Goal: Task Accomplishment & Management: Manage account settings

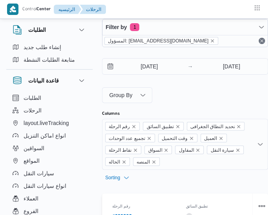
scroll to position [6, 0]
select select "ar"
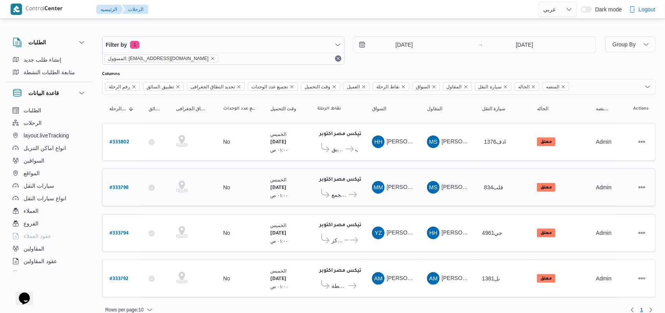
scroll to position [0, 0]
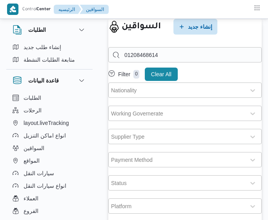
select select "ar"
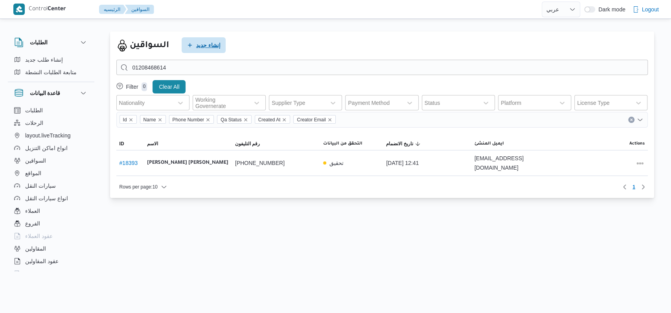
click at [194, 42] on span "إنشاء جديد" at bounding box center [203, 45] width 44 height 16
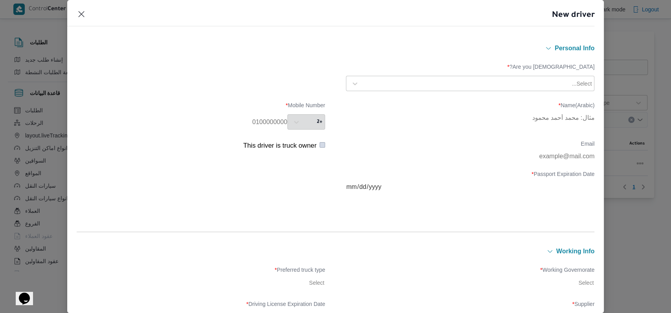
click at [268, 80] on div at bounding box center [466, 84] width 207 height 8
click at [268, 102] on div "Egyptian" at bounding box center [469, 104] width 247 height 14
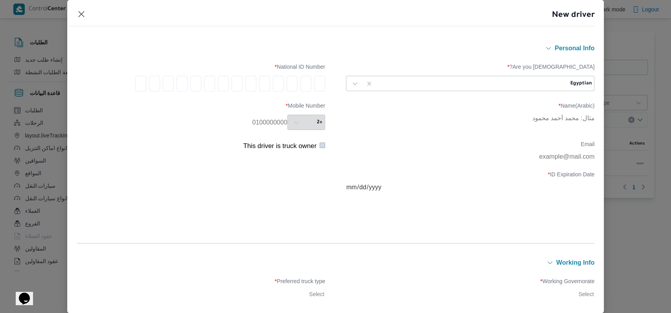
type input "3"
type input "0"
type input "6"
type input "0"
type input "2"
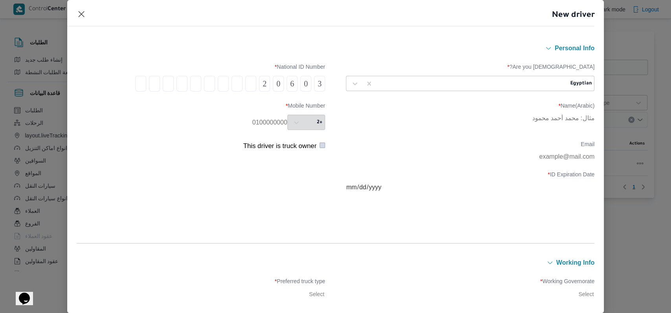
type input "1"
type input "3"
type input "0"
type input "1"
type input "0"
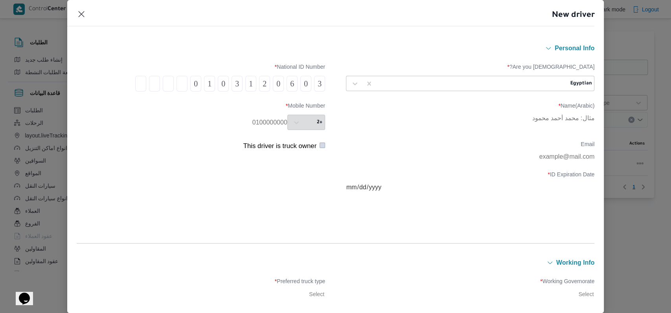
type input "2"
type input "9"
type input "4"
type input "3"
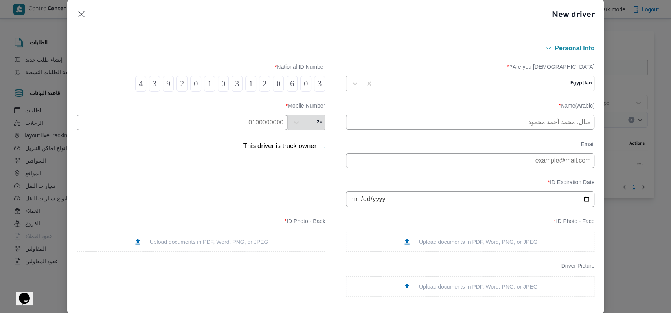
type input "4"
click at [268, 126] on input "text" at bounding box center [470, 122] width 248 height 15
type input "[PERSON_NAME]"
click at [233, 124] on input "text" at bounding box center [182, 122] width 211 height 15
type input "01153214885"
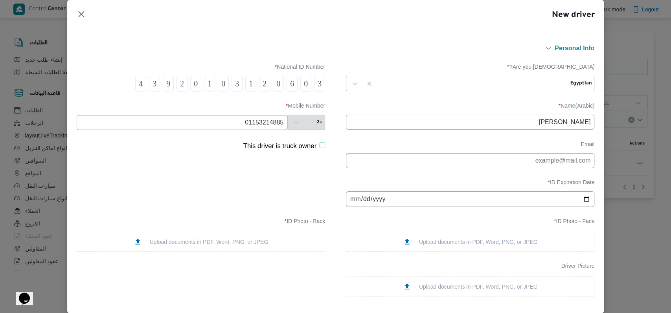
click at [268, 197] on input "date" at bounding box center [470, 199] width 248 height 16
type input "2035-05-17"
click at [268, 220] on div "Upload documents in PDF, Word, PNG, or JPEG" at bounding box center [470, 242] width 135 height 8
click at [236, 220] on div "Upload documents in PDF, Word, PNG, or JPEG" at bounding box center [201, 242] width 135 height 8
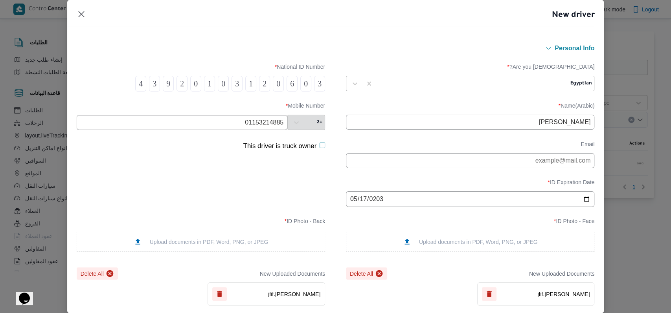
scroll to position [262, 0]
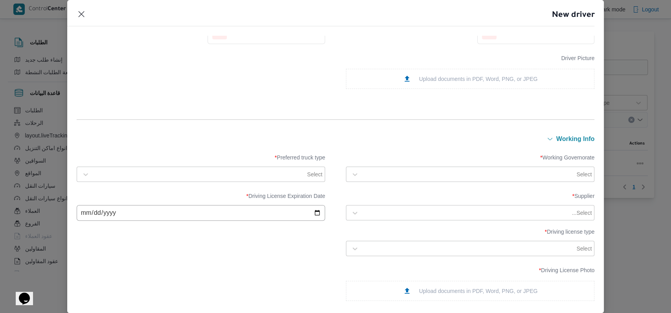
click at [268, 172] on div at bounding box center [469, 174] width 212 height 8
click at [268, 220] on div "الجيزة" at bounding box center [470, 223] width 232 height 9
click at [114, 174] on div at bounding box center [199, 174] width 212 height 8
click at [108, 204] on label "Dababa" at bounding box center [99, 207] width 29 height 9
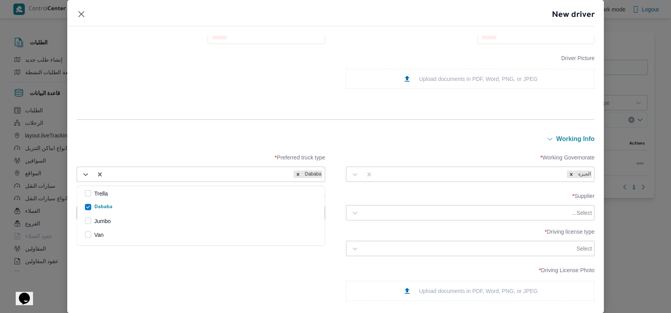
click at [268, 205] on div "Select..." at bounding box center [470, 212] width 248 height 15
click at [268, 210] on div at bounding box center [466, 213] width 207 height 8
type input "[PERSON_NAME]"
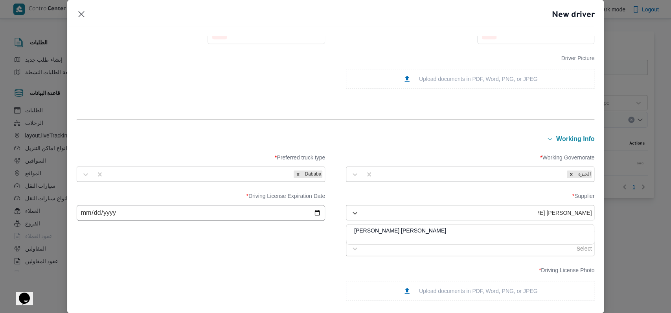
click at [268, 220] on div "[PERSON_NAME]" at bounding box center [469, 234] width 247 height 14
click at [84, 218] on input "date" at bounding box center [201, 213] width 248 height 16
type input "2035-05-17"
click at [268, 220] on div at bounding box center [469, 249] width 212 height 8
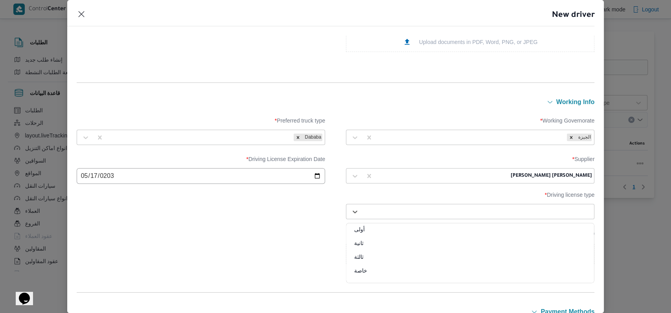
scroll to position [314, 0]
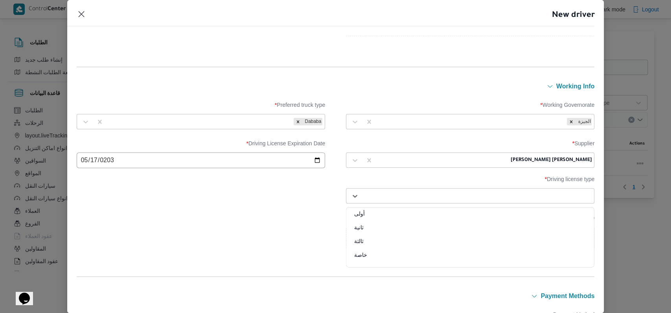
click at [268, 220] on div "خاصة" at bounding box center [469, 258] width 247 height 14
click at [268, 220] on div "Upload documents in PDF, Word, PNG, or JPEG" at bounding box center [470, 238] width 135 height 8
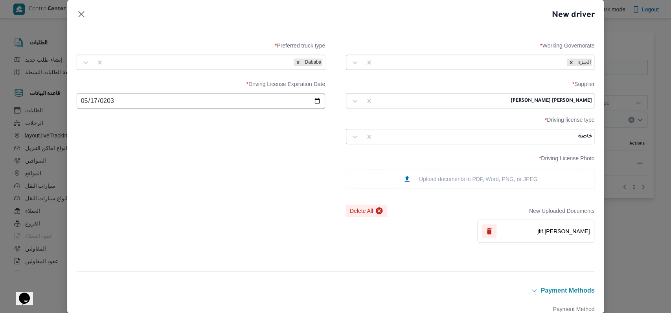
scroll to position [567, 0]
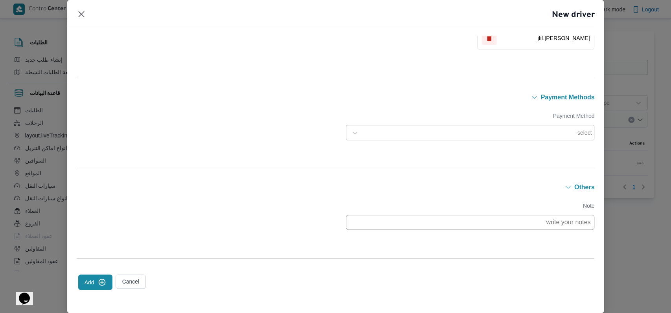
click at [101, 220] on icon "submit" at bounding box center [102, 282] width 8 height 8
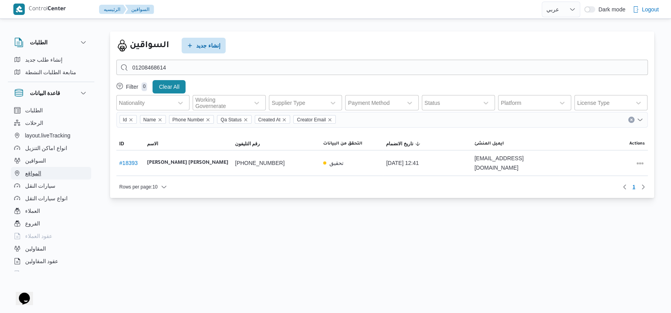
click at [42, 175] on button "المواقع" at bounding box center [51, 173] width 80 height 13
select select "ar"
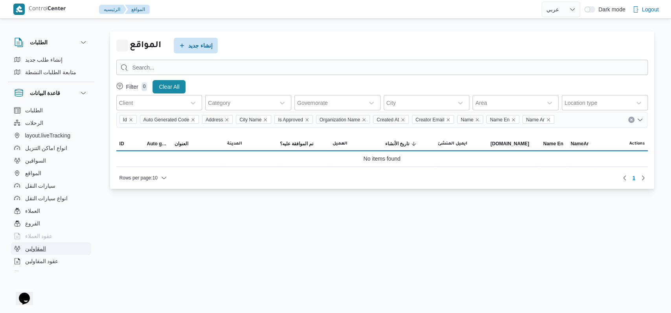
click at [45, 220] on span "المقاولين" at bounding box center [35, 248] width 21 height 9
select select "ar"
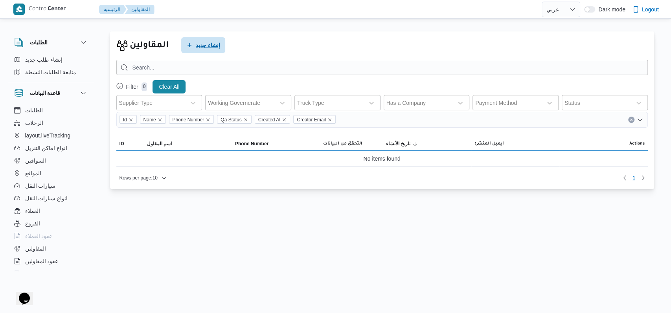
click at [206, 48] on span "إنشاء جديد" at bounding box center [208, 44] width 24 height 9
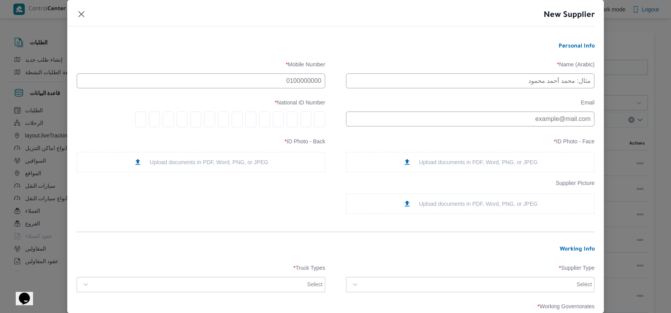
click at [86, 16] on header "New Supplier" at bounding box center [326, 17] width 537 height 17
click at [81, 11] on button "Closes this modal window" at bounding box center [81, 13] width 9 height 9
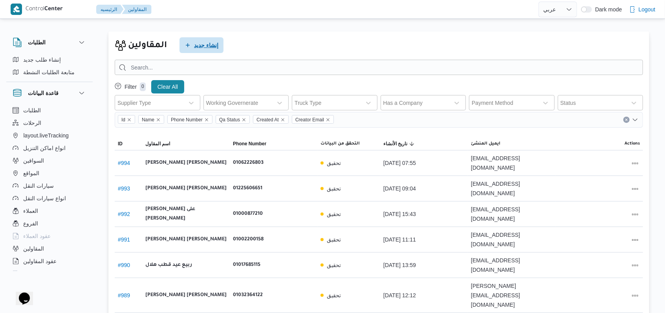
click at [201, 41] on span "إنشاء جديد" at bounding box center [206, 44] width 24 height 9
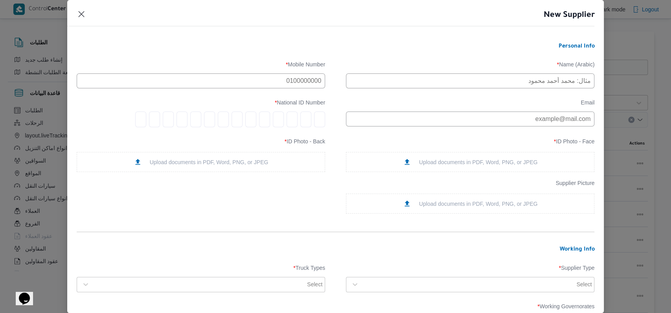
click at [268, 88] on input "text" at bounding box center [470, 80] width 248 height 15
type input "اسماعيل عقبى على سيد"
click at [233, 79] on input "text" at bounding box center [201, 80] width 248 height 15
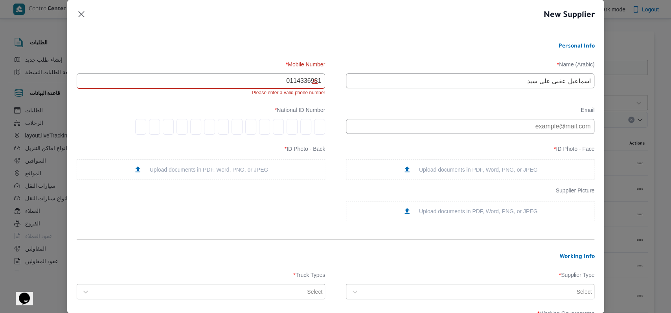
click at [268, 127] on input "tel" at bounding box center [319, 127] width 11 height 16
click at [268, 87] on input "0114336981" at bounding box center [201, 80] width 248 height 15
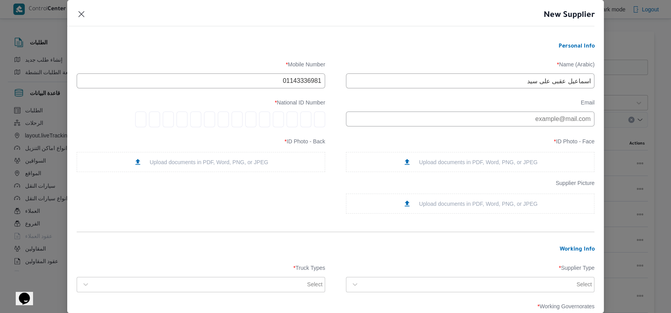
type input "01143336981"
click at [268, 123] on input "tel" at bounding box center [319, 120] width 11 height 16
click at [268, 162] on div "Upload documents in PDF, Word, PNG, or JPEG" at bounding box center [470, 162] width 135 height 8
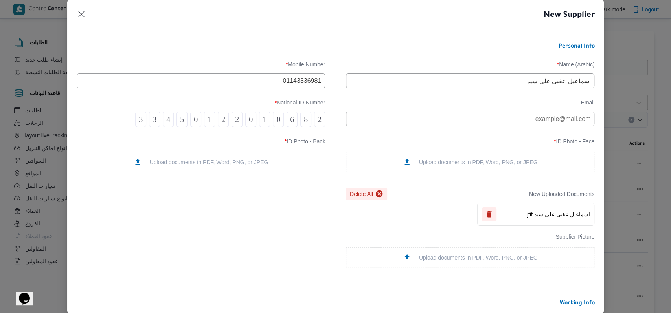
click at [260, 166] on div "Upload documents in PDF, Word, PNG, or JPEG" at bounding box center [201, 162] width 135 height 8
drag, startPoint x: 270, startPoint y: 84, endPoint x: 321, endPoint y: 81, distance: 50.4
click at [268, 81] on input "01143336981" at bounding box center [201, 80] width 248 height 15
click at [268, 124] on div "Email National ID Number * 2 8 6 0 1 0 2 2 1 0 5 4 3 3" at bounding box center [336, 113] width 518 height 36
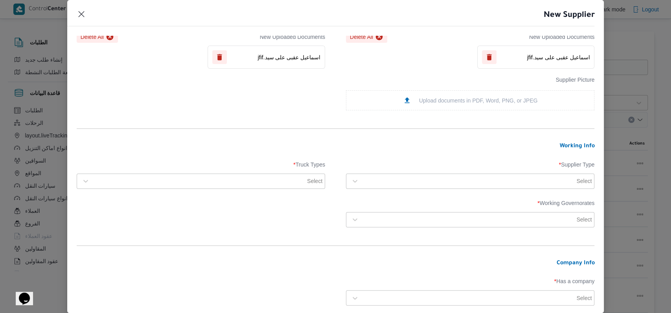
scroll to position [209, 0]
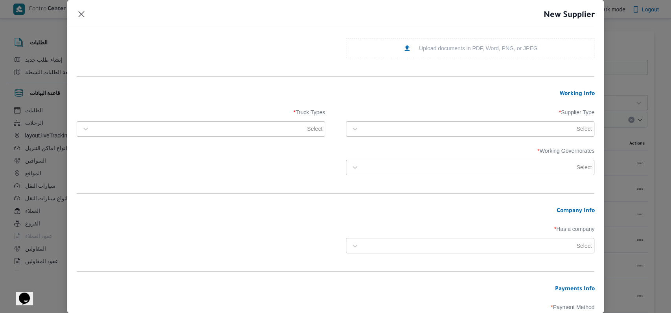
click at [268, 134] on div "Select" at bounding box center [477, 128] width 230 height 11
click at [268, 148] on div "Contractor" at bounding box center [469, 150] width 247 height 14
click at [268, 133] on div at bounding box center [199, 129] width 212 height 8
click at [114, 163] on label "Dababa" at bounding box center [99, 162] width 29 height 9
click at [268, 171] on div at bounding box center [469, 167] width 212 height 8
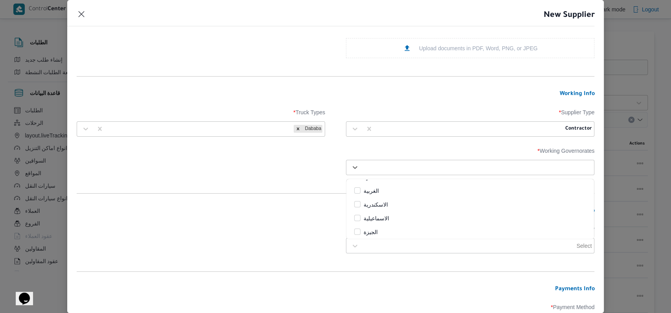
scroll to position [52, 0]
click at [268, 218] on div "الجيزة" at bounding box center [470, 217] width 232 height 9
click at [260, 176] on div "Working Governorates * option الجيزة, selected. 25 results available. Use Up an…" at bounding box center [336, 161] width 518 height 35
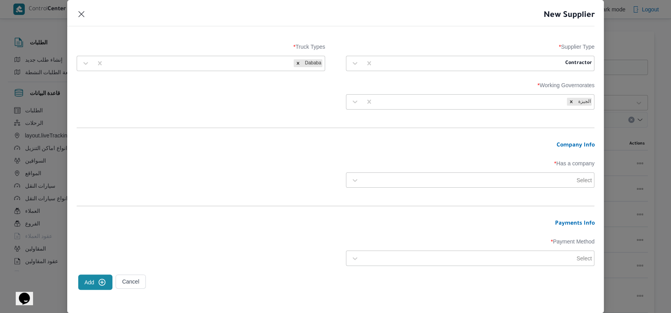
scroll to position [276, 0]
click at [268, 180] on div at bounding box center [477, 180] width 229 height 8
click at [268, 210] on div "No" at bounding box center [469, 214] width 247 height 14
click at [268, 220] on div "Select" at bounding box center [477, 257] width 230 height 11
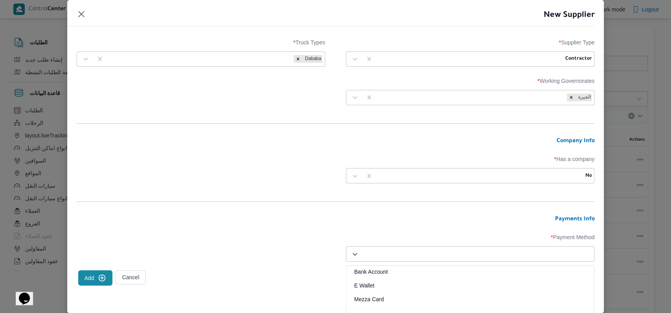
scroll to position [280, 0]
click at [268, 220] on div "E Wallet" at bounding box center [469, 289] width 247 height 14
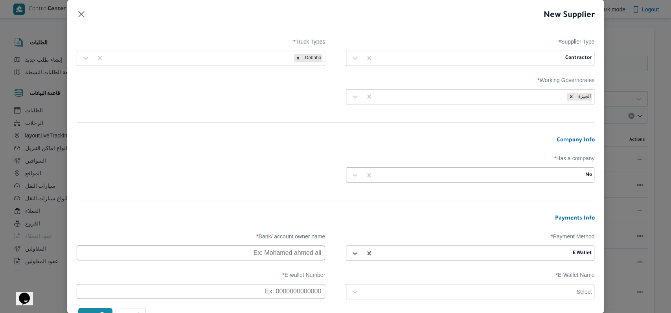
scroll to position [316, 0]
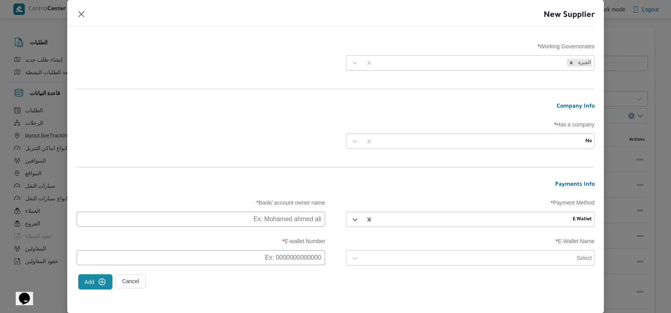
click at [268, 220] on div "Select" at bounding box center [470, 257] width 248 height 15
click at [268, 220] on div at bounding box center [469, 258] width 212 height 8
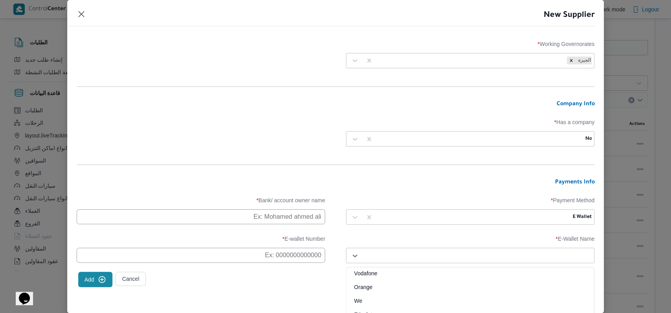
scroll to position [332, 0]
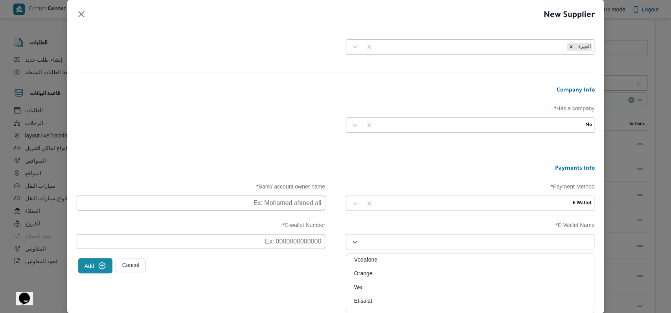
click at [268, 220] on div "Etisalat" at bounding box center [469, 304] width 247 height 14
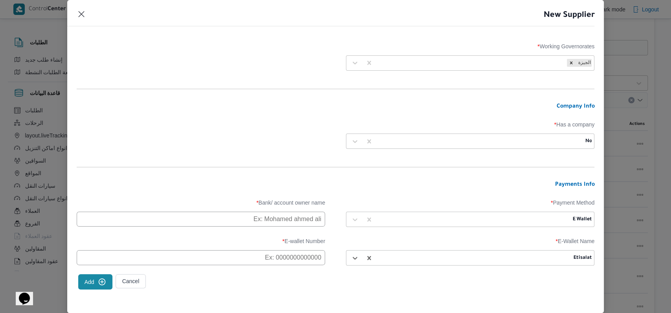
click at [268, 220] on input "text" at bounding box center [201, 219] width 248 height 15
paste input "01143336981"
type input "01143336981"
click at [268, 220] on div "E-Wallet Name * Etisalat E-wallet Number *" at bounding box center [336, 251] width 518 height 35
click at [268, 220] on input "text" at bounding box center [201, 257] width 248 height 15
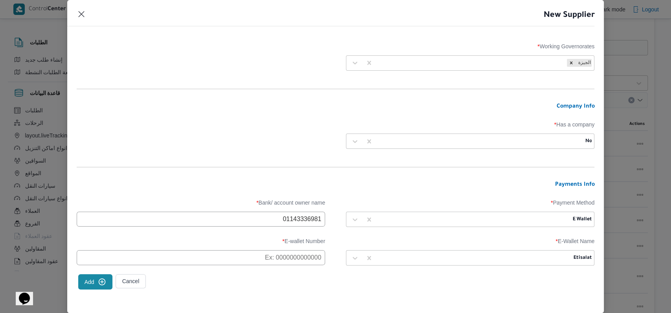
paste input "01143336981"
type input "01143336981"
click at [266, 220] on label "E-wallet Number *" at bounding box center [201, 244] width 248 height 12
click at [99, 220] on icon "submit" at bounding box center [102, 282] width 8 height 8
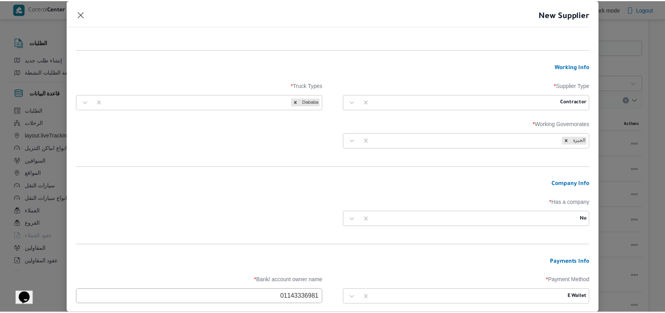
scroll to position [317, 0]
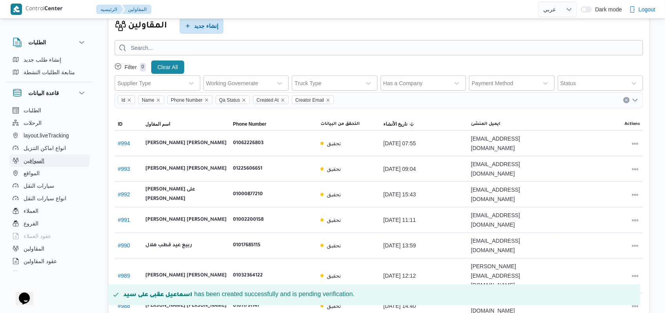
click at [38, 165] on span "السواقين" at bounding box center [34, 160] width 21 height 9
select select "ar"
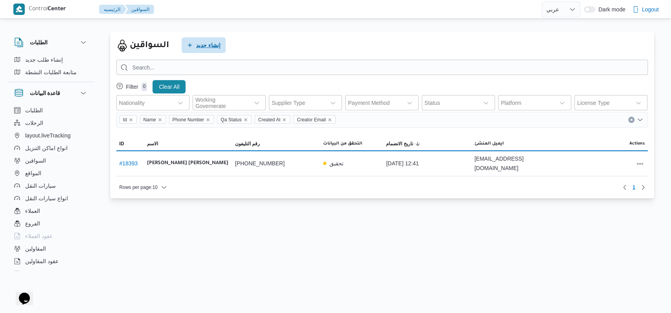
click at [210, 51] on span "إنشاء جديد" at bounding box center [203, 45] width 44 height 16
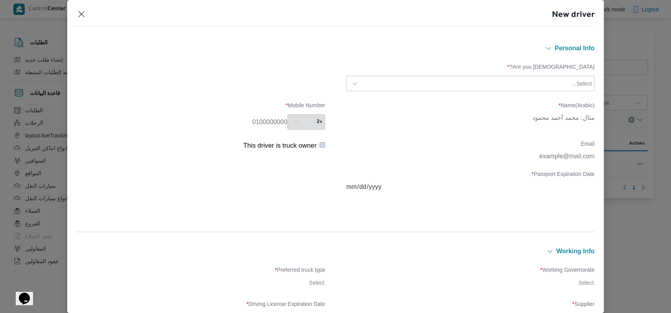
click at [268, 79] on div "Select..." at bounding box center [477, 83] width 230 height 11
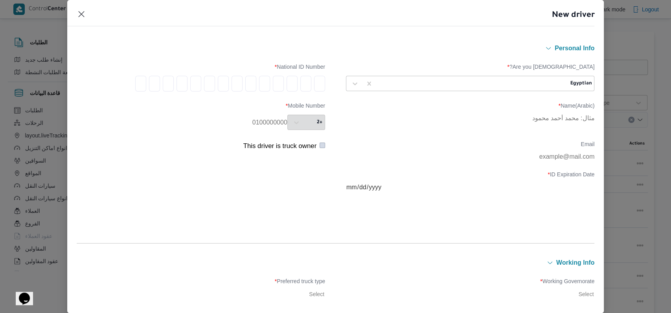
type input "2"
type input "8"
type input "6"
type input "9"
type input "0"
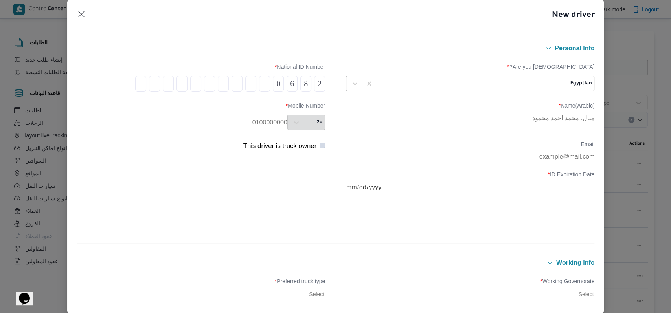
type input "0"
type input "1"
type input "0"
type input "2"
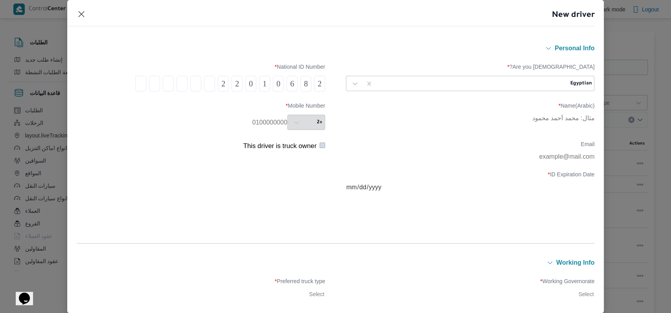
type input "1"
type input "0"
type input "5"
type input "4"
type input "3"
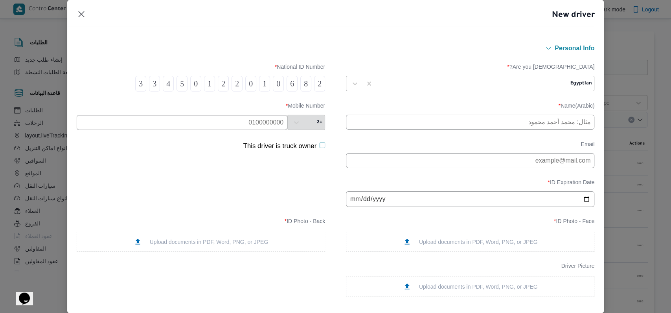
type input "3"
click at [235, 127] on input "text" at bounding box center [182, 122] width 211 height 15
paste input "01143336981"
type input "01143336981"
drag, startPoint x: 421, startPoint y: 134, endPoint x: 425, endPoint y: 132, distance: 5.1
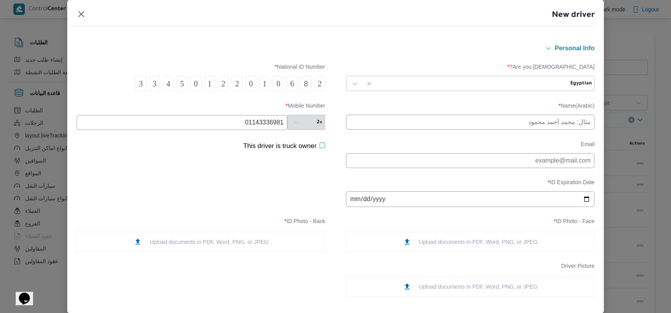
click at [268, 135] on div "Are you Egyptian? * Egyptian National ID Number * 2 8 6 0 1 0 2 2 1 0 5 4 3 3 N…" at bounding box center [336, 181] width 518 height 257
click at [268, 130] on input "text" at bounding box center [470, 122] width 248 height 15
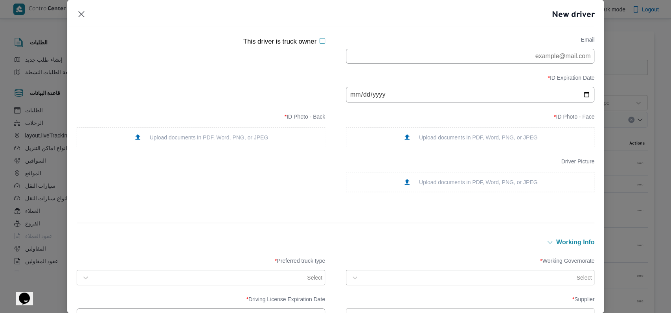
type input "اسماعيل عقبى على سيد"
click at [268, 95] on input "date" at bounding box center [470, 95] width 248 height 16
type input "2035-05-13"
click at [268, 141] on div "Upload documents in PDF, Word, PNG, or JPEG" at bounding box center [470, 137] width 135 height 8
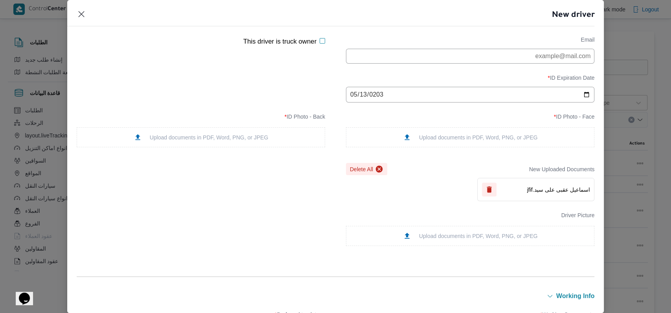
click at [251, 141] on div "Upload documents in PDF, Word, PNG, or JPEG" at bounding box center [201, 137] width 135 height 8
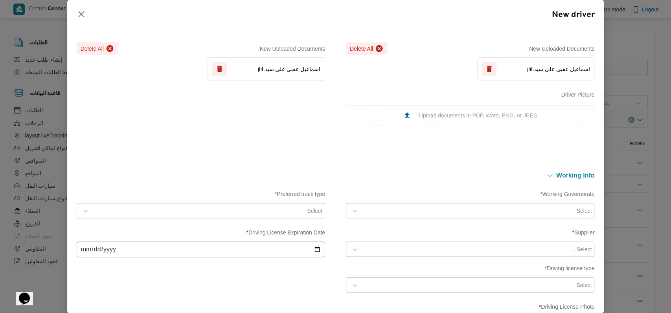
scroll to position [262, 0]
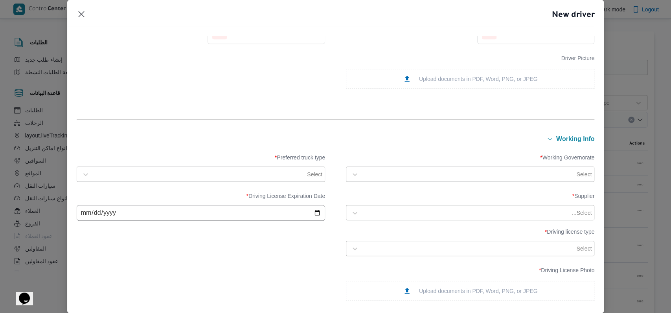
click at [268, 175] on div at bounding box center [469, 174] width 212 height 8
click at [268, 220] on div "الجيزة" at bounding box center [470, 223] width 232 height 9
click at [125, 170] on div at bounding box center [199, 174] width 212 height 8
click at [104, 206] on label "Dababa" at bounding box center [99, 207] width 29 height 9
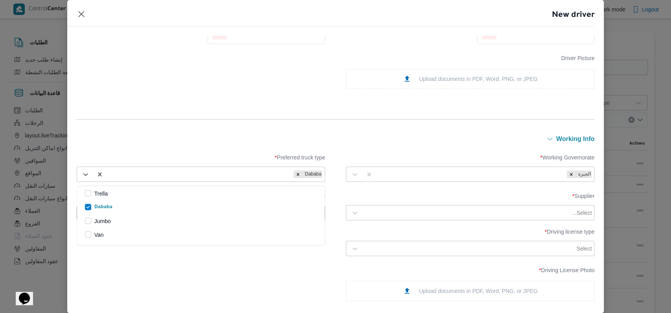
click at [268, 209] on div at bounding box center [466, 213] width 207 height 8
type input "اسماعيل عقبى على"
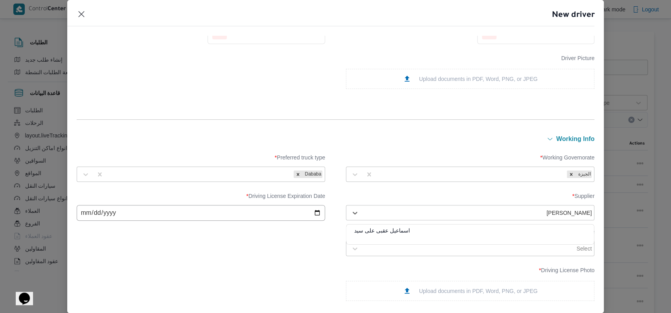
click at [268, 220] on div "اسماعيل عقبى على سيد" at bounding box center [469, 234] width 247 height 14
click at [86, 211] on input "date" at bounding box center [201, 213] width 248 height 16
type input "2035-05-13"
click at [191, 220] on div "Driving License Photo * Upload documents in PDF, Word, PNG, or JPEG" at bounding box center [336, 284] width 518 height 42
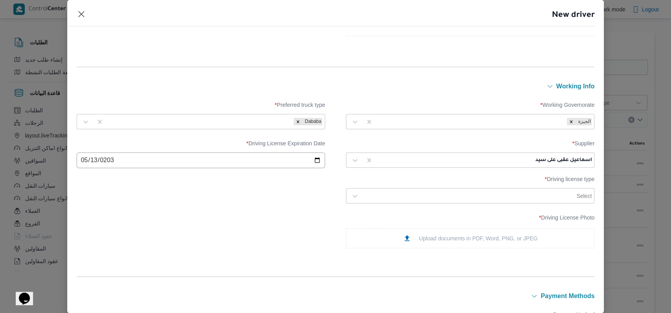
scroll to position [419, 0]
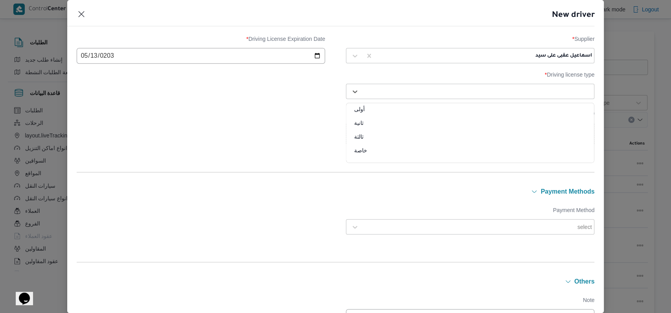
click at [268, 91] on div at bounding box center [477, 92] width 229 height 8
click at [268, 152] on div "خاصة" at bounding box center [469, 154] width 247 height 14
click at [268, 139] on div "Upload documents in PDF, Word, PNG, or JPEG" at bounding box center [470, 134] width 248 height 20
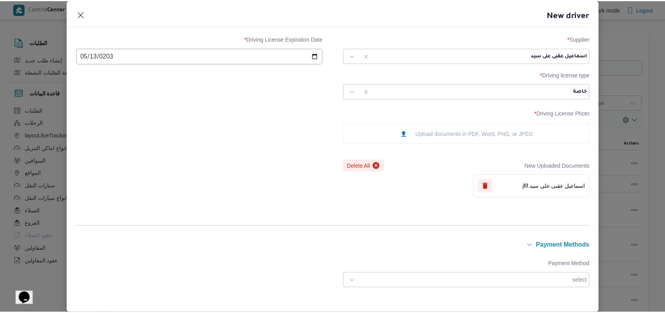
scroll to position [567, 0]
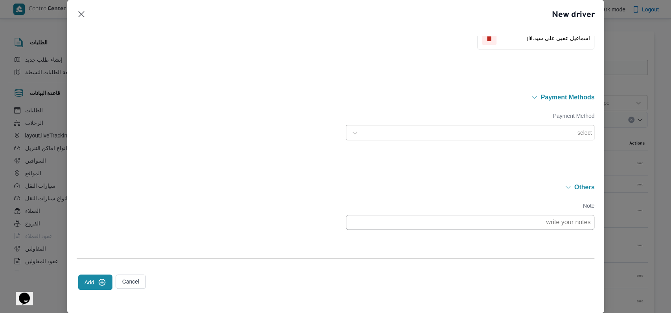
click at [104, 220] on icon "submit" at bounding box center [102, 282] width 8 height 8
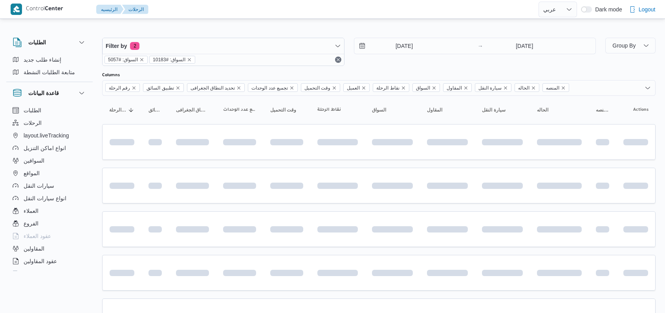
select select "ar"
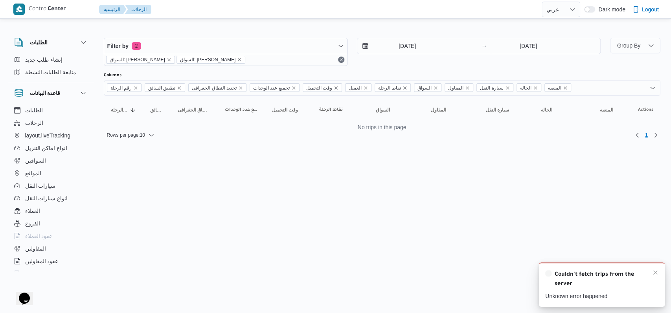
click at [656, 277] on div "Couldn't fetch trips from the server" at bounding box center [601, 279] width 113 height 20
click at [655, 275] on icon "Dismiss toast" at bounding box center [655, 272] width 6 height 6
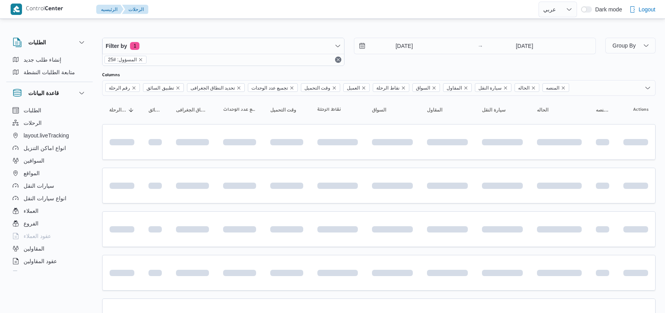
select select "ar"
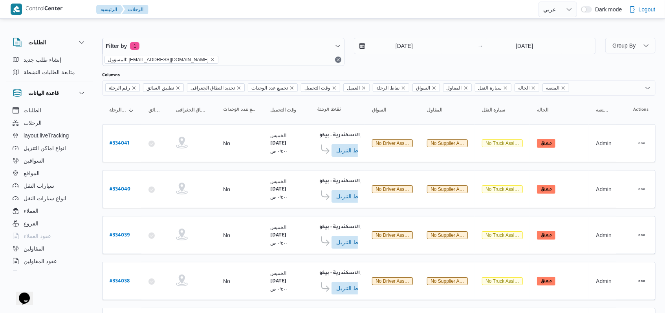
drag, startPoint x: 406, startPoint y: 64, endPoint x: 362, endPoint y: 114, distance: 67.1
click at [406, 64] on div "[DATE] → [DATE]" at bounding box center [475, 52] width 242 height 28
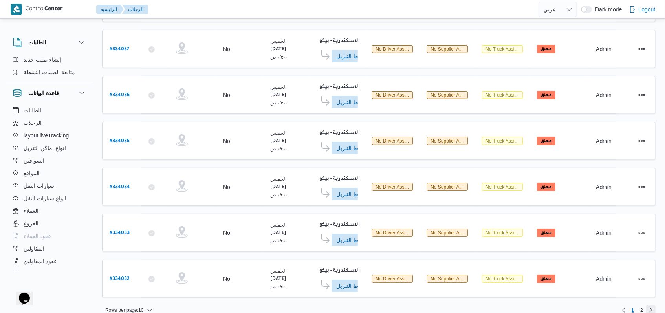
click at [653, 305] on link "Next page, 2" at bounding box center [650, 309] width 9 height 9
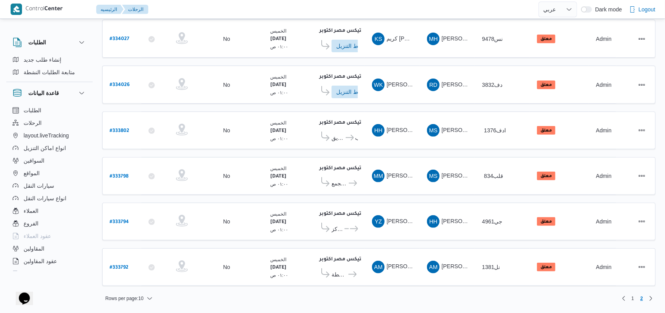
scroll to position [141, 0]
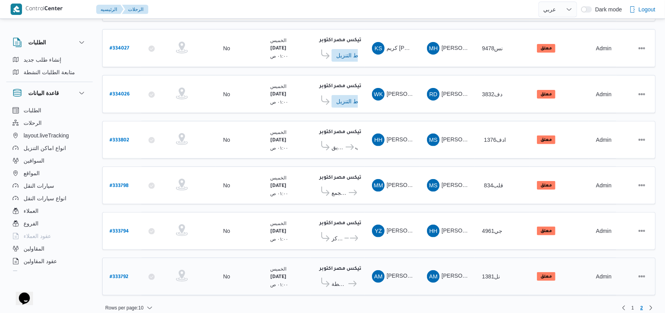
click at [122, 275] on b "# 333792" at bounding box center [119, 277] width 19 height 5
select select "ar"
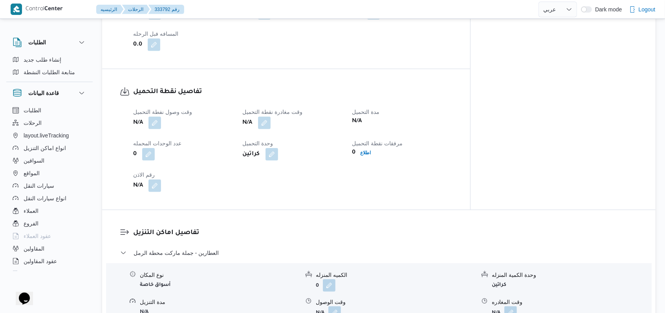
scroll to position [471, 0]
click at [156, 115] on button "button" at bounding box center [154, 121] width 13 height 13
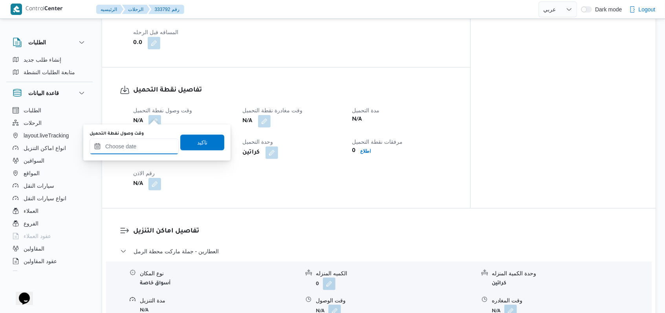
click at [149, 148] on input "وقت وصول نفطة التحميل" at bounding box center [134, 147] width 89 height 16
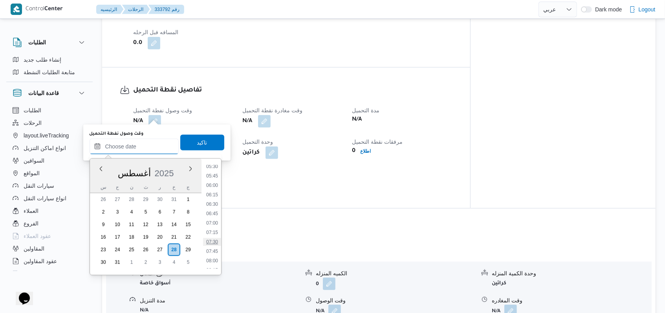
scroll to position [194, 0]
click at [211, 181] on li "05:30" at bounding box center [212, 182] width 18 height 8
type input "٢٨/٠٨/٢٠٢٥ ٠٥:٣٠"
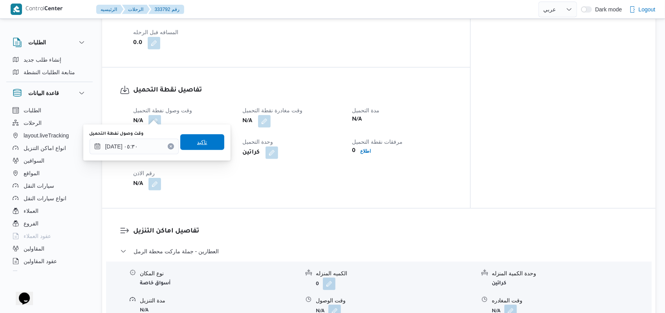
click at [210, 147] on span "تاكيد" at bounding box center [202, 142] width 44 height 16
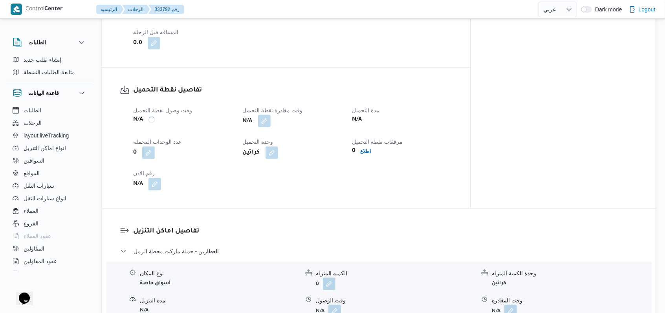
click at [271, 118] on button "button" at bounding box center [264, 121] width 13 height 13
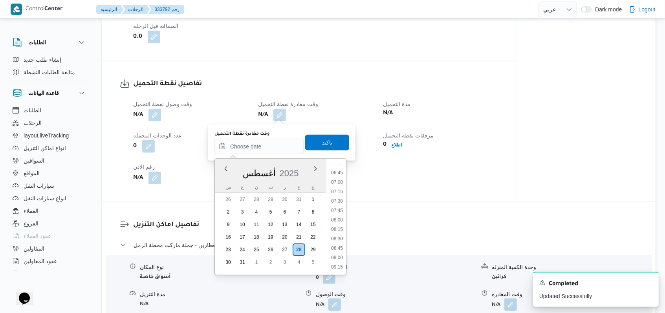
scroll to position [247, 0]
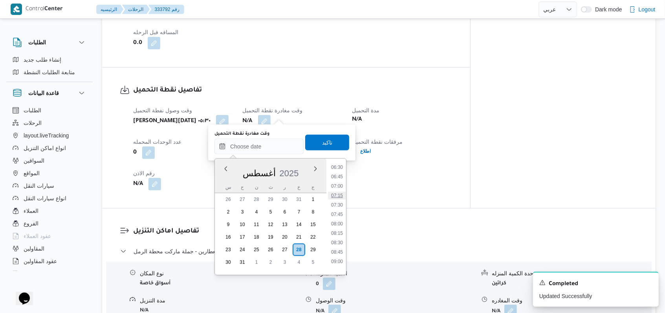
click at [340, 199] on li "07:15" at bounding box center [337, 196] width 18 height 8
type input "٢٨/٠٨/٢٠٢٥ ٠٧:١٥"
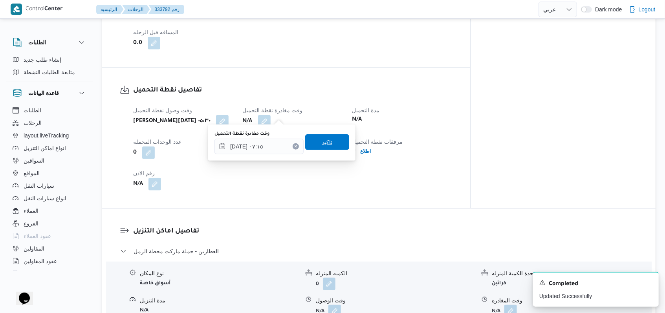
click at [326, 139] on span "تاكيد" at bounding box center [327, 141] width 10 height 9
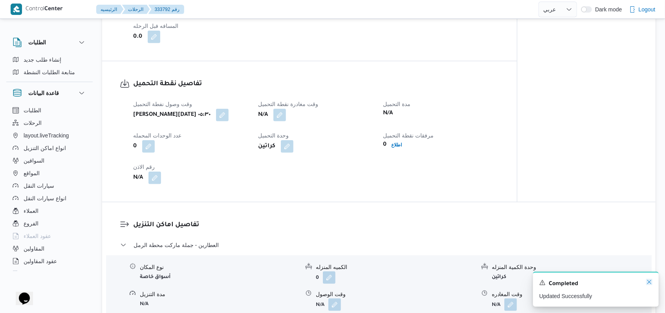
click at [651, 282] on icon "Dismiss toast" at bounding box center [649, 282] width 6 height 6
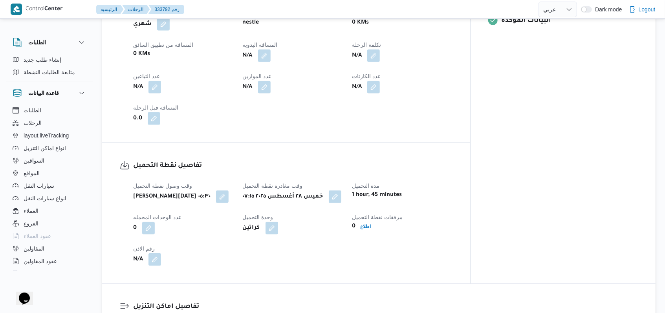
scroll to position [314, 0]
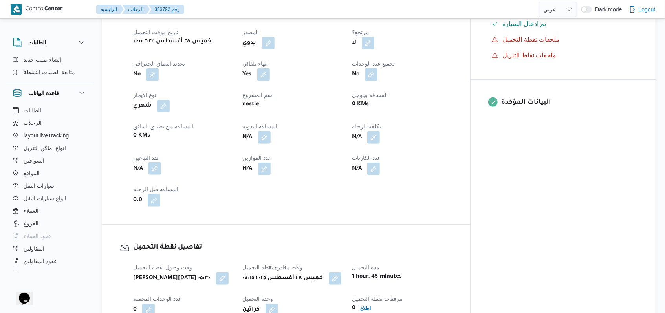
click at [155, 162] on button "button" at bounding box center [154, 168] width 13 height 13
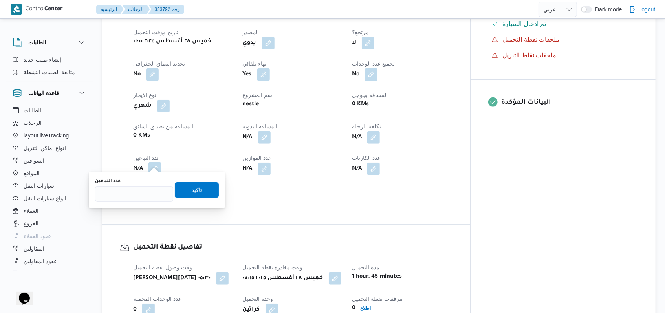
click at [143, 183] on div "عدد التباعين" at bounding box center [134, 181] width 78 height 6
click at [141, 193] on input "عدد التباعين" at bounding box center [134, 194] width 78 height 16
type input "1"
click at [192, 194] on span "تاكيد" at bounding box center [197, 189] width 10 height 9
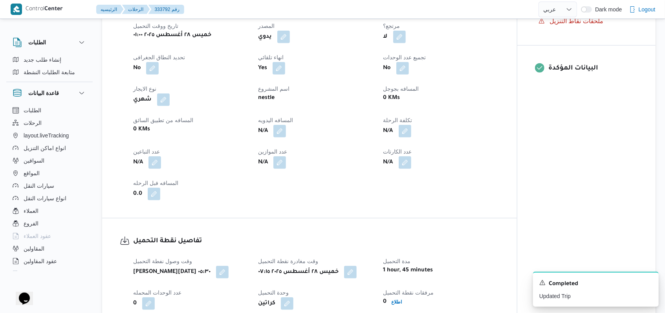
select select "ar"
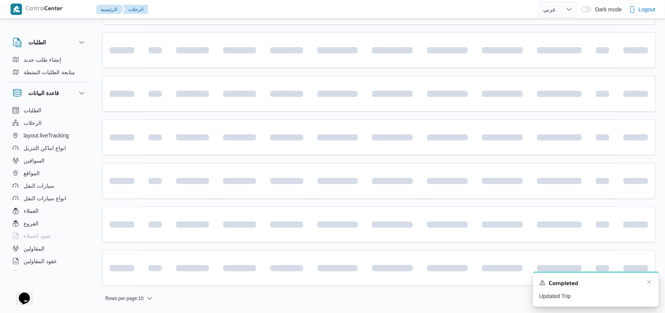
scroll to position [133, 0]
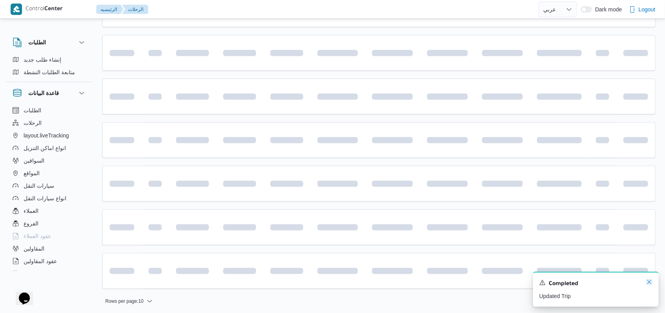
click at [649, 284] on icon "Dismiss toast" at bounding box center [649, 282] width 6 height 6
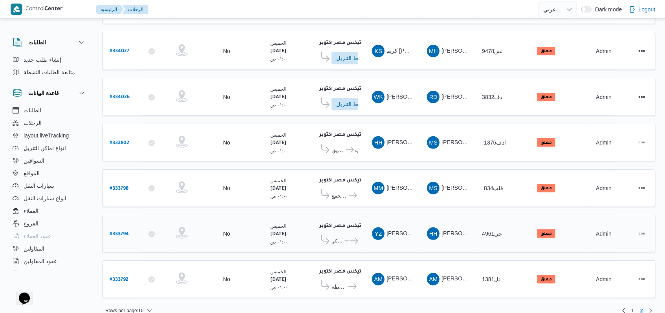
scroll to position [141, 0]
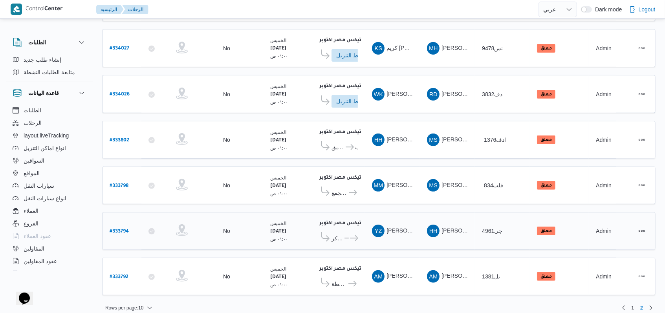
click at [123, 229] on b "# 333794" at bounding box center [119, 231] width 19 height 5
select select "ar"
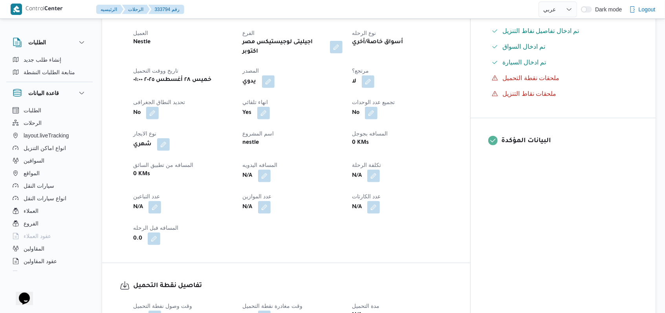
scroll to position [314, 0]
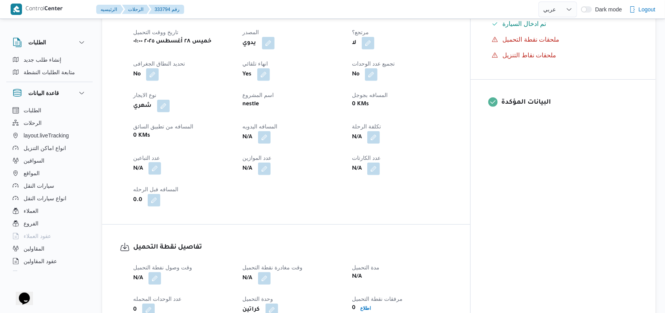
click at [151, 162] on button "button" at bounding box center [154, 168] width 13 height 13
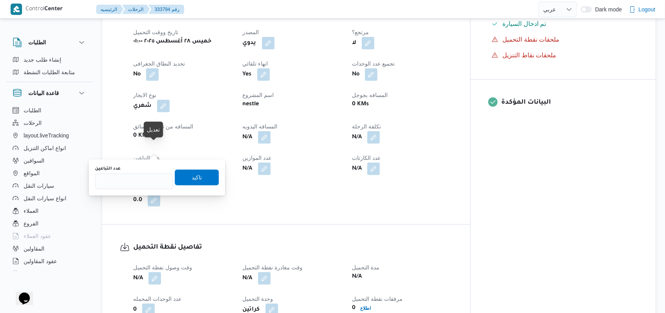
click at [151, 162] on button "button" at bounding box center [154, 168] width 13 height 13
click at [136, 177] on input "عدد التباعين" at bounding box center [134, 182] width 78 height 16
type input "1"
click at [179, 177] on span "تاكيد" at bounding box center [197, 177] width 44 height 16
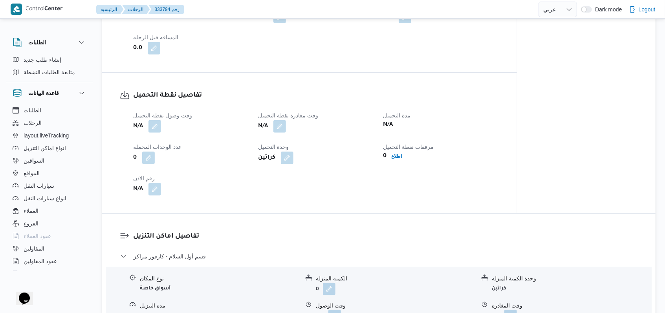
scroll to position [471, 0]
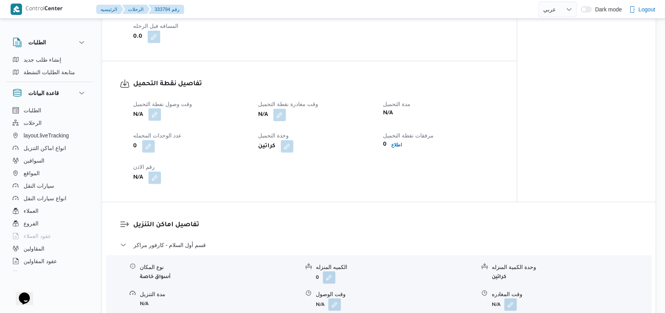
click at [155, 108] on button "button" at bounding box center [154, 114] width 13 height 13
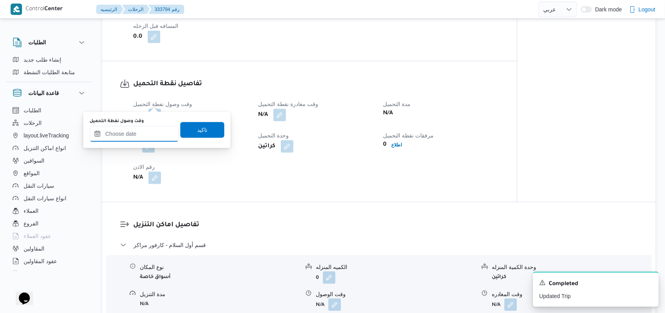
click at [143, 137] on input "وقت وصول نفطة التحميل" at bounding box center [134, 134] width 89 height 16
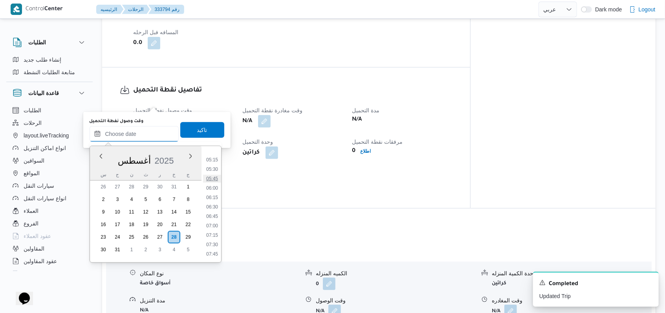
scroll to position [142, 0]
click at [218, 168] on li "04:00" at bounding box center [212, 165] width 18 height 8
type input "٢٨/٠٨/٢٠٢٥ ٠٤:٠٠"
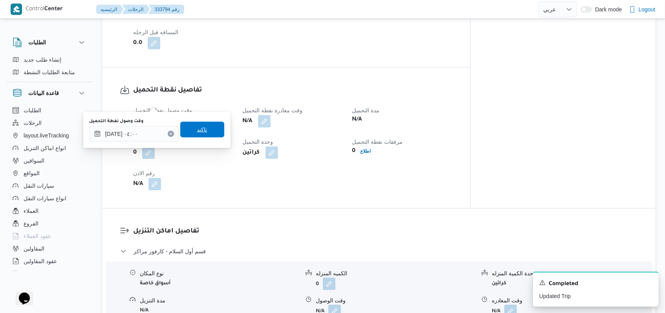
click at [212, 136] on span "تاكيد" at bounding box center [202, 130] width 44 height 16
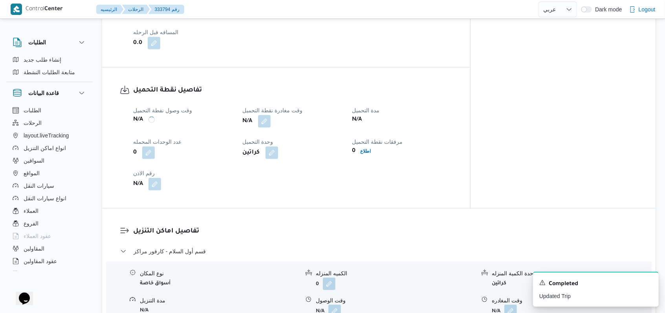
click at [271, 115] on button "button" at bounding box center [264, 121] width 13 height 13
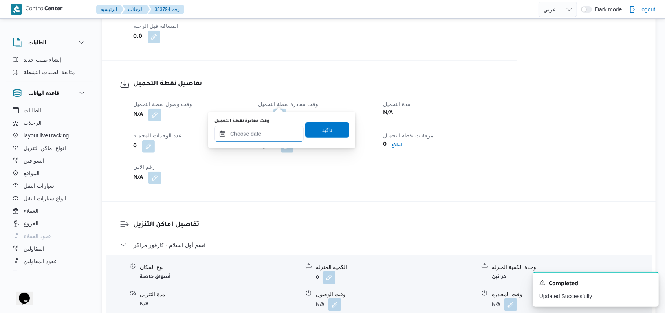
click at [268, 127] on input "وقت مغادرة نقطة التحميل" at bounding box center [258, 134] width 89 height 16
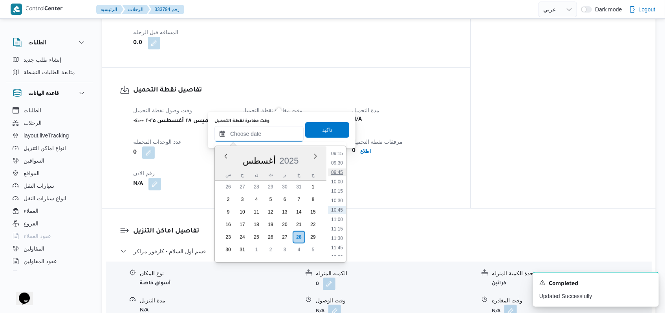
scroll to position [299, 0]
click at [337, 200] on li "09:00" at bounding box center [337, 197] width 18 height 8
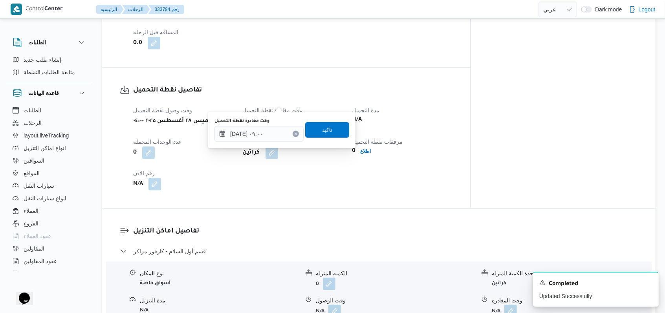
click at [268, 125] on div "وقت مغادرة نقطة التحميل ٢٨/٠٨/٢٠٢٥ ٠٩:٠٠" at bounding box center [258, 130] width 89 height 24
click at [266, 135] on input "[DATE] ٠٩:٠٠" at bounding box center [258, 134] width 89 height 16
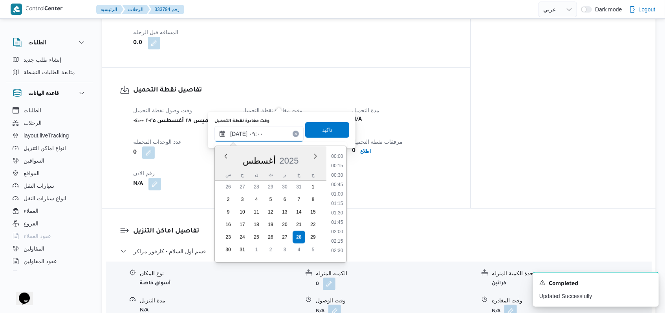
scroll to position [286, 0]
click at [339, 157] on li "07:30" at bounding box center [337, 154] width 18 height 8
type input "٢٨/٠٨/٢٠٢٥ ٠٧:٣٠"
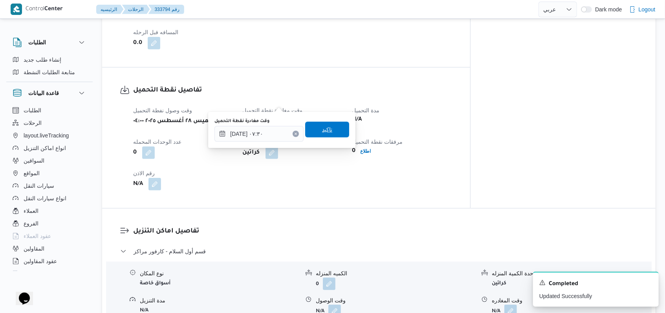
click at [333, 133] on span "تاكيد" at bounding box center [327, 130] width 44 height 16
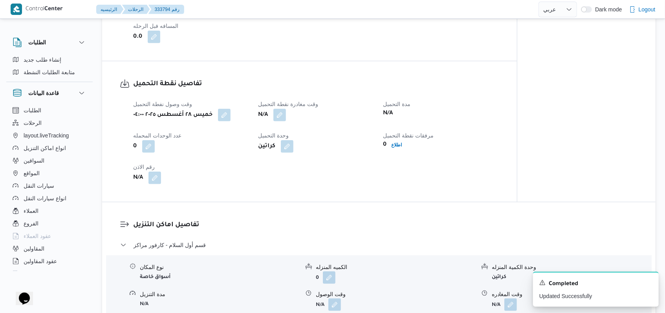
scroll to position [366, 0]
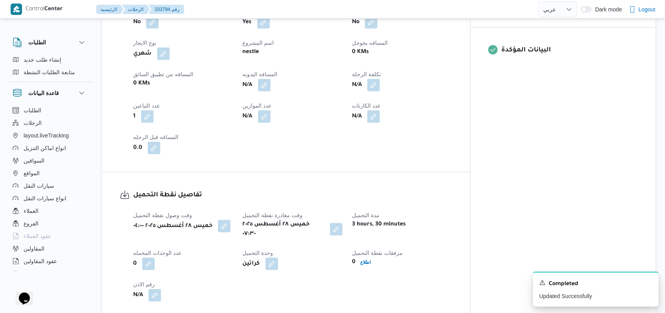
select select "ar"
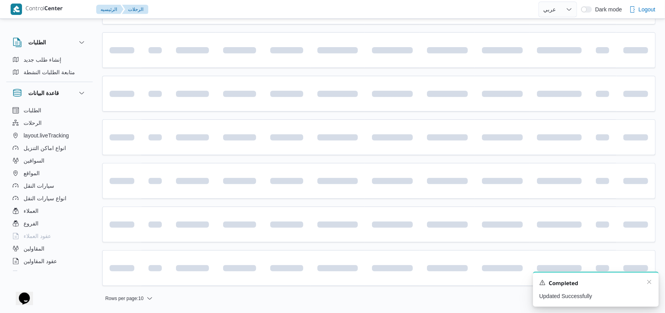
scroll to position [133, 0]
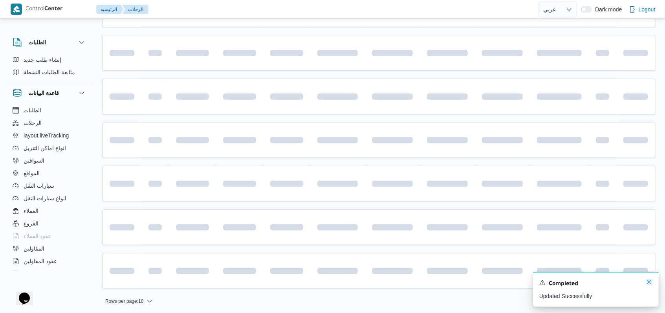
click at [650, 284] on icon "Dismiss toast" at bounding box center [649, 282] width 6 height 6
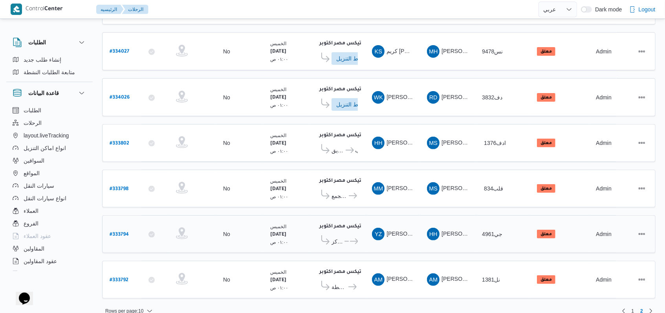
scroll to position [141, 0]
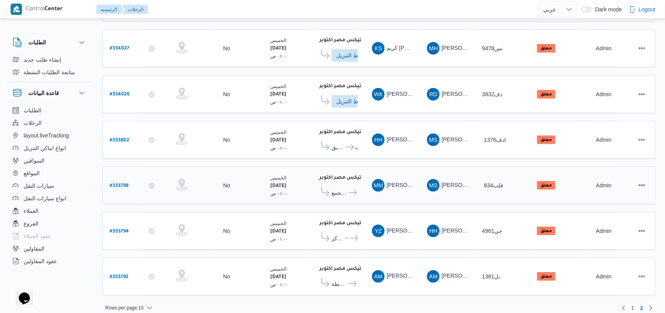
click at [126, 183] on b "# 333798" at bounding box center [119, 185] width 19 height 5
select select "ar"
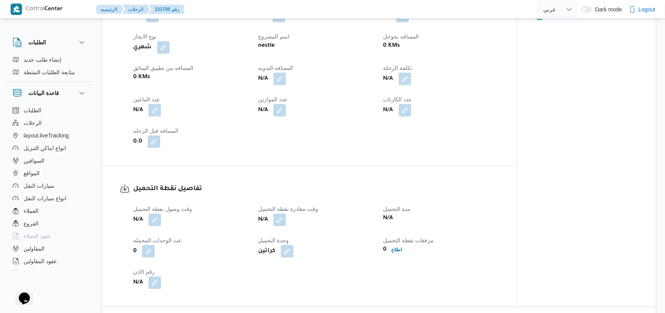
scroll to position [471, 0]
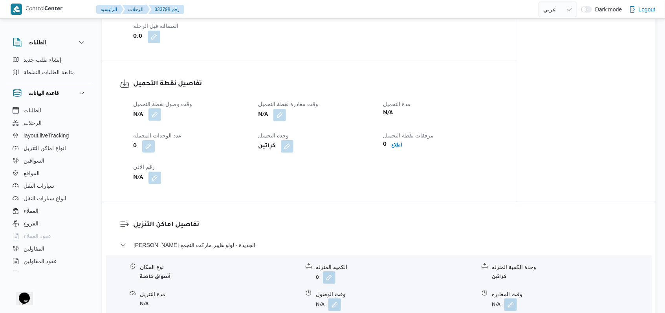
click at [155, 121] on button "button" at bounding box center [154, 114] width 13 height 13
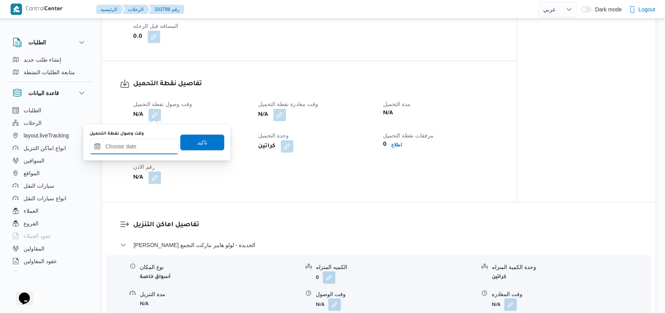
click at [144, 148] on input "وقت وصول نفطة التحميل" at bounding box center [134, 147] width 89 height 16
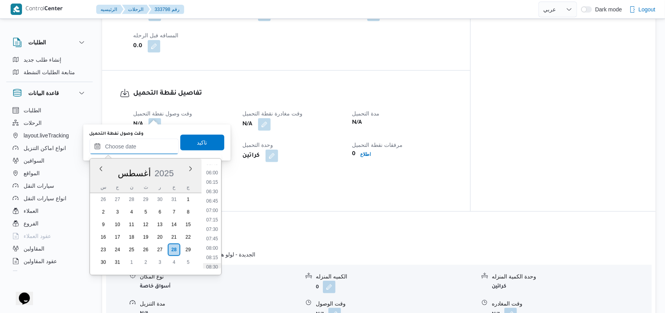
scroll to position [194, 0]
click at [217, 172] on li "05:15" at bounding box center [212, 173] width 18 height 8
type input "٢٨/٠٨/٢٠٢٥ ٠٥:١٥"
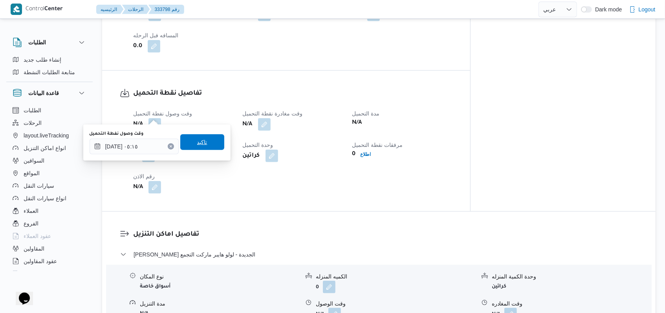
click at [210, 145] on span "تاكيد" at bounding box center [202, 142] width 44 height 16
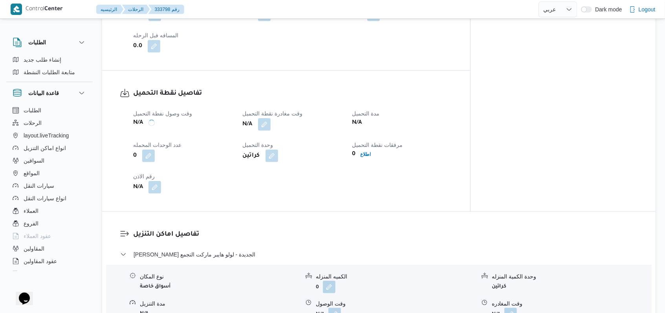
click at [287, 117] on div "N/A" at bounding box center [293, 124] width 102 height 14
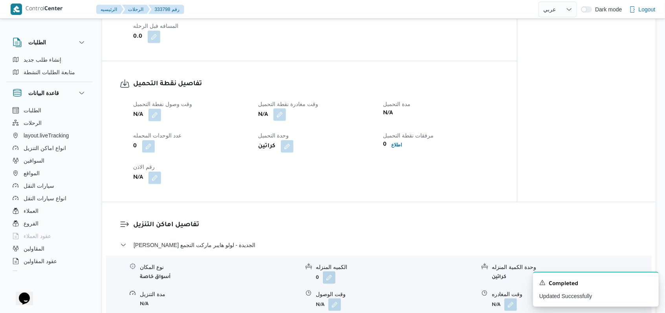
click at [282, 119] on button "button" at bounding box center [279, 114] width 13 height 13
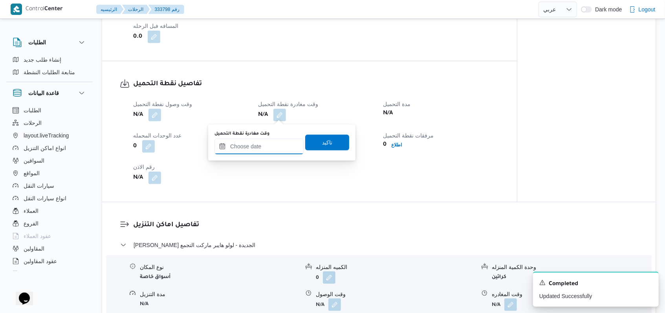
click at [271, 152] on input "وقت مغادرة نقطة التحميل" at bounding box center [258, 147] width 89 height 16
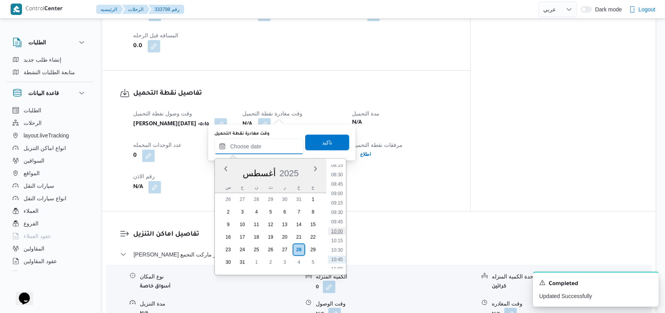
scroll to position [299, 0]
click at [338, 171] on li "08:00" at bounding box center [337, 172] width 18 height 8
type input "٢٨/٠٨/٢٠٢٥ ٠٨:٠٠"
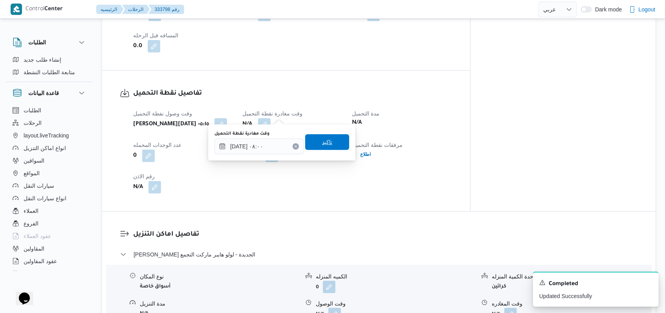
click at [337, 149] on span "تاكيد" at bounding box center [327, 142] width 44 height 16
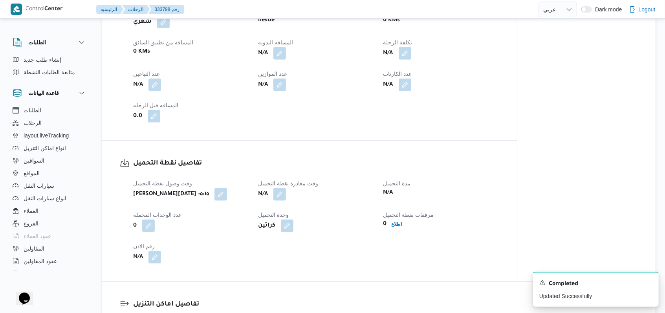
scroll to position [366, 0]
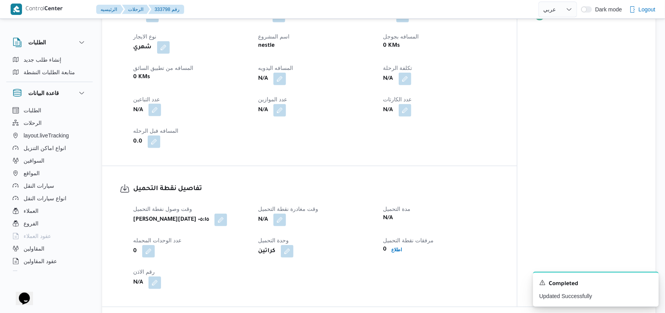
click at [158, 116] on button "button" at bounding box center [154, 110] width 13 height 13
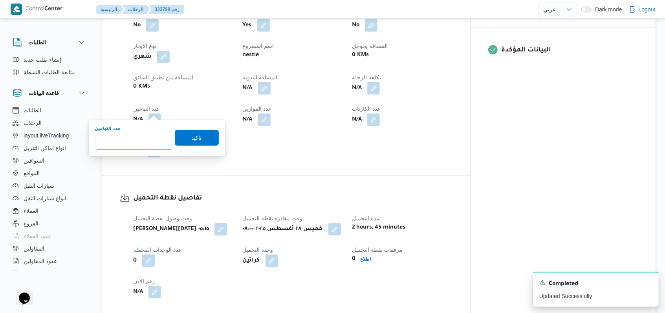
click at [138, 135] on input "عدد التباعين" at bounding box center [134, 142] width 78 height 16
type input "1"
click at [176, 136] on span "تاكيد" at bounding box center [197, 138] width 44 height 16
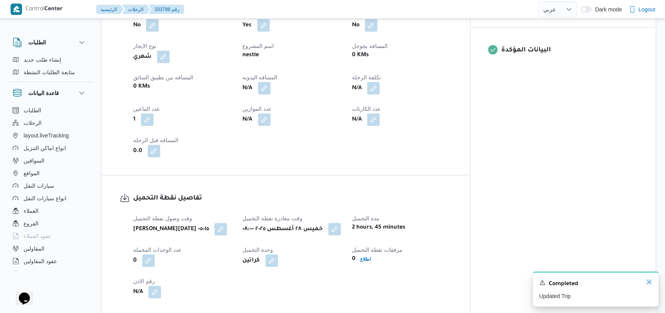
click at [649, 282] on icon "Dismiss toast" at bounding box center [649, 282] width 6 height 6
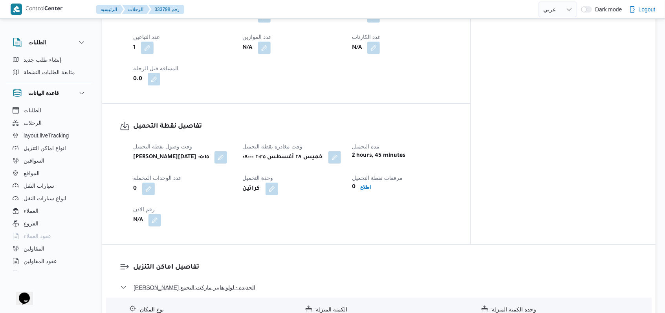
scroll to position [524, 0]
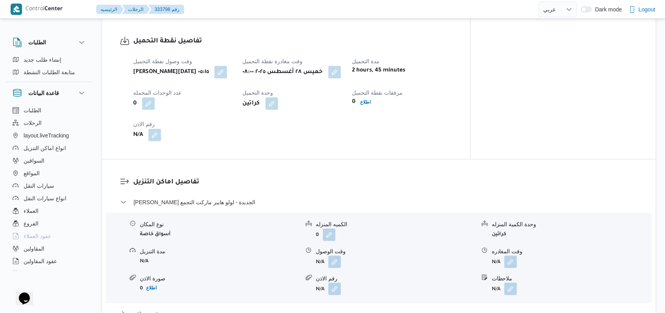
select select "ar"
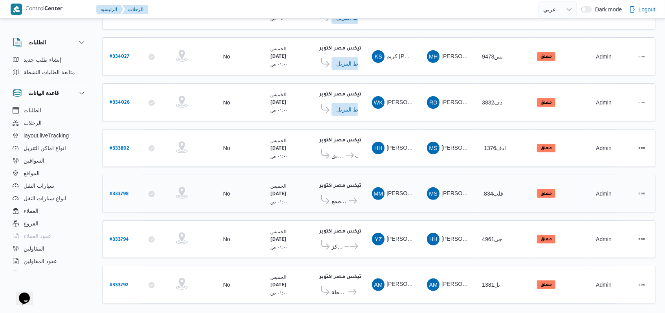
scroll to position [141, 0]
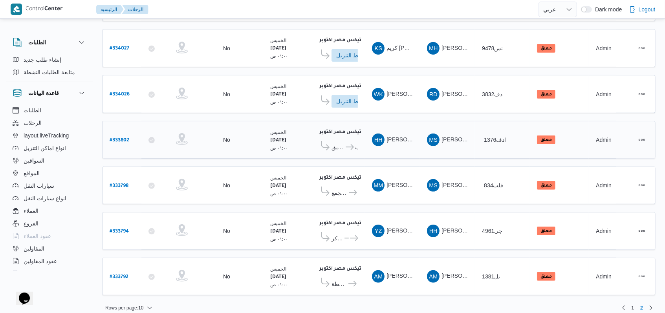
click at [113, 138] on b "# 333802" at bounding box center [120, 140] width 20 height 5
select select "ar"
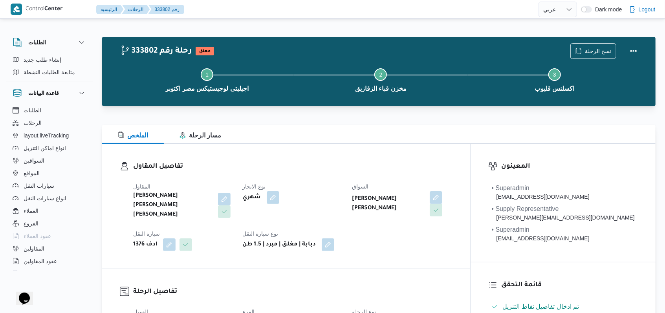
scroll to position [262, 0]
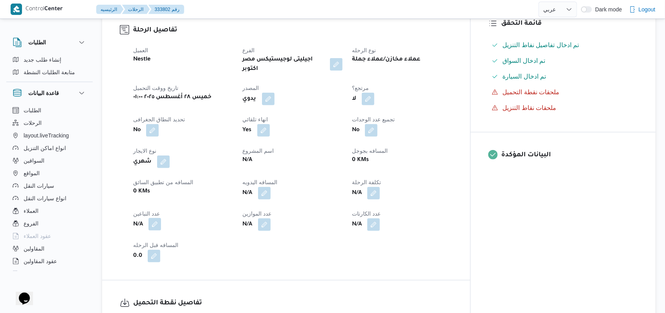
click at [160, 218] on button "button" at bounding box center [154, 224] width 13 height 13
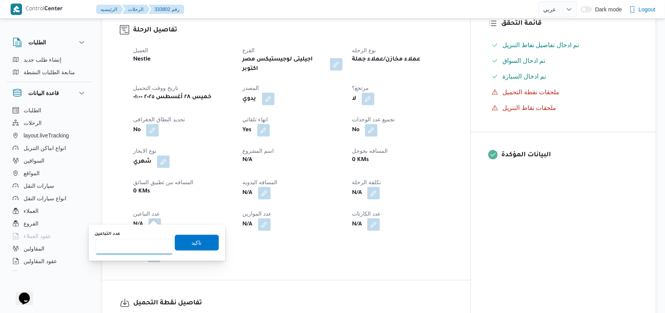
click at [142, 241] on input "عدد التباعين" at bounding box center [134, 247] width 78 height 16
type input "1"
click at [181, 238] on span "تاكيد" at bounding box center [197, 243] width 44 height 16
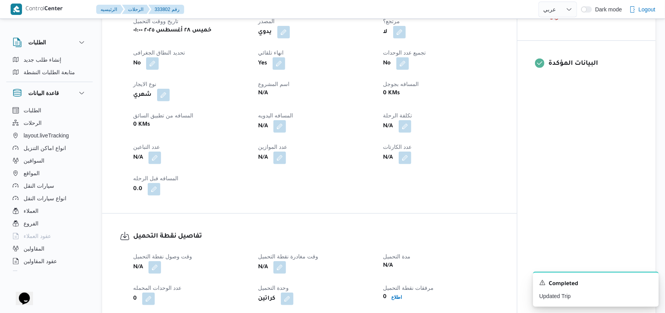
scroll to position [524, 0]
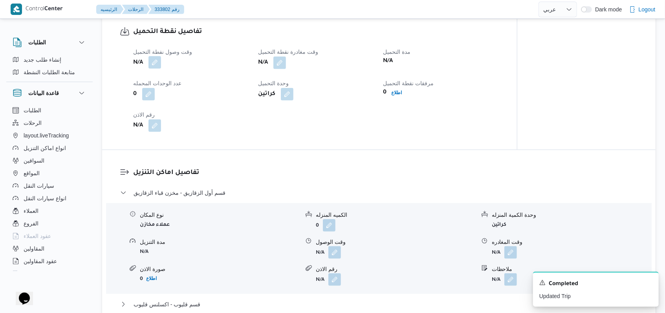
click at [159, 63] on button "button" at bounding box center [154, 62] width 13 height 13
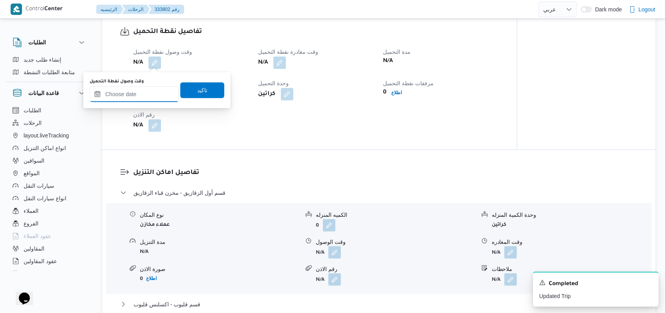
click at [142, 90] on input "وقت وصول نفطة التحميل" at bounding box center [134, 94] width 89 height 16
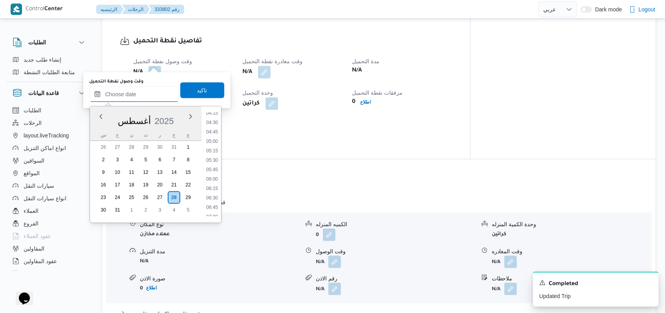
scroll to position [142, 0]
click at [213, 146] on li "04:30" at bounding box center [212, 145] width 18 height 8
type input "[DATE] ٠٤:٣٠"
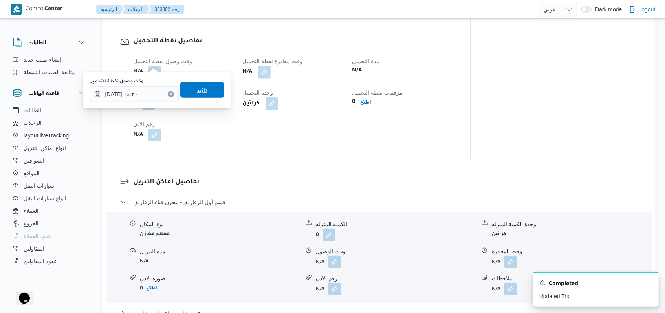
click at [203, 94] on span "تاكيد" at bounding box center [202, 90] width 44 height 16
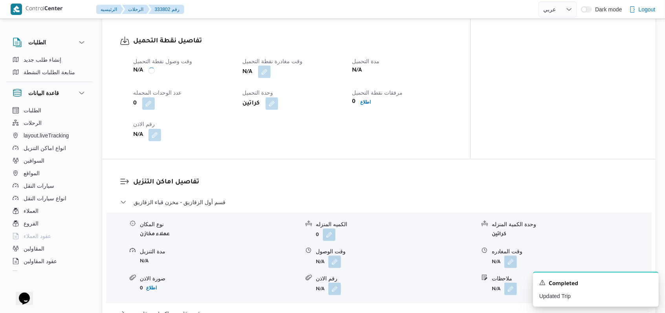
click at [271, 66] on button "button" at bounding box center [264, 72] width 13 height 13
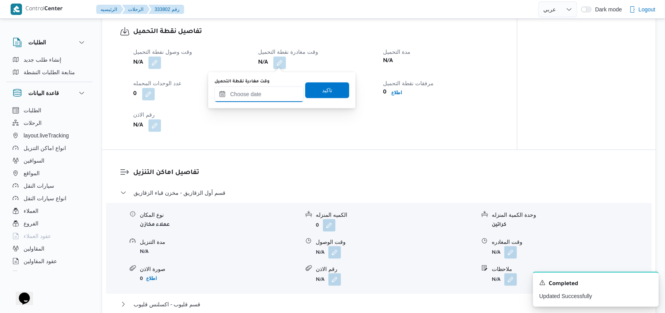
click at [262, 95] on input "وقت مغادرة نقطة التحميل" at bounding box center [258, 94] width 89 height 16
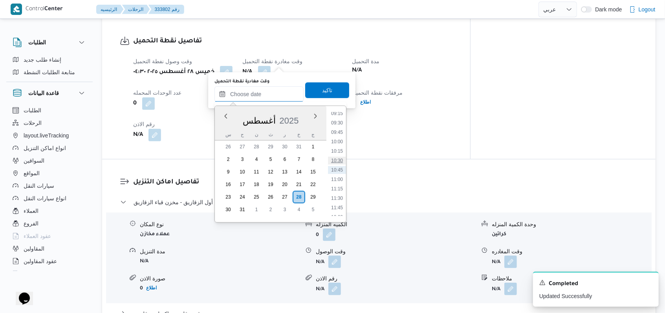
scroll to position [299, 0]
click at [336, 118] on ul "00:00 00:15 00:30 00:45 01:00 01:15 01:30 01:45 02:00 02:15 02:30 02:45 03:00 0…" at bounding box center [337, 164] width 18 height 104
click at [335, 94] on span "تاكيد" at bounding box center [327, 90] width 44 height 16
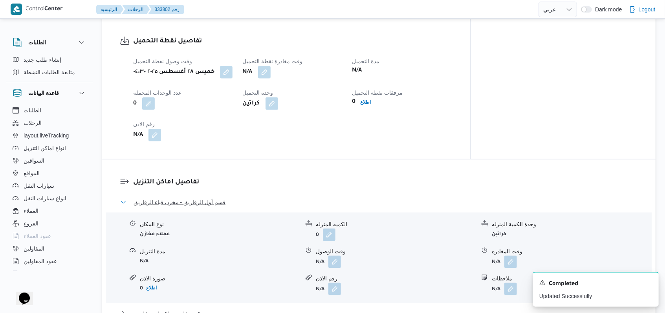
click at [220, 198] on button "قسم أول الزقازيق - مخزن قباء الزقازيق" at bounding box center [379, 202] width 518 height 9
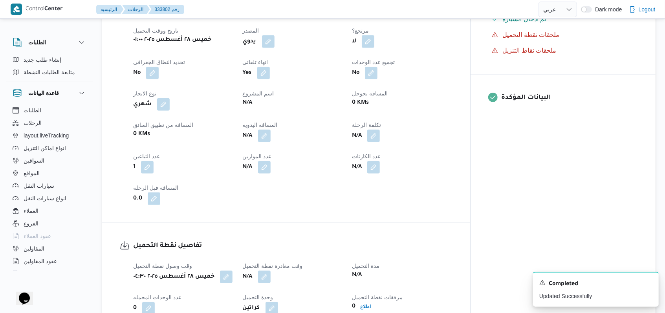
scroll to position [419, 0]
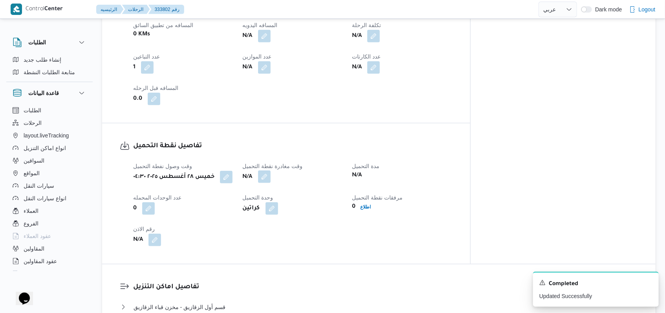
click at [271, 170] on button "button" at bounding box center [264, 176] width 13 height 13
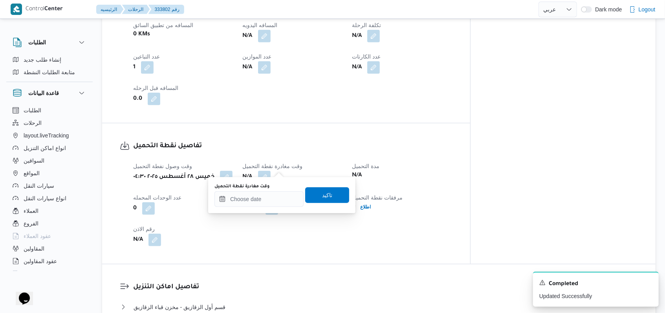
click at [264, 190] on div "وقت مغادرة نقطة التحميل" at bounding box center [258, 195] width 89 height 24
click at [264, 192] on input "وقت مغادرة نقطة التحميل" at bounding box center [258, 199] width 89 height 16
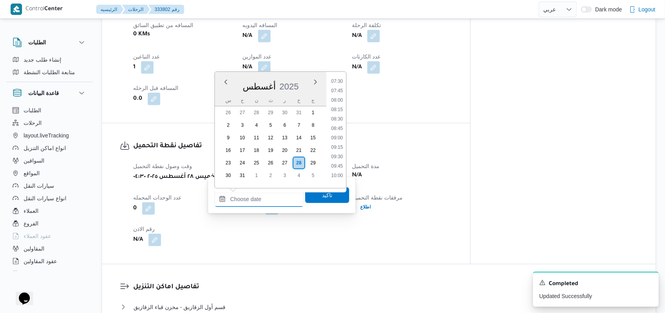
scroll to position [247, 0]
click at [337, 121] on li "07:30" at bounding box center [337, 118] width 18 height 8
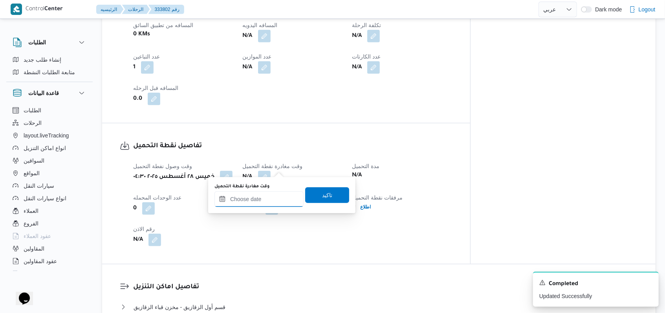
click at [279, 197] on input "وقت مغادرة نقطة التحميل" at bounding box center [258, 199] width 89 height 16
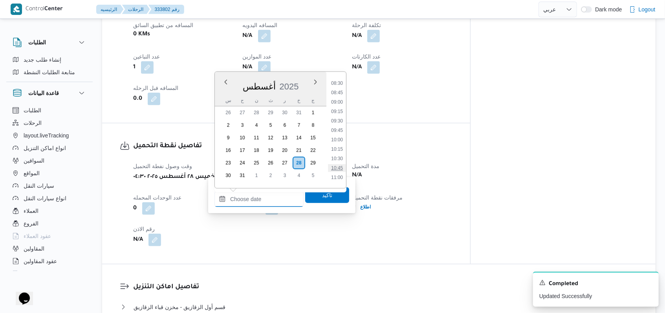
scroll to position [299, 0]
click at [335, 79] on ul "00:00 00:15 00:30 00:45 01:00 01:15 01:30 01:45 02:00 02:15 02:30 02:45 03:00 0…" at bounding box center [337, 130] width 18 height 104
click at [337, 86] on li "08:00" at bounding box center [337, 85] width 18 height 8
type input "٢٨/٠٨/٢٠٢٥ ٠٨:٠٠"
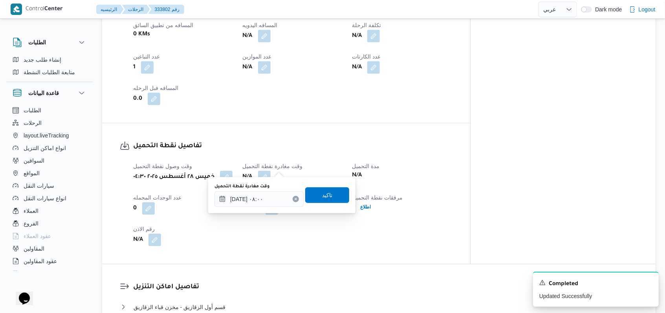
click at [320, 203] on div "وقت مغادرة نقطة التحميل ٢٨/٠٨/٢٠٢٥ ٠٨:٠٠ تاكيد" at bounding box center [282, 195] width 136 height 25
click at [323, 198] on span "تاكيد" at bounding box center [327, 194] width 10 height 9
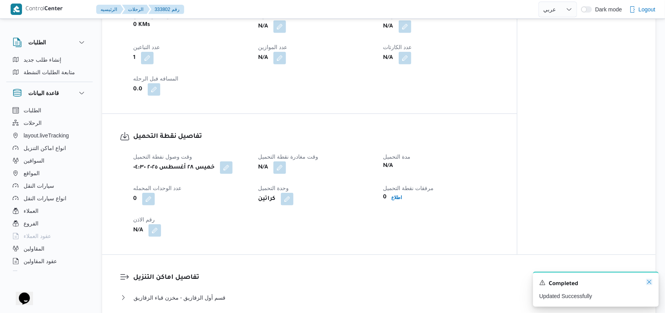
click at [649, 283] on icon "Dismiss toast" at bounding box center [649, 282] width 6 height 6
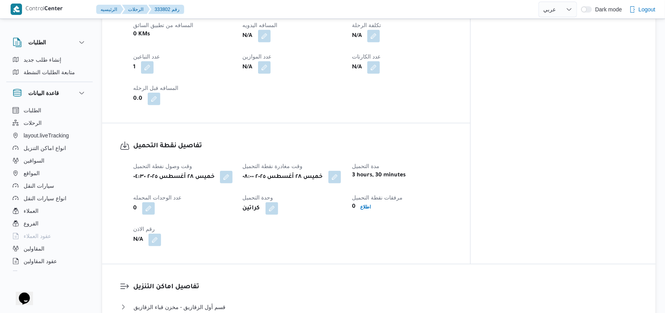
select select "ar"
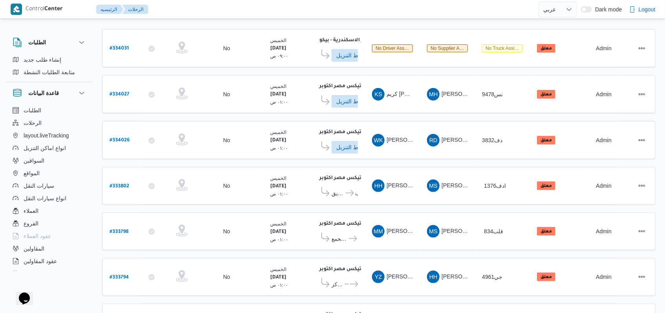
scroll to position [79, 0]
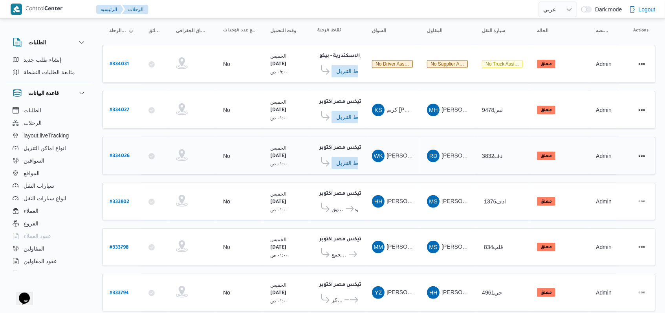
click at [125, 154] on b "# 334026" at bounding box center [120, 156] width 20 height 5
select select "ar"
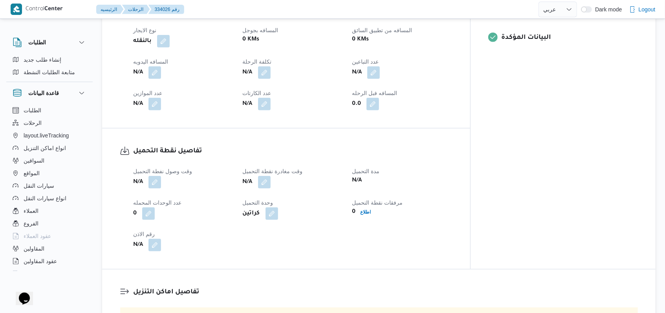
scroll to position [394, 0]
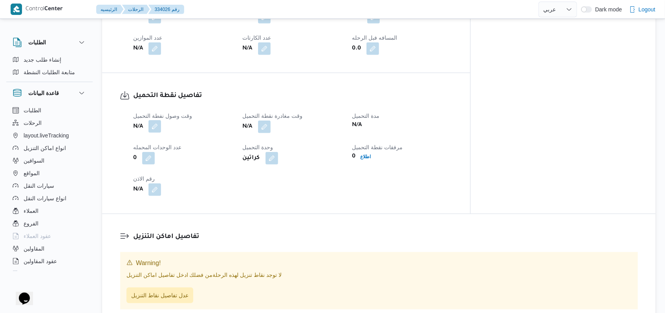
click at [155, 125] on button "button" at bounding box center [154, 126] width 13 height 13
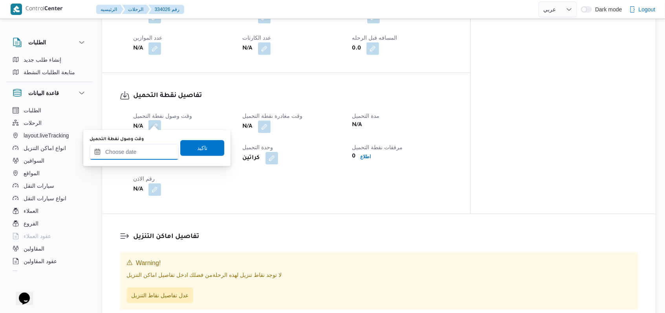
click at [146, 145] on input "وقت وصول نفطة التحميل" at bounding box center [134, 152] width 89 height 16
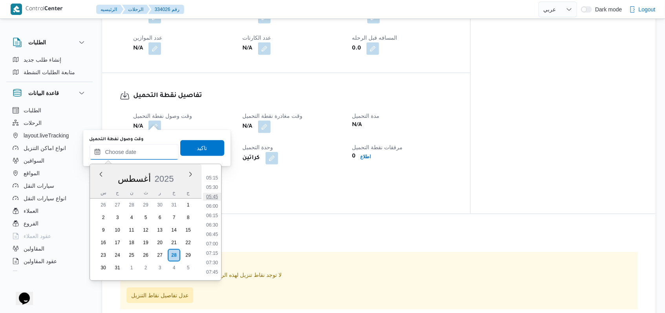
scroll to position [142, 0]
click at [214, 173] on li "03:45" at bounding box center [212, 174] width 18 height 8
type input "٢٨/٠٨/٢٠٢٥ ٠٣:٤٥"
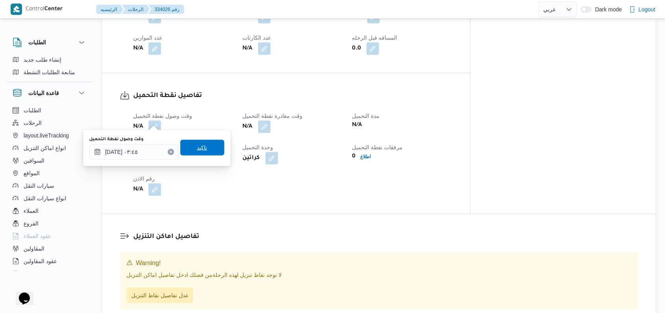
click at [211, 148] on span "تاكيد" at bounding box center [202, 148] width 44 height 16
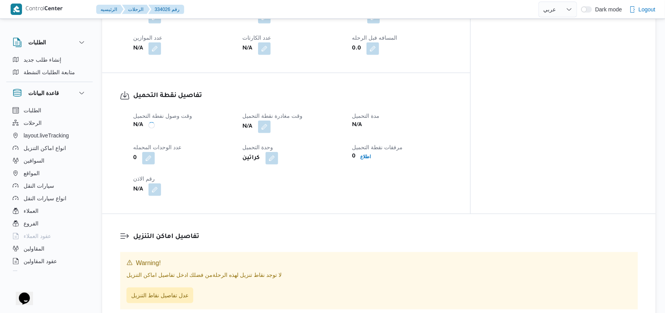
click at [269, 129] on div "وقت وصول نفطة التحميل N/A وقت مغادرة نقطة التحميل N/A مدة التحميل N/A عدد الوحد…" at bounding box center [292, 153] width 329 height 94
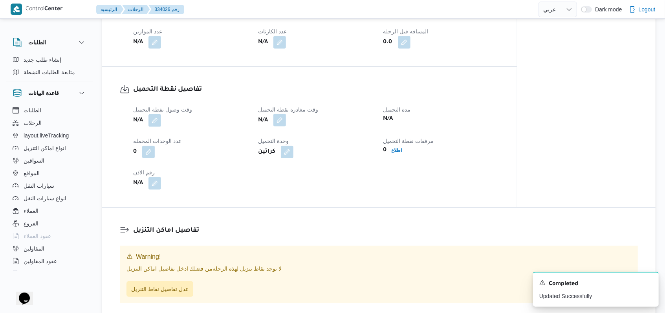
click at [277, 125] on button "button" at bounding box center [279, 120] width 13 height 13
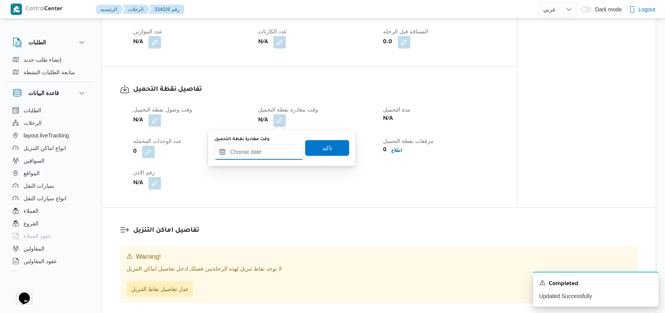
click at [273, 162] on body "Control Center الرئيسيه الرحلات 334026 رقم English عربي Dark mode Logout الطلبا…" at bounding box center [332, 175] width 665 height 1138
click at [274, 157] on input "وقت مغادرة نقطة التحميل" at bounding box center [258, 152] width 89 height 16
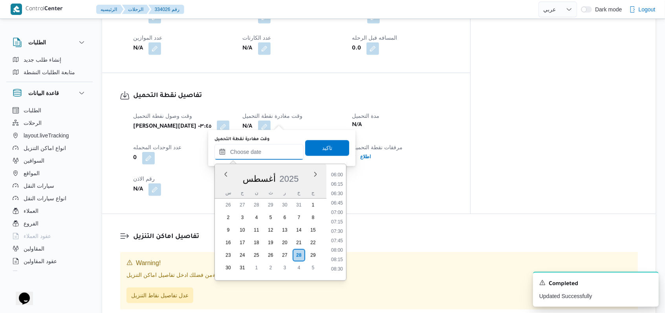
scroll to position [247, 0]
click at [340, 228] on li "08:00" at bounding box center [337, 229] width 18 height 8
type input "٢٨/٠٨/٢٠٢٥ ٠٨:٠٠"
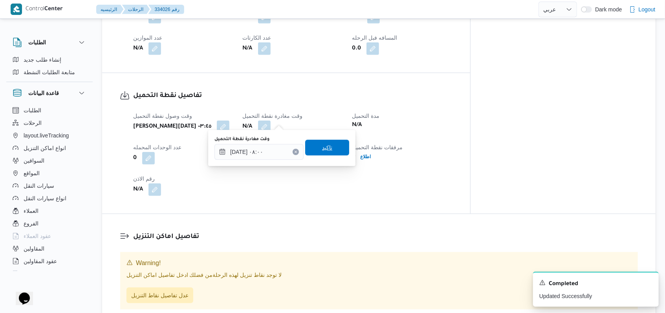
click at [328, 143] on span "تاكيد" at bounding box center [327, 148] width 44 height 16
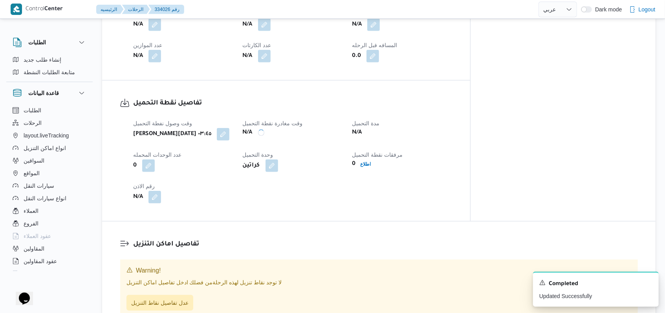
scroll to position [341, 0]
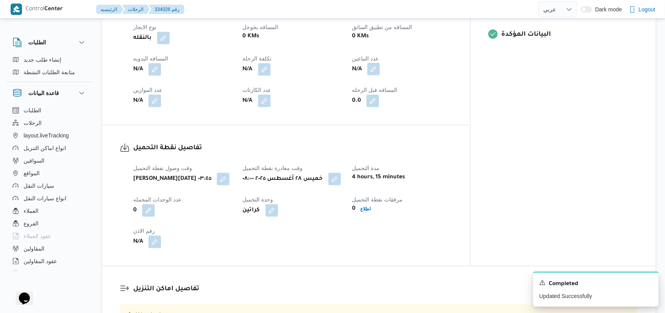
click at [380, 67] on button "button" at bounding box center [373, 69] width 13 height 13
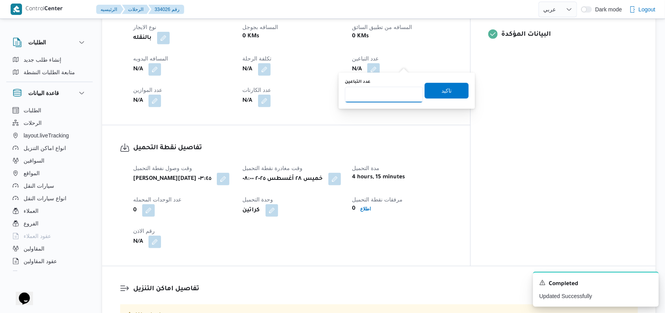
click at [395, 91] on input "عدد التباعين" at bounding box center [384, 95] width 78 height 16
type input "1"
click at [410, 92] on input "1" at bounding box center [384, 95] width 78 height 16
click at [449, 83] on span "تاكيد" at bounding box center [447, 90] width 44 height 16
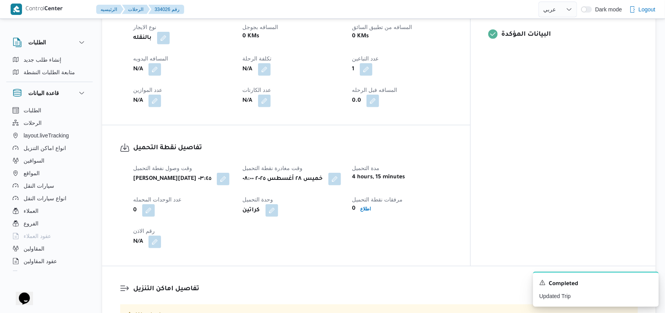
select select "ar"
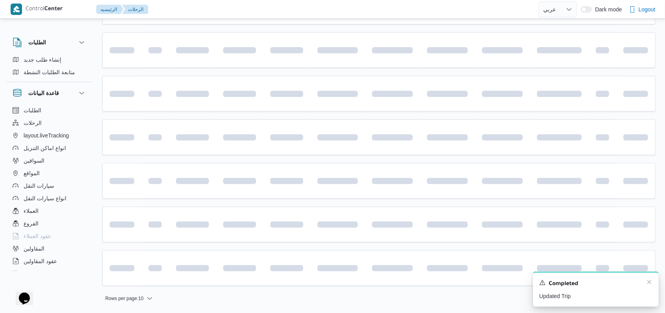
scroll to position [79, 0]
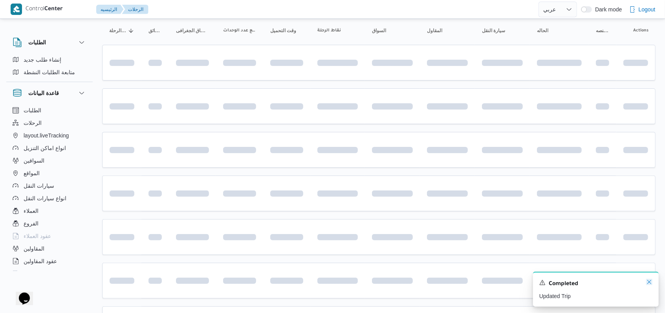
click at [652, 285] on icon "Dismiss toast" at bounding box center [649, 282] width 6 height 6
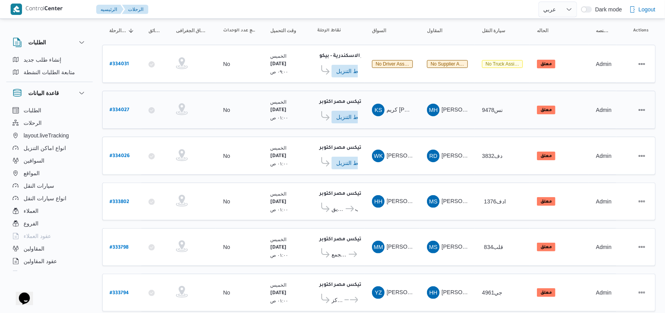
click at [123, 104] on link "# 334027" at bounding box center [120, 109] width 20 height 11
select select "ar"
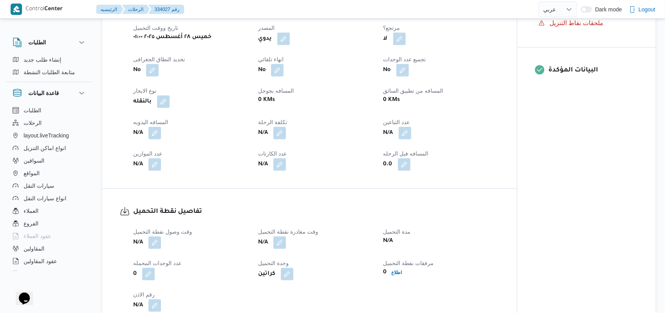
scroll to position [289, 0]
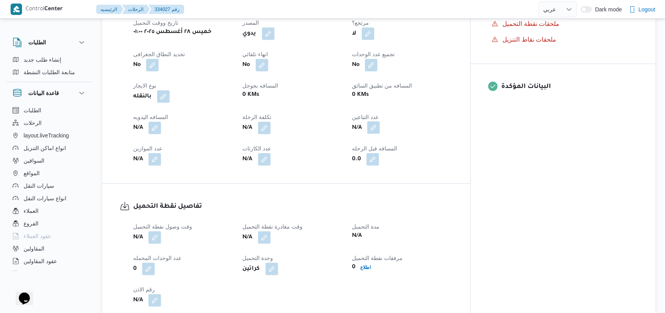
click at [380, 121] on button "button" at bounding box center [373, 127] width 13 height 13
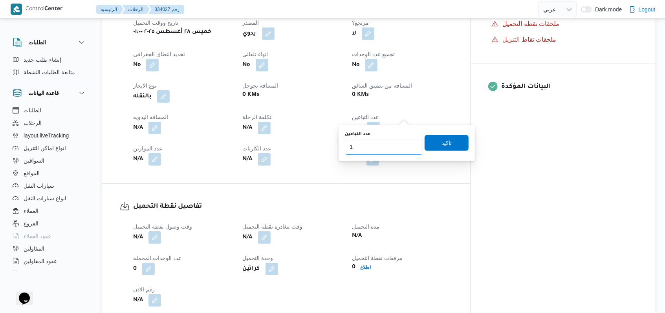
type input "1"
click at [411, 143] on input "1" at bounding box center [384, 147] width 78 height 16
click at [442, 141] on span "تاكيد" at bounding box center [447, 142] width 10 height 9
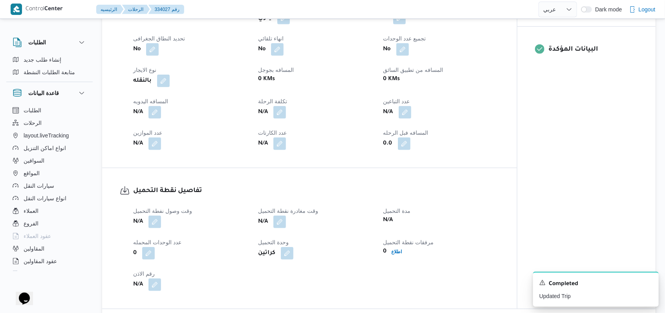
scroll to position [394, 0]
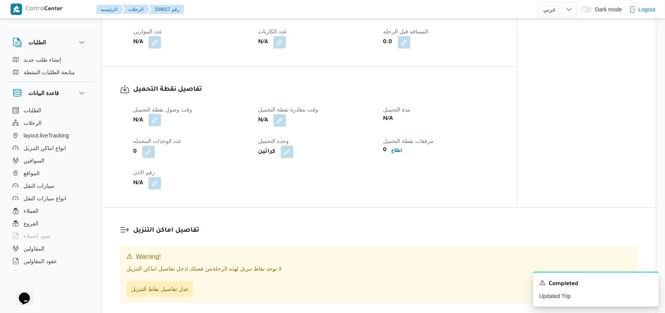
click at [154, 116] on button "button" at bounding box center [154, 120] width 13 height 13
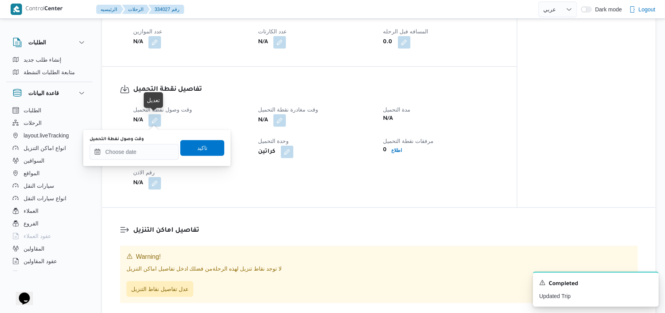
click at [141, 143] on div "وقت وصول نفطة التحميل" at bounding box center [134, 148] width 89 height 24
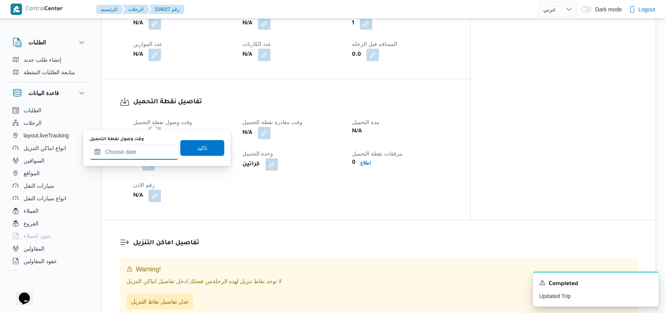
click at [161, 156] on input "وقت وصول نفطة التحميل" at bounding box center [134, 152] width 89 height 16
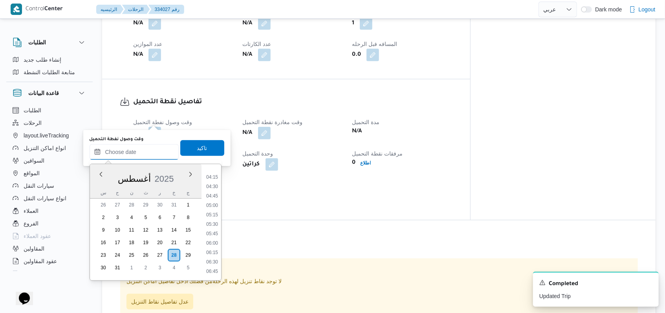
scroll to position [142, 0]
click at [216, 183] on li "04:00" at bounding box center [212, 184] width 18 height 8
type input "٢٨/٠٨/٢٠٢٥ ٠٤:٠٠"
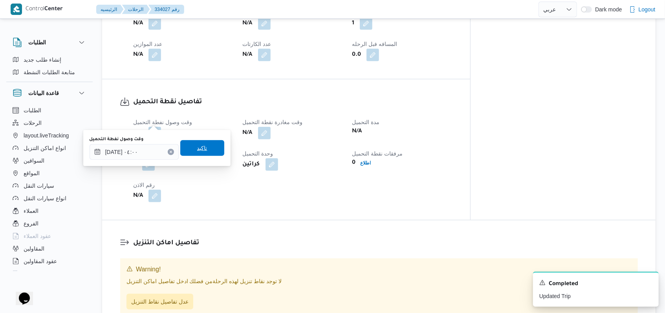
click at [209, 139] on div "وقت وصول نفطة التحميل ٢٨/٠٨/٢٠٢٥ ٠٤:٠٠ تاكيد" at bounding box center [157, 148] width 136 height 25
click at [208, 150] on span "تاكيد" at bounding box center [202, 148] width 44 height 16
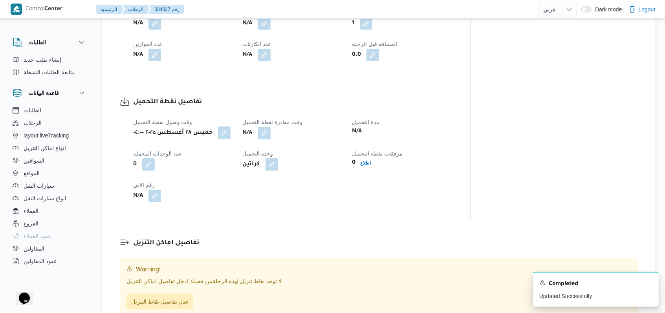
click at [225, 126] on button "button" at bounding box center [224, 132] width 13 height 13
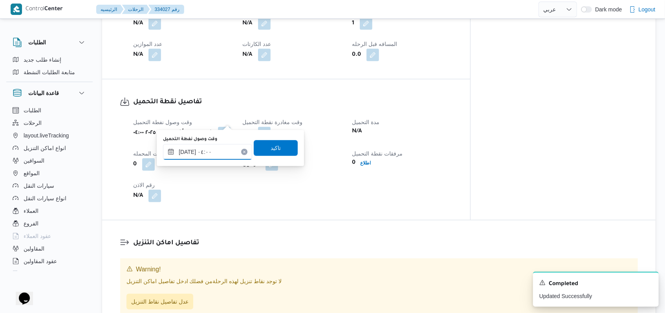
click at [224, 155] on input "٢٨/٠٨/٢٠٢٥ ٠٤:٠٠" at bounding box center [207, 152] width 89 height 16
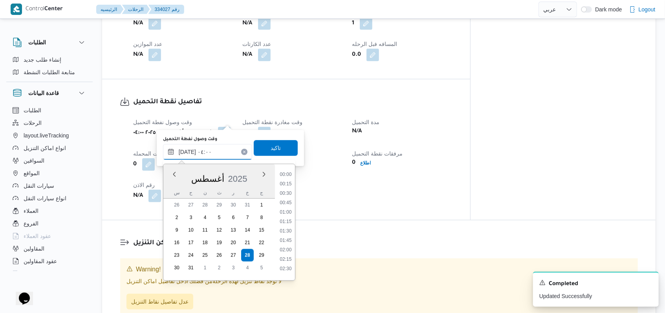
scroll to position [97, 0]
click at [291, 187] on li "03:00" at bounding box center [286, 191] width 18 height 8
type input "٢٨/٠٨/٢٠٢٥ ٠٤:٠٠"
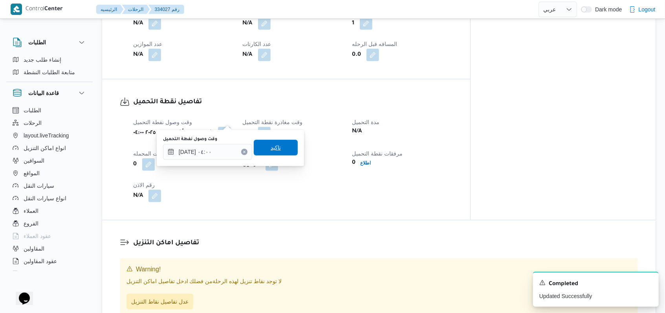
click at [278, 146] on span "تاكيد" at bounding box center [276, 148] width 44 height 16
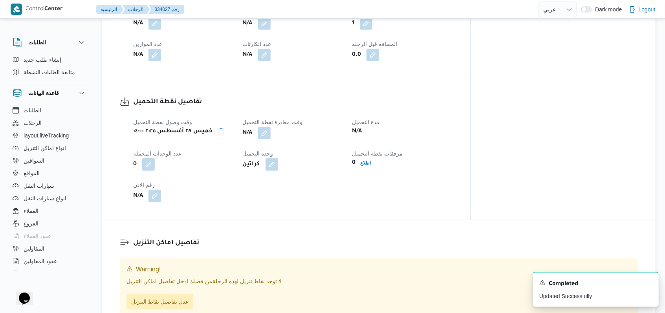
click at [284, 119] on span "وقت مغادرة نقطة التحميل" at bounding box center [273, 122] width 60 height 6
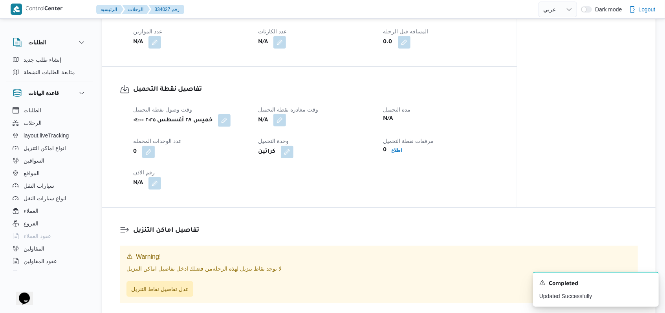
click at [283, 117] on button "button" at bounding box center [279, 120] width 13 height 13
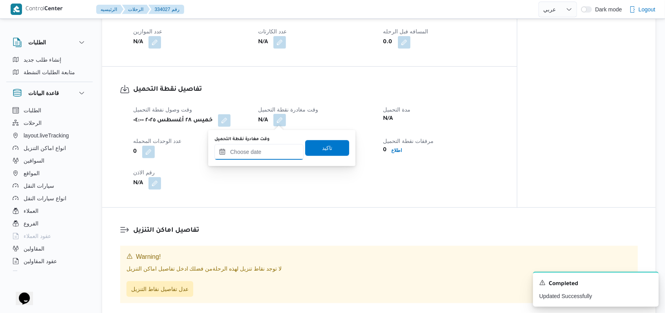
click at [274, 145] on input "وقت مغادرة نقطة التحميل" at bounding box center [258, 152] width 89 height 16
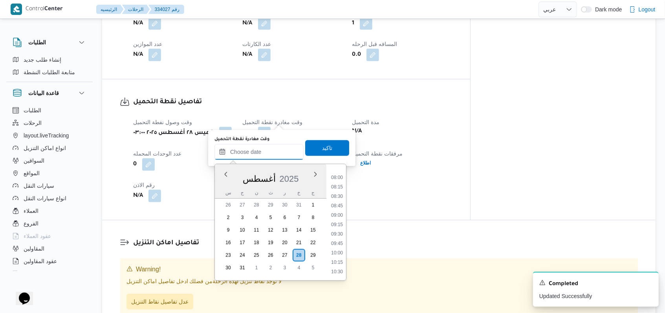
scroll to position [247, 0]
click at [340, 196] on ul "00:00 00:15 00:30 00:45 01:00 01:15 01:30 01:45 02:00 02:15 02:30 02:45 03:00 0…" at bounding box center [337, 222] width 18 height 104
click at [340, 193] on li "07:00" at bounding box center [337, 192] width 18 height 8
type input "٢٨/٠٨/٢٠٢٥ ٠٧:٠٠"
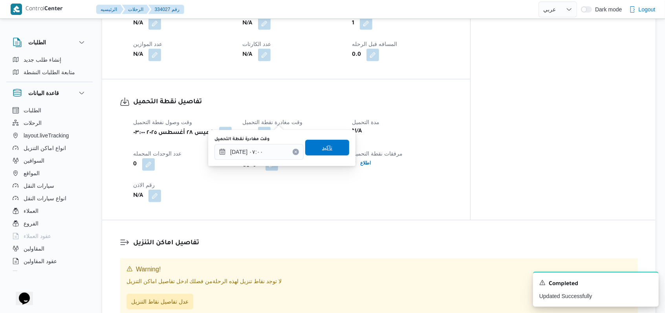
click at [327, 149] on span "تاكيد" at bounding box center [327, 148] width 44 height 16
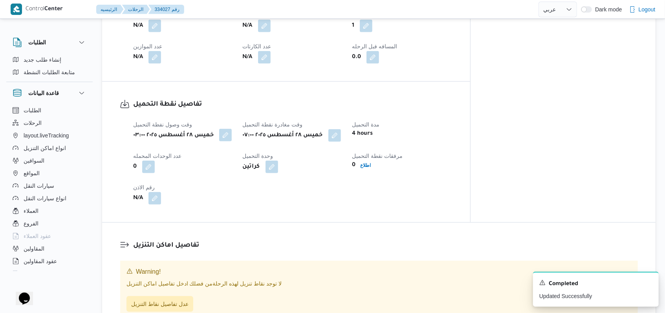
scroll to position [394, 0]
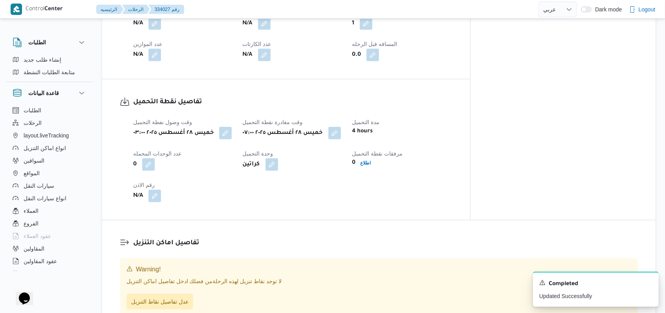
select select "ar"
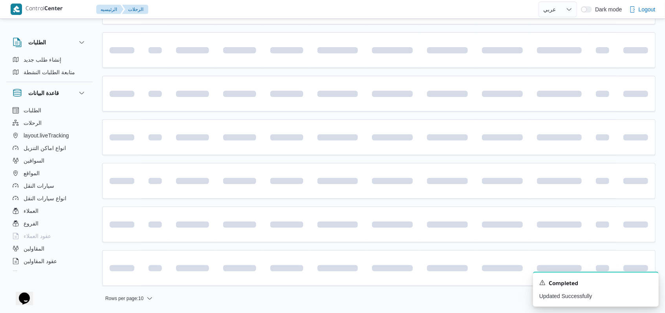
scroll to position [79, 0]
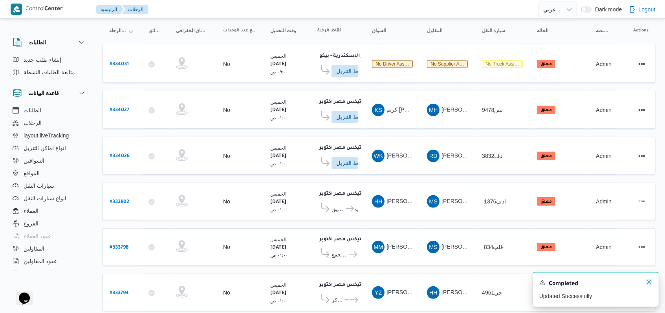
click at [652, 283] on icon "Dismiss toast" at bounding box center [649, 282] width 6 height 6
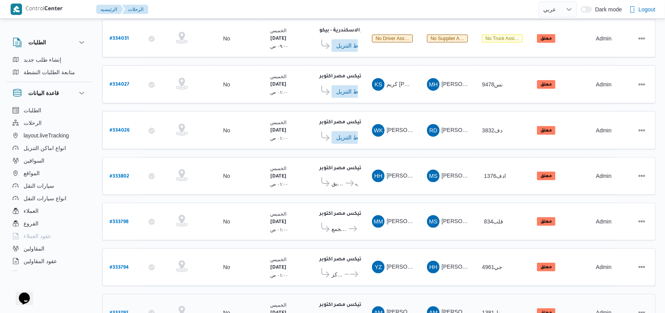
scroll to position [141, 0]
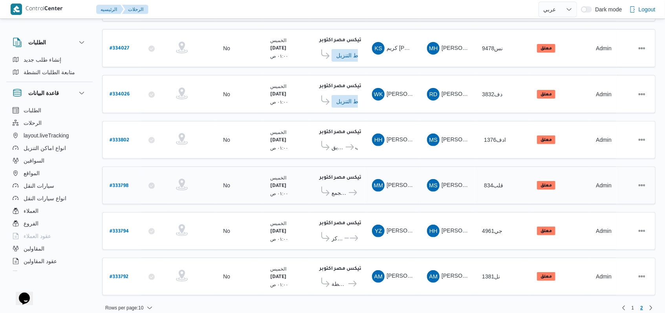
click at [122, 183] on b "# 333798" at bounding box center [119, 185] width 19 height 5
select select "ar"
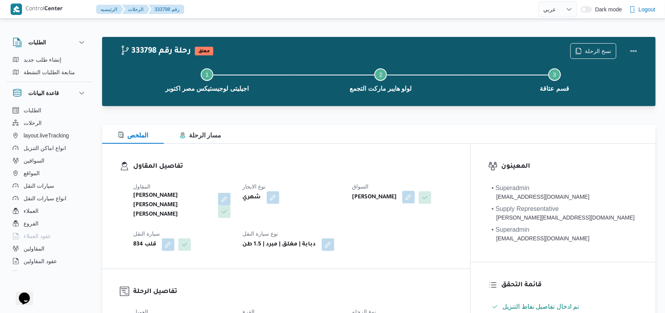
click at [415, 200] on button "button" at bounding box center [408, 197] width 13 height 13
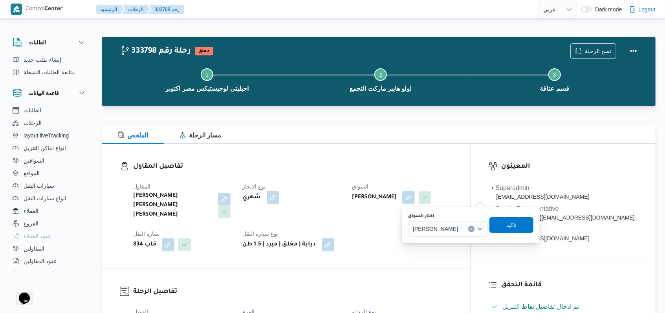
click at [469, 233] on div "مصطفى محمود كامل محمد" at bounding box center [448, 229] width 80 height 16
type input "l"
type input "محمد فرج"
click at [459, 243] on span "محمد فرج عبدالمنعم محمد" at bounding box center [462, 242] width 40 height 9
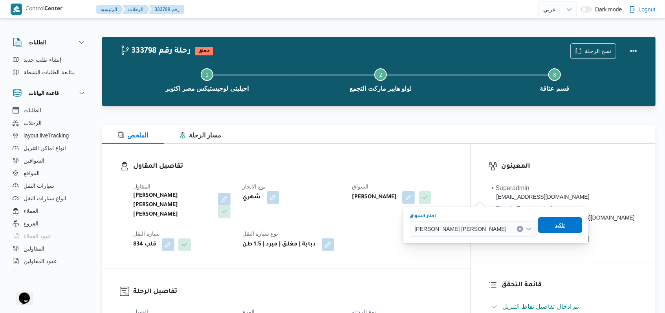
click at [538, 228] on span "تاكيد" at bounding box center [560, 225] width 44 height 16
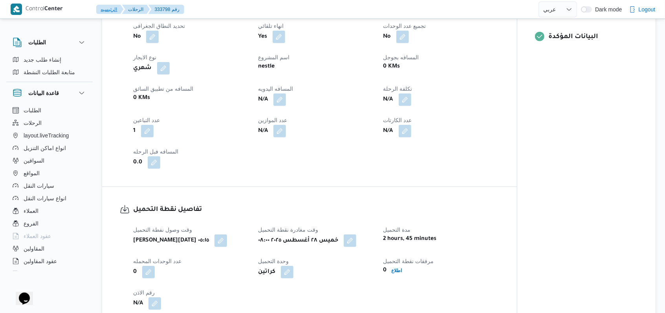
scroll to position [419, 0]
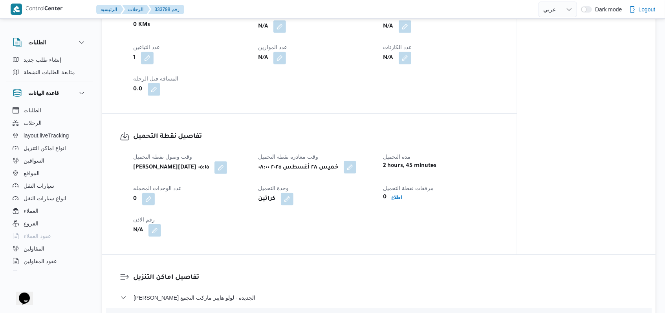
click at [353, 172] on button "button" at bounding box center [350, 167] width 13 height 13
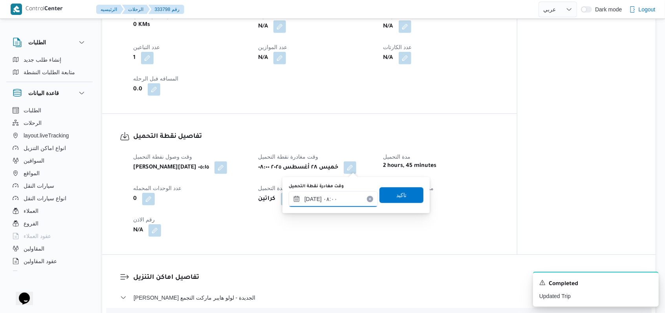
click at [343, 200] on input "٢٨/٠٨/٢٠٢٥ ٠٨:٠٠" at bounding box center [333, 199] width 89 height 16
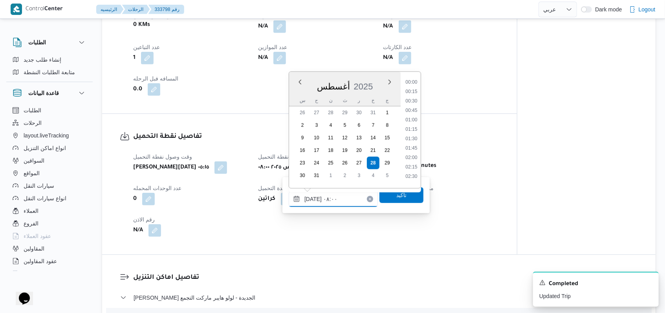
scroll to position [248, 0]
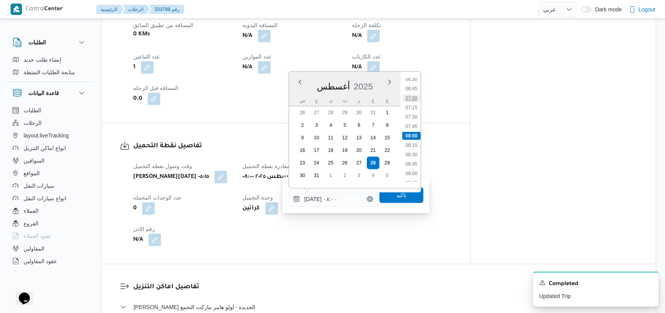
click at [416, 99] on li "07:00" at bounding box center [411, 98] width 18 height 8
type input "٢٨/٠٨/٢٠٢٥ ٠٧:٠٠"
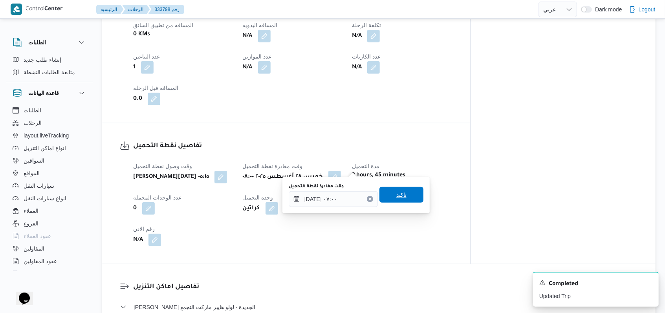
click at [402, 200] on span "تاكيد" at bounding box center [401, 195] width 44 height 16
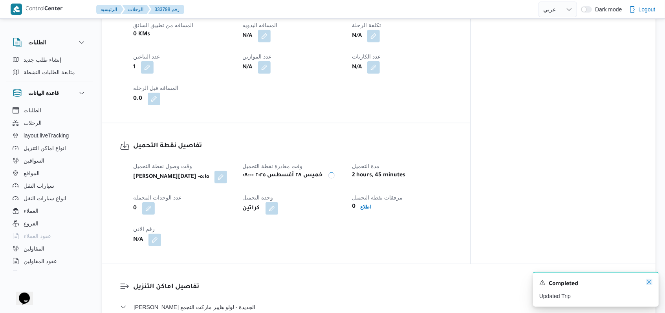
click at [649, 285] on icon "Dismiss toast" at bounding box center [649, 282] width 6 height 6
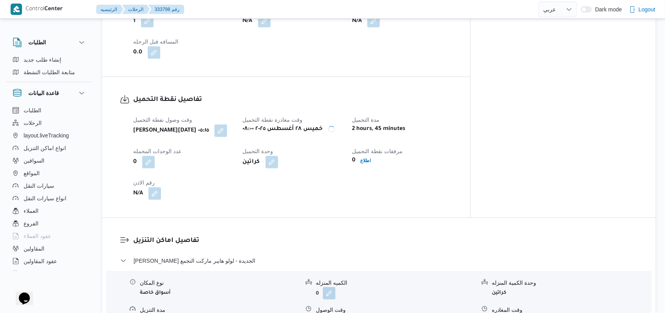
scroll to position [471, 0]
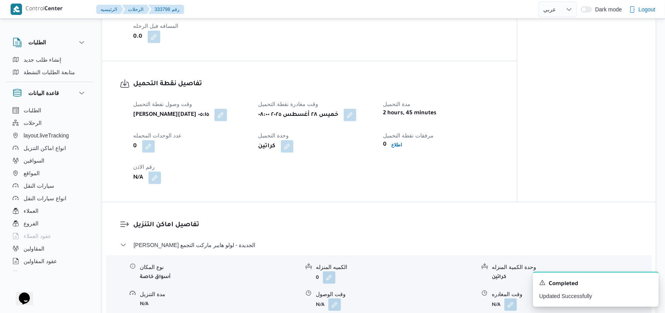
click at [343, 174] on div "وقت وصول نفطة التحميل خميس ٢٨ أغسطس ٢٠٢٥ ٠٥:١٥ وقت مغادرة نقطة التحميل خميس ٢٨ …" at bounding box center [316, 142] width 376 height 94
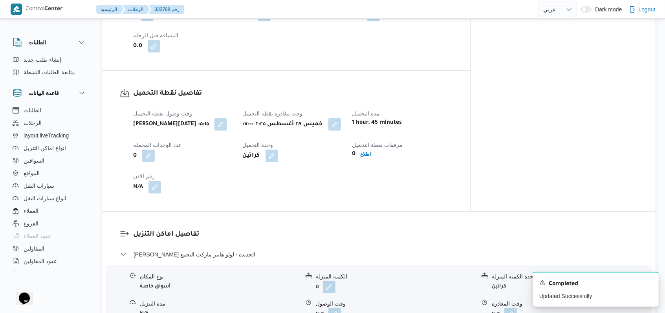
select select "ar"
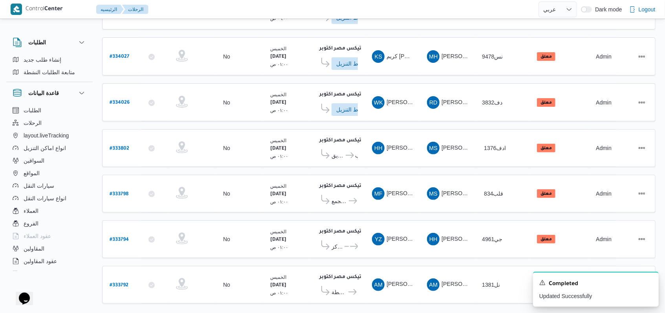
scroll to position [141, 0]
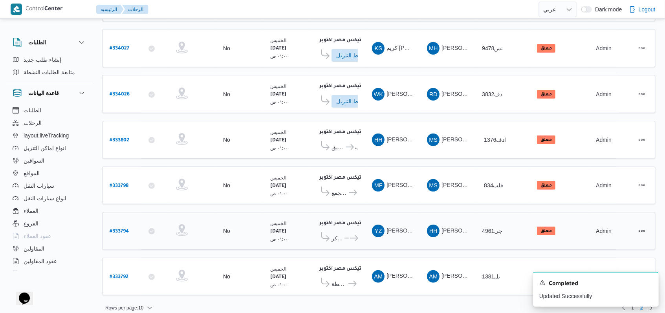
click at [119, 229] on b "# 333794" at bounding box center [119, 231] width 19 height 5
select select "ar"
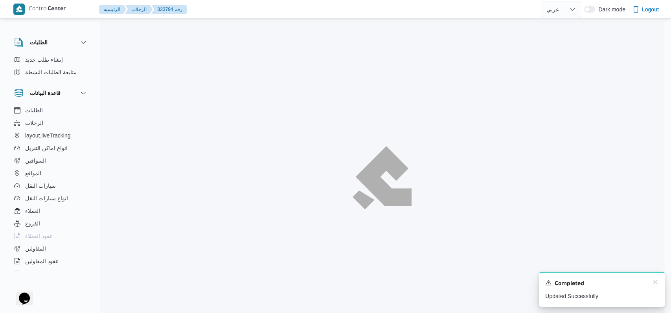
click at [654, 286] on div "Completed" at bounding box center [601, 284] width 113 height 10
click at [655, 284] on icon "Dismiss toast" at bounding box center [655, 282] width 6 height 6
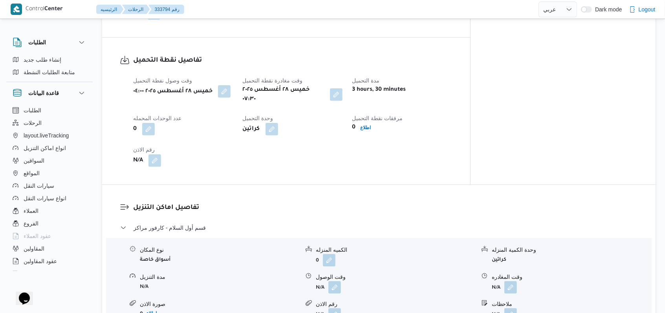
scroll to position [524, 0]
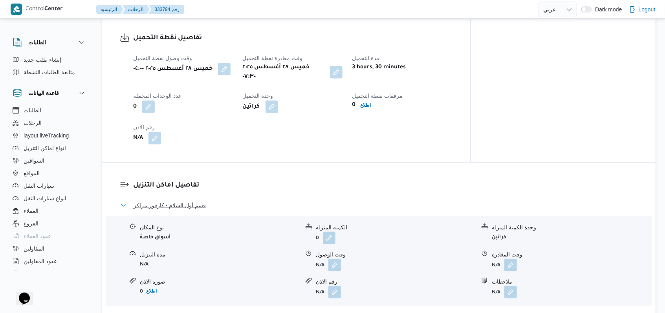
click at [197, 201] on span "قسم أول السلام - كارفور مراكز" at bounding box center [170, 205] width 72 height 9
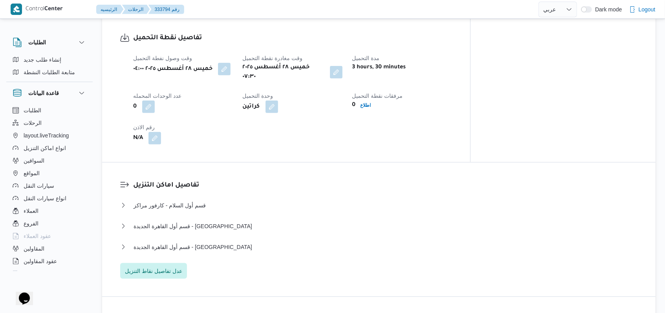
click at [180, 235] on div "قسم أول السلام - كارفور مراكز نوع المكان أسواق خاصة الكميه المنزله 0 وحدة الكمي…" at bounding box center [379, 240] width 518 height 78
click at [178, 266] on span "عدل تفاصيل نقاط التنزيل" at bounding box center [153, 270] width 57 height 9
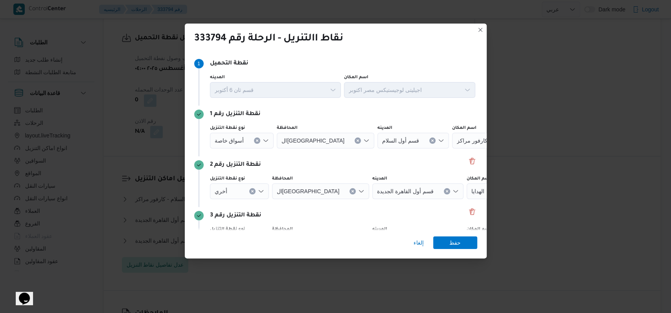
click at [460, 162] on div "نقطة التنزيل رقم 2" at bounding box center [335, 164] width 283 height 9
click at [467, 162] on button "Delete" at bounding box center [471, 160] width 9 height 9
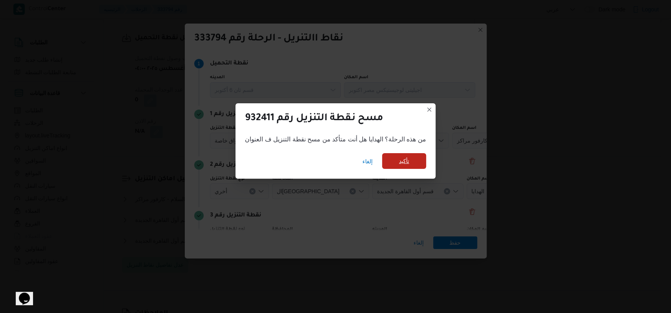
click at [417, 165] on span "تأكيد" at bounding box center [404, 161] width 44 height 16
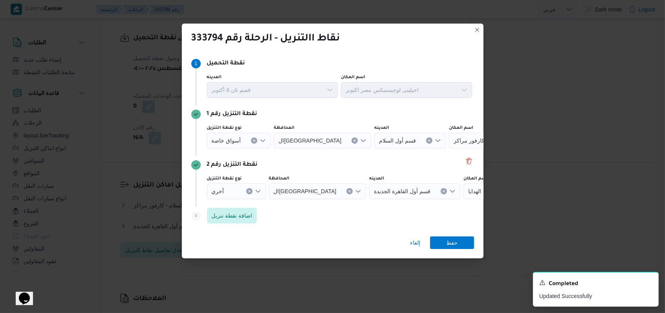
click at [249, 191] on icon "Clear input" at bounding box center [249, 191] width 2 height 2
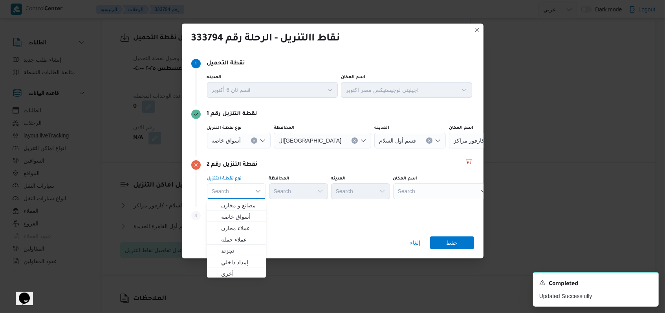
click at [240, 143] on div "أسواق خاصة" at bounding box center [239, 141] width 64 height 16
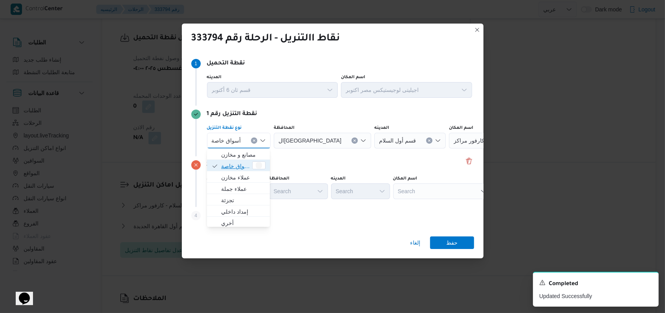
click at [238, 165] on span "أسواق خاصة" at bounding box center [235, 165] width 29 height 9
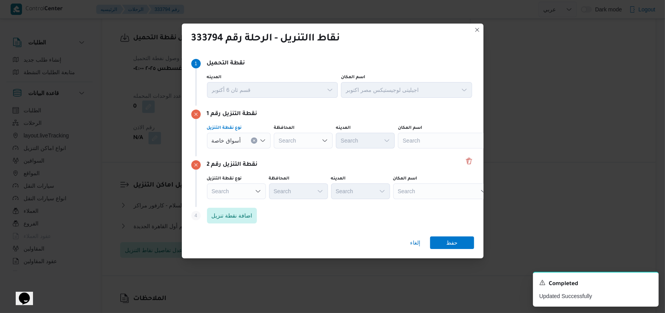
click at [427, 147] on div "Search" at bounding box center [447, 141] width 98 height 16
type input "بلبيس"
click at [426, 154] on span "العثيم ماركت بلبيس - الشرقية | بلبيس | بلبيس" at bounding box center [450, 154] width 79 height 9
click at [432, 188] on div "Search" at bounding box center [442, 191] width 98 height 16
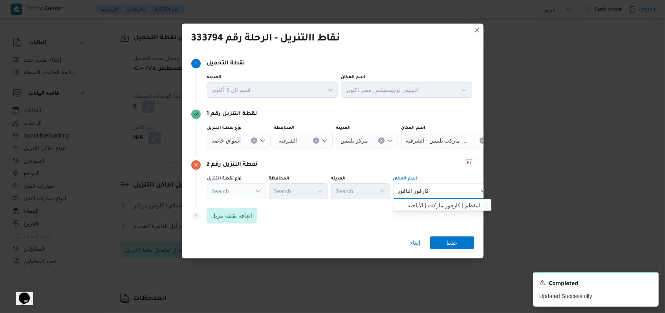
type input "كارفور النافور"
click at [438, 203] on span "كارفور النافور ة المقطم | كارفور ماركت | الأباجية" at bounding box center [446, 205] width 79 height 9
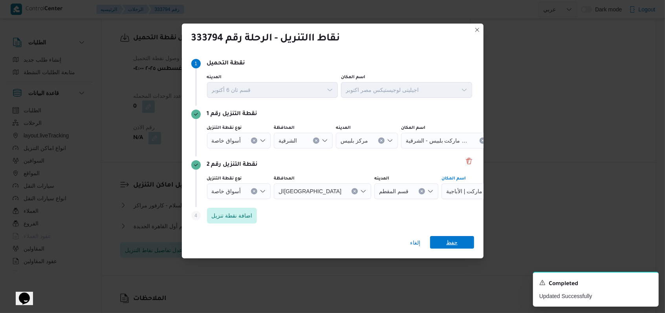
click at [454, 237] on span "حفظ" at bounding box center [451, 242] width 11 height 13
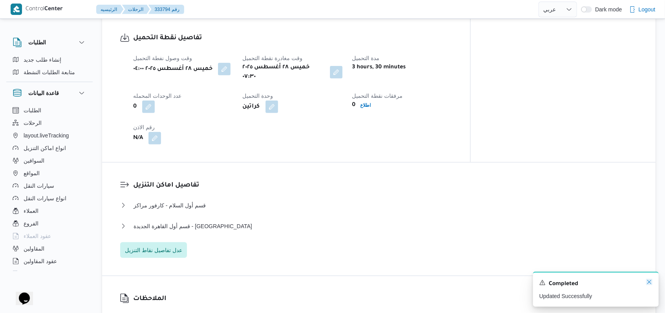
click at [650, 284] on icon "Dismiss toast" at bounding box center [649, 282] width 6 height 6
click at [647, 283] on icon "Dismiss toast" at bounding box center [649, 282] width 6 height 6
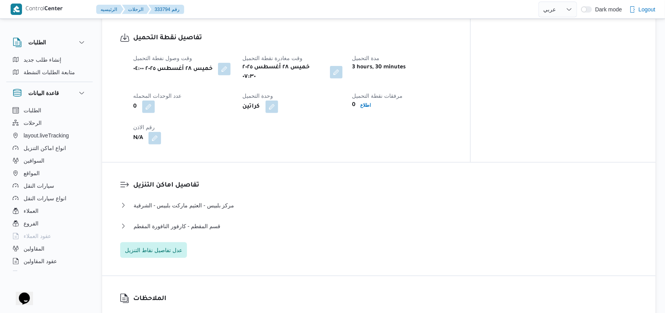
select select "ar"
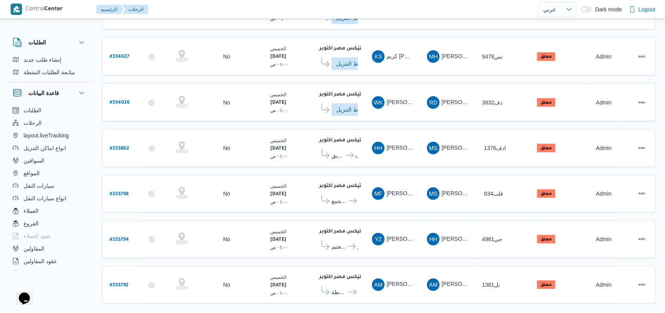
scroll to position [141, 0]
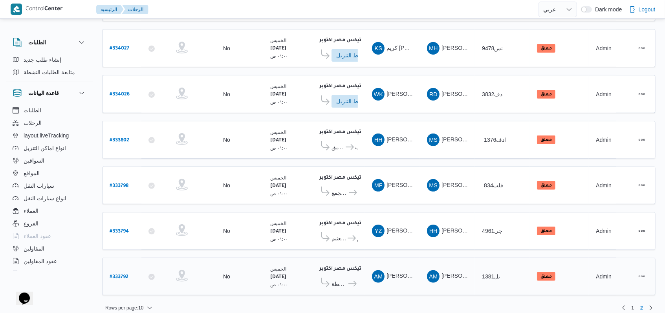
click at [120, 275] on b "# 333792" at bounding box center [119, 277] width 19 height 5
select select "ar"
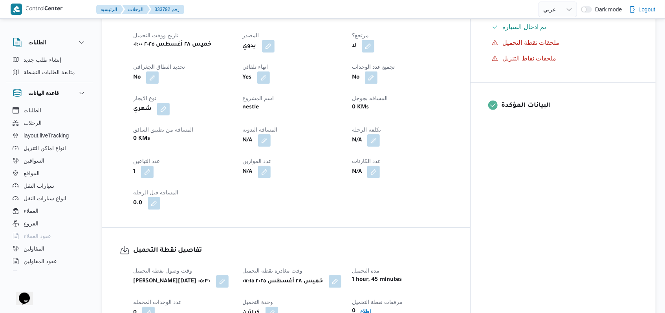
scroll to position [366, 0]
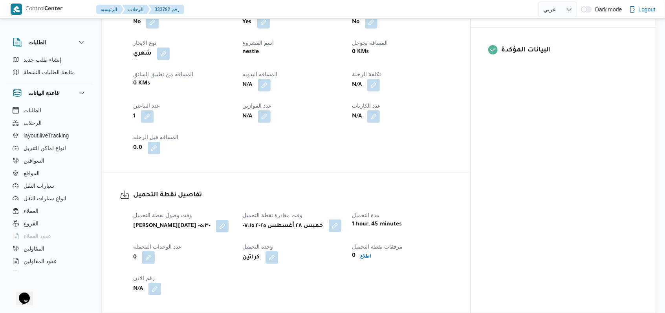
click at [341, 220] on button "button" at bounding box center [335, 226] width 13 height 13
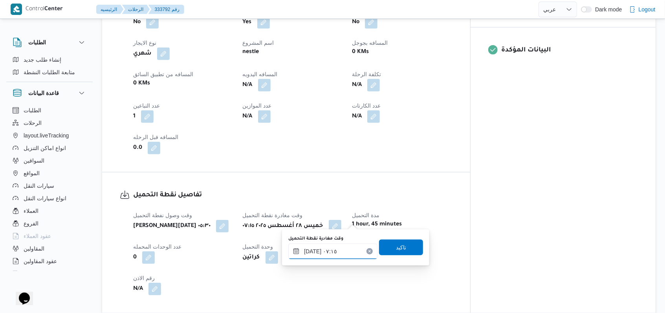
click at [342, 251] on input "٢٨/٠٨/٢٠٢٥ ٠٧:١٥" at bounding box center [332, 252] width 89 height 16
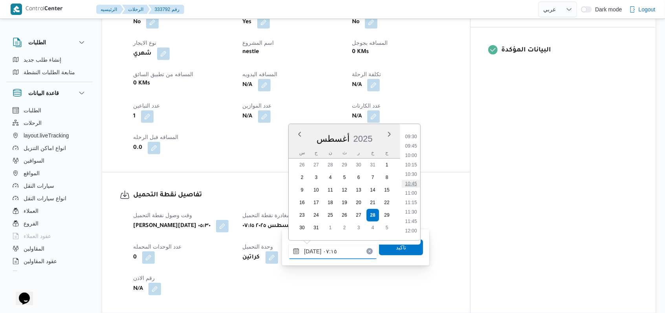
scroll to position [377, 0]
click at [412, 185] on li "11:15" at bounding box center [411, 182] width 18 height 8
type input "٢٨/٠٨/٢٠٢٥ ١١:١٥"
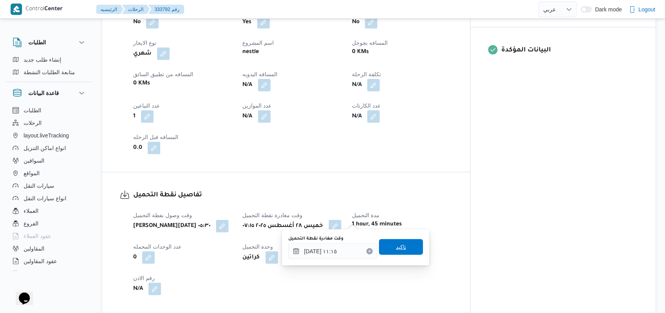
click at [396, 247] on span "تاكيد" at bounding box center [401, 246] width 10 height 9
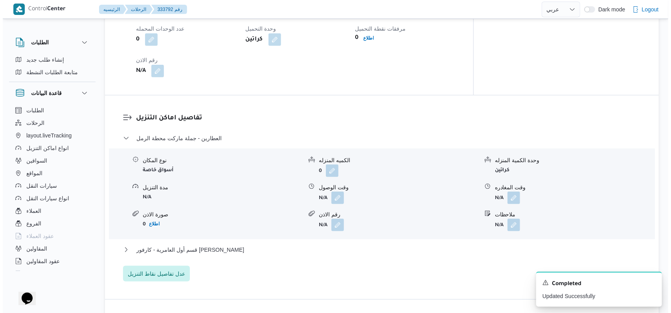
scroll to position [629, 0]
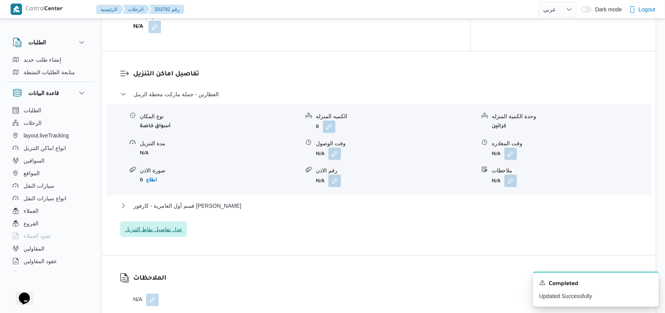
click at [161, 225] on span "عدل تفاصيل نقاط التنزيل" at bounding box center [153, 229] width 57 height 9
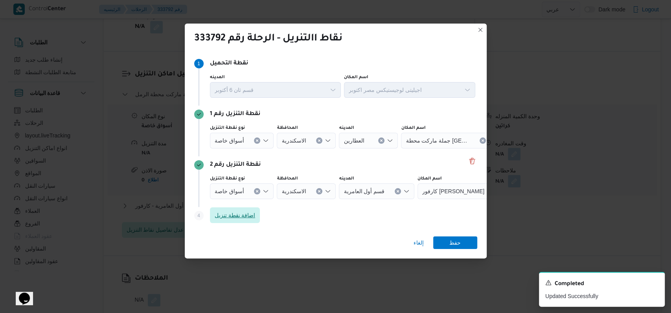
click at [236, 210] on span "اضافة نقطة تنزيل" at bounding box center [235, 215] width 50 height 16
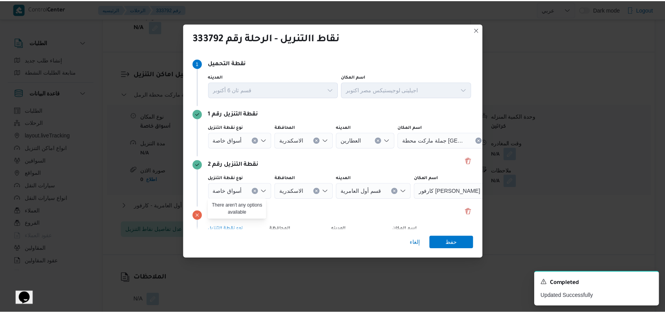
scroll to position [51, 0]
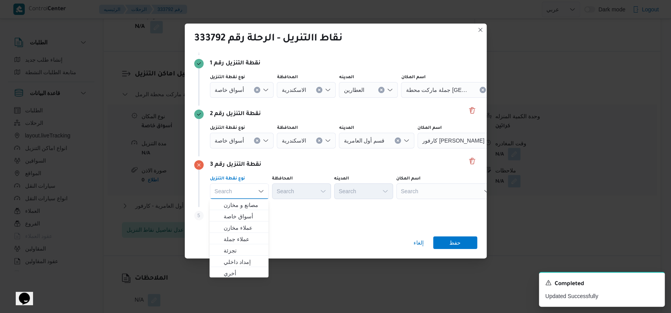
click at [256, 140] on icon "Clear input" at bounding box center [257, 140] width 2 height 2
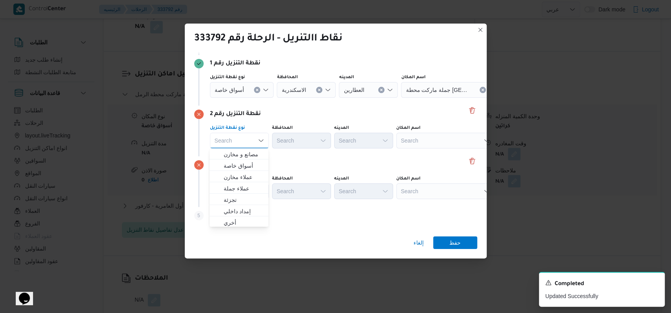
click at [258, 90] on button "Clear input" at bounding box center [257, 90] width 6 height 6
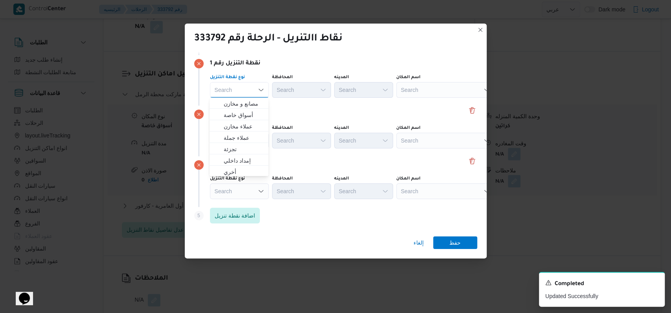
click at [433, 86] on div "Search" at bounding box center [445, 90] width 98 height 16
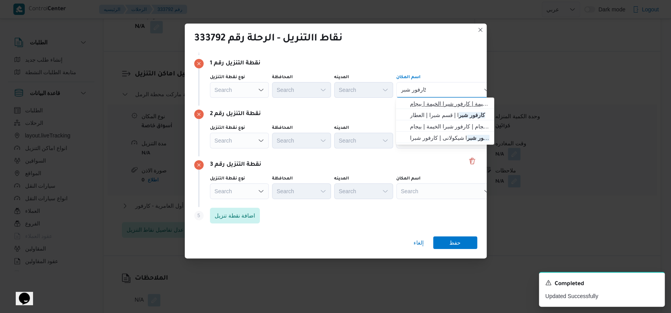
type input "كارفور شبر"
drag, startPoint x: 423, startPoint y: 106, endPoint x: 431, endPoint y: 104, distance: 8.5
click at [423, 106] on span "كارفور شبر ا الخيمة | كارفور شبرا الخيمة | بيجام" at bounding box center [449, 103] width 79 height 9
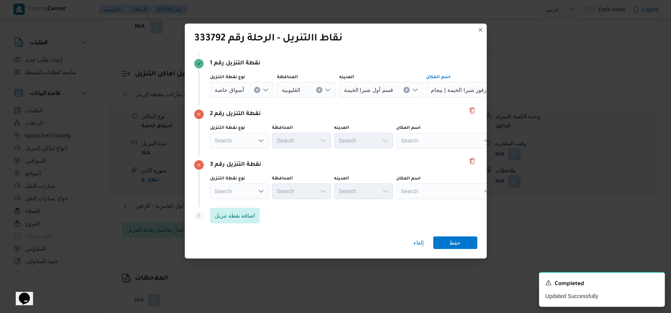
click at [428, 140] on div "Search" at bounding box center [445, 141] width 98 height 16
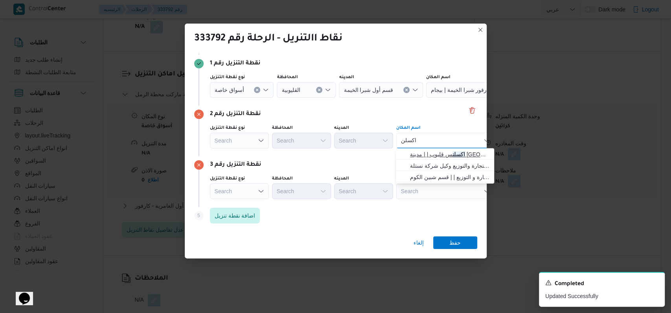
type input "اكسلن"
drag, startPoint x: 431, startPoint y: 154, endPoint x: 440, endPoint y: 156, distance: 9.6
click at [431, 154] on span "اكسلن س قليوب | | مدينة قليوب" at bounding box center [449, 154] width 79 height 9
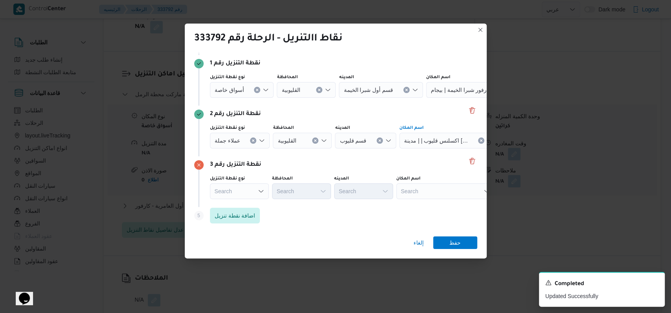
click at [442, 195] on div "Search" at bounding box center [445, 191] width 98 height 16
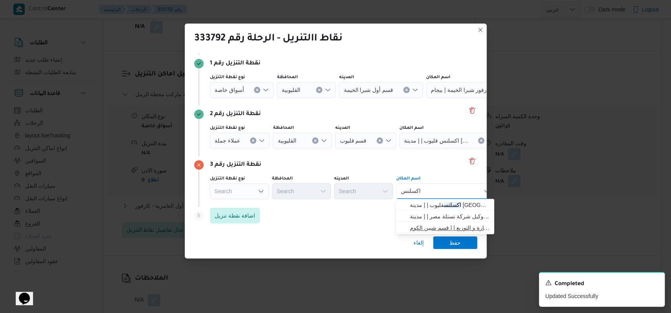
type input "اكسلنس"
click at [443, 224] on span "شركة اكسلنس للتجارة و التوزيع | | قسم شبين الكوم" at bounding box center [449, 227] width 79 height 9
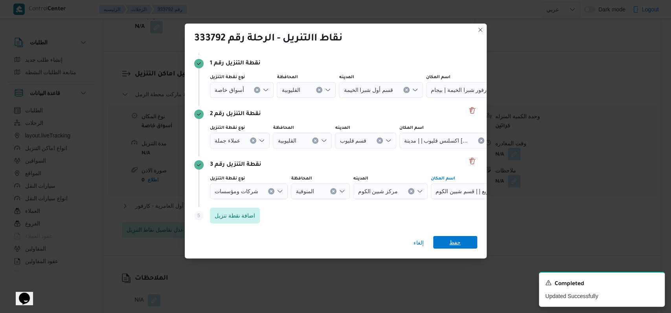
click at [457, 243] on span "حفظ" at bounding box center [454, 242] width 11 height 13
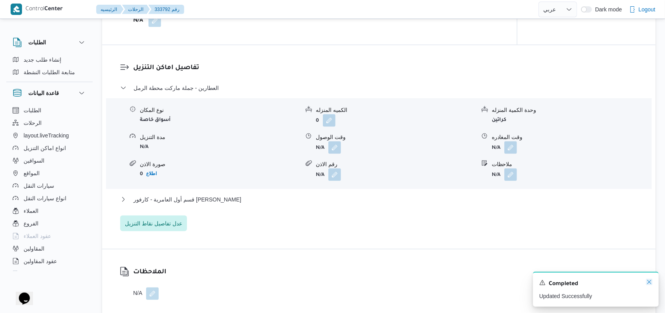
click at [646, 281] on icon "Dismiss toast" at bounding box center [649, 282] width 6 height 6
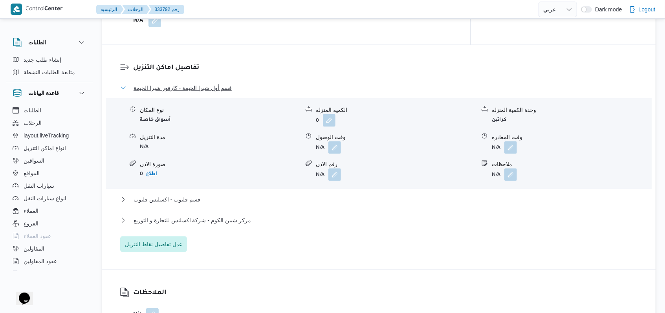
click at [175, 85] on span "قسم أول شبرا الخيمة - كارفور شبرا الخيمة" at bounding box center [183, 87] width 98 height 9
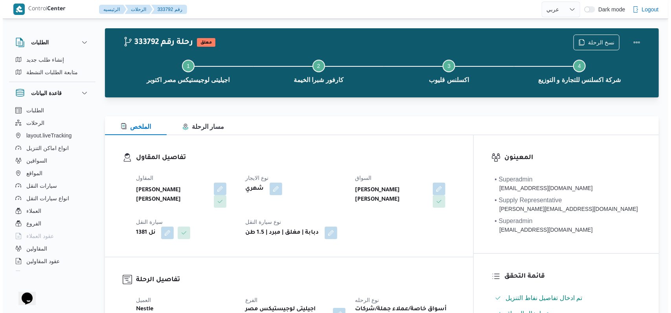
scroll to position [6, 0]
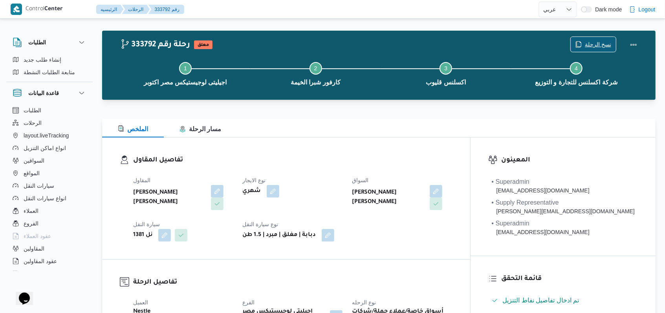
click at [594, 45] on span "نسخ الرحلة" at bounding box center [598, 44] width 26 height 9
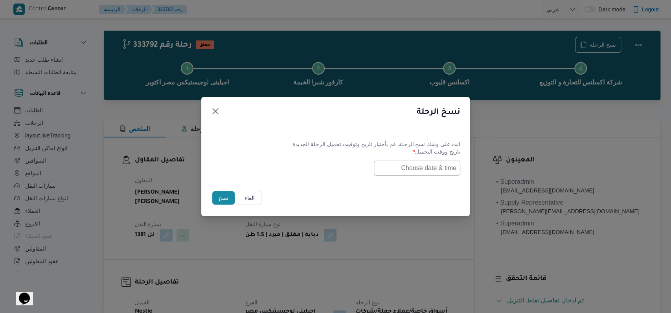
click at [426, 169] on input "text" at bounding box center [417, 168] width 86 height 15
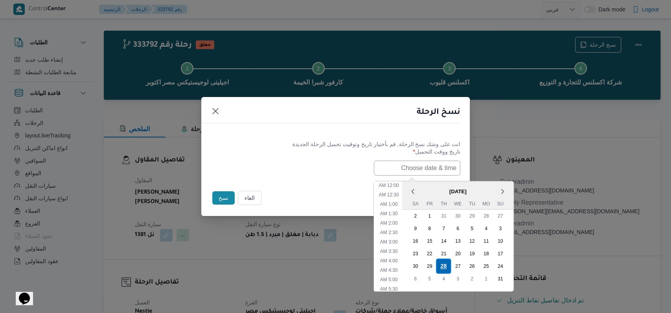
scroll to position [157, 0]
click at [421, 266] on div "30" at bounding box center [414, 265] width 15 height 15
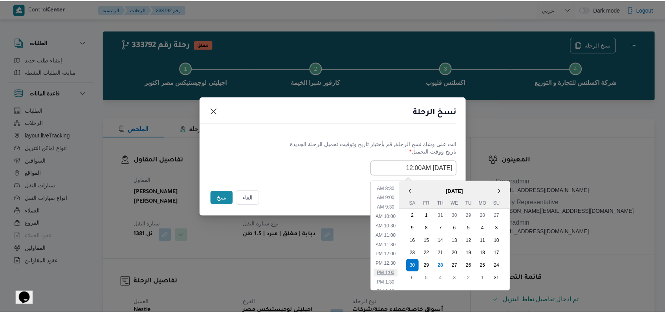
scroll to position [0, 0]
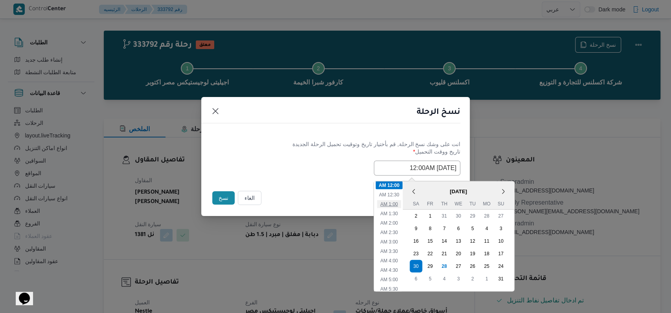
click at [397, 206] on li "1:00 AM" at bounding box center [389, 204] width 24 height 8
type input "30/08/2025 1:00AM"
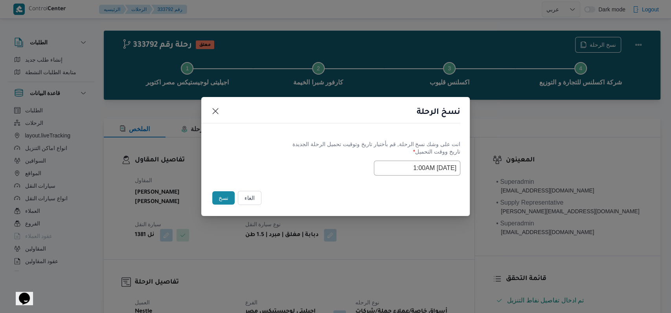
click at [276, 161] on div "Selected date: Saturday, August 30th, 2025 at 1:00 AM 30/08/2025 1:00AM" at bounding box center [335, 168] width 249 height 15
click at [222, 196] on button "نسخ" at bounding box center [223, 197] width 22 height 13
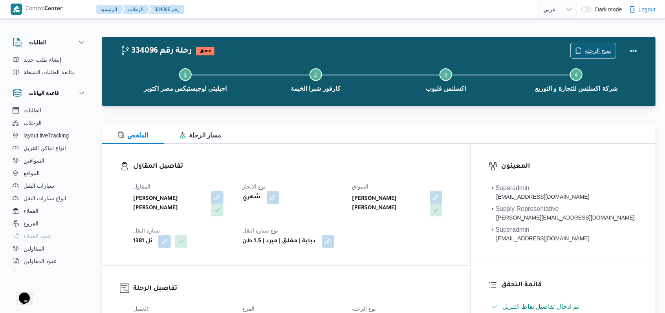
click at [589, 51] on span "نسخ الرحلة" at bounding box center [598, 50] width 26 height 9
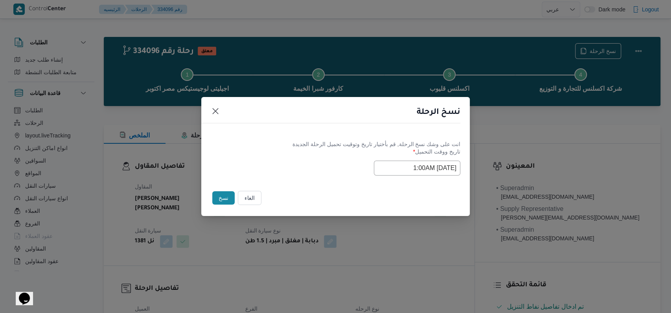
click at [396, 167] on input "30/08/2025 1:00AM" at bounding box center [417, 168] width 86 height 15
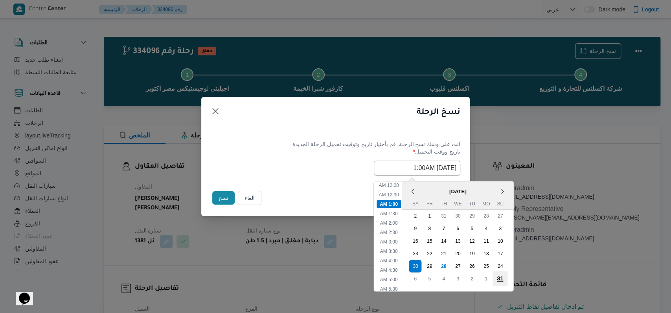
click at [504, 277] on div "31" at bounding box center [499, 278] width 15 height 15
type input "31/08/2025 1:00AM"
click at [287, 134] on div "انت على وشك نسخ الرحلة, قم بأختيار تاريخ وتوقيت تحميل الرحلة الجديدة تاريخ ووقت…" at bounding box center [335, 158] width 268 height 50
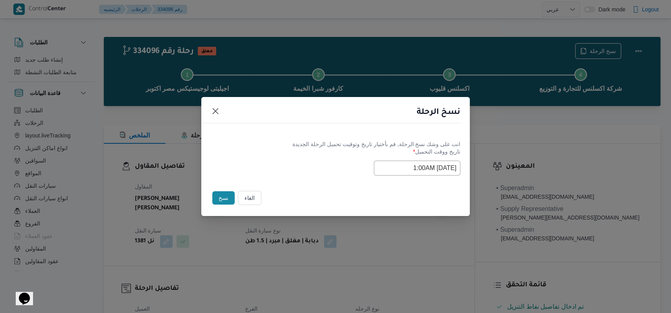
click at [224, 193] on button "نسخ" at bounding box center [223, 197] width 22 height 13
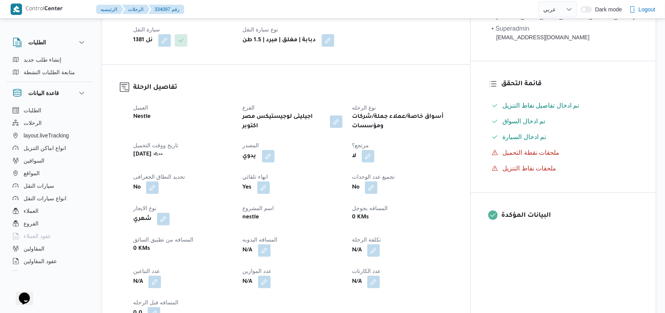
scroll to position [209, 0]
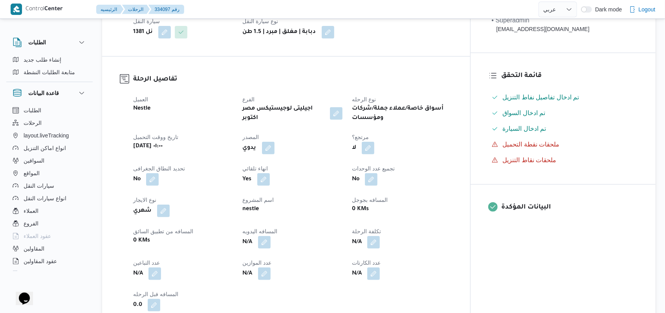
select select "ar"
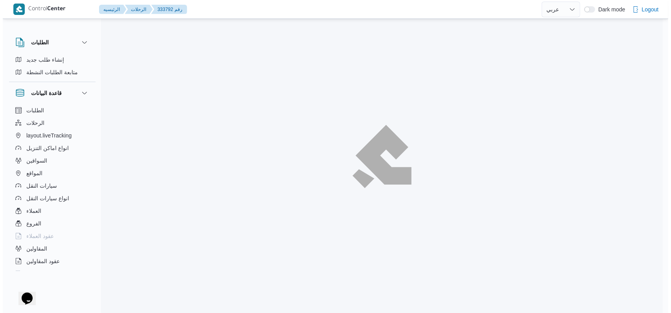
scroll to position [6, 0]
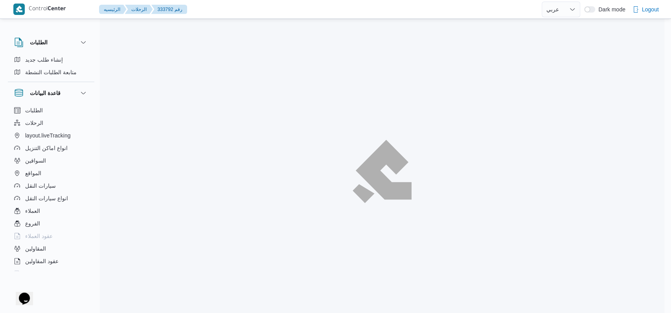
select select "ar"
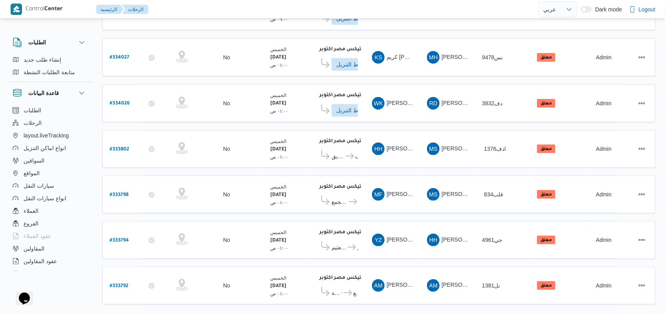
scroll to position [141, 0]
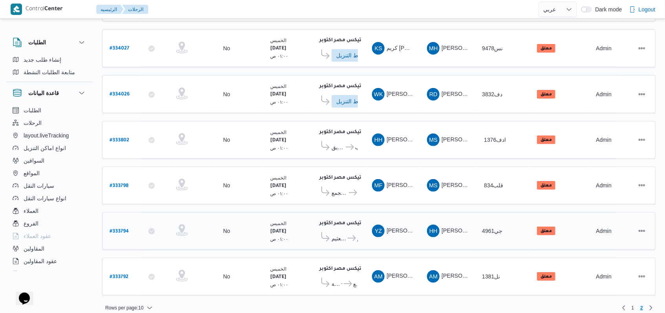
click at [120, 229] on b "# 333794" at bounding box center [119, 231] width 19 height 5
select select "ar"
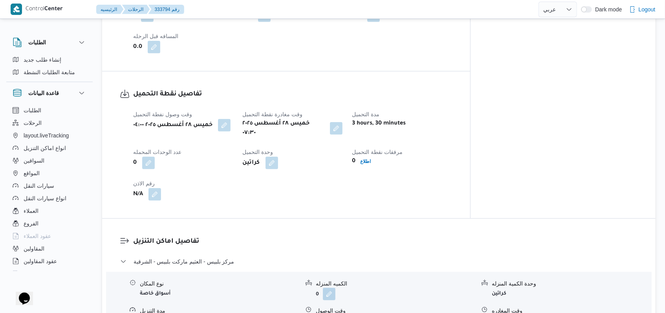
scroll to position [524, 0]
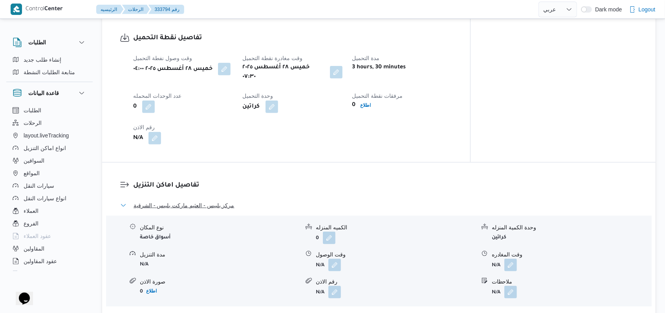
click at [233, 201] on button "مركز بلبيس - العثيم ماركت بلبيس - الشرقية" at bounding box center [379, 205] width 518 height 9
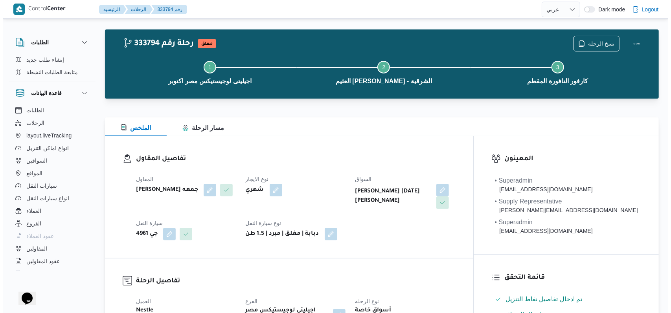
scroll to position [0, 0]
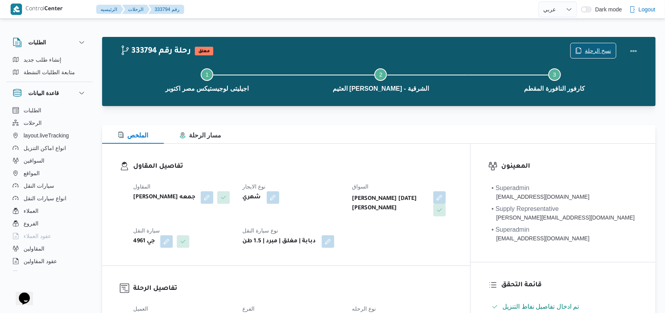
click at [587, 46] on span "نسخ الرحلة" at bounding box center [593, 50] width 45 height 15
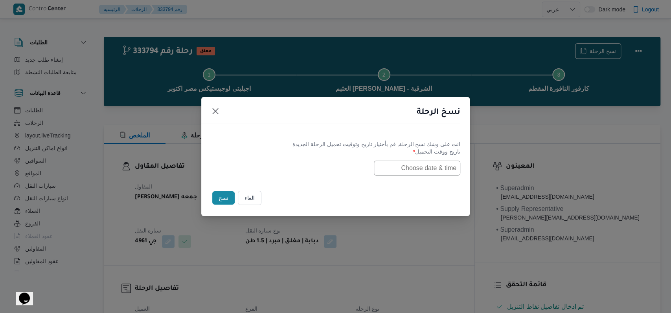
click at [414, 173] on input "text" at bounding box center [417, 168] width 86 height 15
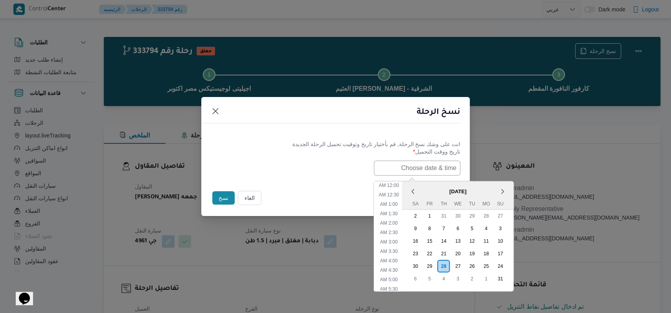
scroll to position [157, 0]
click at [419, 262] on div "30" at bounding box center [414, 265] width 15 height 15
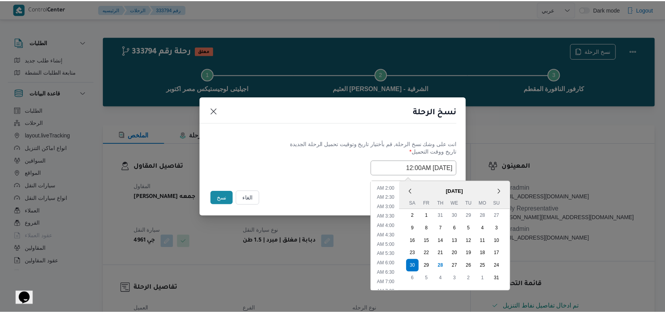
scroll to position [0, 0]
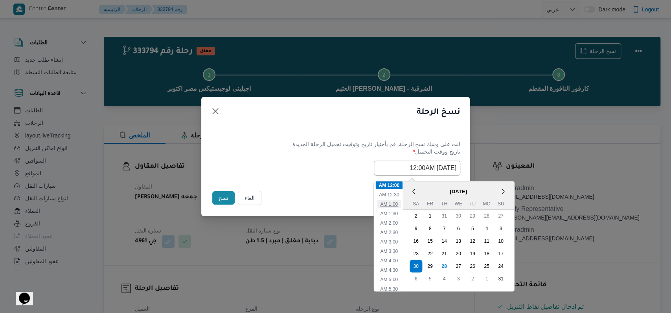
click at [393, 206] on li "1:00 AM" at bounding box center [389, 204] width 24 height 8
type input "30/08/2025 1:00AM"
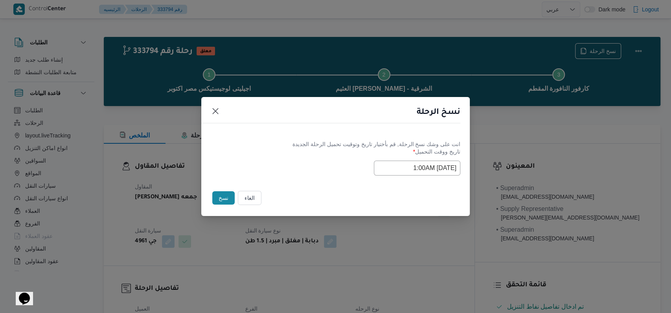
click at [277, 141] on div "انت على وشك نسخ الرحلة, قم بأختيار تاريخ وتوقيت تحميل الرحلة الجديدة" at bounding box center [335, 144] width 249 height 8
click at [227, 201] on button "نسخ" at bounding box center [223, 197] width 22 height 13
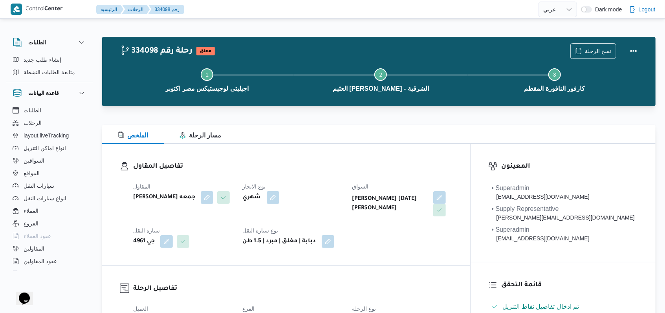
click at [592, 55] on div "Step 1 is incomplete 1 اجيليتى لوجيستيكس مصر اكتوبر Step 2 is incomplete 2 العث…" at bounding box center [380, 79] width 531 height 50
click at [585, 48] on span "نسخ الرحلة" at bounding box center [593, 50] width 45 height 15
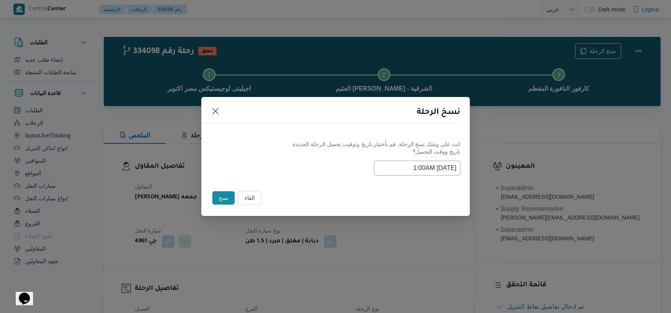
click at [390, 169] on input "30/08/2025 1:00AM" at bounding box center [417, 168] width 86 height 15
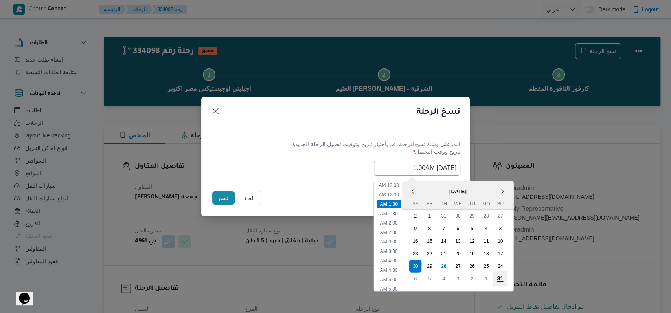
click at [506, 276] on div "31" at bounding box center [499, 278] width 15 height 15
type input "31/08/2025 1:00AM"
click at [296, 174] on div "31/08/2025 1:00AM < August 2025 > Su Mo Tu We Th Fr Sa 27 28 29 30 31 1 2 3 4 5…" at bounding box center [335, 168] width 249 height 15
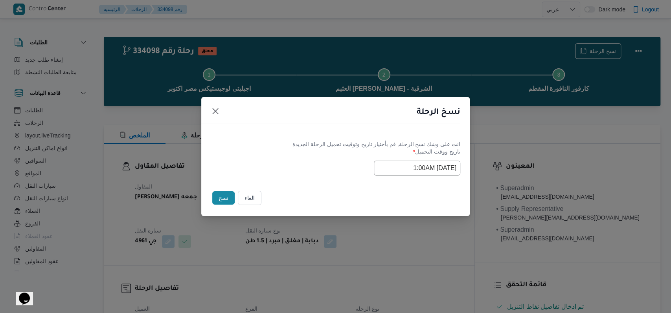
click at [217, 196] on button "نسخ" at bounding box center [223, 197] width 22 height 13
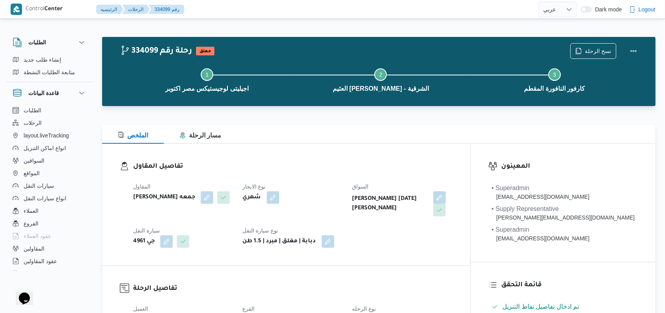
select select "ar"
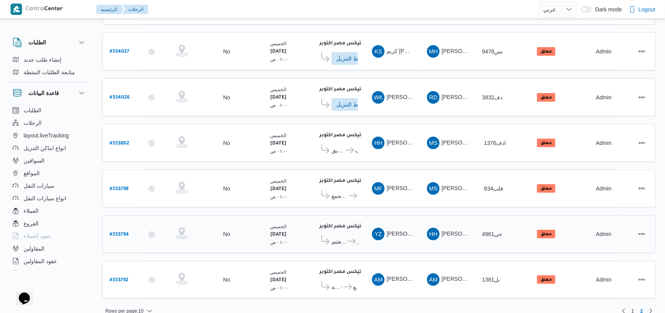
scroll to position [141, 0]
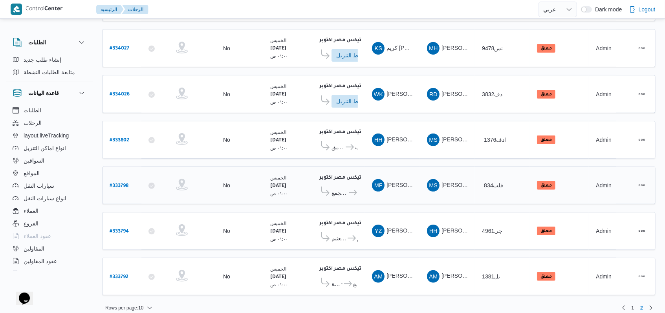
click at [344, 188] on span "لولو هايبر ماركت التجمع" at bounding box center [340, 192] width 16 height 9
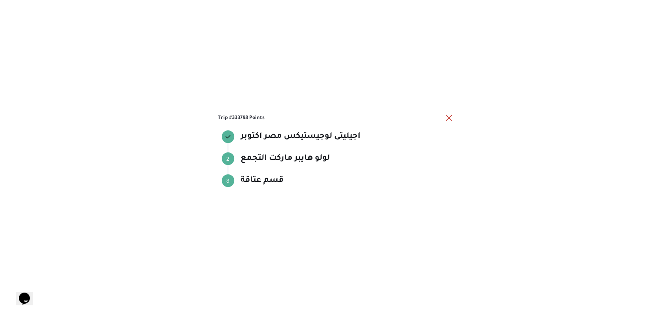
click at [448, 123] on div "Trip #333798 Points اجيليتى لوجيستيكس مصر اكتوبر اجيليتى لوجيستيكس مصر اكتوبر S…" at bounding box center [336, 156] width 236 height 87
click at [451, 116] on button "close" at bounding box center [448, 117] width 9 height 9
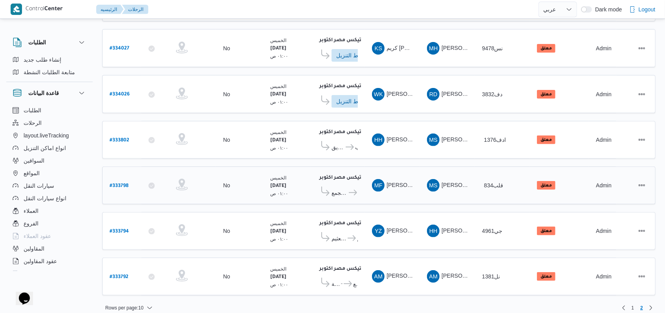
click at [126, 183] on b "# 333798" at bounding box center [119, 185] width 19 height 5
select select "ar"
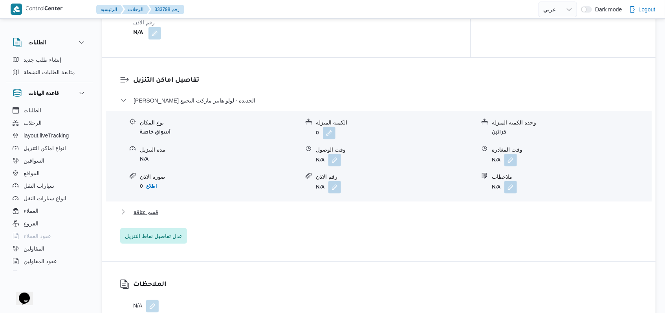
scroll to position [629, 0]
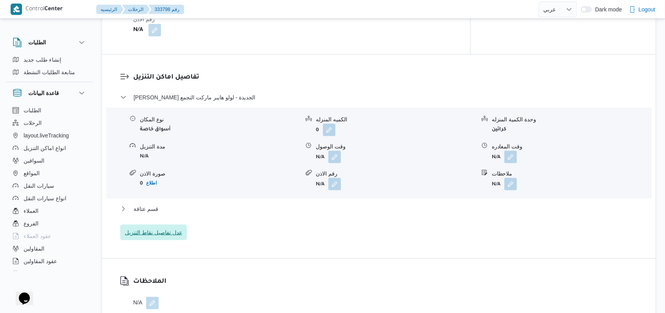
click at [170, 225] on span "عدل تفاصيل نقاط التنزيل" at bounding box center [153, 233] width 67 height 16
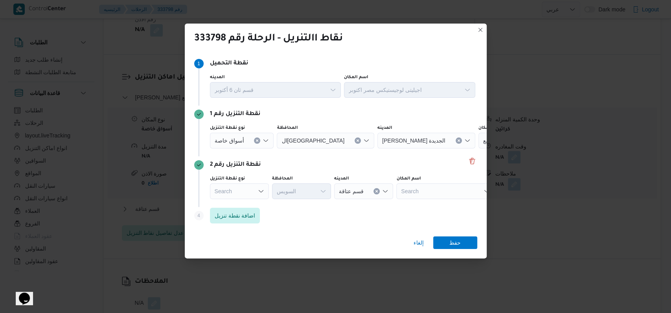
click at [256, 190] on div "Search" at bounding box center [239, 191] width 59 height 16
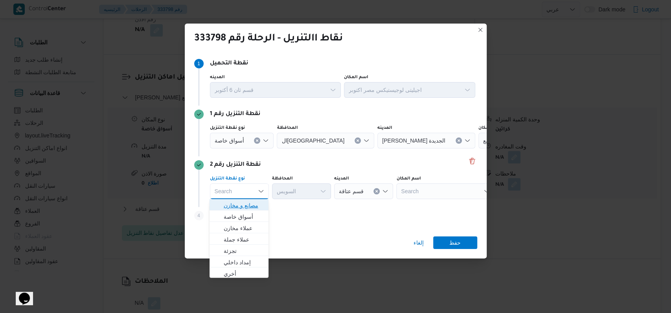
click at [256, 205] on span "مصانع و مخازن" at bounding box center [244, 205] width 40 height 9
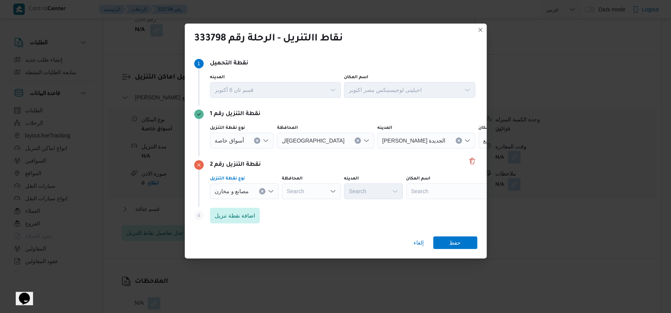
click at [251, 192] on div at bounding box center [252, 191] width 4 height 13
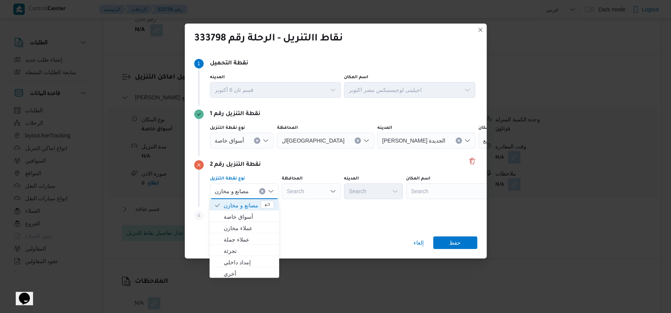
click at [261, 192] on icon "Clear input" at bounding box center [261, 191] width 3 height 3
click at [247, 141] on div at bounding box center [247, 140] width 4 height 13
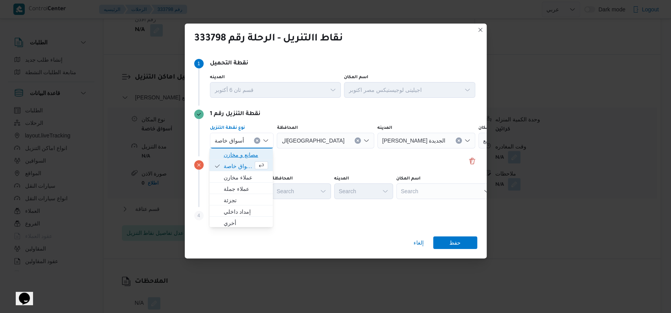
click at [249, 159] on span "مصانع و مخازن" at bounding box center [241, 154] width 57 height 13
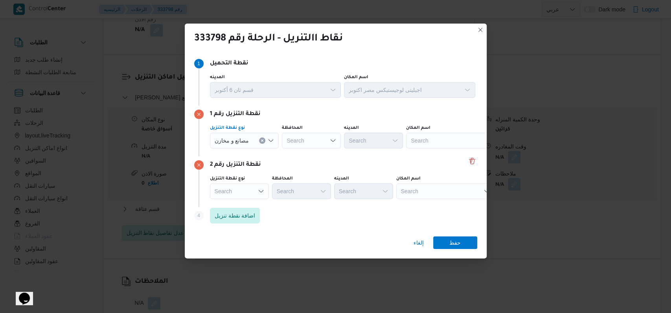
click at [245, 149] on div "نوع نقطة التنزيل مصانع و مخازن Combo box. Selected. مصانع و مخازن. Press Backsp…" at bounding box center [342, 136] width 268 height 27
click at [247, 145] on div "مصانع و مخازن" at bounding box center [244, 141] width 69 height 16
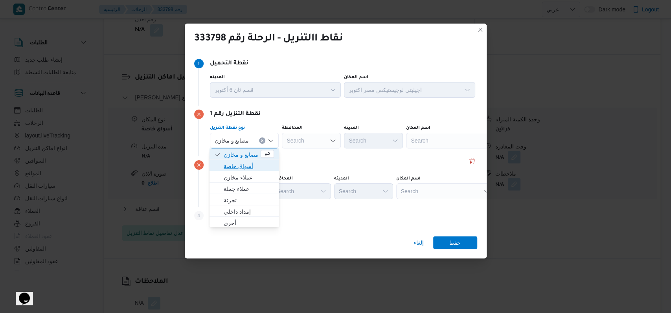
click at [246, 167] on span "أسواق خاصة" at bounding box center [249, 165] width 50 height 9
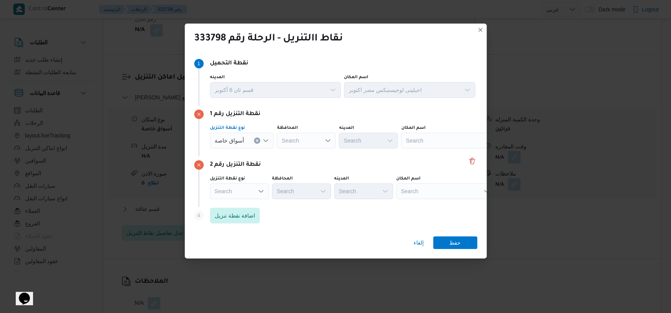
click at [410, 148] on div "Search" at bounding box center [450, 141] width 98 height 16
type input "كارفور الاسماع"
click at [428, 153] on span "كارفور الاسماع لية | | خارج الزمام" at bounding box center [453, 154] width 79 height 9
click at [422, 188] on div "Search" at bounding box center [445, 191] width 98 height 16
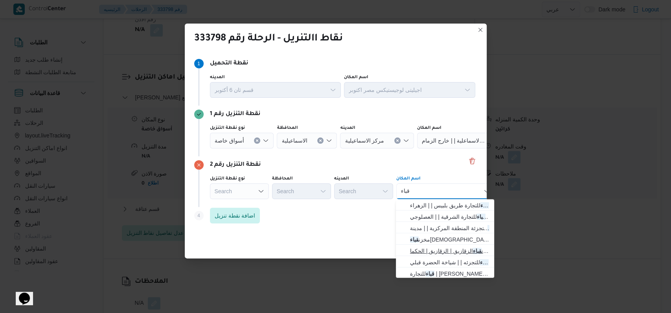
type input "قباء"
click at [438, 250] on span "مخزن قباء الزقازيق | الزقازيق | الحكما" at bounding box center [449, 250] width 79 height 9
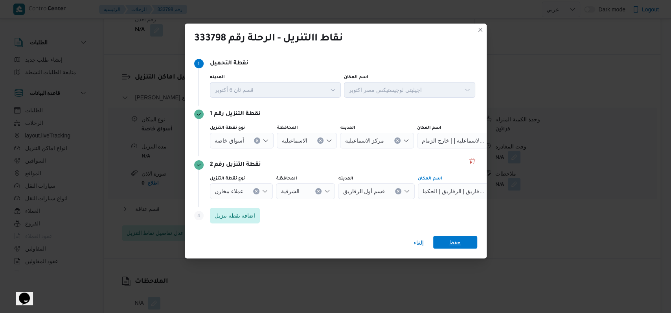
click at [450, 240] on span "حفظ" at bounding box center [454, 242] width 11 height 13
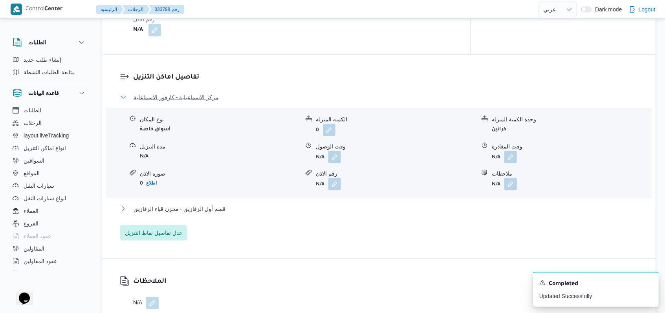
click at [207, 93] on span "مركز الاسماعيلية - كارفور الاسماعلية" at bounding box center [176, 97] width 85 height 9
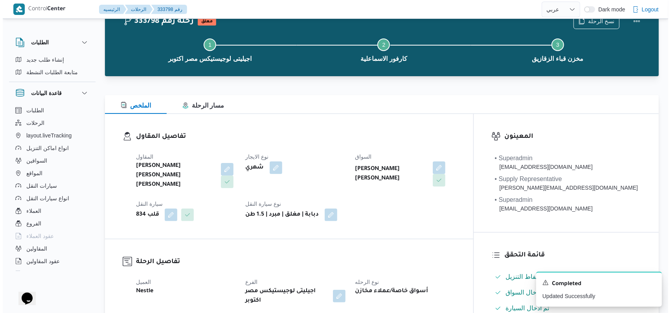
scroll to position [0, 0]
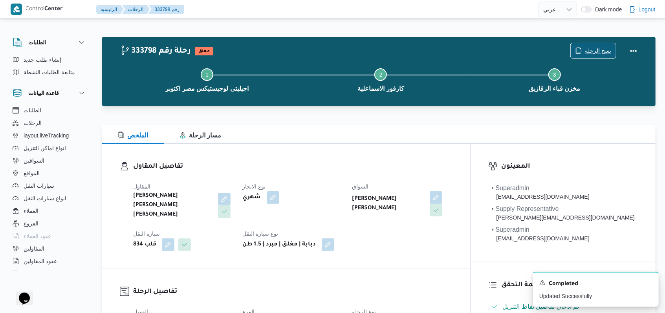
click at [600, 50] on span "نسخ الرحلة" at bounding box center [598, 50] width 26 height 9
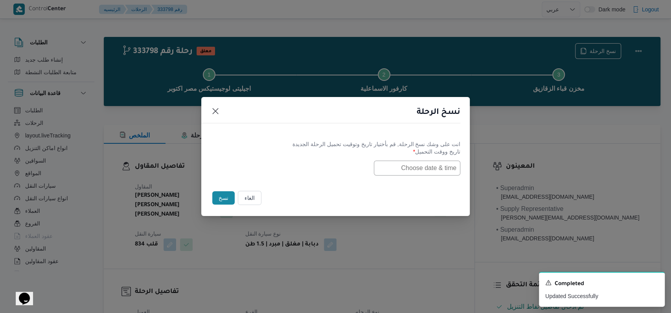
click at [418, 164] on input "text" at bounding box center [417, 168] width 86 height 15
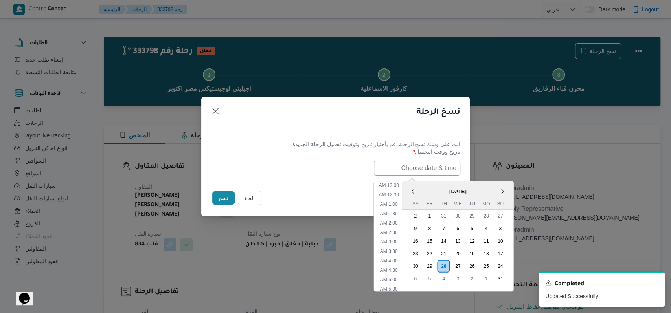
scroll to position [166, 0]
click at [421, 264] on div "30" at bounding box center [414, 265] width 15 height 15
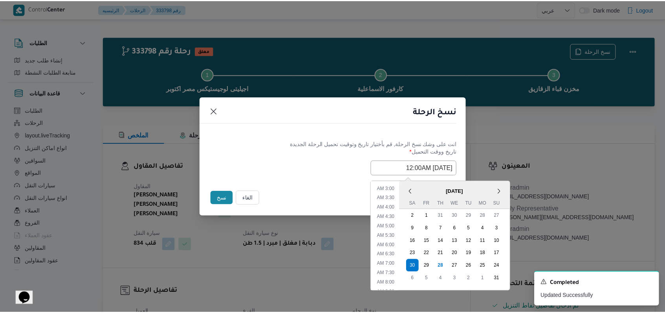
scroll to position [0, 0]
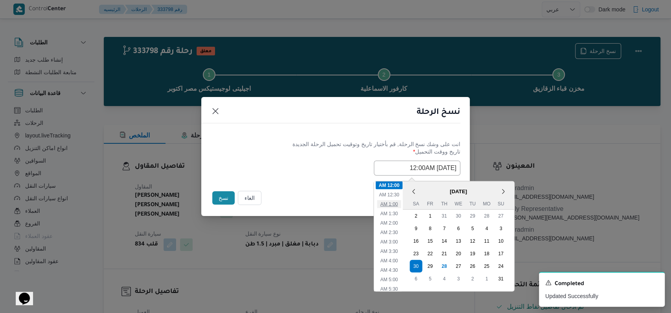
click at [399, 207] on li "1:00 AM" at bounding box center [389, 204] width 24 height 8
type input "30/08/2025 1:00AM"
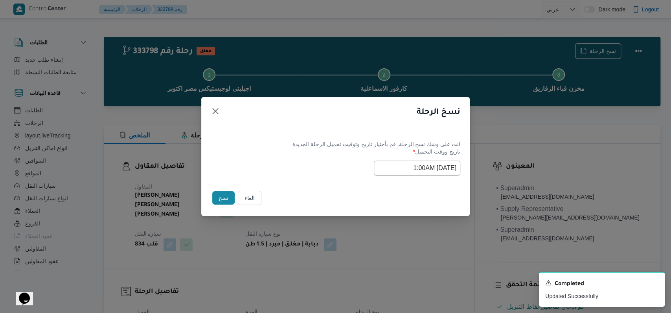
click at [277, 163] on div "Selected date: Saturday, August 30th, 2025 at 1:00 AM 30/08/2025 1:00AM" at bounding box center [335, 168] width 249 height 15
click at [221, 196] on button "نسخ" at bounding box center [223, 197] width 22 height 13
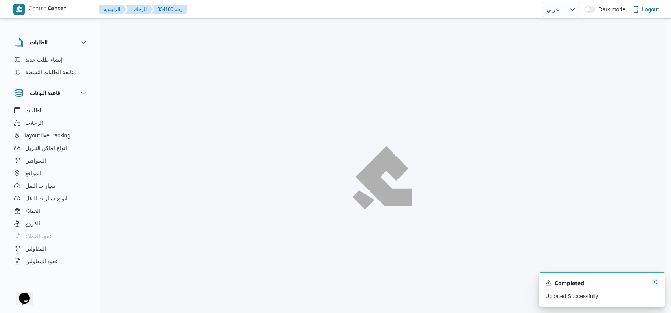
click at [656, 284] on icon "Dismiss toast" at bounding box center [655, 282] width 6 height 6
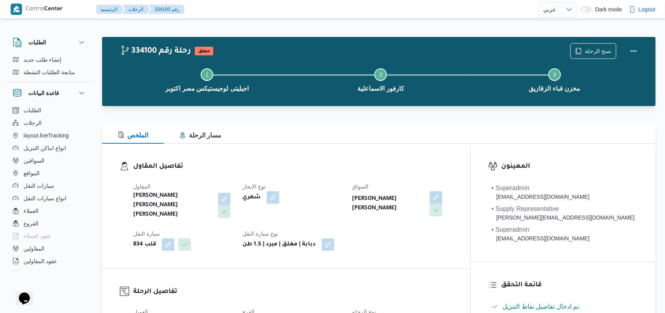
click at [442, 200] on span at bounding box center [434, 197] width 16 height 13
click at [442, 198] on button "button" at bounding box center [436, 197] width 13 height 13
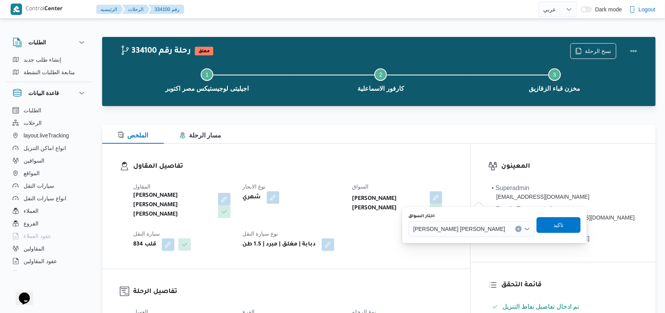
click at [464, 232] on span "محمد فرج عبدالمنعم محمد" at bounding box center [459, 228] width 92 height 9
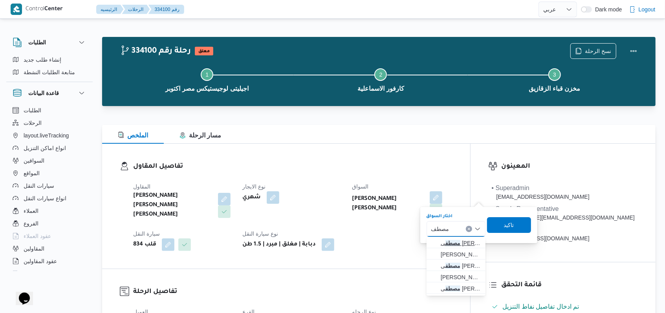
type input "مصطف"
click at [462, 247] on span "مصطف ى محمود كامل محمد" at bounding box center [461, 242] width 40 height 9
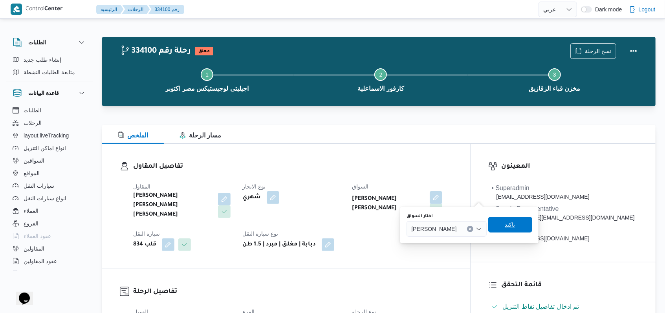
click at [515, 222] on span "تاكيد" at bounding box center [510, 224] width 10 height 9
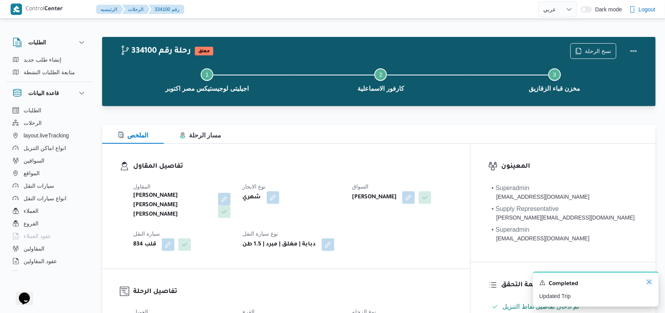
click at [652, 284] on icon "Dismiss toast" at bounding box center [649, 282] width 6 height 6
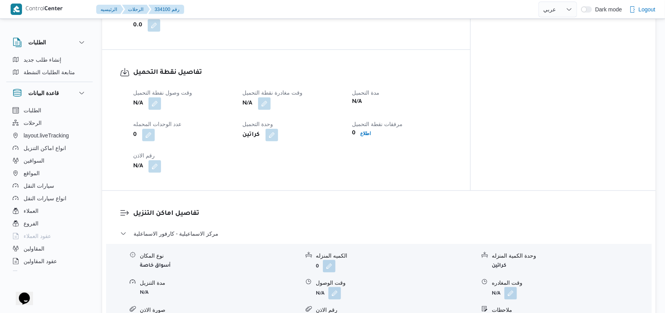
scroll to position [524, 0]
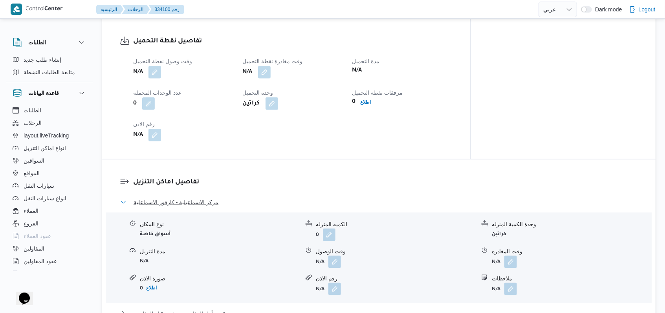
click at [215, 198] on button "مركز الاسماعيلية - كارفور الاسماعلية" at bounding box center [379, 202] width 518 height 9
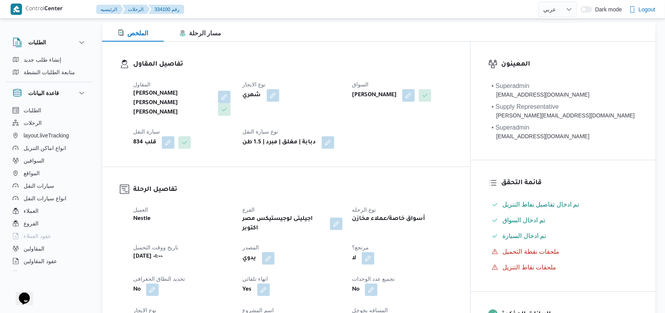
scroll to position [0, 0]
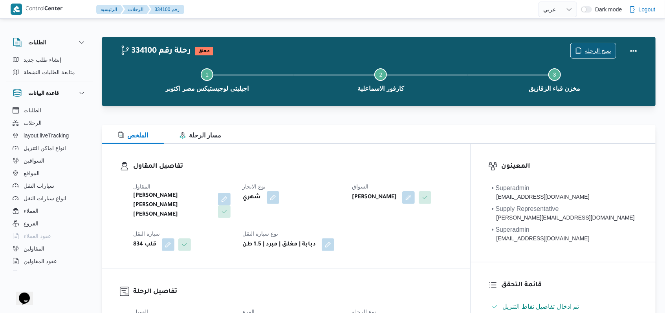
click at [588, 48] on span "نسخ الرحلة" at bounding box center [598, 50] width 26 height 9
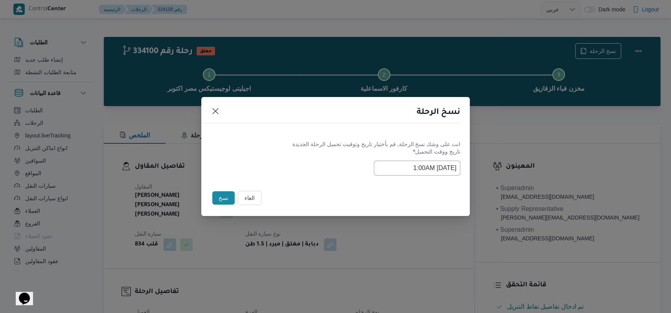
click at [398, 174] on input "30/08/2025 1:00AM" at bounding box center [417, 168] width 86 height 15
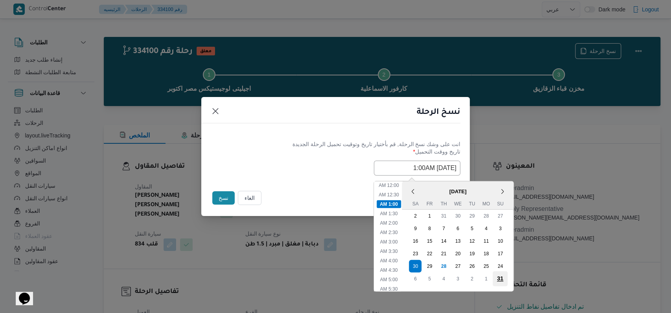
click at [507, 275] on div "31" at bounding box center [499, 278] width 15 height 15
type input "31/08/2025 1:00AM"
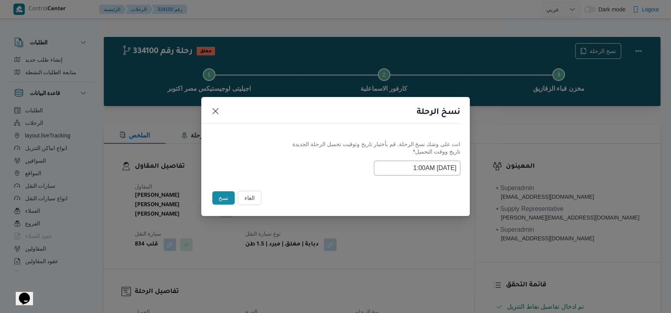
click at [251, 161] on div "31/08/2025 1:00AM" at bounding box center [335, 168] width 249 height 15
click at [219, 194] on button "نسخ" at bounding box center [223, 197] width 22 height 13
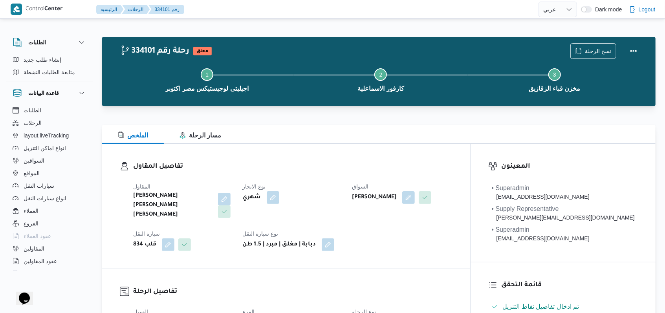
select select "ar"
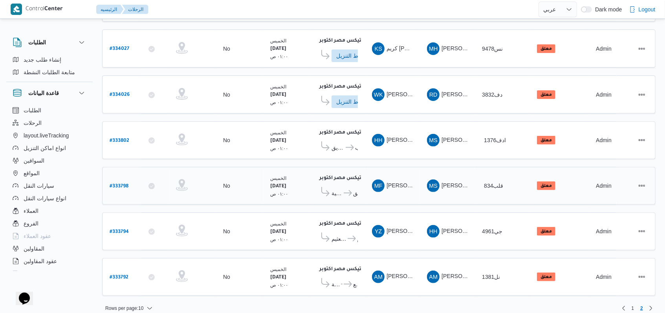
scroll to position [141, 0]
click at [123, 138] on b "# 333802" at bounding box center [120, 140] width 20 height 5
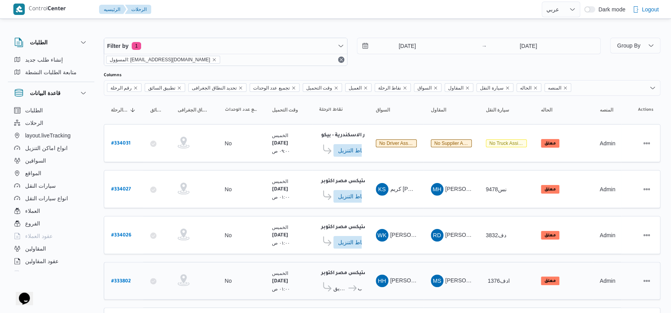
select select "ar"
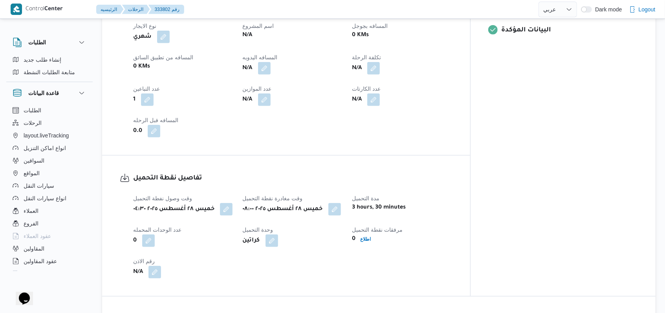
scroll to position [524, 0]
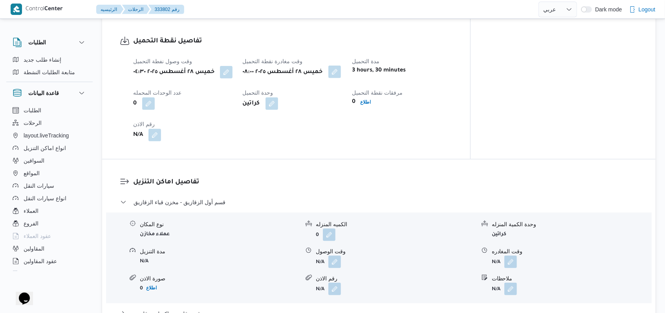
click at [341, 66] on button "button" at bounding box center [334, 72] width 13 height 13
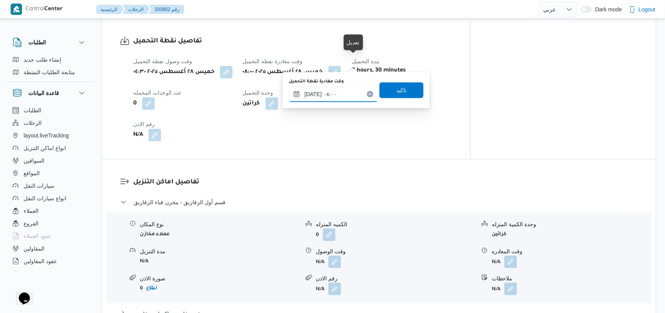
click at [350, 89] on input "٢٨/٠٨/٢٠٢٥ ٠٨:٠٠" at bounding box center [333, 94] width 89 height 16
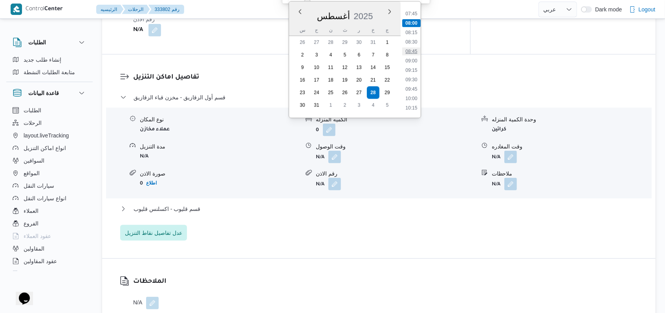
scroll to position [352, 0]
click at [414, 83] on li "11:15" at bounding box center [411, 84] width 18 height 8
type input "٢٨/٠٨/٢٠٢٥ ١١:١٥"
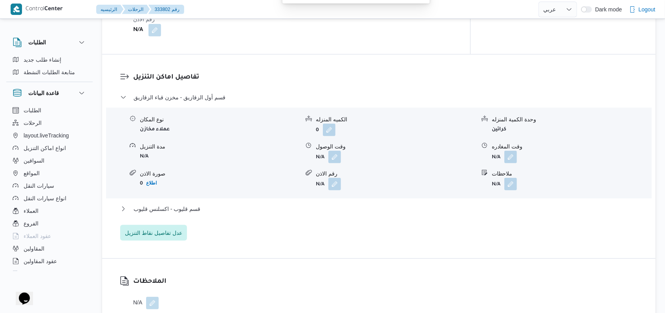
scroll to position [461, 0]
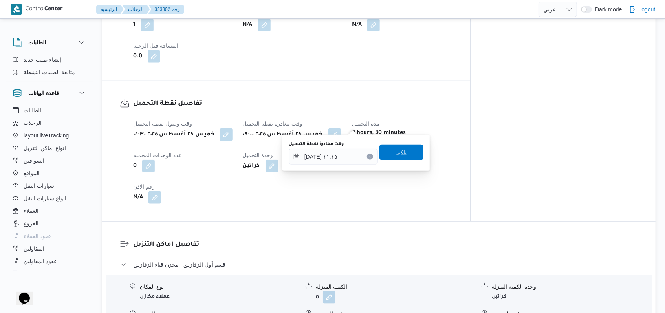
click at [396, 153] on span "تاكيد" at bounding box center [401, 152] width 10 height 9
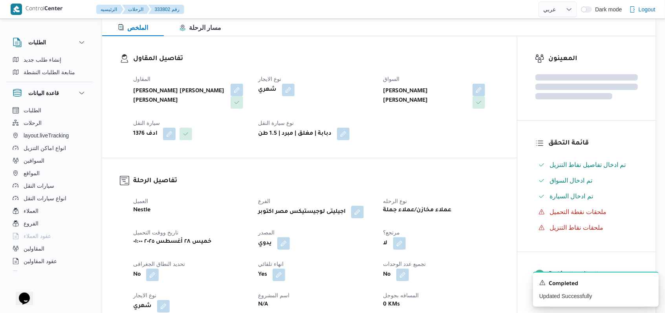
scroll to position [0, 0]
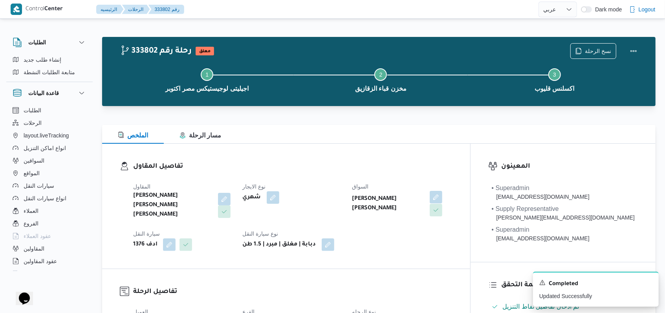
click at [442, 198] on button "button" at bounding box center [436, 197] width 13 height 13
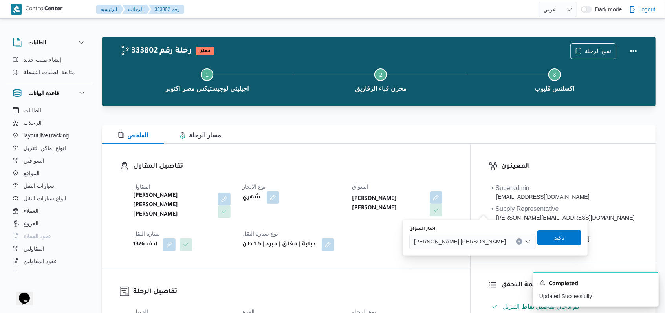
click at [451, 238] on span "هادى حسن حسن محمد يوسف" at bounding box center [460, 241] width 92 height 9
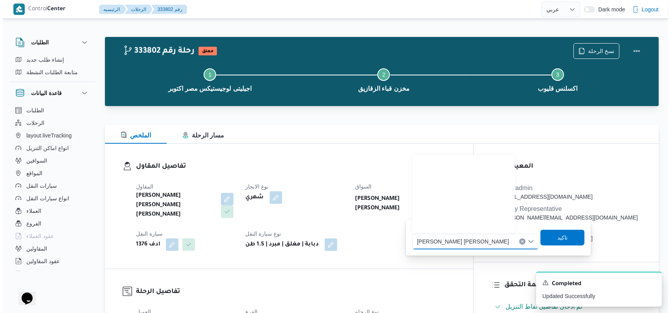
scroll to position [195, 0]
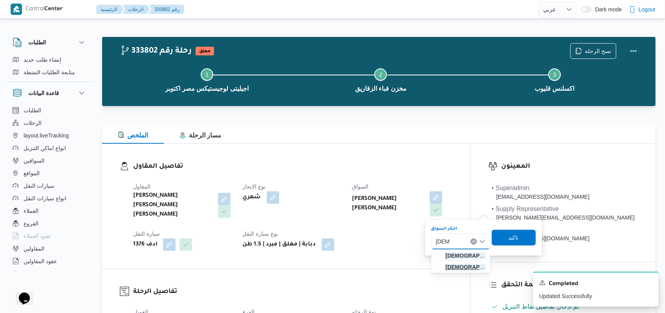
type input "اسلام"
click at [467, 262] on span "اسلام احمد محمود طه" at bounding box center [465, 266] width 40 height 9
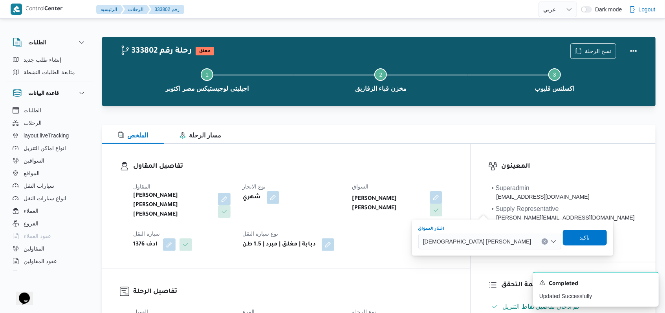
click at [517, 248] on div "اختار السواق اسلام احمد محمود طه Combo box. Selected. اسلام احمد محمود طه. Pres…" at bounding box center [513, 237] width 190 height 25
click at [563, 239] on span "تاكيد" at bounding box center [585, 237] width 44 height 16
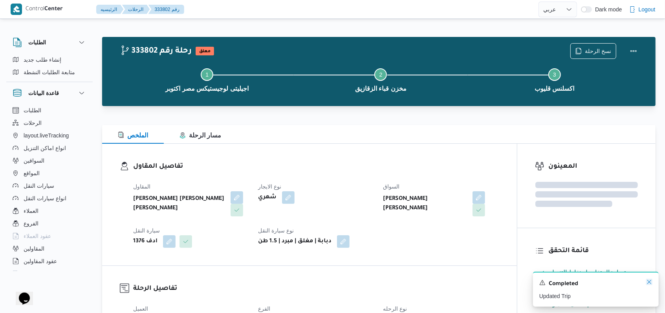
click at [647, 284] on icon "Dismiss toast" at bounding box center [649, 282] width 6 height 6
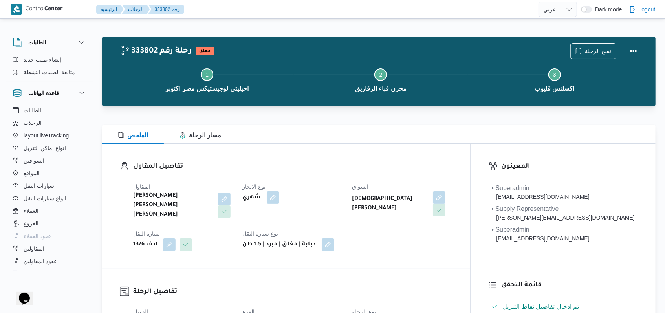
click at [601, 42] on div "نسخ الرحلة" at bounding box center [606, 50] width 81 height 25
click at [602, 48] on span "نسخ الرحلة" at bounding box center [598, 50] width 26 height 9
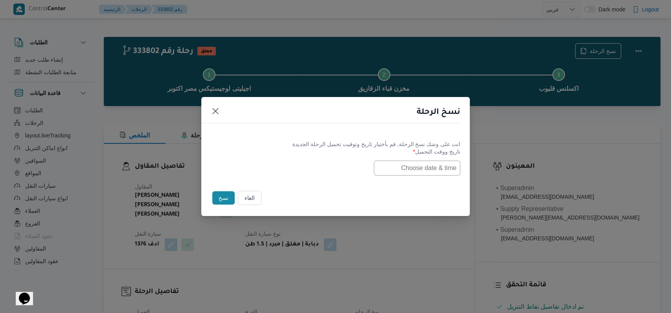
click at [400, 169] on input "text" at bounding box center [417, 168] width 86 height 15
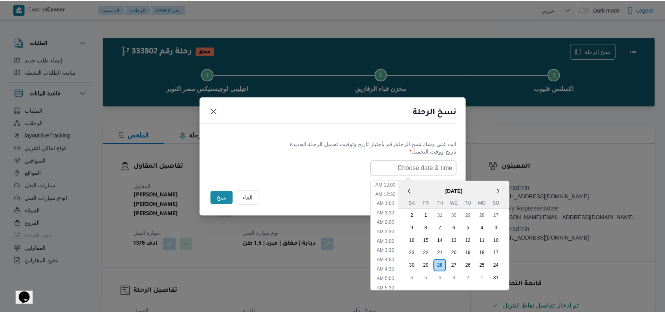
scroll to position [166, 0]
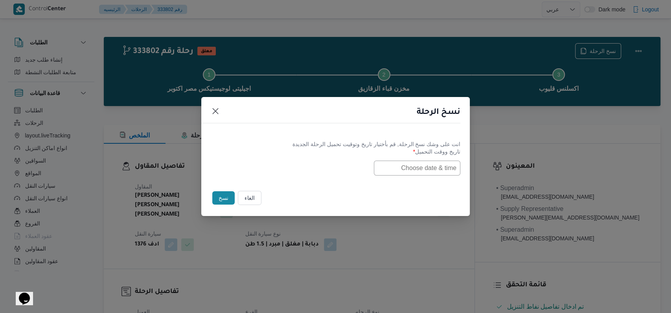
click at [249, 196] on button "الغاء" at bounding box center [250, 198] width 24 height 14
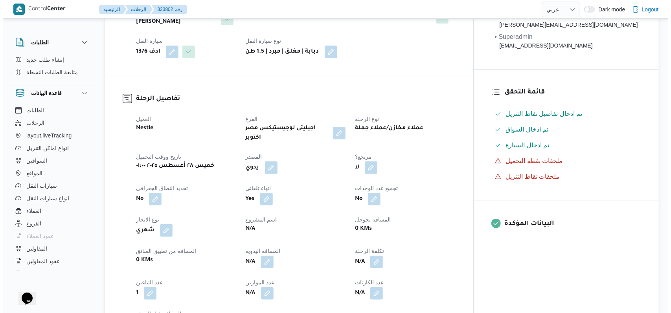
scroll to position [0, 0]
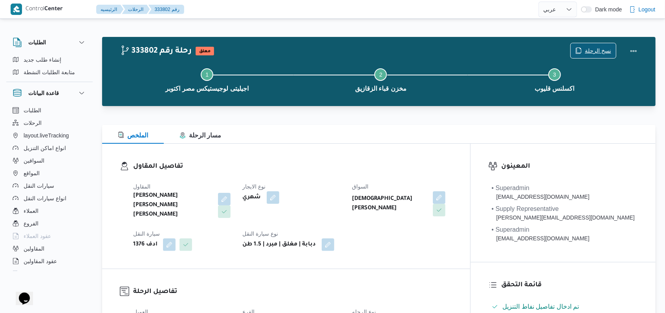
click at [595, 52] on span "نسخ الرحلة" at bounding box center [598, 50] width 26 height 9
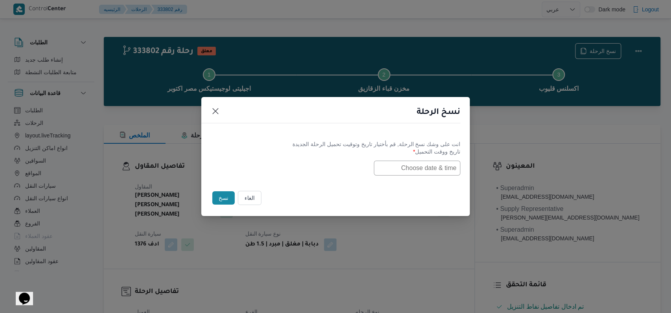
click at [431, 163] on input "text" at bounding box center [417, 168] width 86 height 15
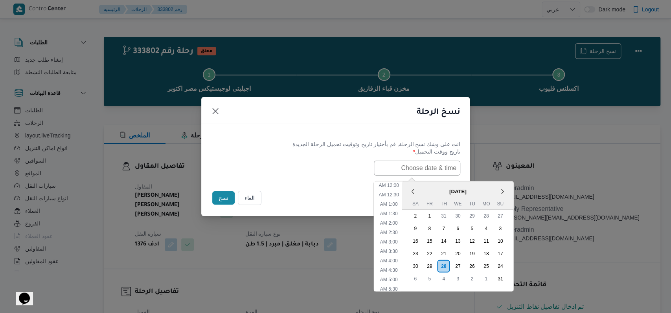
scroll to position [166, 0]
click at [422, 265] on div "30" at bounding box center [414, 265] width 15 height 15
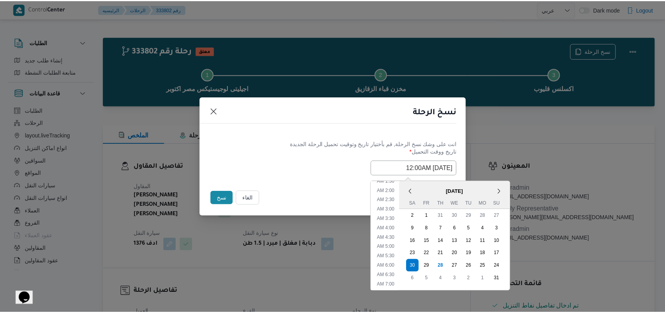
scroll to position [0, 0]
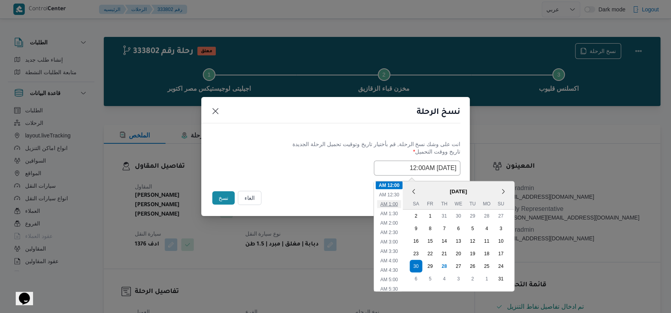
click at [400, 202] on li "1:00 AM" at bounding box center [389, 204] width 24 height 8
type input "30/08/2025 1:00AM"
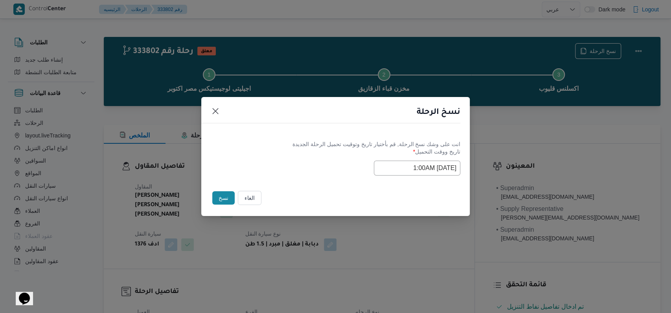
click at [313, 169] on div "Selected date: Saturday, August 30th, 2025 at 1:00 AM 30/08/2025 1:00AM" at bounding box center [335, 168] width 249 height 15
click at [218, 200] on button "نسخ" at bounding box center [223, 197] width 22 height 13
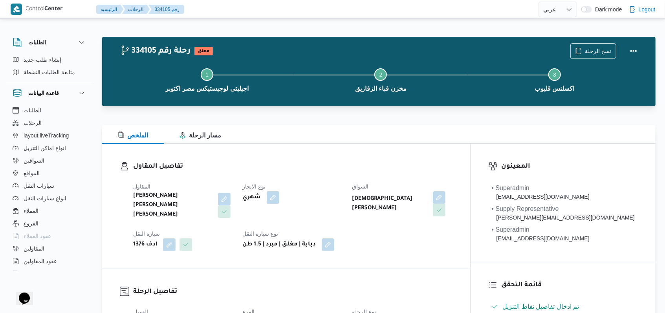
click at [600, 42] on div "نسخ الرحلة" at bounding box center [606, 50] width 81 height 25
click at [599, 49] on span "نسخ الرحلة" at bounding box center [598, 50] width 26 height 9
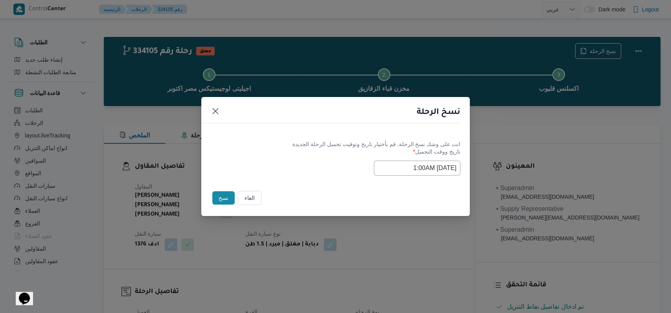
click at [255, 199] on button "الغاء" at bounding box center [250, 198] width 24 height 14
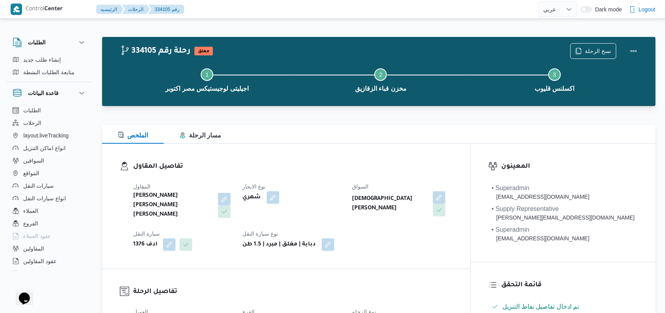
click at [421, 188] on dt "السواق" at bounding box center [402, 186] width 100 height 9
click at [445, 197] on button "button" at bounding box center [439, 197] width 13 height 13
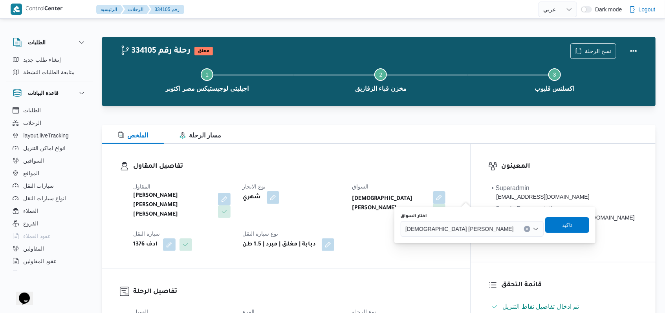
click at [455, 222] on div "اسلام احمد محمود طه" at bounding box center [472, 229] width 143 height 16
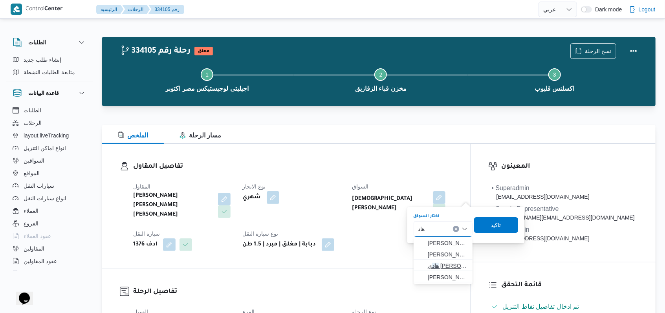
type input "هاد"
click at [444, 268] on span "هاد ى حسن حسن محمد يوسف" at bounding box center [448, 265] width 40 height 9
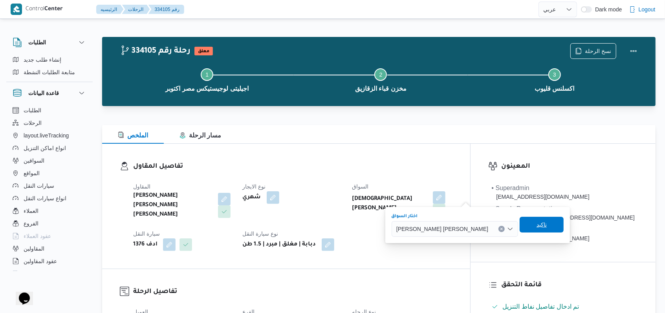
click at [537, 221] on span "تاكيد" at bounding box center [542, 224] width 10 height 9
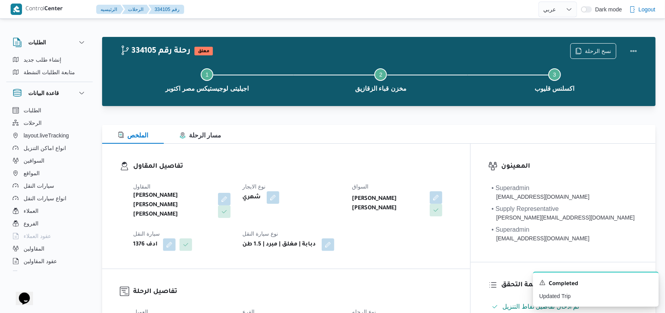
click at [594, 54] on div "Step 1 is incomplete 1 اجيليتى لوجيستيكس مصر اكتوبر Step 2 is incomplete 2 مخزن…" at bounding box center [380, 79] width 531 height 50
click at [589, 49] on span "نسخ الرحلة" at bounding box center [598, 50] width 26 height 9
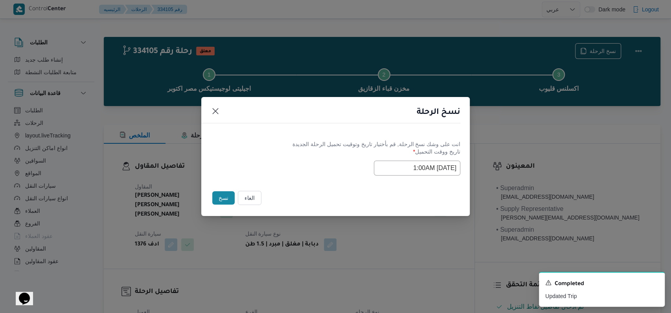
click at [400, 165] on input "30/08/2025 1:00AM" at bounding box center [417, 168] width 86 height 15
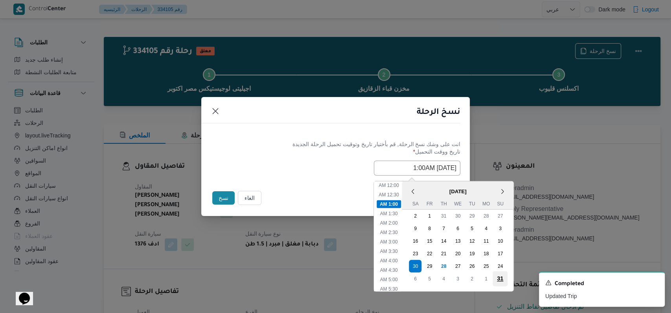
click at [506, 279] on div "31" at bounding box center [499, 278] width 15 height 15
type input "31/08/2025 1:00AM"
click at [312, 154] on label "تاريخ ووقت التحميل *" at bounding box center [335, 154] width 249 height 12
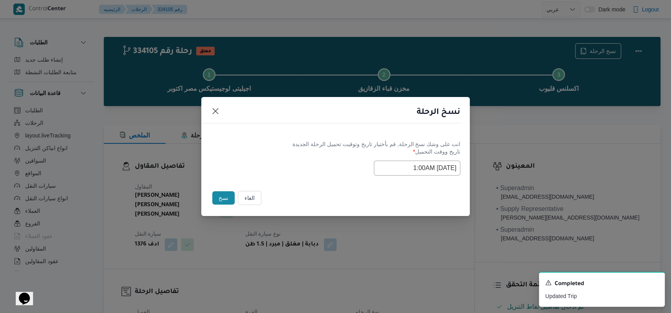
click at [223, 203] on button "نسخ" at bounding box center [223, 197] width 22 height 13
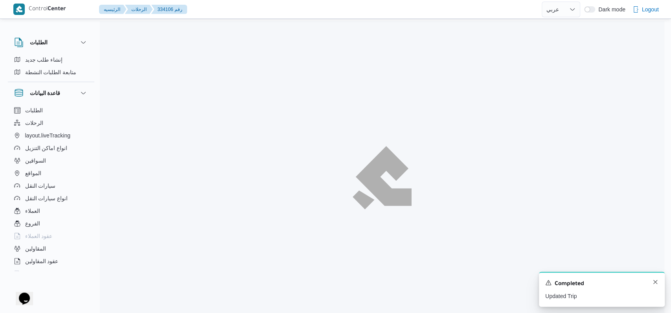
click at [654, 283] on div "A new notification appears Completed Updated Trip" at bounding box center [602, 289] width 126 height 35
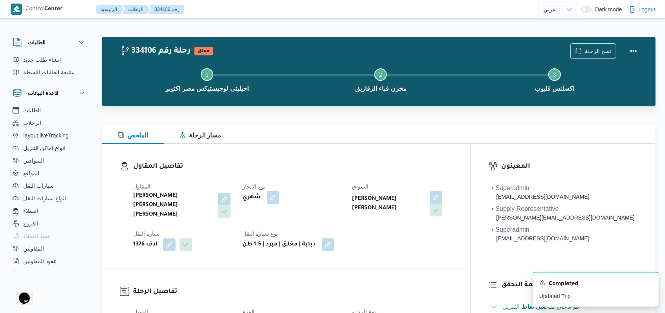
scroll to position [157, 0]
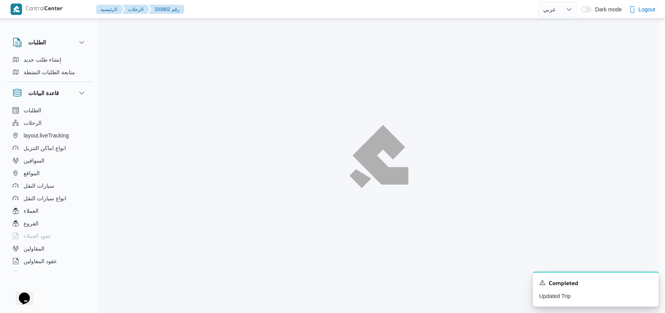
scroll to position [133, 0]
select select "ar"
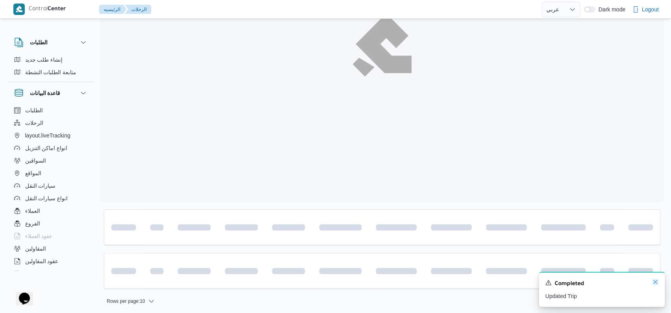
click at [654, 284] on icon "Dismiss toast" at bounding box center [655, 282] width 6 height 6
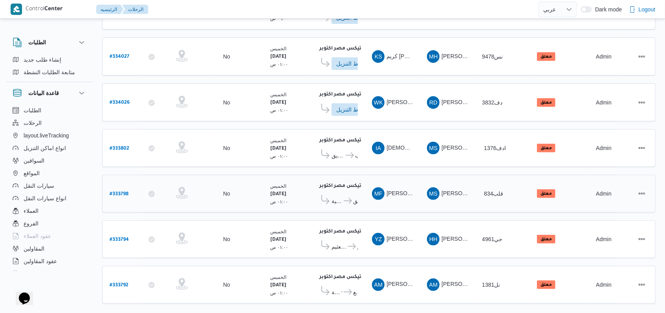
scroll to position [132, 0]
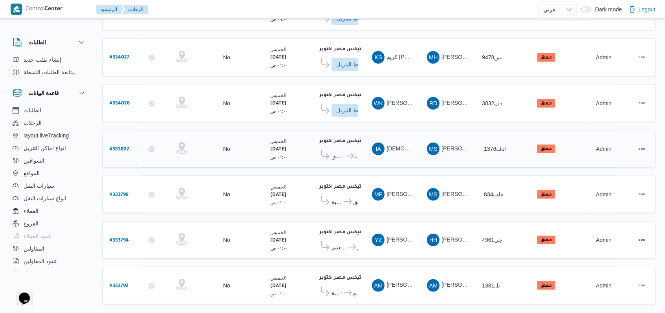
click at [119, 147] on b "# 333802" at bounding box center [120, 149] width 20 height 5
select select "ar"
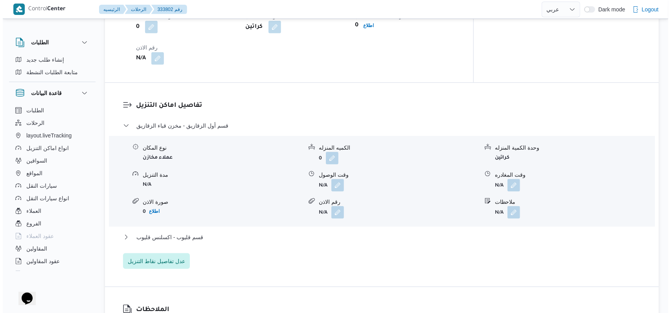
scroll to position [603, 0]
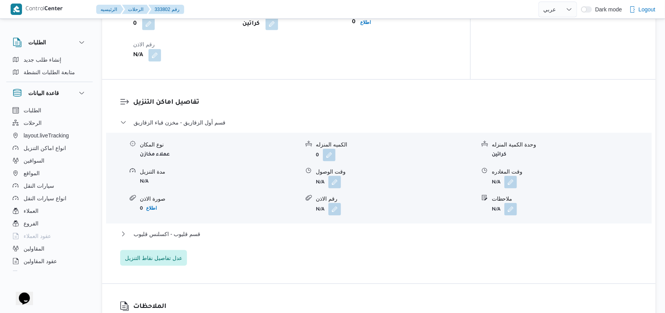
click at [174, 238] on div "قسم أول الزقازيق - مخزن قباء الزقازيق نوع المكان عملاء مخازن الكميه المنزله 0 و…" at bounding box center [379, 192] width 518 height 148
click at [176, 253] on span "عدل تفاصيل نقاط التنزيل" at bounding box center [153, 257] width 57 height 9
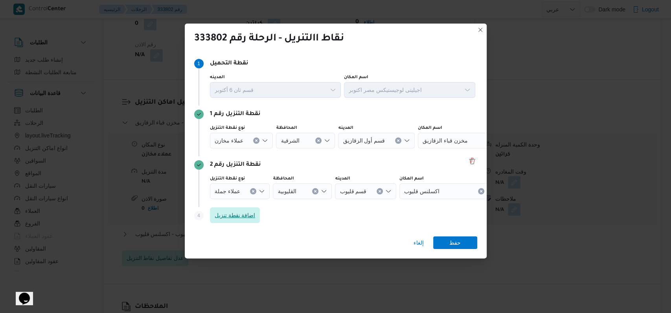
click at [231, 209] on span "اضافة نقطة تنزيل" at bounding box center [235, 215] width 50 height 16
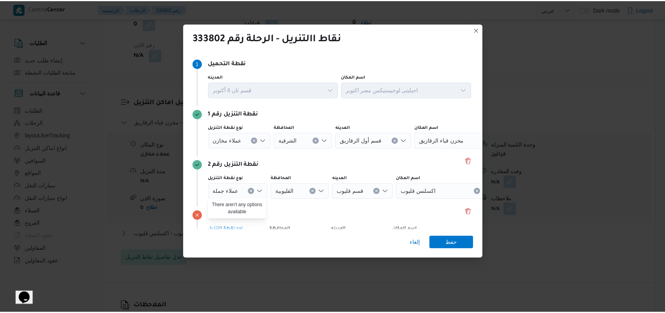
scroll to position [51, 0]
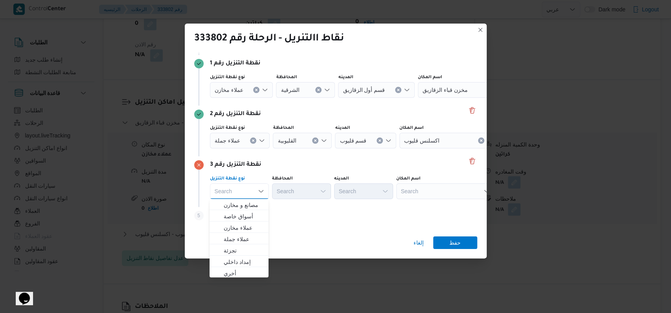
click at [254, 142] on button "Clear input" at bounding box center [253, 140] width 6 height 6
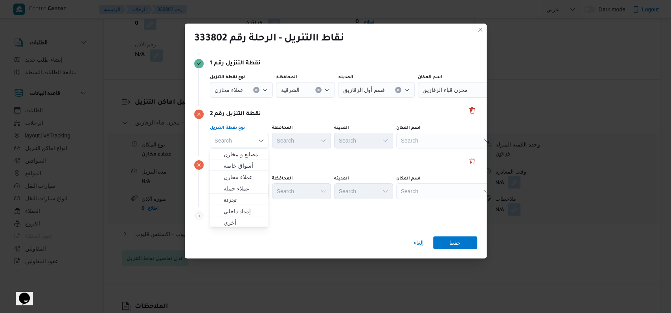
click at [257, 92] on div "عملاء مخازن" at bounding box center [241, 90] width 63 height 16
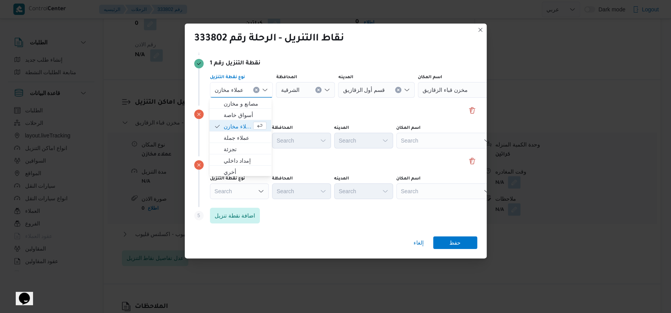
click at [256, 90] on icon "Clear input" at bounding box center [256, 89] width 3 height 3
click at [431, 90] on div "Search" at bounding box center [445, 90] width 98 height 16
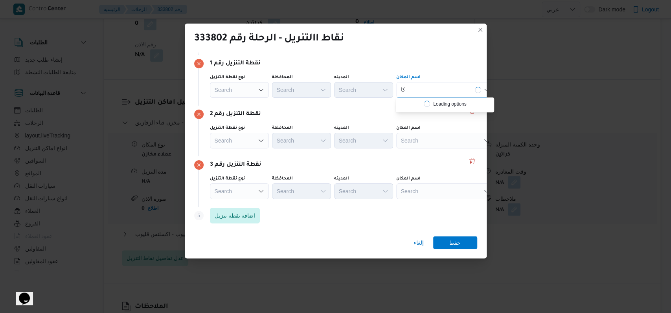
type input "ك"
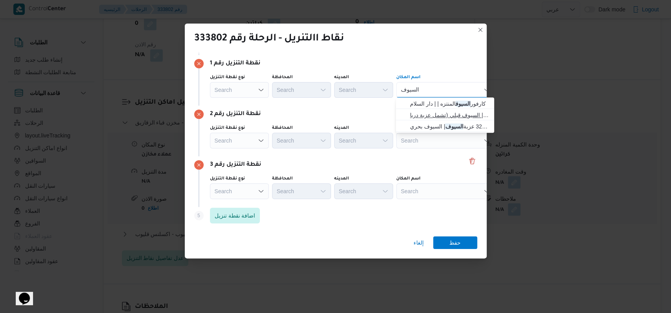
type input "السيوف"
click at [443, 119] on span "كارفور سيتى لايت السيوف | كارفور سيتي لايت السيوف | السيوف قبلي (تشمل عزبة درباÙ" at bounding box center [449, 114] width 79 height 9
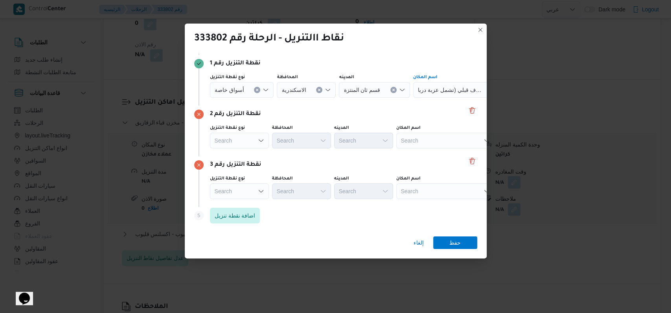
click at [436, 136] on div "Search" at bounding box center [445, 141] width 98 height 16
type input "ميام"
click at [420, 157] on span "جملة ماركت ميام ى اسكندرية | Gomla Market | المندرة قبلي" at bounding box center [449, 154] width 79 height 9
click at [435, 193] on div "Search" at bounding box center [445, 191] width 98 height 16
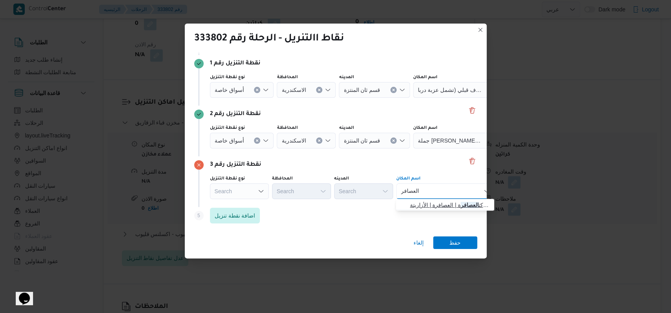
type input "العصافر"
click at [449, 200] on span "جملة ماركت العصافر ة | العصافرة | الأزاريتة والشاطبي" at bounding box center [445, 205] width 92 height 13
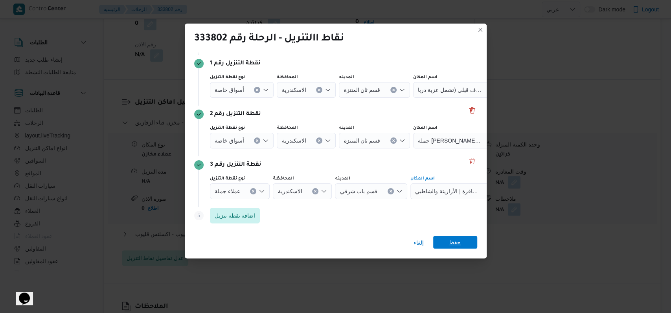
click at [453, 244] on span "حفظ" at bounding box center [454, 242] width 11 height 13
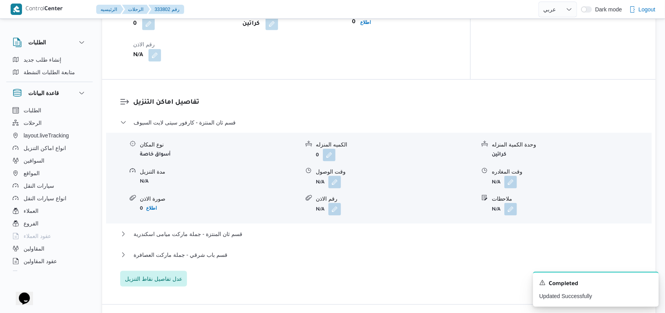
click at [198, 101] on dl "تفاصيل اماكن التنزيل قسم ثان المنتزة - كارفور سيتى لايت السيوف نوع المكان أسواق…" at bounding box center [385, 191] width 505 height 189
click at [192, 118] on span "قسم ثان المنتزة - كارفور سيتى لايت السيوف" at bounding box center [185, 122] width 102 height 9
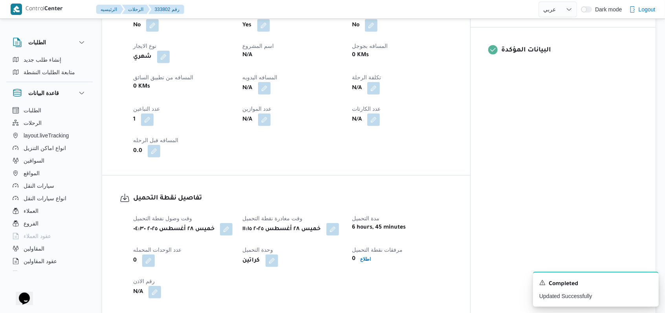
scroll to position [576, 0]
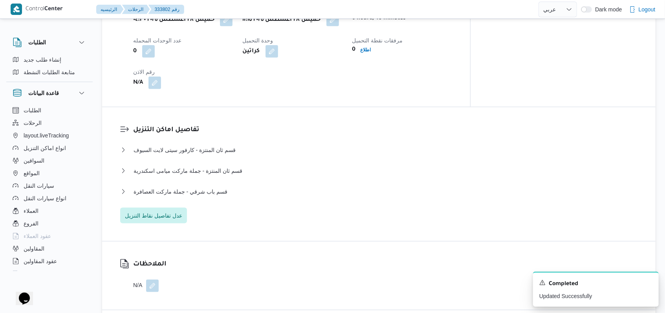
select select "ar"
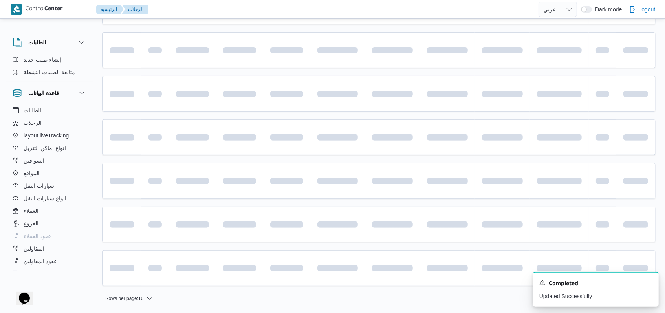
scroll to position [132, 0]
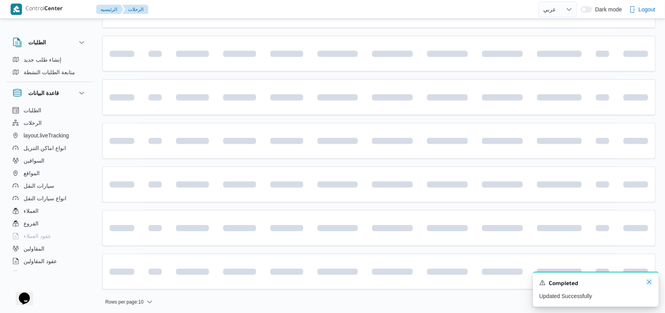
click at [649, 283] on icon "Dismiss toast" at bounding box center [649, 282] width 6 height 6
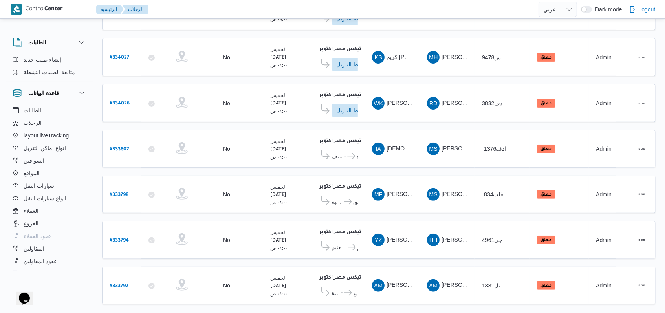
scroll to position [131, 0]
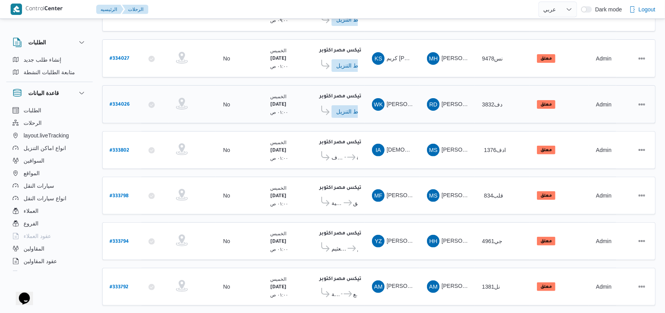
click at [121, 102] on b "# 334026" at bounding box center [120, 104] width 20 height 5
select select "ar"
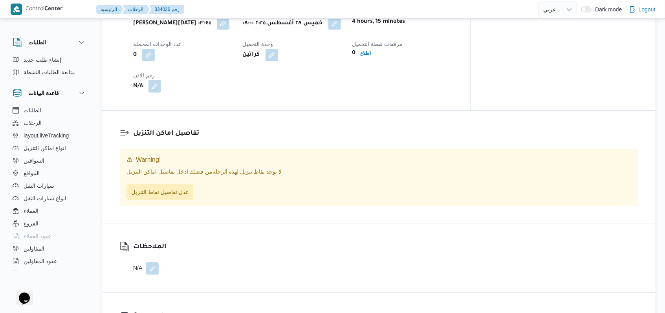
scroll to position [497, 0]
click at [149, 188] on span "عدل تفاصيل نقاط التنزيل" at bounding box center [159, 191] width 57 height 9
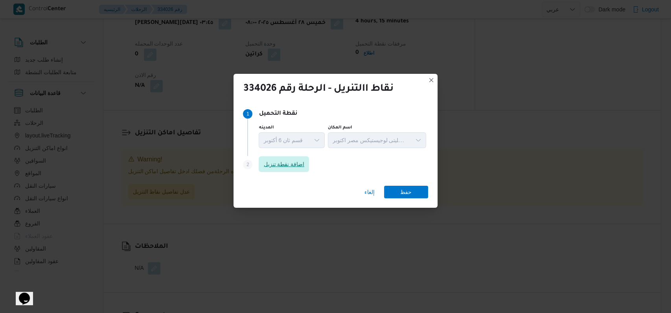
click at [273, 166] on span "اضافة نقطة تنزيل" at bounding box center [283, 163] width 41 height 9
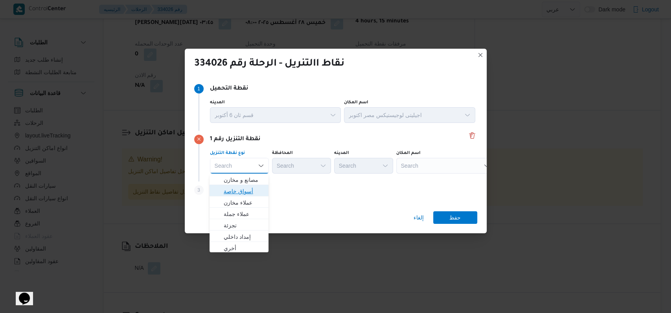
click at [253, 187] on span "أسواق خاصة" at bounding box center [244, 191] width 40 height 9
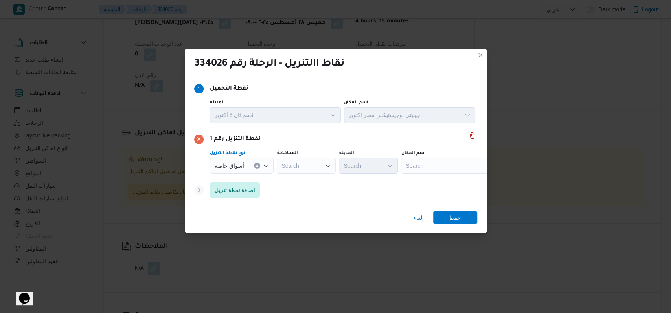
click at [247, 199] on div "Step 3 is disabled 3 اضافة نقطة تنزيل" at bounding box center [335, 191] width 283 height 20
click at [247, 193] on span "اضافة نقطة تنزيل" at bounding box center [234, 189] width 41 height 9
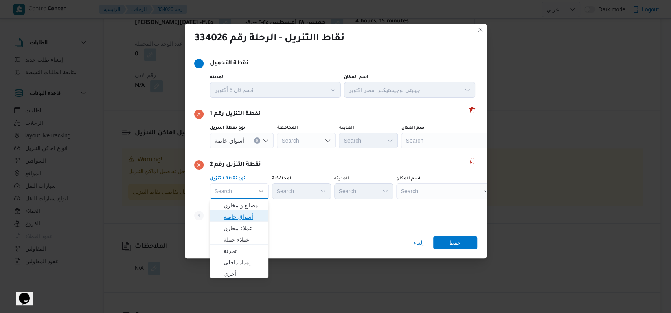
click at [246, 217] on span "أسواق خاصة" at bounding box center [244, 216] width 40 height 9
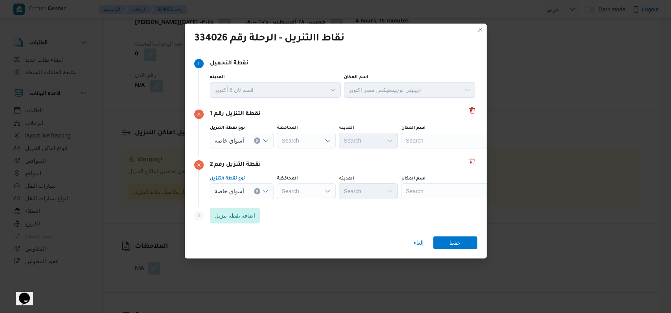
click at [418, 141] on div "Search" at bounding box center [450, 141] width 98 height 16
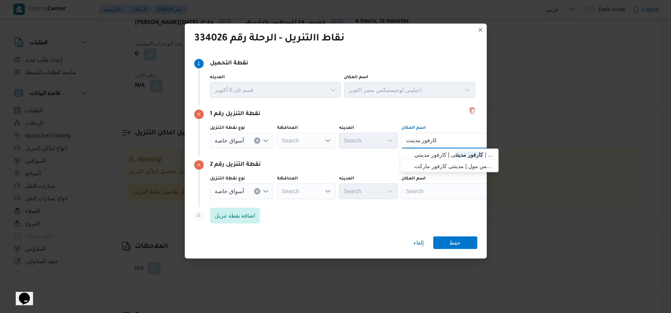
type input "كارفور مدينت"
click at [425, 156] on span "كارفور مدينت ى | كارفور مدينتي | null" at bounding box center [453, 154] width 79 height 9
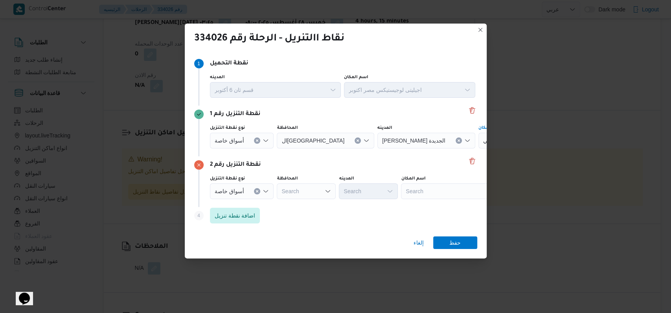
click at [426, 195] on div "Search" at bounding box center [450, 191] width 98 height 16
type input "كارفور الشرو"
click at [435, 208] on span "كارفور الشرو ق | كارفور الشروق | null" at bounding box center [453, 205] width 79 height 9
drag, startPoint x: 451, startPoint y: 246, endPoint x: 462, endPoint y: 232, distance: 17.8
click at [452, 247] on span "حفظ" at bounding box center [454, 242] width 11 height 13
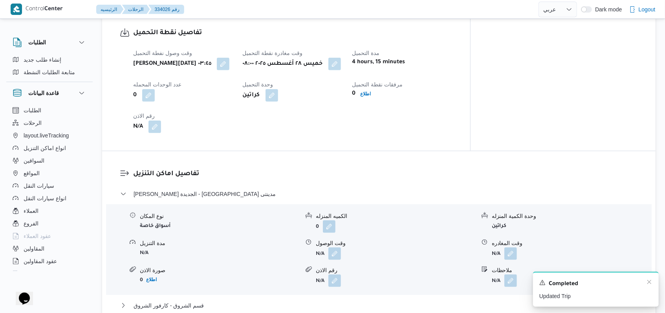
scroll to position [538, 0]
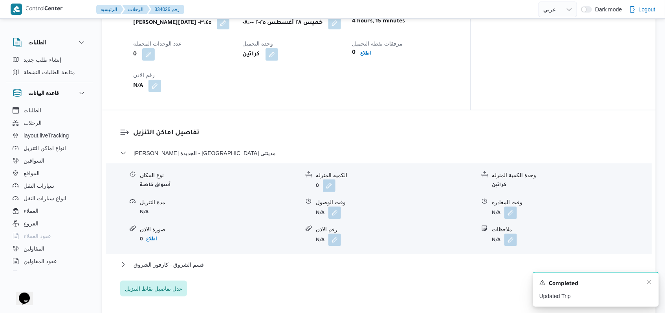
click at [645, 284] on div "Completed" at bounding box center [595, 284] width 113 height 10
click at [647, 284] on icon "Dismiss toast" at bounding box center [649, 282] width 6 height 6
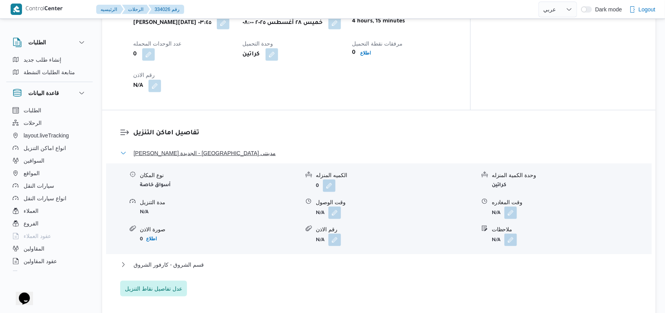
click at [192, 148] on span "ثانى القاهرة الجديدة - كارفور مدينتى" at bounding box center [205, 152] width 142 height 9
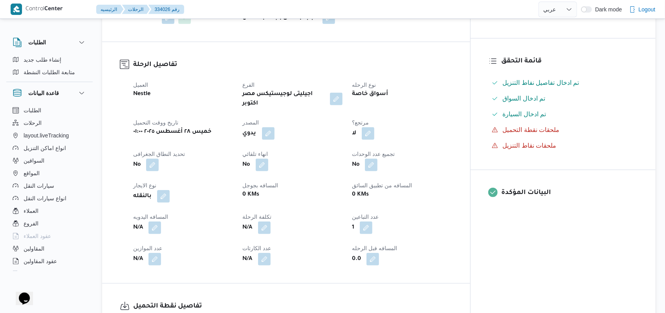
scroll to position [0, 0]
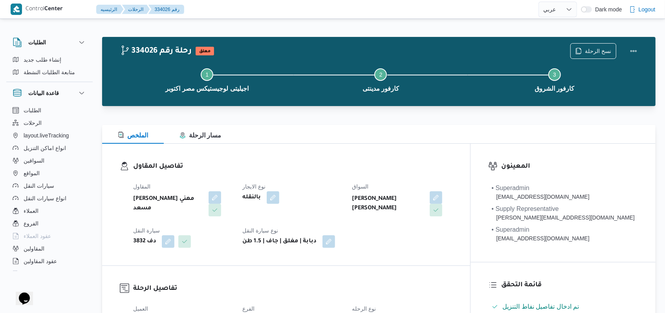
select select "ar"
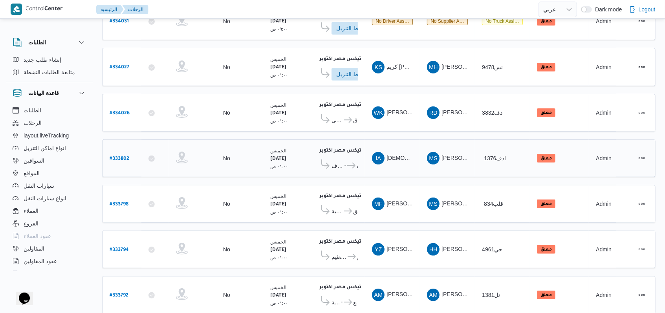
scroll to position [25, 0]
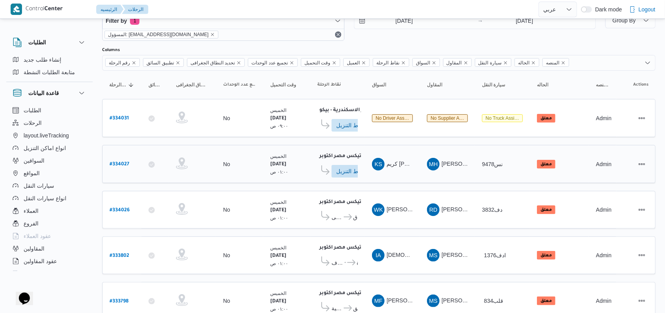
click at [120, 162] on b "# 334027" at bounding box center [120, 164] width 20 height 5
select select "ar"
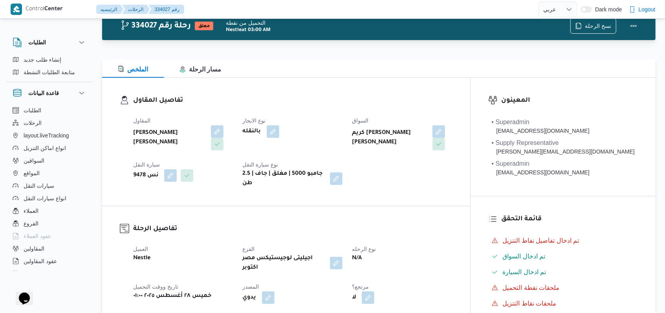
scroll to position [339, 0]
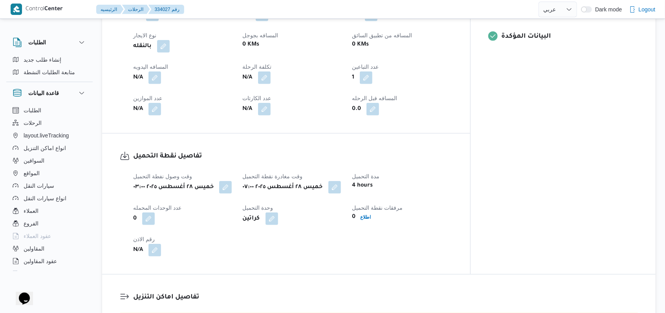
click at [344, 213] on div "كراتين" at bounding box center [293, 219] width 102 height 14
click at [341, 181] on button "button" at bounding box center [334, 187] width 13 height 13
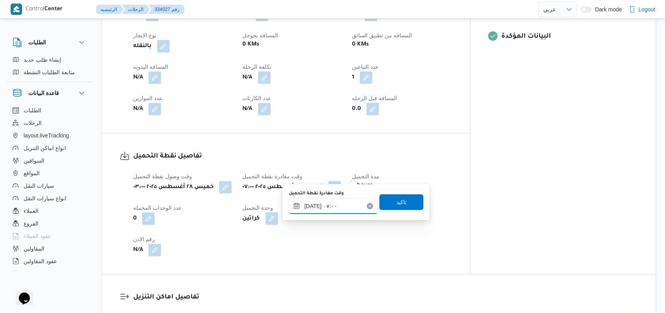
click at [334, 209] on input "٢٨/٠٨/٢٠٢٥ ٠٧:٠٠" at bounding box center [333, 206] width 89 height 16
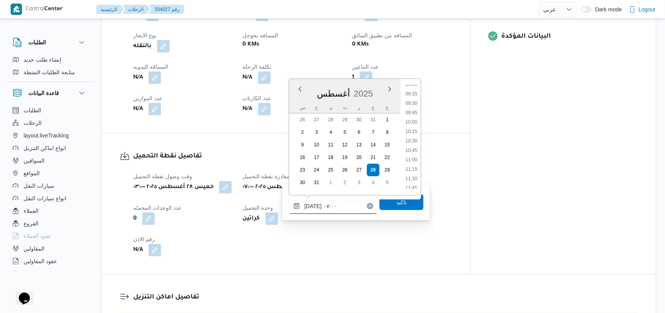
scroll to position [367, 0]
click at [416, 147] on li "11:15" at bounding box center [411, 146] width 18 height 8
type input "٢٨/٠٨/٢٠٢٥ ١١:١٥"
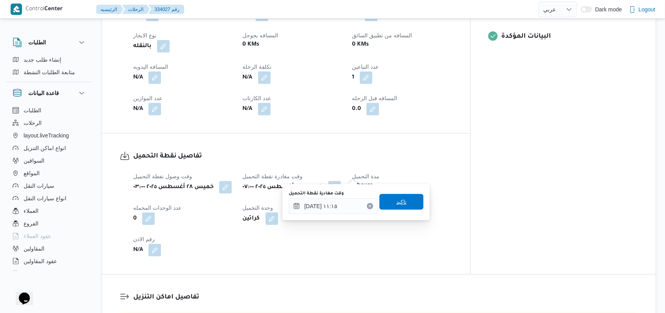
click at [406, 205] on span "تاكيد" at bounding box center [401, 202] width 44 height 16
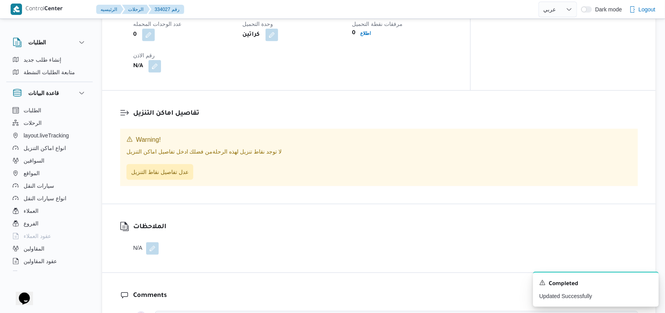
scroll to position [524, 0]
click at [182, 167] on span "عدل تفاصيل نقاط التنزيل" at bounding box center [159, 171] width 57 height 9
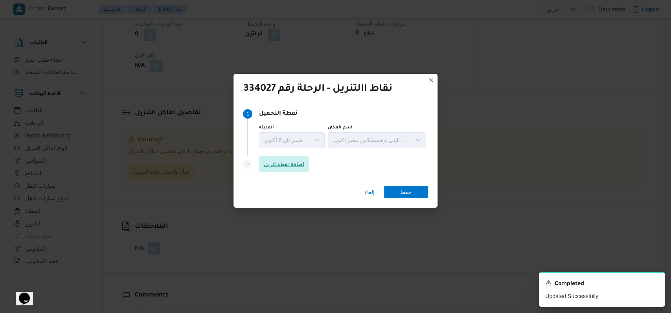
click at [306, 163] on span "اضافة نقطة تنزيل" at bounding box center [283, 164] width 50 height 16
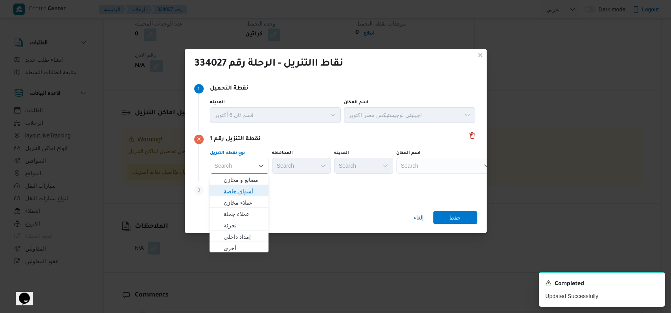
click at [257, 189] on span "أسواق خاصة" at bounding box center [244, 191] width 40 height 9
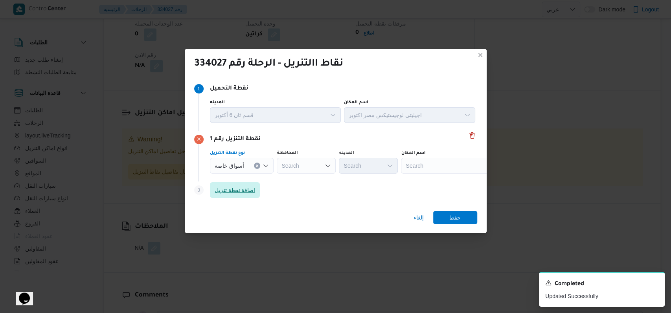
click at [257, 189] on span "اضافة نقطة تنزيل" at bounding box center [235, 190] width 50 height 16
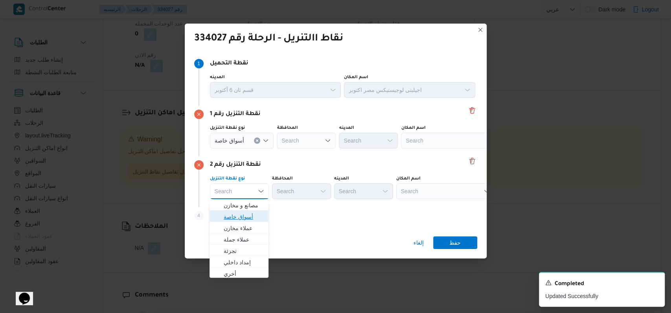
click at [255, 215] on span "أسواق خاصة" at bounding box center [244, 216] width 40 height 9
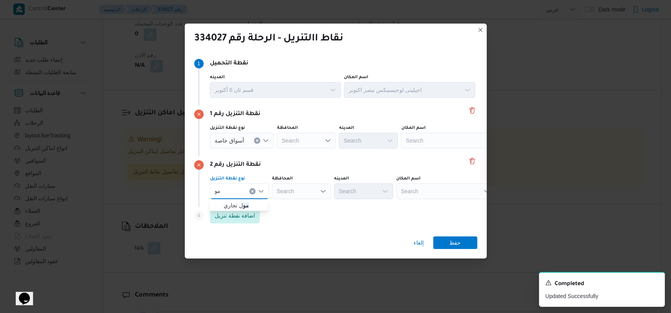
type input "م"
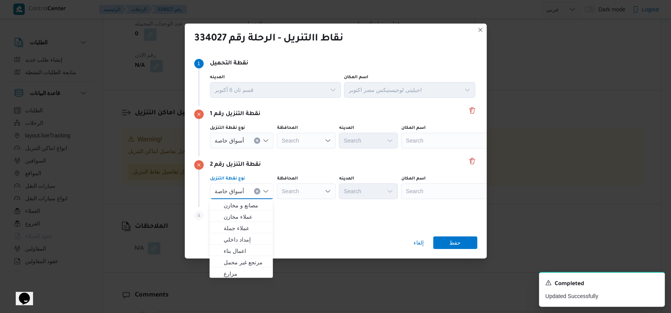
click at [295, 220] on div "Step 4 is disabled 4 اضافة نقطة تنزيل" at bounding box center [335, 217] width 283 height 20
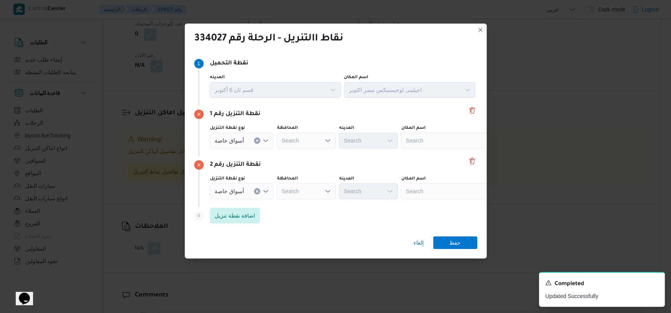
click at [442, 129] on div "اسم المكان" at bounding box center [450, 128] width 98 height 6
click at [431, 147] on div "Search" at bounding box center [450, 141] width 98 height 16
type input "مول مصر"
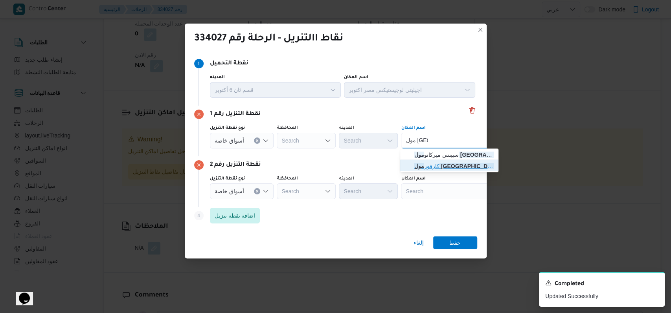
click at [439, 164] on span "كارفور مول مصر | كارفور | قسم أول 6 أكتوبر" at bounding box center [453, 165] width 79 height 9
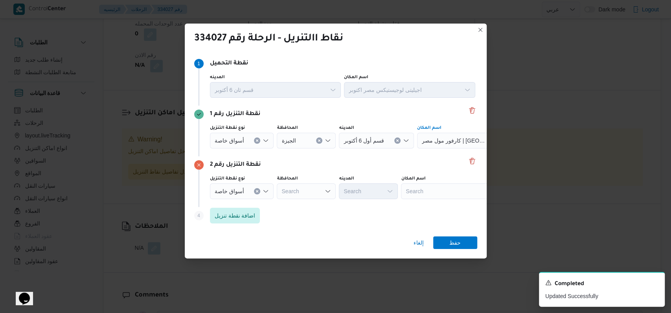
click at [441, 187] on div "Search" at bounding box center [450, 191] width 98 height 16
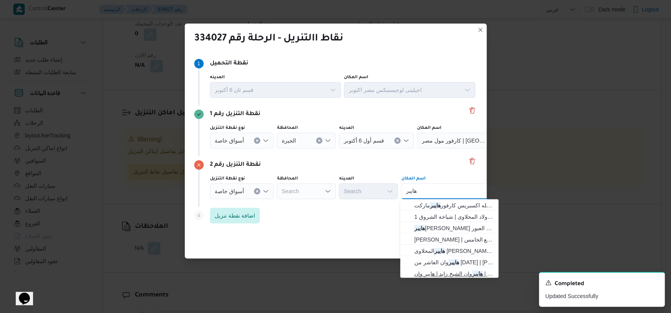
type input "هايبر"
click at [456, 271] on span "هايبر وان الشيخ زايد | هايبر وان | null" at bounding box center [453, 273] width 79 height 9
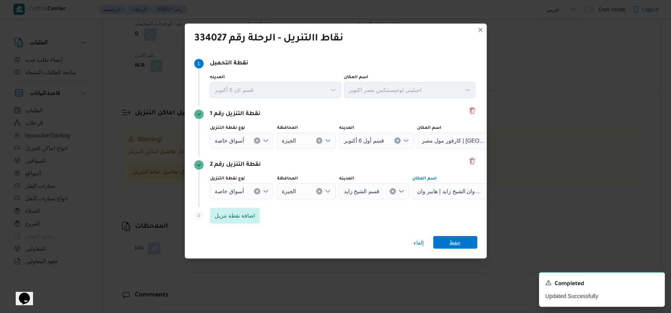
click at [465, 249] on span "حفظ" at bounding box center [455, 242] width 44 height 13
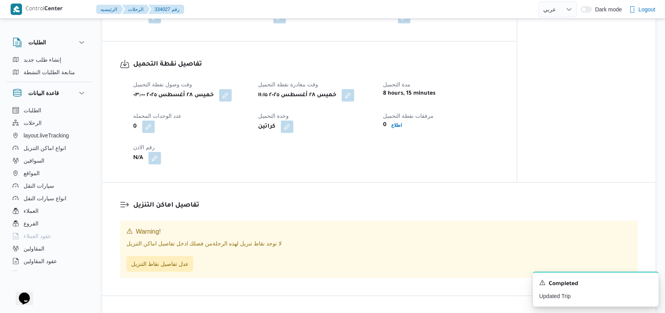
scroll to position [460, 0]
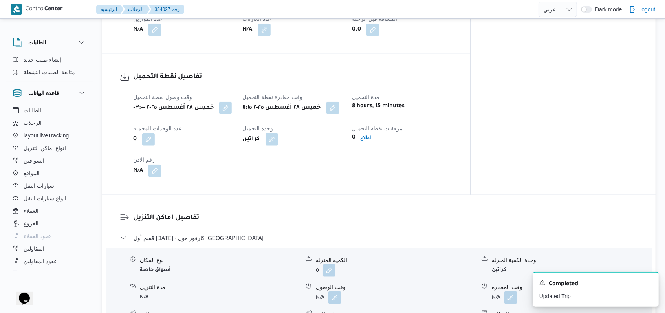
select select "ar"
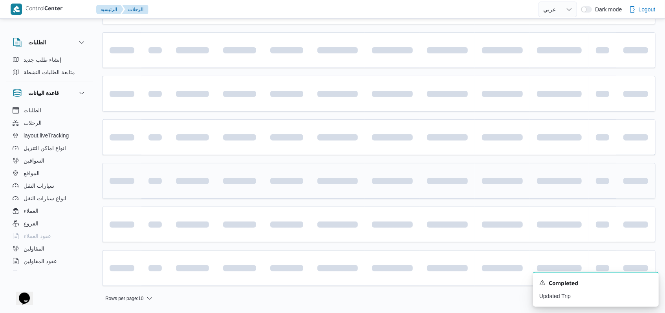
scroll to position [28, 0]
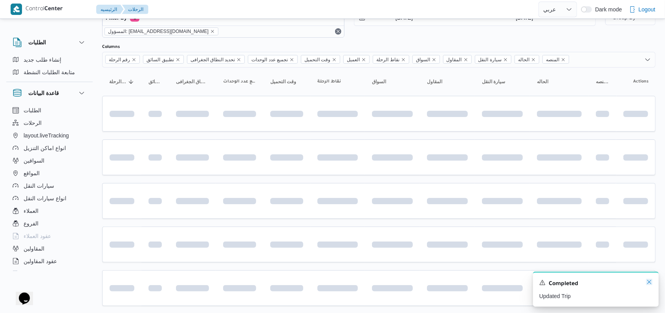
click at [650, 285] on icon "Dismiss toast" at bounding box center [649, 282] width 6 height 6
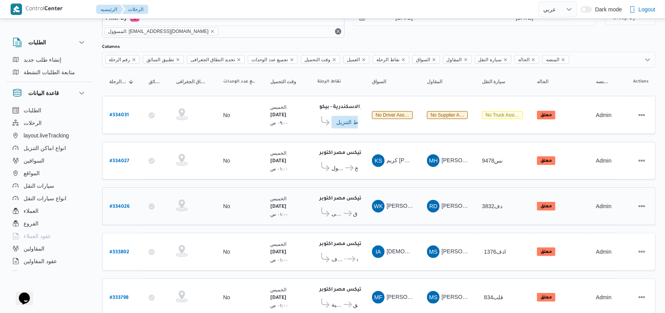
click at [126, 204] on b "# 334026" at bounding box center [120, 206] width 20 height 5
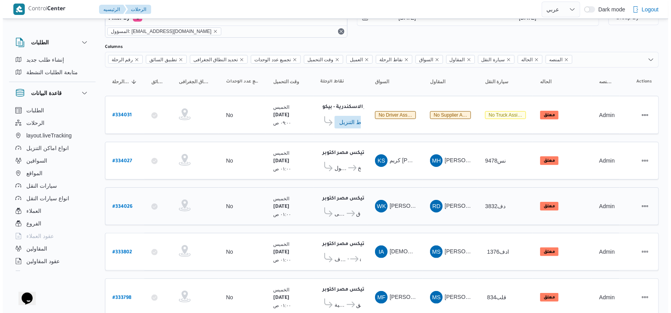
scroll to position [21, 0]
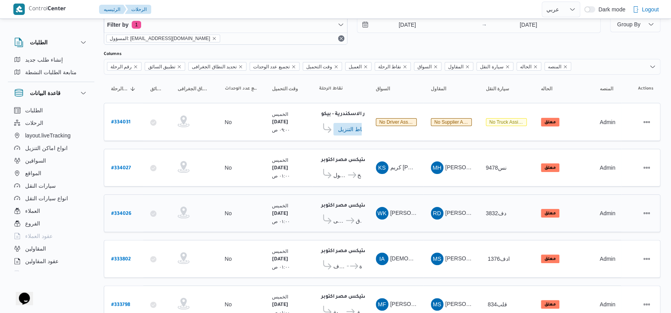
select select "ar"
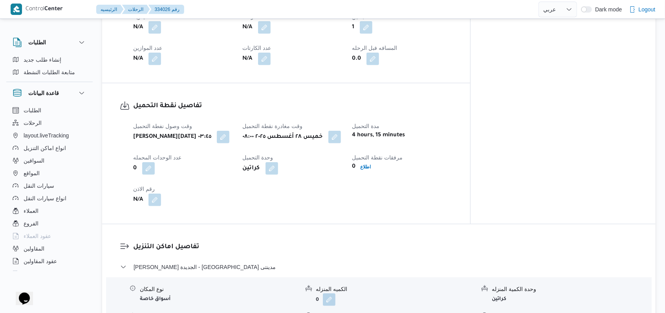
scroll to position [447, 0]
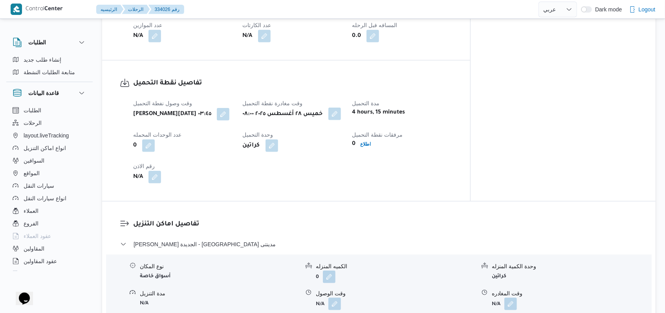
click at [341, 108] on button "button" at bounding box center [334, 114] width 13 height 13
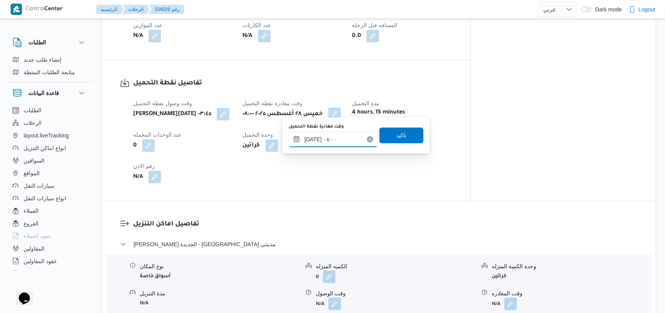
click at [344, 137] on input "٢٨/٠٨/٢٠٢٥ ٠٨:٠٠" at bounding box center [333, 140] width 89 height 16
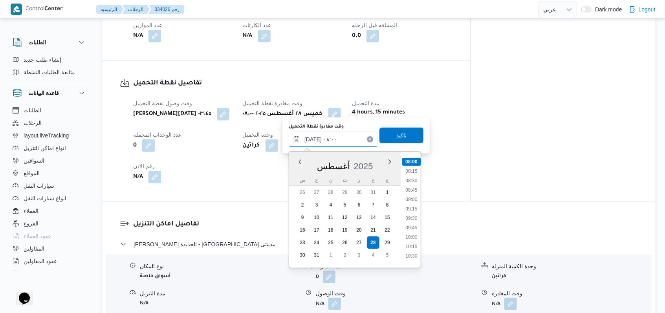
scroll to position [352, 0]
click at [415, 239] on li "11:30" at bounding box center [411, 243] width 18 height 8
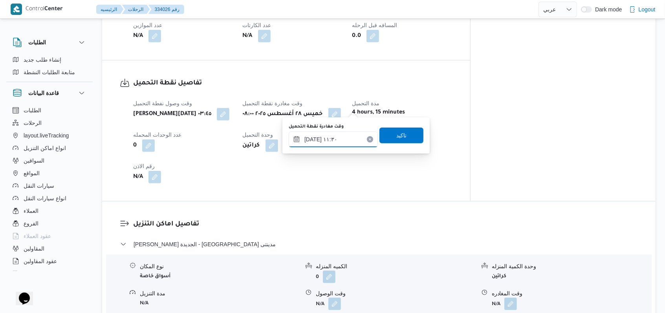
click at [345, 144] on input "٢٨/٠٨/٢٠٢٥ ١١:٣٠" at bounding box center [333, 140] width 89 height 16
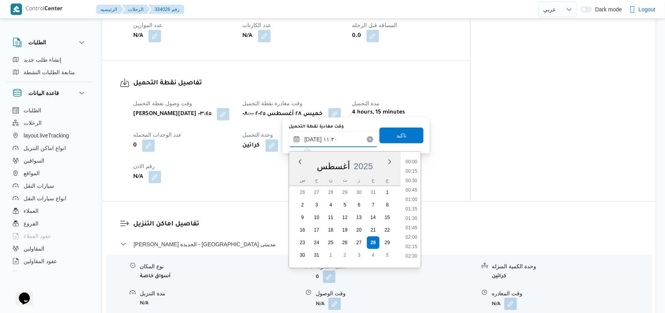
scroll to position [380, 0]
click at [414, 206] on li "11:15" at bounding box center [411, 206] width 18 height 8
type input "٢٨/٠٨/٢٠٢٥ ١١:١٥"
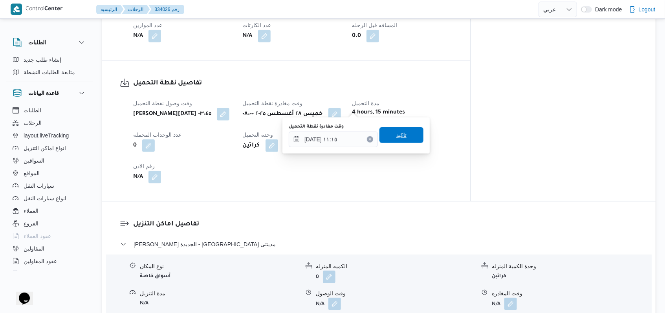
click at [396, 139] on span "تاكيد" at bounding box center [401, 134] width 10 height 9
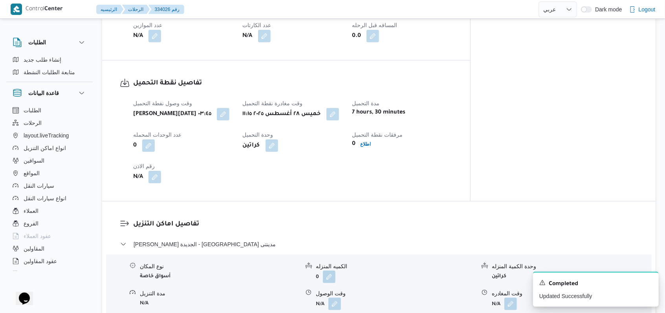
select select "ar"
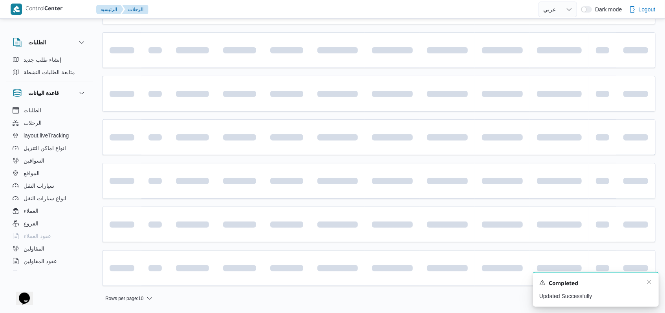
scroll to position [28, 0]
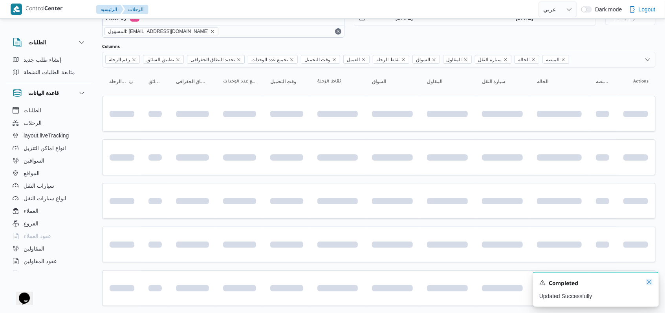
click at [651, 284] on icon "Dismiss toast" at bounding box center [649, 282] width 6 height 6
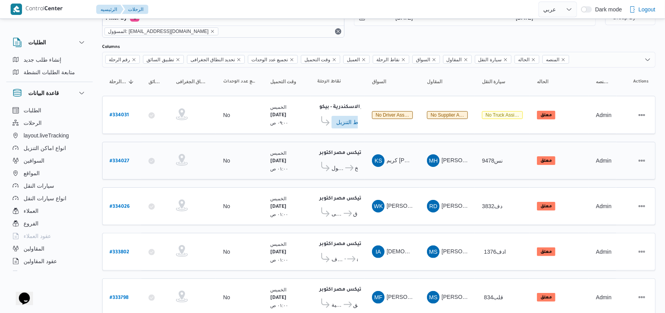
click at [126, 159] on b "# 334027" at bounding box center [120, 161] width 20 height 5
select select "ar"
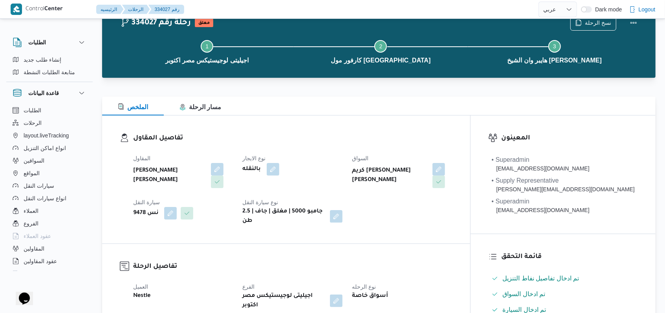
scroll to position [238, 0]
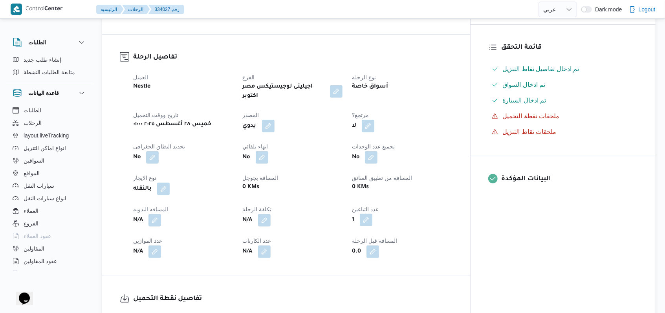
click at [372, 214] on button "button" at bounding box center [366, 220] width 13 height 13
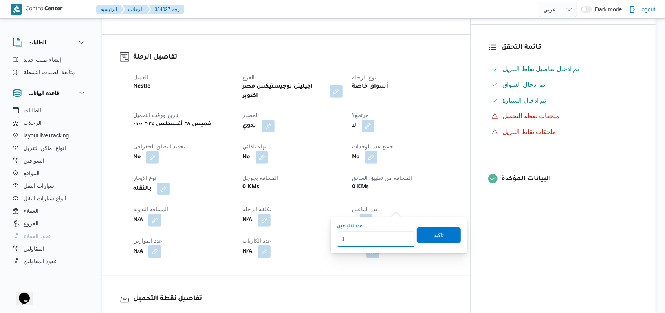
drag, startPoint x: 346, startPoint y: 239, endPoint x: 338, endPoint y: 241, distance: 7.7
click at [338, 241] on input "1" at bounding box center [376, 239] width 78 height 16
type input "2"
click at [434, 236] on span "تاكيد" at bounding box center [439, 235] width 10 height 9
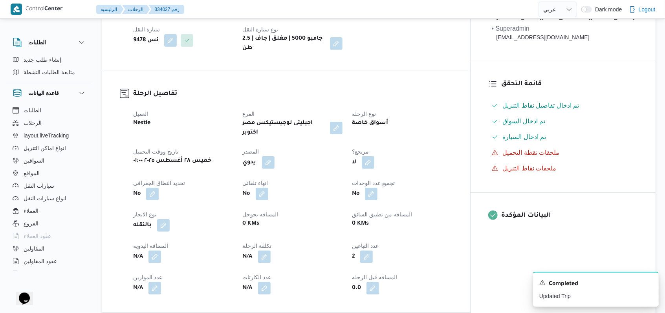
scroll to position [209, 0]
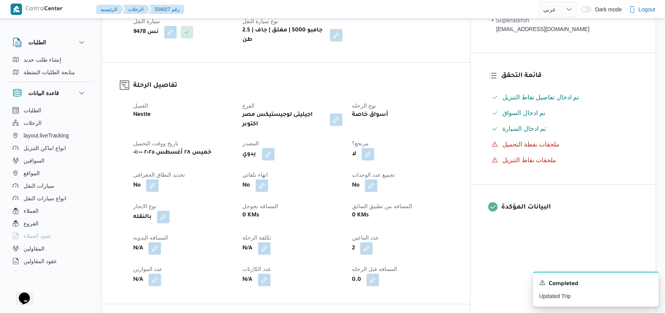
select select "ar"
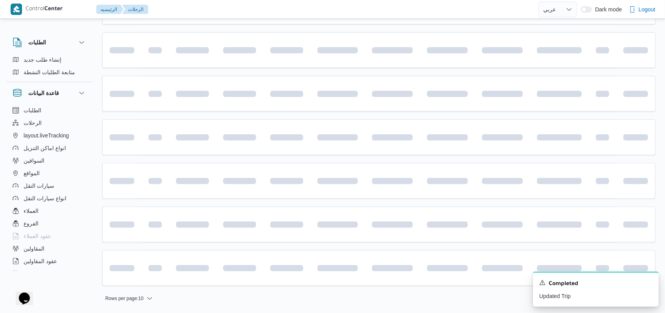
scroll to position [28, 0]
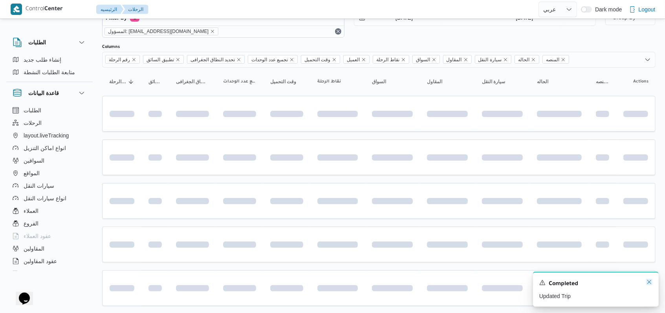
click at [650, 285] on icon "Dismiss toast" at bounding box center [649, 282] width 6 height 6
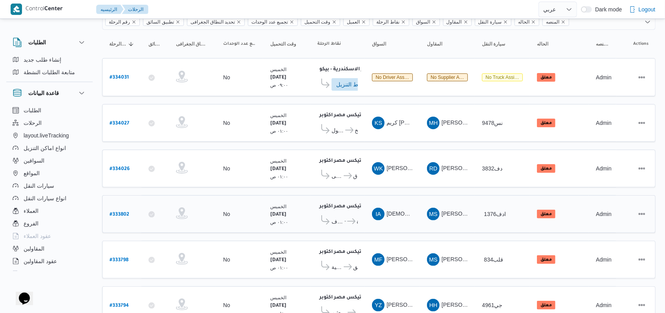
scroll to position [0, 0]
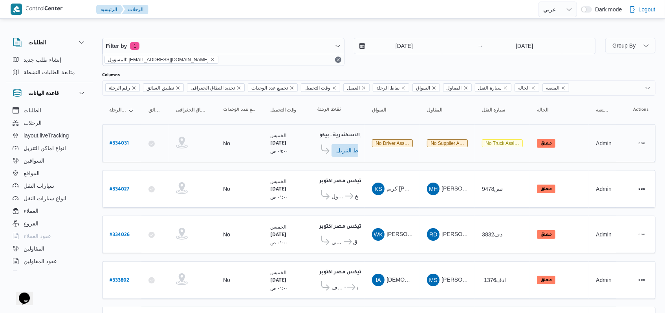
click at [119, 142] on b "# 334031" at bounding box center [119, 143] width 19 height 5
select select "ar"
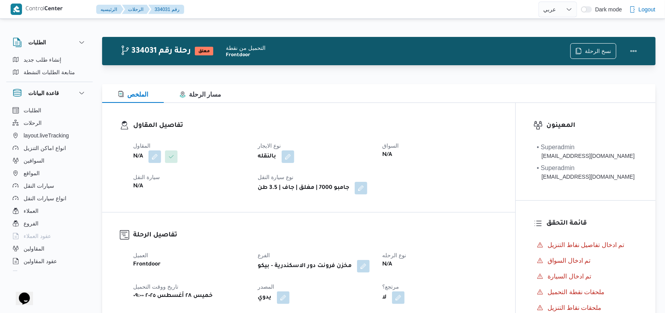
click at [148, 156] on span at bounding box center [153, 156] width 16 height 13
click at [151, 156] on button "button" at bounding box center [154, 156] width 13 height 13
click at [147, 186] on div "Search" at bounding box center [139, 188] width 59 height 16
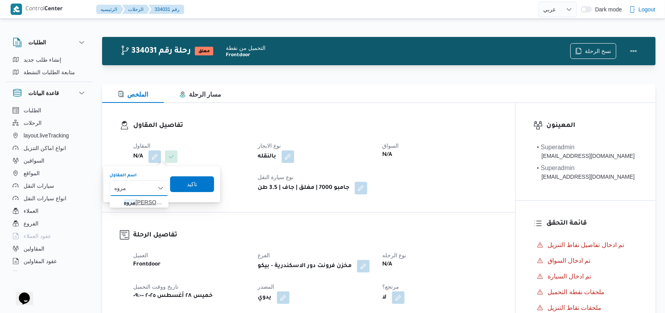
type input "مروه"
click at [144, 206] on span "مروه حسام الدين سعد على" at bounding box center [144, 202] width 40 height 9
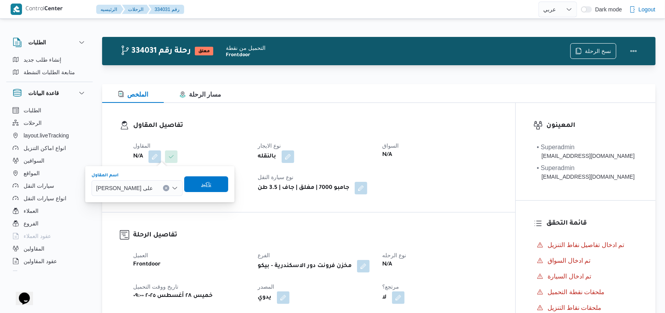
click at [206, 189] on span "تاكيد" at bounding box center [206, 184] width 44 height 16
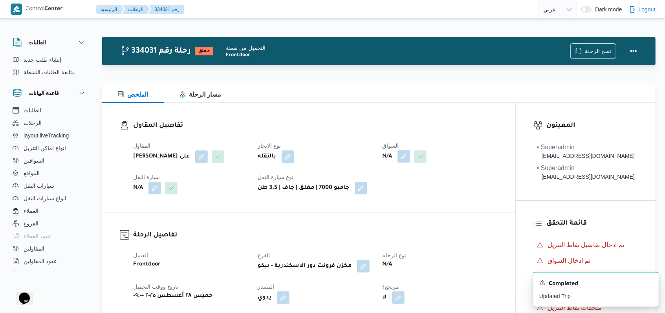
click at [403, 159] on button "button" at bounding box center [404, 156] width 13 height 13
click at [394, 187] on div "Search" at bounding box center [389, 188] width 59 height 16
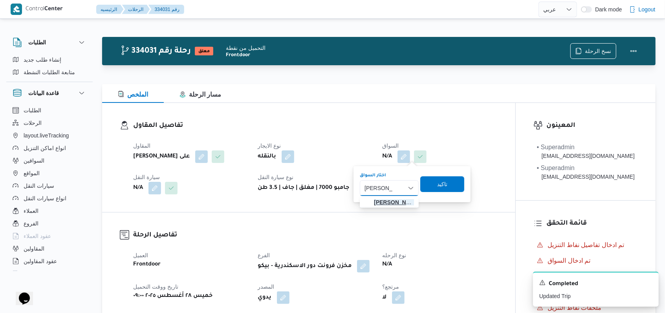
type input "احمد ابراهيم"
click at [394, 202] on span "احمد ابراهيم حسن علي" at bounding box center [394, 202] width 40 height 9
click at [455, 184] on span "تاكيد" at bounding box center [450, 184] width 10 height 9
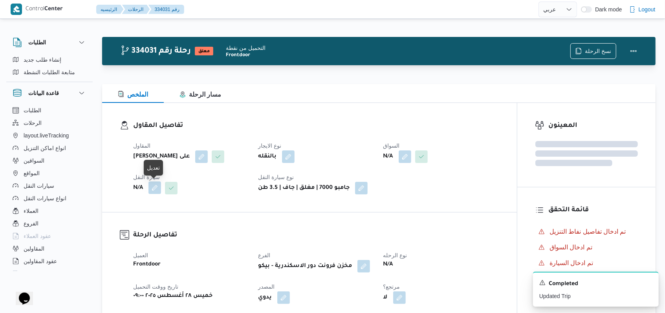
click at [154, 188] on button "button" at bounding box center [154, 187] width 13 height 13
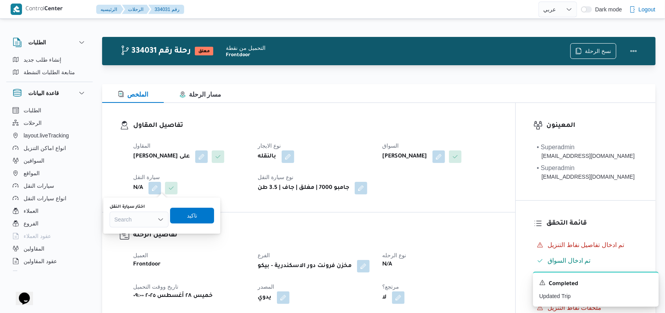
click at [148, 212] on div "Search" at bounding box center [139, 220] width 59 height 16
type input "7342"
click at [148, 230] on span "سوا 7342 | null" at bounding box center [144, 233] width 40 height 9
click at [187, 220] on span "تاكيد" at bounding box center [197, 215] width 44 height 16
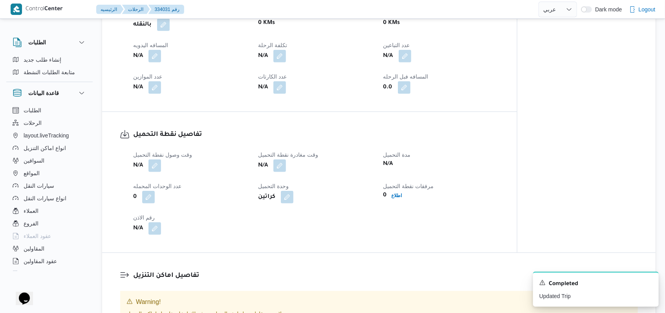
scroll to position [419, 0]
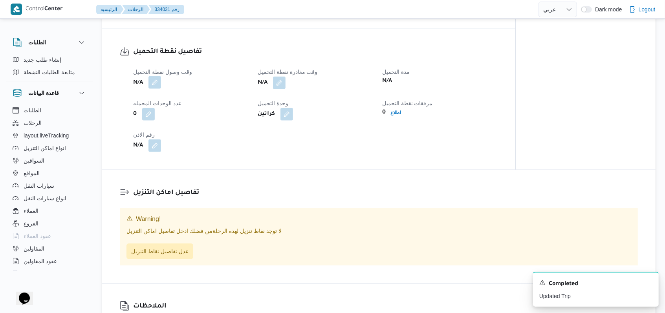
click at [161, 86] on button "button" at bounding box center [154, 82] width 13 height 13
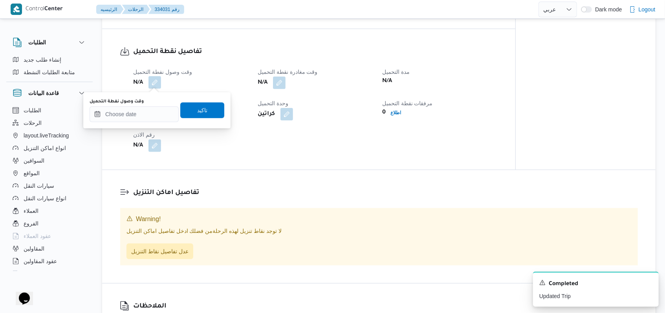
click at [148, 104] on div "وقت وصول نفطة التحميل" at bounding box center [134, 111] width 89 height 24
click at [155, 108] on input "وقت وصول نفطة التحميل" at bounding box center [134, 114] width 89 height 16
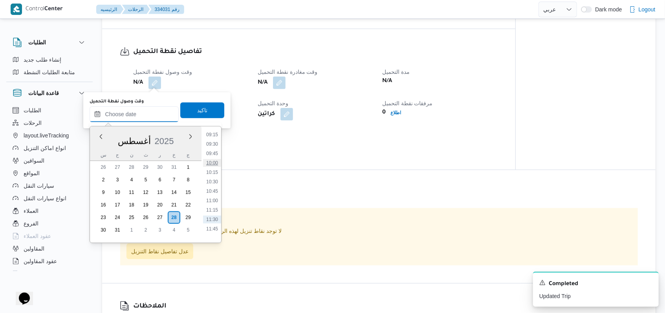
scroll to position [327, 0]
click at [211, 149] on li "09:00" at bounding box center [212, 149] width 18 height 8
type input "٢٨/٠٨/٢٠٢٥ ٠٩:٠٠"
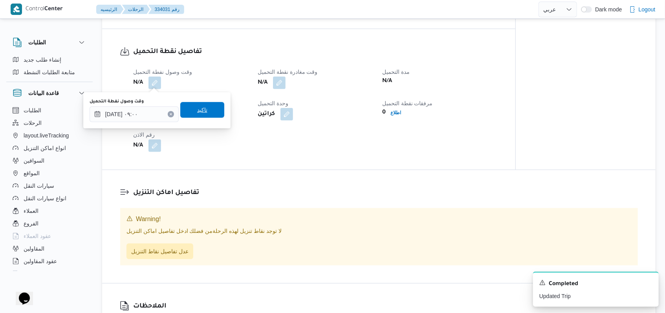
click at [203, 111] on span "تاكيد" at bounding box center [202, 110] width 44 height 16
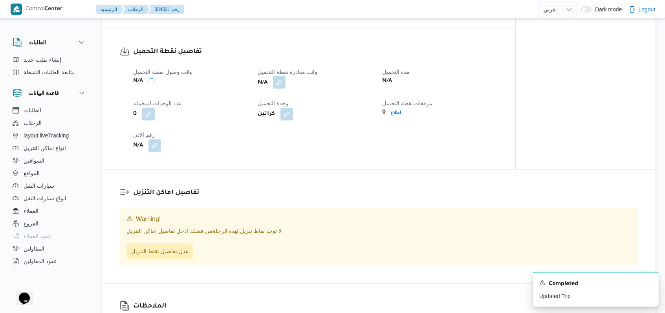
click at [280, 83] on button "button" at bounding box center [279, 82] width 13 height 13
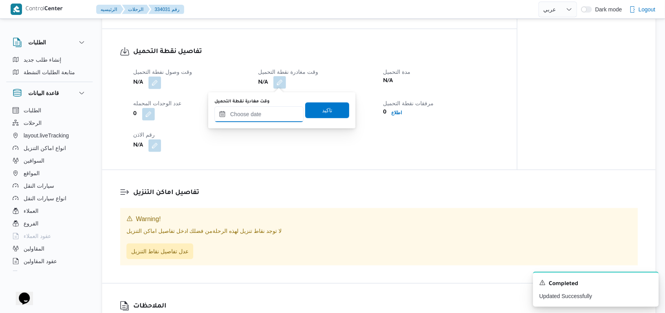
click at [273, 111] on input "وقت مغادرة نقطة التحميل" at bounding box center [258, 114] width 89 height 16
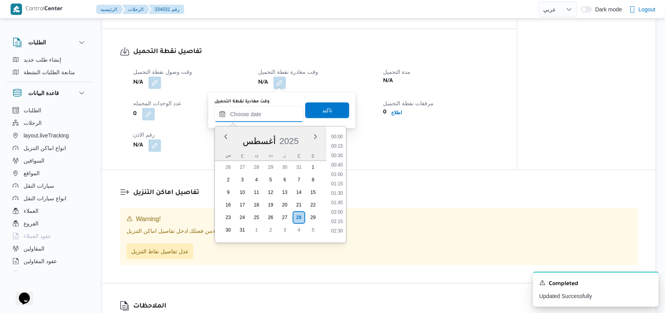
scroll to position [380, 0]
click at [337, 158] on li "10:45" at bounding box center [337, 162] width 18 height 8
type input "٢٨/٠٨/٢٠٢٥ ١٠:٤٥"
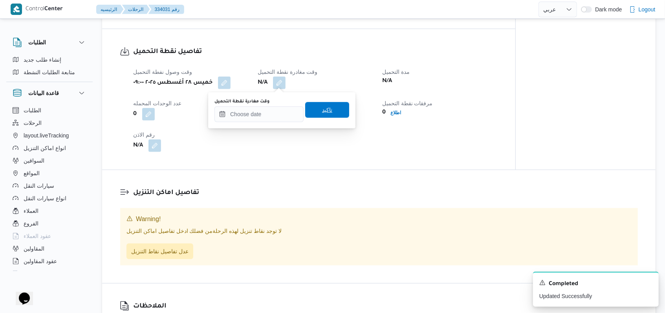
click at [331, 117] on span "تاكيد" at bounding box center [327, 110] width 44 height 16
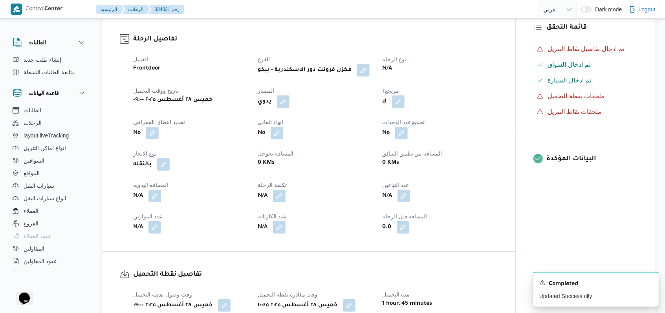
scroll to position [314, 0]
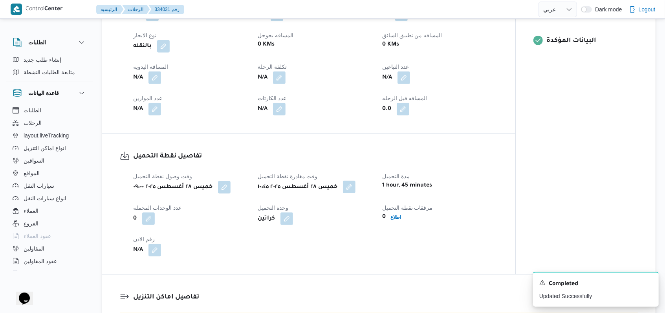
click at [351, 189] on button "button" at bounding box center [349, 187] width 13 height 13
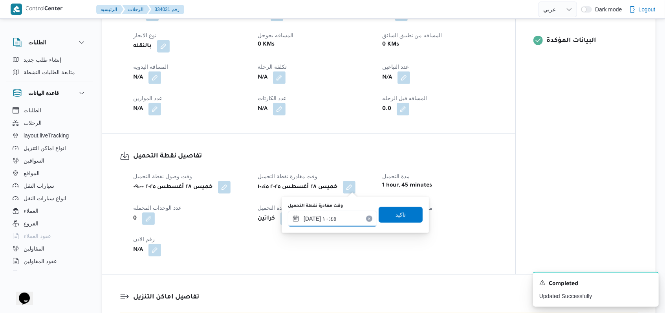
click at [344, 220] on input "٢٨/٠٨/٢٠٢٥ ١٠:٤٥" at bounding box center [332, 219] width 89 height 16
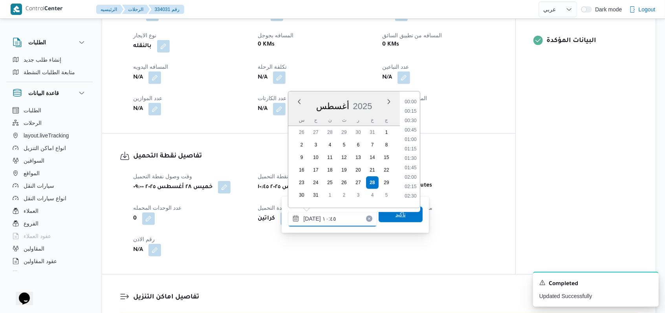
scroll to position [352, 0]
click at [414, 167] on li "11:00" at bounding box center [410, 165] width 18 height 8
type input "٢٨/٠٨/٢٠٢٥ ١٠:٤٥"
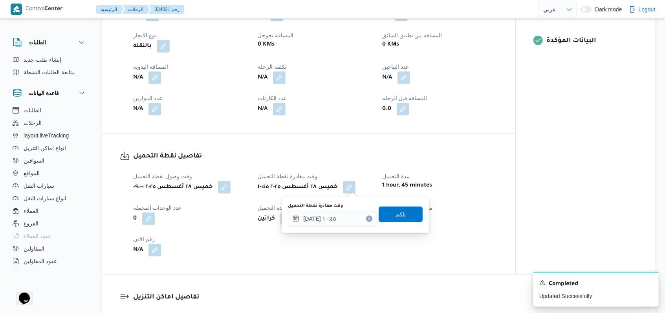
click at [398, 215] on span "تاكيد" at bounding box center [401, 214] width 10 height 9
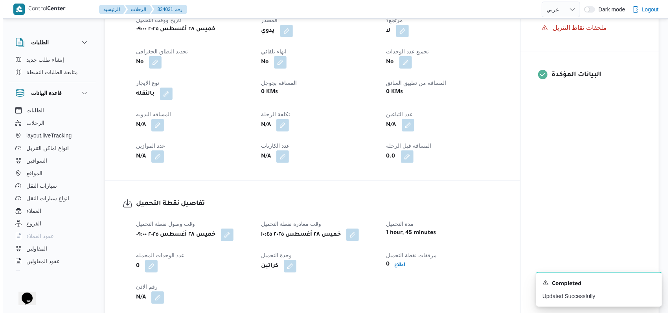
scroll to position [419, 0]
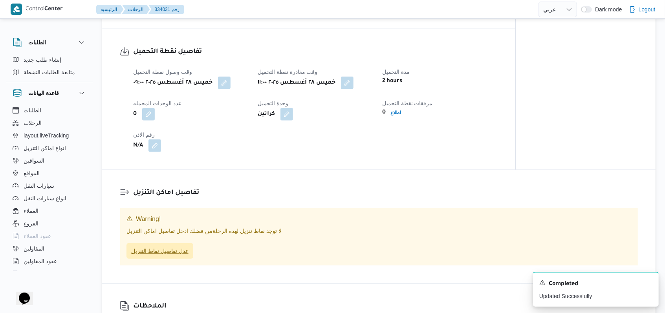
click at [152, 249] on span "عدل تفاصيل نقاط التنزيل" at bounding box center [159, 250] width 57 height 9
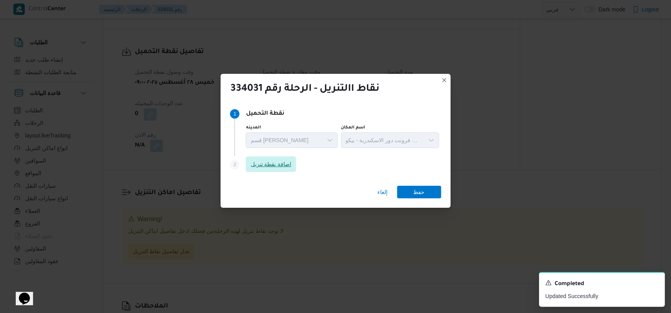
click at [273, 165] on span "اضافة نقطة تنزيل" at bounding box center [270, 163] width 41 height 9
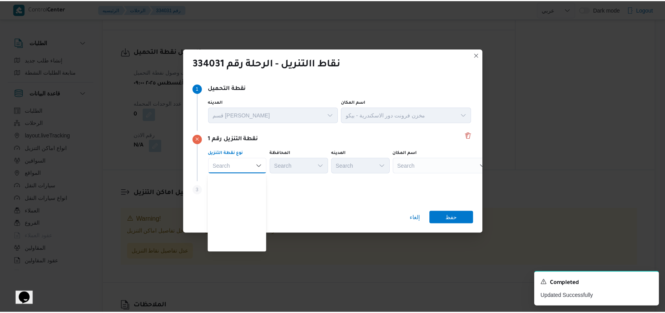
scroll to position [206, 0]
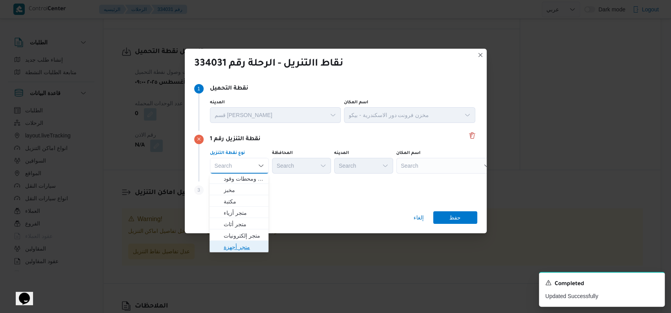
click at [250, 244] on span "متجر أجهزة" at bounding box center [244, 246] width 40 height 9
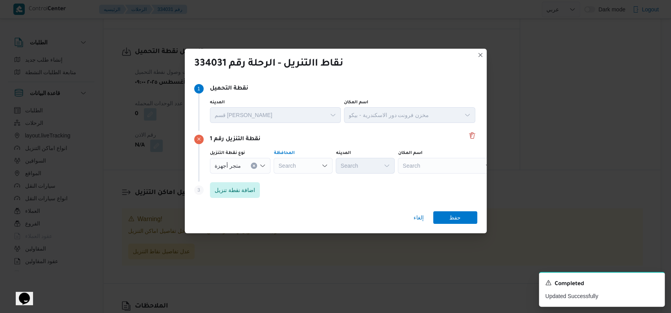
click at [312, 165] on div "Search" at bounding box center [302, 166] width 59 height 16
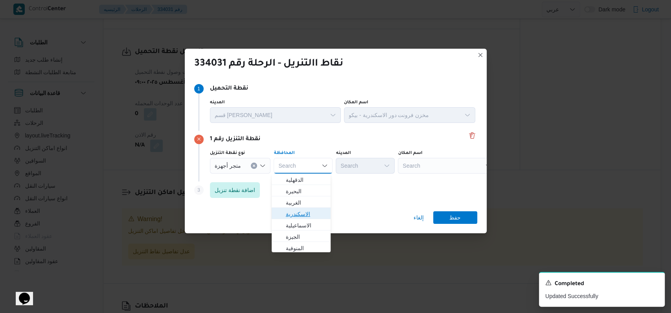
click at [311, 213] on span "الاسكندرية" at bounding box center [306, 213] width 40 height 9
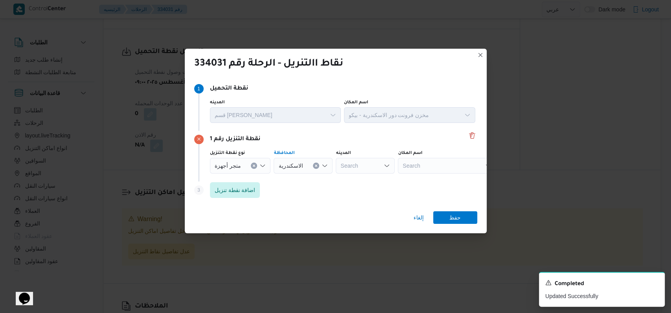
click at [440, 165] on div "Search" at bounding box center [447, 166] width 98 height 16
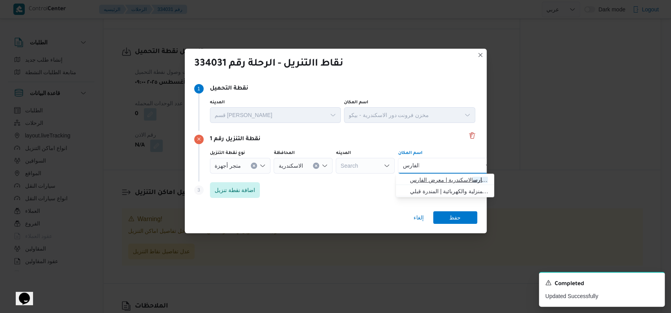
type input "الفارس"
click at [446, 178] on span "معرض الفارس الاسكندرية | معرض الفارس | المندرة قبلي" at bounding box center [449, 179] width 79 height 9
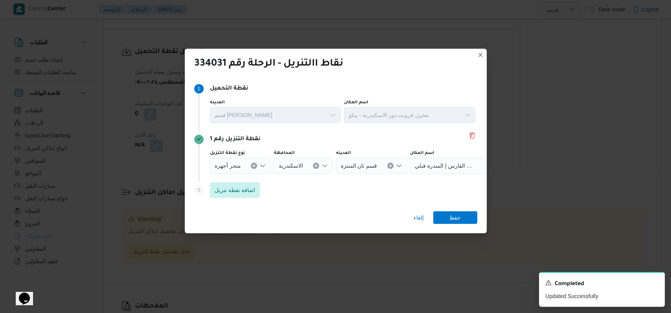
click at [451, 227] on div "إلغاء حفظ" at bounding box center [336, 219] width 302 height 28
click at [453, 218] on span "حفظ" at bounding box center [454, 217] width 11 height 13
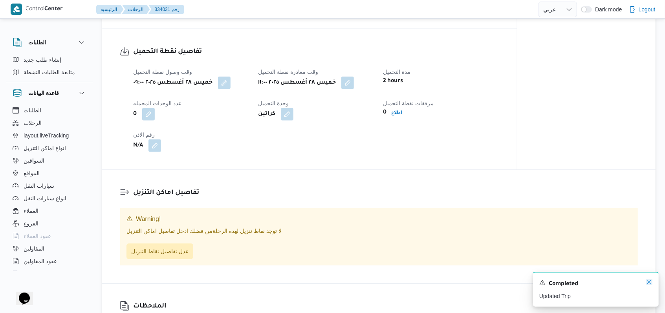
click at [647, 284] on icon "Dismiss toast" at bounding box center [649, 282] width 4 height 4
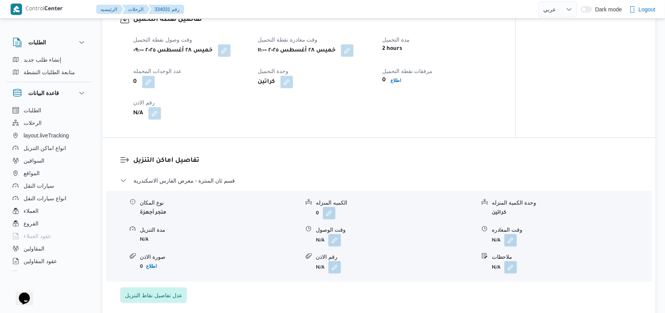
scroll to position [512, 0]
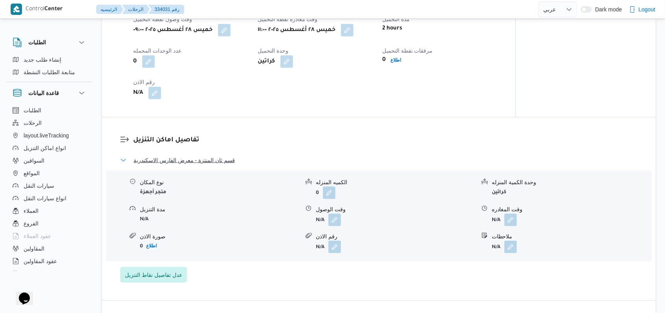
click at [218, 161] on span "قسم ثان المنتزة - معرض الفارس الاسكندرية" at bounding box center [184, 160] width 101 height 9
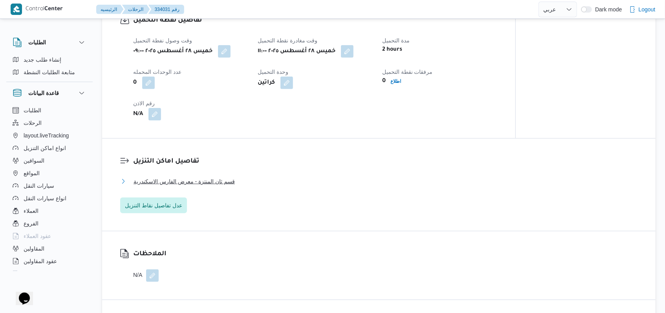
scroll to position [460, 0]
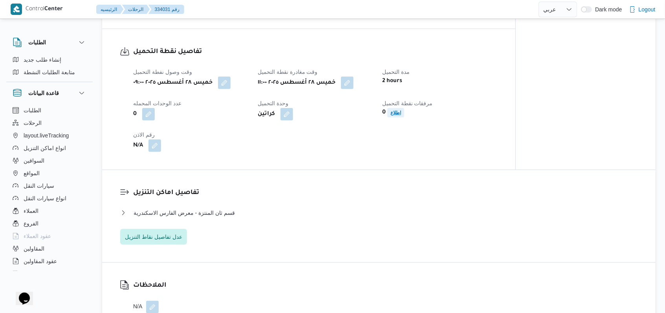
click at [396, 114] on b "اطلاع" at bounding box center [395, 112] width 11 height 5
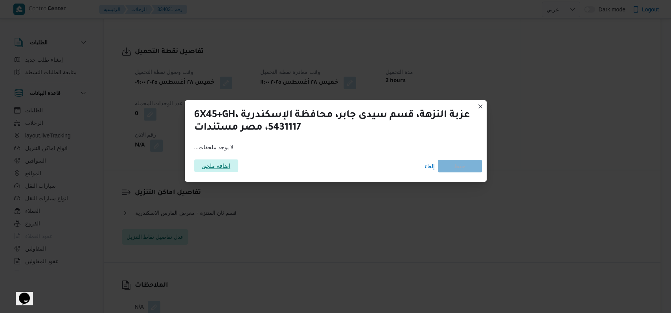
click at [234, 161] on span "اضافة ملحق" at bounding box center [216, 165] width 44 height 13
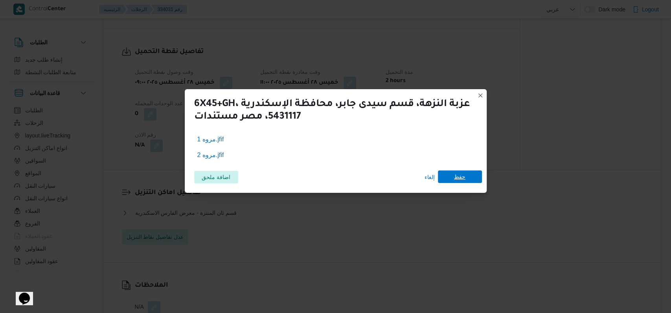
click at [455, 178] on span "حفظ" at bounding box center [459, 176] width 11 height 13
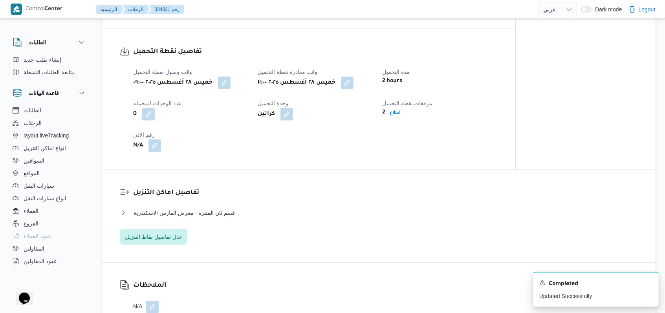
select select "ar"
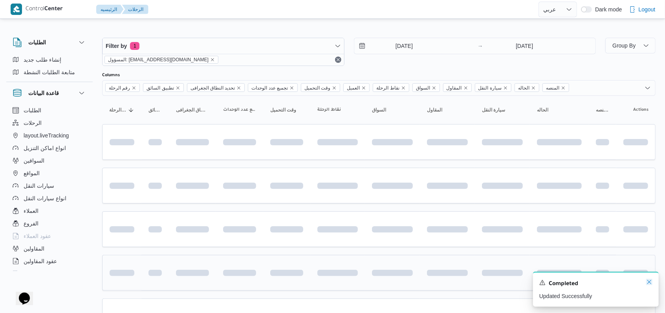
click at [649, 282] on icon "Dismiss toast" at bounding box center [649, 282] width 6 height 6
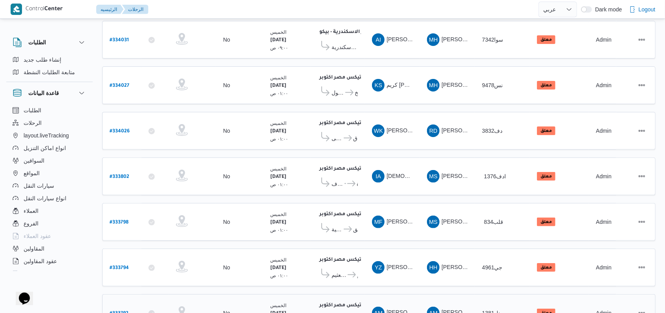
scroll to position [139, 0]
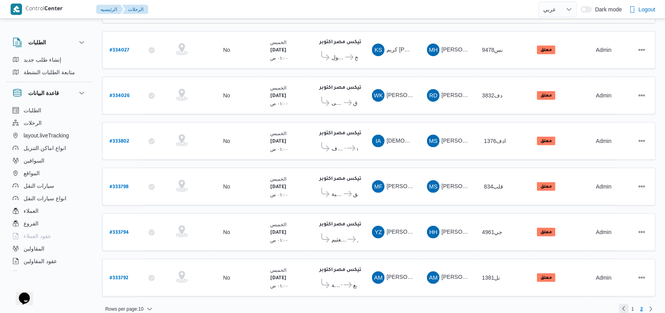
click at [622, 304] on link "Previous page, 1" at bounding box center [623, 308] width 9 height 9
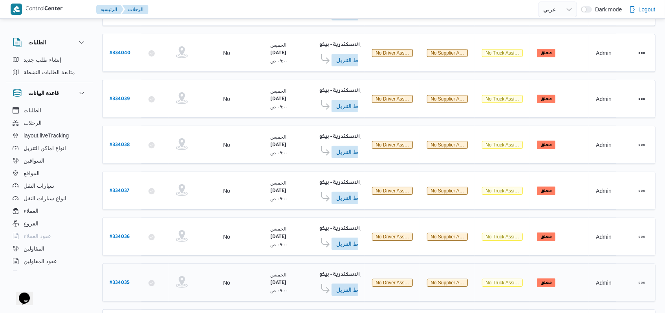
scroll to position [278, 0]
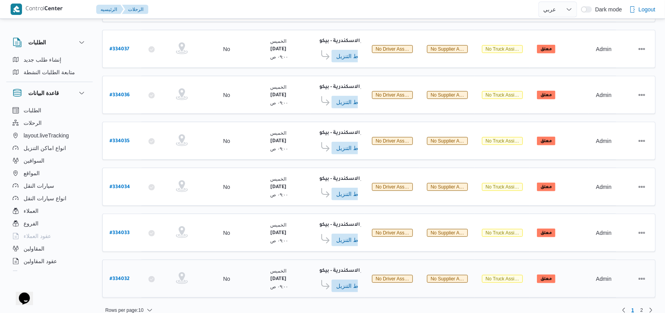
click at [124, 277] on b "# 334032" at bounding box center [120, 279] width 20 height 5
select select "ar"
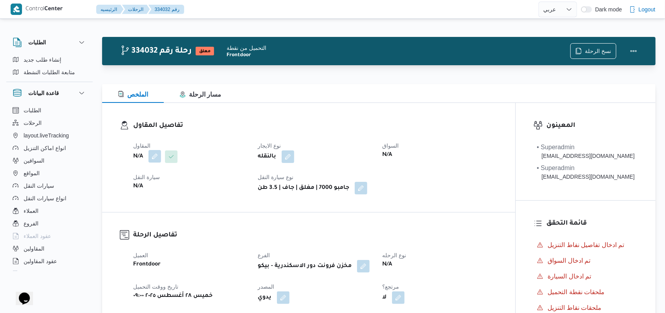
click at [152, 162] on button "button" at bounding box center [154, 156] width 13 height 13
click at [148, 190] on div "Search" at bounding box center [139, 188] width 59 height 16
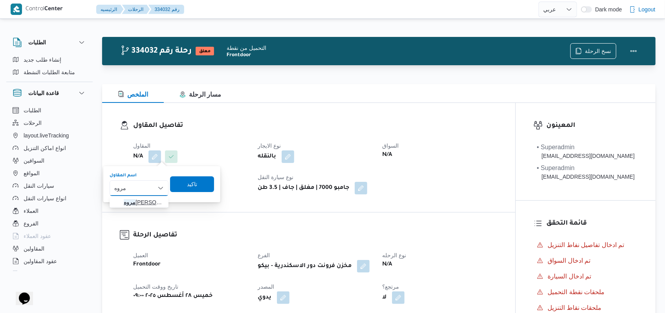
type input "مروه"
click at [144, 202] on span "مروه حسام الدين سعد على" at bounding box center [144, 202] width 40 height 9
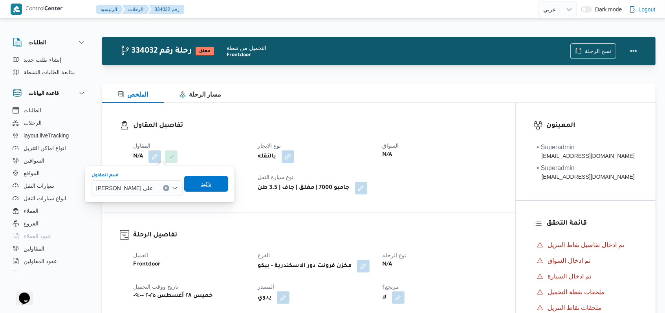
click at [199, 184] on span "تاكيد" at bounding box center [206, 184] width 44 height 16
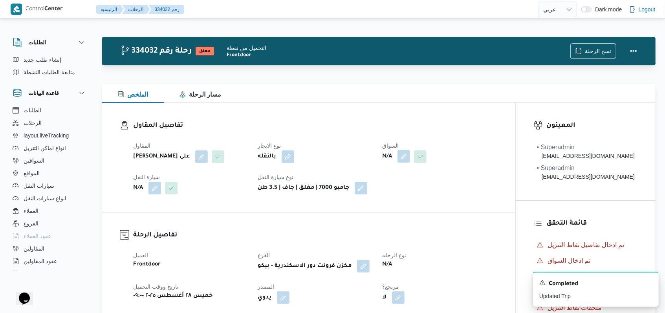
click at [408, 158] on button "button" at bounding box center [404, 156] width 13 height 13
click at [394, 180] on div "Search" at bounding box center [389, 188] width 59 height 16
click at [391, 190] on div "Search" at bounding box center [389, 188] width 59 height 16
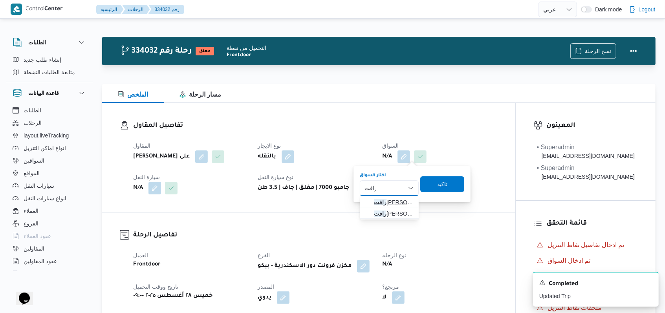
type input "رافت"
click at [390, 202] on span "رافت شندى احمد خيرالله" at bounding box center [394, 202] width 40 height 9
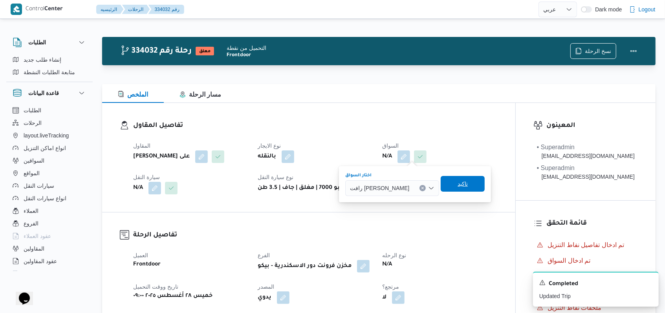
click at [458, 189] on span "تاكيد" at bounding box center [463, 184] width 44 height 16
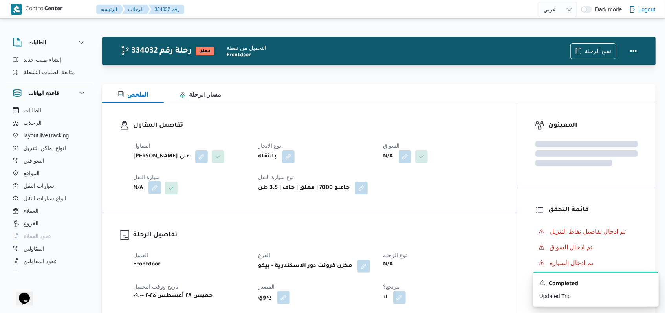
click at [153, 184] on button "button" at bounding box center [154, 187] width 13 height 13
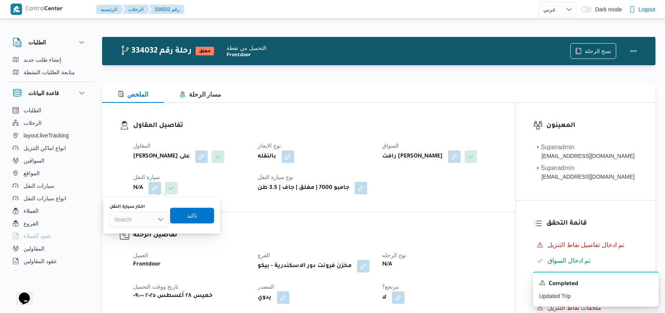
click at [136, 220] on div "Search" at bounding box center [139, 220] width 59 height 16
type input "6318"
click at [149, 231] on span "سبح 6318 | null" at bounding box center [144, 233] width 40 height 9
click at [183, 220] on span "تاكيد" at bounding box center [198, 216] width 44 height 16
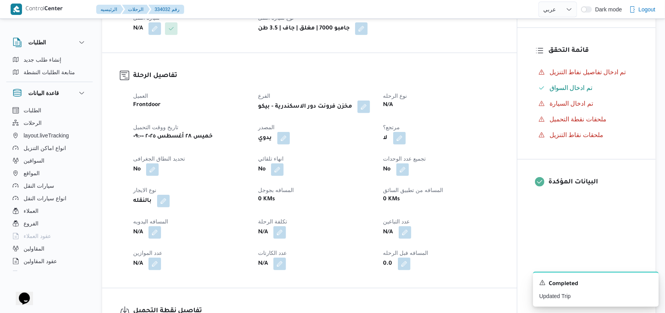
scroll to position [314, 0]
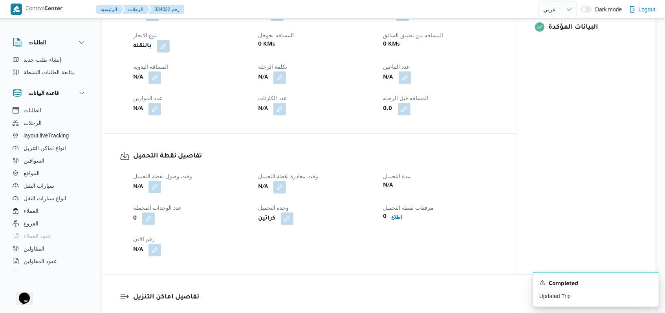
click at [155, 181] on span at bounding box center [153, 187] width 16 height 13
click at [146, 227] on div "وقت وصول نفطة التحميل N/A وقت مغادرة نقطة التحميل N/A مدة التحميل N/A عدد الوحد…" at bounding box center [316, 214] width 376 height 94
click at [152, 189] on button "button" at bounding box center [154, 187] width 13 height 13
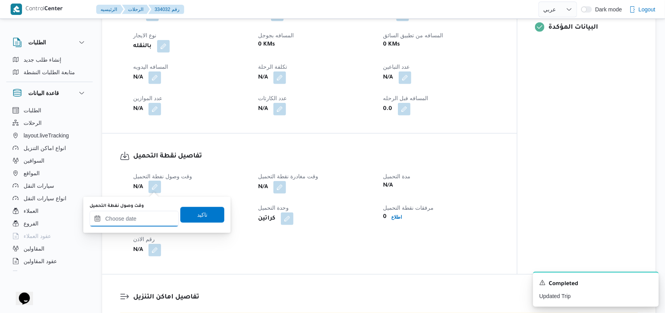
click at [140, 219] on input "وقت وصول نفطة التحميل" at bounding box center [134, 219] width 89 height 16
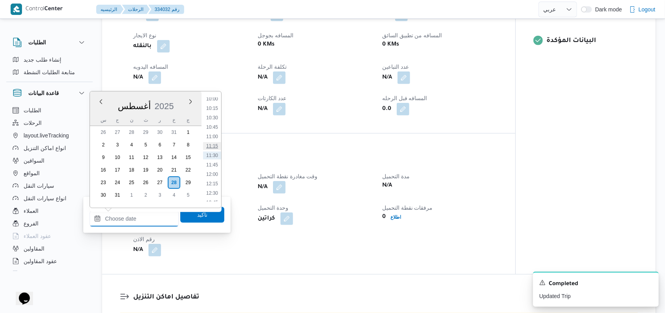
scroll to position [327, 0]
click at [213, 112] on li "09:00" at bounding box center [212, 114] width 18 height 8
type input "٢٨/٠٨/٢٠٢٥ ٠٩:٠٠"
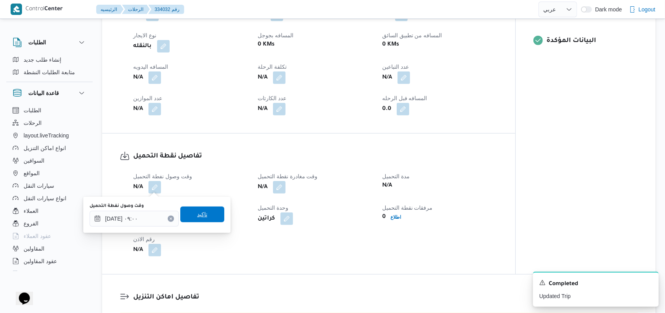
click at [205, 214] on span "تاكيد" at bounding box center [202, 215] width 44 height 16
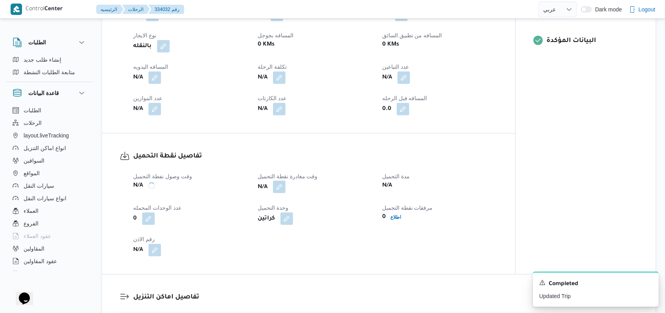
click at [279, 191] on button "button" at bounding box center [279, 187] width 13 height 13
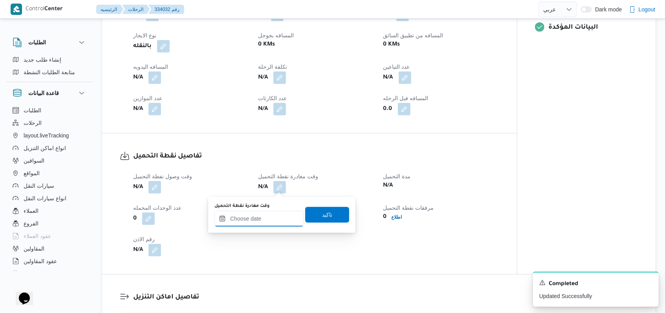
click at [265, 218] on input "وقت مغادرة نقطة التحميل" at bounding box center [258, 219] width 89 height 16
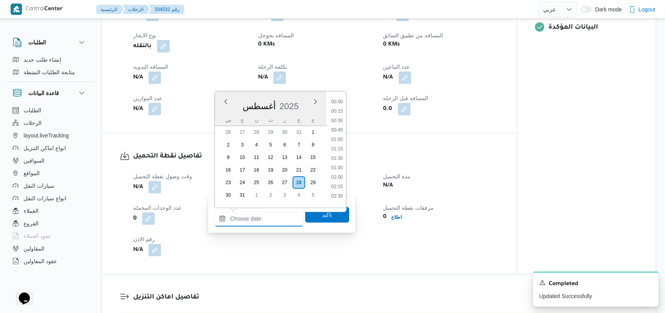
scroll to position [380, 0]
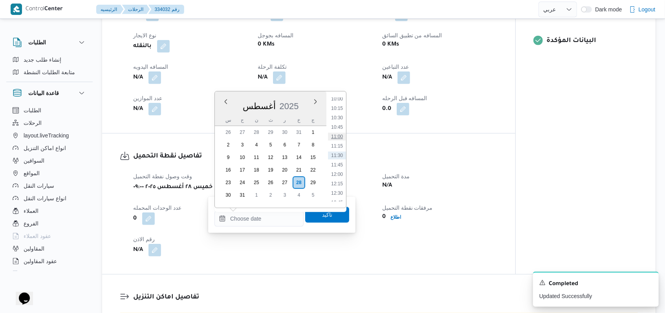
click at [343, 134] on li "11:00" at bounding box center [337, 137] width 18 height 8
type input "٢٨/٠٨/٢٠٢٥ ١١:٠٠"
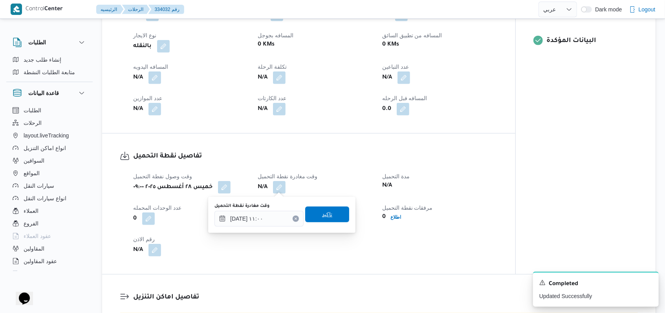
click at [329, 211] on span "تاكيد" at bounding box center [327, 215] width 44 height 16
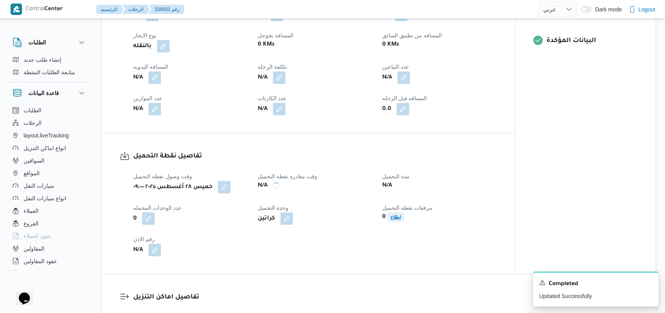
click at [399, 218] on b "اطلاع" at bounding box center [395, 216] width 11 height 5
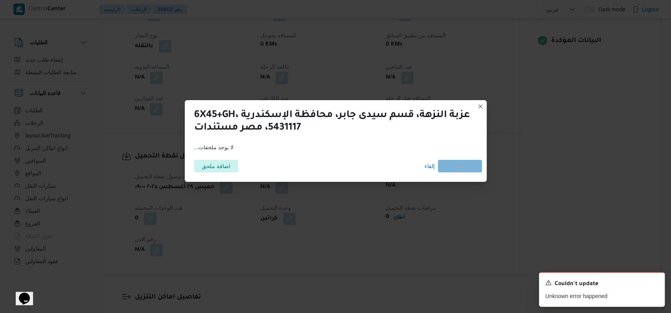
click at [229, 159] on div "اضافة ملحق إلغاء حفظ" at bounding box center [335, 166] width 292 height 22
click at [229, 163] on span "اضافة ملحق" at bounding box center [216, 165] width 29 height 13
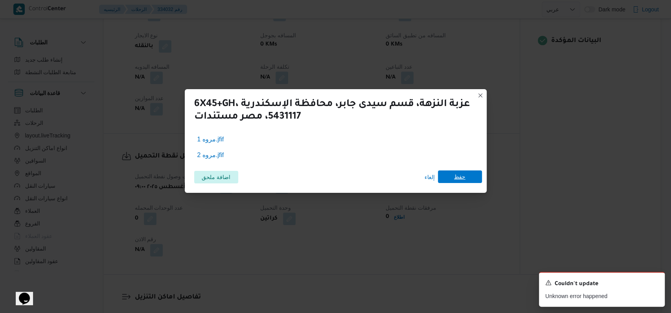
click at [458, 173] on span "حفظ" at bounding box center [459, 176] width 11 height 13
click at [654, 284] on icon "Dismiss toast" at bounding box center [655, 282] width 4 height 4
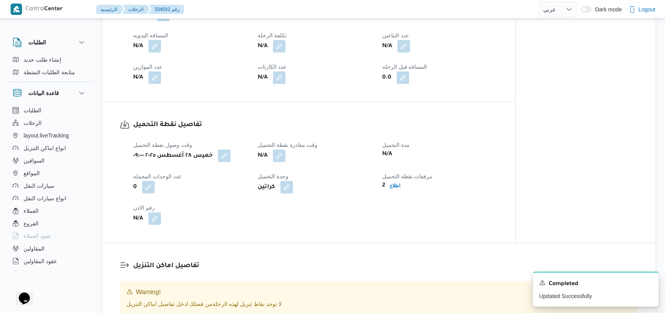
scroll to position [366, 0]
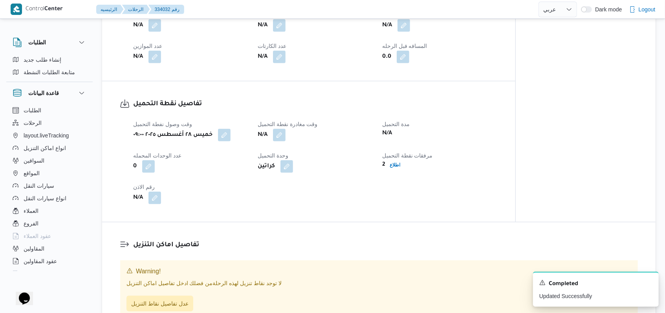
click at [281, 126] on span "وقت مغادرة نقطة التحميل" at bounding box center [288, 124] width 60 height 6
click at [281, 129] on span at bounding box center [277, 135] width 16 height 13
click at [279, 138] on button "button" at bounding box center [279, 134] width 13 height 13
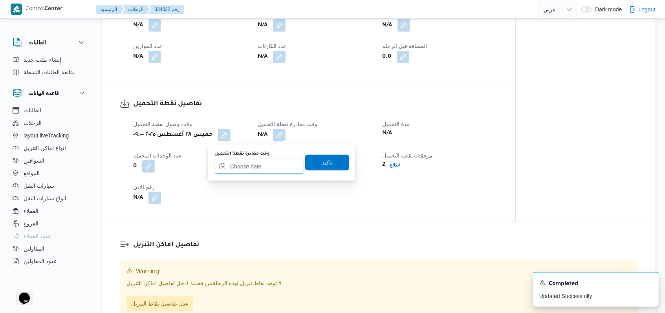
click at [255, 172] on input "وقت مغادرة نقطة التحميل" at bounding box center [258, 167] width 89 height 16
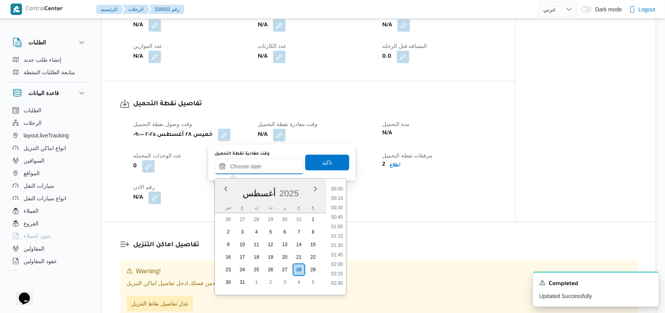
scroll to position [380, 0]
click at [341, 222] on li "11:00" at bounding box center [337, 224] width 18 height 8
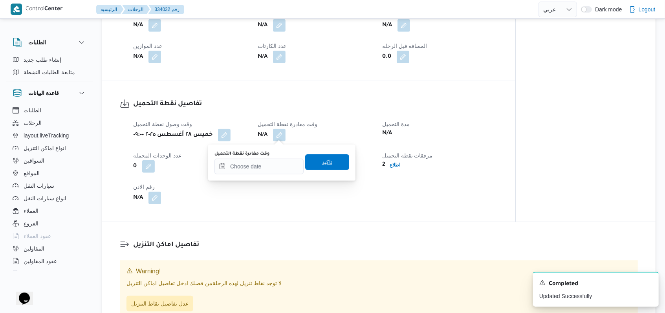
click at [324, 165] on span "تاكيد" at bounding box center [327, 162] width 10 height 9
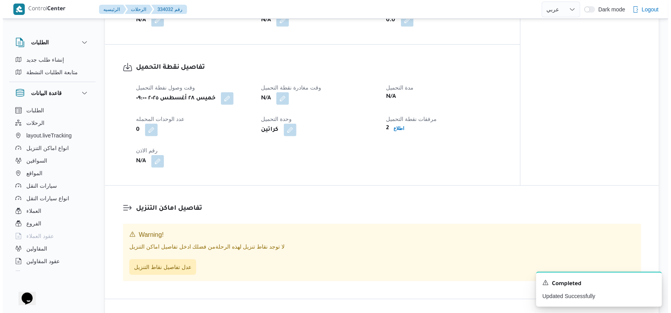
scroll to position [419, 0]
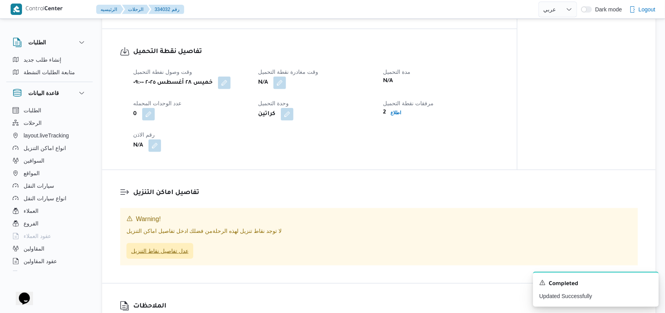
click at [176, 253] on span "عدل تفاصيل نقاط التنزيل" at bounding box center [159, 250] width 57 height 9
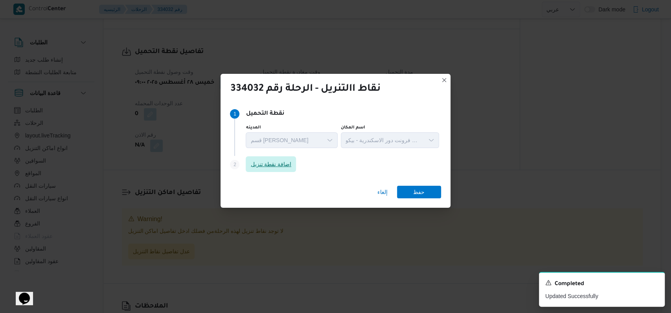
click at [279, 166] on span "اضافة نقطة تنزيل" at bounding box center [270, 163] width 41 height 9
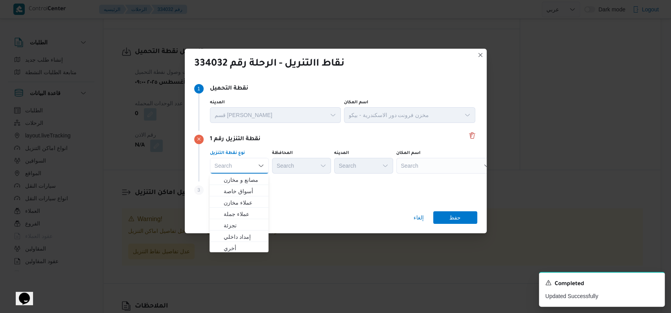
scroll to position [206, 0]
click at [240, 244] on span "متجر أجهزة" at bounding box center [244, 246] width 40 height 9
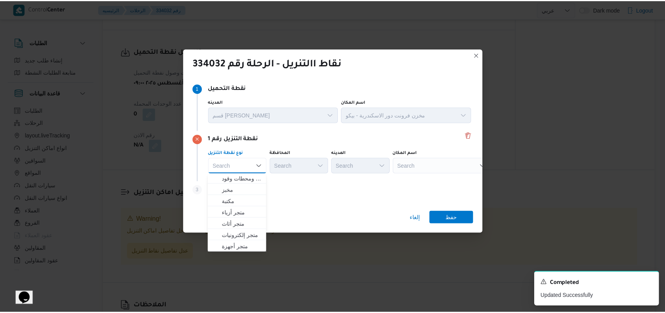
scroll to position [0, 0]
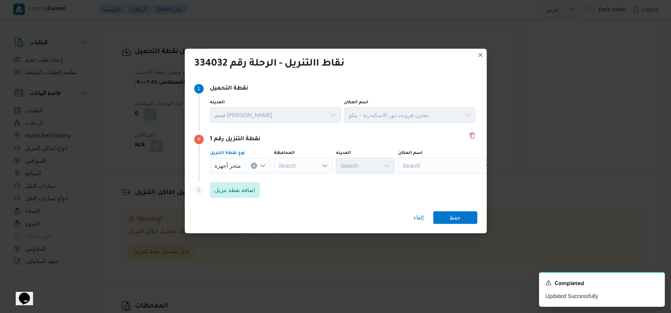
click at [308, 167] on div "Search" at bounding box center [302, 166] width 59 height 16
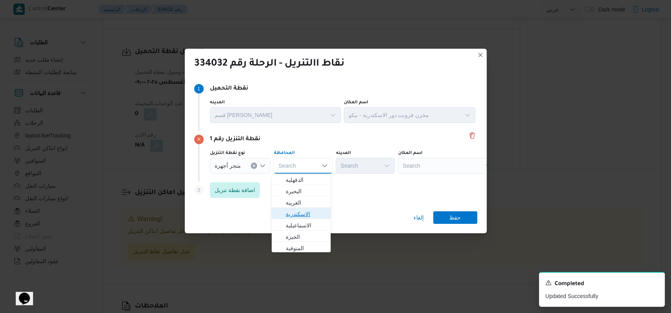
click at [305, 213] on span "الاسكندرية" at bounding box center [306, 213] width 40 height 9
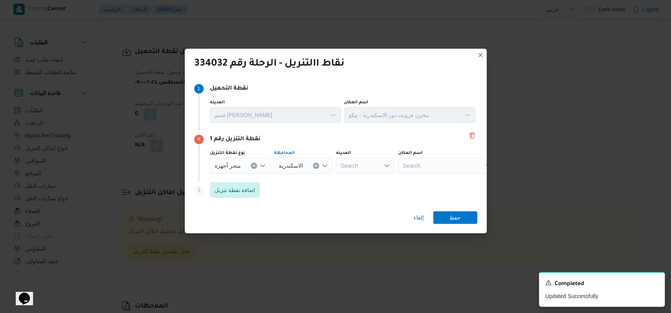
click at [433, 171] on div "Search" at bounding box center [447, 166] width 98 height 16
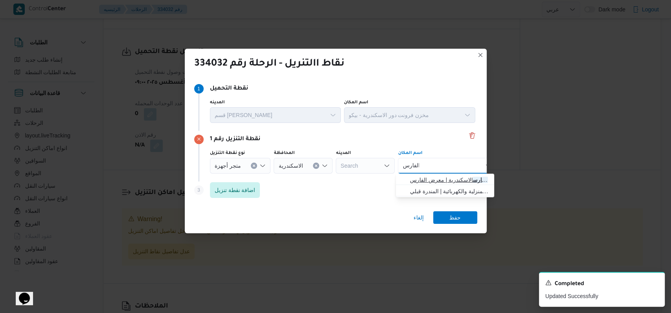
type input "الفارس"
click at [447, 174] on span "معرض الفارس الاسكندرية | معرض الفارس | المندرة قبلي" at bounding box center [445, 180] width 92 height 13
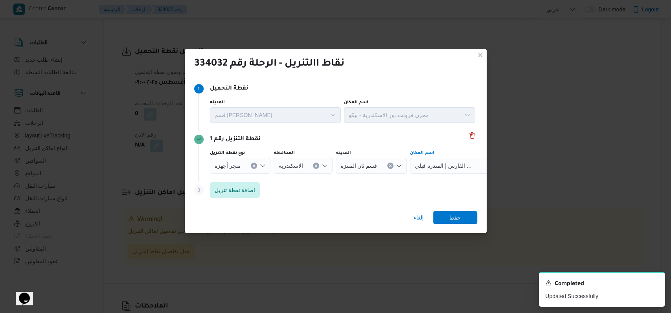
click at [453, 207] on div "إلغاء حفظ" at bounding box center [336, 219] width 302 height 28
click at [453, 210] on div "إلغاء حفظ" at bounding box center [336, 219] width 302 height 28
click at [452, 220] on span "حفظ" at bounding box center [454, 217] width 11 height 13
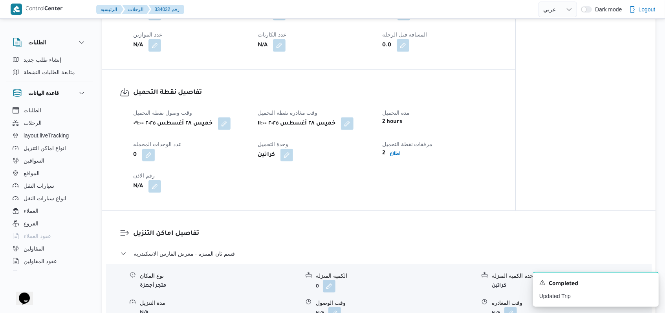
scroll to position [460, 0]
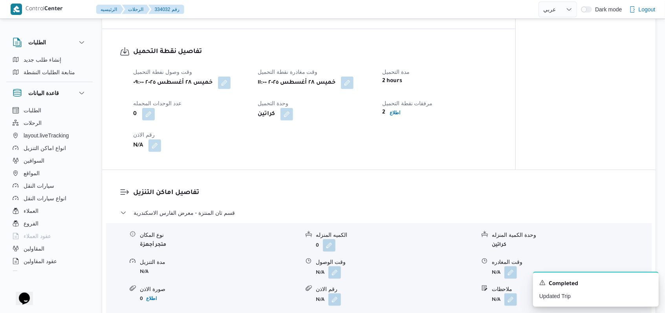
select select "ar"
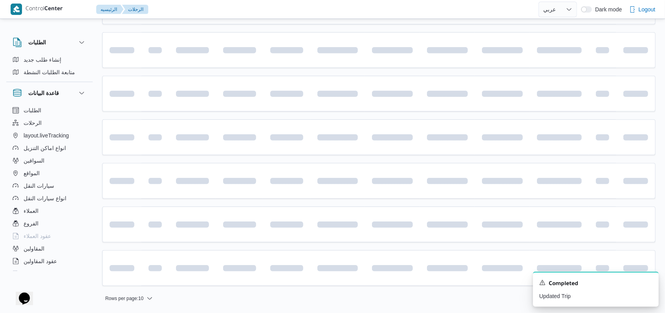
scroll to position [51, 0]
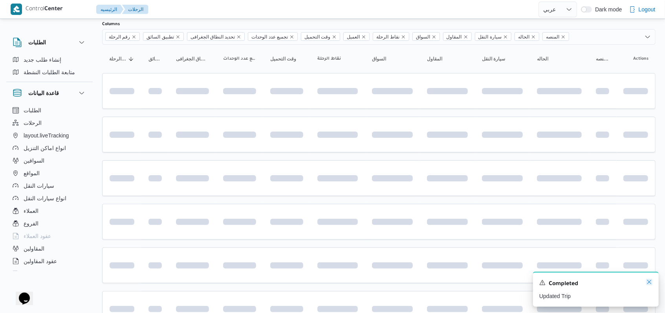
click at [647, 284] on icon "Dismiss toast" at bounding box center [649, 282] width 6 height 6
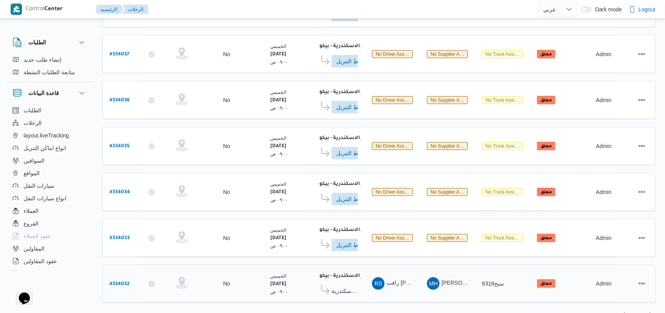
scroll to position [277, 0]
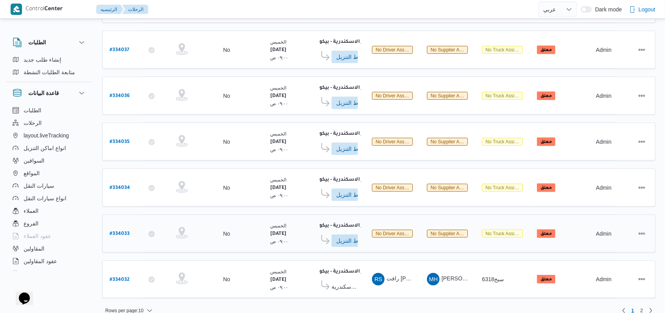
click at [126, 231] on b "# 334033" at bounding box center [120, 233] width 20 height 5
select select "ar"
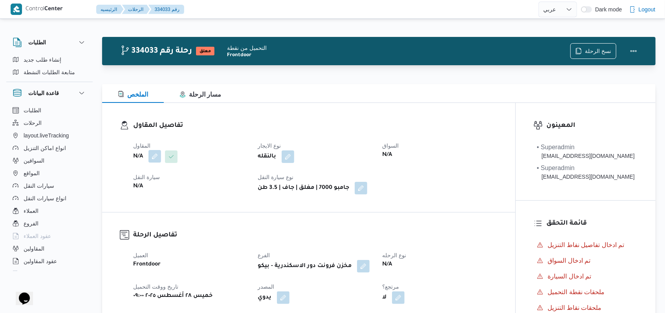
click at [157, 156] on button "button" at bounding box center [154, 156] width 13 height 13
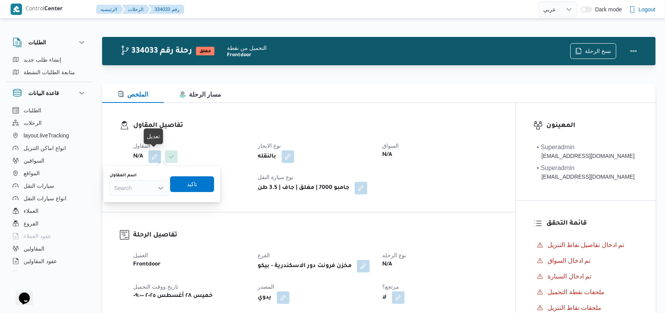
click at [146, 189] on div "Search" at bounding box center [139, 188] width 59 height 16
type input "مروه"
click at [145, 198] on span "مروه حسام الدين سعد على" at bounding box center [144, 202] width 40 height 9
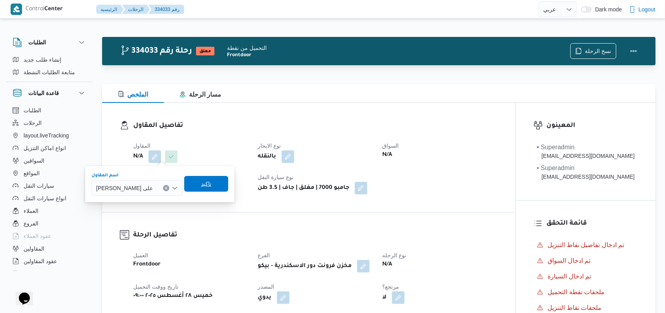
click at [202, 189] on span "تاكيد" at bounding box center [206, 184] width 44 height 16
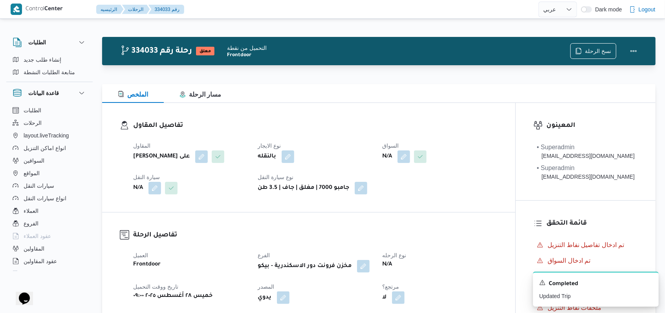
click at [403, 163] on button "button" at bounding box center [404, 156] width 13 height 13
click at [399, 186] on div "Search" at bounding box center [389, 188] width 59 height 16
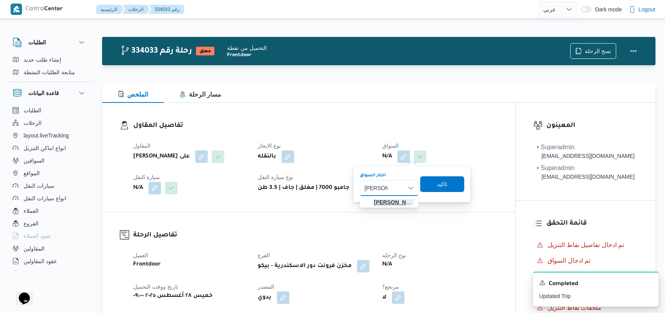
type input "جابر محمد"
click at [398, 203] on mark "جابر محمد" at bounding box center [397, 202] width 46 height 6
click at [450, 185] on span "تاكيد" at bounding box center [452, 183] width 10 height 9
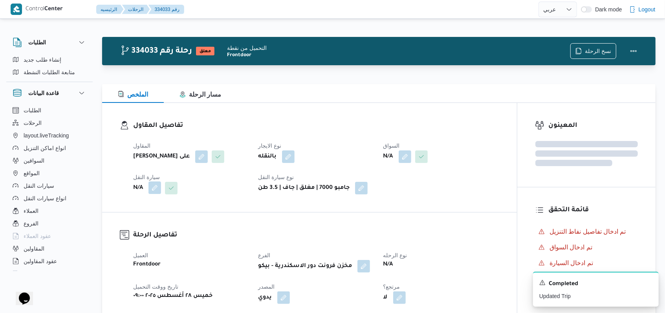
click at [153, 184] on button "button" at bounding box center [154, 187] width 13 height 13
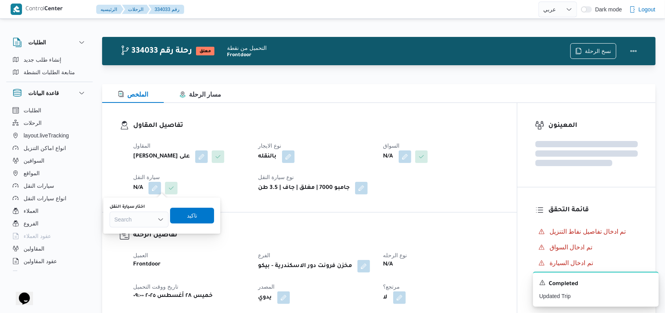
click at [141, 219] on div "Search" at bounding box center [139, 220] width 59 height 16
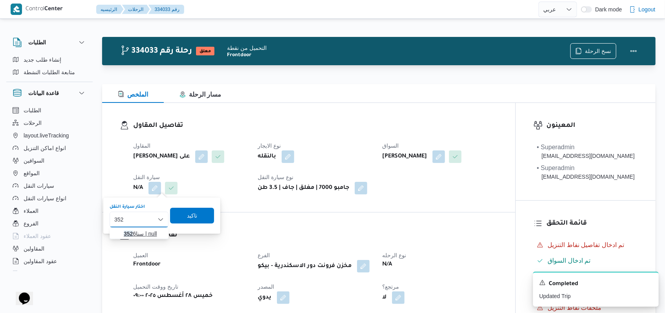
type input "352"
click at [141, 233] on span "سنا 352 6 | null" at bounding box center [144, 233] width 40 height 9
click at [193, 223] on span "تاكيد" at bounding box center [197, 216] width 44 height 16
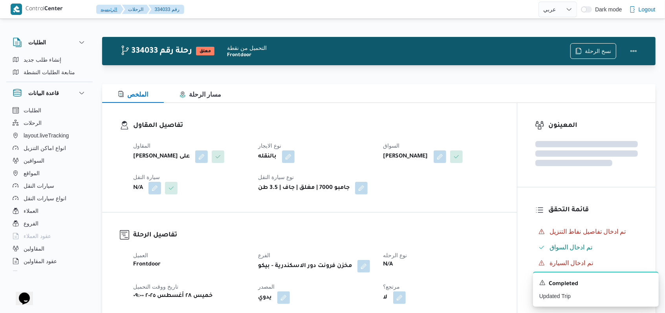
scroll to position [314, 0]
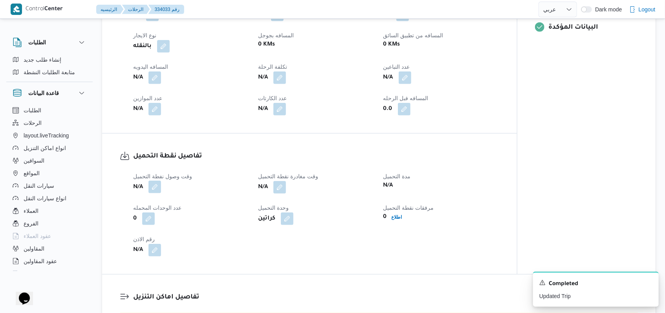
click at [161, 187] on button "button" at bounding box center [154, 187] width 13 height 13
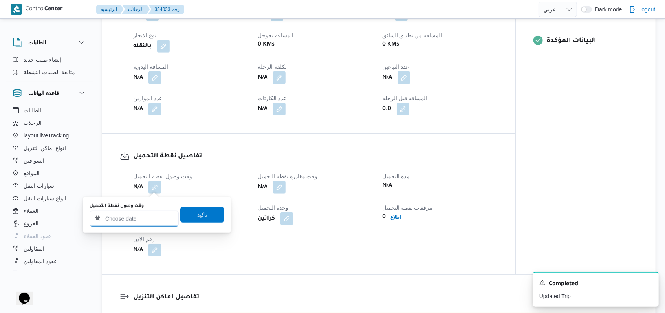
click at [145, 211] on div at bounding box center [134, 219] width 89 height 16
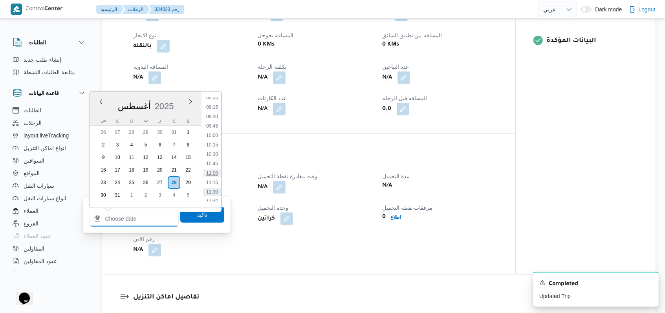
scroll to position [327, 0]
click at [216, 131] on li "09:30" at bounding box center [212, 133] width 18 height 8
type input "٢٨/٠٨/٢٠٢٥ ٠٩:٣٠"
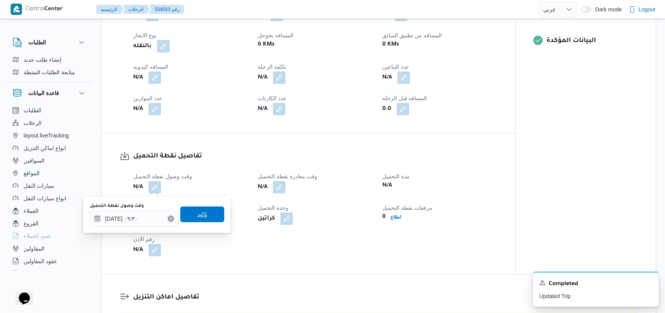
click at [204, 222] on span "تاكيد" at bounding box center [202, 215] width 44 height 16
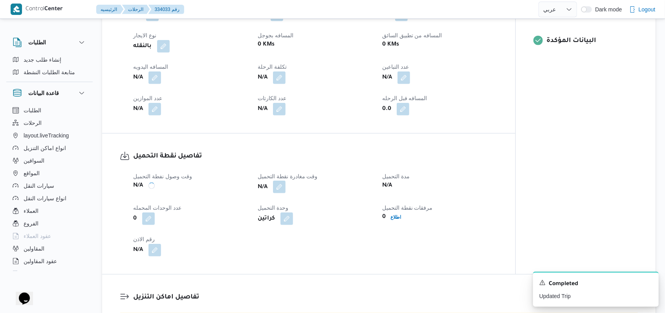
click at [280, 188] on button "button" at bounding box center [279, 187] width 13 height 13
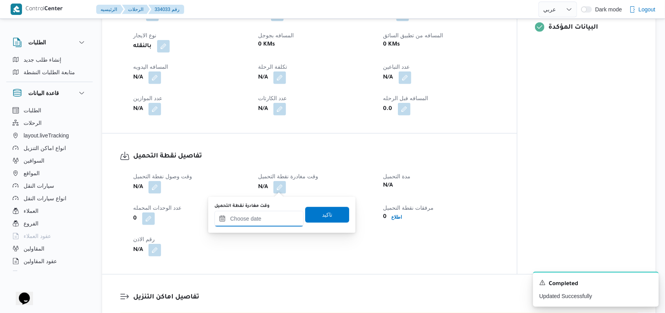
click at [271, 212] on div at bounding box center [258, 219] width 89 height 16
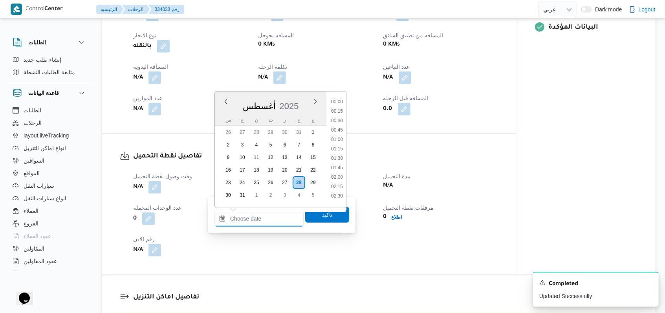
scroll to position [380, 0]
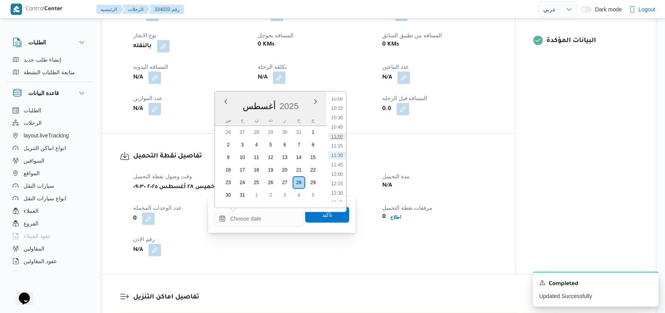
click at [343, 139] on li "11:00" at bounding box center [337, 137] width 18 height 8
type input "٢٨/٠٨/٢٠٢٥ ١١:٠٠"
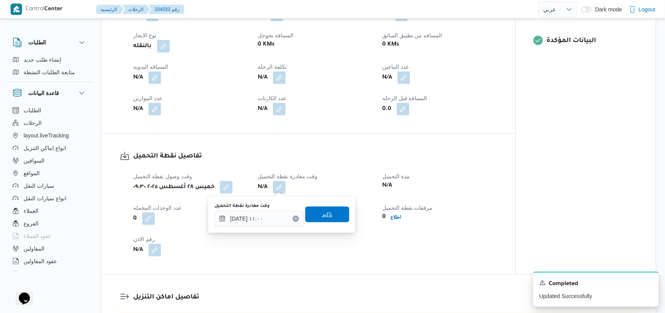
click at [339, 220] on span "تاكيد" at bounding box center [327, 215] width 44 height 16
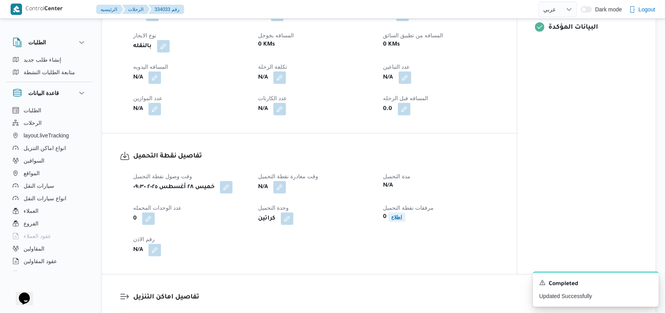
click at [398, 218] on b "اطلاع" at bounding box center [397, 216] width 11 height 5
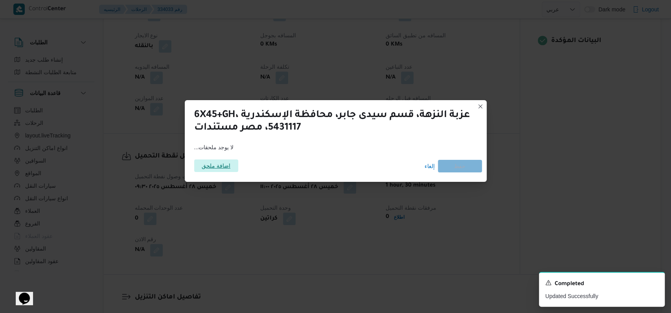
click at [214, 164] on span "اضافة ملحق" at bounding box center [216, 165] width 29 height 13
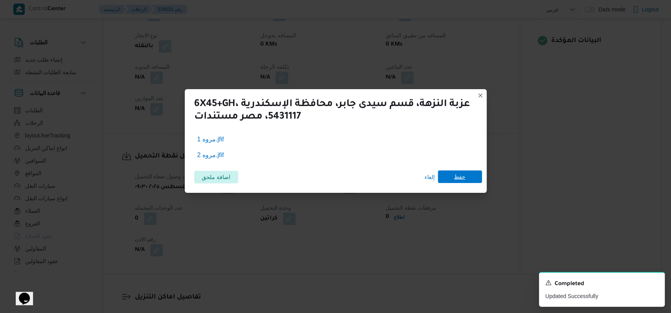
click at [465, 178] on span "حفظ" at bounding box center [460, 176] width 44 height 13
click at [656, 283] on icon "Dismiss toast" at bounding box center [655, 282] width 6 height 6
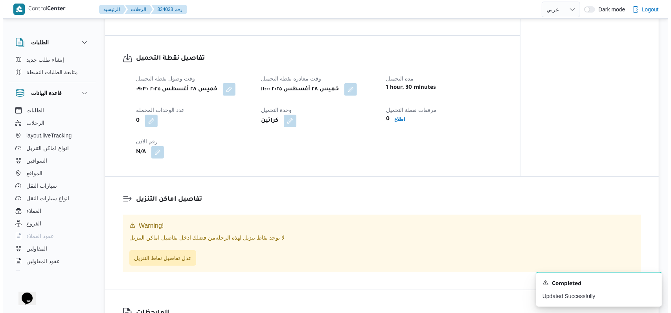
scroll to position [471, 0]
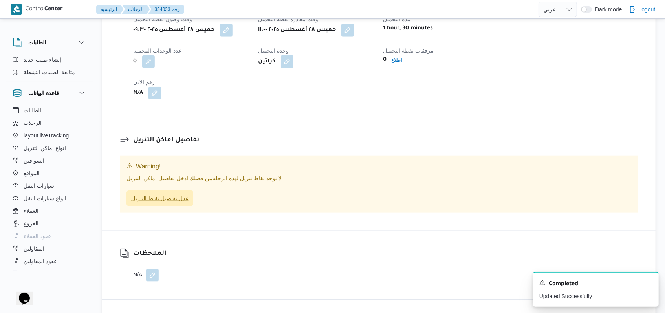
click at [173, 203] on span "عدل تفاصيل نقاط التنزيل" at bounding box center [159, 198] width 57 height 9
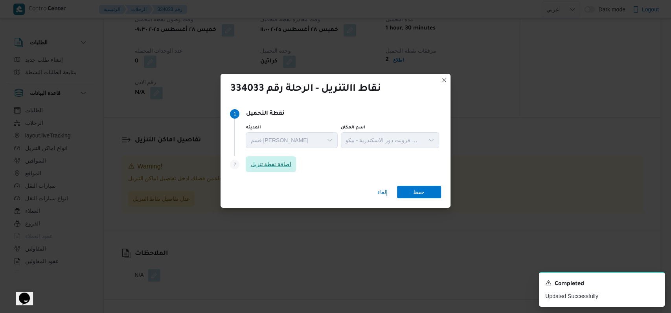
click at [274, 169] on span "اضافة نقطة تنزيل" at bounding box center [271, 164] width 50 height 16
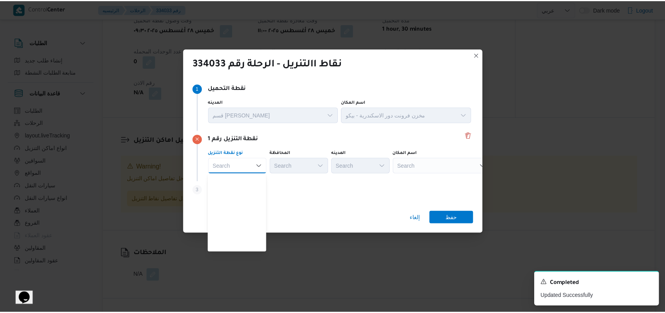
scroll to position [206, 0]
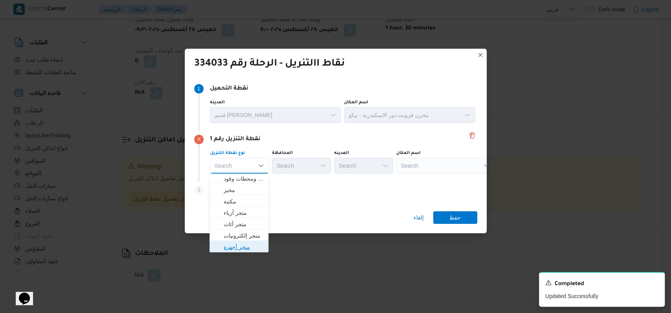
click at [244, 246] on span "متجر أجهزة" at bounding box center [244, 246] width 40 height 9
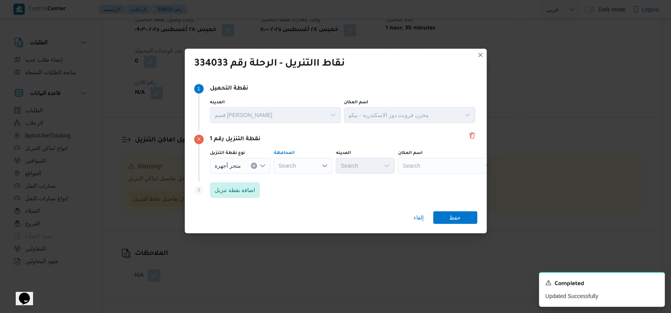
click at [317, 160] on div "Search" at bounding box center [302, 166] width 59 height 16
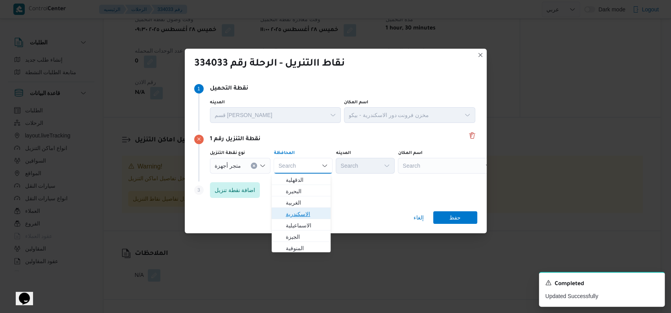
click at [311, 210] on span "الاسكندرية" at bounding box center [306, 213] width 40 height 9
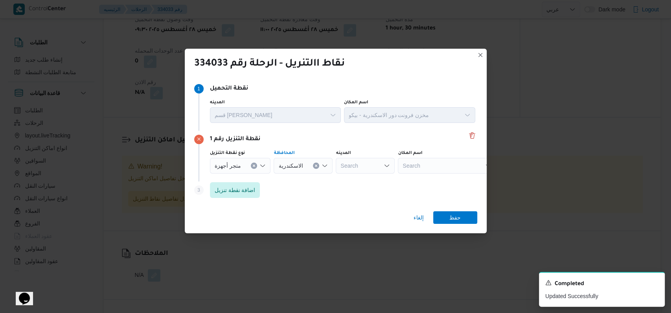
click at [437, 162] on div "Search" at bounding box center [447, 166] width 98 height 16
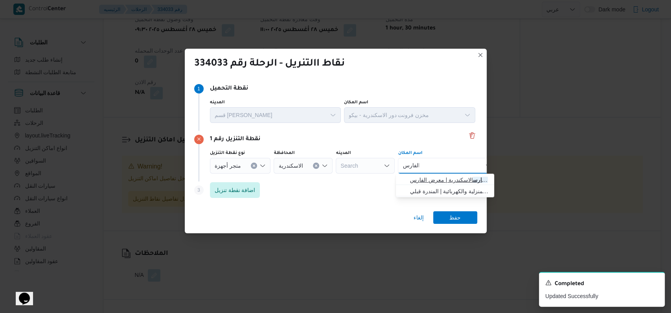
type input "الفارس"
click at [442, 180] on span "معرض الفارس الاسكندرية | معرض الفارس | المندرة قبلي" at bounding box center [449, 179] width 79 height 9
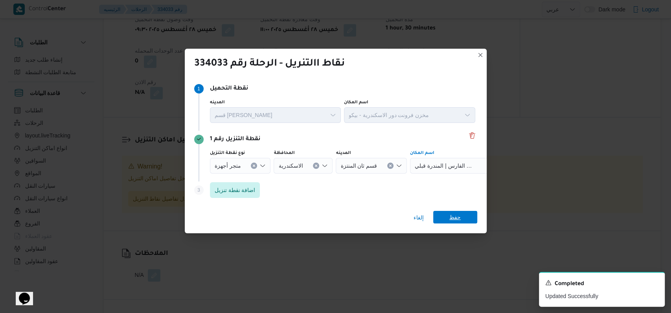
click at [468, 221] on span "حفظ" at bounding box center [455, 217] width 44 height 13
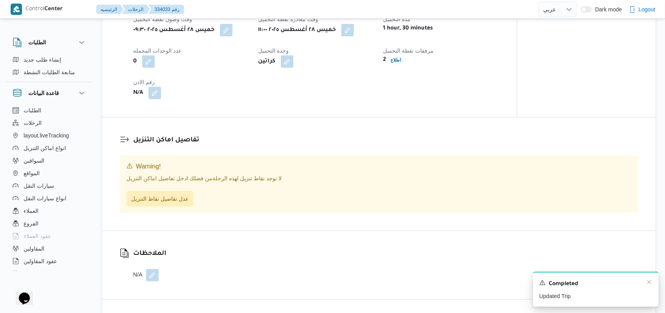
click at [645, 283] on div "Completed" at bounding box center [595, 284] width 113 height 10
click at [649, 284] on icon "Dismiss toast" at bounding box center [649, 282] width 6 height 6
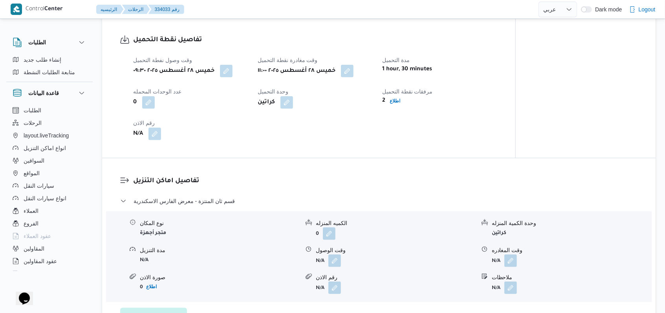
scroll to position [512, 0]
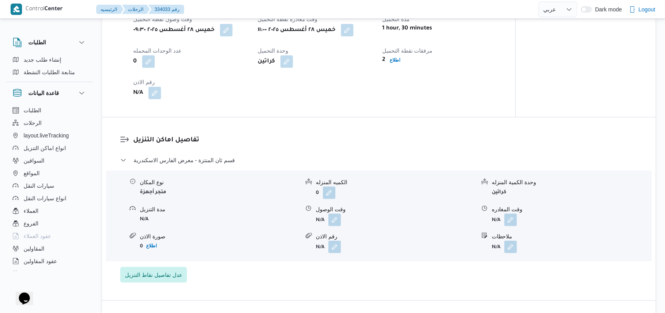
select select "ar"
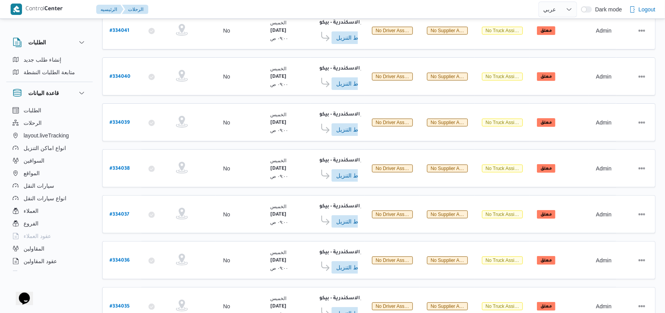
scroll to position [5, 0]
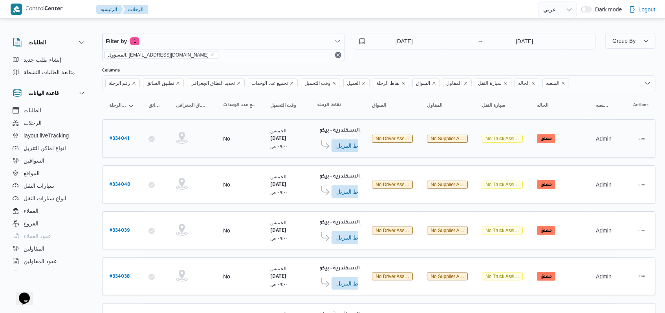
click at [121, 137] on b "# 334041" at bounding box center [120, 138] width 20 height 5
select select "ar"
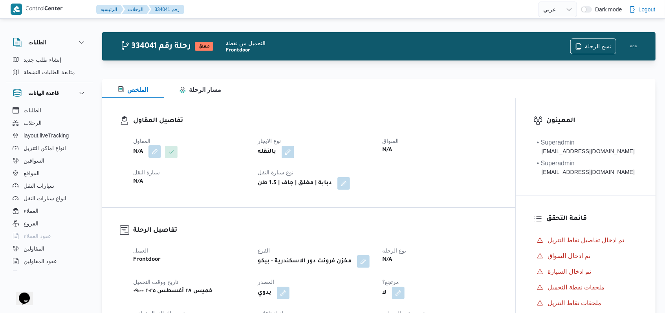
click at [154, 151] on button "button" at bounding box center [154, 151] width 13 height 13
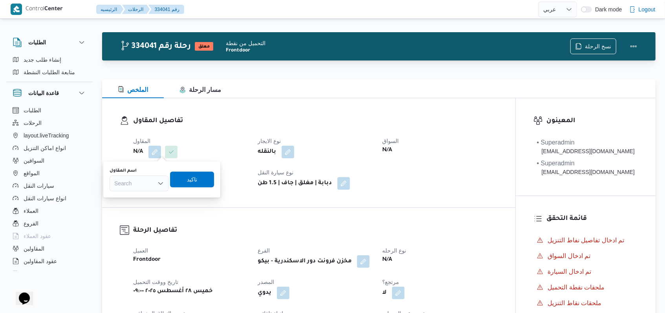
click at [147, 176] on div "Search" at bounding box center [139, 184] width 59 height 16
type input "فتحى حسن"
click at [149, 206] on span "فتحى حسن جلال ابو الحسن شركه تربو" at bounding box center [144, 208] width 40 height 9
click at [207, 179] on span "تاكيد" at bounding box center [196, 179] width 44 height 16
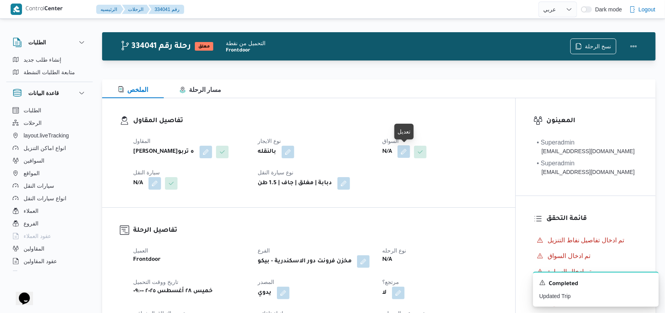
click at [402, 154] on button "button" at bounding box center [404, 151] width 13 height 13
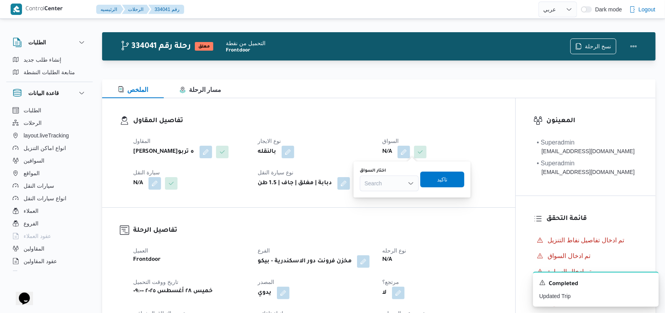
click at [388, 185] on div "Search" at bounding box center [389, 184] width 59 height 16
type input "الخطيب"
click at [466, 195] on mark "الخطيب" at bounding box center [475, 197] width 18 height 6
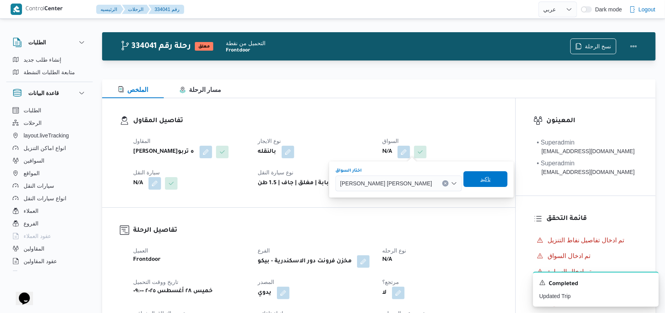
click at [465, 186] on span "تاكيد" at bounding box center [486, 179] width 44 height 16
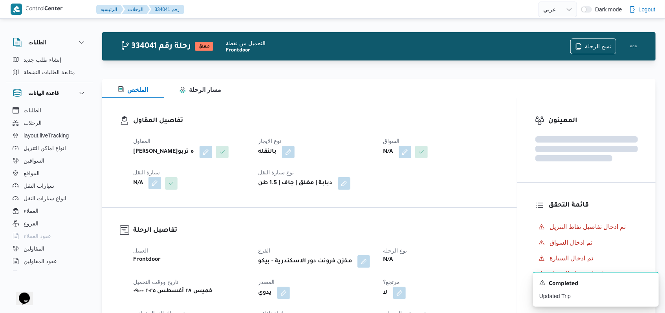
click at [155, 189] on button "button" at bounding box center [154, 183] width 13 height 13
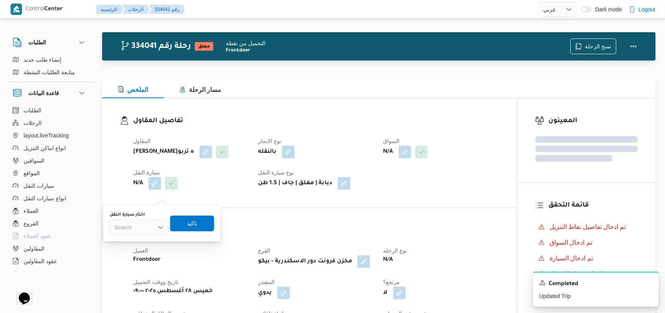
click at [141, 225] on div "Search" at bounding box center [139, 228] width 59 height 16
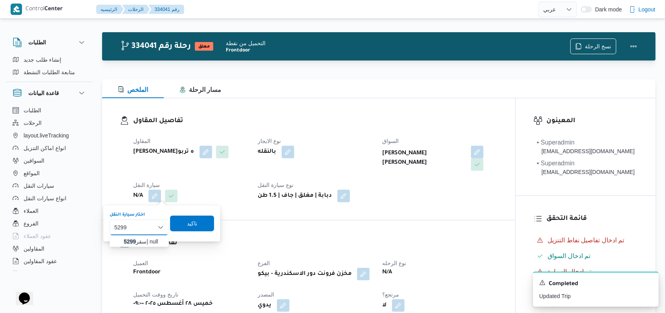
type input "5299"
click at [136, 240] on span "سقر 5299 | null" at bounding box center [144, 241] width 40 height 9
click at [208, 228] on span "تاكيد" at bounding box center [198, 223] width 44 height 16
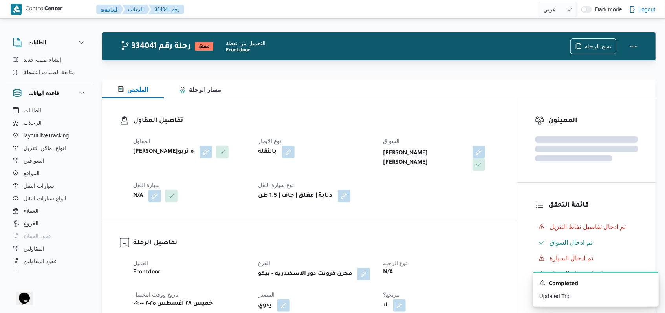
scroll to position [371, 0]
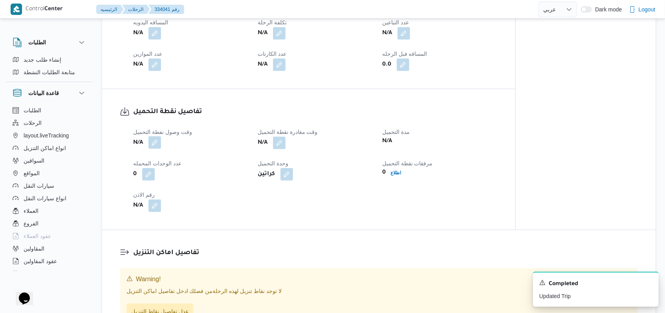
click at [156, 143] on button "button" at bounding box center [154, 142] width 13 height 13
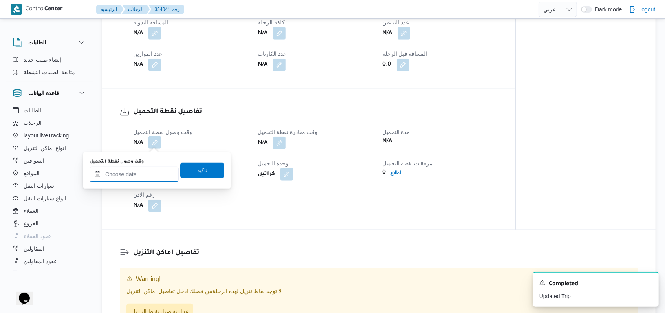
click at [154, 170] on input "وقت وصول نفطة التحميل" at bounding box center [134, 175] width 89 height 16
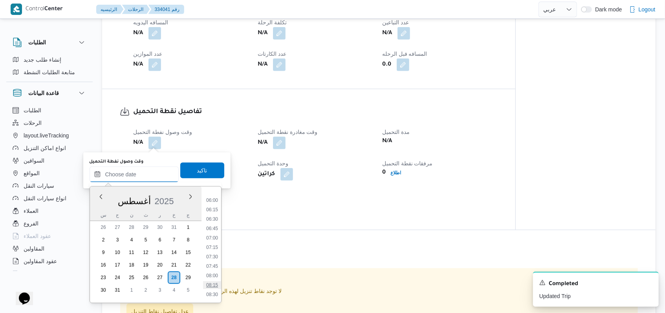
scroll to position [275, 0]
click at [212, 263] on li "09:00" at bounding box center [212, 261] width 18 height 8
type input "٢٨/٠٨/٢٠٢٥ ٠٩:٠٠"
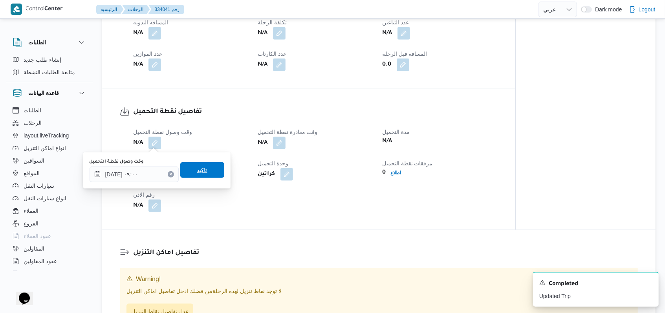
click at [200, 168] on span "تاكيد" at bounding box center [202, 169] width 10 height 9
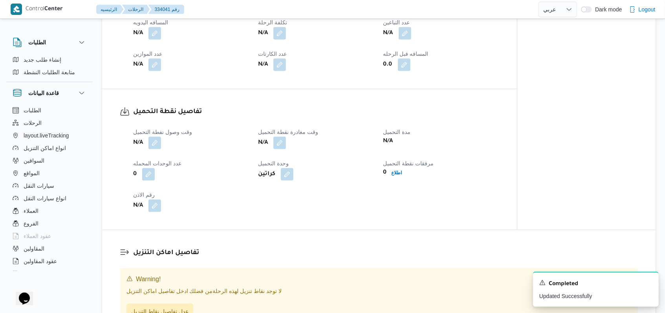
click at [289, 149] on div "N/A" at bounding box center [315, 143] width 117 height 14
click at [285, 145] on button "button" at bounding box center [279, 142] width 13 height 13
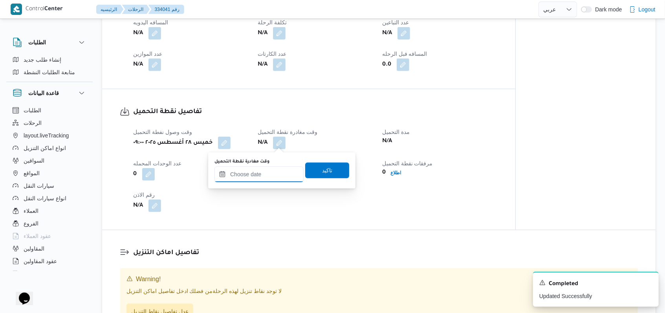
click at [272, 178] on input "وقت مغادرة نقطة التحميل" at bounding box center [258, 175] width 89 height 16
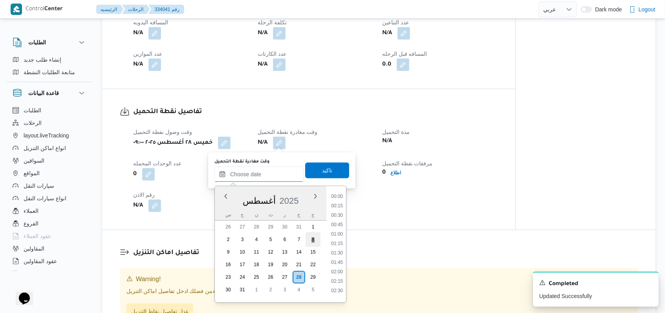
scroll to position [380, 0]
click at [334, 212] on li "10:30" at bounding box center [337, 213] width 18 height 8
type input "٢٨/٠٨/٢٠٢٥ ١٠:٣٠"
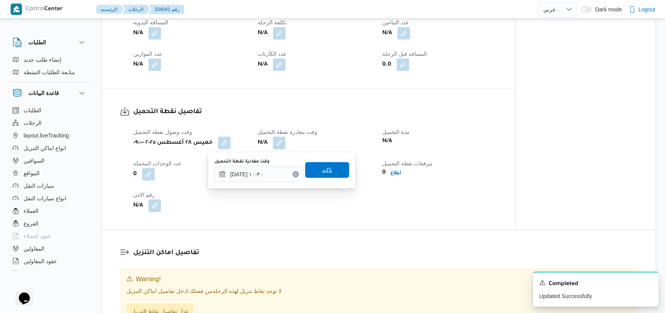
click at [330, 175] on span "تاكيد" at bounding box center [327, 170] width 44 height 16
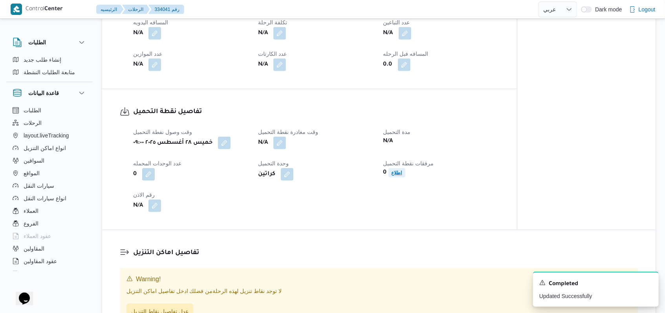
click at [390, 176] on span "اطلاع" at bounding box center [396, 172] width 17 height 9
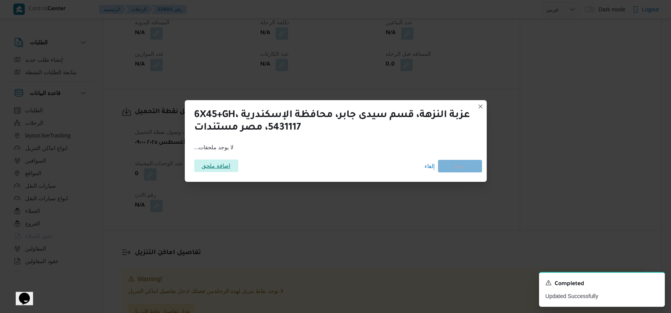
click at [217, 167] on span "اضافة ملحق" at bounding box center [216, 165] width 29 height 13
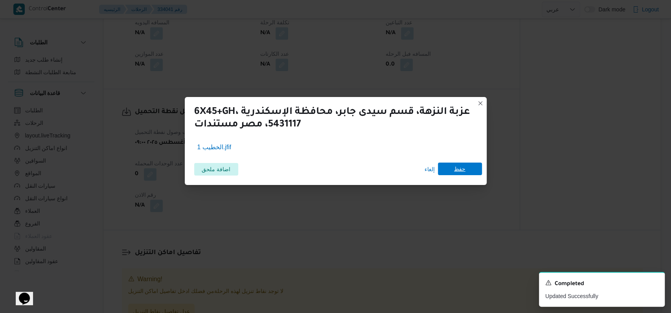
click at [465, 169] on span "حفظ" at bounding box center [460, 169] width 44 height 13
click at [654, 283] on icon "Dismiss toast" at bounding box center [655, 282] width 6 height 6
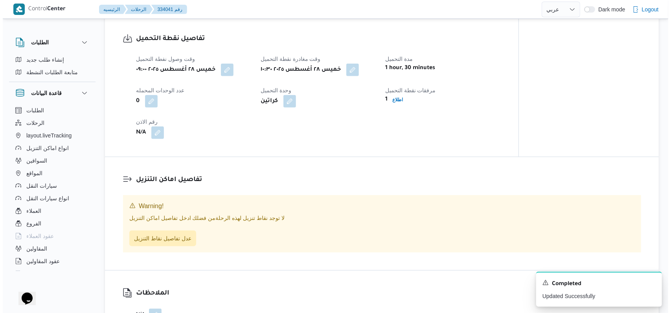
scroll to position [476, 0]
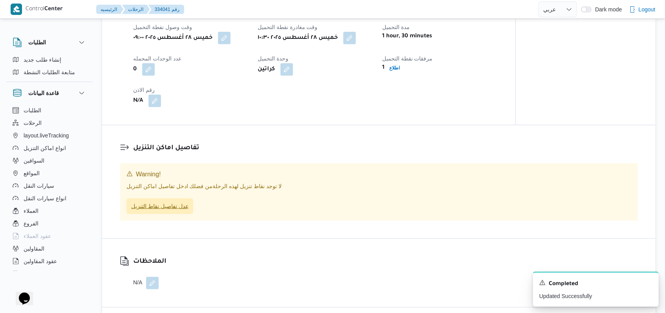
click at [168, 206] on span "عدل تفاصيل نقاط التنزيل" at bounding box center [159, 206] width 57 height 9
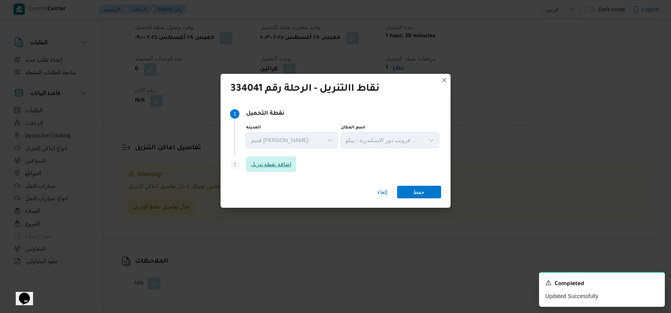
click at [278, 167] on span "اضافة نقطة تنزيل" at bounding box center [270, 163] width 41 height 9
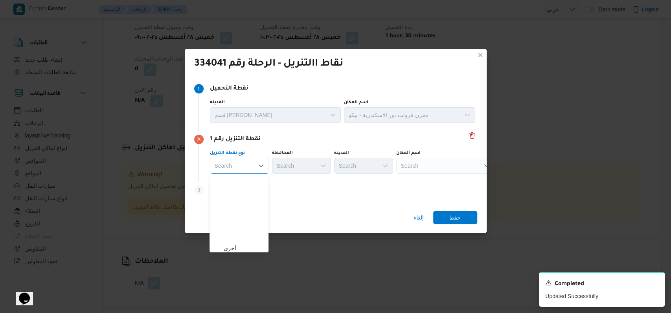
scroll to position [206, 0]
click at [246, 253] on div "نقاط االتنريل - الرحلة رقم 334041 Step 1 1 نقطة التحميل المدينه قسم سيدى جابر ا…" at bounding box center [335, 156] width 671 height 313
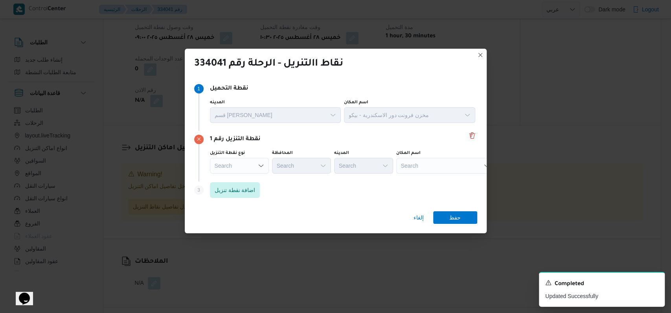
click at [245, 157] on div "نوع نقطة التنزيل Search Combo box. Selected. Combo box input. Search. Type some…" at bounding box center [239, 162] width 59 height 24
click at [245, 161] on div "Search" at bounding box center [239, 166] width 59 height 16
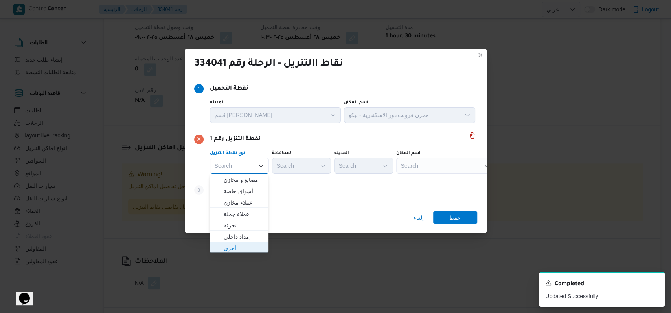
click at [239, 252] on span "أخري" at bounding box center [244, 248] width 40 height 9
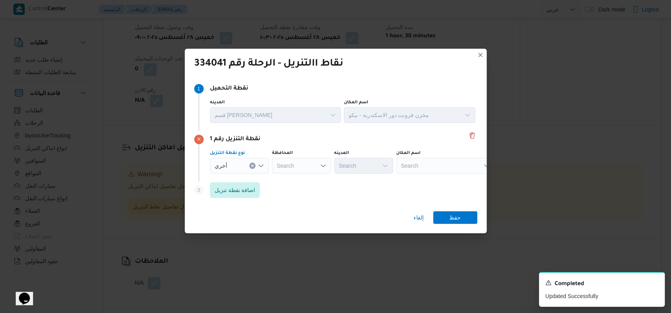
click at [240, 161] on div "أخري" at bounding box center [239, 166] width 59 height 16
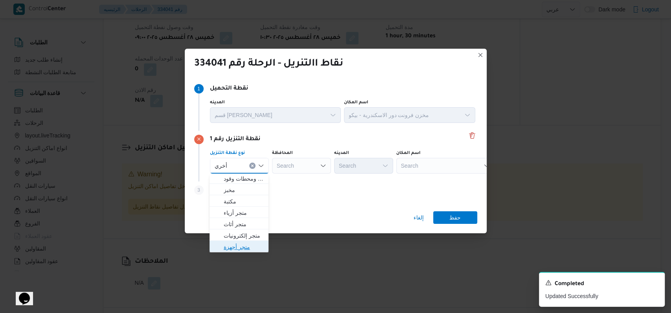
click at [233, 251] on span "متجر أجهزة" at bounding box center [244, 246] width 40 height 9
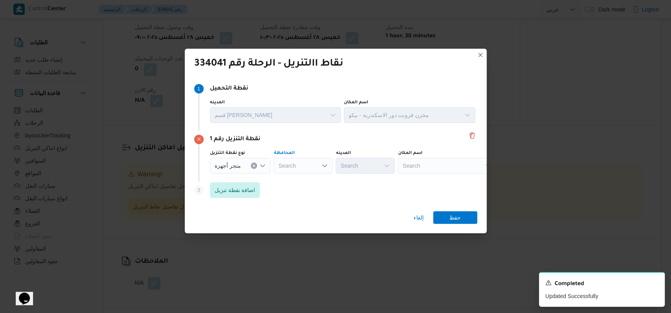
click at [291, 168] on div "Search" at bounding box center [302, 166] width 59 height 16
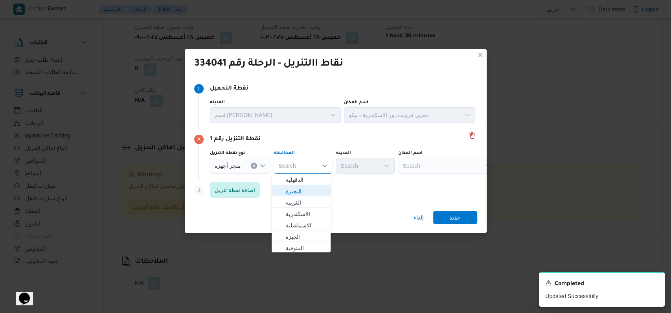
click at [306, 190] on span "البحيرة" at bounding box center [306, 191] width 40 height 9
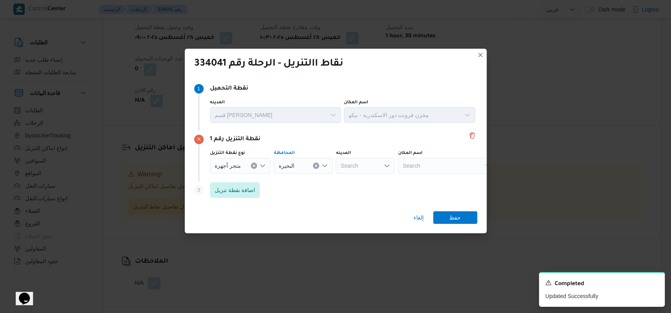
click at [445, 171] on div "Search" at bounding box center [447, 166] width 98 height 16
type input "هلال"
drag, startPoint x: 437, startPoint y: 173, endPoint x: 437, endPoint y: 178, distance: 5.1
click at [437, 178] on span "شركة هلال للأجهزة الكهربائية كوم حماده | شركة هلال للأجهزة الكهربائية | بيبان" at bounding box center [449, 179] width 79 height 9
click at [460, 220] on span "حفظ" at bounding box center [454, 217] width 11 height 13
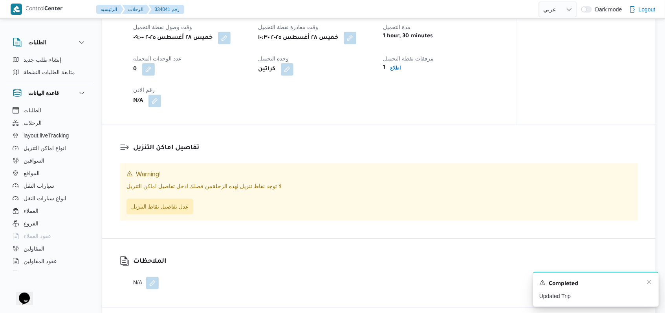
click at [653, 284] on div "A new notification appears Completed Updated Trip" at bounding box center [596, 289] width 126 height 35
click at [649, 284] on icon "Dismiss toast" at bounding box center [649, 282] width 6 height 6
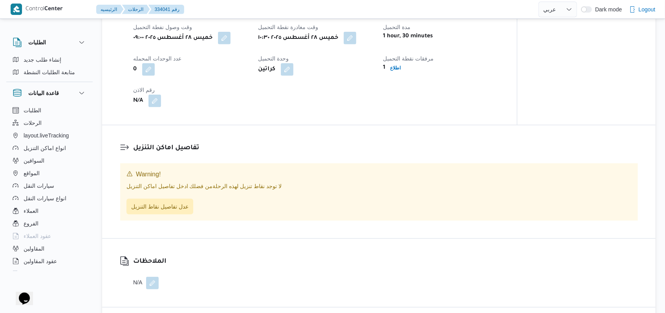
scroll to position [517, 0]
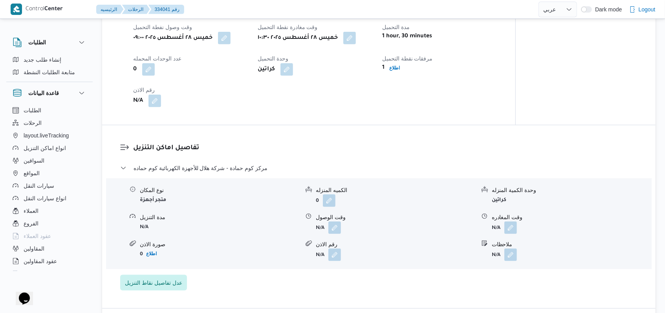
click at [246, 174] on div "مركز كوم حمادة - شركة هلال للأجهزة الكهربائية كوم حماده" at bounding box center [379, 170] width 518 height 15
click at [258, 169] on span "مركز كوم حمادة - شركة هلال للأجهزة الكهربائية كوم حماده" at bounding box center [201, 167] width 134 height 9
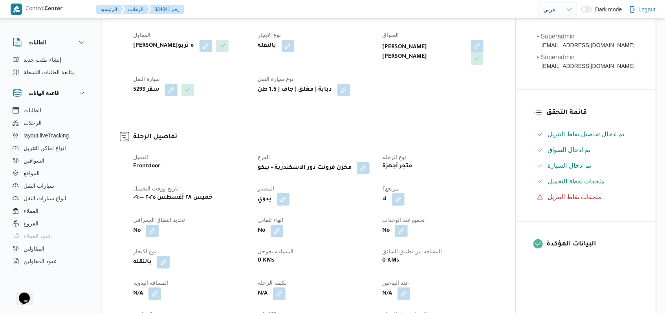
scroll to position [0, 0]
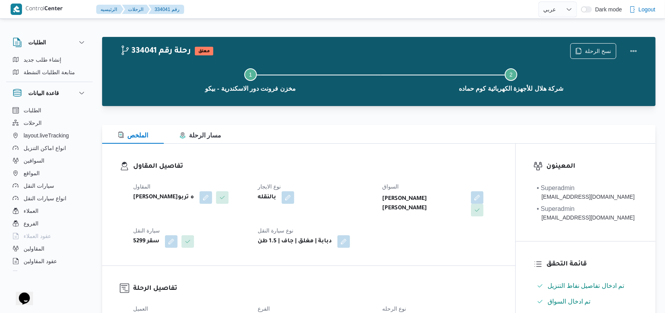
select select "ar"
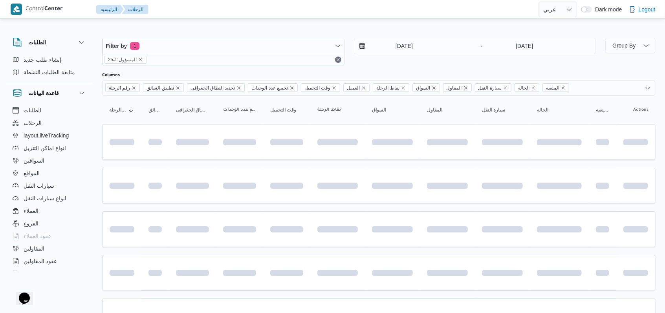
scroll to position [5, 0]
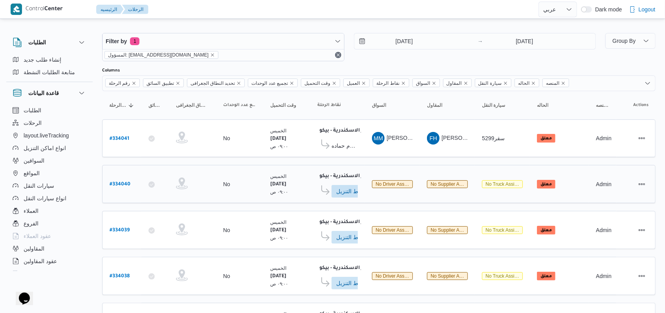
click at [114, 183] on b "# 334040" at bounding box center [120, 184] width 21 height 5
select select "ar"
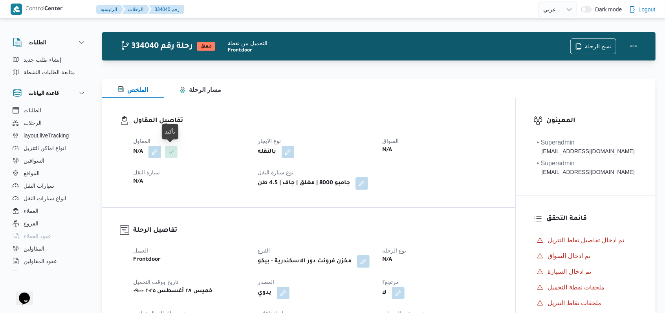
click at [161, 151] on span at bounding box center [169, 152] width 16 height 13
click at [156, 154] on button "button" at bounding box center [154, 151] width 13 height 13
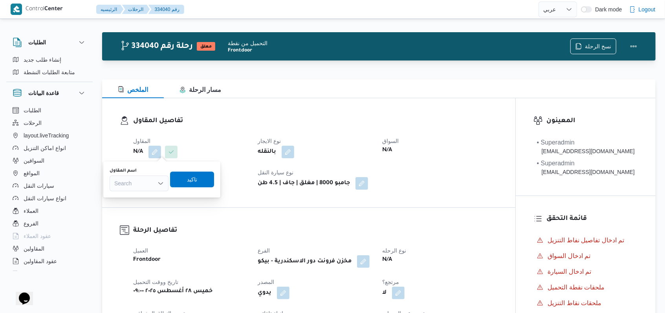
click at [142, 189] on div "Search" at bounding box center [139, 184] width 59 height 16
click at [143, 180] on div "Search" at bounding box center [139, 184] width 59 height 16
type input "فتحى حسن"
click at [145, 209] on span "فتحى حسن جلال ابو الحسن شركه تربو" at bounding box center [144, 208] width 40 height 9
click at [212, 176] on span "تاكيد" at bounding box center [196, 179] width 44 height 16
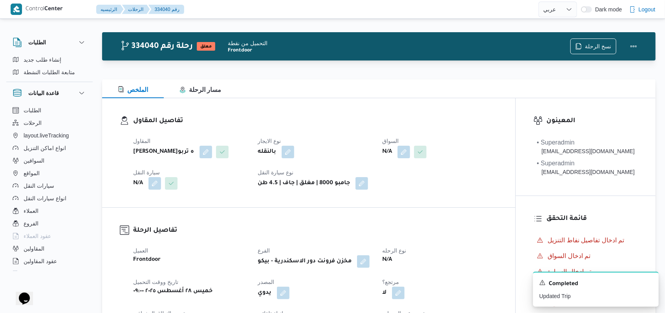
click at [165, 156] on b "فتحى حسن جلال ابو الحسن شركه تربو" at bounding box center [163, 151] width 61 height 9
copy div "فتحى حسن جلال ابو الحسن شركه تربو"
click at [410, 154] on button "button" at bounding box center [404, 151] width 13 height 13
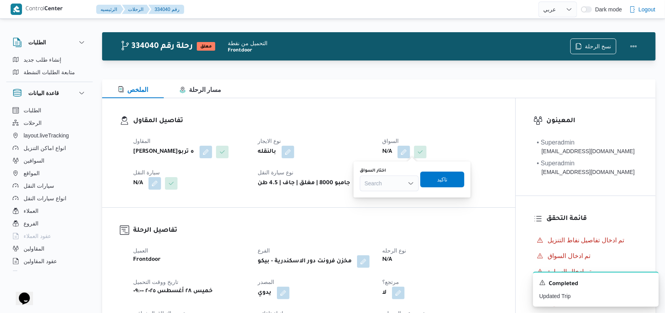
click at [401, 174] on div "اختار السواق Search" at bounding box center [389, 180] width 59 height 24
click at [394, 187] on div "Search" at bounding box center [389, 184] width 59 height 16
type input "محمد زكريا"
click at [396, 199] on span "محمد زكريا غريب محمد" at bounding box center [394, 197] width 40 height 9
click at [458, 185] on span "تاكيد" at bounding box center [449, 179] width 44 height 16
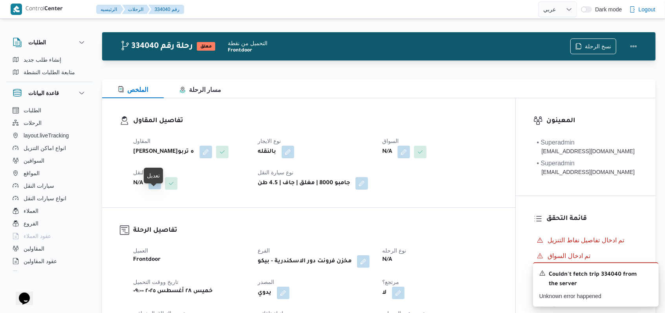
click at [154, 189] on button "button" at bounding box center [154, 183] width 13 height 13
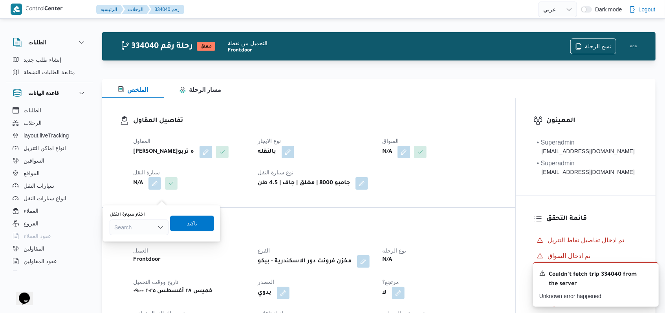
click at [143, 224] on div "Search" at bounding box center [139, 228] width 59 height 16
type input "8683"
click at [143, 237] on span "سدن 8683 | null" at bounding box center [144, 241] width 40 height 9
click at [185, 222] on span "تاكيد" at bounding box center [199, 223] width 44 height 16
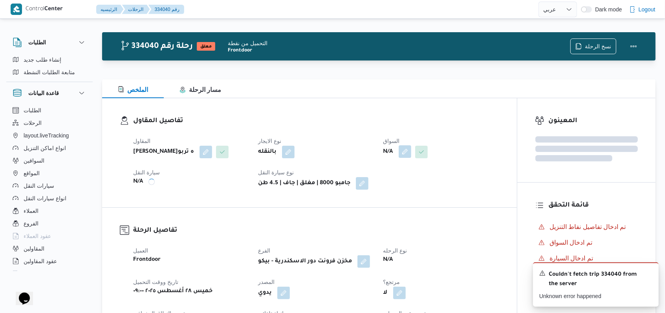
click at [404, 149] on button "button" at bounding box center [405, 151] width 13 height 13
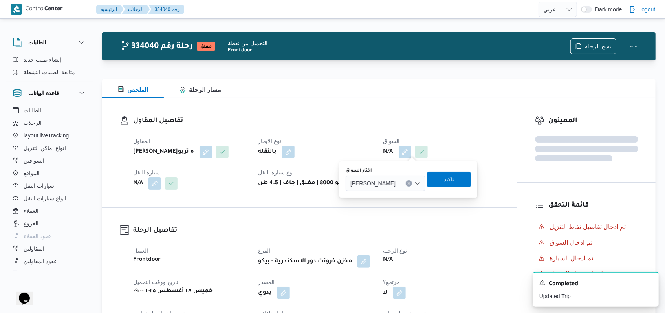
click at [395, 183] on span "محمد زكريا غريب محمد" at bounding box center [372, 183] width 45 height 9
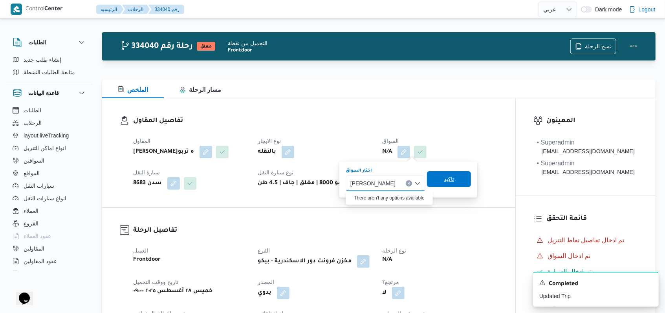
click at [444, 183] on span "تاكيد" at bounding box center [449, 179] width 44 height 16
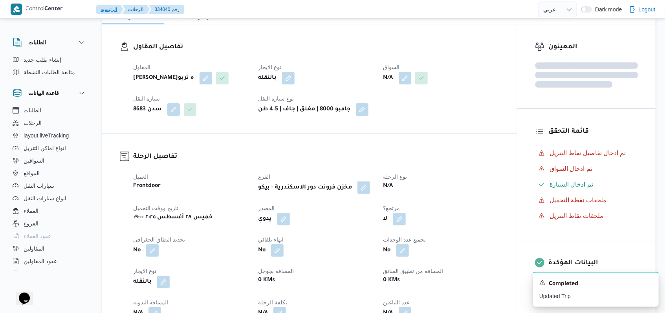
scroll to position [319, 0]
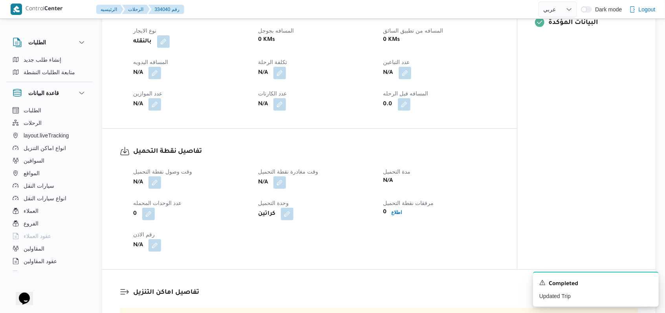
click at [163, 190] on div "N/A" at bounding box center [190, 183] width 117 height 14
click at [157, 189] on button "button" at bounding box center [154, 182] width 13 height 13
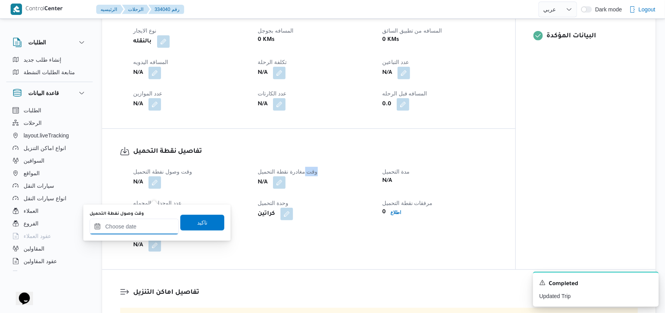
click at [143, 226] on input "وقت وصول نفطة التحميل" at bounding box center [134, 227] width 89 height 16
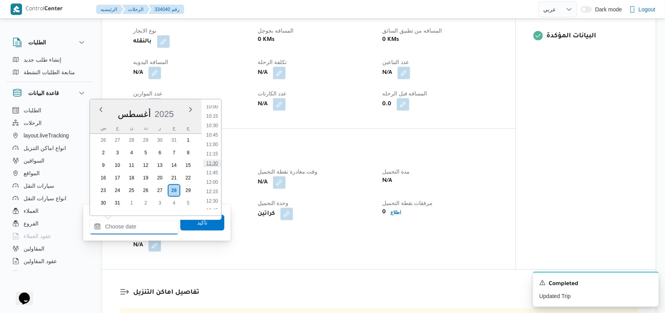
scroll to position [327, 0]
click at [211, 121] on li "09:00" at bounding box center [212, 122] width 18 height 8
type input "٢٨/٠٨/٢٠٢٥ ٠٩:٠٠"
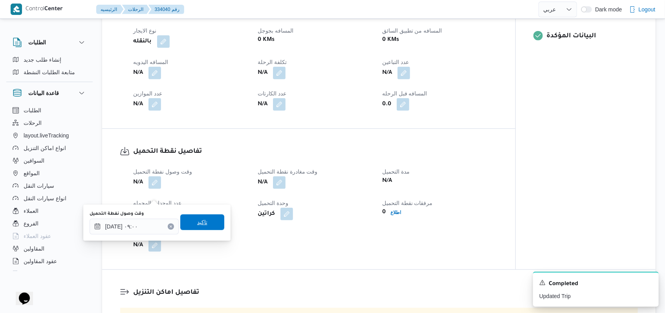
click at [209, 216] on span "تاكيد" at bounding box center [202, 222] width 44 height 16
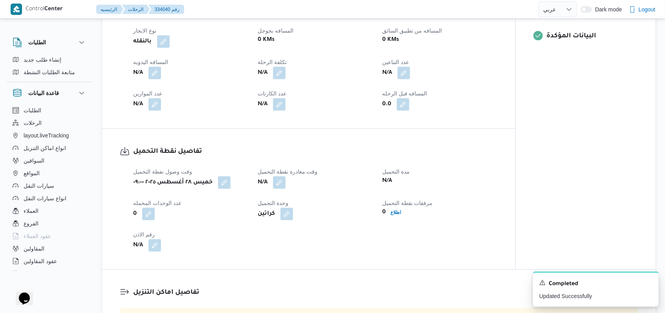
select select "ar"
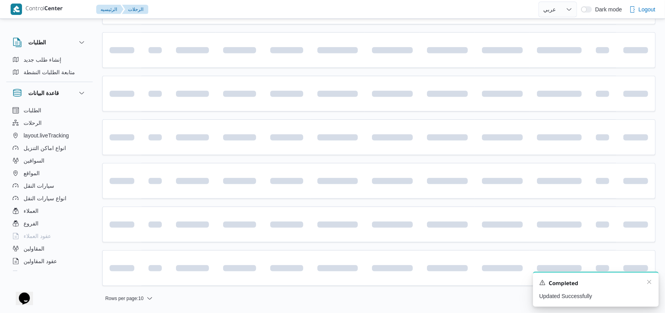
scroll to position [5, 0]
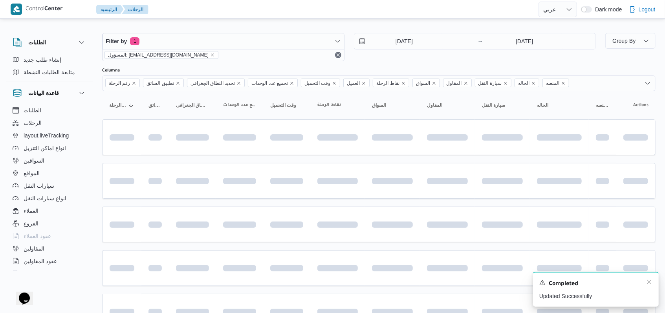
click at [646, 285] on div "Completed" at bounding box center [595, 284] width 113 height 10
click at [649, 282] on icon "Dismiss toast" at bounding box center [649, 282] width 4 height 4
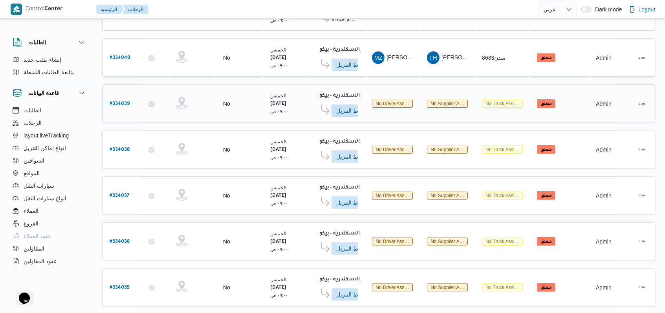
scroll to position [110, 0]
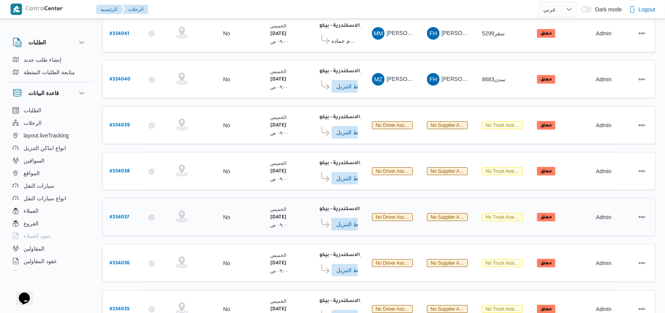
click at [115, 215] on b "# 334037" at bounding box center [120, 217] width 20 height 5
select select "ar"
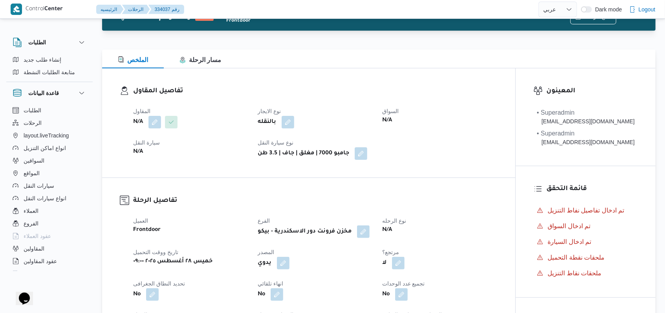
scroll to position [5, 0]
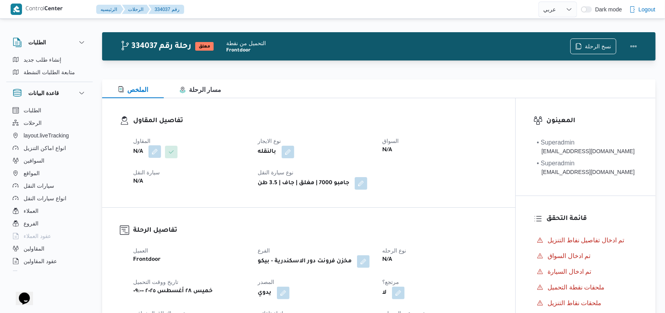
click at [157, 156] on button "button" at bounding box center [154, 151] width 13 height 13
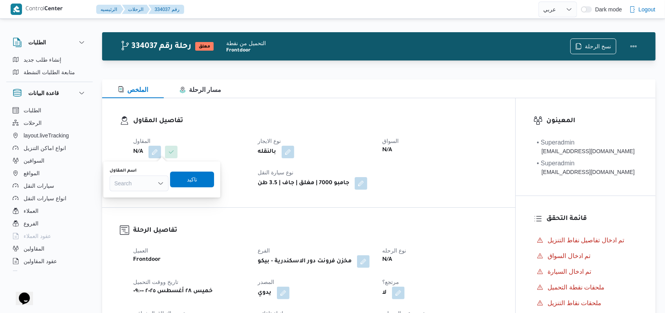
click at [145, 188] on div "Search" at bounding box center [139, 184] width 59 height 16
paste input "فتحى حسن جلال ابو الحسن شركه تربو"
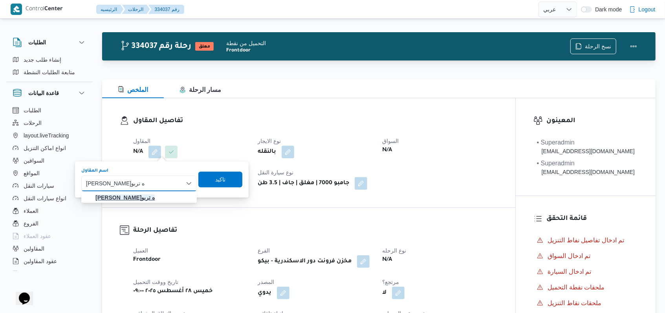
type input "فتحى حسن جلال ابو الحسن شركه تربو"
click at [155, 201] on mark "فتحى حسن جلال ابو الحسن شركه تربو" at bounding box center [124, 197] width 59 height 6
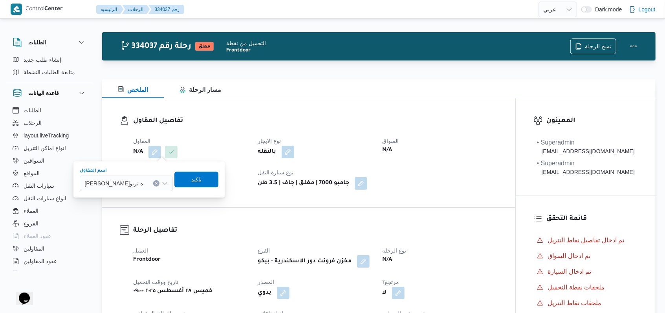
click at [218, 183] on span "تاكيد" at bounding box center [196, 180] width 44 height 16
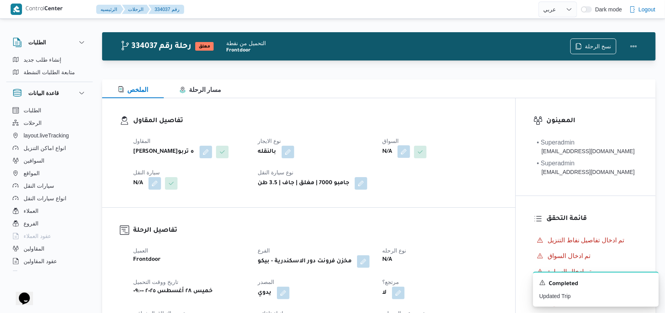
click at [402, 151] on button "button" at bounding box center [404, 151] width 13 height 13
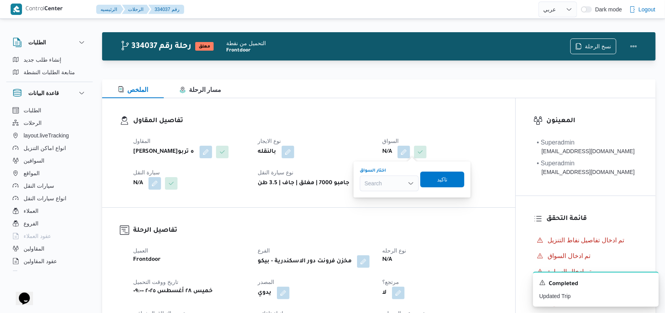
click at [387, 184] on div "Search" at bounding box center [389, 184] width 59 height 16
type input "شاذل"
click at [390, 196] on span "محمد احمد شاذل ي احمد" at bounding box center [394, 197] width 40 height 9
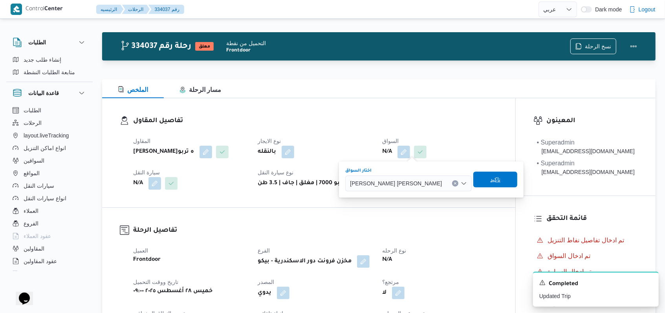
click at [490, 178] on span "تاكيد" at bounding box center [495, 179] width 10 height 9
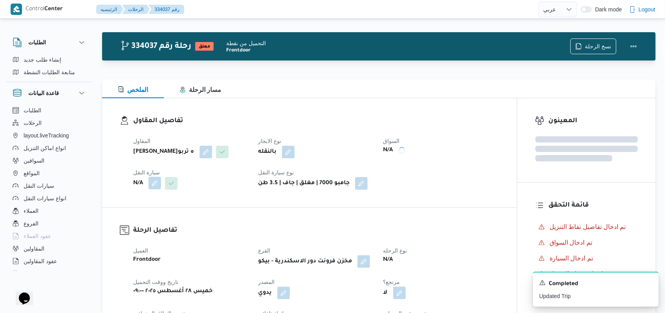
click at [159, 189] on button "button" at bounding box center [154, 183] width 13 height 13
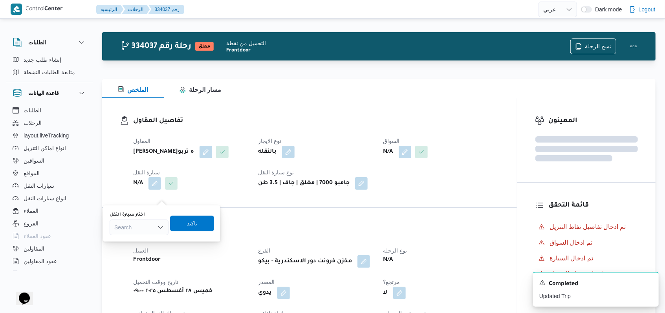
click at [145, 226] on div "Search" at bounding box center [139, 228] width 59 height 16
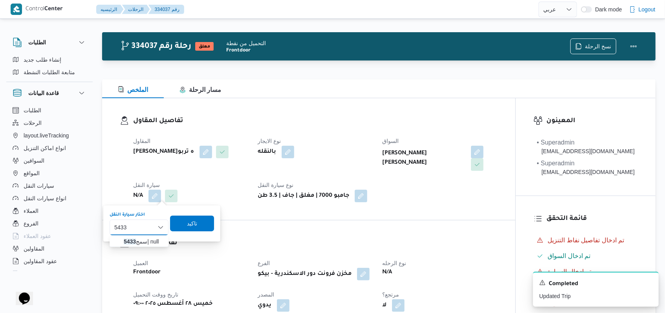
type input "5433"
click at [149, 240] on span "سمج 5433 | null" at bounding box center [144, 241] width 40 height 9
click at [196, 221] on span "تاكيد" at bounding box center [199, 222] width 10 height 9
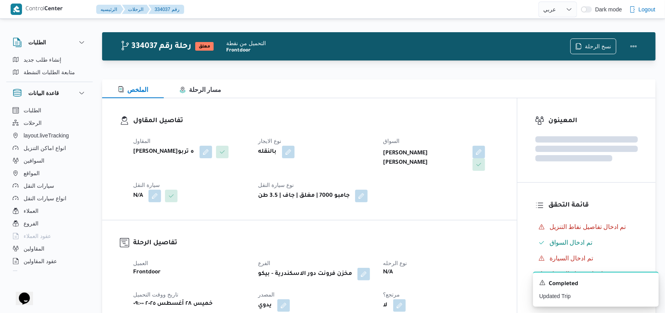
scroll to position [267, 0]
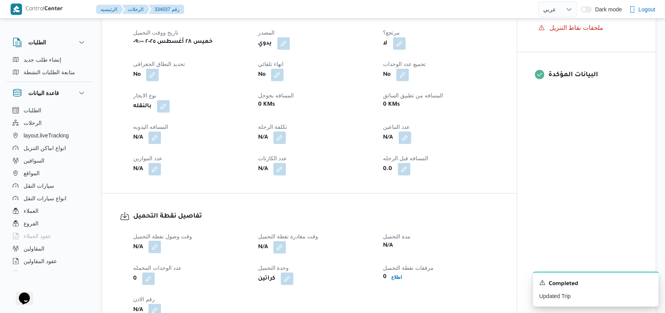
click at [154, 248] on button "button" at bounding box center [154, 247] width 13 height 13
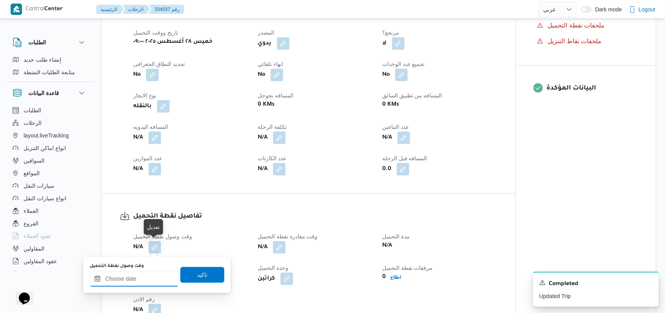
click at [142, 273] on input "وقت وصول نفطة التحميل" at bounding box center [134, 279] width 89 height 16
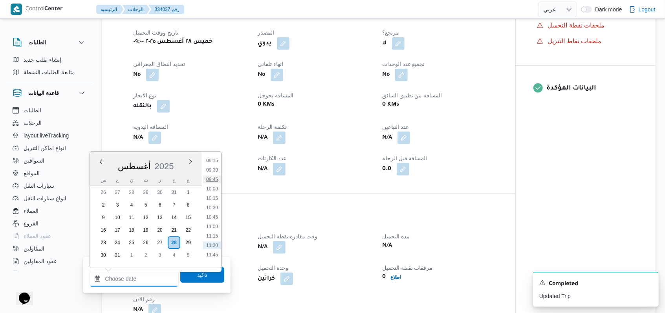
scroll to position [327, 0]
click at [213, 175] on li "09:00" at bounding box center [212, 174] width 18 height 8
type input "٢٨/٠٨/٢٠٢٥ ٠٩:٠٠"
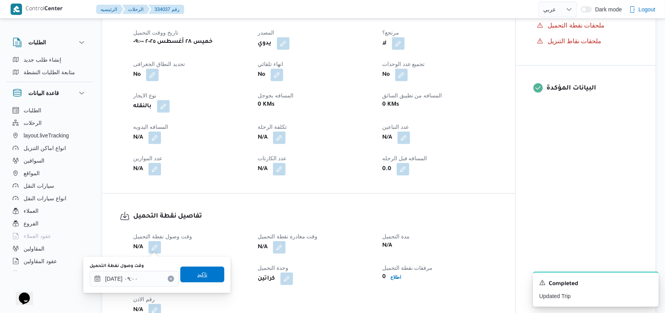
click at [203, 270] on span "تاكيد" at bounding box center [202, 275] width 44 height 16
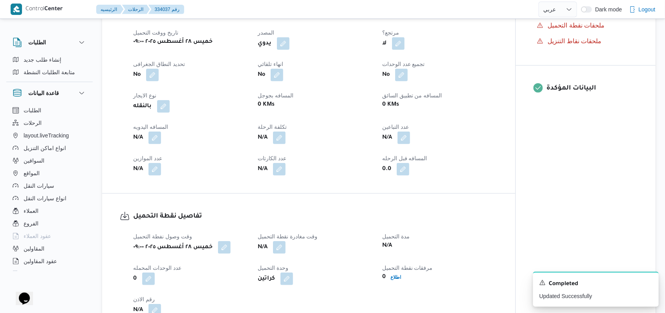
scroll to position [319, 0]
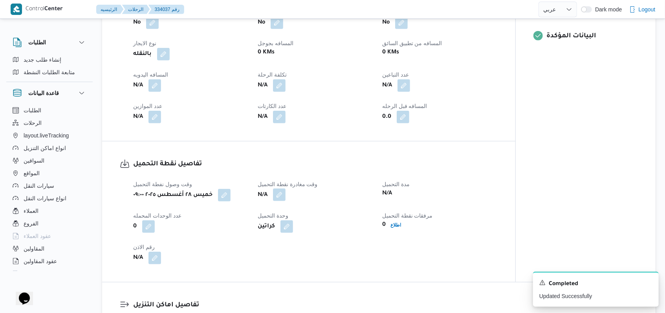
click at [278, 198] on button "button" at bounding box center [279, 195] width 13 height 13
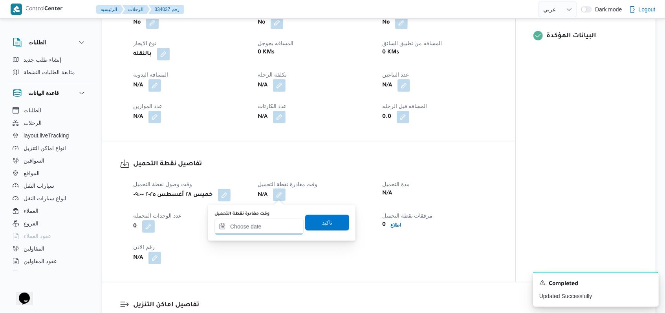
click at [264, 227] on input "وقت مغادرة نقطة التحميل" at bounding box center [258, 227] width 89 height 16
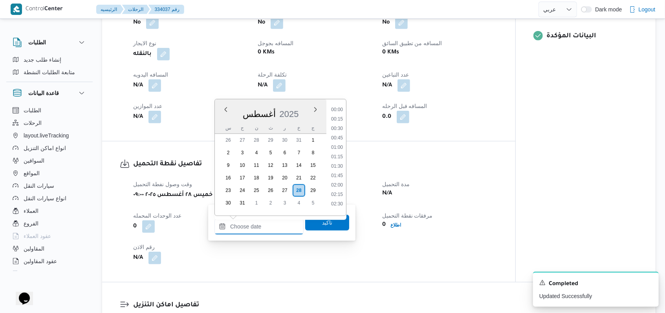
scroll to position [380, 0]
click at [340, 126] on li "10:30" at bounding box center [337, 126] width 18 height 8
type input "٢٨/٠٨/٢٠٢٥ ١٠:٣٠"
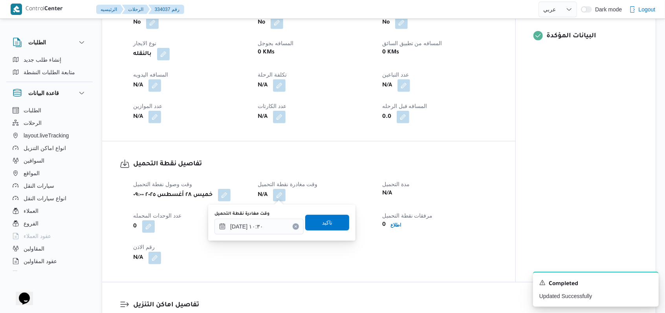
click at [321, 231] on div "وقت مغادرة نقطة التحميل ٢٨/٠٨/٢٠٢٥ ١٠:٣٠ تاكيد" at bounding box center [282, 222] width 136 height 25
click at [324, 224] on span "تاكيد" at bounding box center [327, 222] width 10 height 9
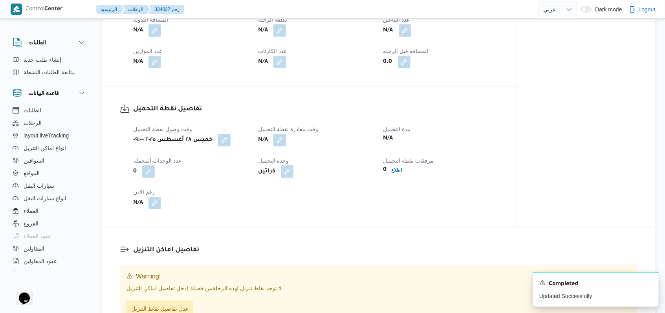
scroll to position [424, 0]
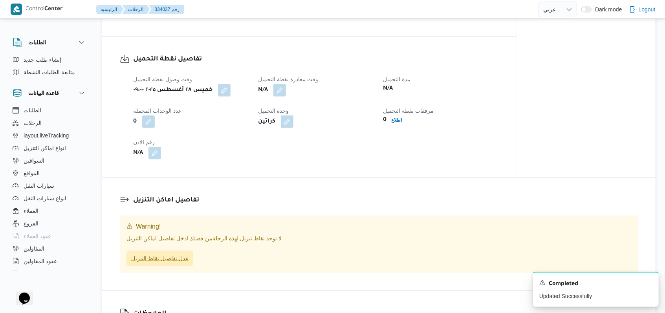
click at [151, 263] on span "عدل تفاصيل نقاط التنزيل" at bounding box center [159, 258] width 57 height 9
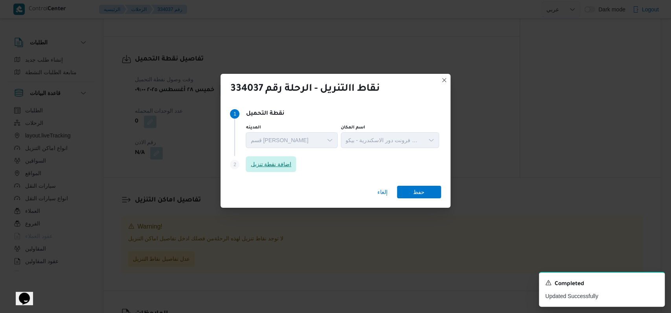
click at [279, 166] on span "اضافة نقطة تنزيل" at bounding box center [270, 163] width 41 height 9
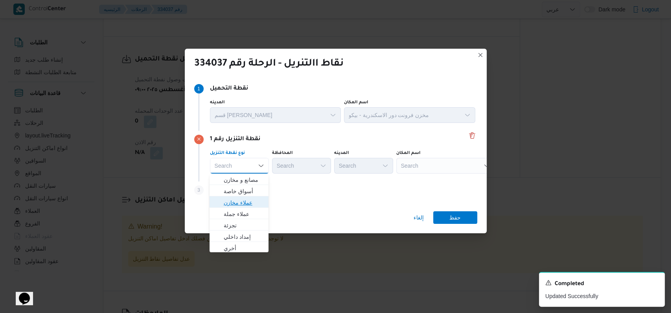
click at [253, 198] on span "عملاء مخازن" at bounding box center [244, 202] width 40 height 9
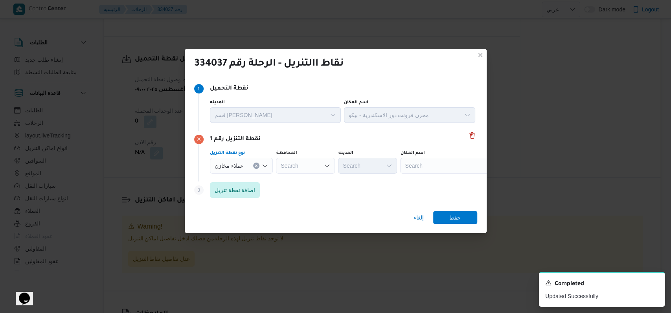
click at [251, 167] on div "عملاء مخازن" at bounding box center [241, 166] width 63 height 16
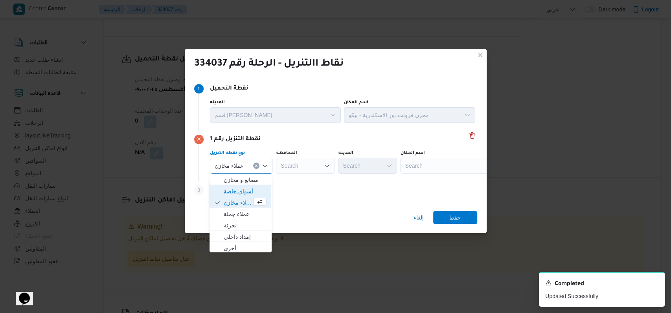
click at [246, 187] on span "أسواق خاصة" at bounding box center [245, 191] width 43 height 9
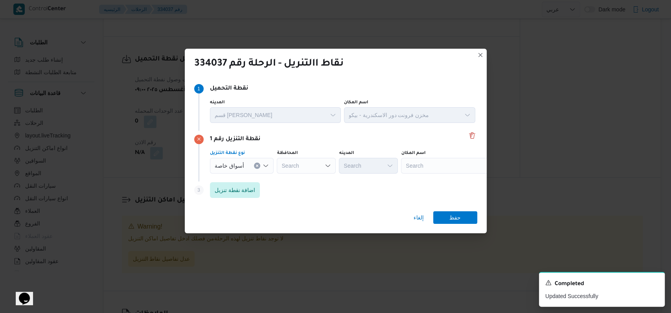
click at [288, 168] on div "Search" at bounding box center [306, 166] width 59 height 16
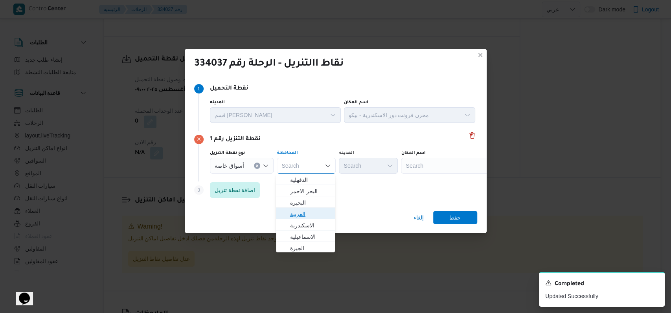
click at [306, 215] on span "الغربية" at bounding box center [310, 213] width 40 height 9
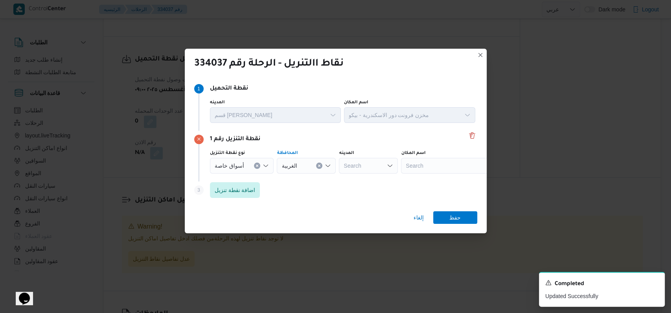
click at [446, 168] on div "Search" at bounding box center [450, 166] width 98 height 16
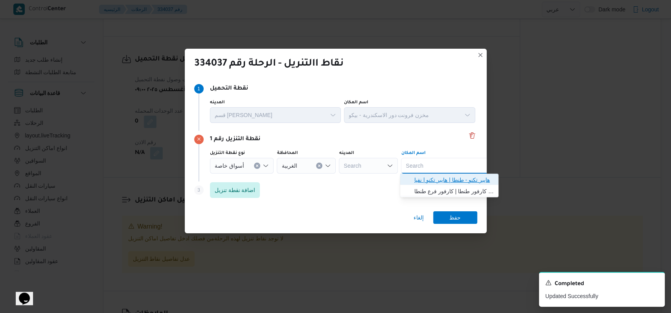
click at [445, 174] on span "هايبر تكنو - طنطا | هايبر تكنو | نفيا" at bounding box center [449, 180] width 92 height 13
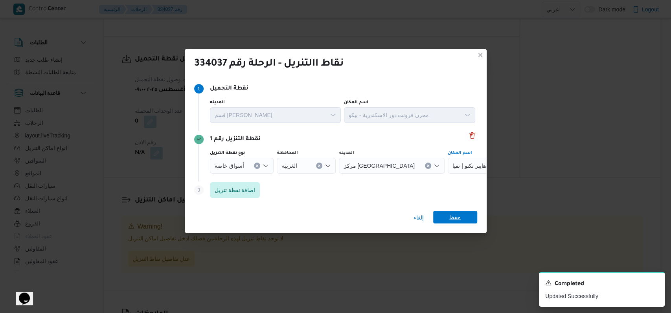
click at [449, 218] on span "حفظ" at bounding box center [454, 217] width 11 height 13
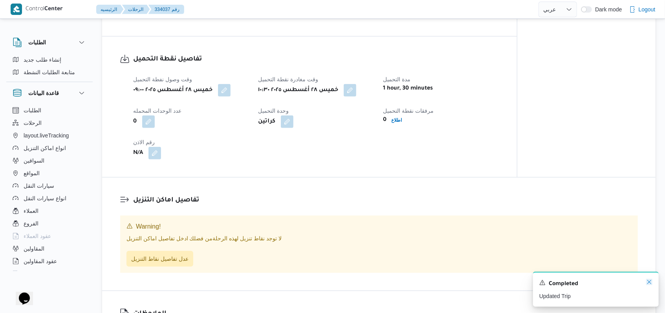
click at [648, 284] on icon "Dismiss toast" at bounding box center [649, 282] width 6 height 6
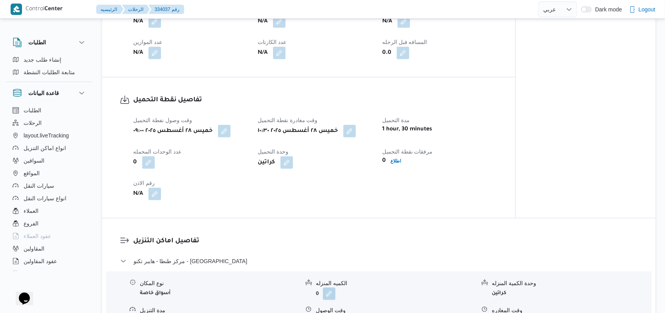
scroll to position [465, 0]
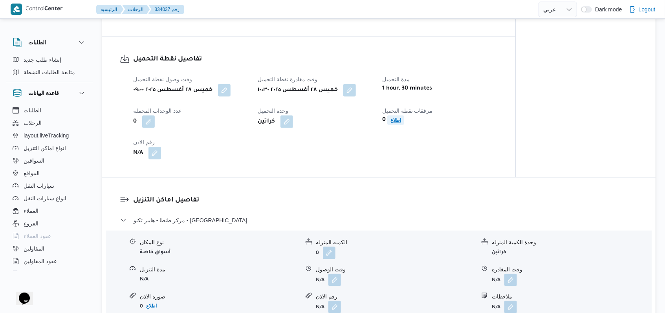
click at [402, 124] on span "اطلاع" at bounding box center [395, 119] width 17 height 9
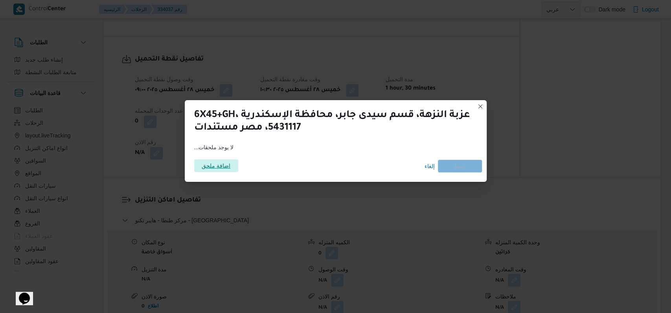
click at [225, 165] on span "اضافة ملحق" at bounding box center [216, 165] width 29 height 13
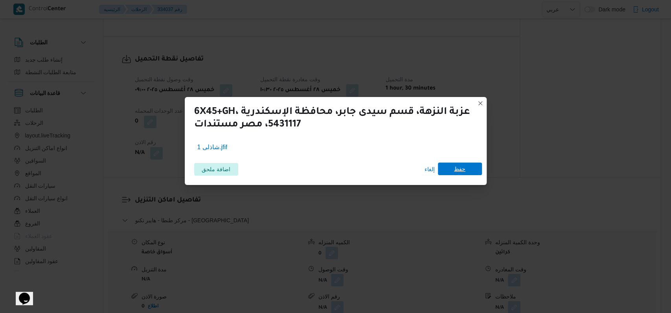
click at [462, 173] on span "حفظ" at bounding box center [459, 169] width 11 height 13
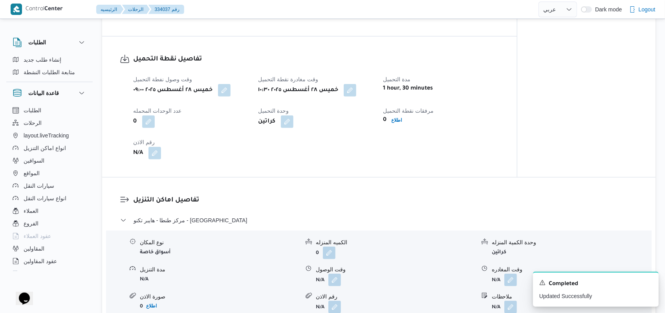
click at [406, 163] on div "وقت وصول نفطة التحميل خميس ٢٨ أغسطس ٢٠٢٥ ٠٩:٠٠ وقت مغادرة نقطة التحميل خميس ٢٨ …" at bounding box center [316, 117] width 376 height 94
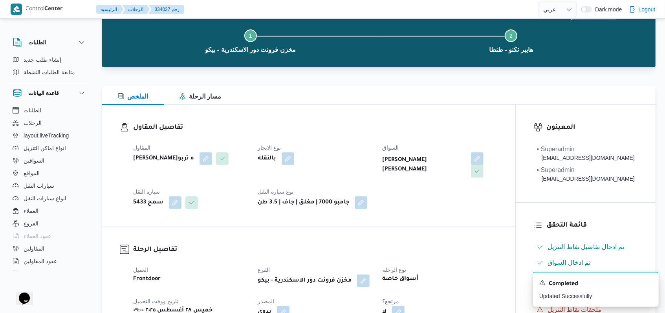
scroll to position [0, 0]
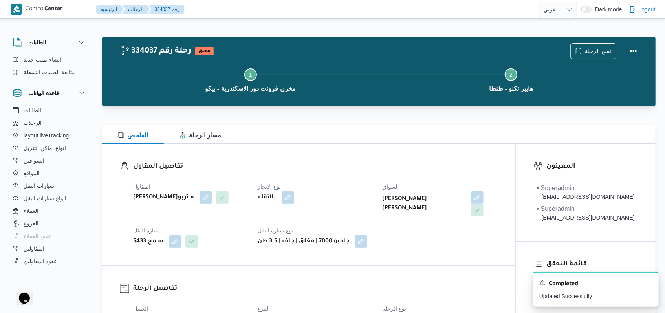
select select "ar"
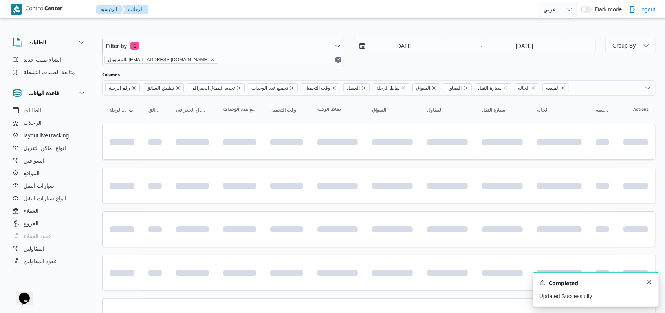
scroll to position [110, 0]
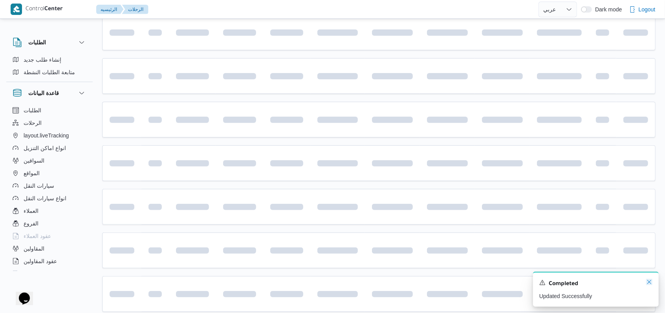
click at [651, 284] on icon "Dismiss toast" at bounding box center [649, 282] width 4 height 4
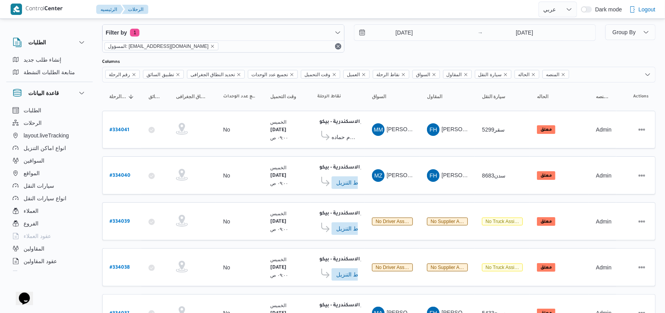
scroll to position [0, 0]
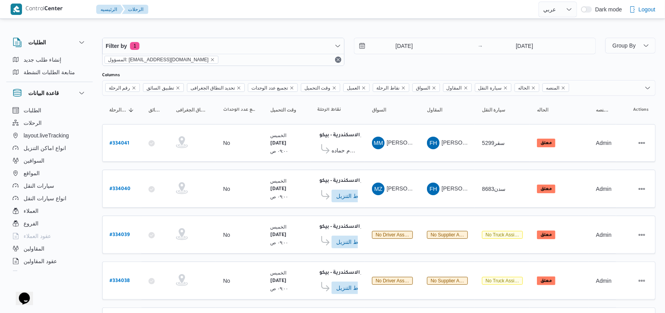
click at [406, 64] on div "28/8/2025 → 28/8/2025" at bounding box center [475, 52] width 242 height 28
click at [397, 65] on div "28/8/2025 → 28/8/2025" at bounding box center [475, 52] width 242 height 28
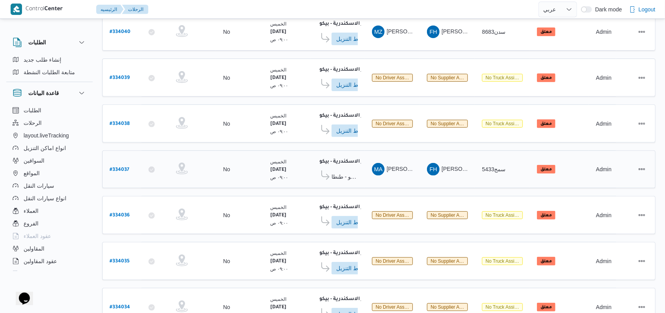
click at [119, 167] on b "# 334037" at bounding box center [120, 169] width 20 height 5
select select "ar"
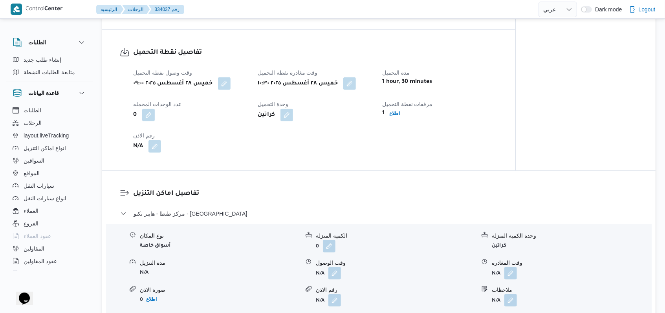
scroll to position [104, 0]
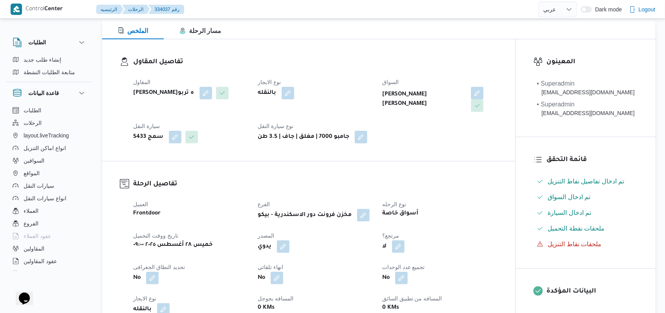
select select "ar"
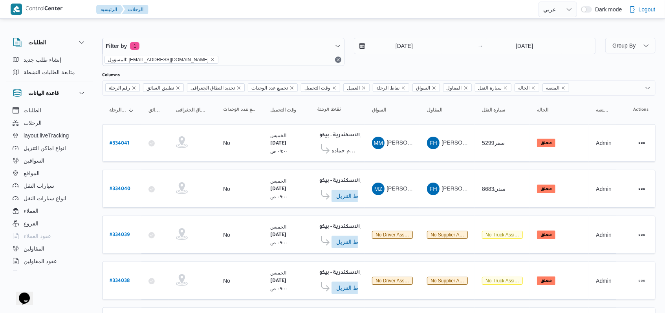
click at [381, 71] on div at bounding box center [378, 69] width 553 height 6
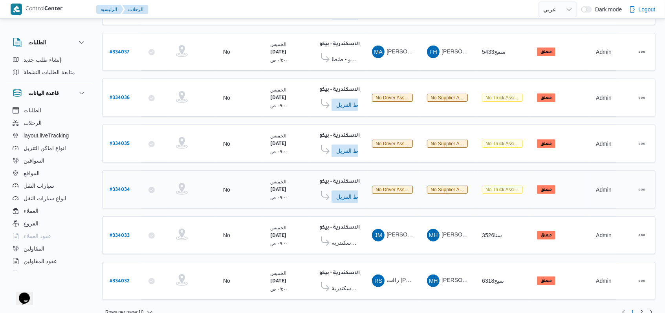
scroll to position [275, 0]
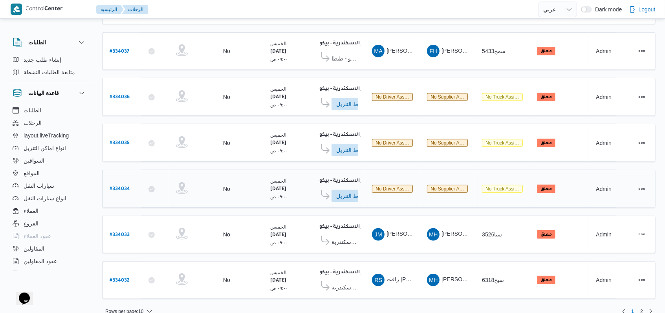
click at [115, 187] on b "# 334034" at bounding box center [120, 189] width 20 height 5
select select "ar"
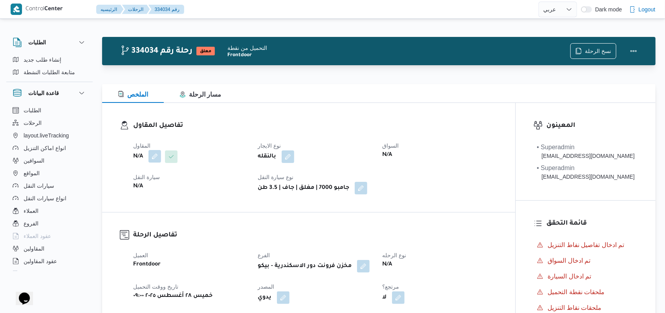
click at [154, 159] on button "button" at bounding box center [154, 156] width 13 height 13
click at [143, 183] on div "Search" at bounding box center [139, 188] width 59 height 16
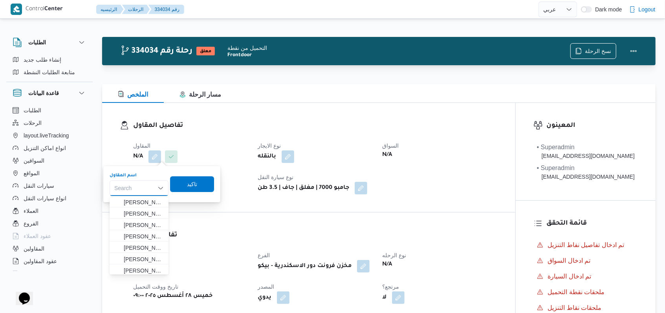
paste input "فتحى حسن جلال ابو الحسن شركه تربو"
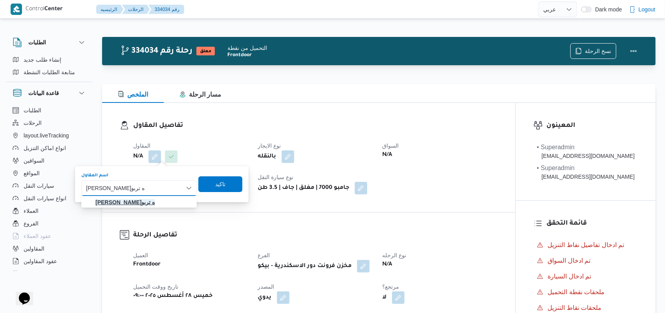
type input "فتحى حسن جلال ابو الحسن شركه تربو"
click at [155, 203] on mark "فتحى حسن جلال ابو الحسن شركه تربو" at bounding box center [124, 202] width 59 height 6
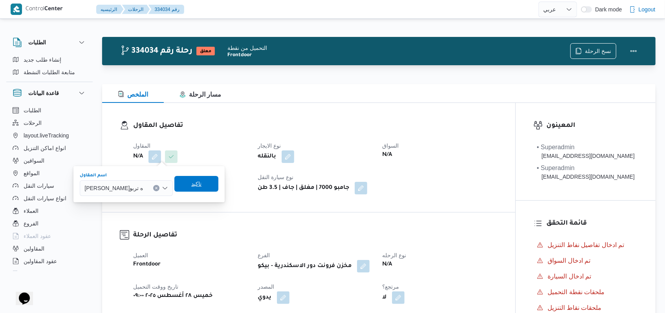
click at [218, 189] on span "تاكيد" at bounding box center [196, 184] width 44 height 16
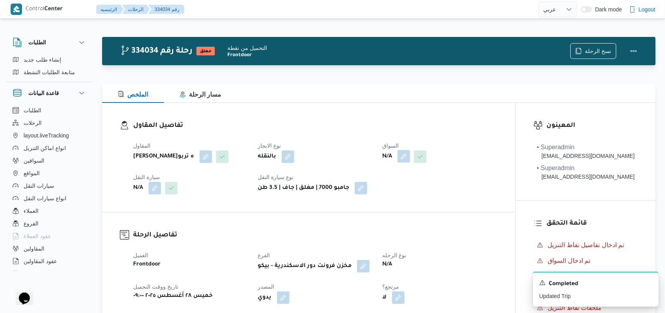
click at [400, 156] on button "button" at bounding box center [404, 156] width 13 height 13
click at [395, 180] on div "اختار السواق Search" at bounding box center [389, 184] width 59 height 24
click at [392, 190] on div "Search" at bounding box center [389, 188] width 59 height 16
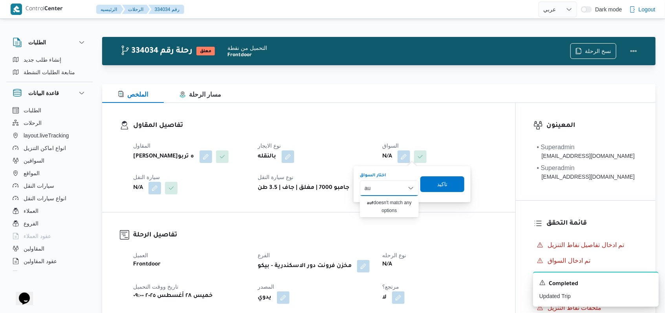
type input "a"
type input "شعبان محمود"
click at [392, 198] on span "شعبان محمود عبدالله الفضالى" at bounding box center [394, 202] width 44 height 9
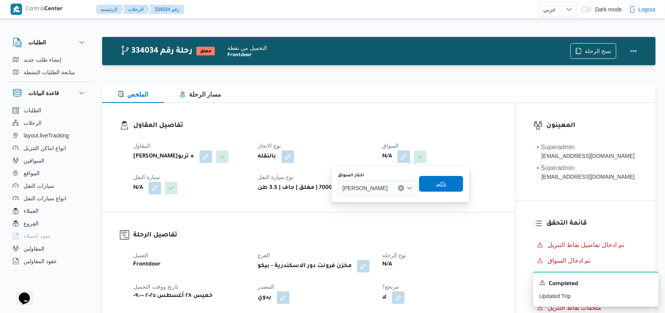
click at [446, 183] on span "تاكيد" at bounding box center [441, 183] width 10 height 9
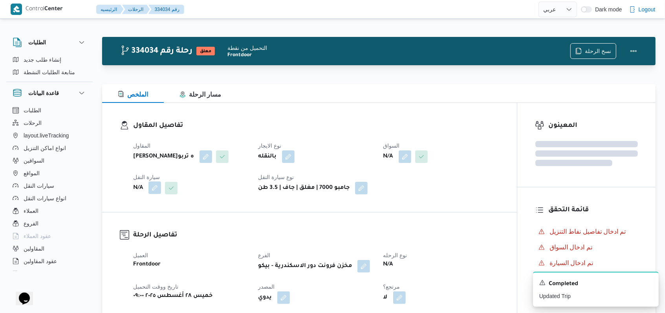
click at [151, 194] on button "button" at bounding box center [154, 187] width 13 height 13
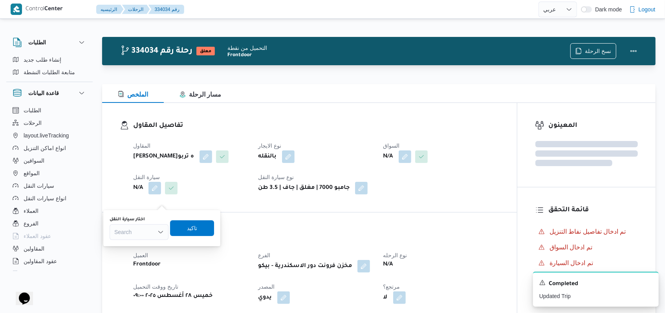
click at [144, 226] on div "Search" at bounding box center [139, 232] width 59 height 16
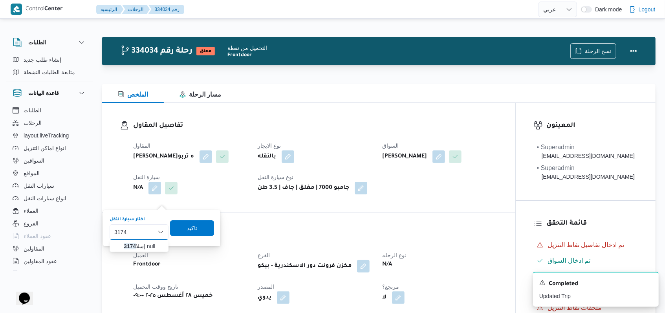
type input "3174"
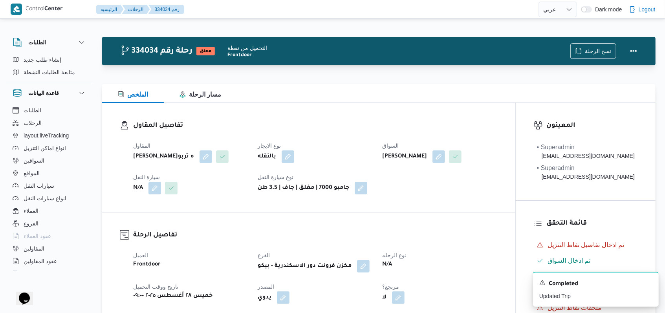
click at [150, 241] on h3 "تفاصيل الرحلة" at bounding box center [315, 235] width 365 height 11
click at [155, 194] on button "button" at bounding box center [154, 187] width 13 height 13
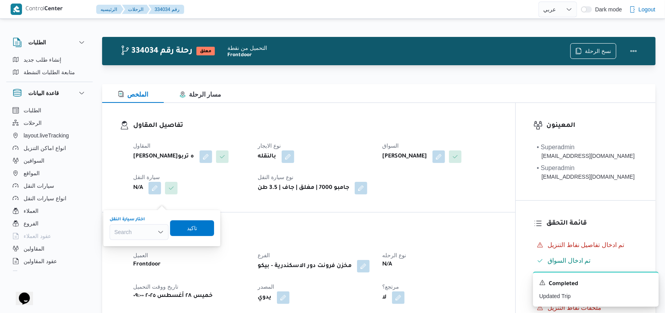
click at [140, 233] on div "Search" at bounding box center [139, 232] width 59 height 16
type input "3174"
click at [145, 245] on span "سلا 3174 | null" at bounding box center [144, 246] width 40 height 9
click at [185, 231] on span "تاكيد" at bounding box center [197, 228] width 44 height 16
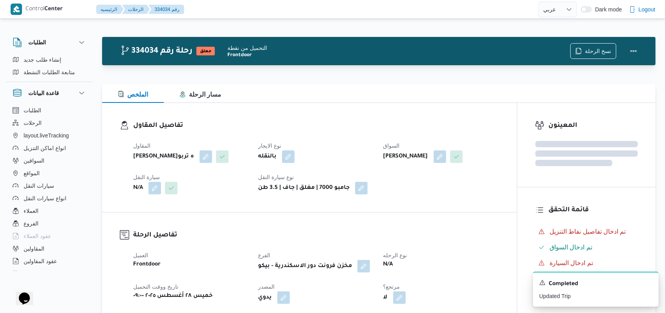
scroll to position [314, 0]
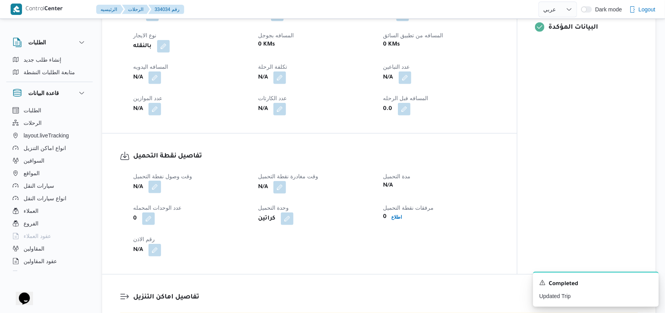
click at [158, 193] on button "button" at bounding box center [154, 187] width 13 height 13
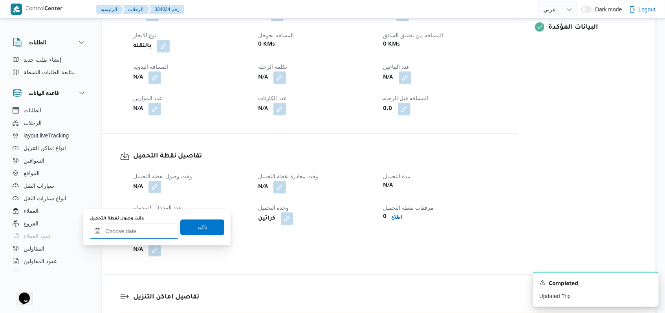
click at [145, 229] on input "وقت وصول نفطة التحميل" at bounding box center [134, 232] width 89 height 16
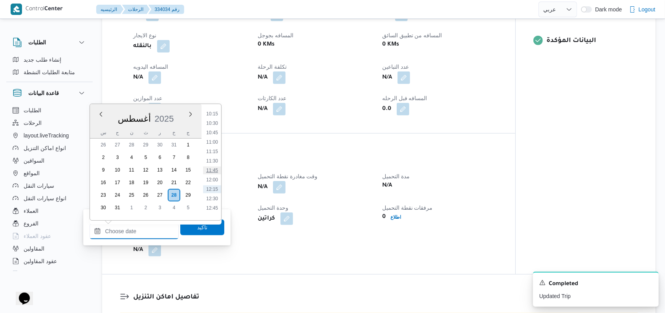
scroll to position [355, 0]
click at [216, 120] on li "09:30" at bounding box center [212, 117] width 18 height 8
type input "٢٨/٠٨/٢٠٢٥ ٠٩:٣٠"
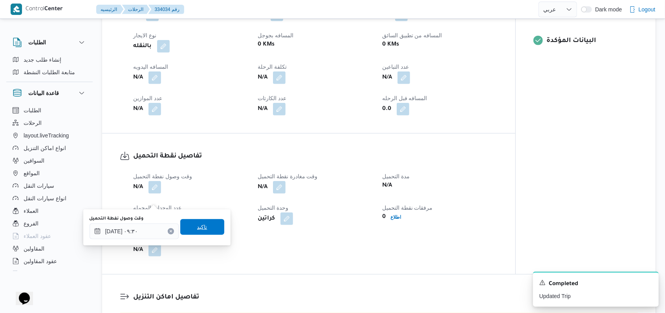
click at [203, 223] on span "تاكيد" at bounding box center [202, 227] width 44 height 16
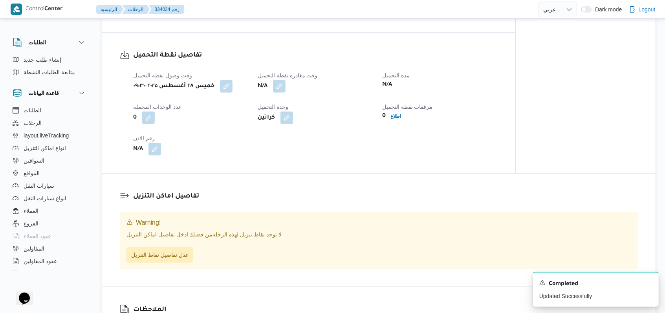
scroll to position [419, 0]
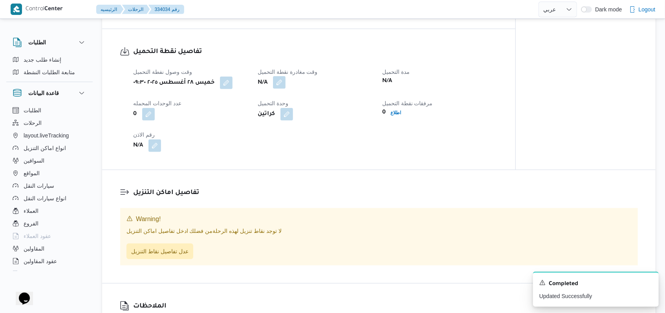
click at [281, 89] on button "button" at bounding box center [279, 82] width 13 height 13
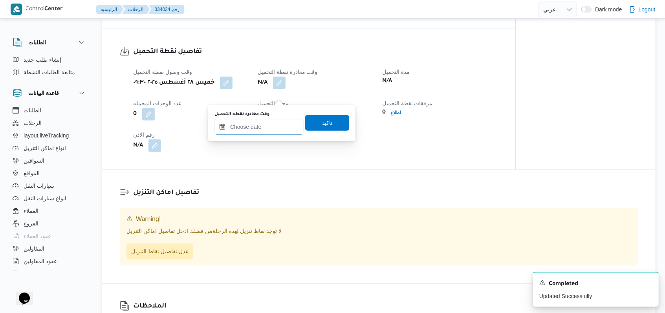
click at [267, 122] on input "وقت مغادرة نقطة التحميل" at bounding box center [258, 127] width 89 height 16
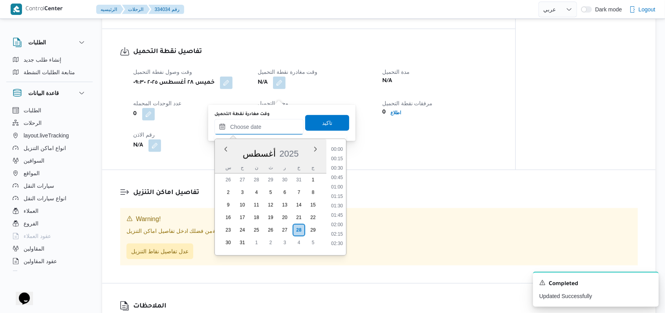
scroll to position [408, 0]
click at [333, 203] on li "12:15" at bounding box center [337, 203] width 18 height 8
type input "٢٨/٠٨/٢٠٢٥ ١٢:١٥"
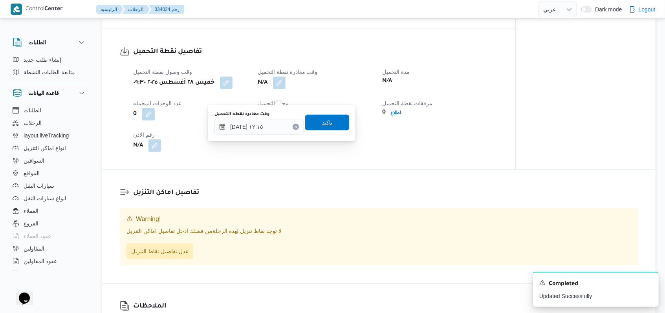
click at [327, 126] on span "تاكيد" at bounding box center [327, 123] width 44 height 16
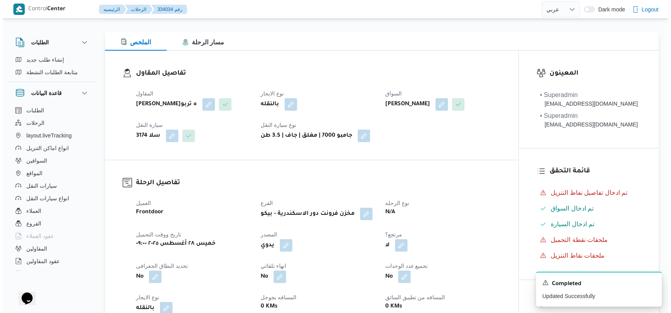
scroll to position [471, 0]
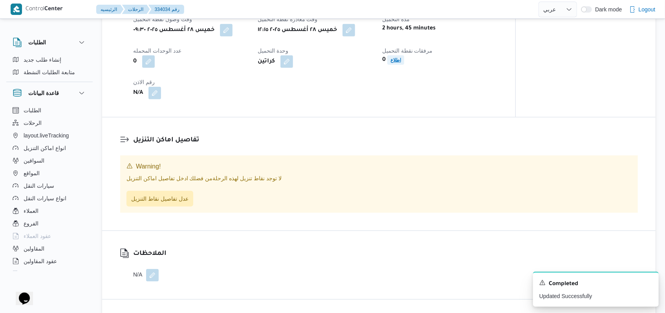
click at [395, 65] on span "اطلاع" at bounding box center [395, 59] width 11 height 9
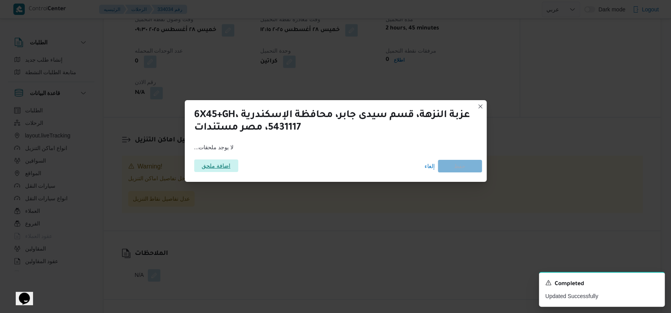
click at [221, 163] on span "اضافة ملحق" at bounding box center [216, 165] width 29 height 13
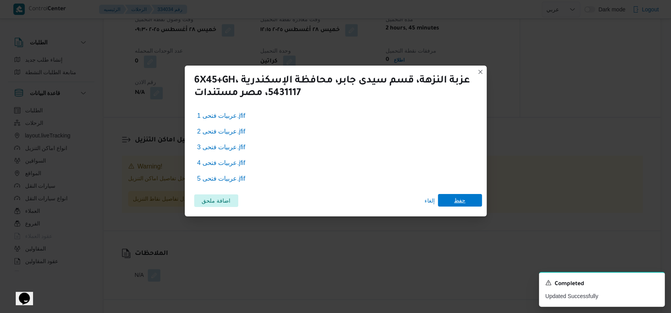
click at [468, 205] on span "حفظ" at bounding box center [460, 200] width 44 height 13
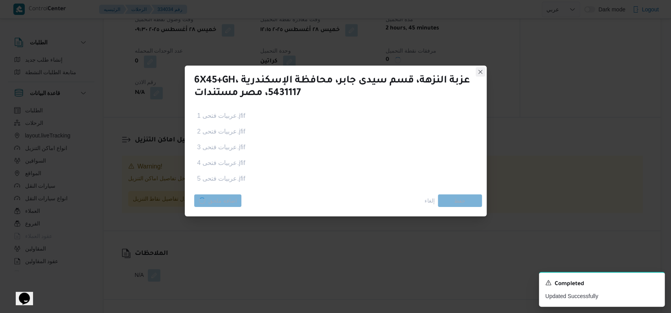
click at [656, 285] on icon "Dismiss toast" at bounding box center [655, 282] width 6 height 6
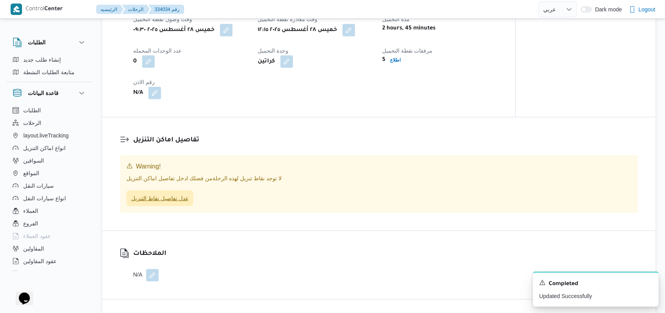
click at [152, 203] on span "عدل تفاصيل نقاط التنزيل" at bounding box center [159, 198] width 57 height 9
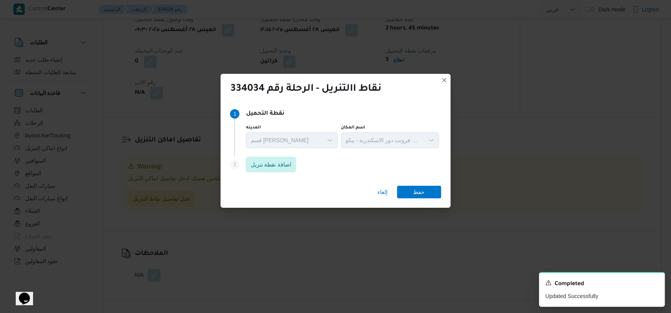
click at [257, 157] on div "Step 2 is disabled 2 اضافة نقطة تنزيل" at bounding box center [335, 166] width 211 height 20
click at [264, 163] on span "اضافة نقطة تنزيل" at bounding box center [270, 163] width 41 height 9
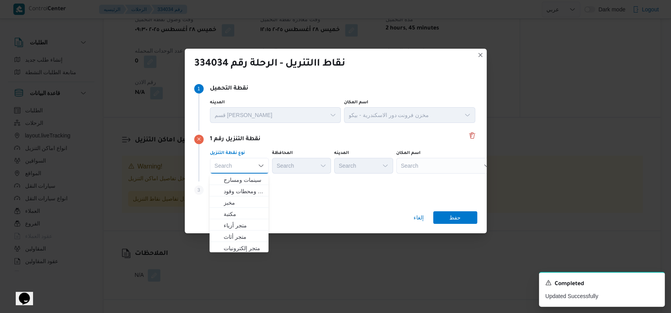
scroll to position [206, 0]
click at [246, 247] on span "متجر أجهزة" at bounding box center [244, 246] width 40 height 9
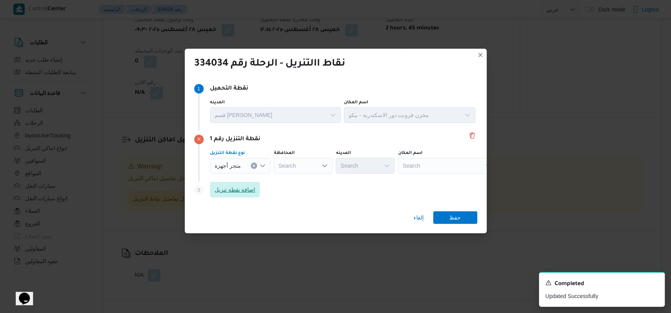
click at [255, 189] on span "اضافة نقطة تنزيل" at bounding box center [235, 190] width 50 height 16
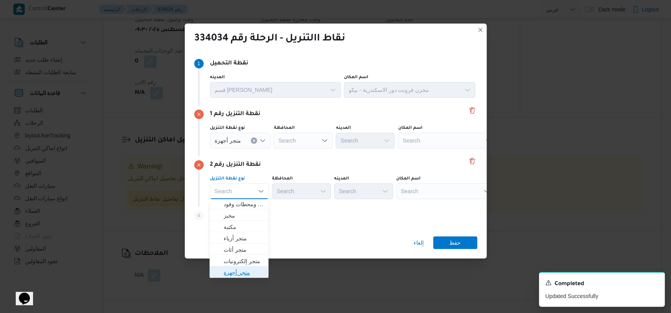
click at [247, 273] on span "متجر أجهزة" at bounding box center [244, 272] width 40 height 9
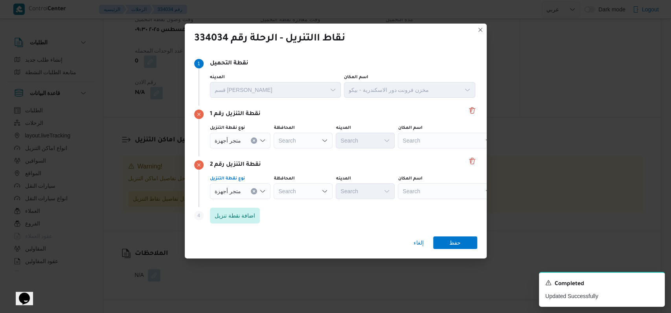
click at [416, 139] on div "Search" at bounding box center [447, 141] width 98 height 16
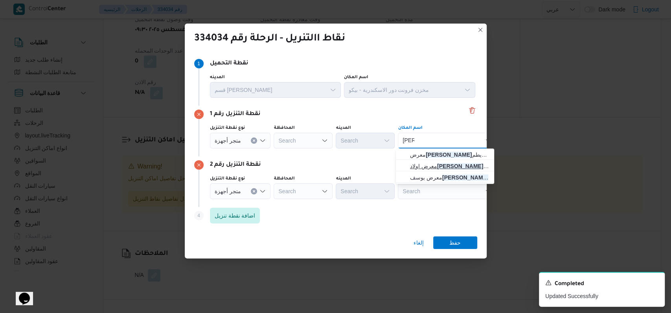
type input "عمرو"
click at [458, 167] on span "معرض اولاد عمرو - شباس عمير قلين | | شباس عمير" at bounding box center [449, 165] width 79 height 9
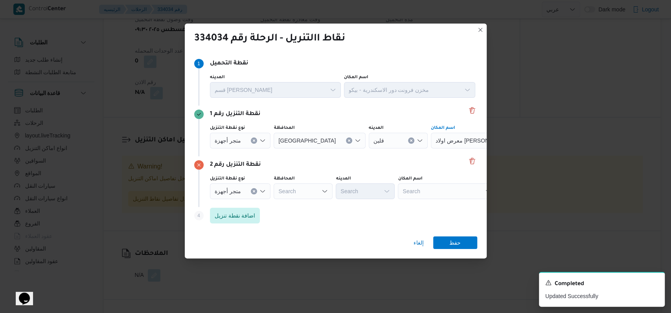
click at [439, 192] on div "Search" at bounding box center [447, 191] width 98 height 16
type input "باهى"
click at [442, 203] on span "معرض باهى قلين | احمد باهى | مدينة قلين" at bounding box center [449, 205] width 79 height 9
click at [464, 246] on span "حفظ" at bounding box center [455, 242] width 44 height 13
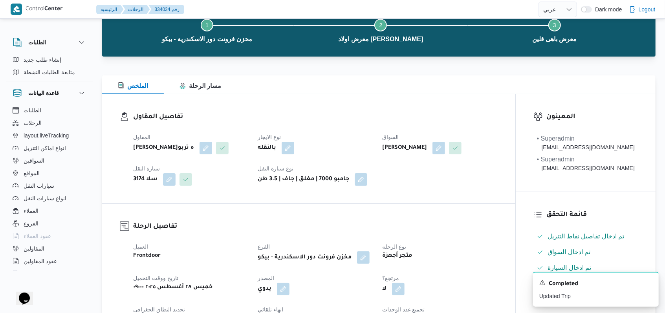
scroll to position [41, 0]
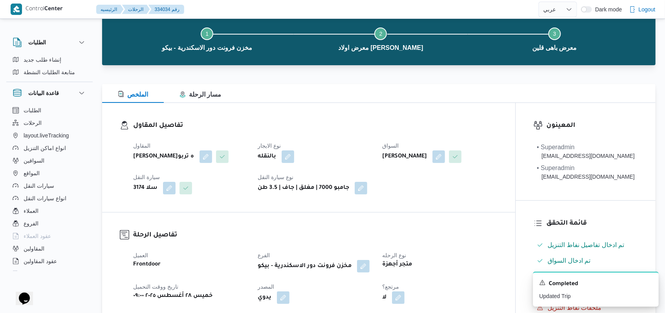
click at [187, 161] on b "فتحى حسن جلال ابو الحسن شركه تربو" at bounding box center [163, 156] width 61 height 9
copy div "فتحى حسن جلال ابو الحسن شركه تربو"
select select "ar"
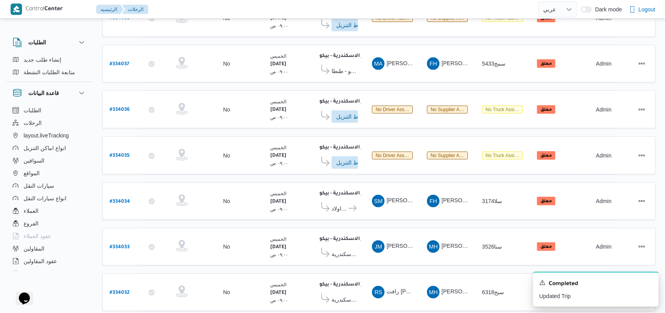
scroll to position [266, 0]
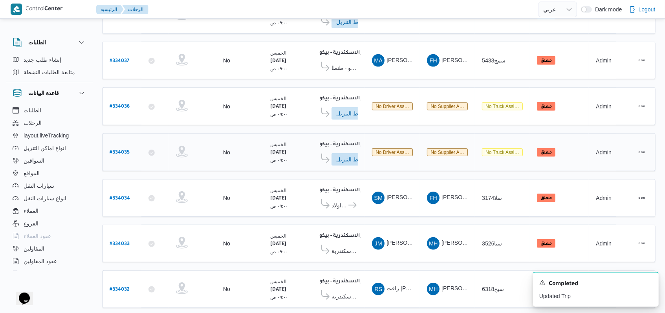
click at [129, 144] on div "# 334035" at bounding box center [121, 152] width 31 height 17
click at [128, 144] on div "# 334035" at bounding box center [121, 152] width 31 height 17
click at [125, 150] on b "# 334035" at bounding box center [120, 152] width 20 height 5
select select "ar"
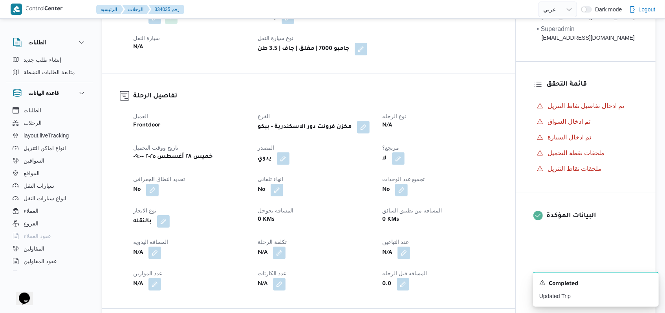
scroll to position [57, 0]
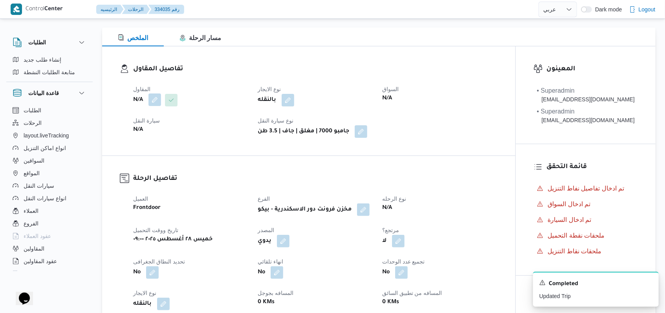
click at [157, 101] on button "button" at bounding box center [154, 99] width 13 height 13
click at [147, 126] on div "Search" at bounding box center [139, 132] width 59 height 16
paste input "فتحى حسن جلال ابو الحسن شركه تربو"
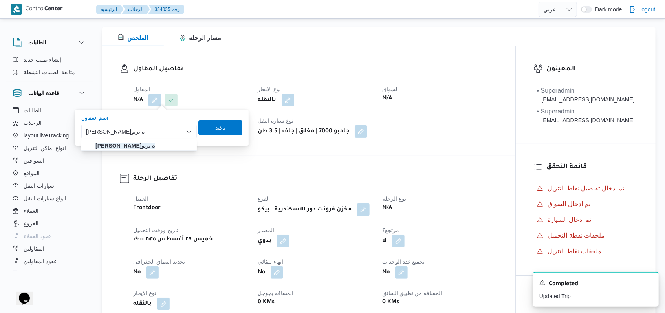
type input "فتحى حسن جلال ابو الحسن شركه تربو"
click at [155, 146] on mark "فتحى حسن جلال ابو الحسن شركه تربو" at bounding box center [124, 146] width 59 height 6
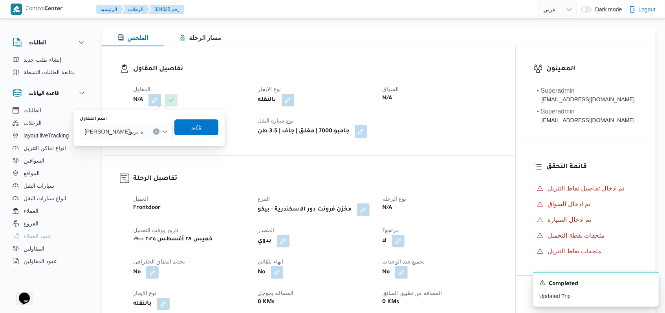
click at [202, 127] on span "تاكيد" at bounding box center [196, 127] width 10 height 9
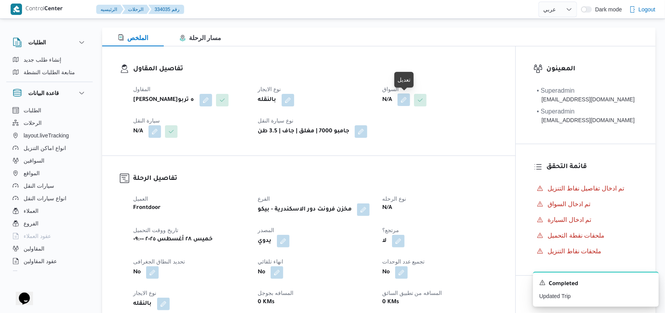
click at [406, 103] on button "button" at bounding box center [404, 99] width 13 height 13
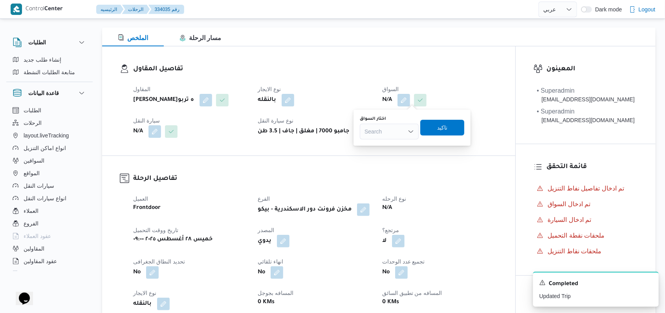
click at [394, 130] on div "Search" at bounding box center [389, 132] width 59 height 16
click at [398, 147] on span "محمد صبح ى مفرح حسين" at bounding box center [394, 145] width 40 height 9
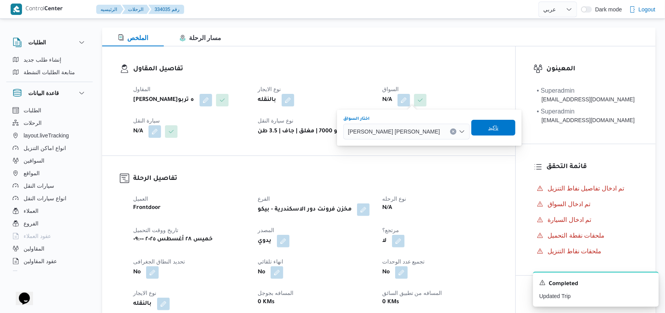
click at [488, 129] on span "تاكيد" at bounding box center [493, 127] width 10 height 9
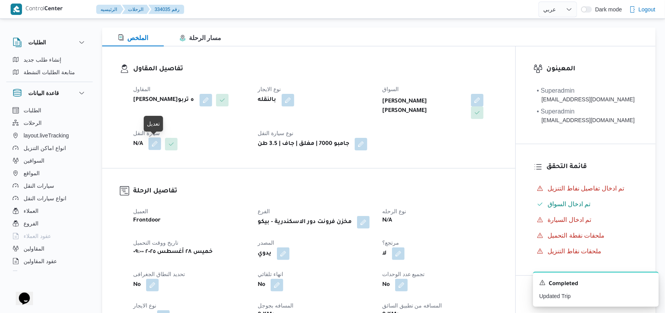
click at [157, 145] on button "button" at bounding box center [154, 143] width 13 height 13
click at [148, 175] on div "Search" at bounding box center [139, 176] width 59 height 16
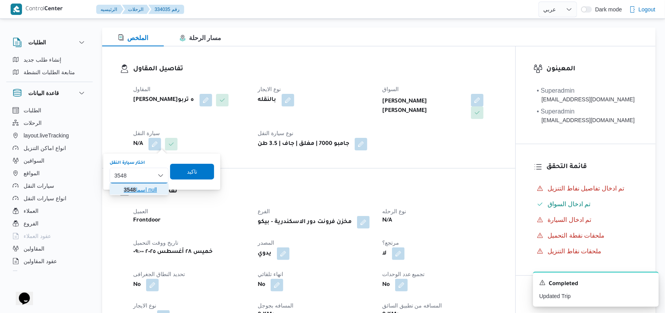
click at [149, 191] on span "سما 3548 | null" at bounding box center [144, 189] width 40 height 9
click at [185, 177] on span "تاكيد" at bounding box center [198, 171] width 44 height 16
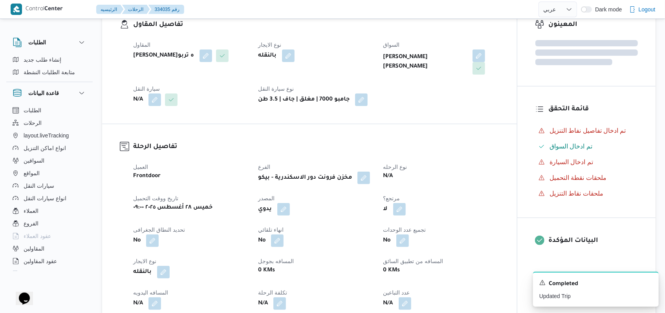
scroll to position [371, 0]
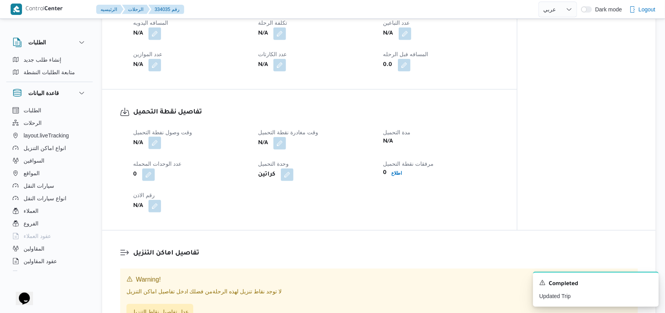
click at [157, 147] on button "button" at bounding box center [154, 143] width 13 height 13
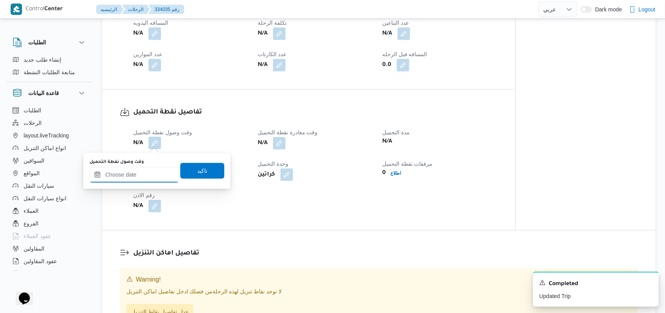
click at [150, 169] on input "وقت وصول نفطة التحميل" at bounding box center [134, 175] width 89 height 16
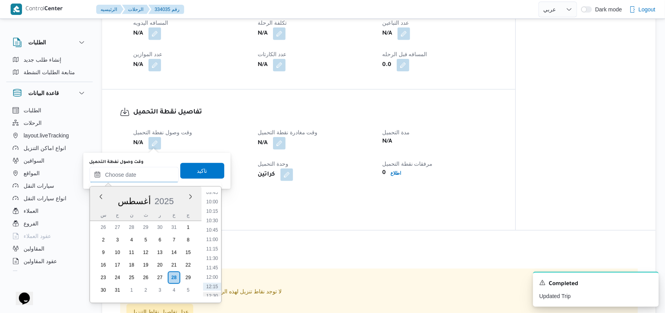
scroll to position [355, 0]
click at [214, 202] on li "09:30" at bounding box center [212, 200] width 18 height 8
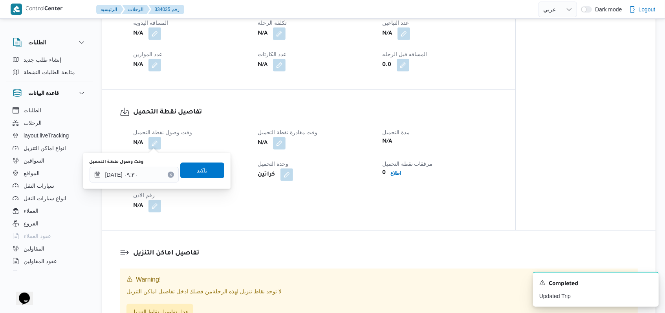
click at [210, 176] on span "تاكيد" at bounding box center [202, 171] width 44 height 16
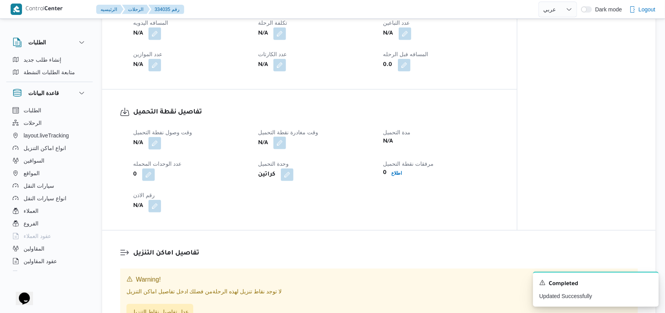
click at [280, 142] on button "button" at bounding box center [279, 143] width 13 height 13
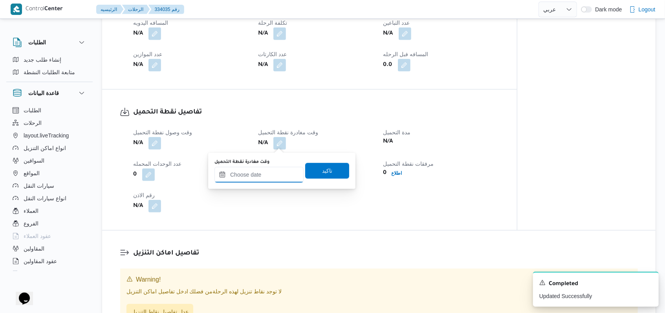
click at [274, 174] on input "وقت مغادرة نقطة التحميل" at bounding box center [258, 175] width 89 height 16
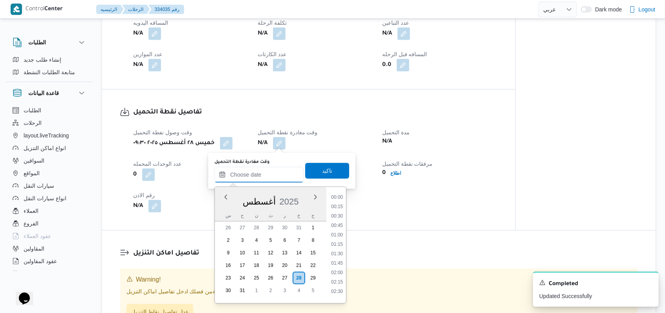
scroll to position [408, 0]
click at [323, 247] on div "أغسطس ٢٠٢٥ أغسطس 2025 س ح ن ث ر خ ج 26 27 28 29 30 31 1 2 3 4 5 6 7 8 9 10 11 1…" at bounding box center [271, 245] width 112 height 116
click at [340, 249] on li "12:15" at bounding box center [337, 251] width 18 height 8
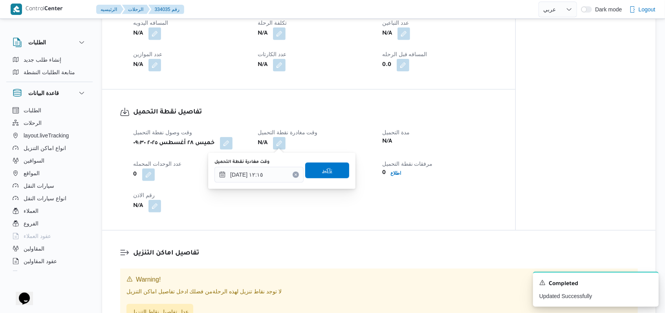
click at [328, 167] on span "تاكيد" at bounding box center [327, 171] width 44 height 16
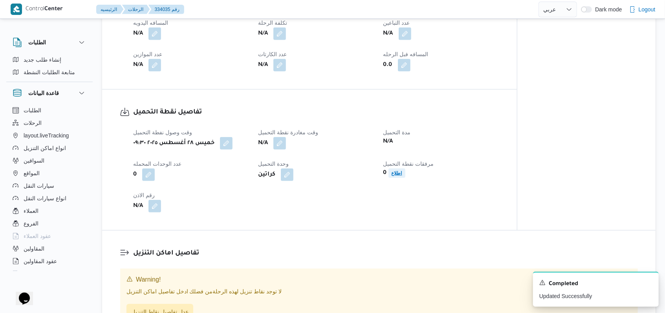
click at [397, 174] on b "اطلاع" at bounding box center [397, 172] width 11 height 5
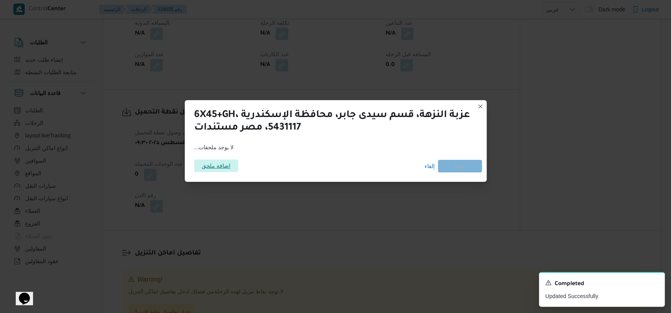
click at [211, 170] on span "اضافة ملحق" at bounding box center [216, 165] width 29 height 13
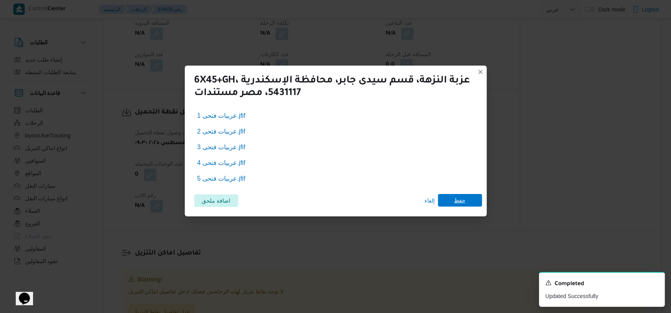
click at [464, 205] on span "حفظ" at bounding box center [459, 200] width 11 height 13
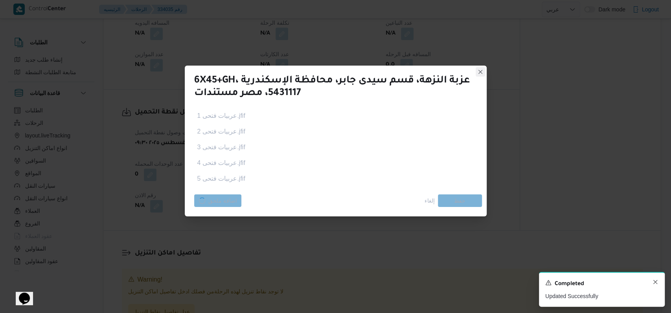
click at [654, 285] on icon "Dismiss toast" at bounding box center [655, 282] width 6 height 6
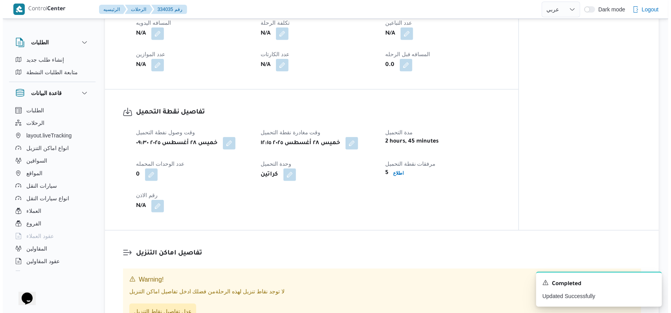
scroll to position [423, 0]
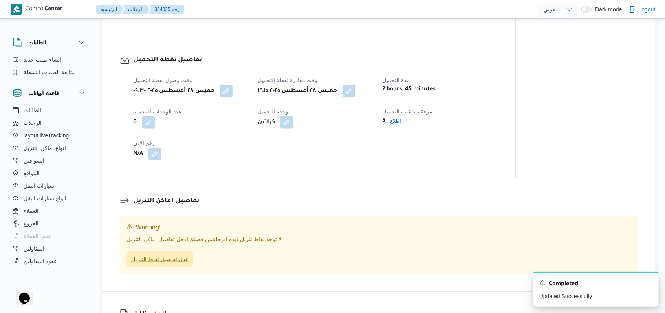
click at [185, 258] on span "عدل تفاصيل نقاط التنزيل" at bounding box center [159, 259] width 57 height 9
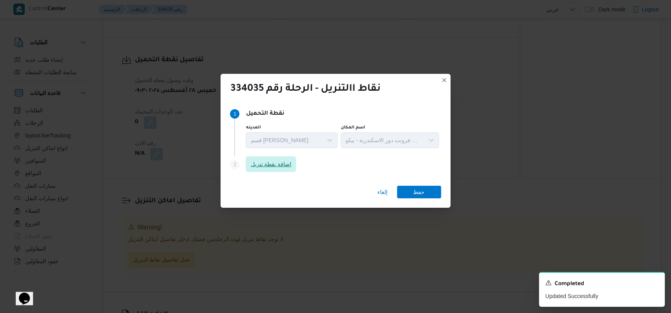
click at [278, 170] on span "اضافة نقطة تنزيل" at bounding box center [271, 164] width 50 height 16
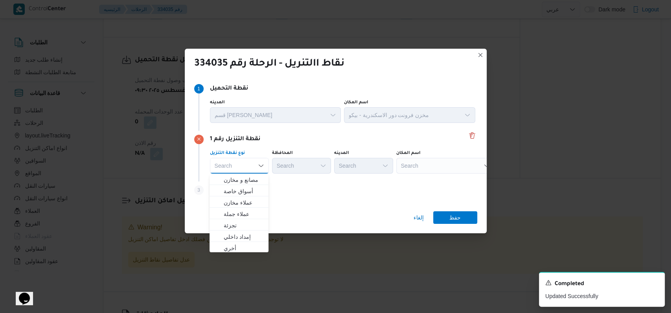
scroll to position [206, 0]
click at [244, 249] on span "متجر أجهزة" at bounding box center [244, 246] width 40 height 9
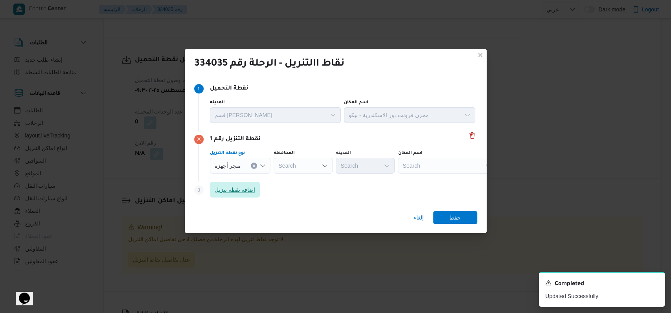
click at [247, 190] on span "اضافة نقطة تنزيل" at bounding box center [234, 189] width 41 height 9
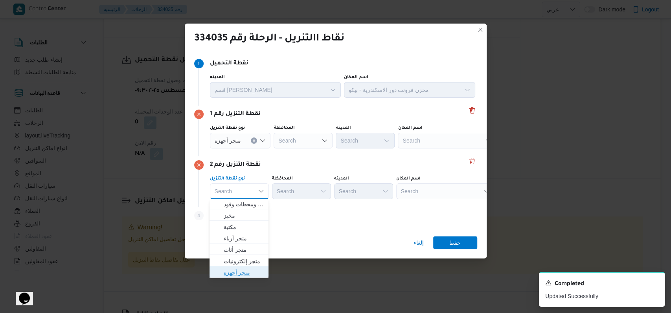
click at [241, 272] on span "متجر أجهزة" at bounding box center [244, 272] width 40 height 9
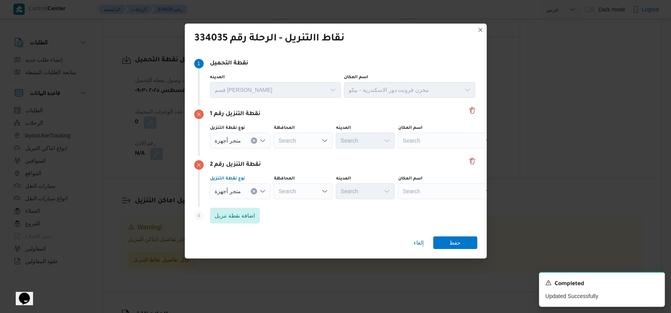
click at [441, 143] on div "Search" at bounding box center [447, 141] width 98 height 16
click at [420, 157] on span "معرض اولاد عمر و - شباس عمير قلين | | شباس عمير" at bounding box center [449, 154] width 79 height 9
click at [427, 196] on div "Search" at bounding box center [447, 191] width 98 height 16
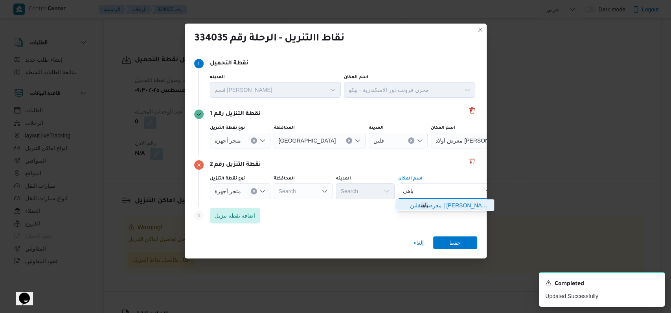
click at [436, 201] on span "معرض باهى قلين | احمد باهى | مدينة قلين" at bounding box center [449, 205] width 79 height 9
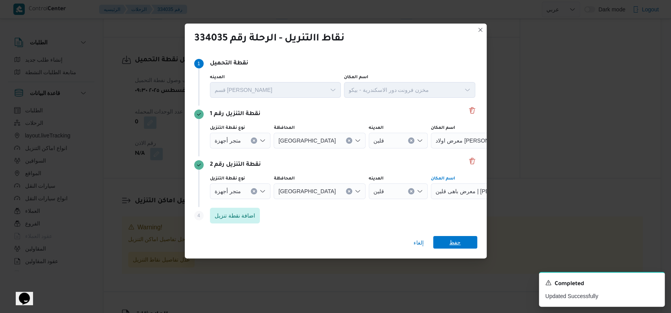
click at [451, 237] on span "حفظ" at bounding box center [454, 242] width 11 height 13
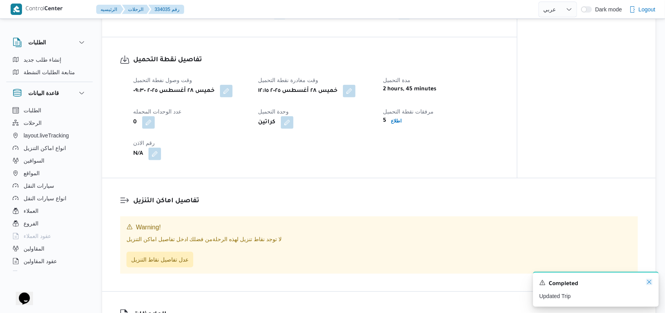
click at [648, 284] on icon "Dismiss toast" at bounding box center [649, 282] width 6 height 6
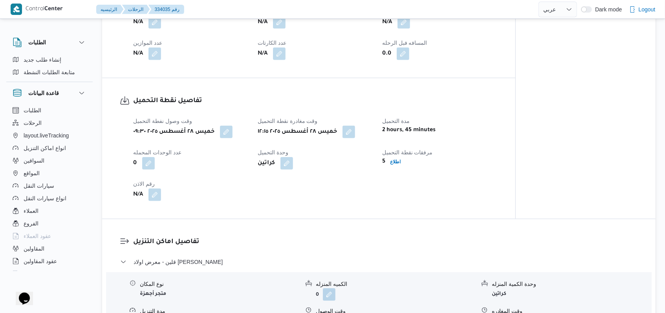
scroll to position [464, 0]
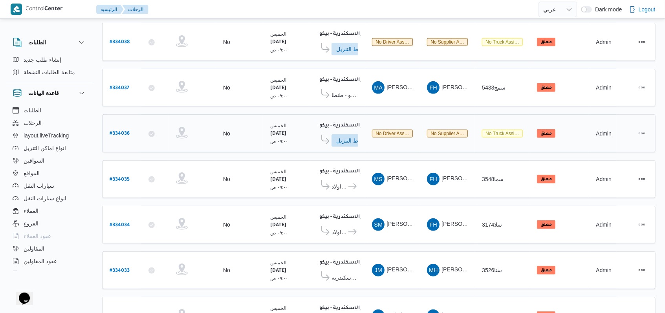
scroll to position [262, 0]
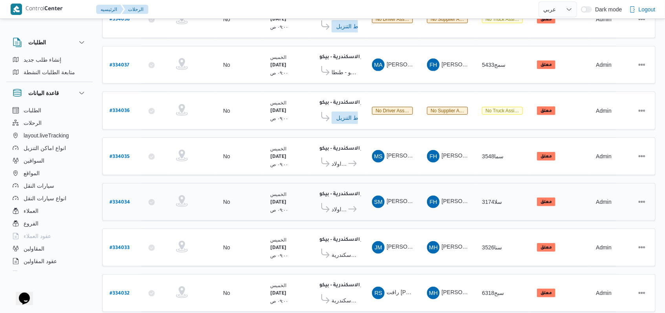
click at [125, 200] on b "# 334034" at bounding box center [120, 202] width 20 height 5
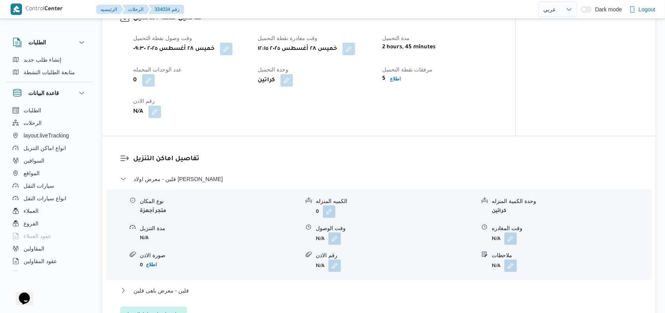
scroll to position [471, 0]
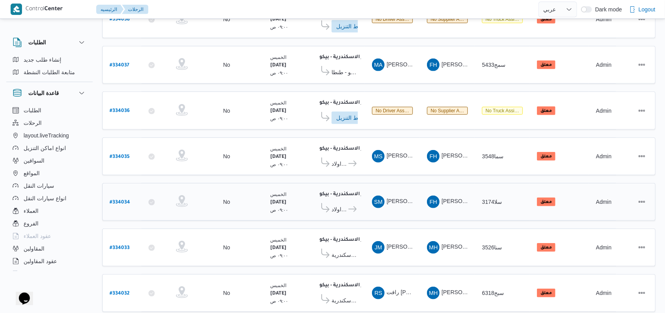
scroll to position [265, 0]
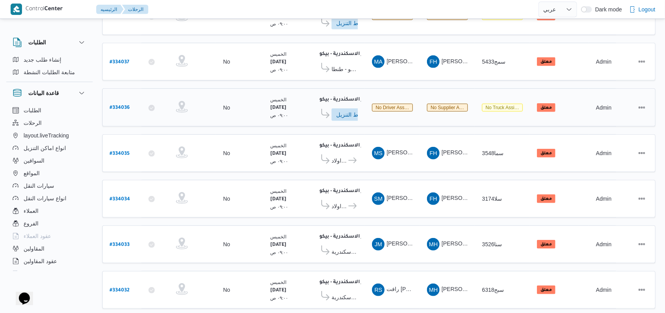
click at [123, 105] on b "# 334036" at bounding box center [120, 107] width 20 height 5
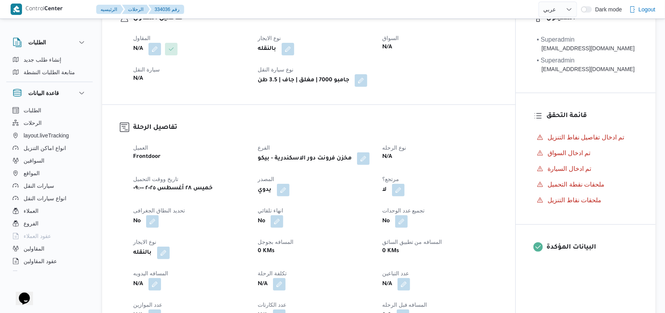
scroll to position [55, 0]
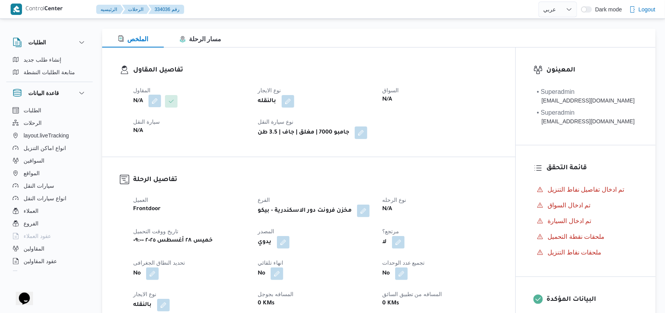
click at [157, 101] on button "button" at bounding box center [154, 101] width 13 height 13
click at [140, 136] on div "Search" at bounding box center [139, 133] width 59 height 16
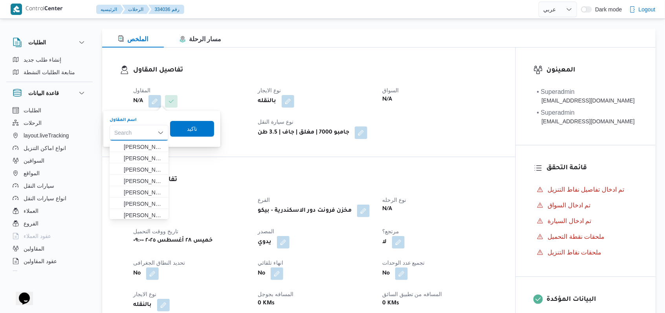
paste input "فتحى حسن جلال ابو الحسن شركه تربو"
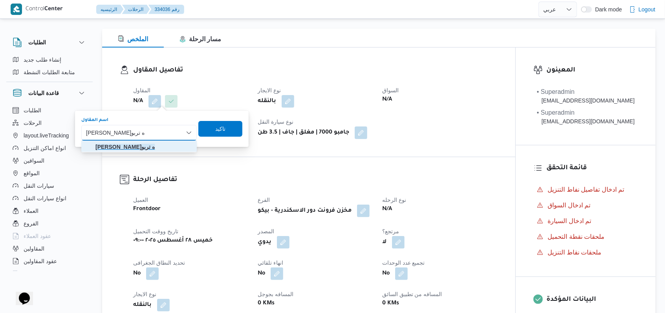
click at [155, 149] on mark "فتحى حسن جلال ابو الحسن شركه تربو" at bounding box center [124, 147] width 59 height 6
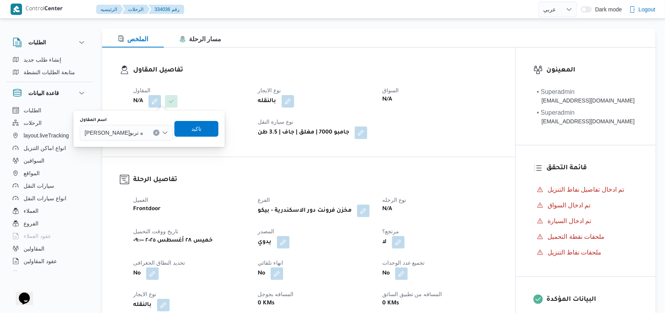
click at [225, 127] on div "You are in a dialog. To close this dialog, hit escape. اسم المقاول فتحى حسن جلا…" at bounding box center [148, 129] width 151 height 36
click at [219, 138] on div "اسم المقاول فتحى حسن جلال ابو الحسن شركه تربو تاكيد" at bounding box center [149, 128] width 140 height 25
click at [218, 133] on span "تاكيد" at bounding box center [196, 129] width 44 height 16
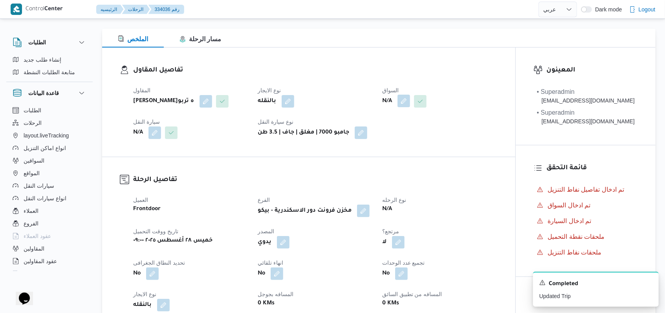
click at [401, 106] on button "button" at bounding box center [404, 101] width 13 height 13
click at [396, 122] on div "اختار السواق" at bounding box center [389, 120] width 59 height 6
click at [397, 134] on div "Search" at bounding box center [389, 133] width 59 height 16
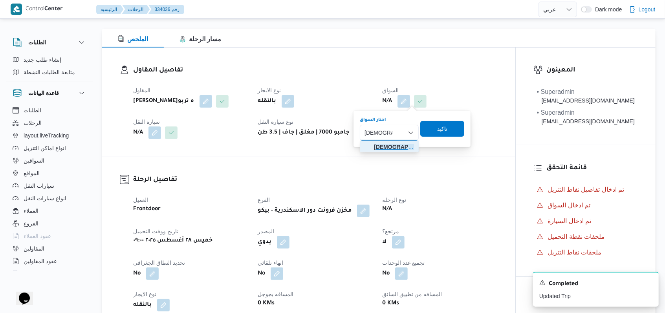
click at [394, 149] on span "اسلام مصط فى حسن مصطفى" at bounding box center [394, 146] width 40 height 9
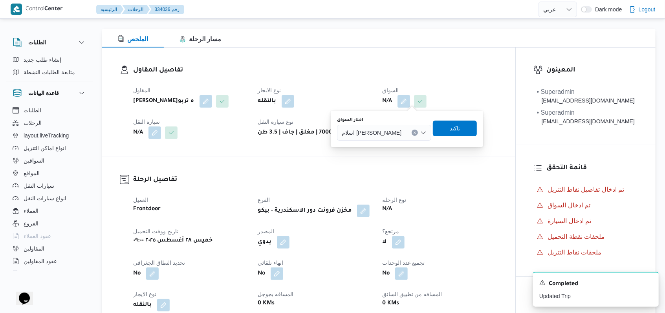
click at [460, 130] on span "تاكيد" at bounding box center [455, 128] width 10 height 9
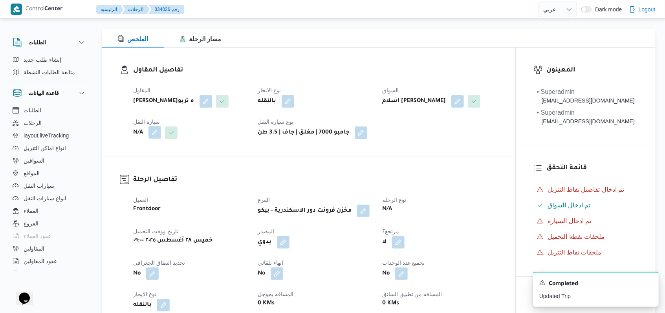
click at [154, 139] on button "button" at bounding box center [154, 132] width 13 height 13
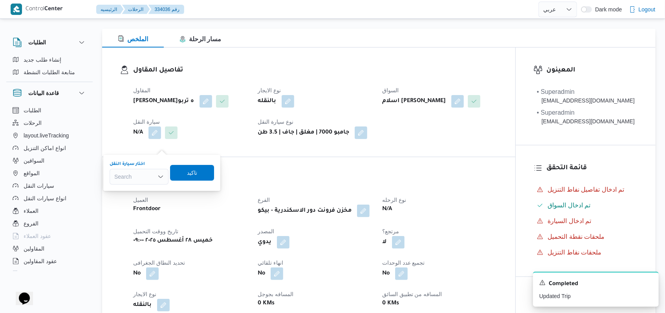
click at [137, 178] on div "Search" at bounding box center [139, 177] width 59 height 16
click at [149, 194] on span "سان 6526 | null" at bounding box center [144, 190] width 40 height 9
click at [196, 173] on span "تاكيد" at bounding box center [198, 172] width 10 height 9
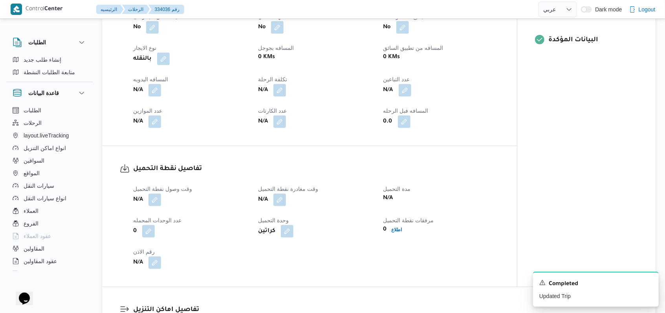
scroll to position [317, 0]
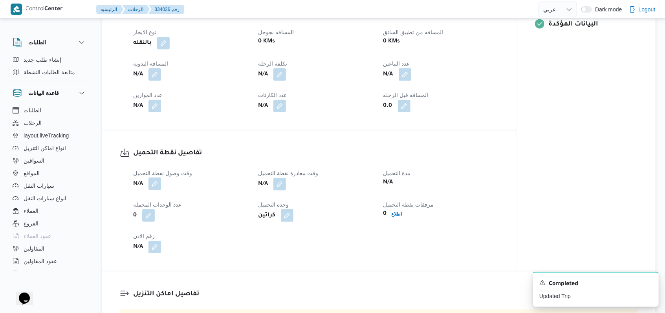
click at [154, 190] on button "button" at bounding box center [154, 184] width 13 height 13
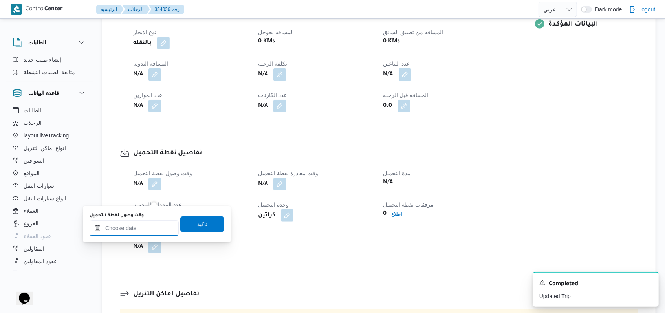
click at [135, 231] on input "وقت وصول نفطة التحميل" at bounding box center [134, 228] width 89 height 16
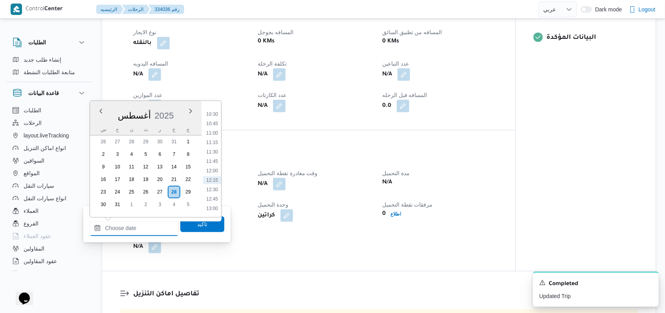
scroll to position [303, 0]
click at [214, 187] on li "10:00" at bounding box center [212, 185] width 18 height 8
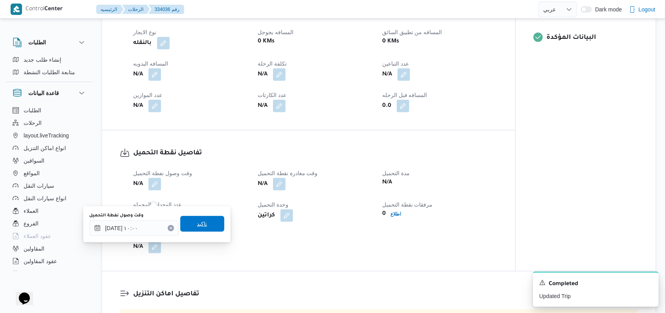
click at [205, 227] on span "تاكيد" at bounding box center [202, 224] width 44 height 16
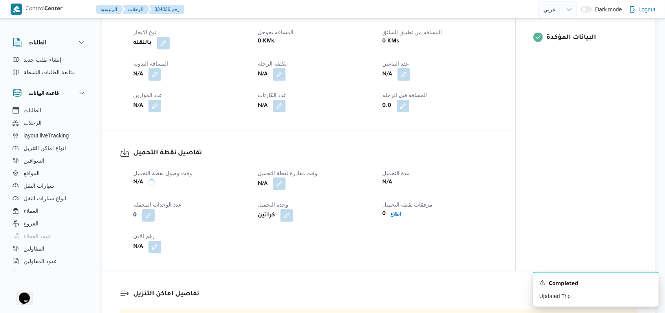
click at [283, 190] on button "button" at bounding box center [279, 184] width 13 height 13
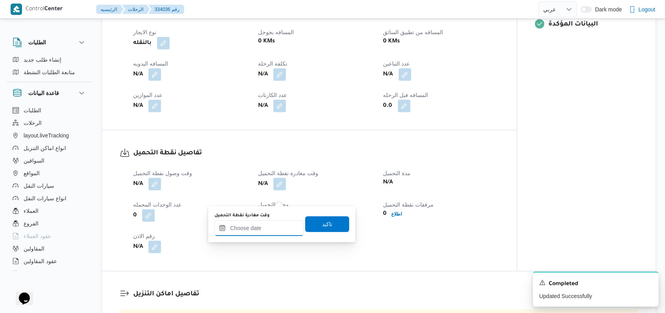
click at [267, 228] on input "وقت مغادرة نقطة التحميل" at bounding box center [258, 228] width 89 height 16
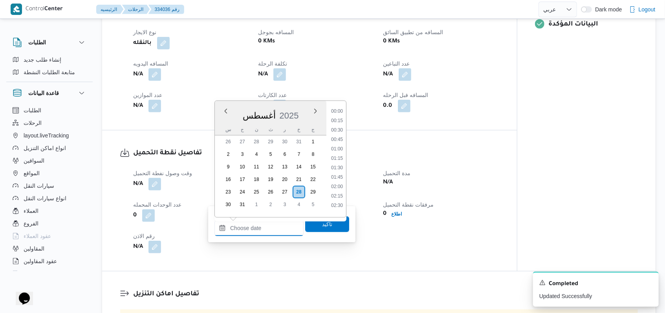
scroll to position [408, 0]
click at [333, 166] on li "12:15" at bounding box center [337, 165] width 18 height 8
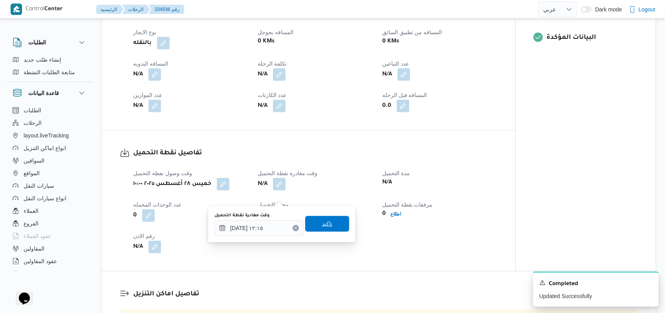
click at [322, 225] on span "تاكيد" at bounding box center [327, 223] width 10 height 9
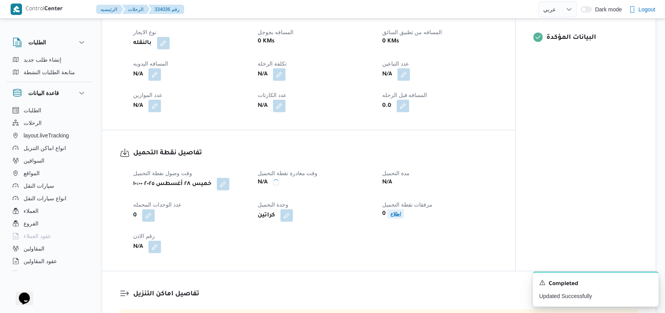
click at [391, 217] on b "اطلاع" at bounding box center [395, 213] width 11 height 5
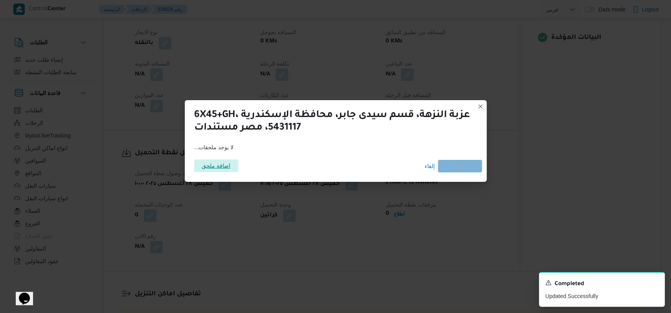
click at [221, 171] on span "اضافة ملحق" at bounding box center [216, 165] width 29 height 13
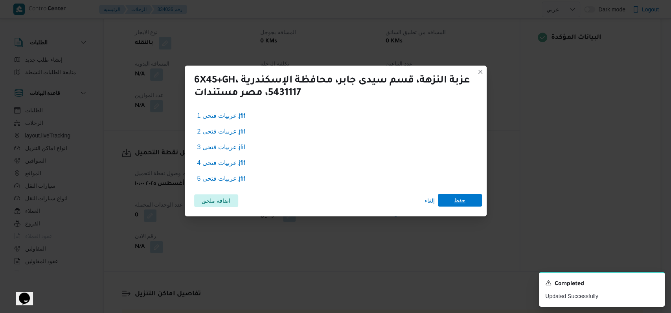
click at [466, 202] on span "حفظ" at bounding box center [460, 200] width 44 height 13
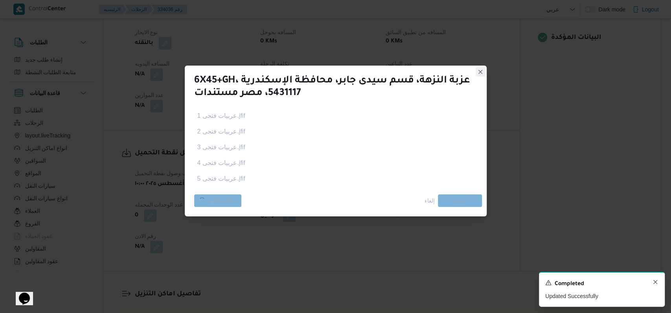
click at [652, 284] on icon "Dismiss toast" at bounding box center [655, 282] width 6 height 6
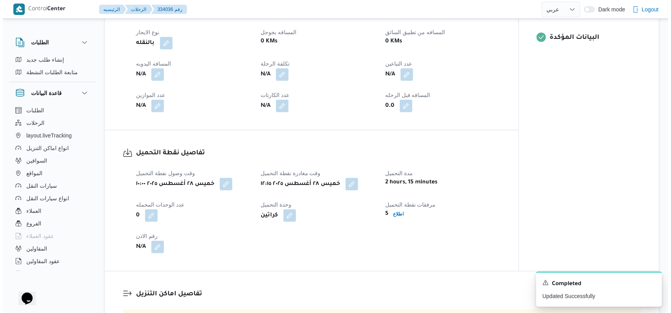
scroll to position [422, 0]
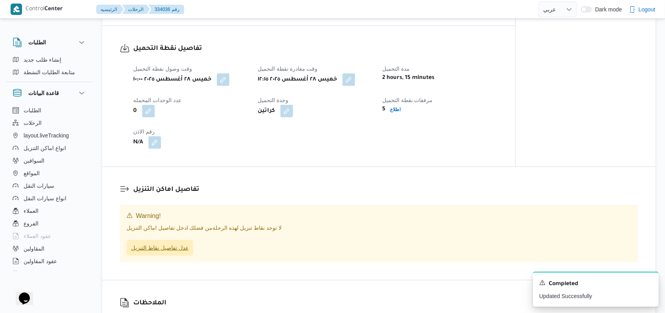
click at [167, 253] on span "عدل تفاصيل نقاط التنزيل" at bounding box center [159, 247] width 57 height 9
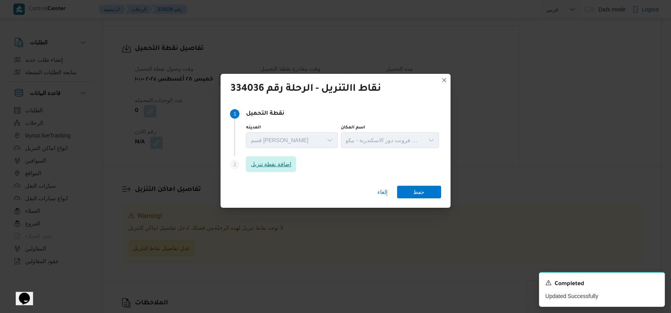
click at [280, 165] on span "اضافة نقطة تنزيل" at bounding box center [270, 163] width 41 height 9
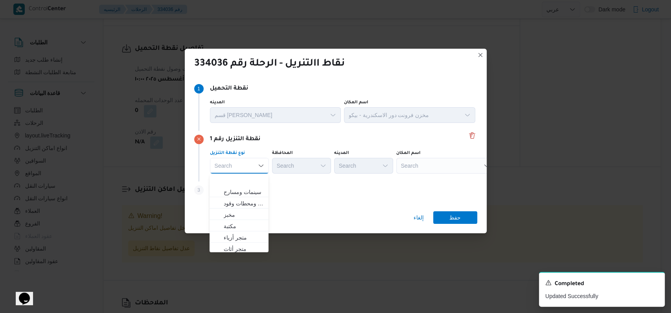
scroll to position [206, 0]
click at [238, 250] on span "متجر أجهزة" at bounding box center [244, 246] width 40 height 9
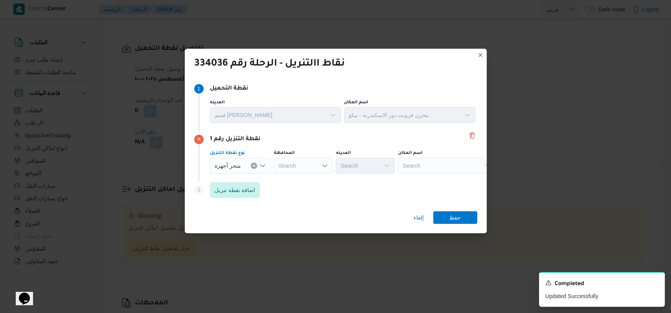
click at [248, 180] on div "نقطة التنزيل رقم 1 نوع نقطة التنزيل متجر أجهزة Combo box. Selected. متجر أجهزة.…" at bounding box center [335, 156] width 283 height 51
click at [244, 194] on span "اضافة نقطة تنزيل" at bounding box center [234, 189] width 41 height 9
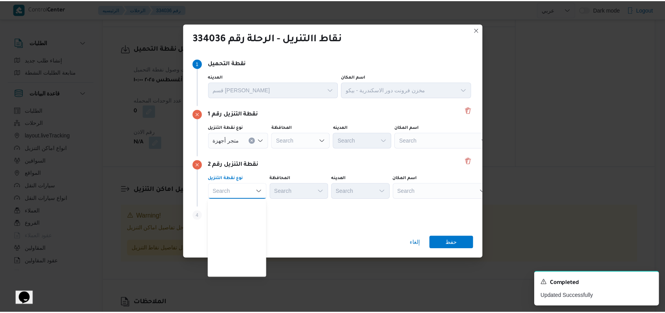
scroll to position [206, 0]
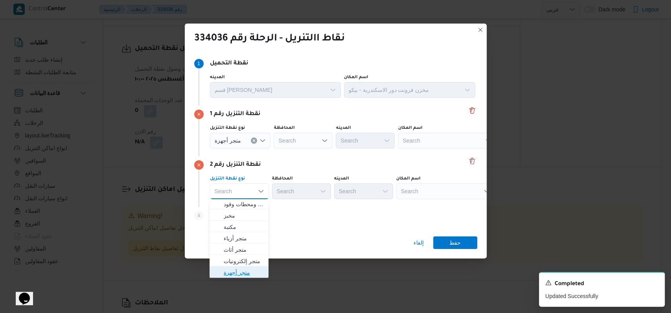
click at [240, 273] on span "متجر أجهزة" at bounding box center [244, 272] width 40 height 9
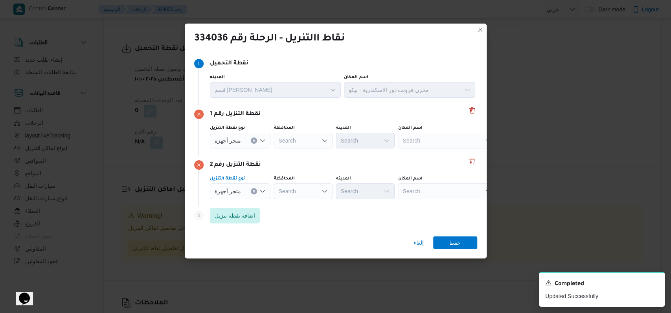
click at [437, 140] on div "Search" at bounding box center [447, 141] width 98 height 16
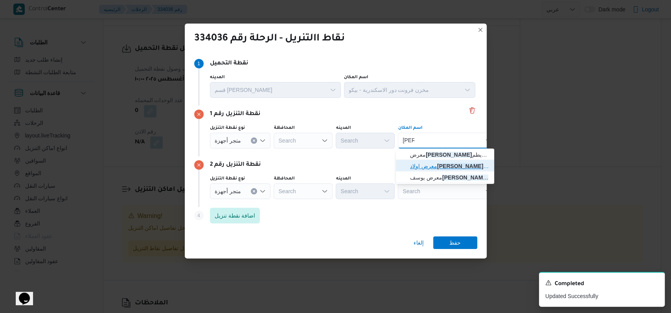
click at [437, 165] on span "معرض اولاد عمرو - شباس عمير قلين | | شباس عمير" at bounding box center [449, 165] width 79 height 9
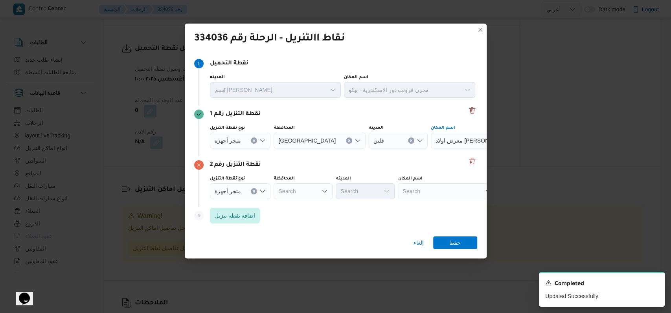
click at [437, 192] on div "Search" at bounding box center [447, 191] width 98 height 16
click at [434, 201] on span "معرض باه ى قلين | احمد باهى | مدينة قلين" at bounding box center [449, 205] width 79 height 9
click at [458, 240] on span "حفظ" at bounding box center [454, 242] width 11 height 13
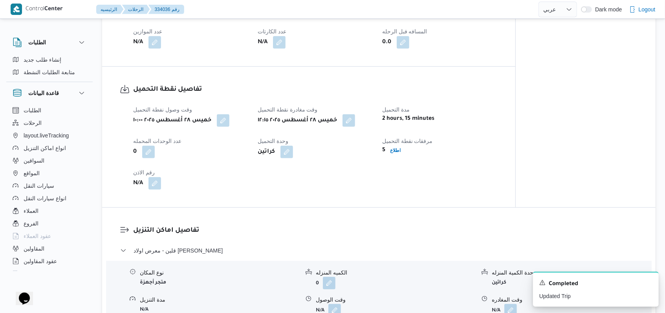
scroll to position [568, 0]
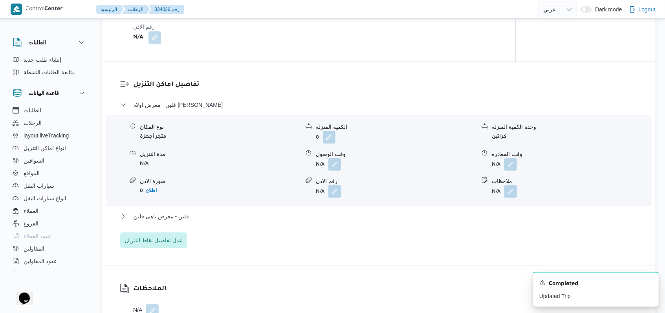
click at [200, 115] on div "قلين - معرض اولاد عمرو - شباس عمير قلين" at bounding box center [379, 107] width 518 height 15
click at [214, 110] on span "قلين - معرض اولاد عمرو - شباس عمير قلين" at bounding box center [178, 104] width 89 height 9
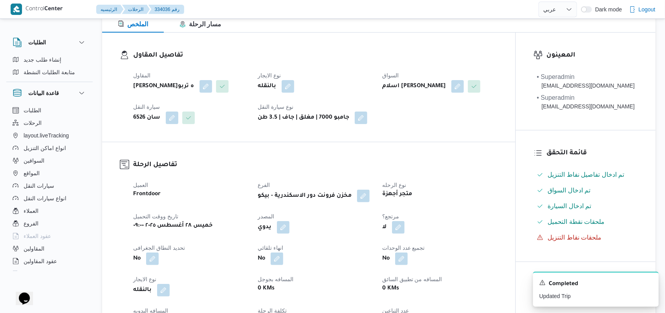
scroll to position [52, 0]
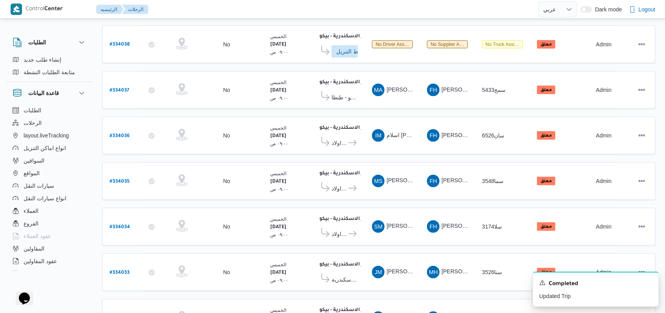
scroll to position [214, 0]
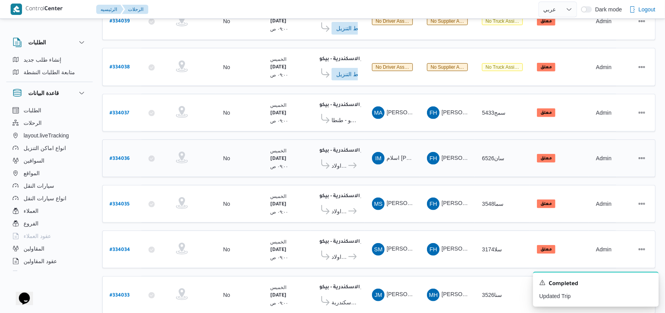
click at [351, 163] on icon at bounding box center [352, 166] width 8 height 6
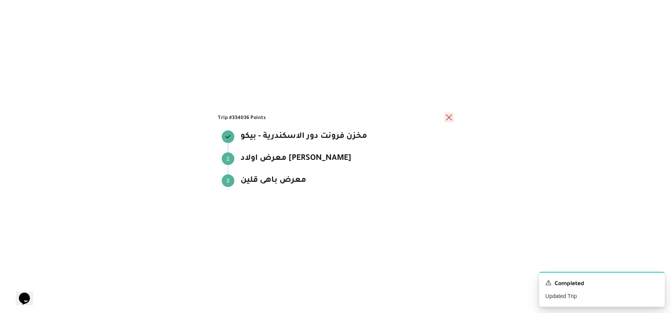
click at [445, 121] on button "close" at bounding box center [448, 117] width 9 height 9
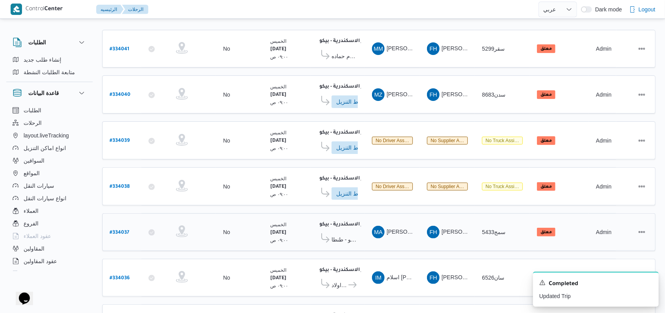
scroll to position [57, 0]
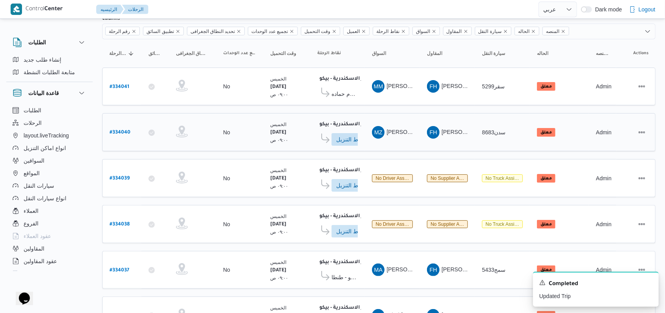
click at [121, 130] on b "# 334040" at bounding box center [120, 132] width 21 height 5
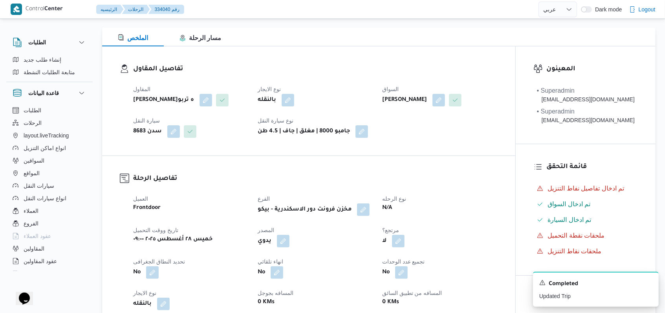
scroll to position [423, 0]
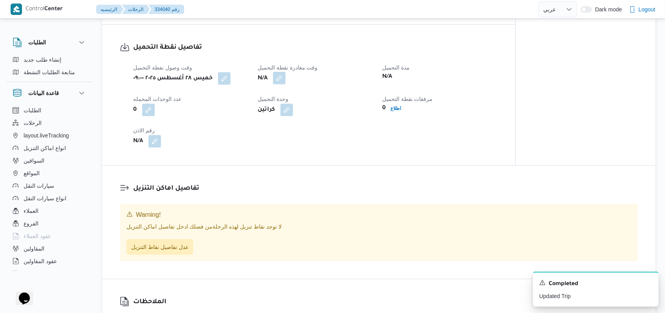
click at [281, 84] on button "button" at bounding box center [279, 78] width 13 height 13
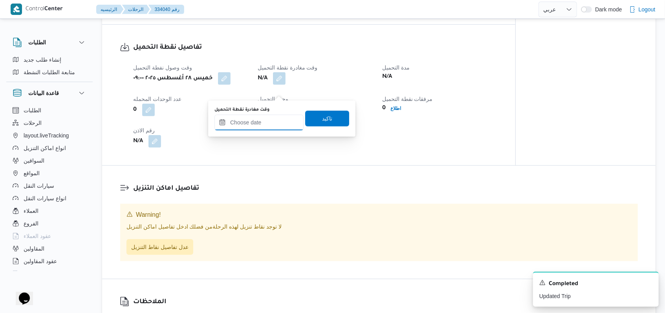
click at [267, 118] on input "وقت مغادرة نقطة التحميل" at bounding box center [258, 123] width 89 height 16
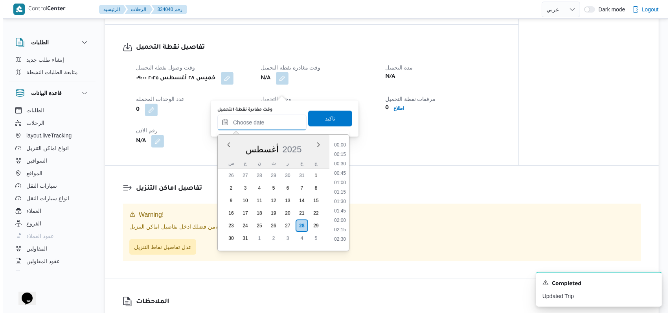
scroll to position [408, 0]
click at [340, 195] on li "12:15" at bounding box center [337, 199] width 18 height 8
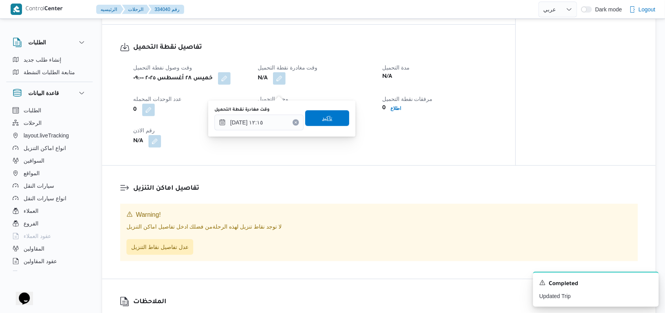
click at [333, 119] on span "تاكيد" at bounding box center [327, 118] width 44 height 16
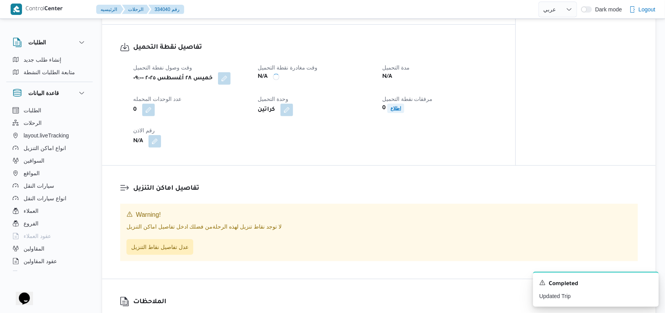
click at [400, 111] on b "اطلاع" at bounding box center [395, 108] width 11 height 5
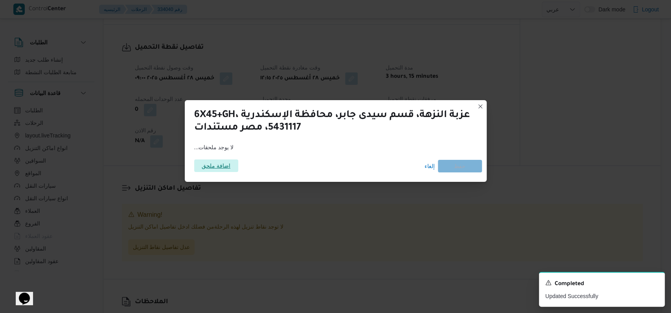
click at [227, 165] on span "اضافة ملحق" at bounding box center [216, 165] width 29 height 13
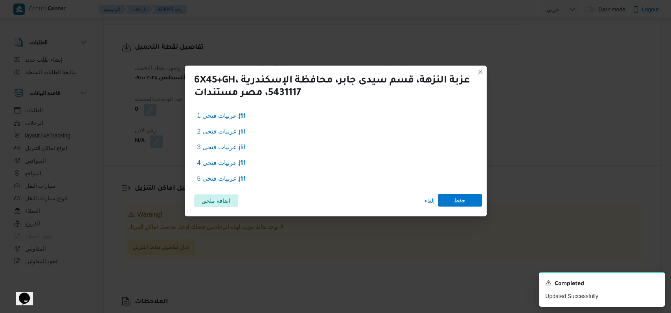
click at [456, 200] on span "حفظ" at bounding box center [459, 200] width 11 height 13
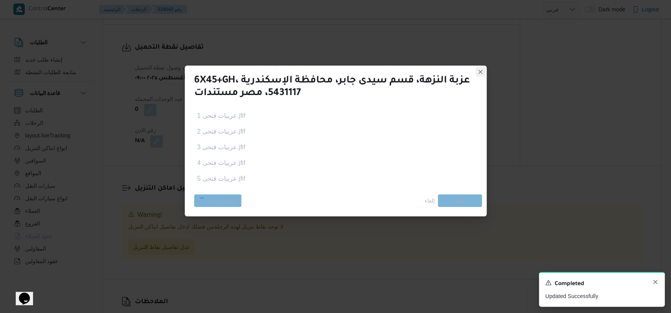
click at [655, 284] on icon "Dismiss toast" at bounding box center [655, 282] width 6 height 6
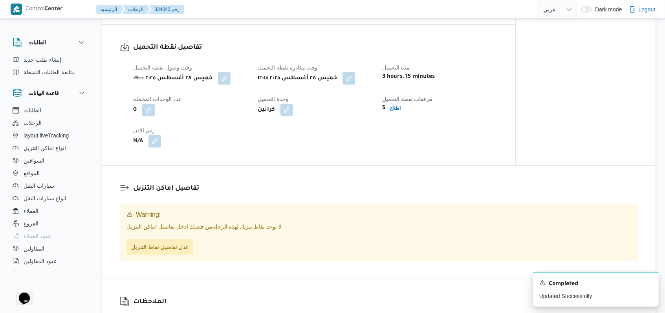
click at [247, 194] on h3 "تفاصيل اماكن التنزيل" at bounding box center [385, 188] width 505 height 11
click at [163, 253] on span "عدل تفاصيل نقاط التنزيل" at bounding box center [159, 247] width 67 height 16
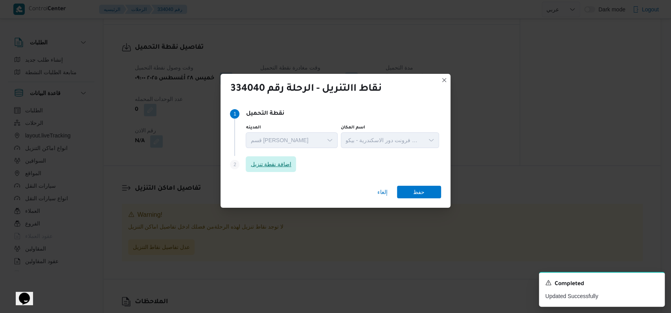
click at [270, 159] on span "اضافة نقطة تنزيل" at bounding box center [271, 164] width 50 height 16
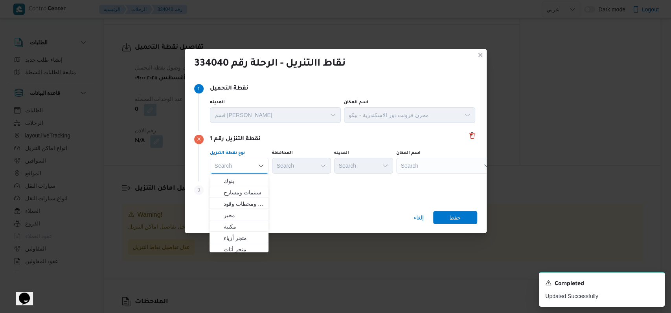
scroll to position [206, 0]
click at [245, 248] on span "متجر أجهزة" at bounding box center [244, 246] width 40 height 9
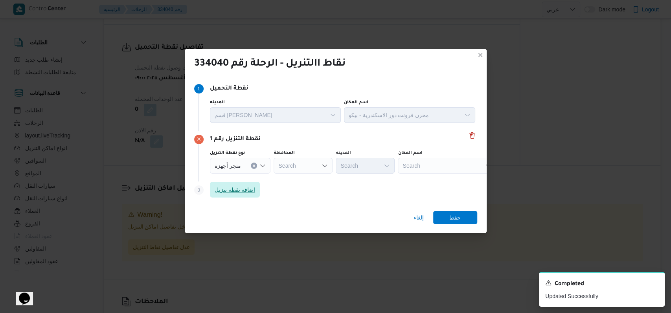
click at [249, 191] on span "اضافة نقطة تنزيل" at bounding box center [234, 189] width 41 height 9
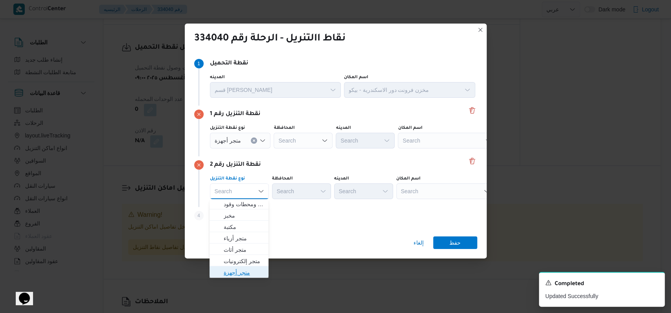
click at [253, 273] on span "متجر أجهزة" at bounding box center [244, 272] width 40 height 9
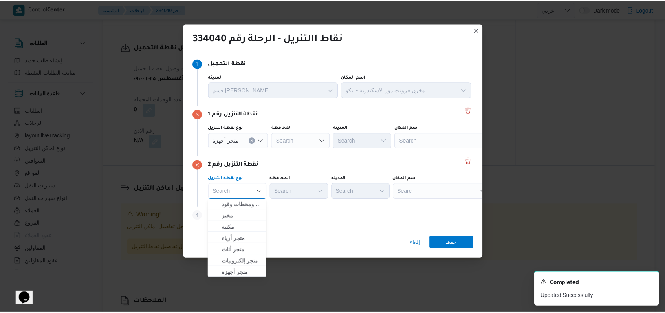
scroll to position [0, 0]
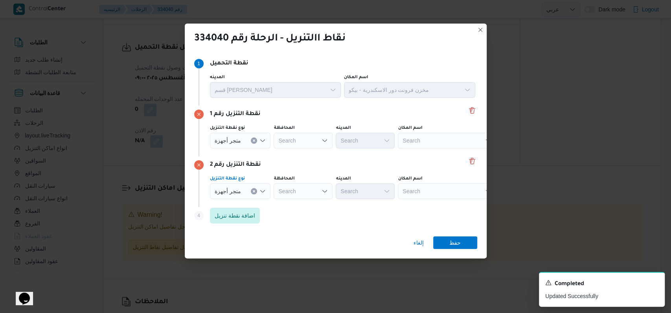
click at [442, 146] on div "Search" at bounding box center [447, 141] width 98 height 16
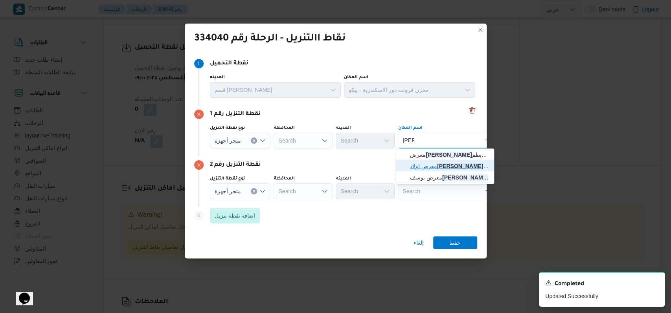
click at [436, 164] on span "معرض اولاد عمرو - شباس عمير قلين | | شباس عمير" at bounding box center [449, 165] width 79 height 9
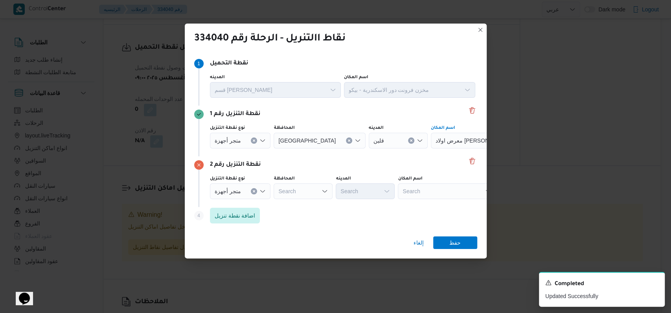
click at [425, 198] on div "Search" at bounding box center [447, 191] width 98 height 16
click at [429, 204] on span "معرض باه ى قلين | احمد باهى | مدينة قلين" at bounding box center [449, 205] width 79 height 9
click at [470, 249] on span "حفظ" at bounding box center [455, 242] width 44 height 13
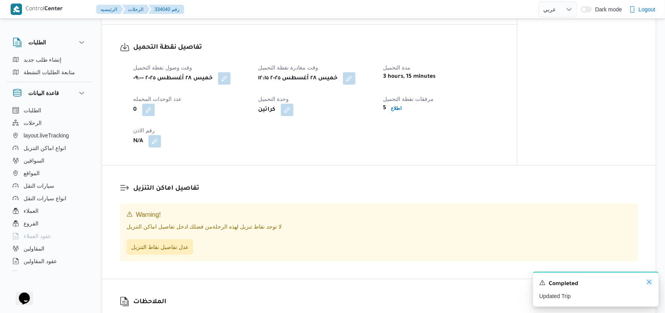
click at [651, 282] on icon "Dismiss toast" at bounding box center [649, 282] width 6 height 6
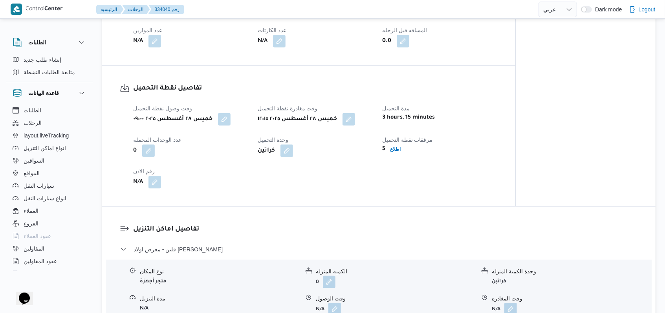
scroll to position [464, 0]
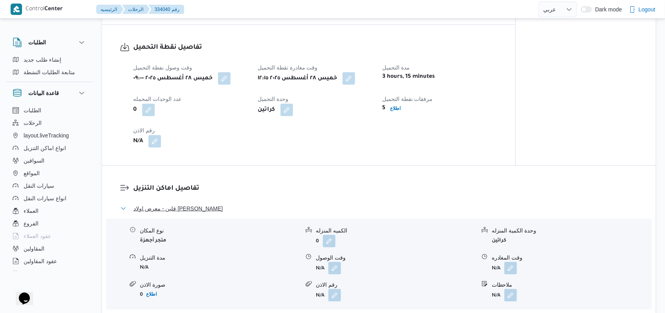
click at [223, 213] on span "قلين - معرض اولاد عمرو - شباس عمير قلين" at bounding box center [178, 208] width 89 height 9
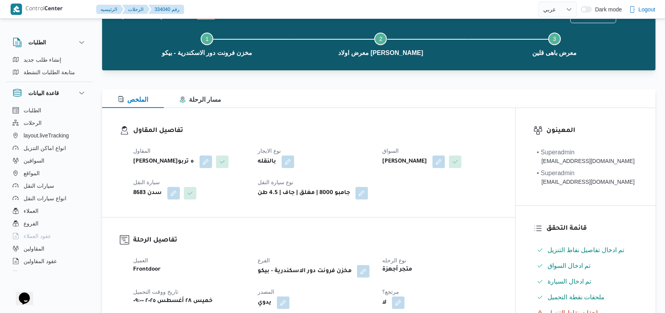
scroll to position [0, 0]
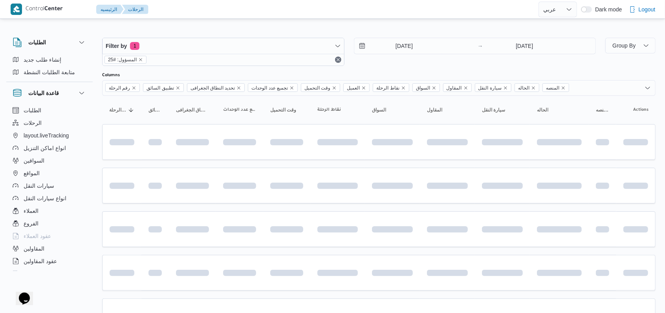
scroll to position [57, 0]
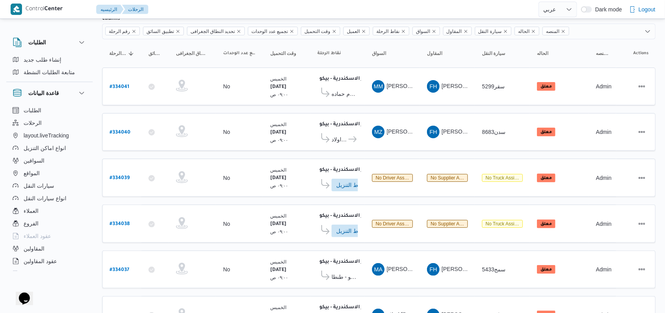
click at [381, 148] on table "رقم الرحلة Click to sort in ascending order تطبيق السائق Click to sort in ascen…" at bounding box center [378, 281] width 553 height 485
click at [116, 222] on b "# 334038" at bounding box center [120, 224] width 20 height 5
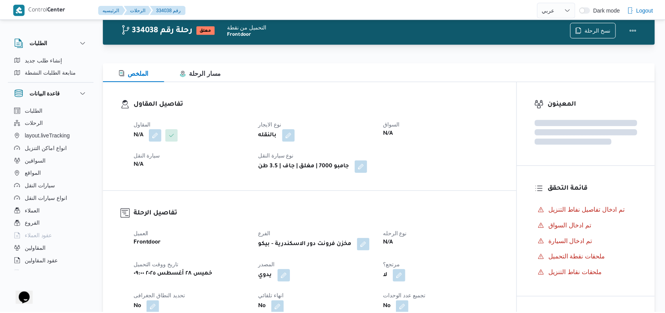
scroll to position [57, 0]
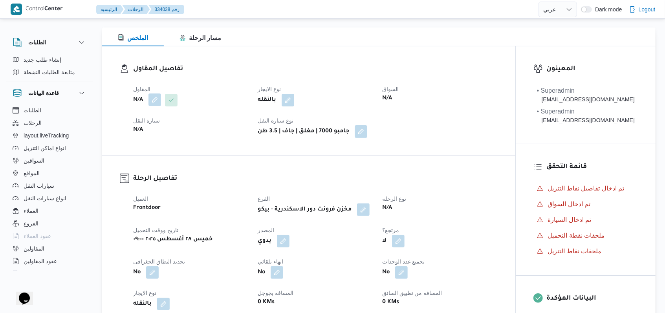
click at [160, 100] on button "button" at bounding box center [154, 99] width 13 height 13
click at [142, 133] on div "Search" at bounding box center [139, 132] width 59 height 16
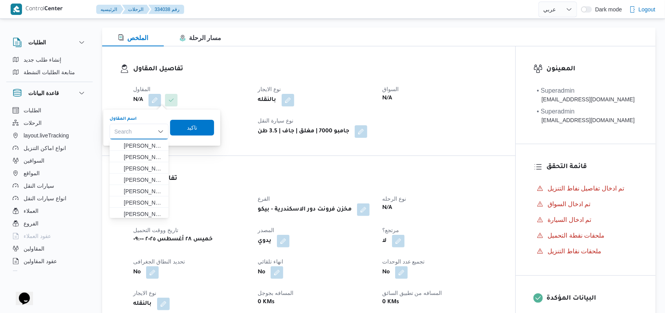
paste input "فتحى حسن جلال ابو الحسن شركه تربو"
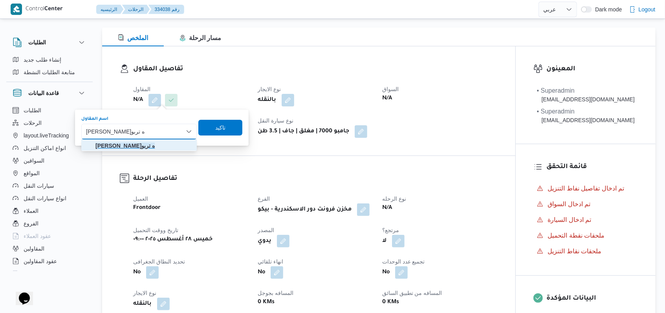
click at [155, 143] on mark "فتحى حسن جلال ابو الحسن شركه تربو" at bounding box center [124, 146] width 59 height 6
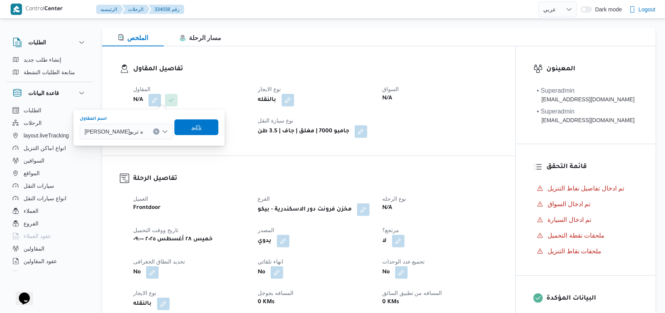
click at [202, 127] on span "تاكيد" at bounding box center [196, 127] width 10 height 9
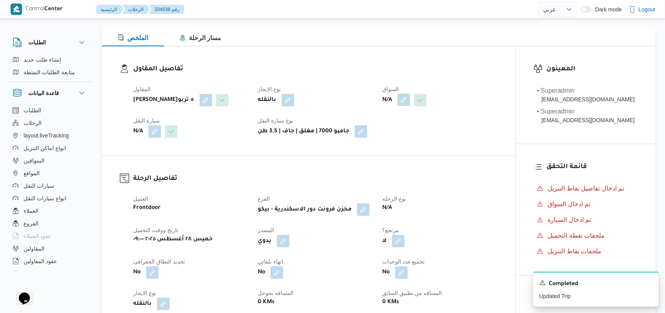
click at [404, 100] on button "button" at bounding box center [404, 99] width 13 height 13
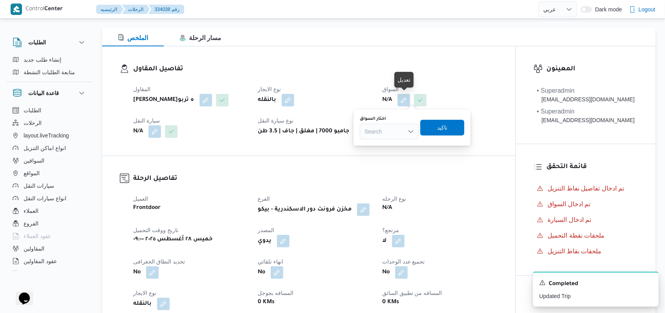
click at [387, 134] on div "Search" at bounding box center [389, 132] width 59 height 16
click at [405, 146] on span "ايمن خميس رفاعى محمد" at bounding box center [394, 145] width 40 height 9
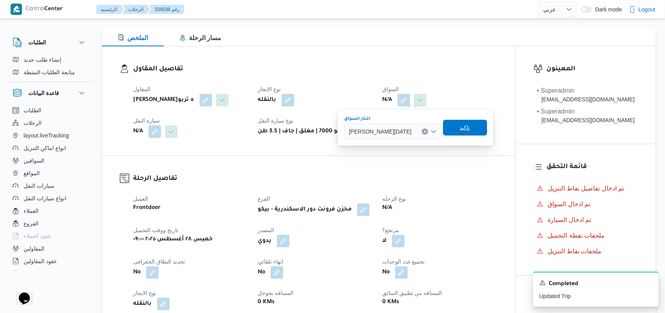
click at [460, 124] on span "تاكيد" at bounding box center [465, 127] width 10 height 9
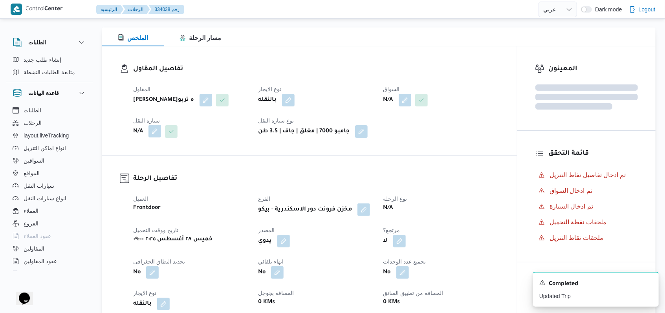
click at [158, 137] on button "button" at bounding box center [154, 131] width 13 height 13
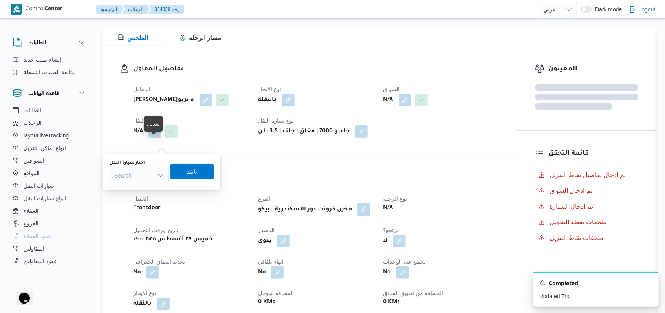
click at [145, 173] on div "Search" at bounding box center [139, 176] width 59 height 16
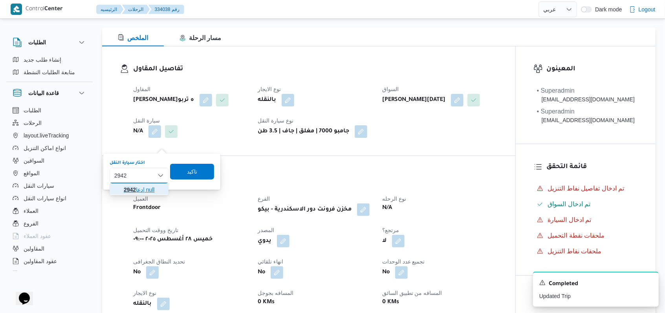
click at [140, 187] on span "دعا 2942 | null" at bounding box center [144, 189] width 40 height 9
click at [192, 178] on span "تاكيد" at bounding box center [196, 171] width 44 height 16
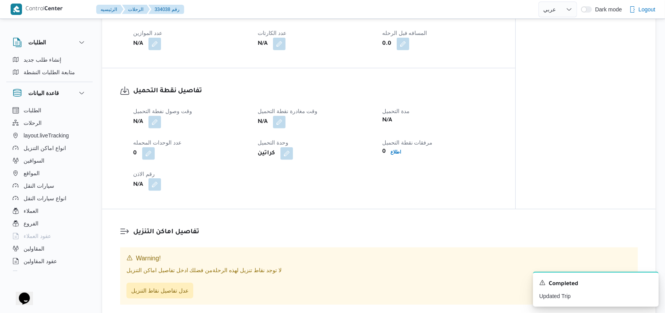
scroll to position [423, 0]
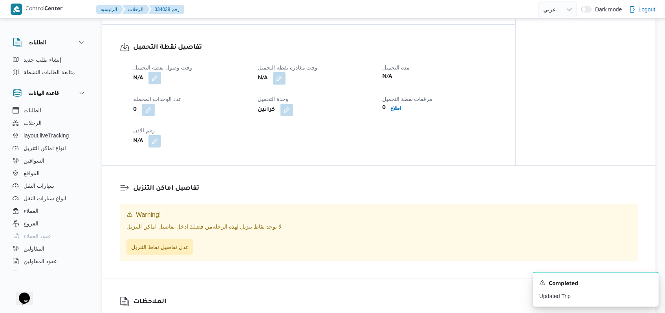
click at [160, 84] on button "button" at bounding box center [154, 78] width 13 height 13
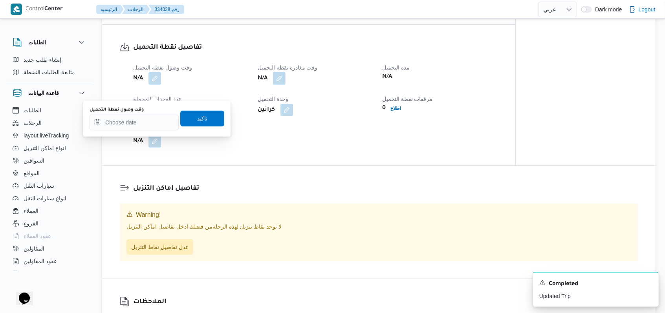
click at [145, 111] on div "وقت وصول نفطة التحميل" at bounding box center [134, 110] width 89 height 6
click at [149, 120] on input "وقت وصول نفطة التحميل" at bounding box center [134, 123] width 89 height 16
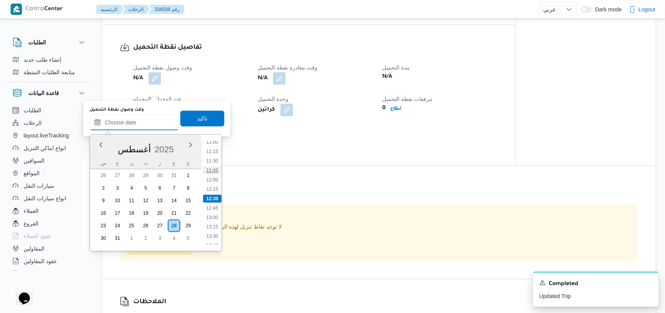
scroll to position [365, 0]
click at [214, 155] on li "10:00" at bounding box center [212, 157] width 18 height 8
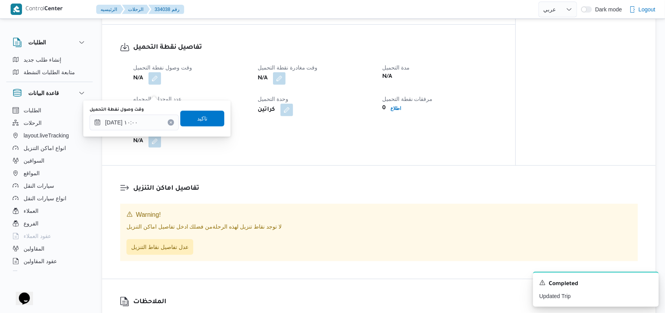
click at [206, 128] on div "وقت وصول نفطة التحميل ٢٨/٠٨/٢٠٢٥ ١٠:٠٠ تاكيد" at bounding box center [157, 118] width 136 height 25
click at [207, 122] on span "تاكيد" at bounding box center [202, 118] width 44 height 16
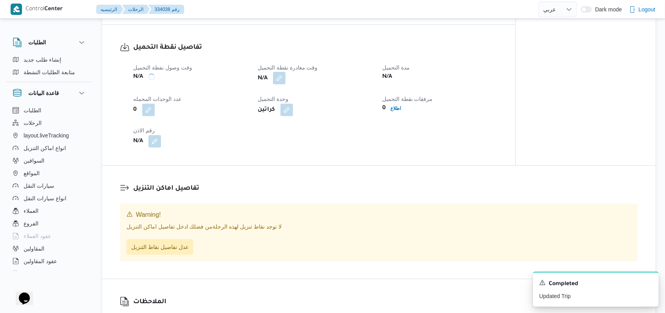
click at [274, 84] on button "button" at bounding box center [279, 78] width 13 height 13
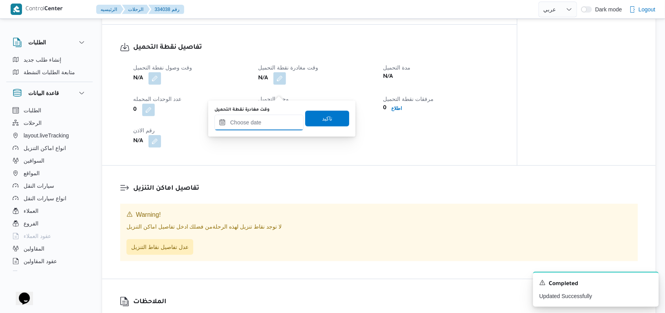
click at [262, 122] on input "وقت مغادرة نقطة التحميل" at bounding box center [258, 123] width 89 height 16
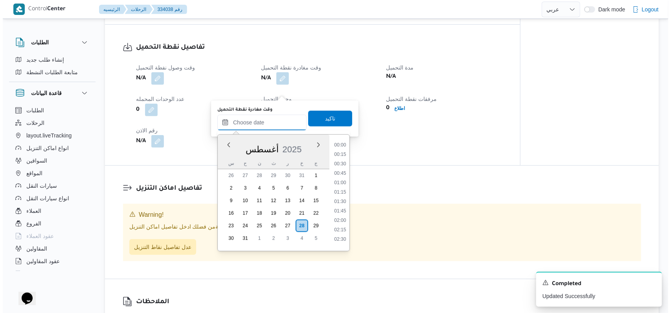
scroll to position [418, 0]
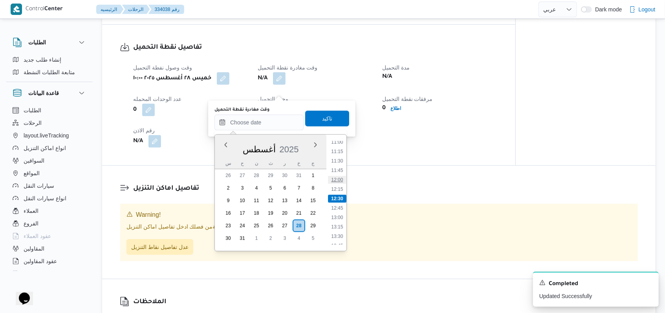
click at [337, 178] on li "12:00" at bounding box center [337, 180] width 18 height 8
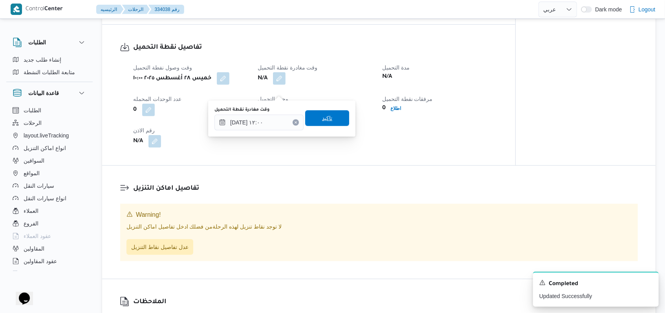
click at [322, 124] on span "تاكيد" at bounding box center [327, 118] width 44 height 16
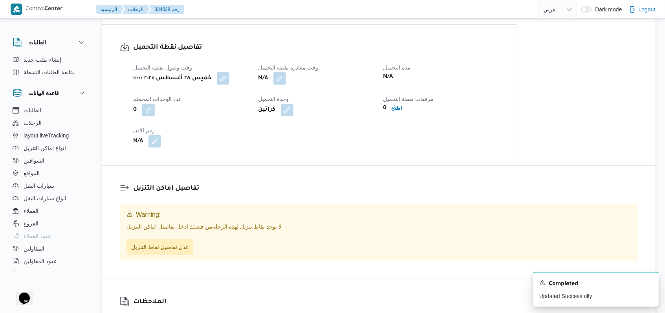
click at [397, 114] on div "0 اطلاع" at bounding box center [441, 108] width 117 height 11
click at [398, 111] on b "اطلاع" at bounding box center [397, 108] width 11 height 5
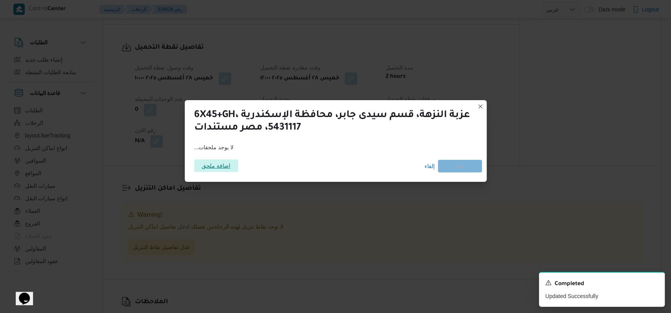
click at [233, 168] on span "اضافة ملحق" at bounding box center [216, 165] width 44 height 13
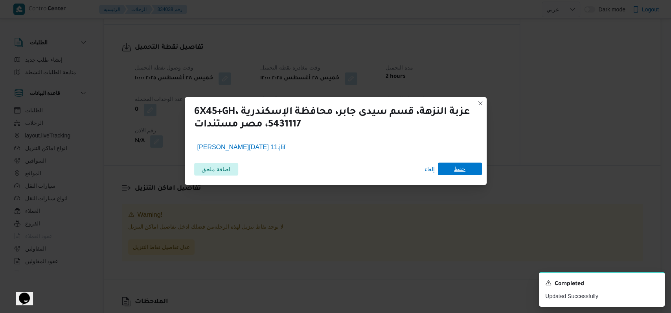
click at [462, 171] on span "حفظ" at bounding box center [459, 169] width 11 height 13
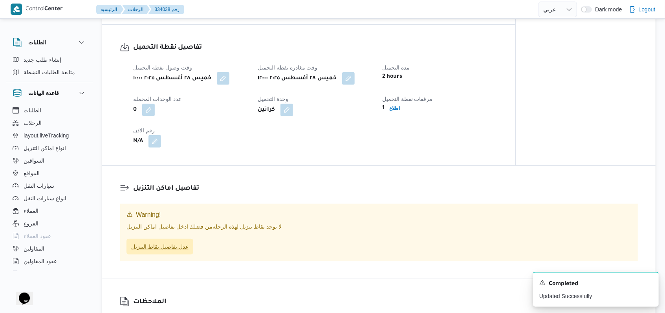
click at [170, 251] on span "عدل تفاصيل نقاط التنزيل" at bounding box center [159, 246] width 57 height 9
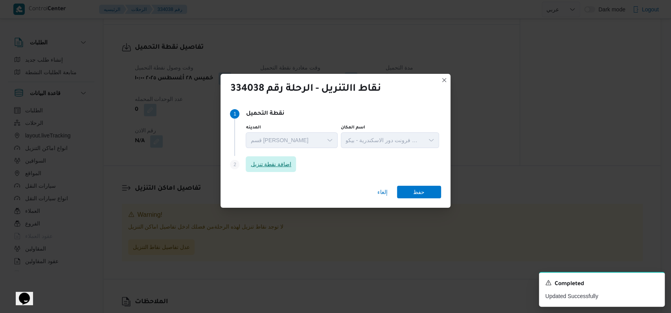
click at [286, 163] on span "اضافة نقطة تنزيل" at bounding box center [270, 163] width 41 height 9
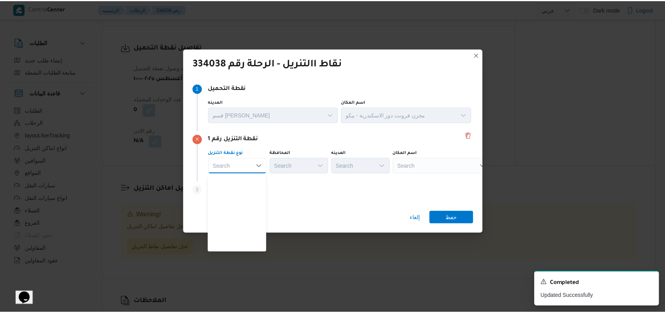
scroll to position [206, 0]
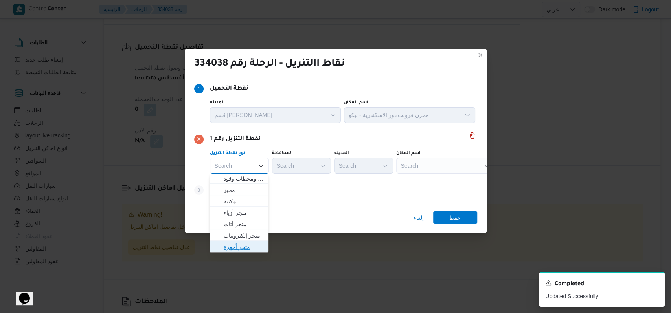
click at [247, 242] on span "متجر أجهزة" at bounding box center [244, 246] width 40 height 9
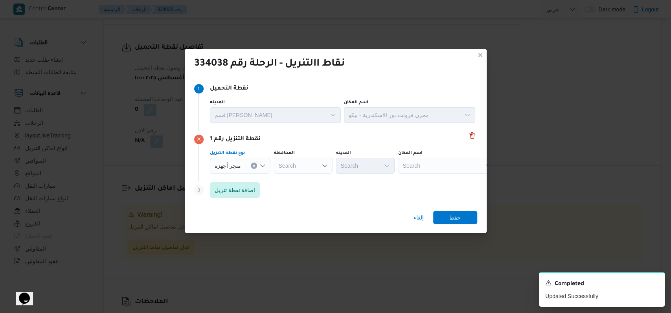
click at [438, 157] on div "اسم المكان Search" at bounding box center [447, 162] width 98 height 24
click at [436, 159] on div "Search" at bounding box center [447, 166] width 98 height 16
click at [445, 181] on span "معرض ايهاب سنتر - سموحة اسكندرية | إيهاب سنتر | عزبة سعد" at bounding box center [449, 179] width 79 height 9
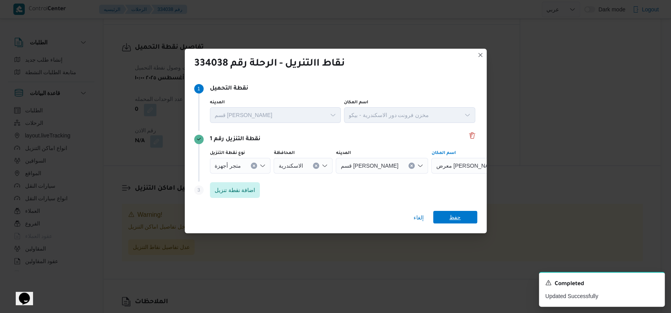
click at [456, 223] on span "حفظ" at bounding box center [454, 217] width 11 height 13
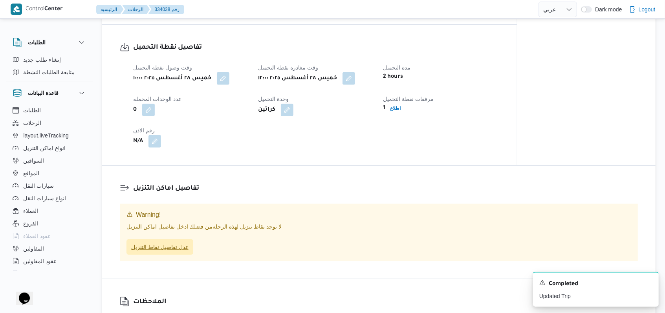
scroll to position [161, 0]
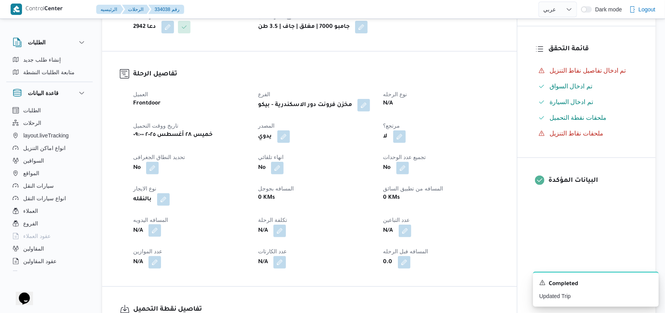
click at [155, 237] on button "button" at bounding box center [154, 230] width 13 height 13
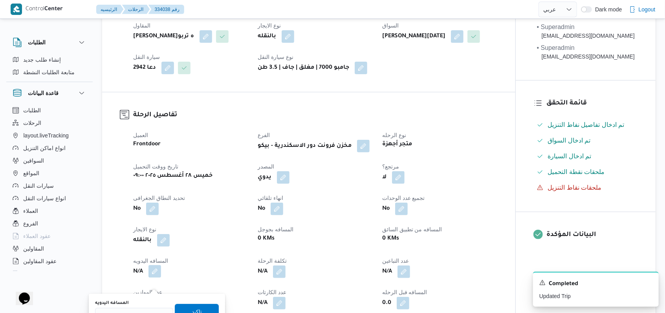
scroll to position [202, 0]
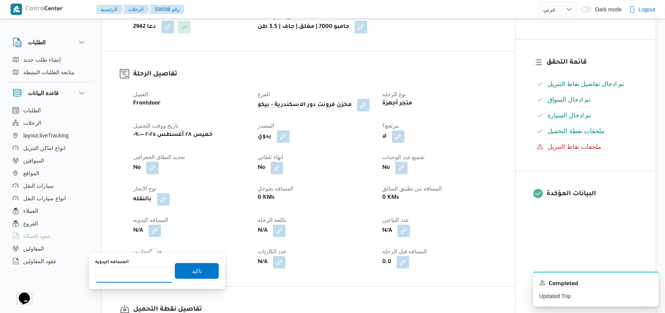
click at [139, 270] on input "المسافه اليدويه" at bounding box center [134, 275] width 78 height 16
click at [163, 270] on input "18" at bounding box center [134, 275] width 78 height 16
click at [198, 268] on span "تاكيد" at bounding box center [197, 271] width 44 height 16
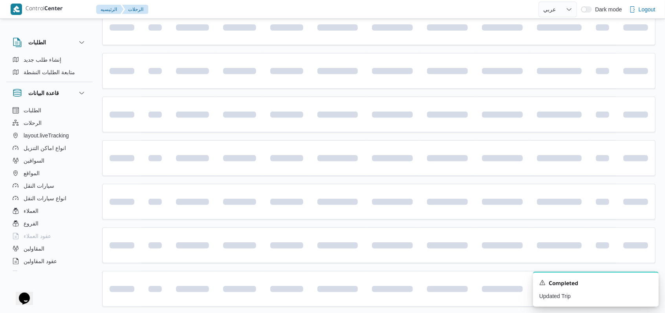
scroll to position [209, 0]
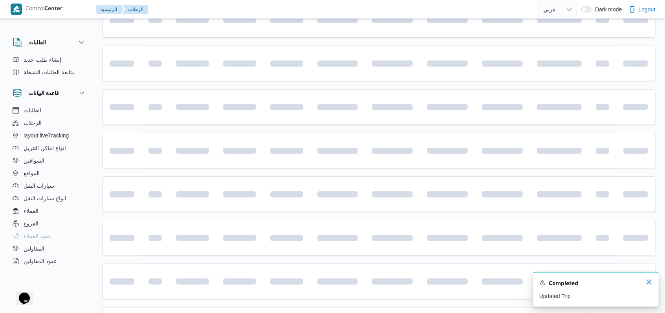
click at [647, 282] on icon "Dismiss toast" at bounding box center [649, 282] width 6 height 6
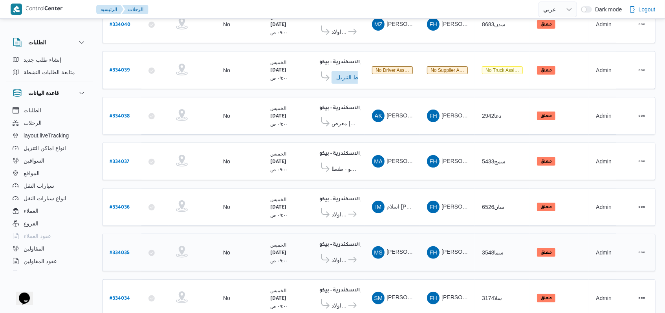
scroll to position [106, 0]
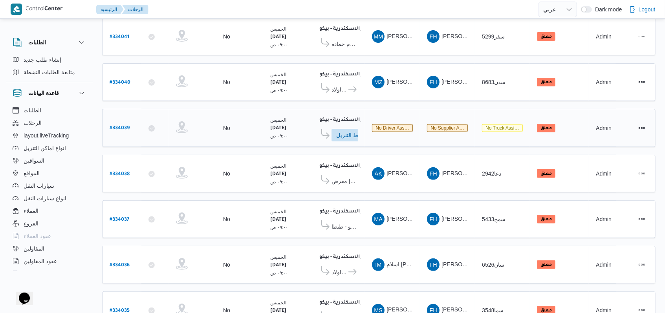
click at [126, 126] on b "# 334039" at bounding box center [120, 128] width 20 height 5
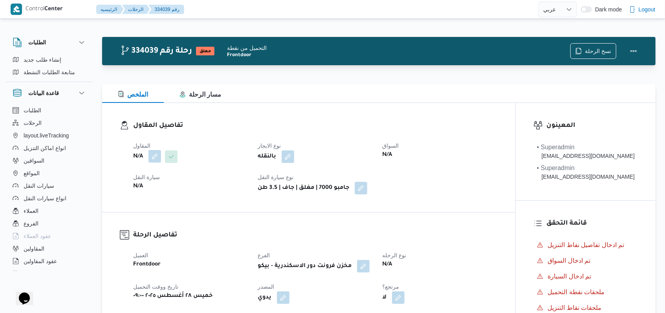
click at [154, 158] on button "button" at bounding box center [154, 156] width 13 height 13
click at [138, 193] on div "Search" at bounding box center [139, 188] width 59 height 16
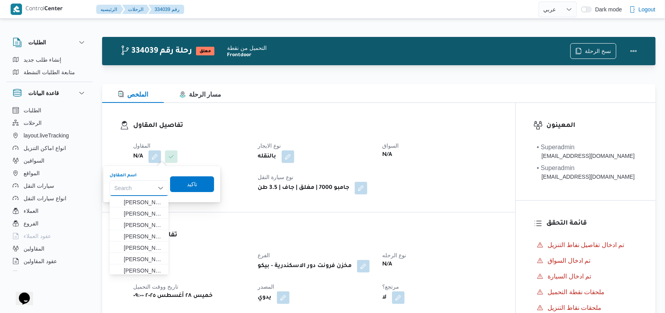
paste input "فتحى حسن جلال ابو الحسن شركه تربو"
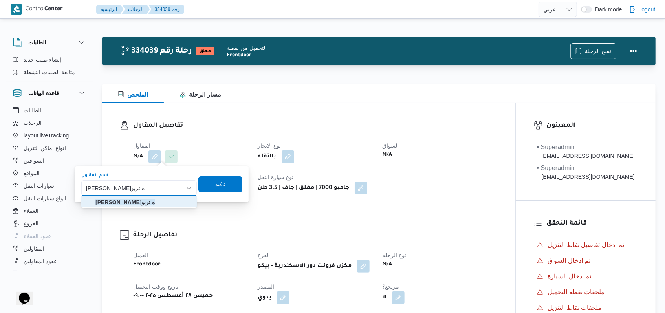
click at [155, 203] on mark "فتحى حسن جلال ابو الحسن شركه تربو" at bounding box center [124, 202] width 59 height 6
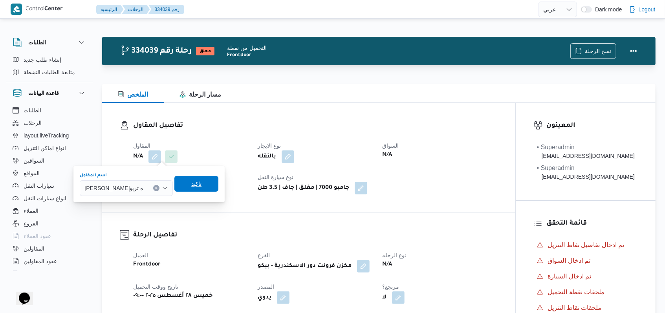
click at [215, 187] on span "تاكيد" at bounding box center [196, 184] width 44 height 16
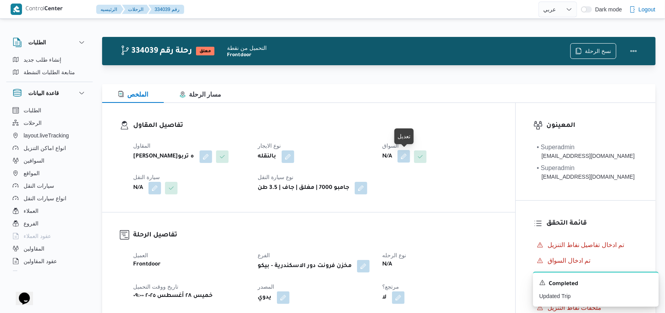
click at [408, 154] on button "button" at bounding box center [404, 156] width 13 height 13
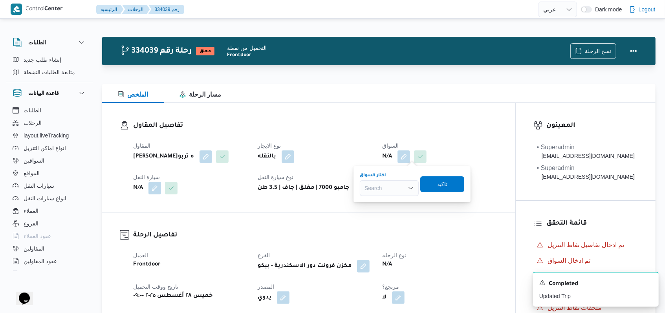
click at [394, 185] on div "Search" at bounding box center [389, 188] width 59 height 16
click at [461, 187] on span "تاكيد" at bounding box center [442, 184] width 44 height 16
click at [394, 190] on div "Search Combo box. Selected. Combo box input. Search. Type some text or, to disp…" at bounding box center [389, 188] width 59 height 16
click at [391, 203] on span "ايمن خميس رفاعى محمد" at bounding box center [394, 202] width 40 height 9
click at [446, 184] on span "تاكيد" at bounding box center [465, 184] width 44 height 16
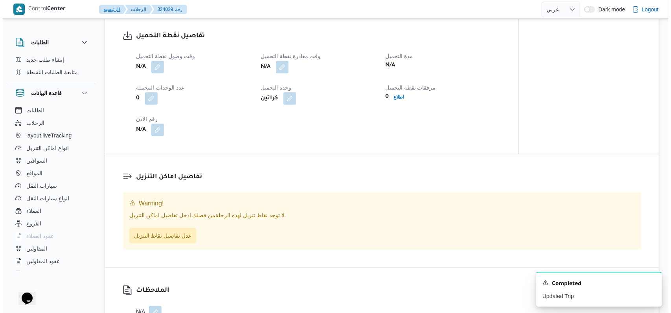
scroll to position [471, 0]
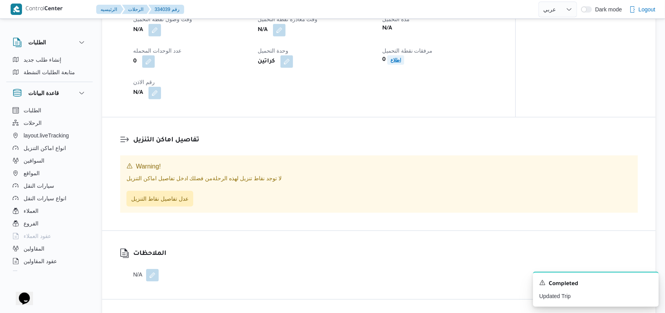
click at [404, 65] on span "اطلاع" at bounding box center [395, 59] width 17 height 9
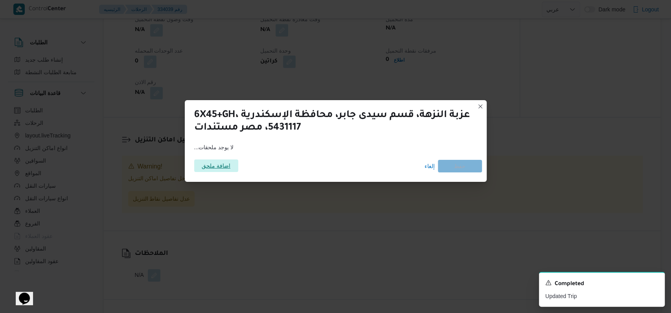
click at [224, 163] on span "اضافة ملحق" at bounding box center [216, 165] width 29 height 13
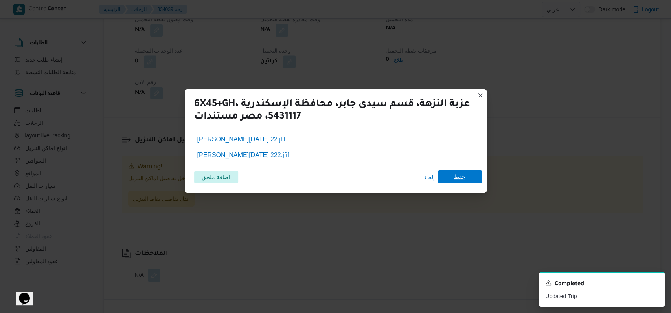
click at [468, 174] on span "حفظ" at bounding box center [460, 176] width 44 height 13
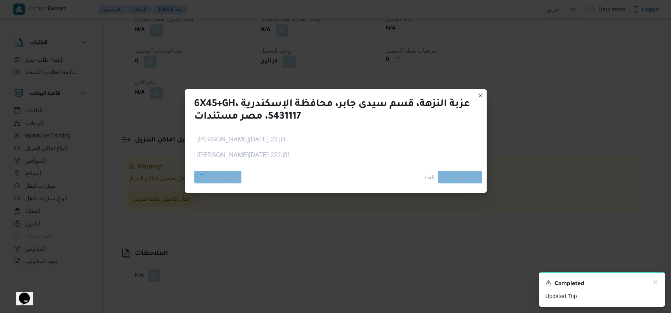
click at [651, 284] on div "Completed" at bounding box center [601, 284] width 113 height 10
click at [655, 281] on icon "Dismiss toast" at bounding box center [655, 282] width 6 height 6
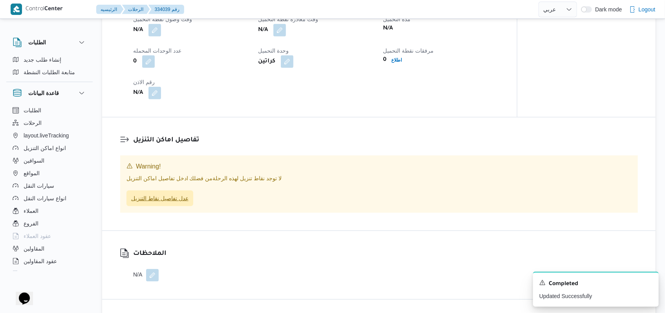
click at [178, 203] on span "عدل تفاصيل نقاط التنزيل" at bounding box center [159, 198] width 57 height 9
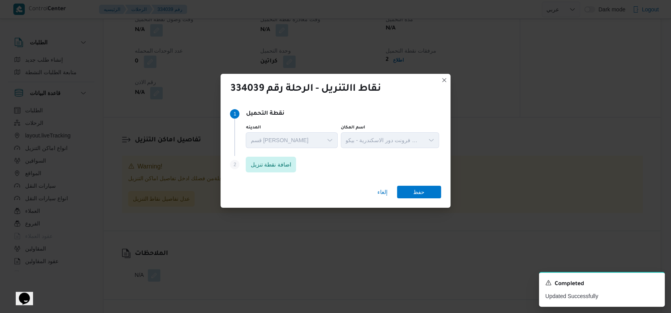
click at [275, 156] on div "Step 2 is disabled 2 اضافة نقطة تنزيل" at bounding box center [335, 166] width 211 height 20
click at [277, 159] on span "اضافة نقطة تنزيل" at bounding box center [271, 164] width 50 height 16
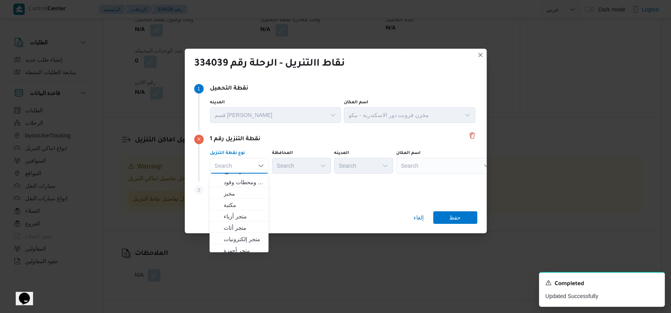
scroll to position [206, 0]
click at [233, 245] on span "متجر أجهزة" at bounding box center [244, 246] width 40 height 9
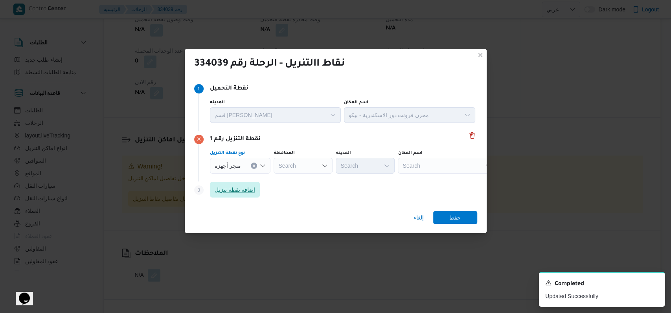
click at [236, 191] on span "اضافة نقطة تنزيل" at bounding box center [234, 189] width 41 height 9
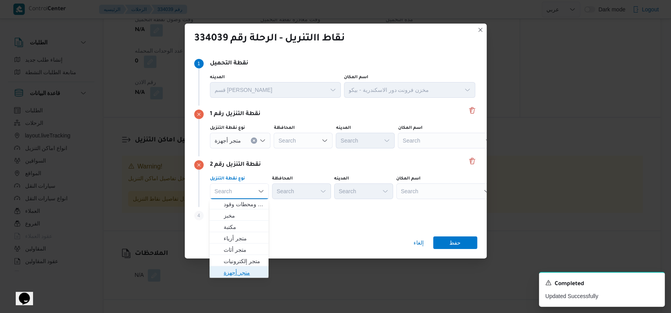
click at [242, 272] on span "متجر أجهزة" at bounding box center [244, 272] width 40 height 9
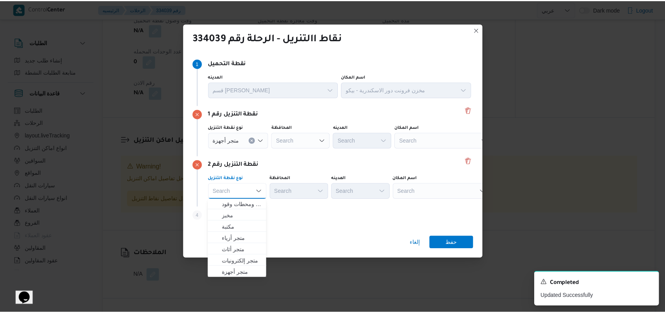
scroll to position [0, 0]
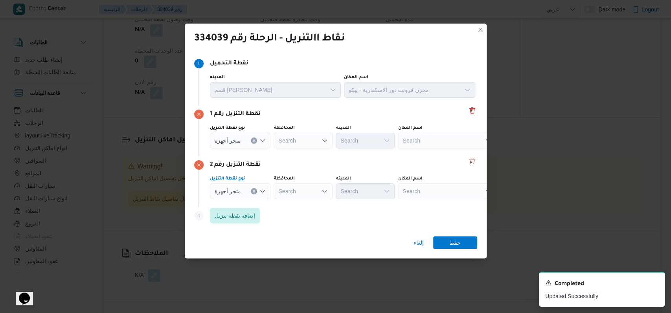
click at [341, 170] on div "نقطة التنزيل رقم 2 نوع نقطة التنزيل متجر أجهزة Combo box. Selected. متجر أجهزة.…" at bounding box center [335, 181] width 283 height 51
click at [406, 189] on div "Search" at bounding box center [447, 191] width 98 height 16
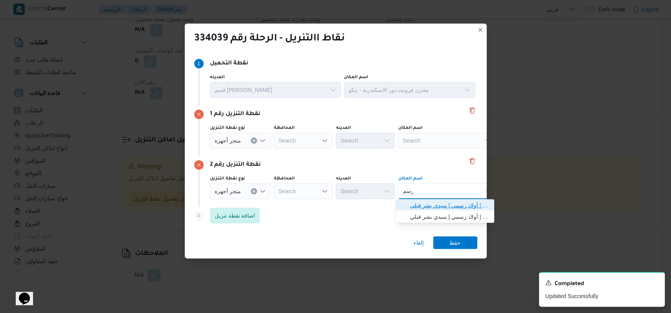
click at [440, 208] on span "معرض رسم ى سيدى بشر | أولاد رسمي | سيدي بشر قبلي" at bounding box center [449, 205] width 79 height 9
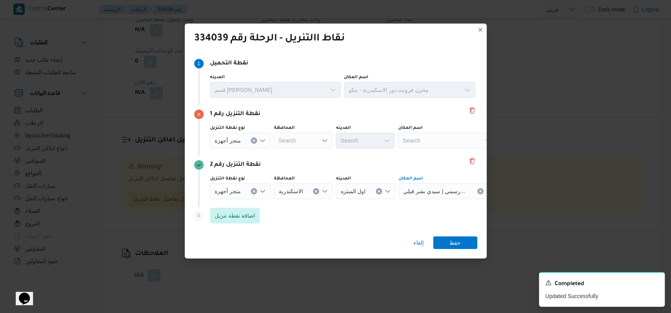
click at [339, 218] on div "Step 4 is disabled 4 اضافة نقطة تنزيل" at bounding box center [335, 217] width 283 height 20
click at [413, 137] on div "Search" at bounding box center [447, 141] width 98 height 16
click at [428, 156] on span "معرض عمر ستور - الاسكندرية | عمر ستور للأجهزة الكهربائية | السيوف قبلي (تشمل عز…" at bounding box center [449, 154] width 79 height 9
click at [448, 240] on span "حفظ" at bounding box center [455, 242] width 44 height 13
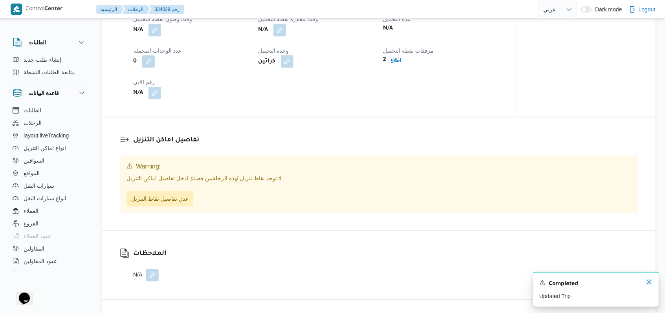
click at [647, 284] on icon "Dismiss toast" at bounding box center [649, 282] width 6 height 6
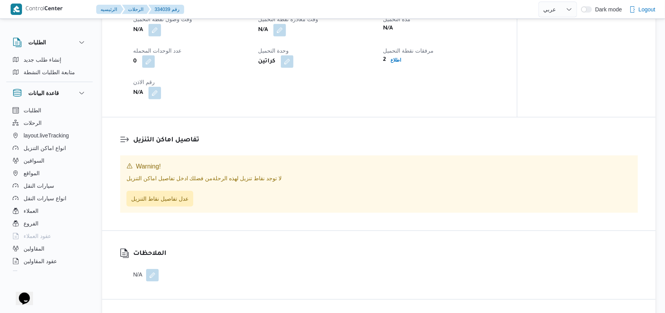
scroll to position [512, 0]
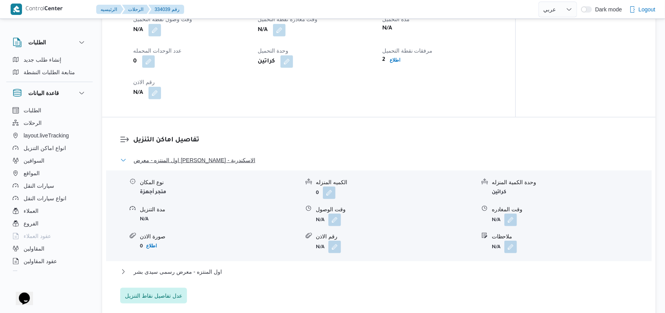
click at [227, 165] on span "اول المنتزه - معرض عمر ستور - الاسكندرية" at bounding box center [195, 160] width 122 height 9
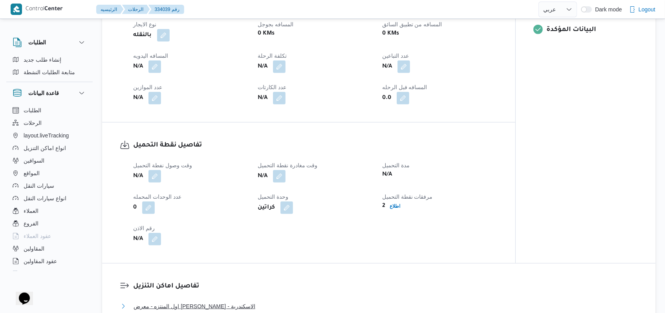
scroll to position [366, 0]
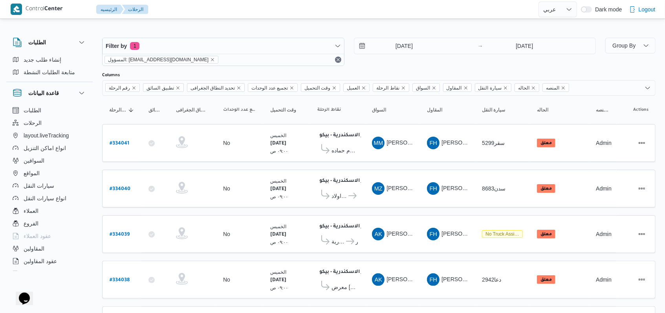
click at [396, 71] on div at bounding box center [378, 69] width 553 height 6
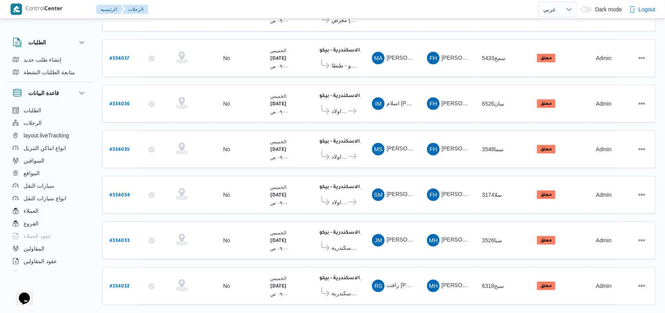
scroll to position [271, 0]
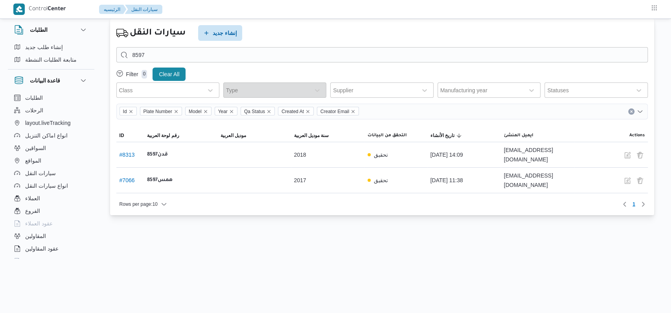
select select "ar"
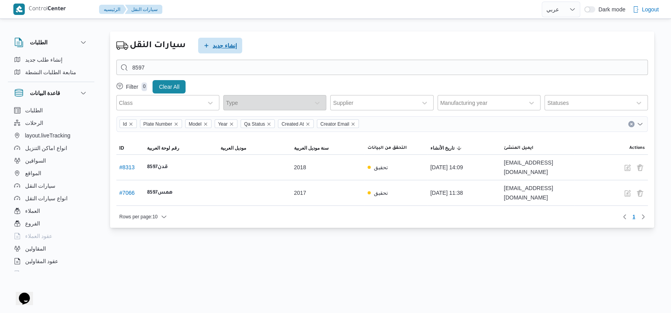
click at [222, 46] on span "إنشاء جديد" at bounding box center [225, 45] width 24 height 9
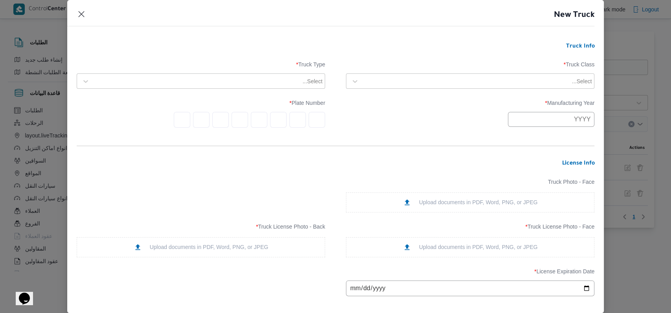
click at [268, 76] on div "Select..." at bounding box center [477, 81] width 230 height 11
click at [268, 117] on div "dababa" at bounding box center [469, 116] width 247 height 14
click at [261, 83] on div at bounding box center [207, 81] width 229 height 8
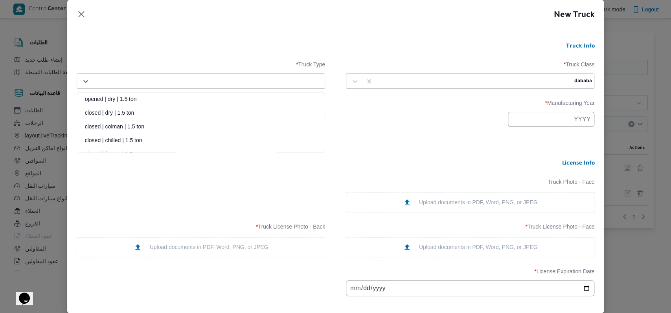
click at [129, 113] on div "closed | dry | 1.5 ton" at bounding box center [200, 116] width 247 height 14
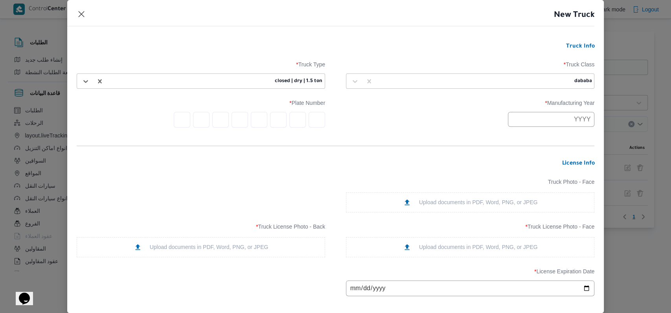
click at [268, 124] on input "text" at bounding box center [551, 119] width 86 height 15
click at [268, 136] on div "2017 - 2028" at bounding box center [545, 138] width 75 height 13
drag, startPoint x: 545, startPoint y: 146, endPoint x: 574, endPoint y: 164, distance: 33.7
click at [268, 146] on div "2017 - 2028 2017 2018 2019 2020 2021 2022 2023 2024 2025 2026 2027 2028" at bounding box center [545, 154] width 75 height 45
click at [268, 157] on div "2020" at bounding box center [569, 157] width 22 height 5
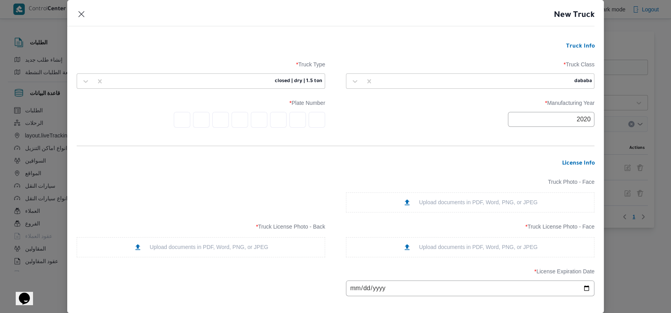
click at [268, 122] on input "2020" at bounding box center [551, 119] width 86 height 15
click at [268, 143] on div "2017 - 2028" at bounding box center [545, 138] width 75 height 13
click at [268, 139] on button "Previous Year" at bounding box center [518, 137] width 7 height 7
click at [268, 162] on div "2012" at bounding box center [545, 164] width 22 height 5
type input "2012"
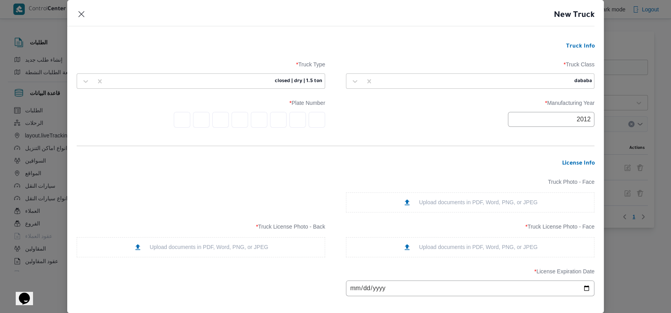
click at [268, 124] on div "2012" at bounding box center [470, 119] width 248 height 15
click at [268, 120] on input "text" at bounding box center [316, 120] width 16 height 16
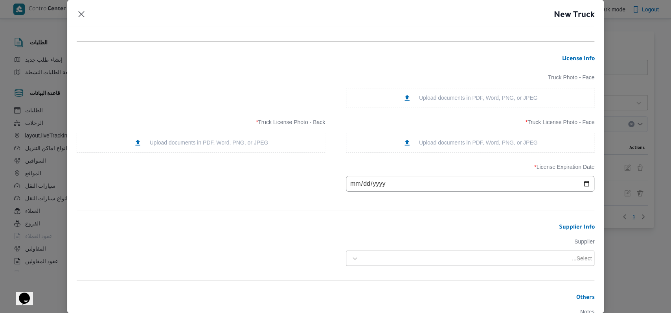
click at [268, 142] on icon at bounding box center [406, 142] width 5 height 6
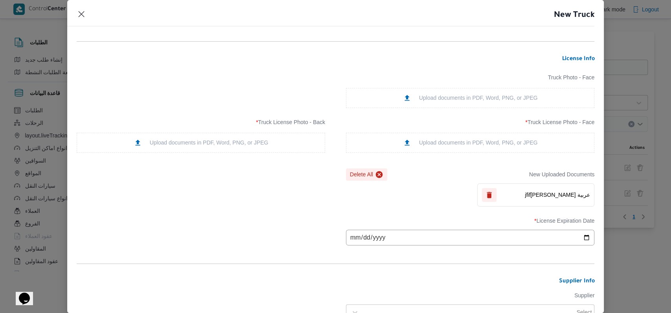
click at [225, 150] on div "Upload documents in PDF, Word, PNG, or JPEG" at bounding box center [201, 143] width 248 height 20
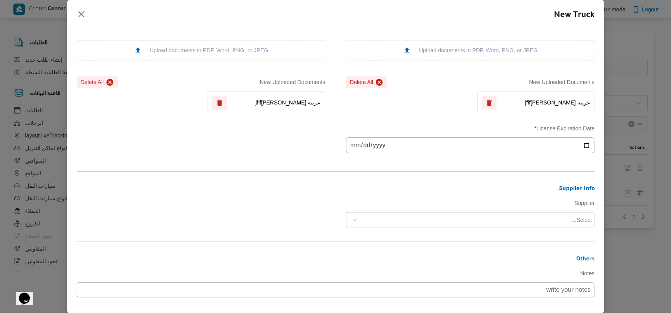
scroll to position [209, 0]
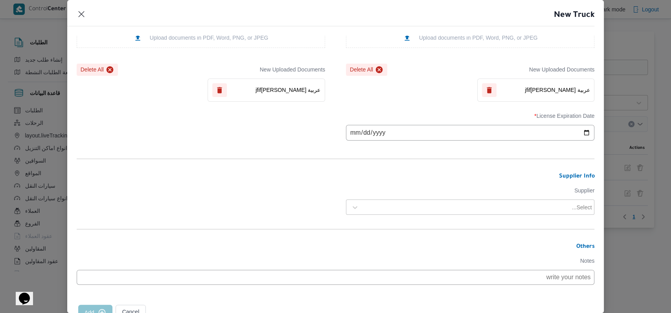
click at [268, 140] on input "date" at bounding box center [470, 133] width 248 height 16
type input "2025-09-02"
click at [268, 211] on div at bounding box center [466, 207] width 207 height 8
type input "[PERSON_NAME]"
click at [268, 214] on div "[PERSON_NAME]" at bounding box center [469, 228] width 247 height 14
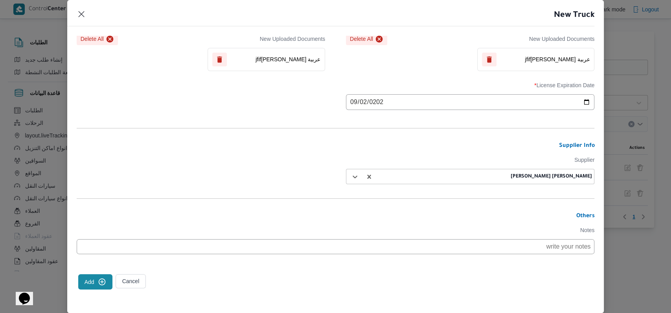
click at [95, 214] on button "Add" at bounding box center [95, 281] width 34 height 15
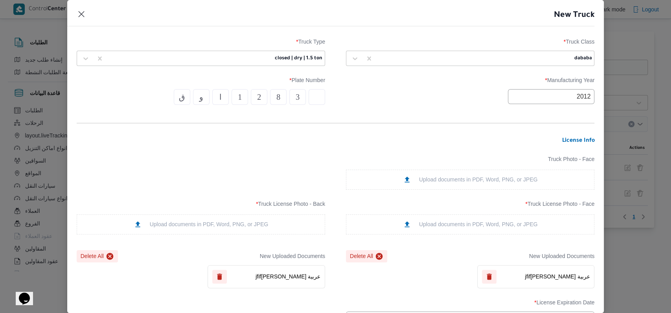
scroll to position [0, 0]
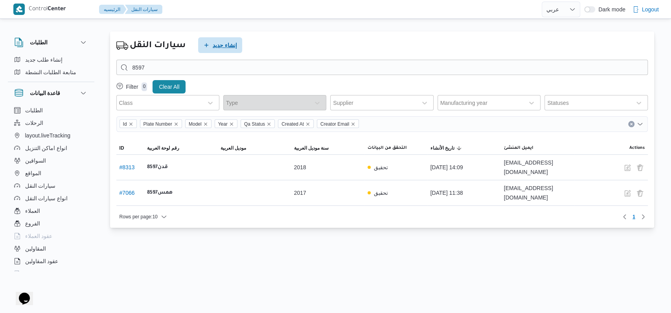
click at [222, 49] on span "إنشاء جديد" at bounding box center [225, 44] width 24 height 9
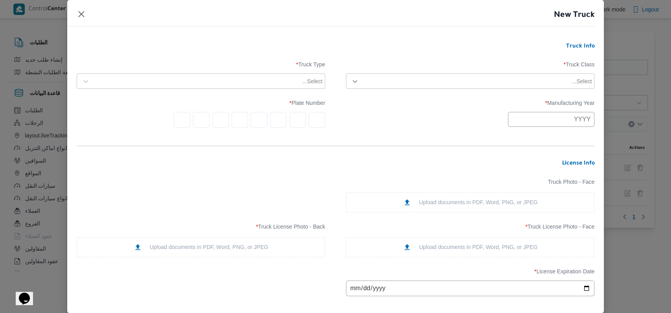
click at [268, 84] on div at bounding box center [355, 81] width 14 height 14
click at [268, 115] on div "dababa" at bounding box center [469, 116] width 247 height 14
click at [264, 93] on form "Truck Info Truck Class * option dababa, selected. dababa Truck Type * Select...…" at bounding box center [336, 271] width 518 height 456
drag, startPoint x: 236, startPoint y: 82, endPoint x: 129, endPoint y: 82, distance: 107.6
click at [235, 82] on div at bounding box center [196, 81] width 207 height 8
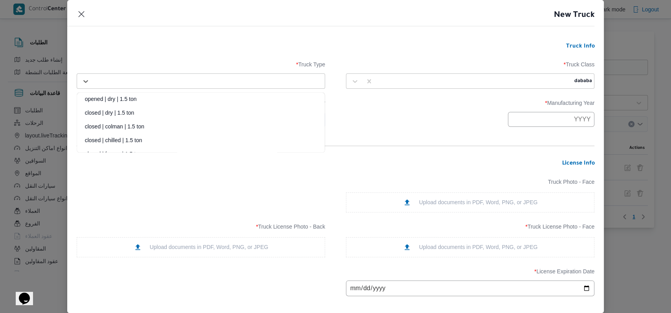
click at [103, 115] on div "closed | dry | 1.5 ton" at bounding box center [200, 116] width 247 height 14
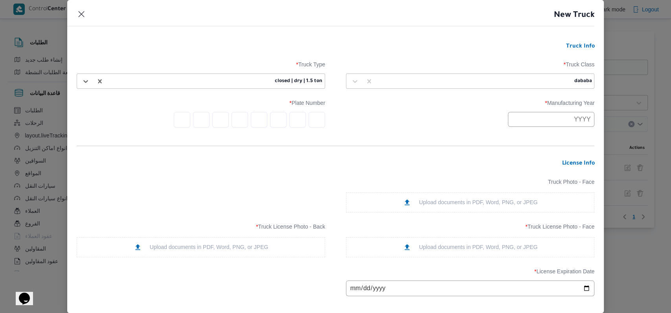
click at [268, 116] on input "text" at bounding box center [551, 119] width 86 height 15
click at [268, 158] on div "2021" at bounding box center [545, 157] width 22 height 5
type input "2021"
drag, startPoint x: 458, startPoint y: 142, endPoint x: 378, endPoint y: 130, distance: 80.2
click at [268, 141] on form "Truck Info Truck Class * dababa Truck Type * closed | dry | 1.5 ton Manufacturi…" at bounding box center [336, 271] width 518 height 456
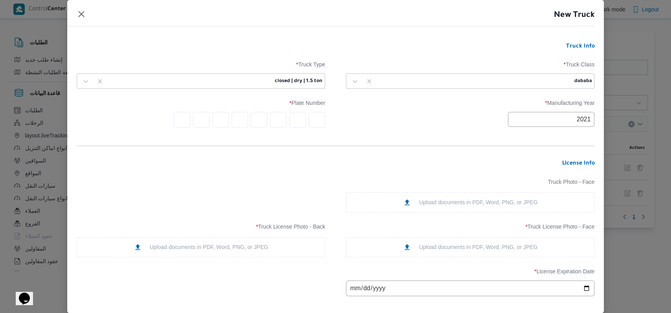
click at [268, 119] on input "text" at bounding box center [316, 120] width 16 height 16
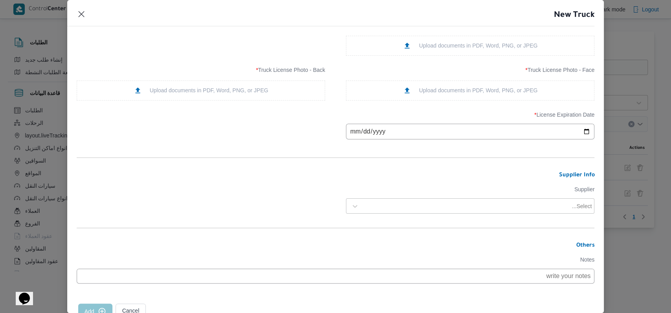
scroll to position [157, 0]
click at [268, 90] on div "Upload documents in PDF, Word, PNG, or JPEG" at bounding box center [470, 90] width 135 height 8
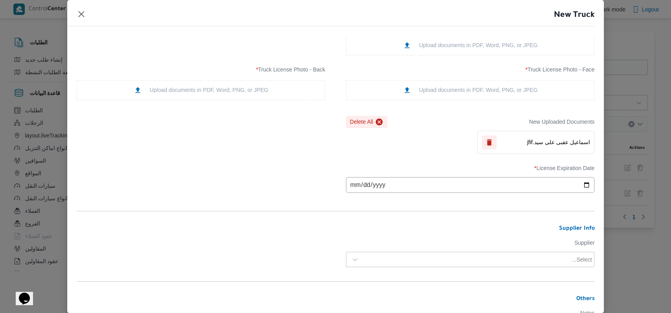
click at [240, 88] on div "Upload documents in PDF, Word, PNG, or JPEG" at bounding box center [201, 90] width 135 height 8
click at [268, 188] on input "date" at bounding box center [470, 185] width 248 height 16
type input "2025-12-07"
click at [218, 168] on div "License Expiration Date * 2025-12-07" at bounding box center [336, 179] width 518 height 36
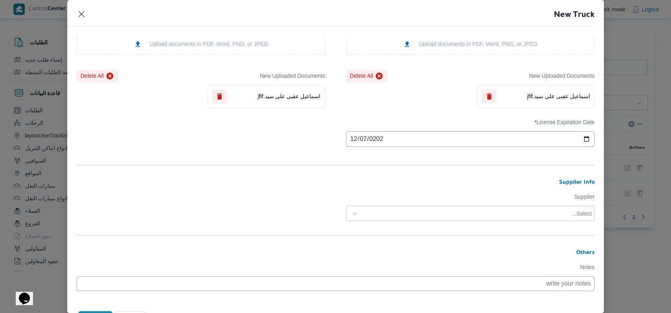
scroll to position [242, 0]
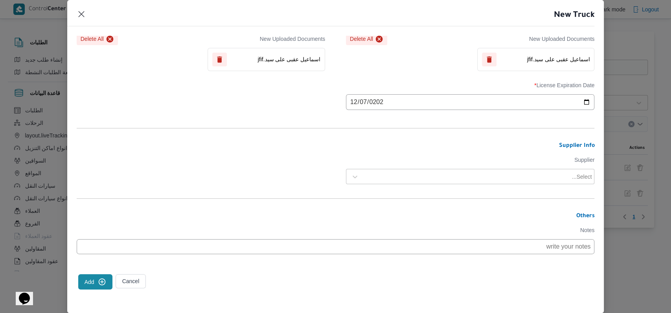
click at [268, 177] on div at bounding box center [466, 177] width 207 height 8
type input "اسماعيل عقبى"
click at [268, 192] on div "اسماعيل عقبى على سيد" at bounding box center [469, 198] width 247 height 14
click at [97, 214] on button "Add" at bounding box center [95, 281] width 34 height 15
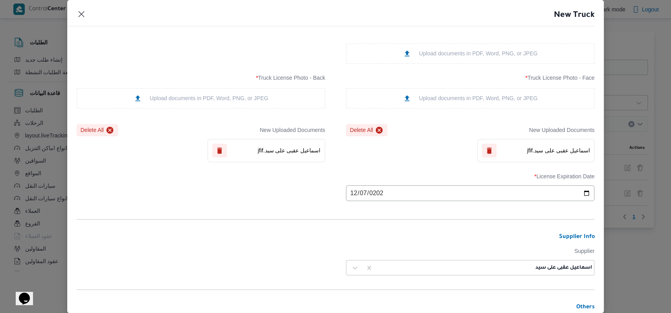
scroll to position [242, 0]
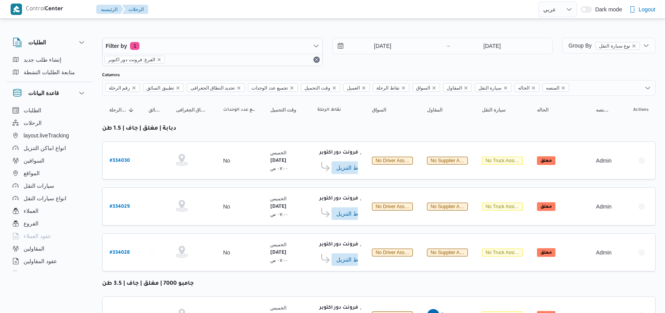
select select "ar"
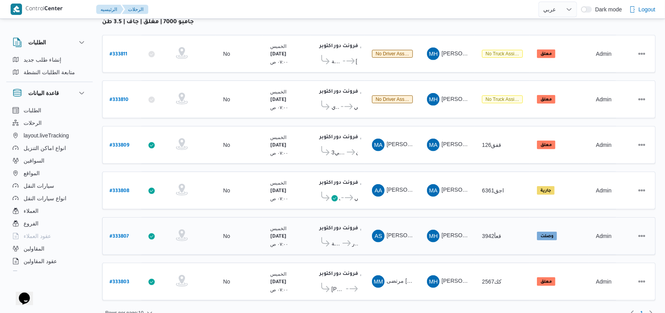
scroll to position [264, 0]
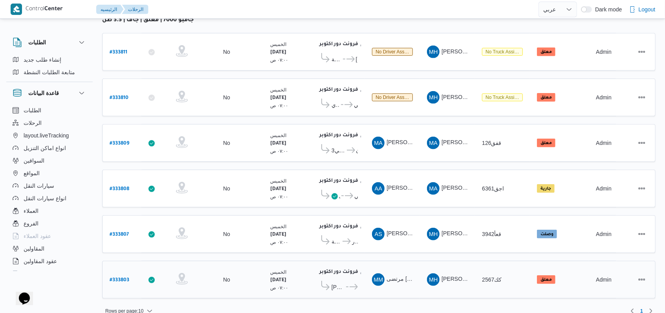
click at [122, 278] on b "# 333803" at bounding box center [120, 280] width 20 height 5
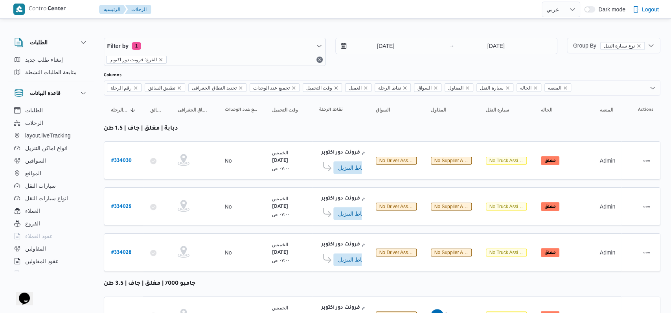
select select "ar"
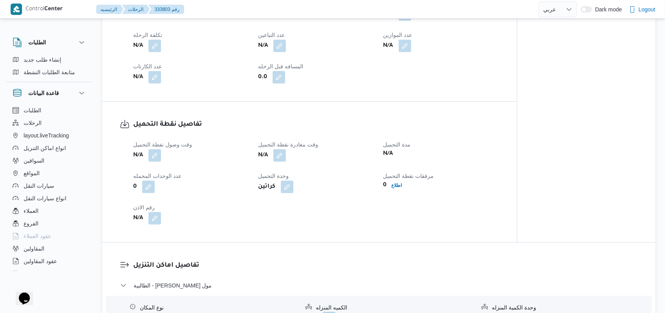
scroll to position [419, 0]
click at [159, 161] on button "button" at bounding box center [154, 154] width 13 height 13
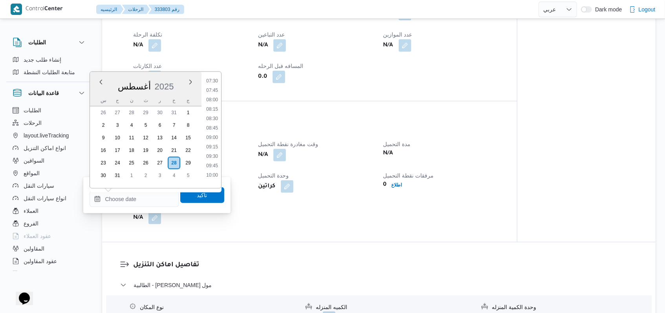
scroll to position [247, 0]
click at [214, 82] on li "06:30" at bounding box center [212, 81] width 18 height 8
type input "[DATE] ٠٦:٣٠"
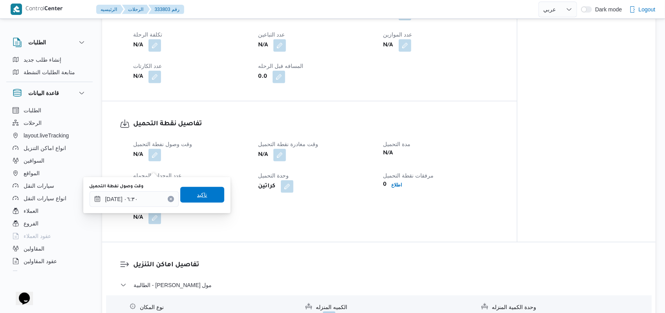
click at [205, 198] on span "تاكيد" at bounding box center [202, 195] width 44 height 16
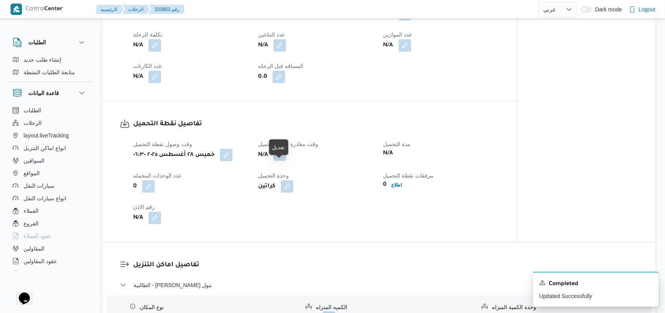
click at [283, 161] on button "button" at bounding box center [279, 154] width 13 height 13
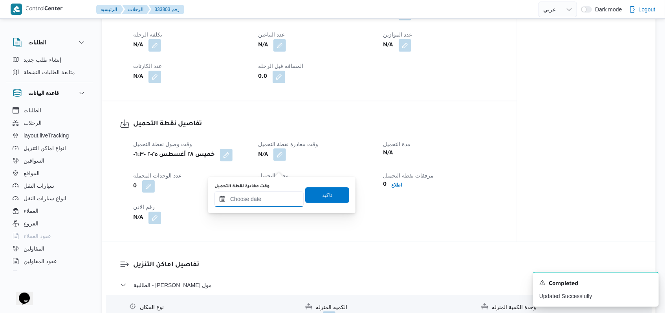
click at [271, 194] on div at bounding box center [258, 199] width 89 height 16
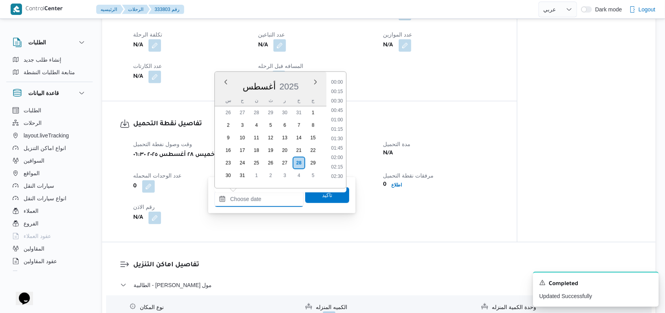
scroll to position [352, 0]
click at [340, 105] on li "10:00" at bounding box center [337, 108] width 18 height 8
type input "[DATE] ١٠:٠٠"
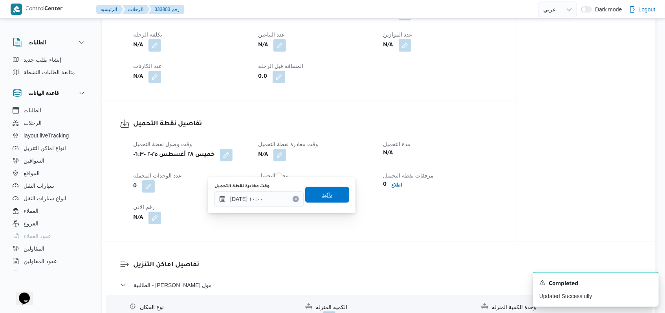
click at [330, 196] on span "تاكيد" at bounding box center [327, 195] width 44 height 16
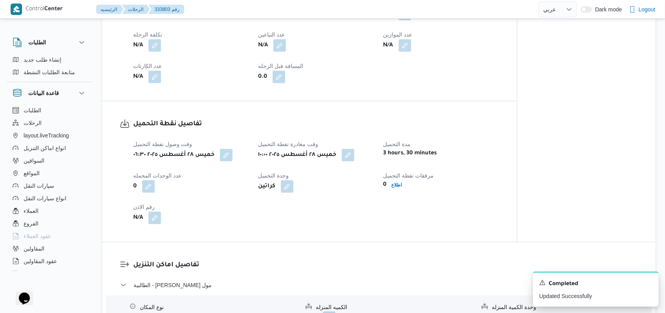
select select "ar"
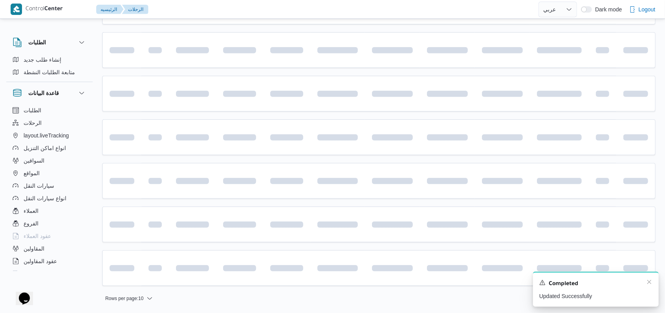
scroll to position [220, 0]
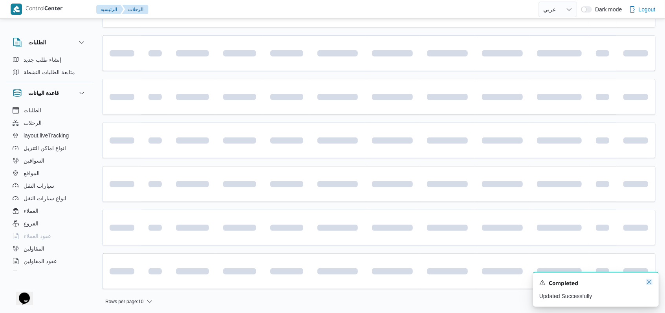
click at [649, 283] on icon "Dismiss toast" at bounding box center [649, 282] width 6 height 6
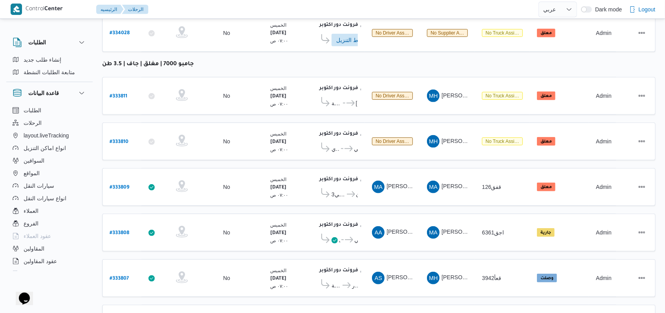
scroll to position [239, 0]
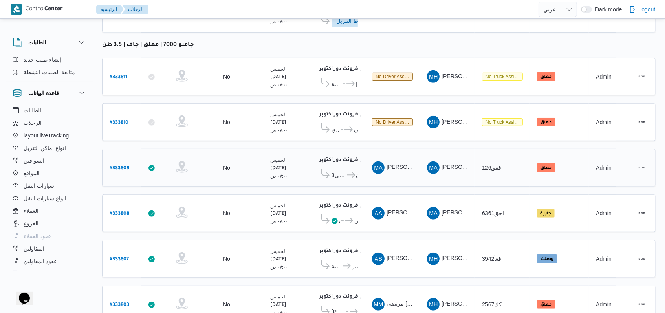
click at [115, 166] on b "# 333809" at bounding box center [120, 168] width 20 height 5
select select "ar"
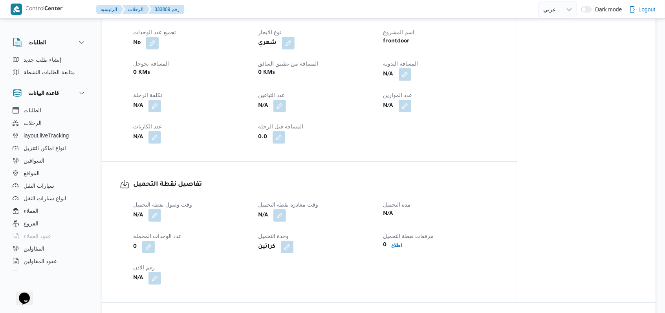
scroll to position [396, 0]
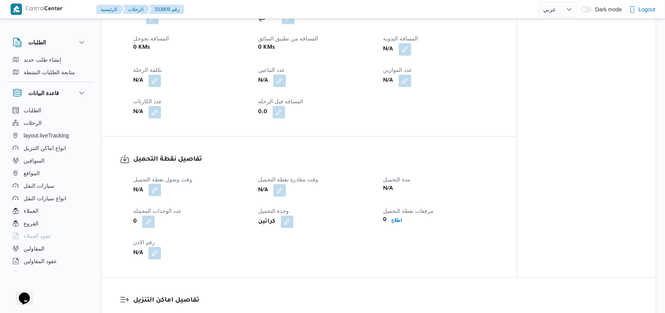
click at [151, 191] on button "button" at bounding box center [154, 190] width 13 height 13
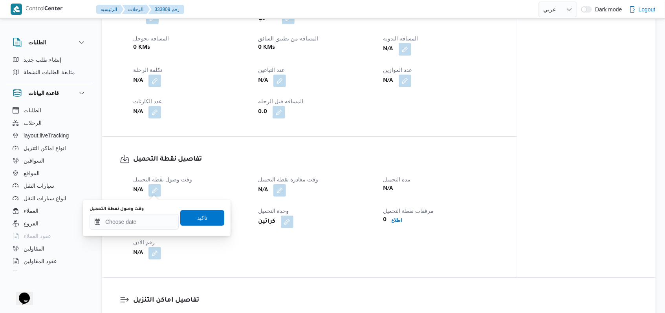
click at [141, 231] on div "You are in a dialog. To close this dialog, hit escape. وقت وصول نفطة التحميل تا…" at bounding box center [156, 218] width 147 height 36
click at [141, 224] on input "وقت وصول نفطة التحميل" at bounding box center [134, 222] width 89 height 16
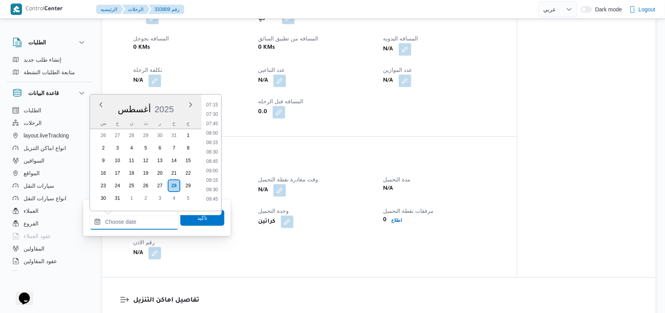
scroll to position [194, 0]
click at [214, 193] on li "07:30" at bounding box center [212, 193] width 18 height 8
type input "[DATE] ٠٧:٣٠"
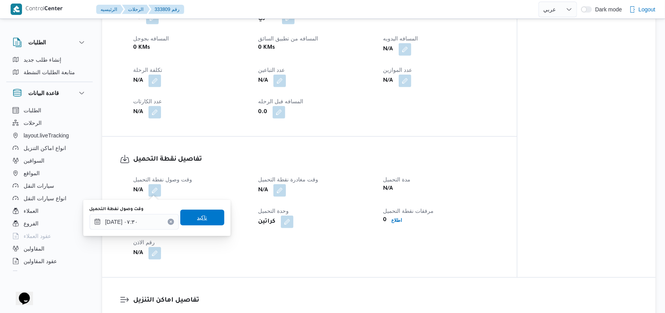
click at [207, 218] on span "تاكيد" at bounding box center [202, 218] width 44 height 16
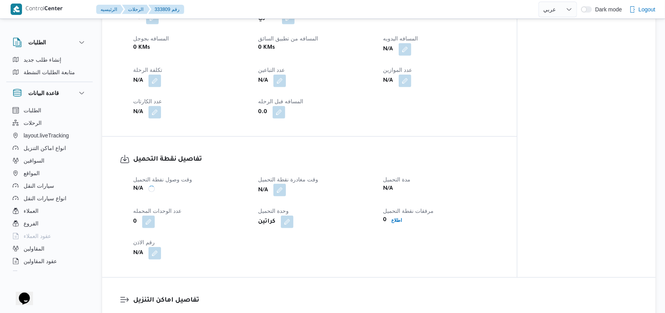
click at [278, 190] on button "button" at bounding box center [279, 190] width 13 height 13
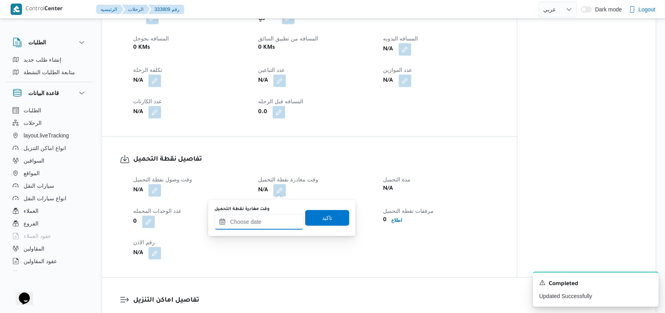
click at [271, 224] on input "وقت مغادرة نقطة التحميل" at bounding box center [258, 222] width 89 height 16
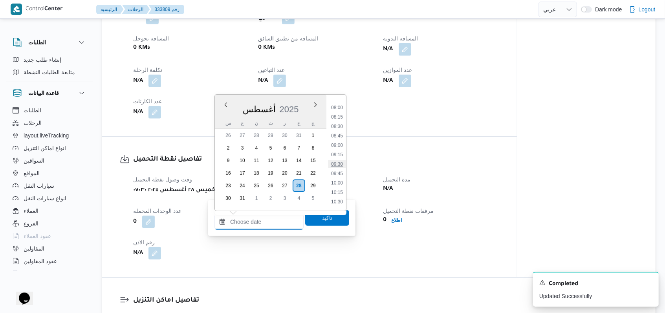
scroll to position [352, 0]
click at [339, 129] on li "10:00" at bounding box center [337, 130] width 18 height 8
type input "[DATE] ١٠:٠٠"
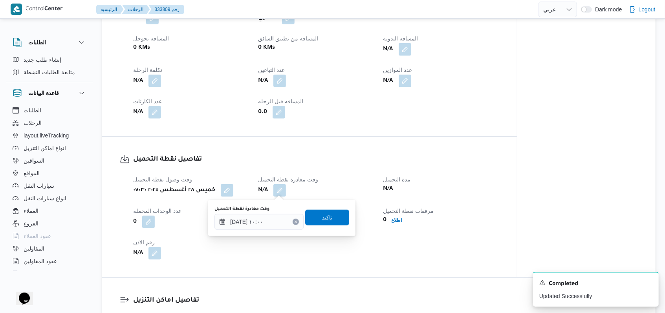
click at [329, 218] on span "تاكيد" at bounding box center [327, 218] width 44 height 16
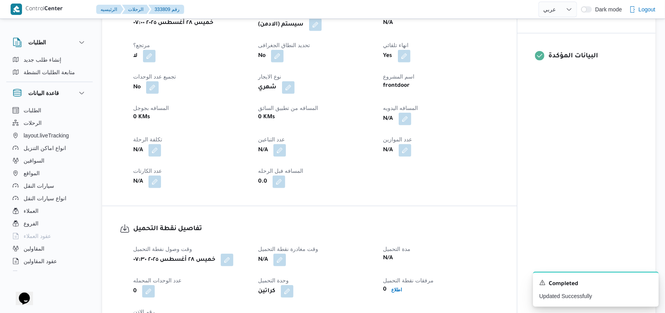
scroll to position [291, 0]
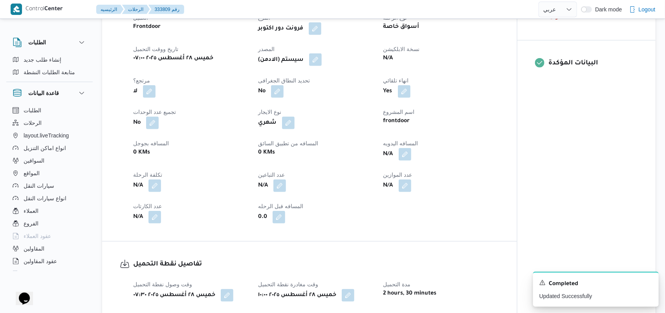
click at [322, 60] on button "button" at bounding box center [315, 59] width 13 height 13
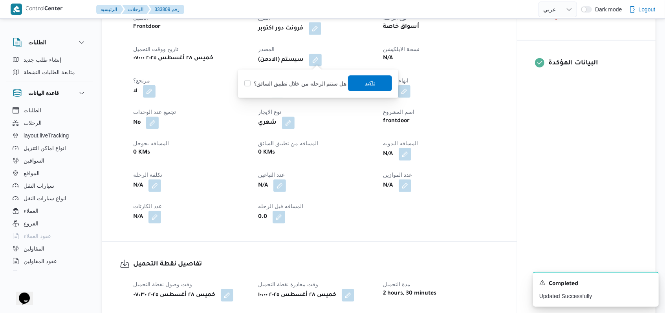
click at [367, 81] on span "تاكيد" at bounding box center [370, 83] width 10 height 9
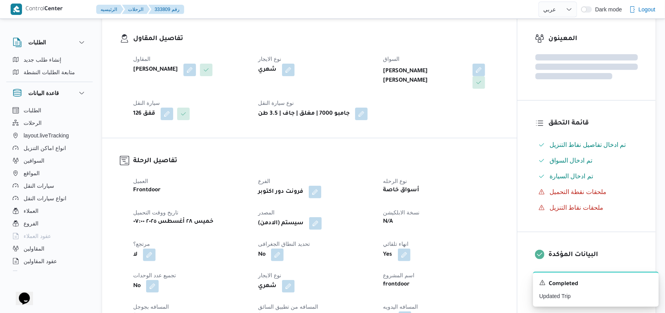
scroll to position [209, 0]
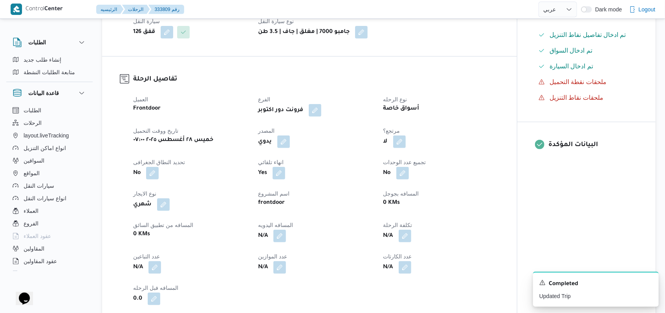
select select "ar"
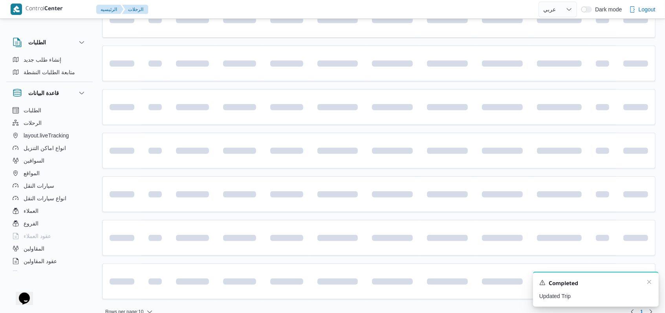
scroll to position [220, 0]
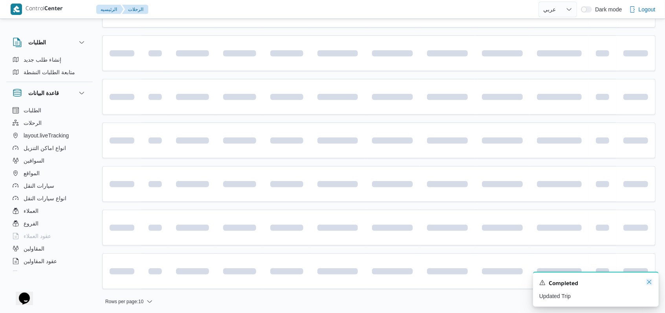
click at [651, 284] on icon "Dismiss toast" at bounding box center [649, 282] width 6 height 6
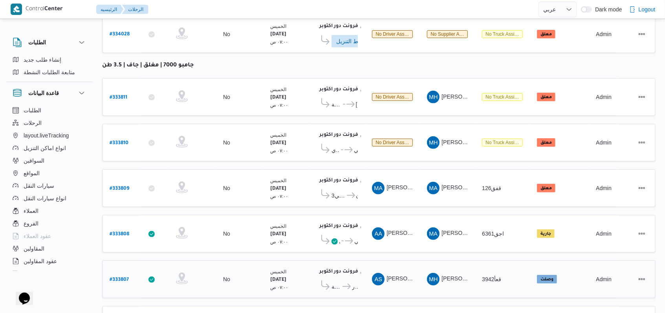
scroll to position [159, 0]
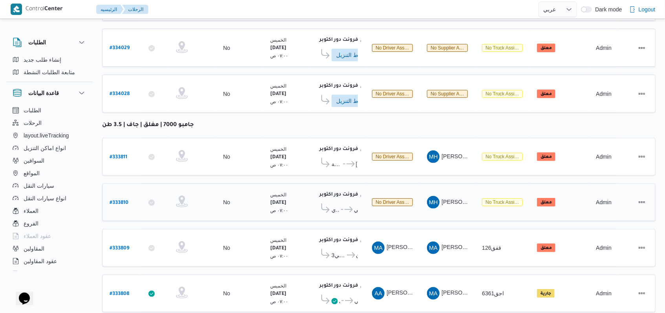
click at [130, 194] on div "# 333810" at bounding box center [121, 202] width 31 height 17
click at [120, 200] on b "# 333810" at bounding box center [119, 202] width 19 height 5
select select "ar"
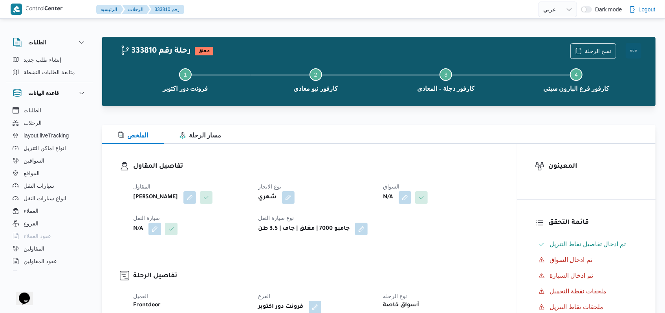
click at [634, 51] on button "Actions" at bounding box center [634, 51] width 16 height 16
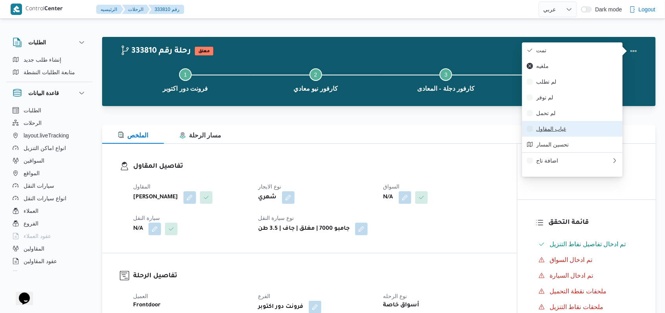
click at [553, 137] on button "غياب المقاول" at bounding box center [572, 129] width 101 height 16
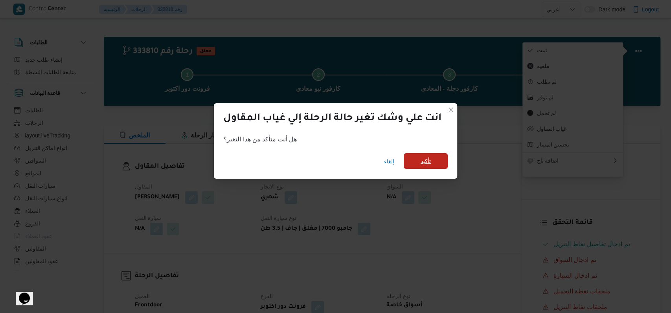
click at [436, 161] on span "تأكيد" at bounding box center [425, 161] width 44 height 16
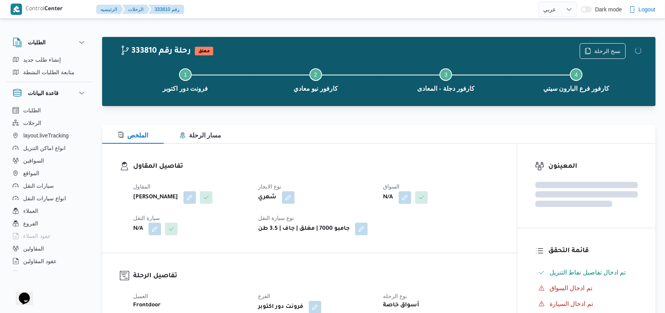
click at [340, 166] on h3 "تفاصيل المقاول" at bounding box center [316, 166] width 366 height 11
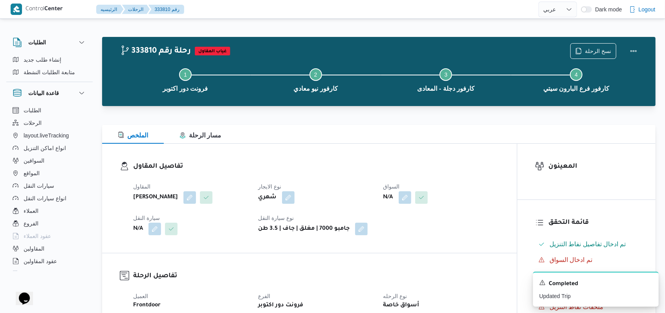
select select "ar"
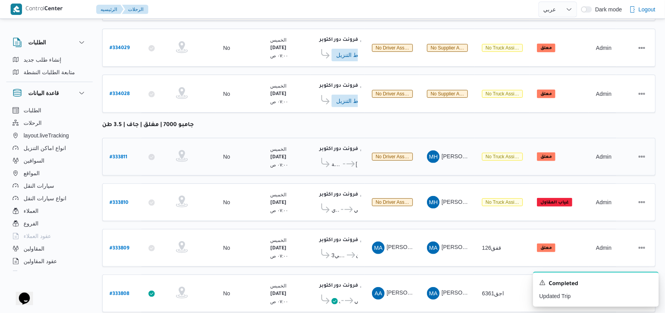
scroll to position [176, 0]
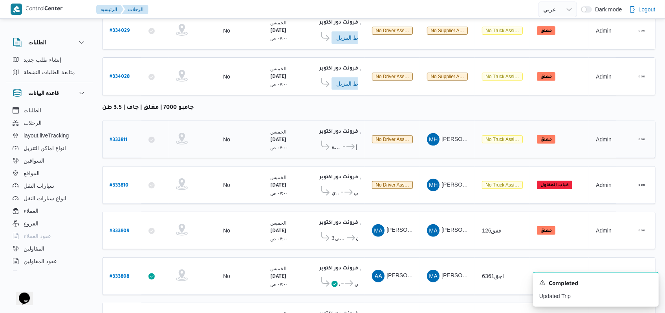
click at [116, 137] on b "# 333811" at bounding box center [119, 139] width 18 height 5
select select "ar"
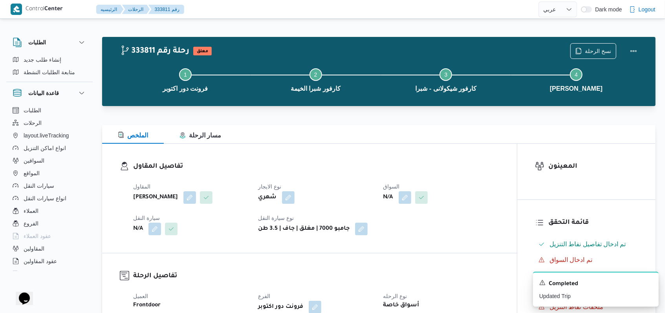
click at [632, 41] on div "نسخ الرحلة" at bounding box center [606, 50] width 81 height 25
click at [633, 46] on button "Actions" at bounding box center [634, 51] width 16 height 16
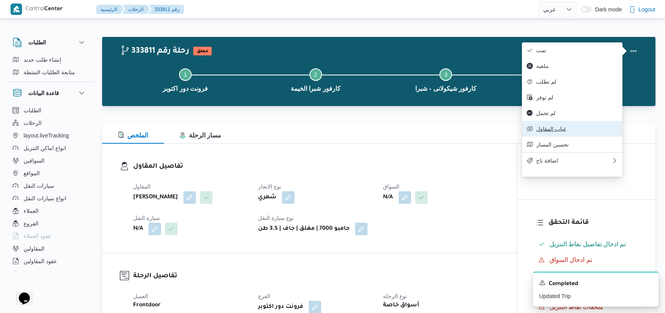
click at [559, 132] on span "غياب المقاول" at bounding box center [577, 129] width 82 height 6
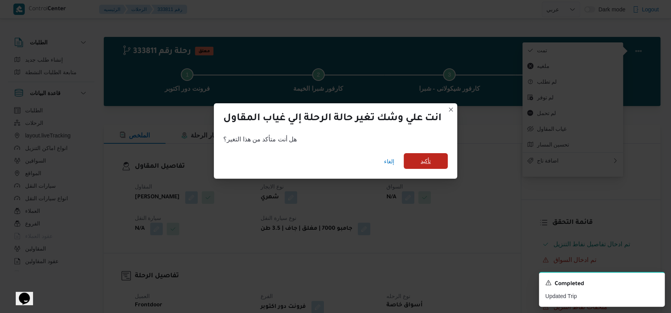
click at [423, 159] on span "تأكيد" at bounding box center [425, 160] width 10 height 9
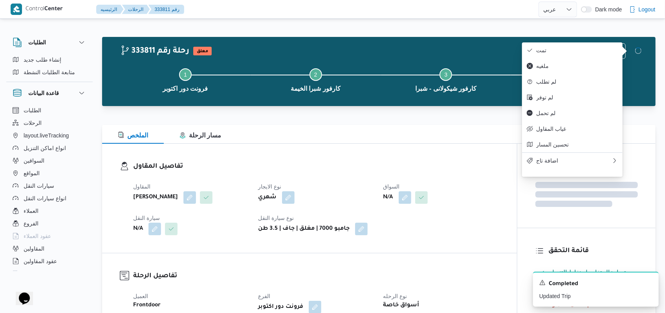
click at [366, 163] on h3 "تفاصيل المقاول" at bounding box center [316, 166] width 366 height 11
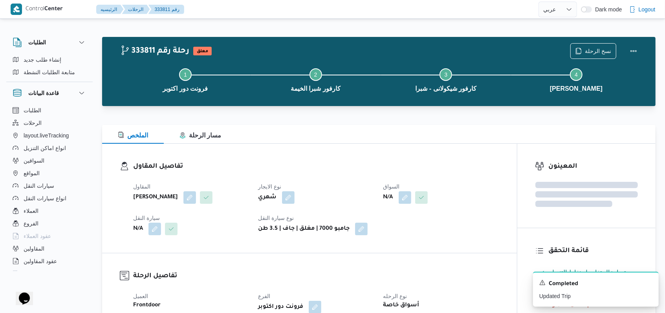
select select "ar"
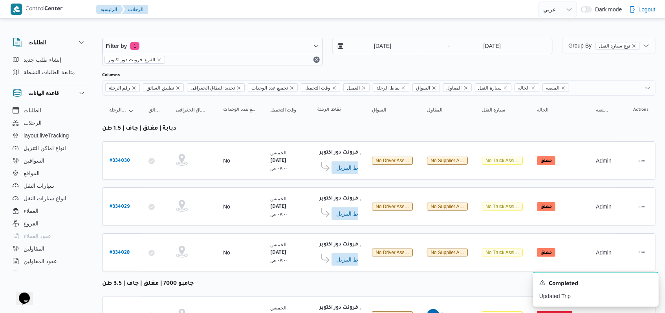
scroll to position [194, 0]
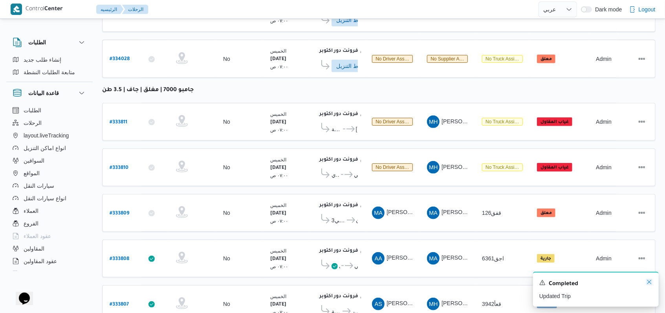
click at [648, 282] on icon "Dismiss toast" at bounding box center [649, 282] width 6 height 6
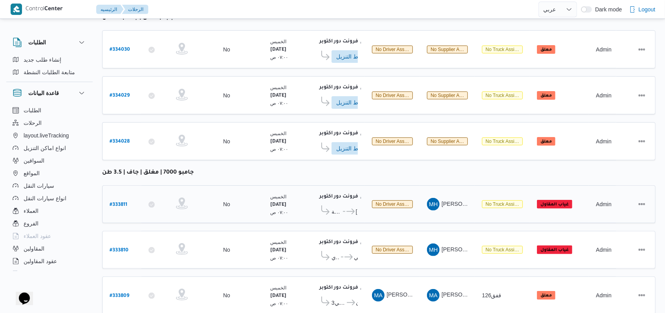
scroll to position [106, 0]
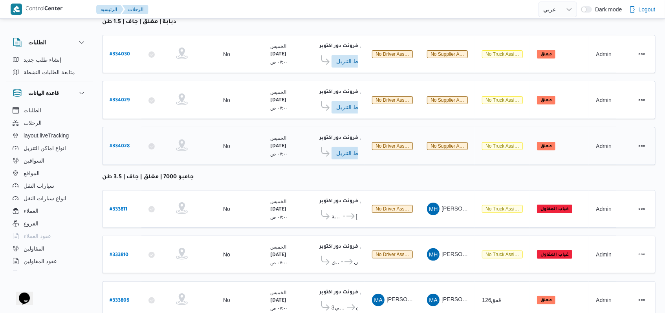
click at [120, 146] on b "# 334028" at bounding box center [120, 146] width 20 height 5
select select "ar"
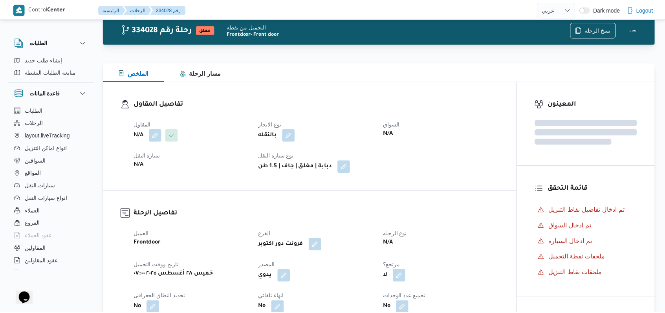
scroll to position [106, 0]
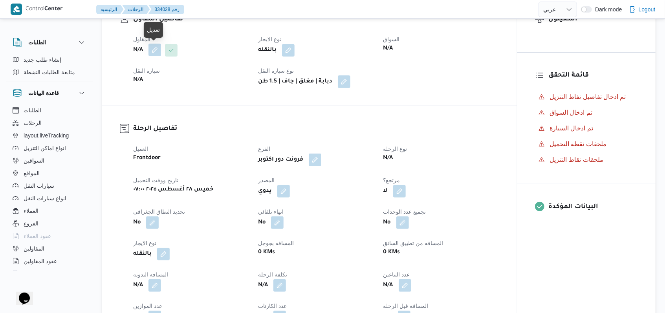
click at [155, 48] on button "button" at bounding box center [154, 50] width 13 height 13
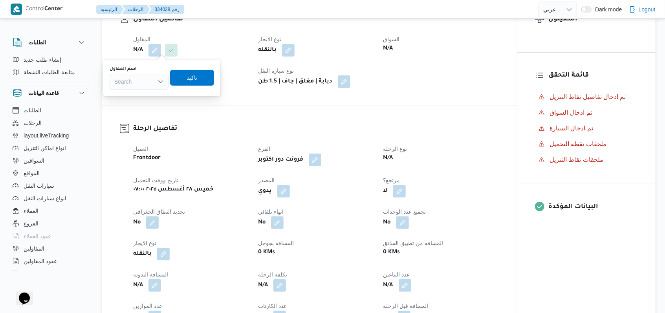
click at [155, 79] on div "Search" at bounding box center [139, 82] width 59 height 16
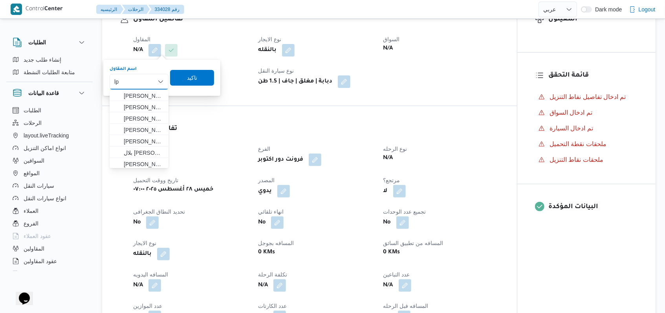
type input "l"
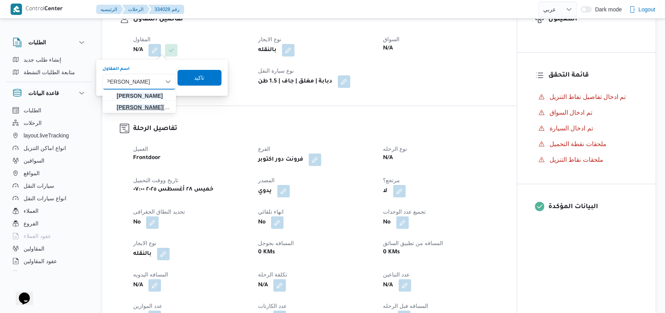
type input "محمد حسني محمد"
click at [151, 108] on mark "محمد حسني محمد" at bounding box center [140, 107] width 46 height 6
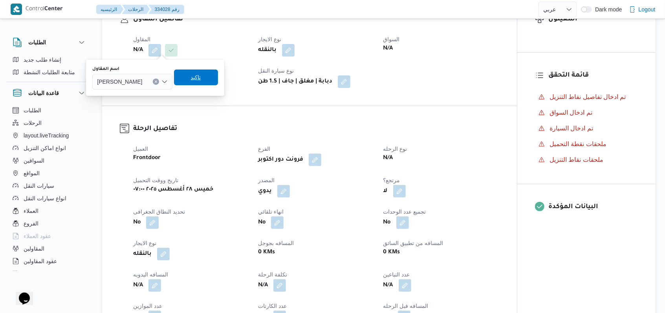
click at [218, 77] on span "تاكيد" at bounding box center [196, 78] width 44 height 16
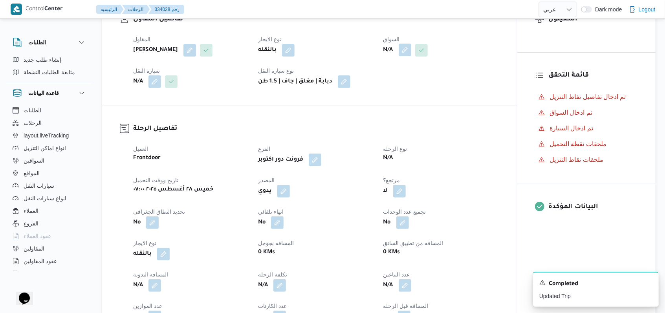
click at [402, 52] on button "button" at bounding box center [405, 50] width 13 height 13
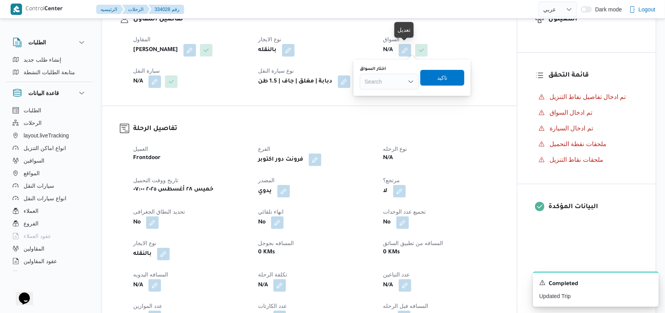
click at [396, 76] on div "Search" at bounding box center [389, 82] width 59 height 16
type input "احمد سعد"
click at [396, 99] on span "احمد سعد محمد سيد شباك" at bounding box center [394, 95] width 40 height 9
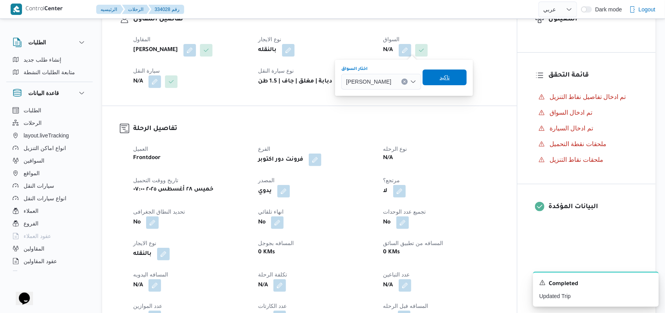
click at [448, 79] on span "تاكيد" at bounding box center [445, 78] width 44 height 16
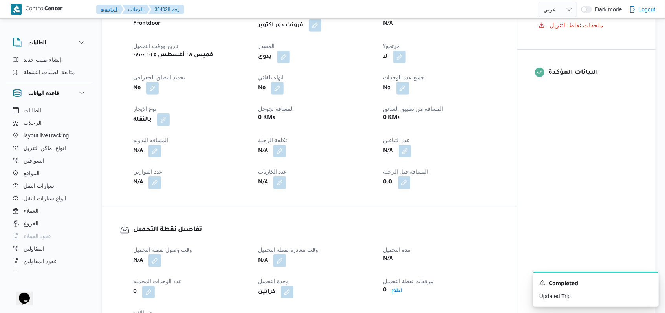
scroll to position [264, 0]
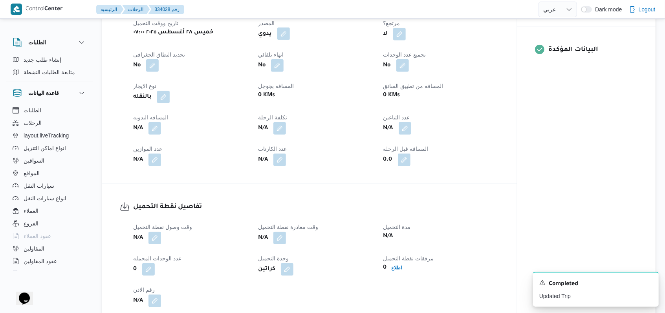
click at [284, 40] on button "button" at bounding box center [283, 33] width 13 height 13
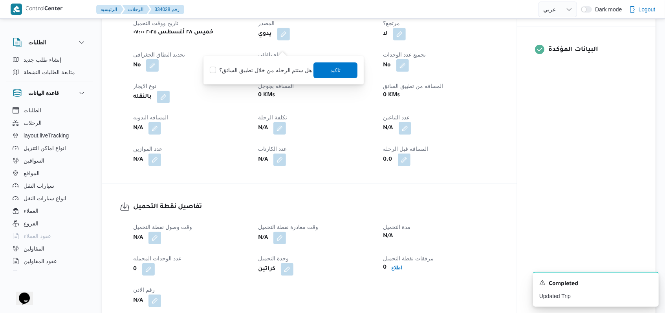
click at [277, 76] on div "هل ستتم الرحله من خلال تطبيق السائق؟ تاكيد" at bounding box center [283, 70] width 149 height 17
click at [290, 71] on label "هل ستتم الرحله من خلال تطبيق السائق؟" at bounding box center [261, 70] width 102 height 9
checkbox input "true"
click at [335, 71] on span "تاكيد" at bounding box center [335, 69] width 10 height 9
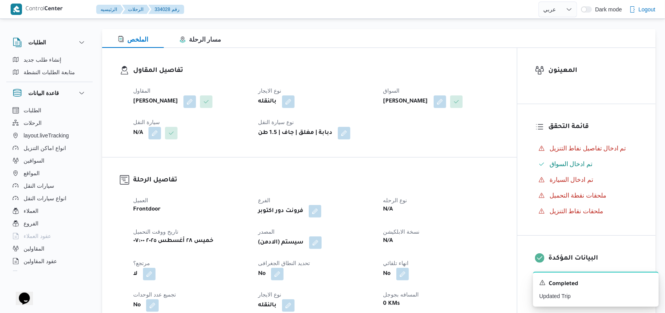
scroll to position [52, 0]
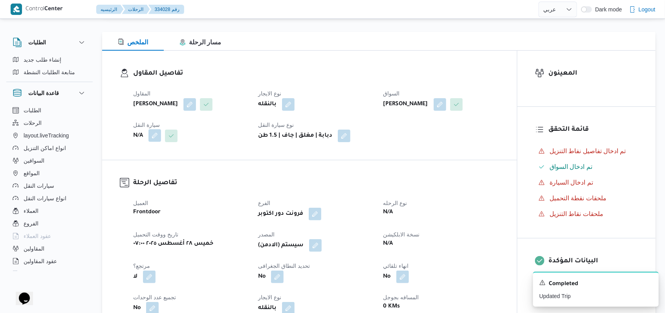
click at [154, 142] on button "button" at bounding box center [154, 135] width 13 height 13
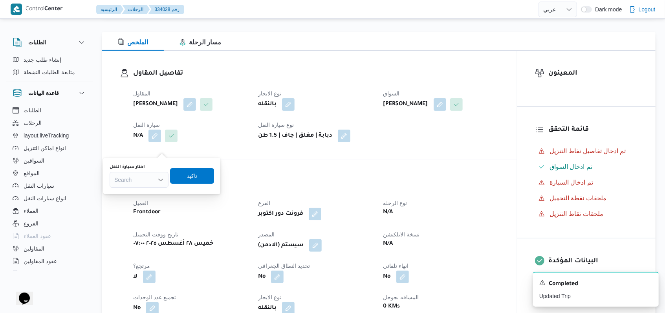
click at [147, 173] on div "Search" at bounding box center [139, 180] width 59 height 16
type input "1283"
click at [286, 182] on div "تفاصيل الرحلة العميل Frontdoor الفرع فرونت دور اكتوبر نوع الرحله N/A تاريخ ووقت…" at bounding box center [309, 293] width 415 height 266
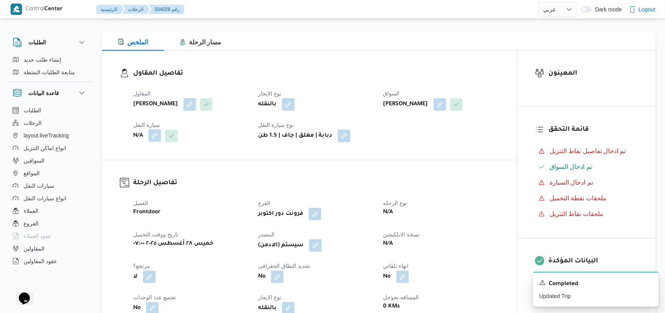
click at [150, 142] on button "button" at bounding box center [154, 135] width 13 height 13
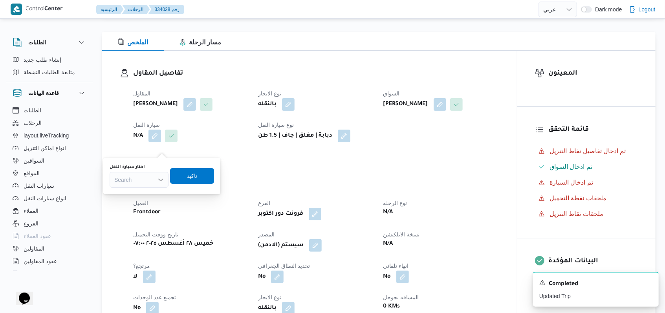
click at [140, 187] on div "Search" at bounding box center [139, 180] width 59 height 16
type input "1283"
click at [153, 197] on span "قوا 1283 | null" at bounding box center [144, 193] width 40 height 9
click at [186, 182] on span "تاكيد" at bounding box center [196, 176] width 44 height 16
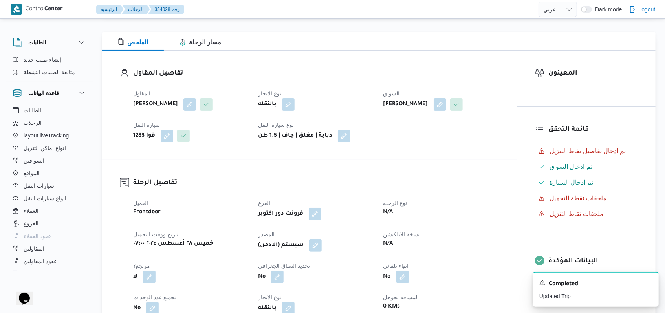
select select "ar"
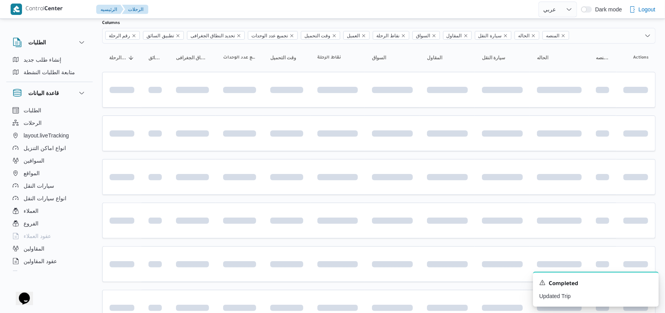
scroll to position [106, 0]
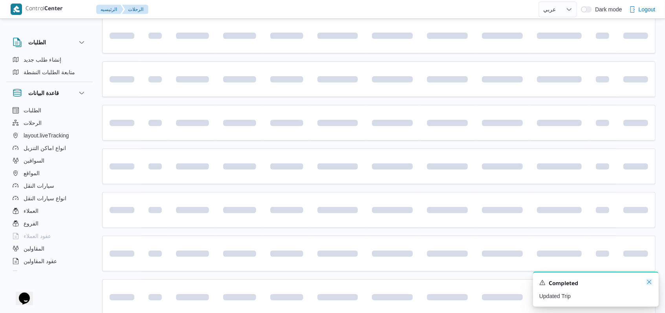
click at [647, 284] on icon "Dismiss toast" at bounding box center [649, 282] width 6 height 6
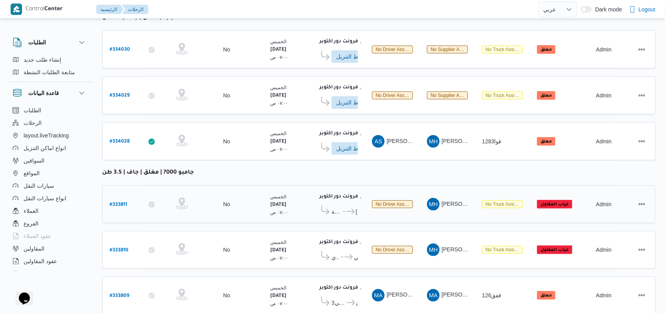
scroll to position [264, 0]
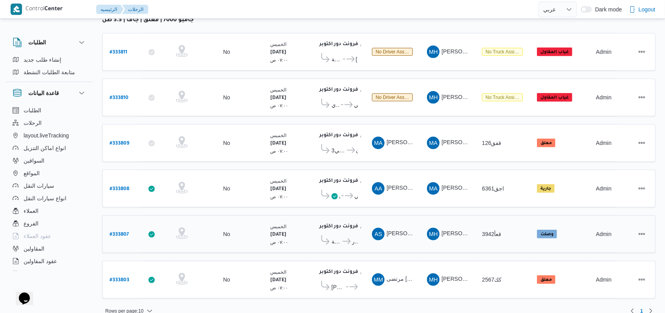
click at [123, 232] on b "# 333807" at bounding box center [119, 234] width 19 height 5
select select "ar"
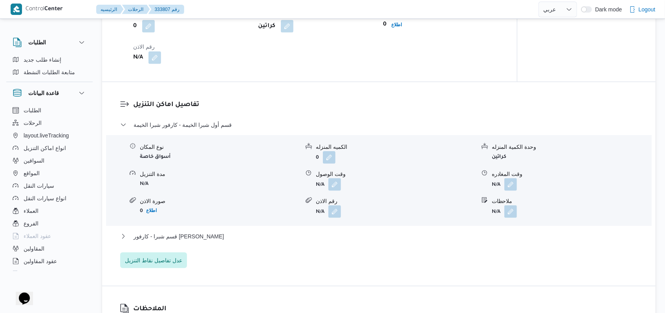
scroll to position [786, 0]
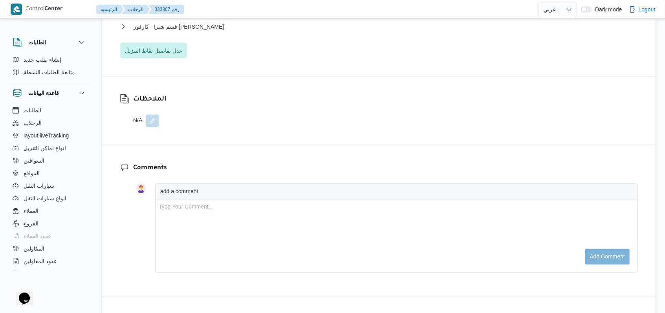
click at [154, 140] on div "الملاحظات N/A" at bounding box center [143, 111] width 82 height 68
click at [154, 127] on button "button" at bounding box center [152, 120] width 13 height 13
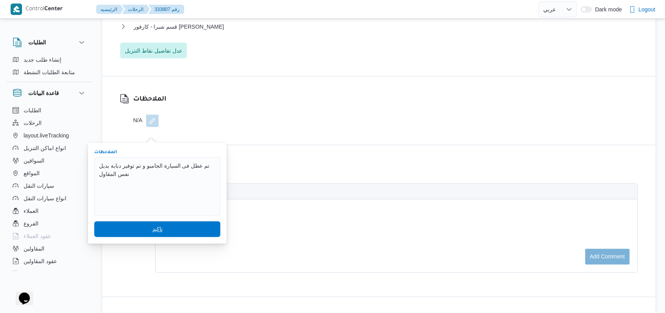
type textarea "تم عطل فى السيارة الجامبو و تم توفير دبابة بديل نفس المقاول"
click at [152, 226] on span "تاكيد" at bounding box center [157, 229] width 10 height 9
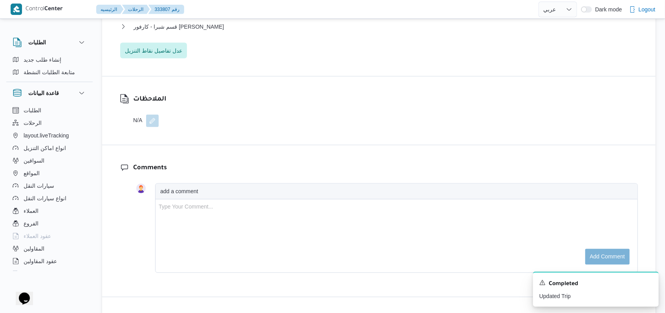
scroll to position [576, 0]
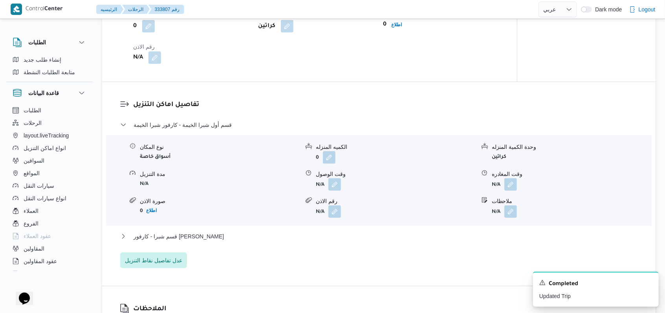
click at [196, 130] on dl "تفاصيل اماكن التنزيل قسم أول شبرا الخيمة - كارفور شبرا الخيمة نوع المكان أسواق …" at bounding box center [385, 184] width 505 height 169
click at [196, 132] on dl "تفاصيل اماكن التنزيل قسم أول شبرا الخيمة - كارفور شبرا الخيمة نوع المكان أسواق …" at bounding box center [385, 184] width 505 height 169
click at [200, 130] on span "قسم أول شبرا الخيمة - كارفور شبرا الخيمة" at bounding box center [183, 124] width 98 height 9
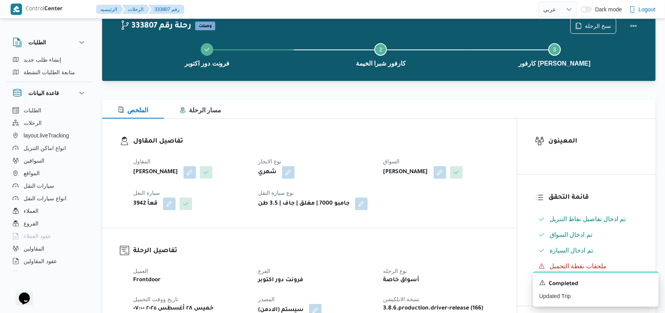
scroll to position [0, 0]
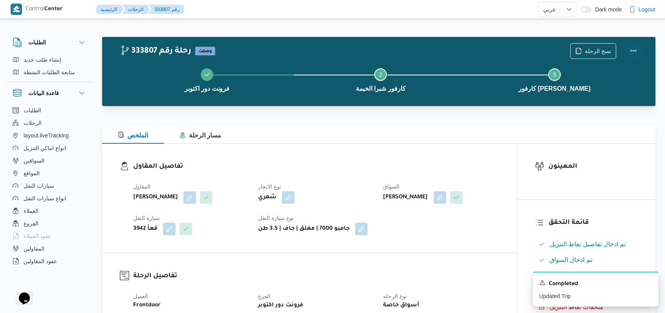
click at [634, 51] on button "Actions" at bounding box center [634, 51] width 16 height 16
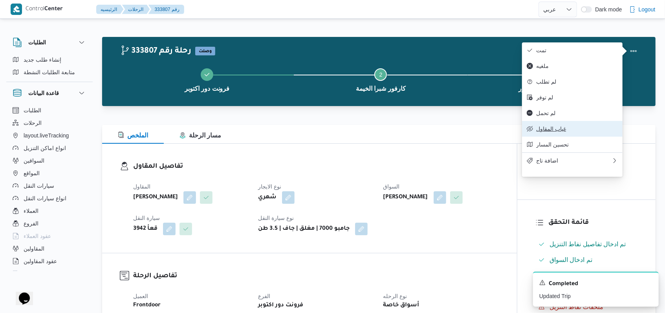
click at [562, 132] on span "غياب المقاول" at bounding box center [577, 129] width 82 height 6
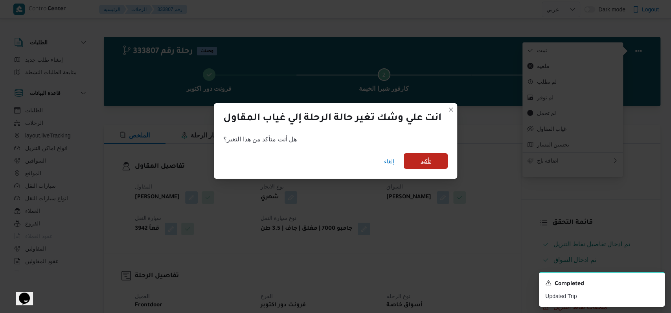
click at [431, 158] on span "تأكيد" at bounding box center [425, 160] width 10 height 9
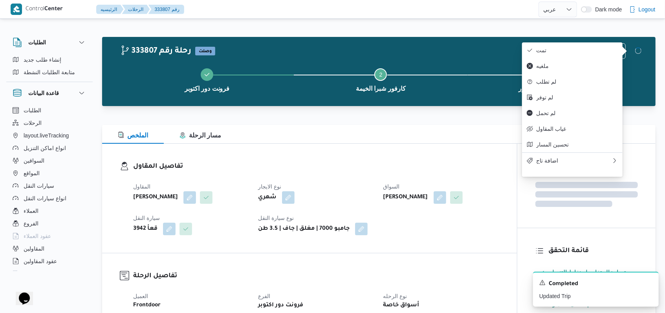
click at [330, 176] on dl "تفاصيل المقاول المقاول محمد حسني محمد ابراهيم نوع الايجار شهري السواق احمد سعد …" at bounding box center [316, 198] width 366 height 74
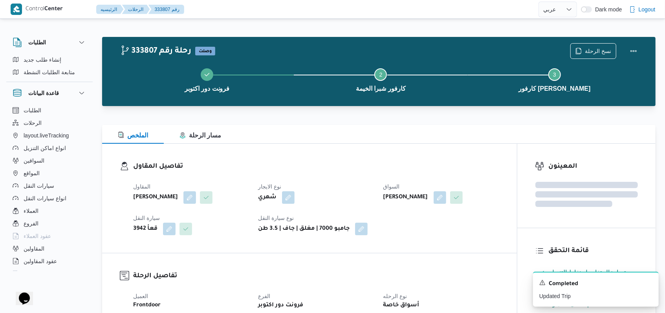
select select "ar"
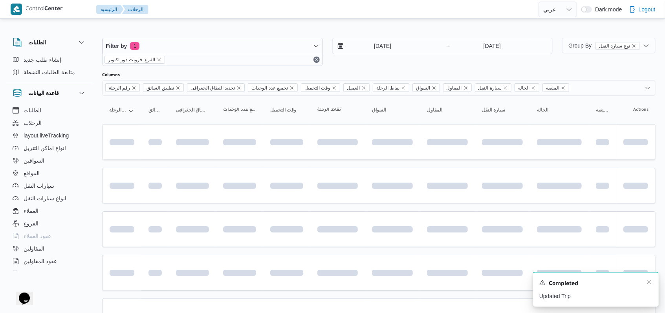
scroll to position [220, 0]
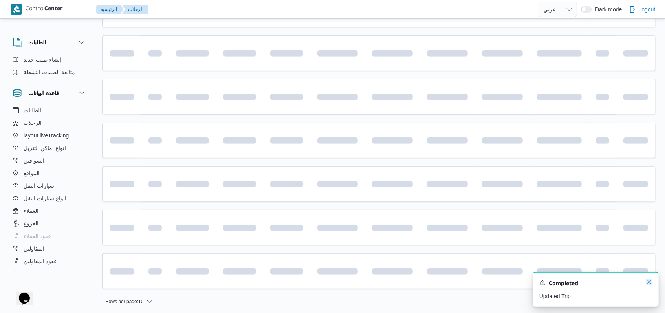
click at [650, 284] on icon "Dismiss toast" at bounding box center [649, 282] width 6 height 6
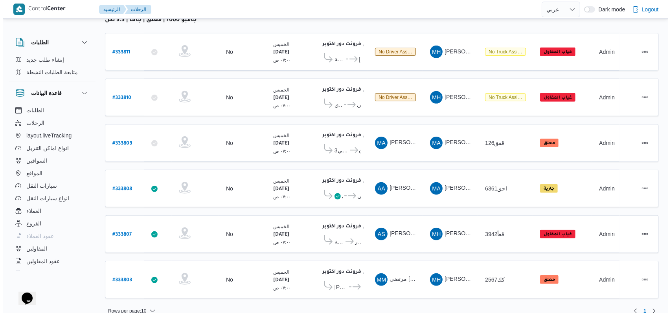
scroll to position [2, 0]
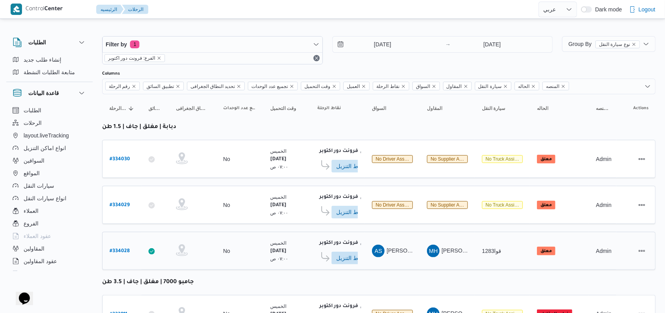
click at [125, 249] on b "# 334028" at bounding box center [120, 251] width 20 height 5
select select "ar"
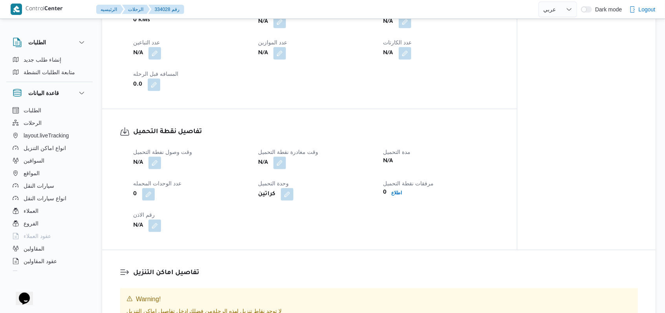
scroll to position [473, 0]
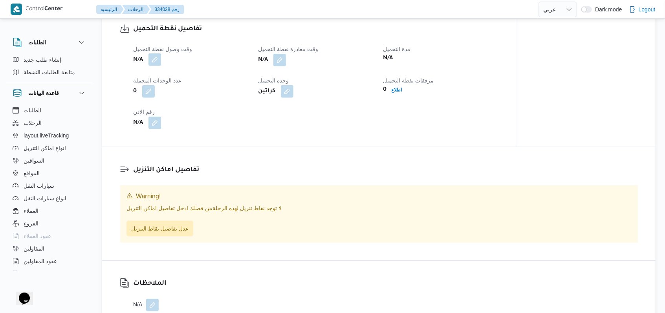
click at [156, 66] on button "button" at bounding box center [154, 59] width 13 height 13
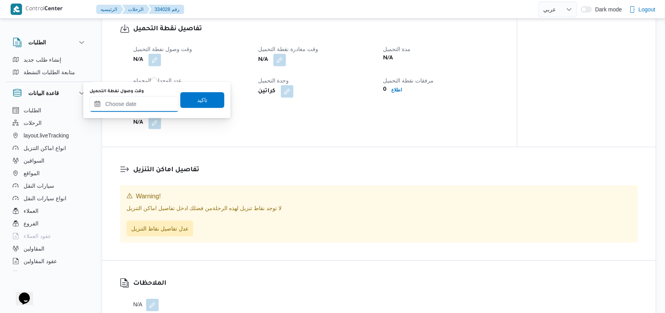
click at [142, 109] on input "وقت وصول نفطة التحميل" at bounding box center [134, 104] width 89 height 16
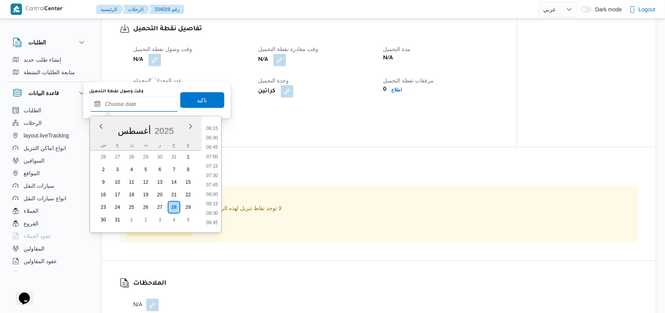
scroll to position [256, 0]
click at [216, 180] on li "08:15" at bounding box center [212, 182] width 18 height 8
type input "٢٨/٠٨/٢٠٢٥ ٠٨:١٥"
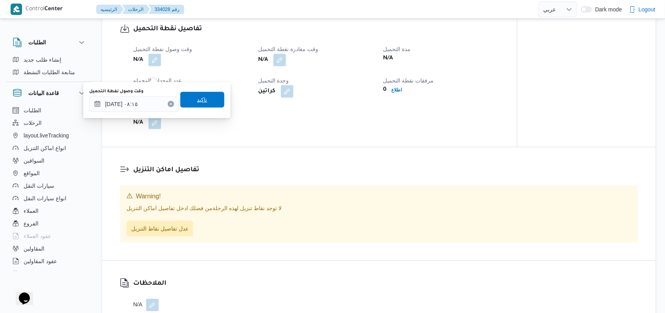
click at [206, 102] on span "تاكيد" at bounding box center [202, 100] width 44 height 16
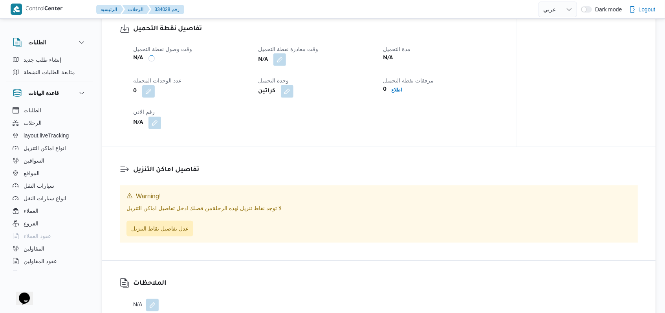
click at [278, 66] on button "button" at bounding box center [279, 59] width 13 height 13
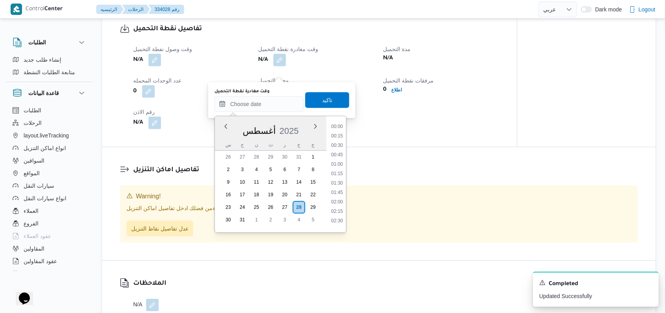
scroll to position [361, 0]
click at [341, 151] on li "10:15" at bounding box center [337, 152] width 18 height 8
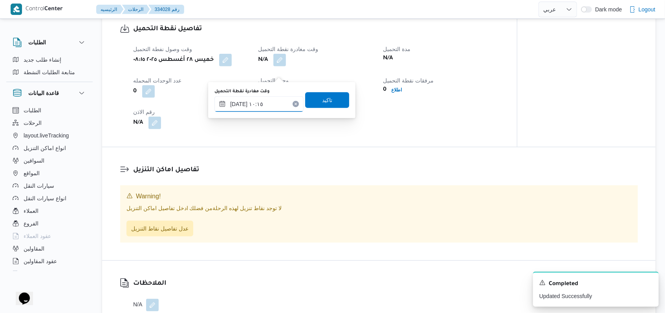
type input "٢٨/٠٨/٢٠٢٥ ١٠:١٥"
click at [327, 99] on span "تاكيد" at bounding box center [327, 100] width 44 height 16
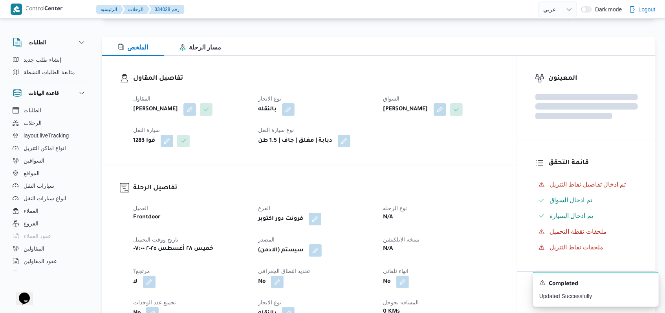
scroll to position [0, 0]
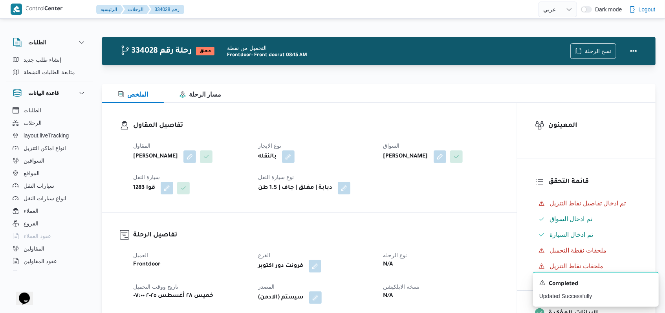
select select "ar"
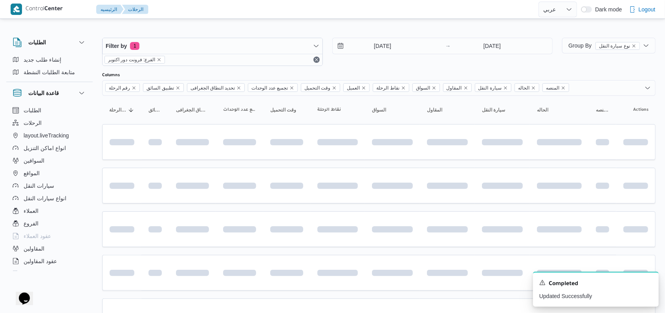
scroll to position [2, 0]
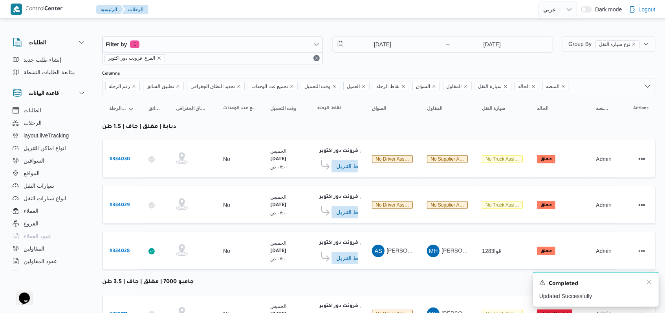
click at [646, 282] on div "Completed" at bounding box center [595, 284] width 113 height 10
click at [647, 282] on icon "Dismiss toast" at bounding box center [649, 282] width 6 height 6
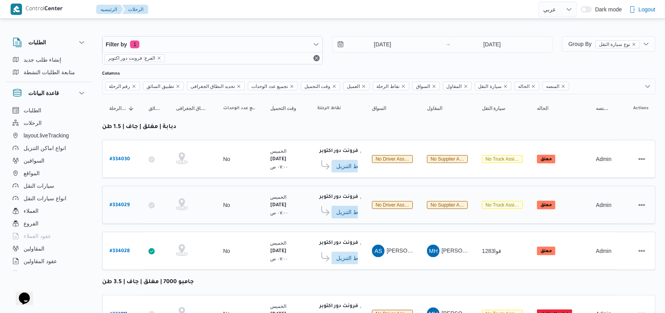
click at [124, 206] on b "# 334029" at bounding box center [120, 205] width 20 height 5
select select "ar"
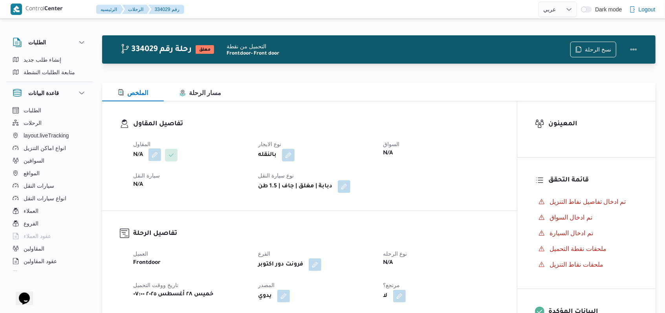
click at [154, 159] on button "button" at bounding box center [154, 154] width 13 height 13
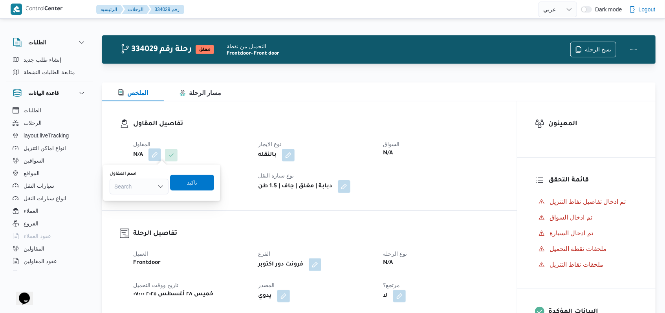
click at [148, 185] on div "Search" at bounding box center [139, 187] width 59 height 16
type input "ح"
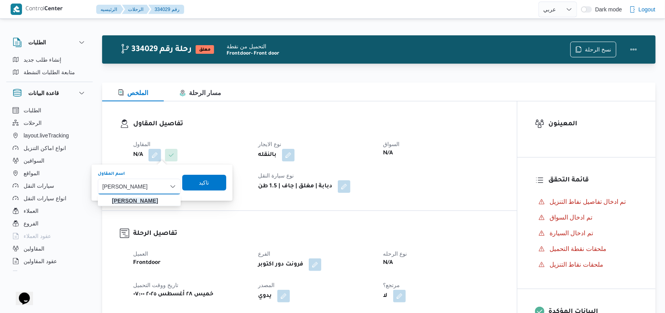
type input "محمد احمد محمد سليم"
click at [148, 200] on mark "محمد احمد محمد سليم" at bounding box center [135, 201] width 46 height 6
click at [209, 188] on span "تاكيد" at bounding box center [200, 182] width 44 height 16
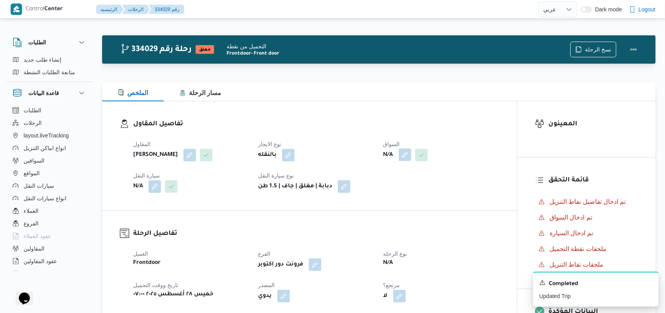
click at [403, 158] on button "button" at bounding box center [405, 154] width 13 height 13
click at [397, 191] on div "Search" at bounding box center [389, 187] width 59 height 16
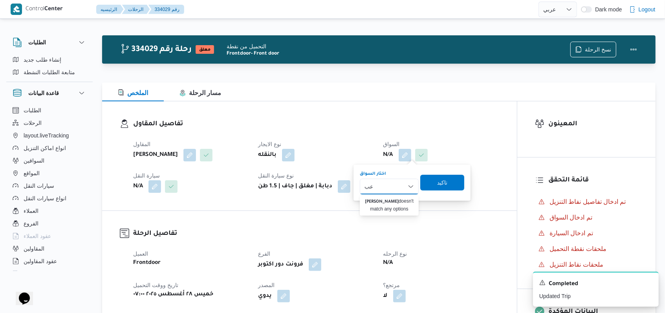
type input "ع"
click at [155, 184] on button "button" at bounding box center [154, 186] width 13 height 13
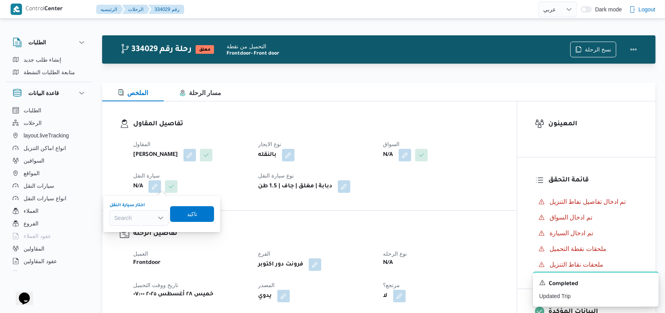
click at [155, 212] on div "Search" at bounding box center [139, 218] width 59 height 16
click at [154, 225] on div "Search Combo box. Selected. Combo box input. Search. Type some text or, to disp…" at bounding box center [139, 218] width 59 height 16
type input "9495"
click at [152, 235] on span "سب 9495 | null" at bounding box center [144, 231] width 40 height 9
click at [193, 218] on span "تاكيد" at bounding box center [198, 213] width 10 height 9
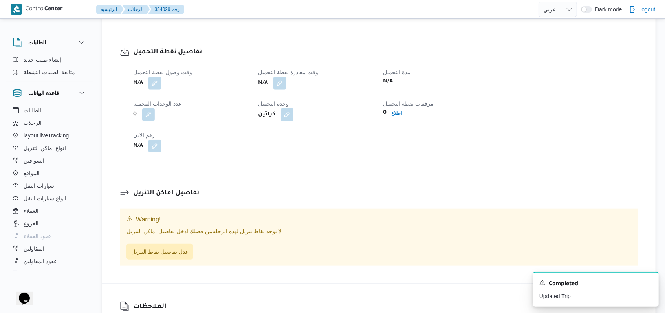
scroll to position [419, 0]
click at [163, 84] on div "N/A" at bounding box center [190, 83] width 117 height 14
click at [151, 82] on button "button" at bounding box center [154, 82] width 13 height 13
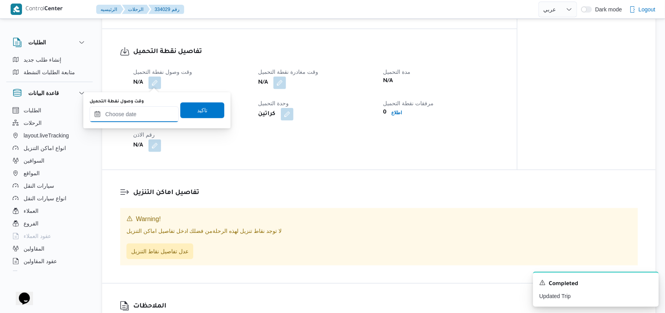
click at [132, 117] on input "وقت وصول نفطة التحميل" at bounding box center [134, 114] width 89 height 16
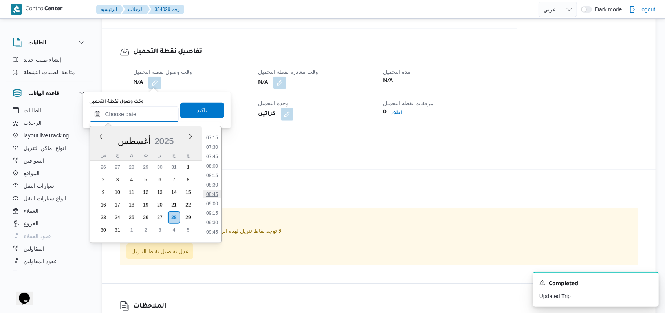
scroll to position [256, 0]
click at [210, 170] on li "07:45" at bounding box center [212, 173] width 18 height 8
type input "٢٨/٠٨/٢٠٢٥ ٠٧:٤٥"
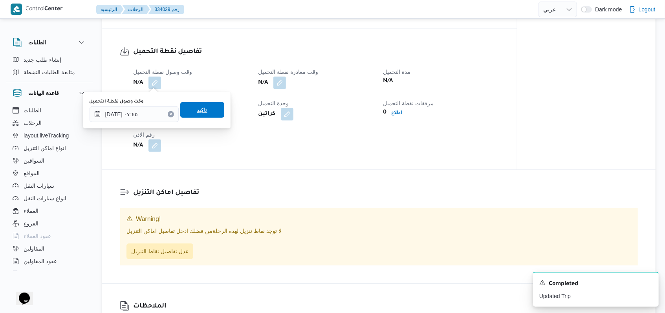
click at [204, 114] on span "تاكيد" at bounding box center [202, 110] width 44 height 16
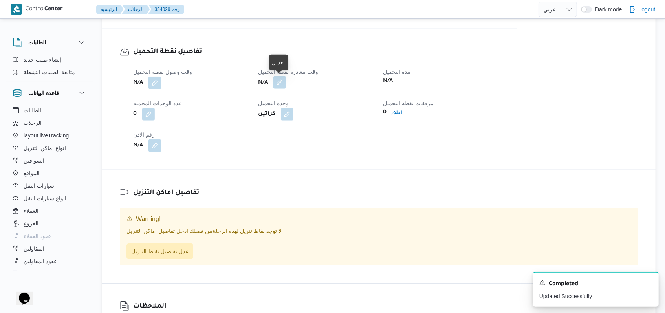
click at [282, 82] on button "button" at bounding box center [279, 82] width 13 height 13
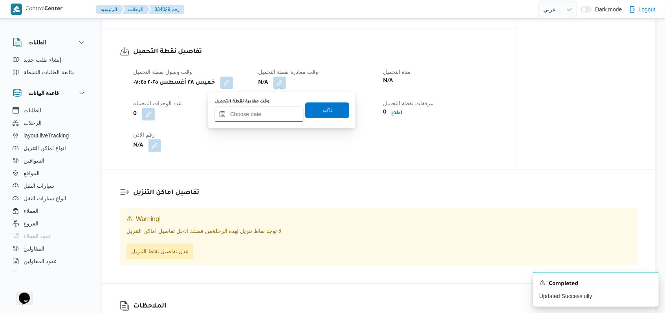
click at [269, 108] on input "وقت مغادرة نقطة التحميل" at bounding box center [258, 114] width 89 height 16
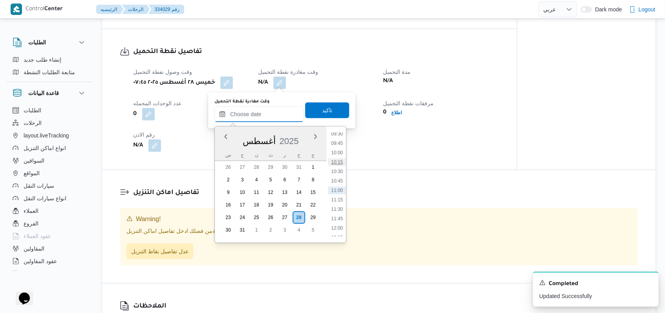
scroll to position [308, 0]
click at [340, 188] on li "09:30" at bounding box center [337, 187] width 18 height 8
type input "٢٨/٠٨/٢٠٢٥ ٠٩:٣٠"
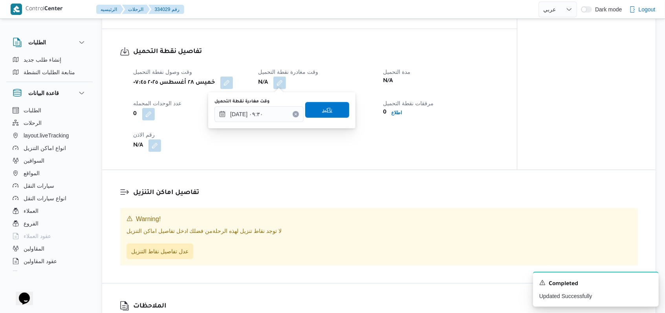
click at [328, 111] on span "تاكيد" at bounding box center [327, 110] width 44 height 16
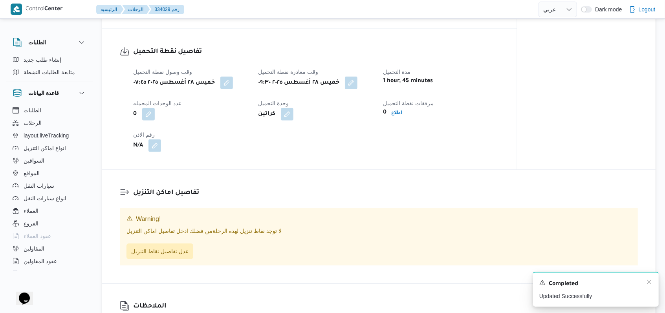
click at [647, 286] on div "Completed" at bounding box center [595, 284] width 113 height 10
click at [650, 282] on icon "Dismiss toast" at bounding box center [649, 282] width 4 height 4
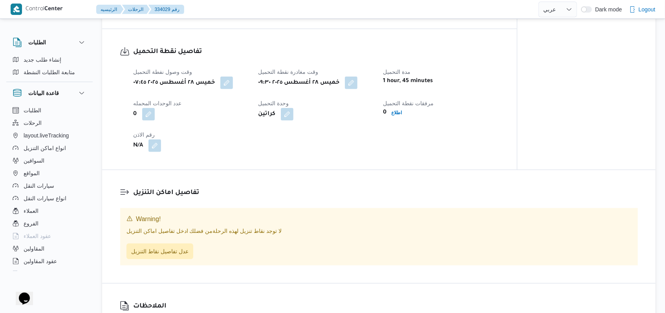
select select "ar"
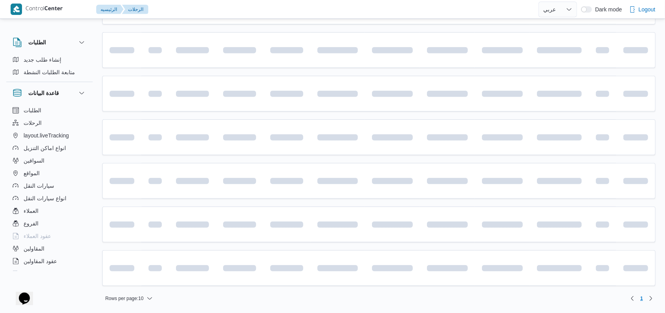
scroll to position [2, 0]
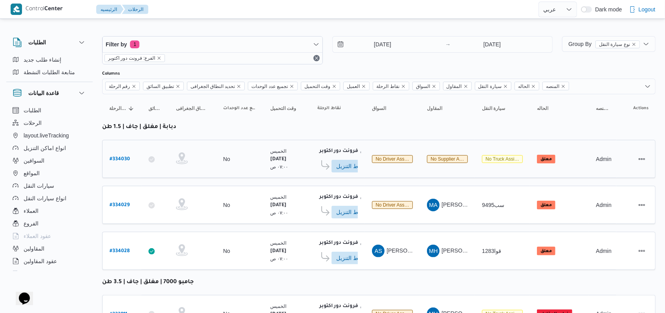
click at [110, 157] on b "# 334030" at bounding box center [120, 159] width 20 height 5
select select "ar"
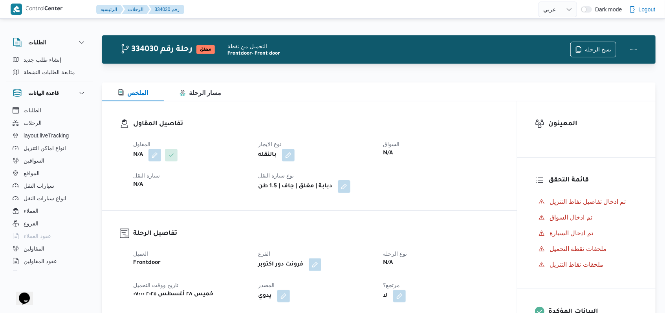
click at [161, 152] on span at bounding box center [169, 155] width 16 height 13
click at [156, 157] on button "button" at bounding box center [154, 154] width 13 height 13
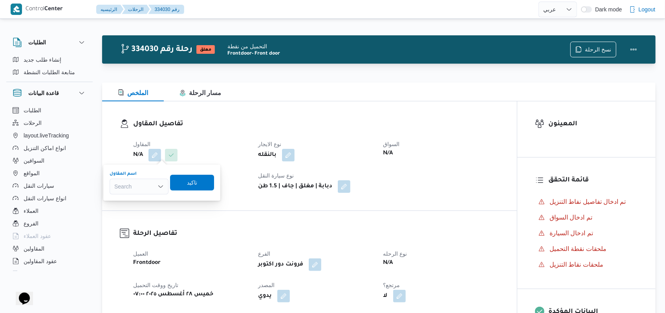
click at [145, 190] on div "Search" at bounding box center [139, 187] width 59 height 16
type input "ا"
click at [229, 135] on div "المقاول N/A نوع الايجار بالنقله السواق N/A سيارة النقل N/A نوع سيارة النقل دباب…" at bounding box center [316, 166] width 376 height 63
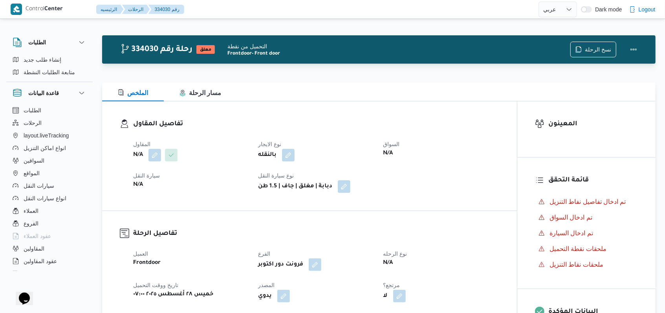
select select "ar"
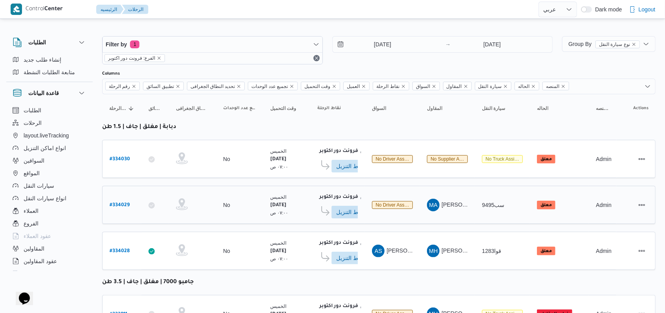
click at [122, 203] on b "# 334029" at bounding box center [120, 205] width 20 height 5
select select "ar"
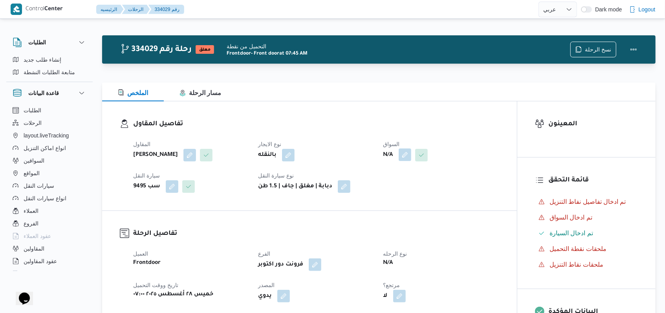
click at [409, 152] on button "button" at bounding box center [405, 154] width 13 height 13
click at [399, 188] on div "Search" at bounding box center [389, 187] width 59 height 16
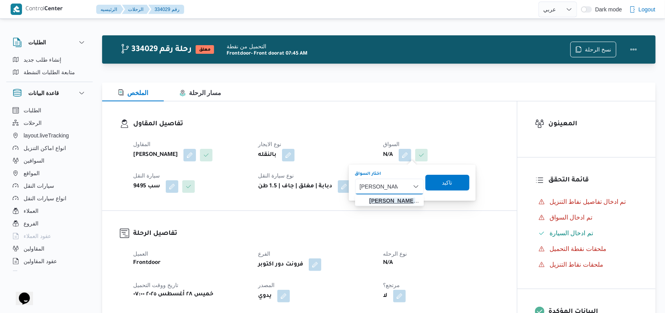
type input "عبدالرحمن سعي"
click at [393, 201] on span "عبدالرحمن سعي د عبدالرازق صالح" at bounding box center [394, 200] width 50 height 9
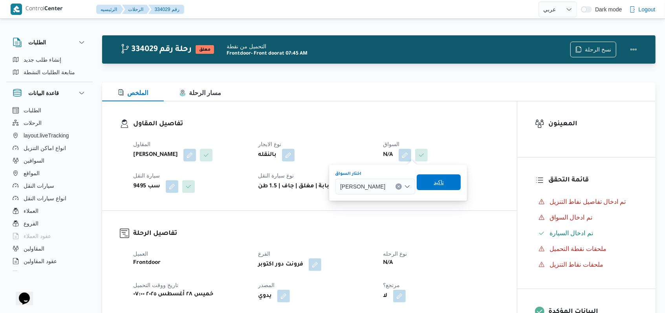
click at [456, 190] on span "تاكيد" at bounding box center [439, 182] width 44 height 16
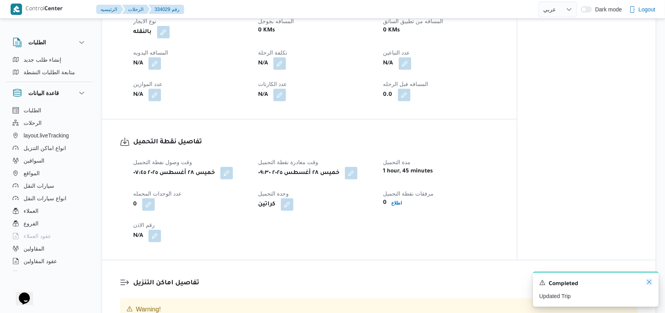
click at [649, 284] on icon "Dismiss toast" at bounding box center [649, 282] width 4 height 4
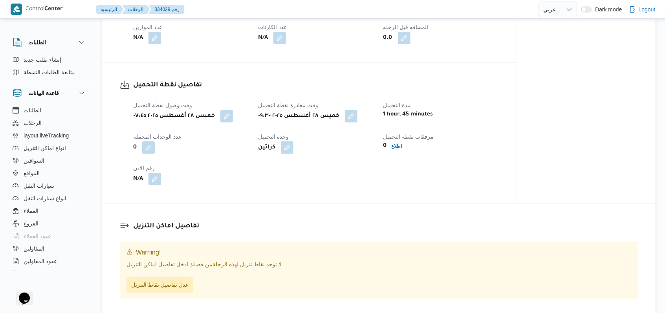
scroll to position [419, 0]
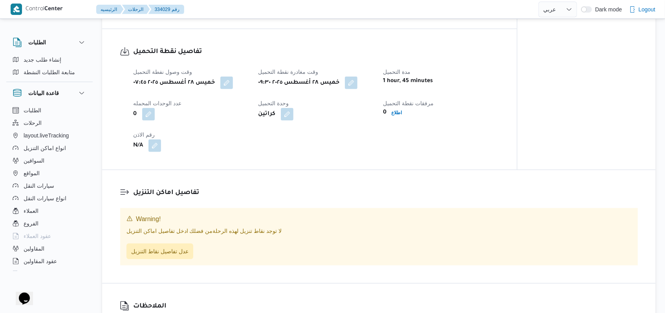
select select "ar"
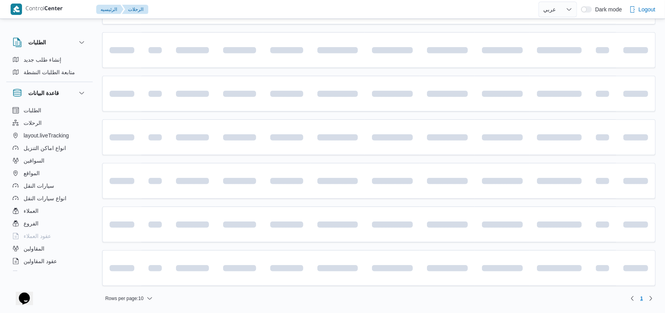
scroll to position [2, 0]
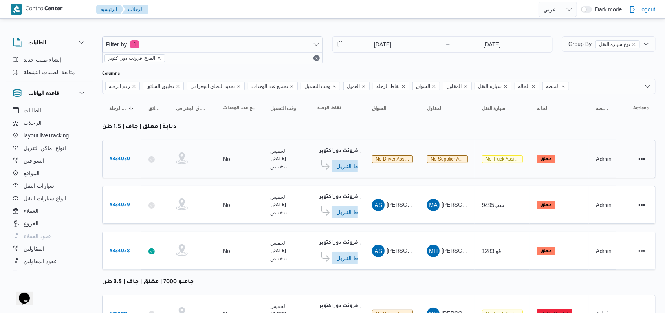
click at [122, 157] on b "# 334030" at bounding box center [120, 159] width 20 height 5
select select "ar"
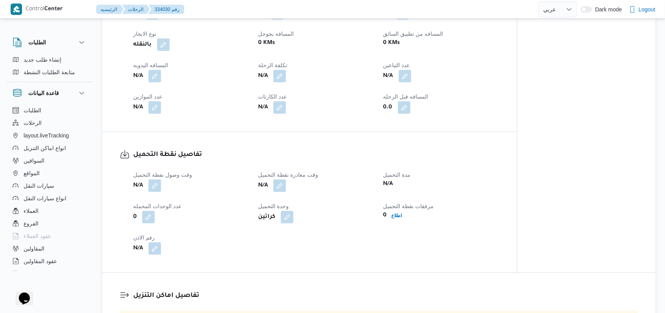
scroll to position [368, 0]
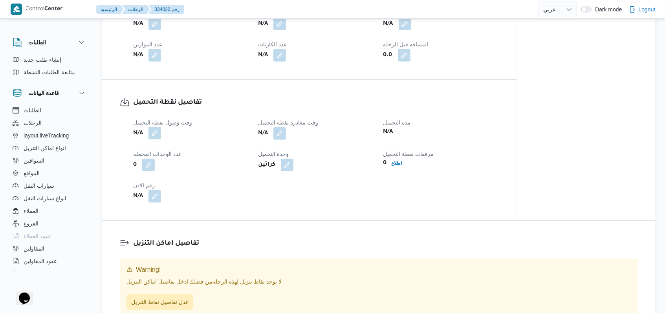
click at [156, 136] on button "button" at bounding box center [154, 133] width 13 height 13
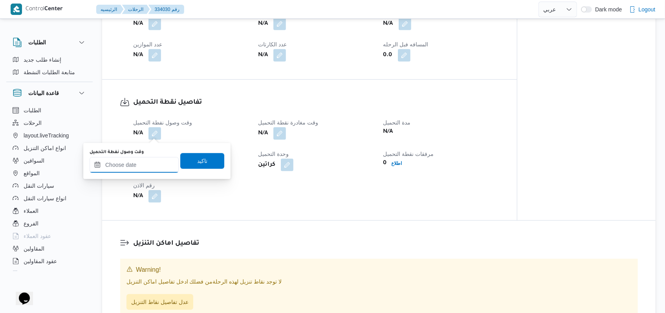
click at [140, 161] on input "وقت وصول نفطة التحميل" at bounding box center [134, 165] width 89 height 16
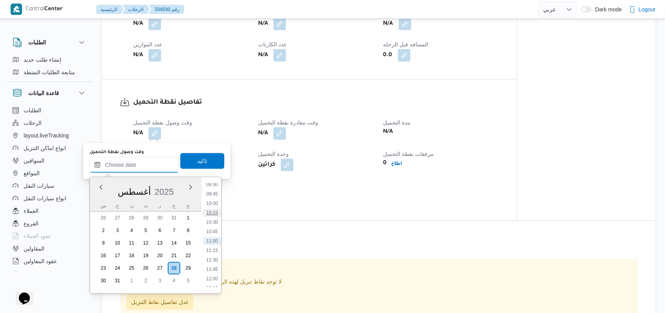
scroll to position [256, 0]
click at [219, 249] on li "08:30" at bounding box center [212, 252] width 18 height 8
type input "٢٨/٠٨/٢٠٢٥ ٠٨:٣٠"
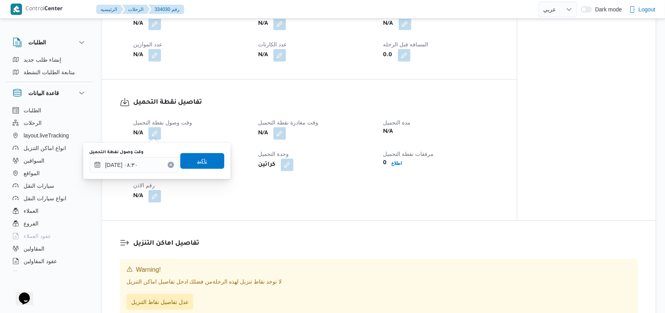
click at [208, 166] on span "تاكيد" at bounding box center [202, 161] width 44 height 16
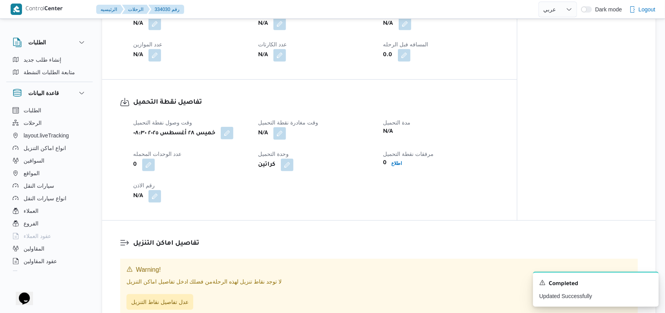
click at [233, 127] on button "button" at bounding box center [227, 133] width 13 height 13
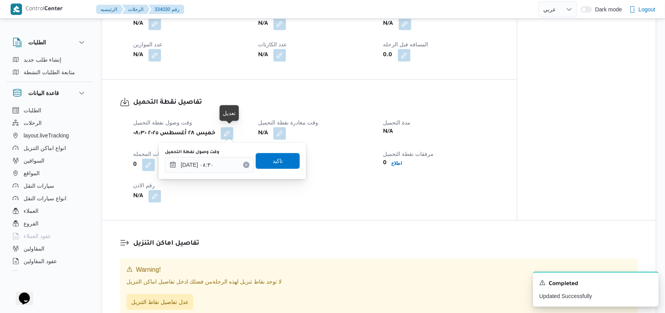
click at [225, 147] on div "You are in a dialog. To close this dialog, hit escape. وقت وصول نفطة التحميل ٢٨…" at bounding box center [232, 161] width 147 height 36
click at [223, 160] on input "٢٨/٠٨/٢٠٢٥ ٠٨:٣٠" at bounding box center [209, 165] width 89 height 16
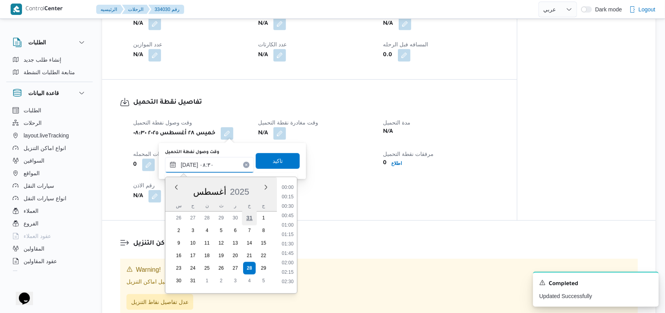
scroll to position [267, 0]
click at [291, 258] on li "09:00" at bounding box center [288, 260] width 18 height 8
type input "٢٨/٠٨/٢٠٢٥ ٠٨:٣٠"
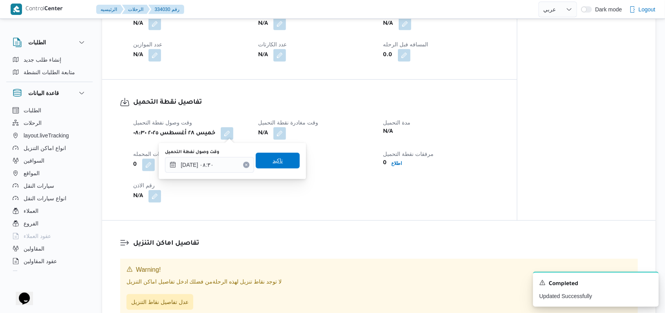
click at [262, 155] on span "تاكيد" at bounding box center [278, 161] width 44 height 16
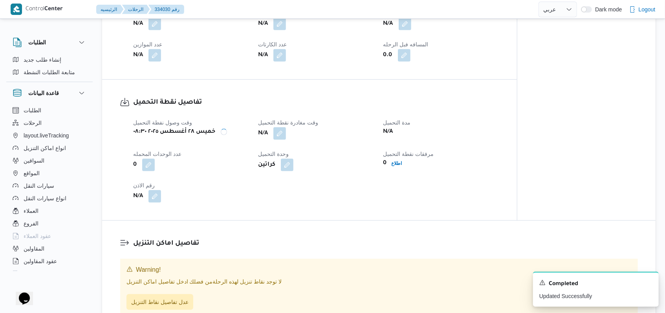
click at [287, 133] on div "N/A" at bounding box center [315, 133] width 117 height 14
click at [277, 137] on button "button" at bounding box center [279, 133] width 13 height 13
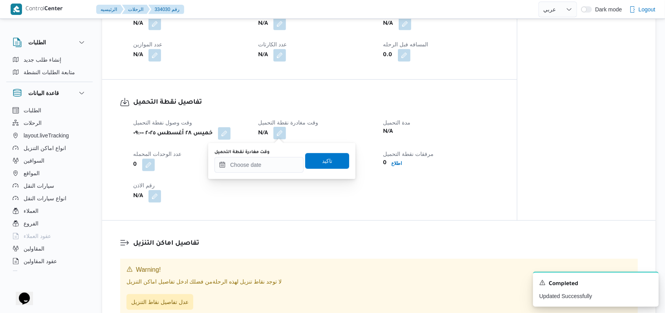
click at [263, 173] on div "You are in a dialog. To close this dialog, hit escape. وقت مغادرة نقطة التحميل …" at bounding box center [281, 161] width 147 height 36
click at [276, 167] on input "وقت مغادرة نقطة التحميل" at bounding box center [258, 165] width 89 height 16
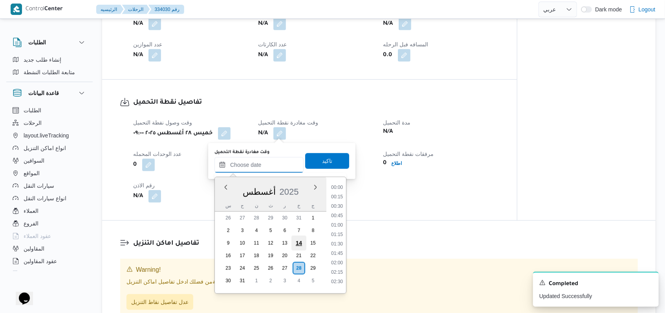
scroll to position [361, 0]
click at [339, 215] on li "10:15" at bounding box center [337, 213] width 18 height 8
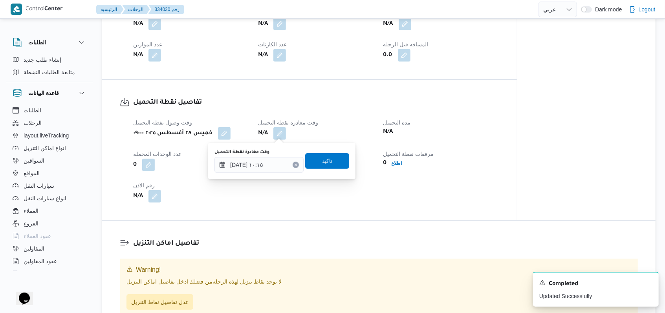
click at [264, 152] on label "وقت مغادرة نقطة التحميل" at bounding box center [241, 152] width 55 height 6
click at [264, 157] on input "٢٨/٠٨/٢٠٢٥ ١٠:١٥" at bounding box center [258, 165] width 89 height 16
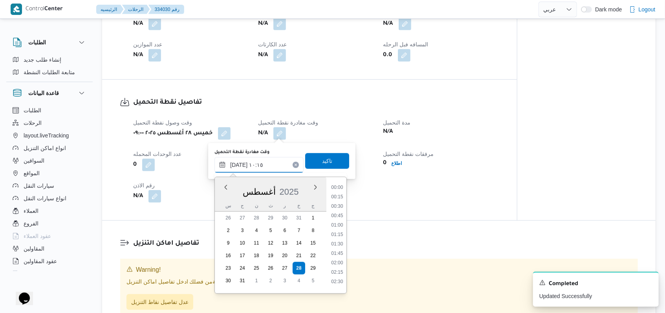
scroll to position [333, 0]
click at [336, 247] on li "10:30" at bounding box center [337, 251] width 18 height 8
type input "٢٨/٠٨/٢٠٢٥ ١٠:٣٠"
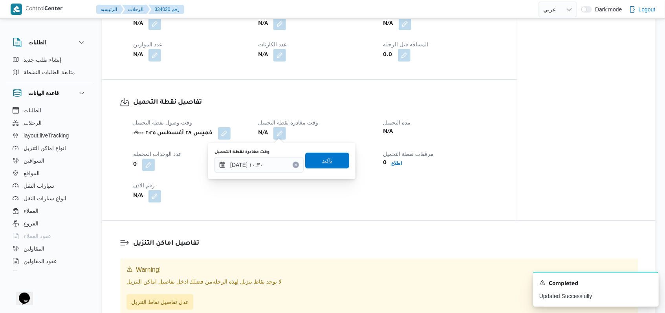
click at [325, 164] on span "تاكيد" at bounding box center [327, 160] width 10 height 9
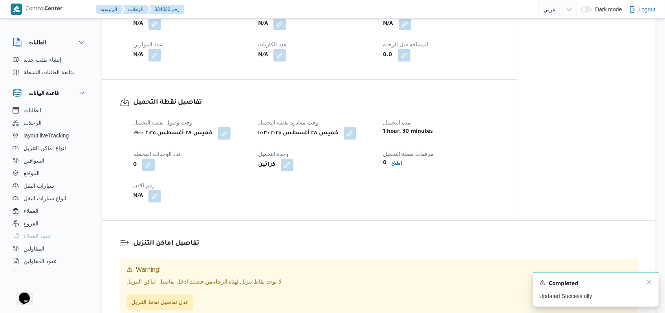
click at [647, 278] on div "A new notification appears Completed Updated Successfully" at bounding box center [596, 289] width 126 height 35
click at [650, 281] on icon "Dismiss toast" at bounding box center [649, 282] width 6 height 6
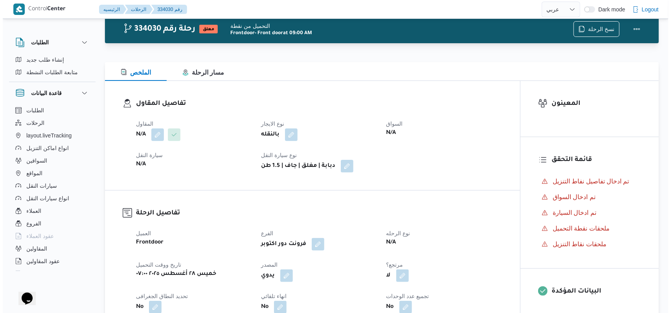
scroll to position [2, 0]
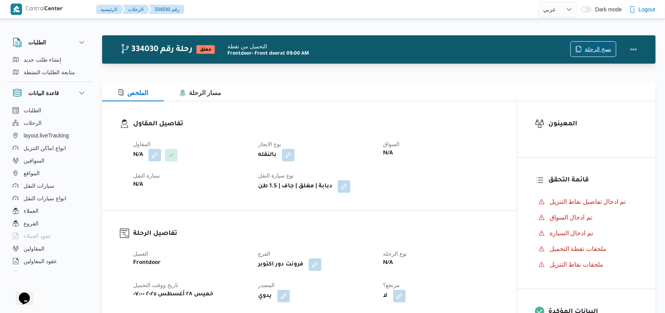
click at [602, 45] on span "نسخ الرحلة" at bounding box center [598, 48] width 26 height 9
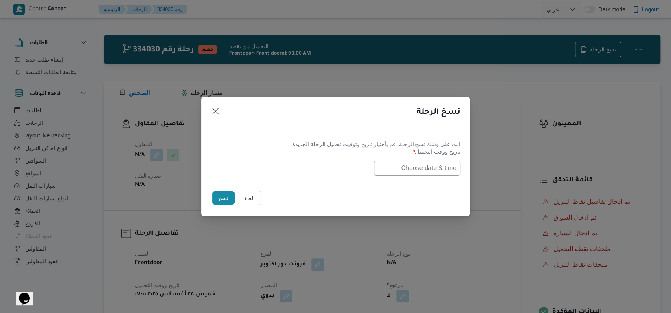
click at [431, 167] on input "text" at bounding box center [417, 168] width 86 height 15
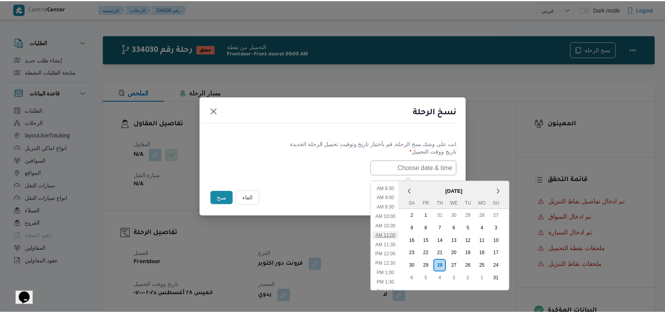
scroll to position [104, 0]
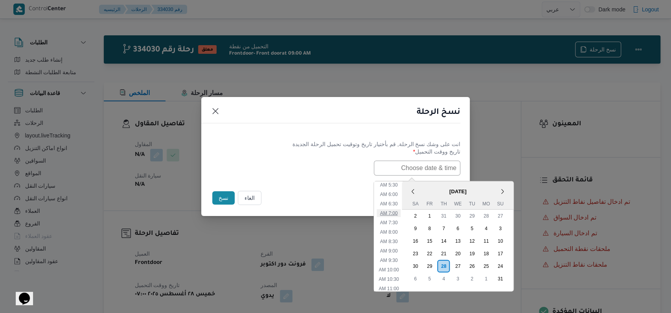
click at [396, 213] on li "7:00 AM" at bounding box center [389, 213] width 24 height 8
type input "28/08/2025 7:00AM"
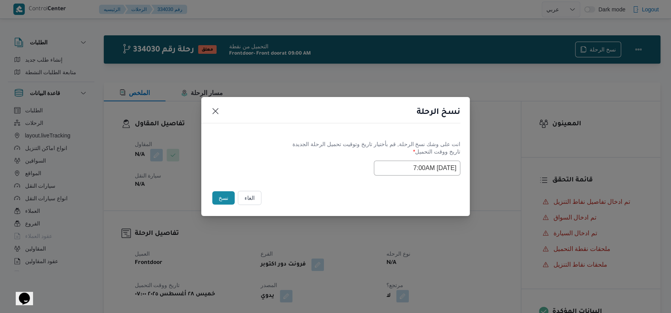
click at [227, 193] on button "نسخ" at bounding box center [223, 197] width 22 height 13
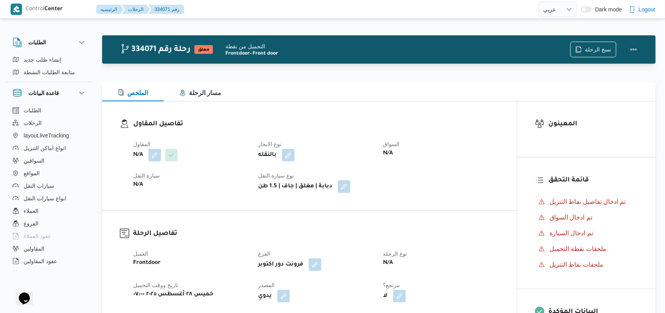
select select "ar"
click at [155, 158] on button "button" at bounding box center [154, 154] width 13 height 13
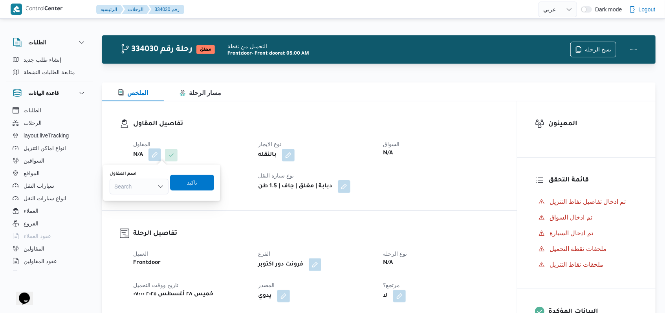
click at [144, 185] on div "Search" at bounding box center [139, 187] width 59 height 16
type input "اسماعيل عقبى"
click at [193, 184] on span "تاكيد" at bounding box center [208, 183] width 44 height 16
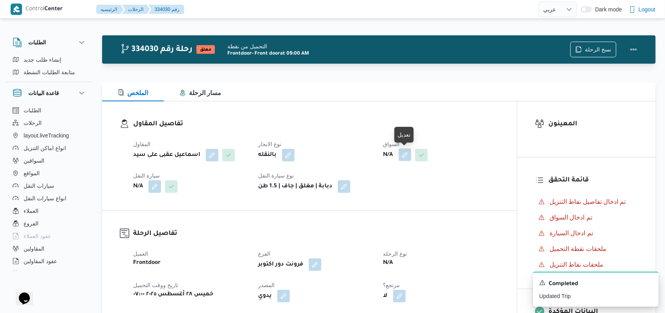
click at [405, 154] on button "button" at bounding box center [405, 154] width 13 height 13
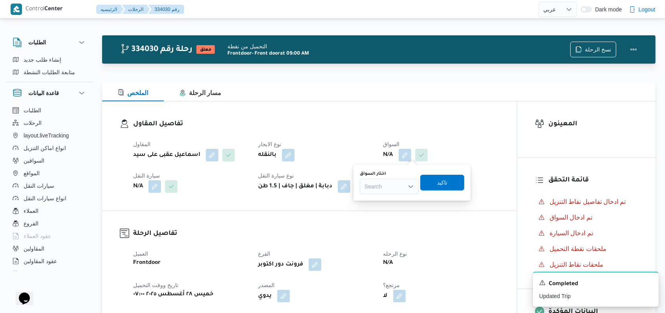
click at [396, 181] on div "Search" at bounding box center [389, 187] width 59 height 16
click at [402, 194] on div "Search" at bounding box center [389, 187] width 59 height 16
click at [405, 196] on span "اسماعيل عقبى على سيد" at bounding box center [394, 200] width 40 height 9
click at [449, 183] on span "تاكيد" at bounding box center [458, 183] width 44 height 16
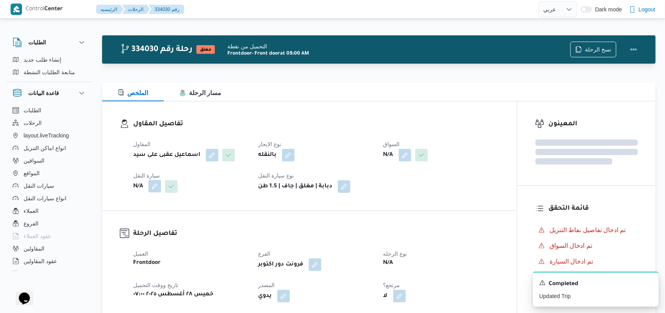
click at [156, 189] on button "button" at bounding box center [154, 186] width 13 height 13
click at [148, 214] on div "Search" at bounding box center [139, 218] width 59 height 16
click at [150, 222] on div "Search" at bounding box center [139, 218] width 59 height 16
click at [153, 215] on div "Search" at bounding box center [139, 218] width 59 height 16
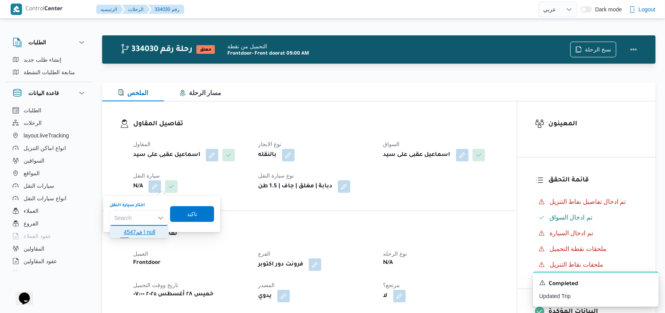
click at [143, 229] on span "فم4547 | null" at bounding box center [144, 231] width 40 height 9
click at [192, 212] on span "تاكيد" at bounding box center [196, 213] width 10 height 9
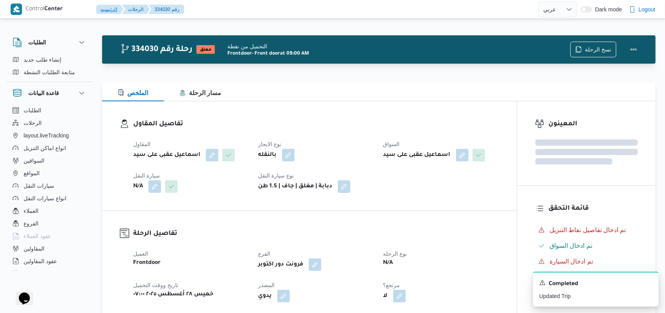
scroll to position [316, 0]
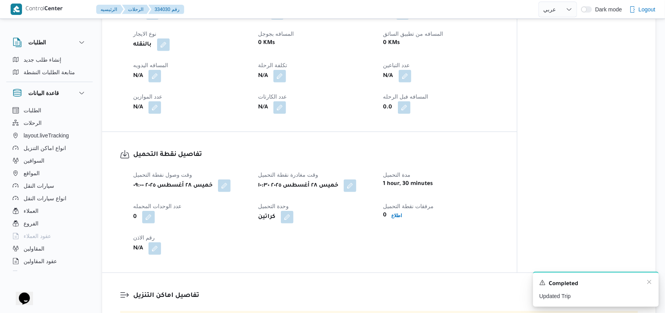
click at [645, 284] on div "Completed" at bounding box center [595, 284] width 113 height 10
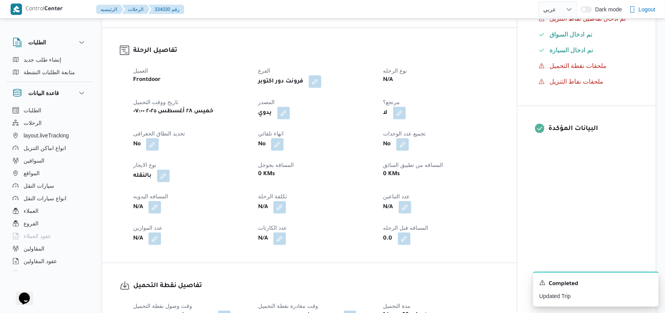
scroll to position [0, 0]
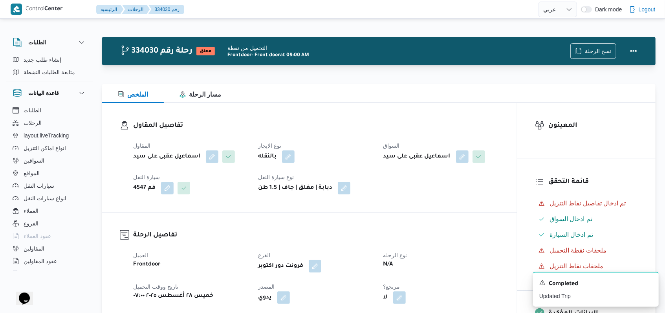
select select "ar"
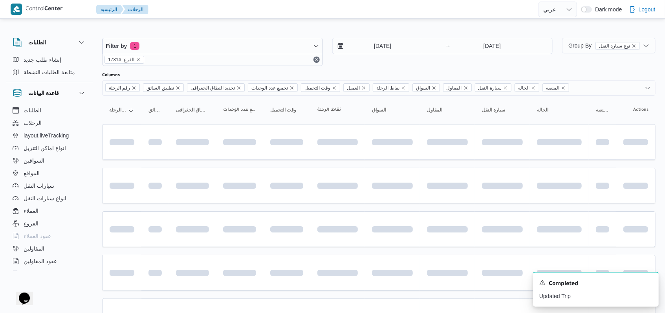
scroll to position [2, 0]
click at [650, 280] on icon "Dismiss toast" at bounding box center [649, 282] width 6 height 6
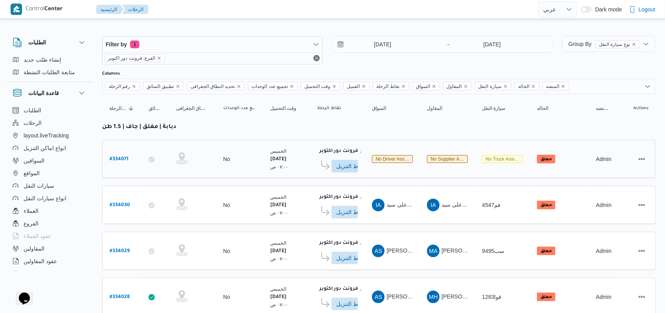
click at [126, 157] on b "# 334071" at bounding box center [119, 159] width 19 height 5
select select "ar"
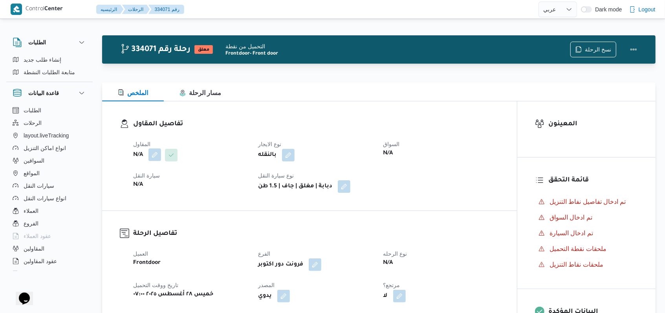
click at [159, 160] on button "button" at bounding box center [154, 154] width 13 height 13
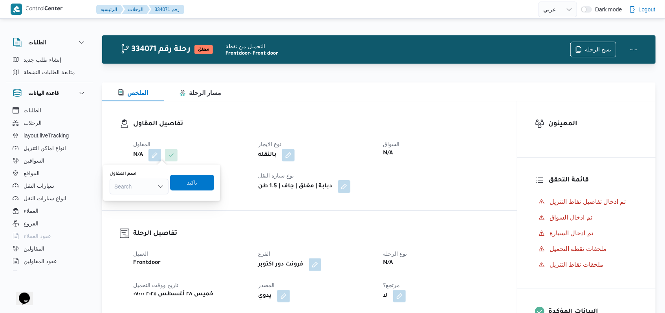
click at [149, 184] on div "Search" at bounding box center [139, 187] width 59 height 16
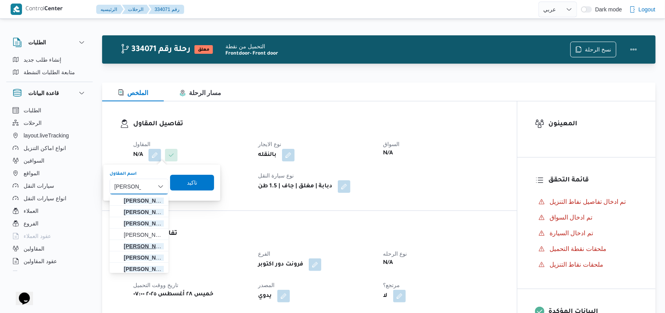
type input "محمد صلاح"
click at [150, 248] on span "محمد صلاح عبد الهادى عبد الحميد" at bounding box center [144, 246] width 40 height 9
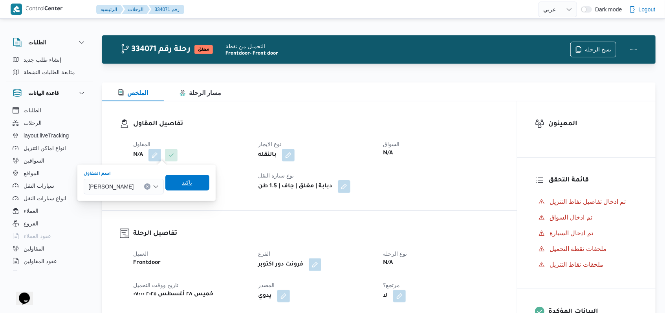
click at [209, 185] on span "تاكيد" at bounding box center [187, 183] width 44 height 16
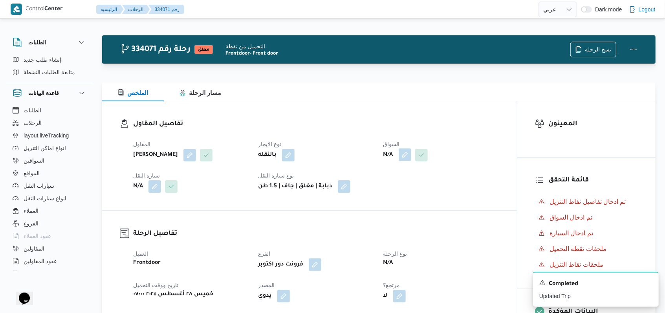
click at [411, 157] on button "button" at bounding box center [405, 154] width 13 height 13
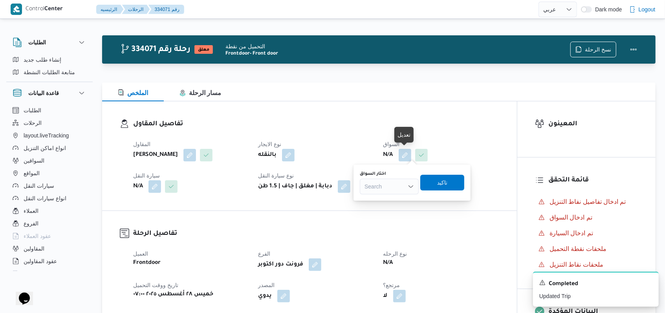
click at [396, 185] on div "Search" at bounding box center [389, 187] width 59 height 16
type input "محمد محمود"
click at [398, 200] on span "محمد محمود عبدالهادي عبدالحميد" at bounding box center [394, 200] width 42 height 9
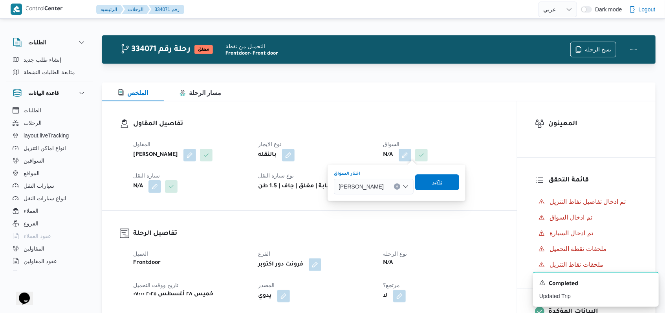
click at [456, 184] on span "تاكيد" at bounding box center [437, 182] width 44 height 16
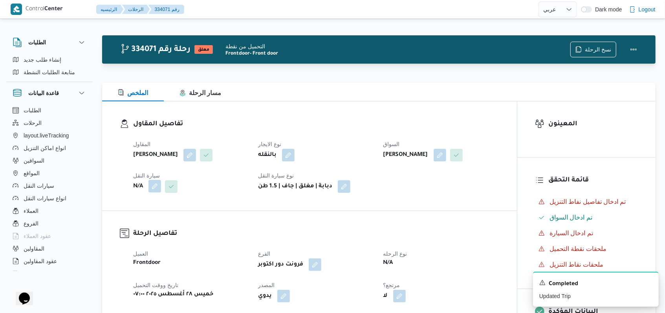
click at [158, 192] on button "button" at bounding box center [154, 186] width 13 height 13
click at [149, 234] on div "Search" at bounding box center [139, 231] width 59 height 16
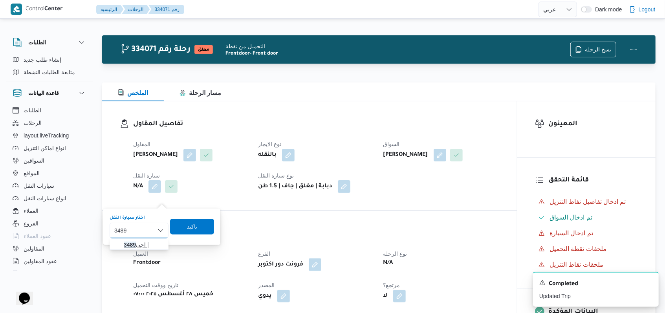
type input "3489"
click at [140, 247] on span "3489 اجى |" at bounding box center [144, 244] width 40 height 9
click at [183, 232] on span "تاكيد" at bounding box center [193, 227] width 44 height 16
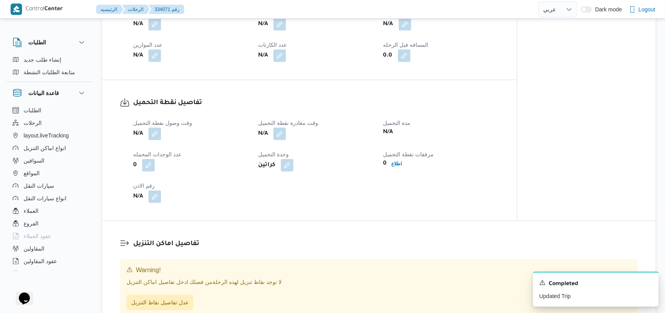
scroll to position [368, 0]
click at [159, 139] on button "button" at bounding box center [154, 133] width 13 height 13
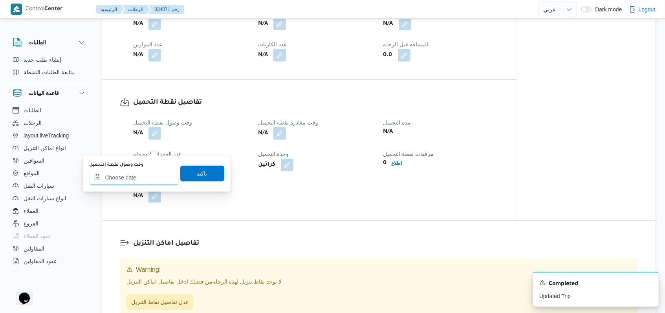
click at [159, 171] on input "وقت وصول نفطة التحميل" at bounding box center [134, 178] width 89 height 16
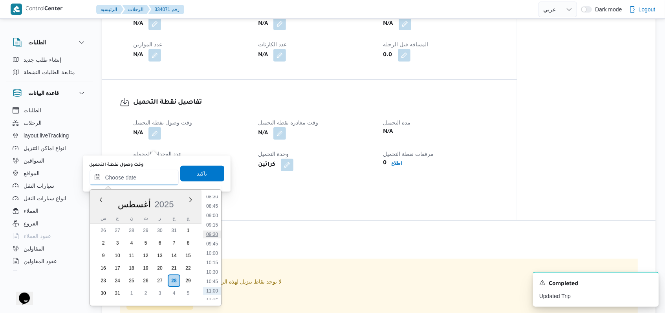
scroll to position [308, 0]
click at [211, 235] on ul "00:00 00:15 00:30 00:45 01:00 01:15 01:30 01:45 02:00 02:15 02:30 02:45 03:00 0…" at bounding box center [212, 248] width 18 height 104
click at [211, 231] on li "09:00" at bounding box center [212, 231] width 18 height 8
type input "٢٨/٠٨/٢٠٢٥ ٠٩:٠٠"
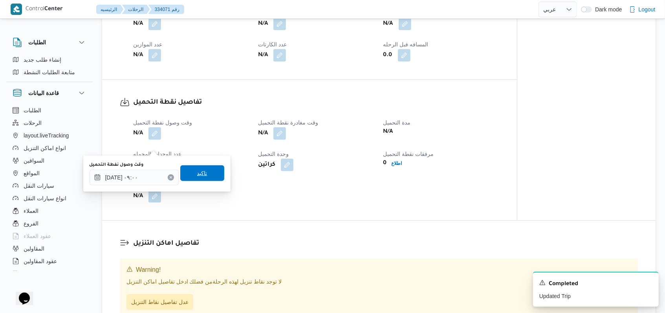
click at [197, 174] on span "تاكيد" at bounding box center [202, 173] width 10 height 9
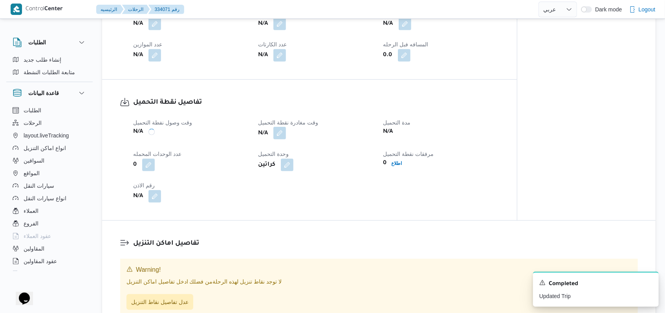
click at [280, 139] on button "button" at bounding box center [279, 133] width 13 height 13
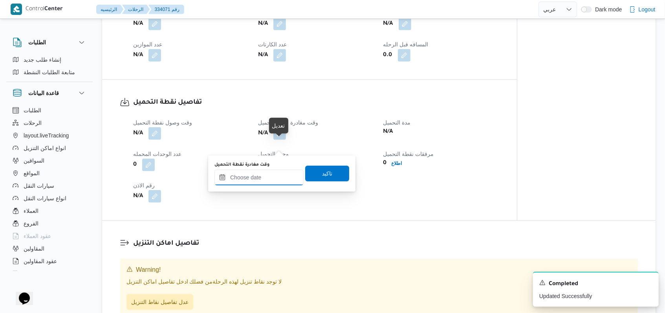
click at [266, 180] on input "وقت مغادرة نقطة التحميل" at bounding box center [258, 178] width 89 height 16
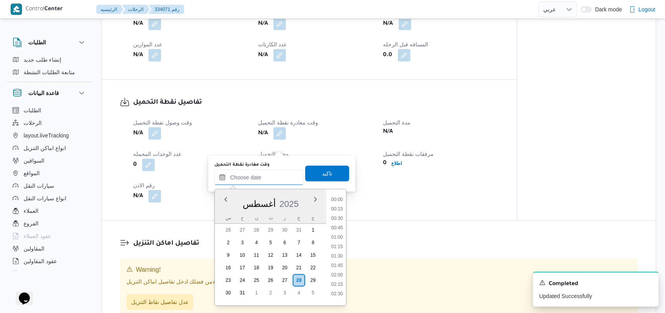
scroll to position [361, 0]
click at [343, 237] on li "10:30" at bounding box center [337, 235] width 18 height 8
type input "٢٨/٠٨/٢٠٢٥ ١٠:٣٠"
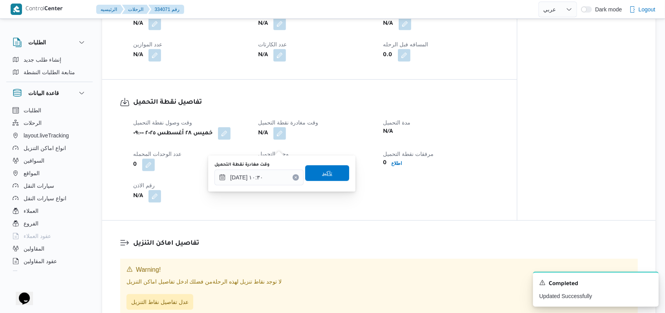
click at [333, 180] on span "تاكيد" at bounding box center [327, 173] width 44 height 16
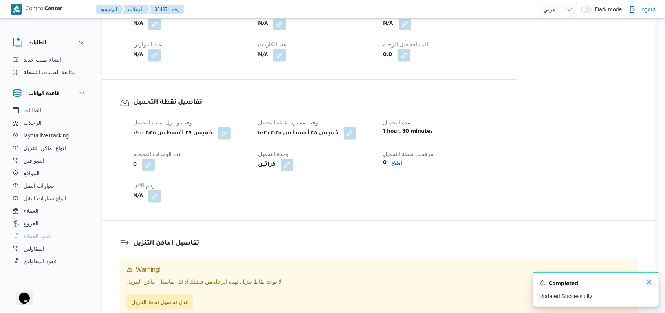
click at [650, 284] on icon "Dismiss toast" at bounding box center [649, 282] width 6 height 6
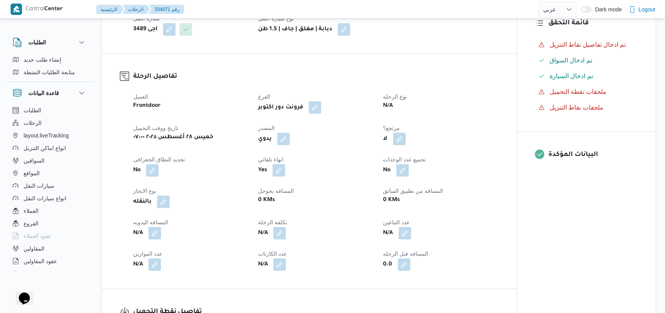
scroll to position [0, 0]
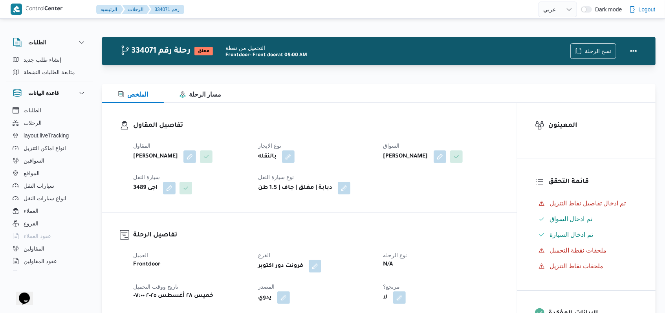
select select "ar"
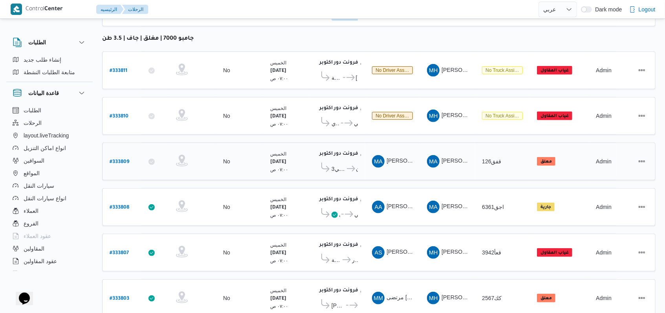
scroll to position [308, 0]
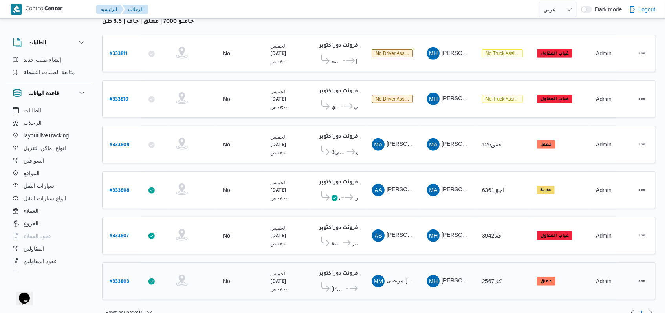
click at [115, 279] on b "# 333803" at bounding box center [120, 281] width 20 height 5
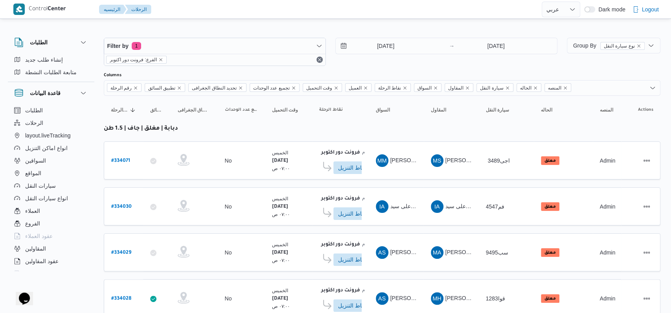
select select "ar"
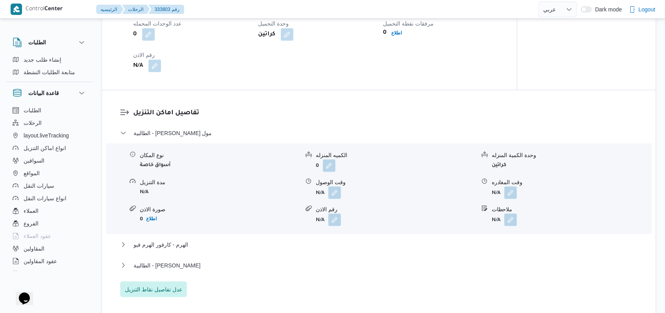
scroll to position [629, 0]
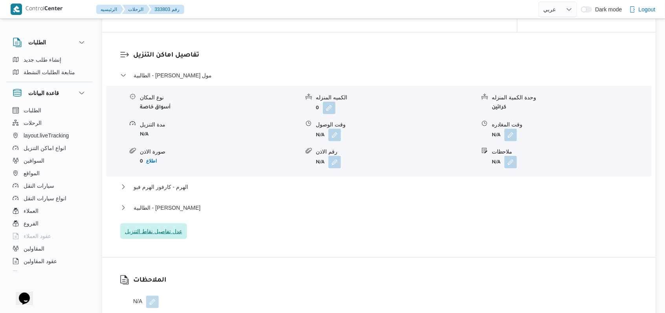
click at [166, 239] on span "عدل تفاصيل نقاط التنزيل" at bounding box center [153, 232] width 67 height 16
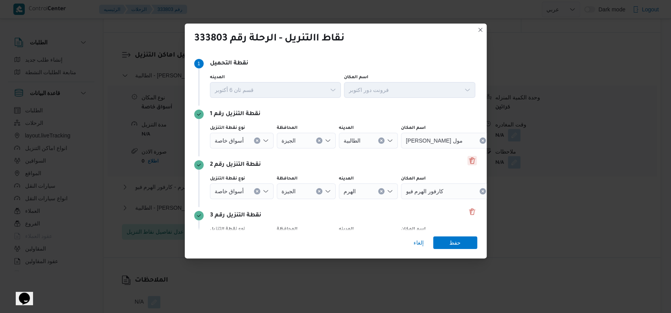
click at [468, 162] on button "Delete" at bounding box center [471, 160] width 9 height 9
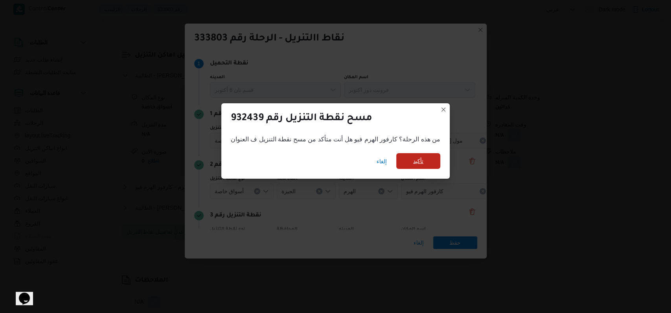
click at [413, 159] on span "تأكيد" at bounding box center [418, 160] width 10 height 9
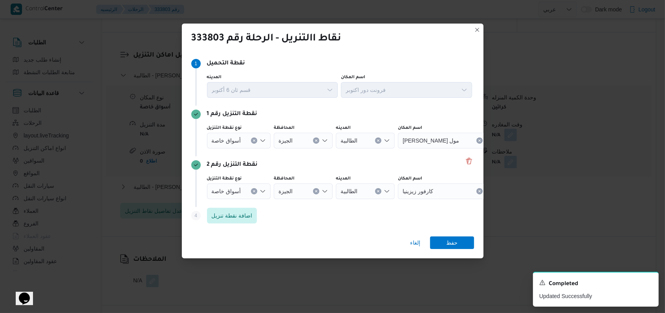
click at [254, 190] on icon "Clear input" at bounding box center [254, 191] width 3 height 3
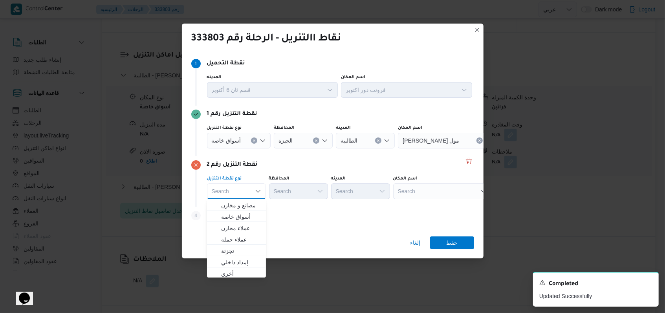
click at [254, 139] on icon "Clear input" at bounding box center [254, 140] width 3 height 3
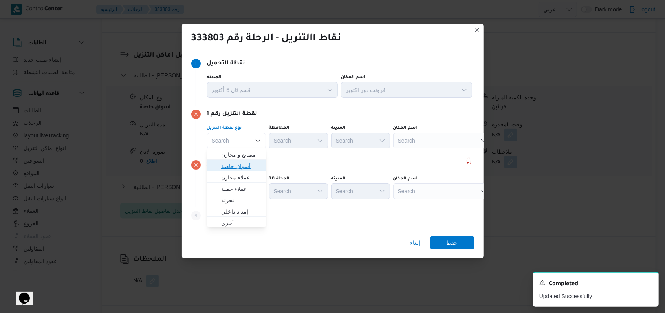
click at [241, 165] on span "أسواق خاصة" at bounding box center [241, 165] width 40 height 9
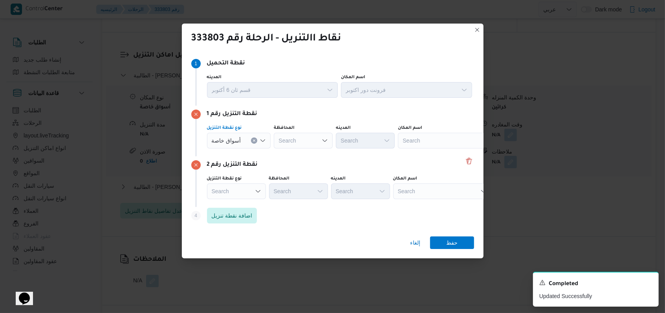
click at [237, 196] on div "Search" at bounding box center [236, 191] width 59 height 16
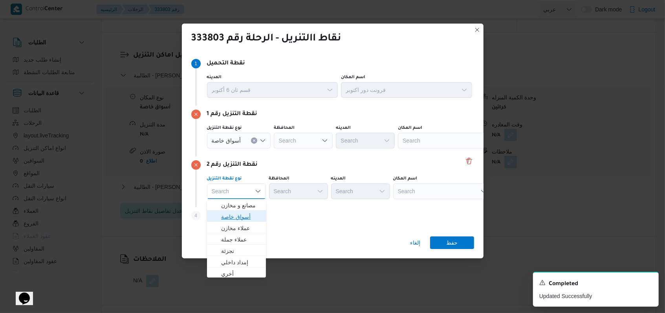
click at [238, 220] on span "أسواق خاصة" at bounding box center [241, 216] width 40 height 9
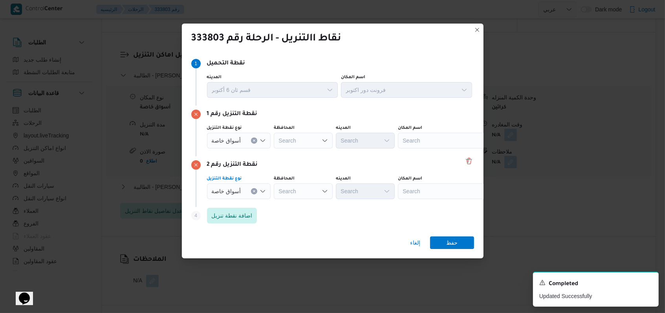
click at [428, 143] on div "Search" at bounding box center [447, 141] width 98 height 16
type input "كارفور السرايا"
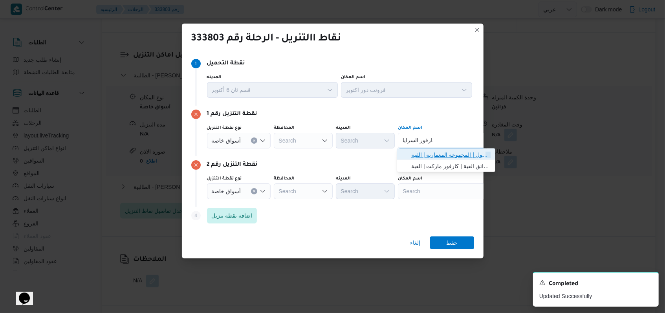
click at [434, 149] on span "كارفور السرايا مول | المجموعة المعمارية | القبة" at bounding box center [446, 154] width 92 height 13
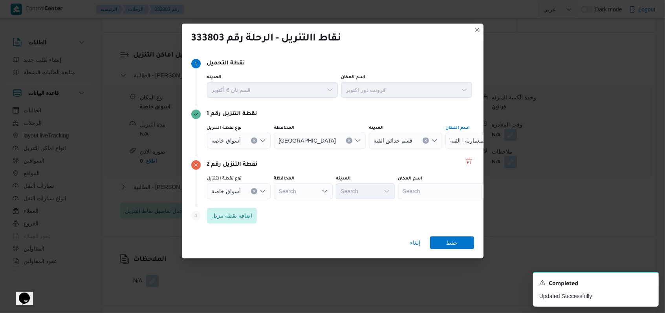
click at [418, 190] on div "Search" at bounding box center [447, 191] width 98 height 16
type input "كارفور الاسمرات"
click at [432, 200] on span "كارفور الاسمرات | كارفور حي الاسمرات | الأباجية" at bounding box center [446, 205] width 92 height 13
click at [449, 238] on span "حفظ" at bounding box center [451, 242] width 11 height 13
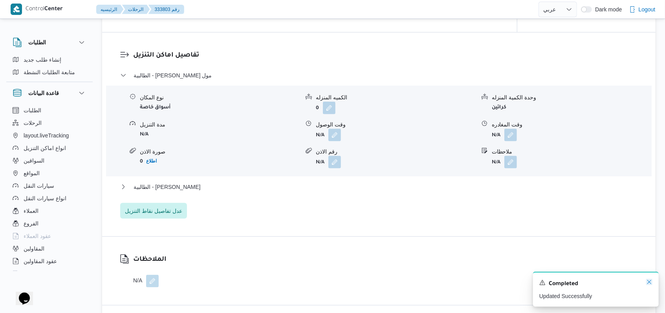
click at [647, 283] on icon "Dismiss toast" at bounding box center [649, 282] width 6 height 6
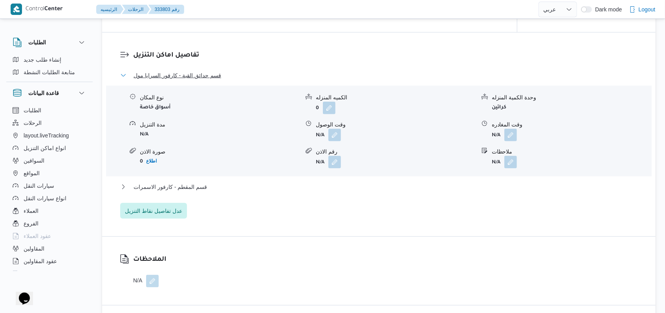
click at [176, 80] on span "قسم حدائق القبة - كارفور السرايا مول" at bounding box center [178, 75] width 88 height 9
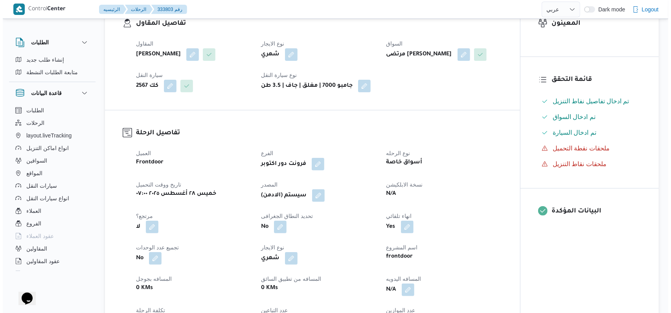
scroll to position [0, 0]
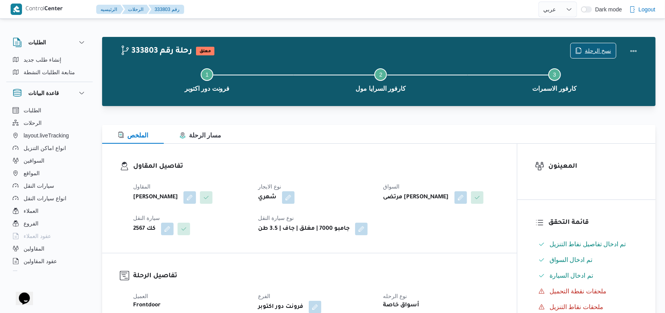
click at [598, 49] on span "نسخ الرحلة" at bounding box center [598, 50] width 26 height 9
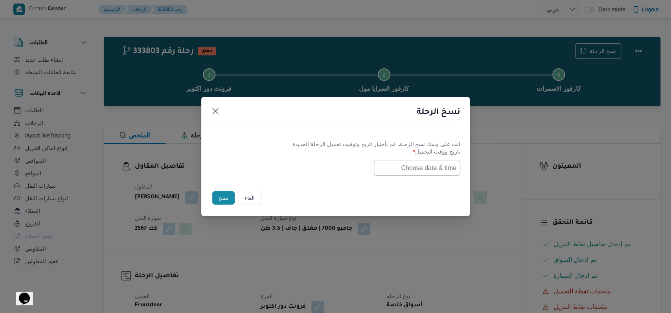
click at [412, 169] on input "text" at bounding box center [417, 168] width 86 height 15
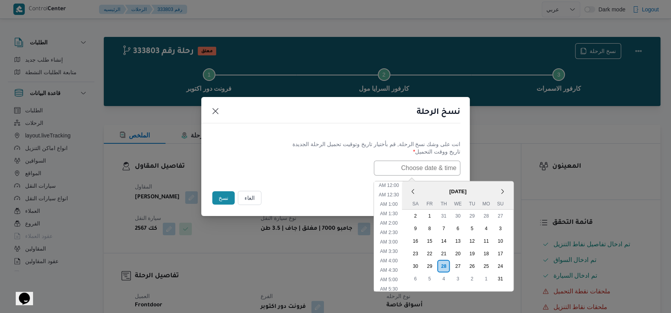
scroll to position [157, 0]
click at [421, 267] on div "30" at bounding box center [414, 265] width 15 height 15
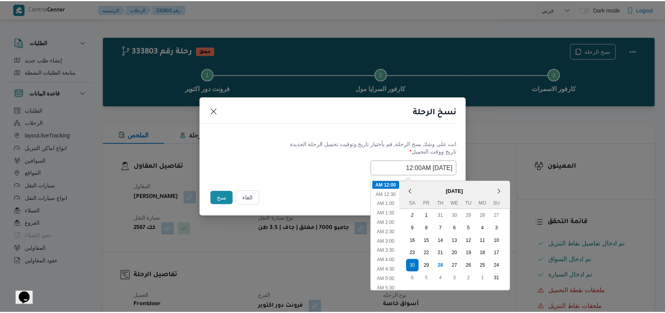
scroll to position [104, 0]
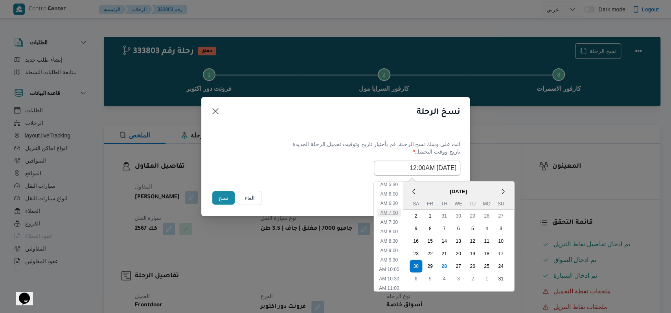
click at [396, 212] on li "7:00 AM" at bounding box center [389, 213] width 24 height 8
type input "30/08/2025 7:00AM"
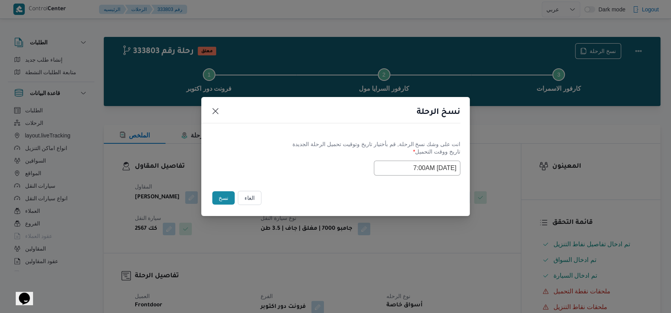
click at [314, 176] on div "انت على وشك نسخ الرحلة, قم بأختيار تاريخ وتوقيت تحميل الرحلة الجديدة تاريخ ووقت…" at bounding box center [335, 158] width 268 height 50
click at [218, 197] on button "نسخ" at bounding box center [223, 197] width 22 height 13
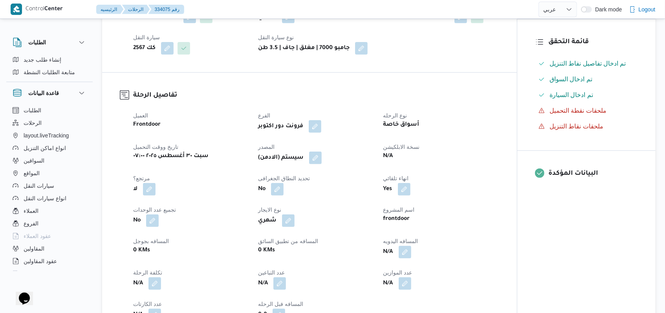
scroll to position [262, 0]
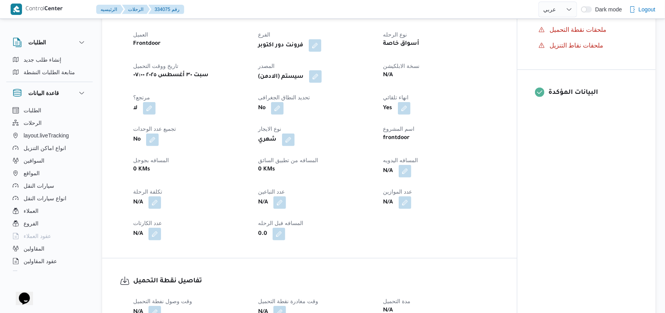
click at [319, 83] on button "button" at bounding box center [315, 76] width 13 height 13
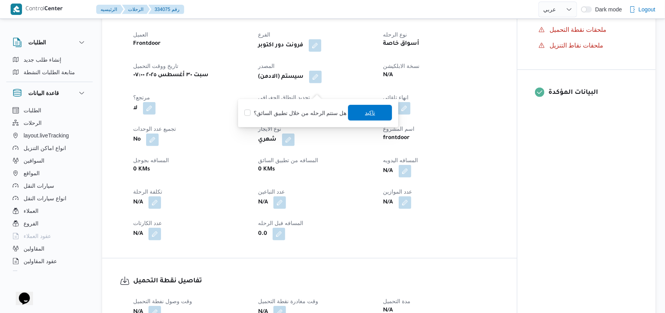
click at [354, 117] on span "تاكيد" at bounding box center [370, 113] width 44 height 16
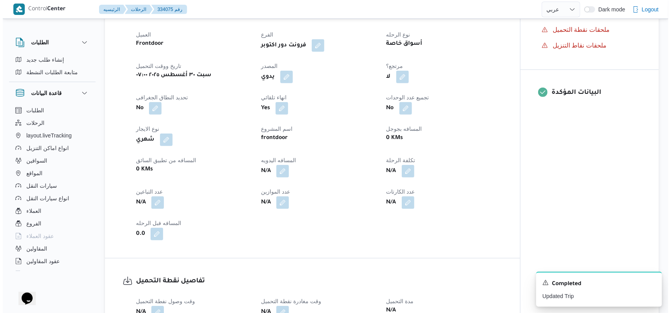
scroll to position [0, 0]
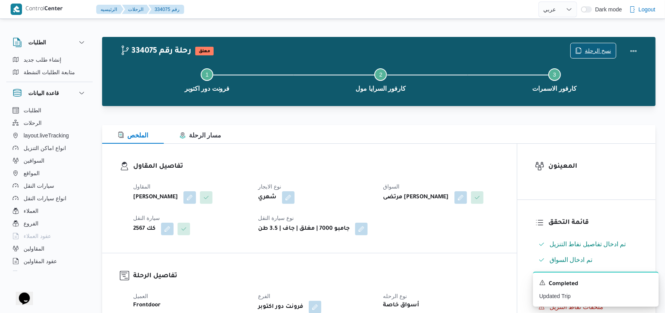
click at [611, 45] on span "نسخ الرحلة" at bounding box center [593, 50] width 45 height 15
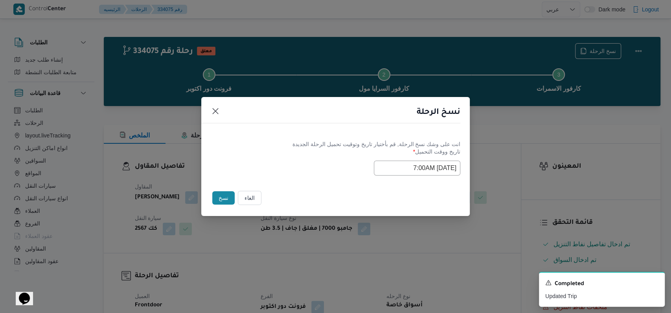
click at [432, 172] on input "30/08/2025 7:00AM" at bounding box center [417, 168] width 86 height 15
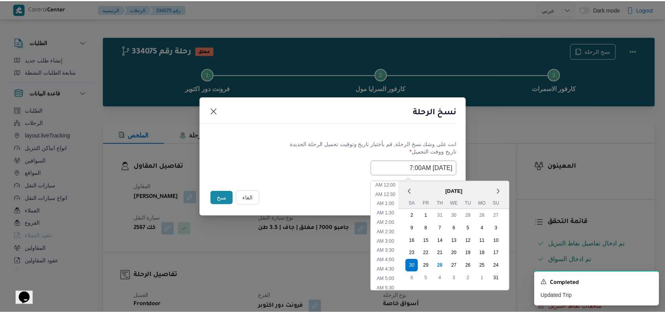
scroll to position [81, 0]
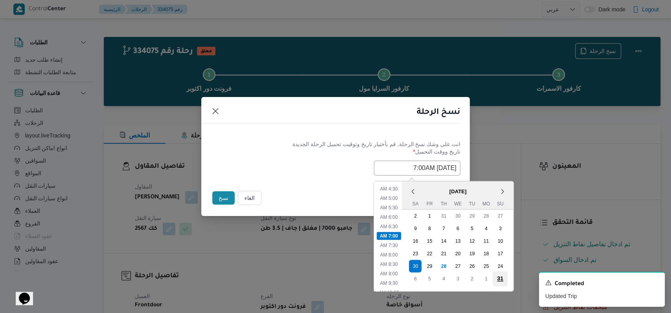
click at [503, 278] on div "31" at bounding box center [499, 278] width 15 height 15
type input "31/08/2025 7:00AM"
click at [299, 168] on div "31/08/2025 7:00AM < August 2025 > Su Mo Tu We Th Fr Sa 27 28 29 30 31 1 2 3 4 5…" at bounding box center [335, 168] width 249 height 15
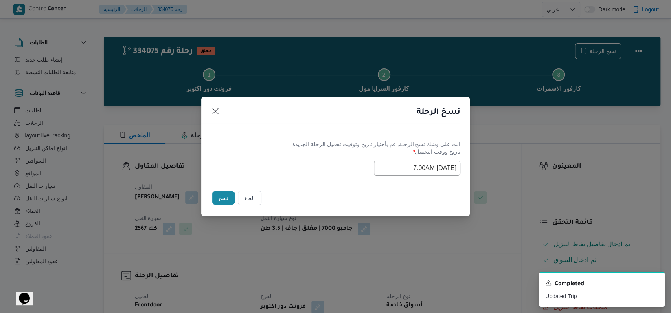
click at [221, 205] on button "نسخ" at bounding box center [223, 197] width 22 height 13
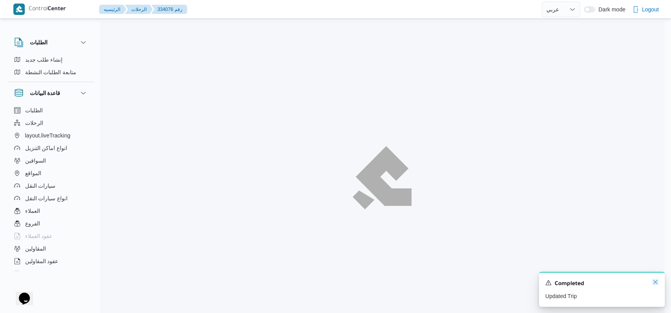
click at [653, 284] on icon "Dismiss toast" at bounding box center [655, 282] width 4 height 4
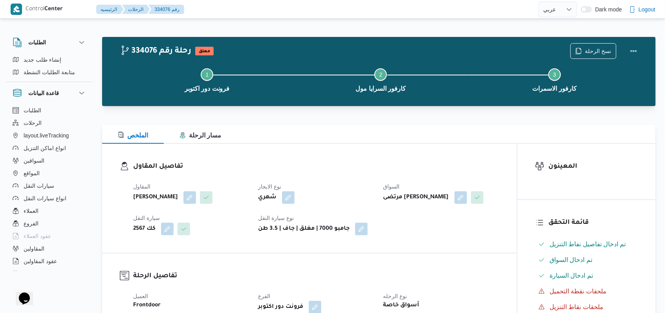
select select "ar"
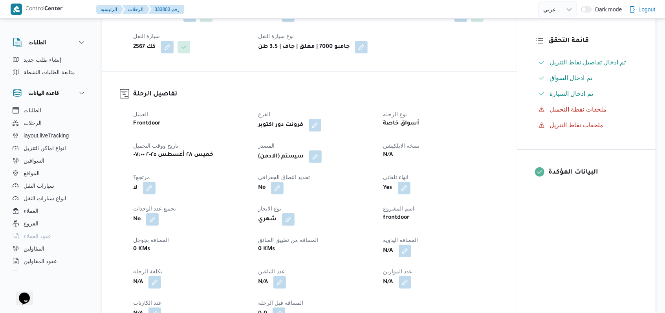
scroll to position [209, 0]
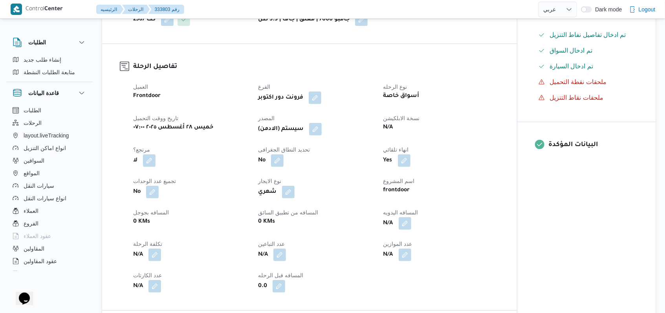
select select "ar"
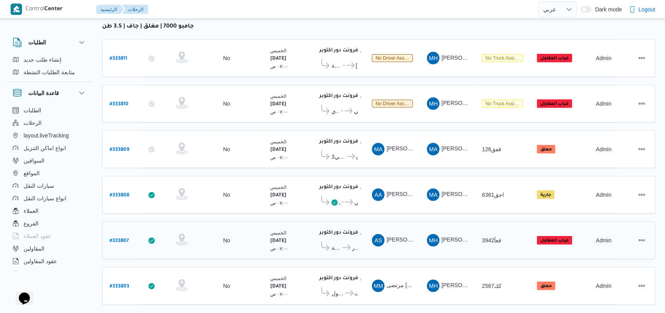
scroll to position [308, 0]
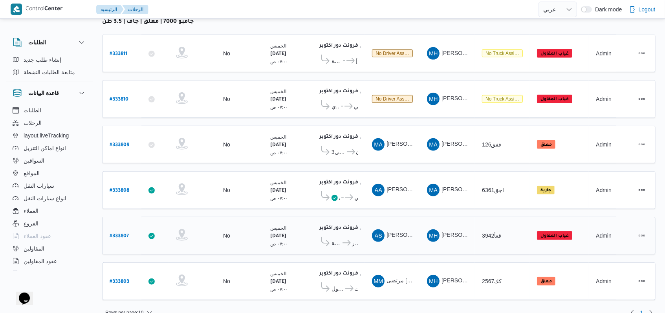
click at [122, 234] on b "# 333807" at bounding box center [119, 236] width 19 height 5
select select "ar"
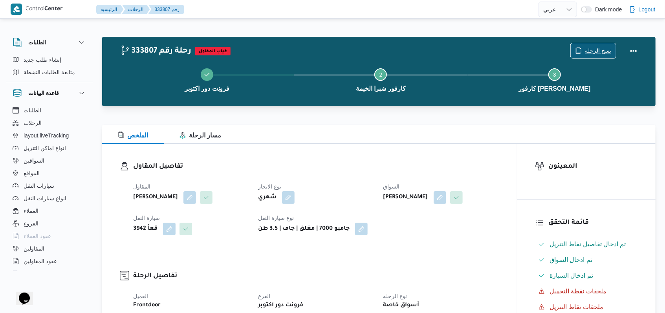
click at [605, 52] on span "نسخ الرحلة" at bounding box center [598, 50] width 26 height 9
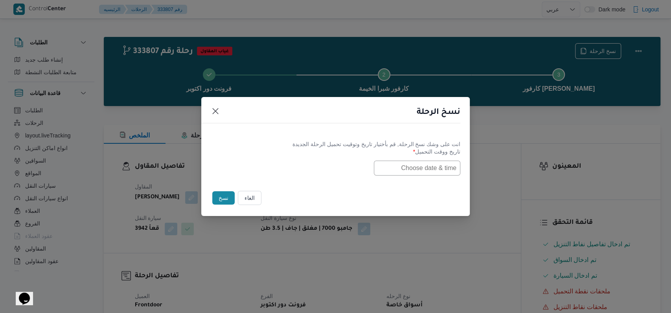
click at [420, 169] on input "text" at bounding box center [417, 168] width 86 height 15
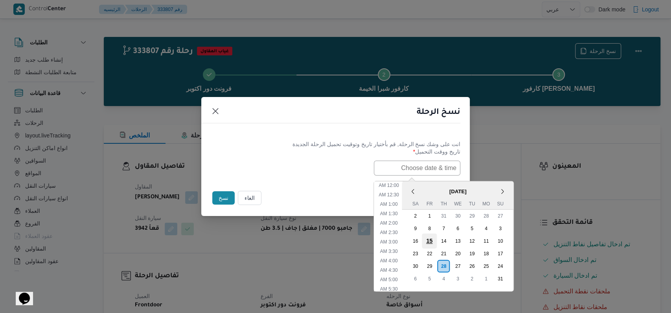
scroll to position [157, 0]
click at [416, 266] on div "30" at bounding box center [414, 265] width 15 height 15
click at [397, 262] on li "7:00 AM" at bounding box center [389, 265] width 24 height 8
type input "30/08/2025 7:00AM"
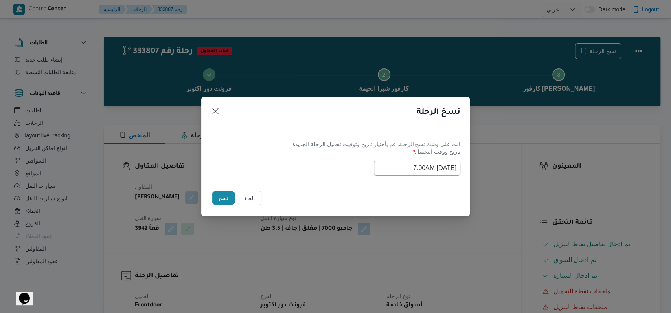
click at [292, 176] on div "انت على وشك نسخ الرحلة, قم بأختيار تاريخ وتوقيت تحميل الرحلة الجديدة تاريخ ووقت…" at bounding box center [335, 158] width 268 height 50
click at [225, 195] on button "نسخ" at bounding box center [223, 197] width 22 height 13
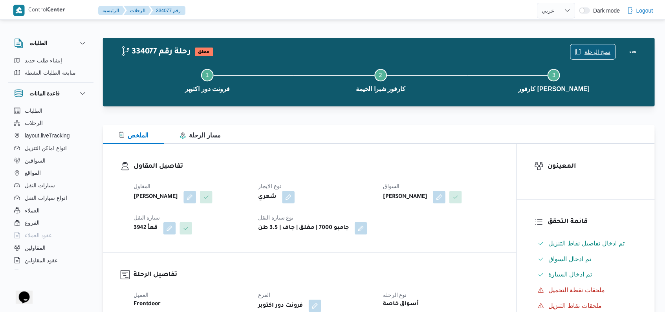
scroll to position [104, 0]
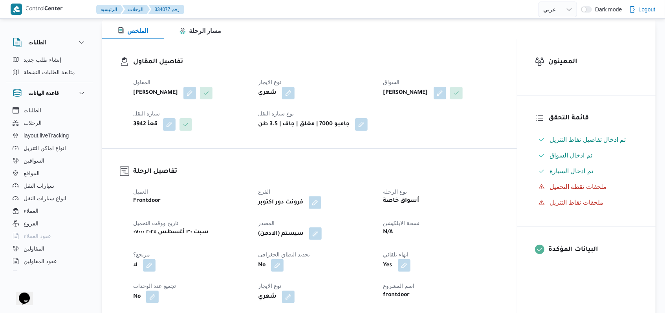
click at [313, 240] on button "button" at bounding box center [315, 233] width 13 height 13
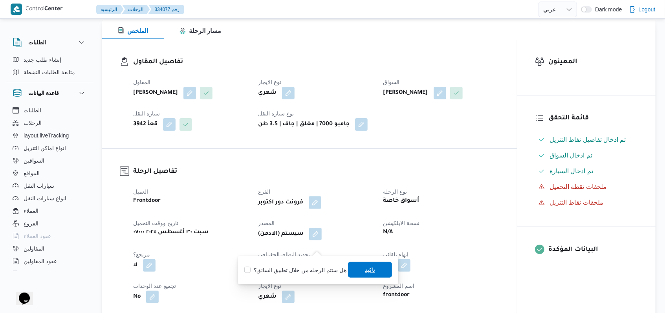
click at [369, 275] on span "تاكيد" at bounding box center [370, 270] width 44 height 16
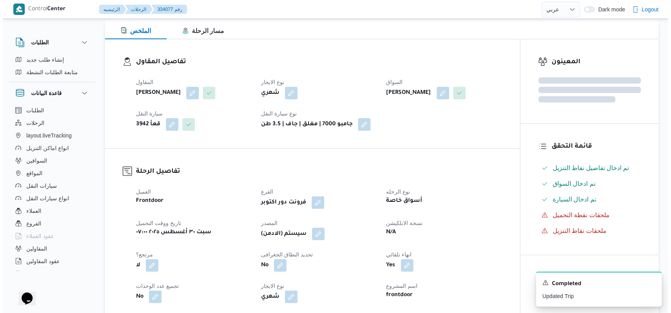
scroll to position [0, 0]
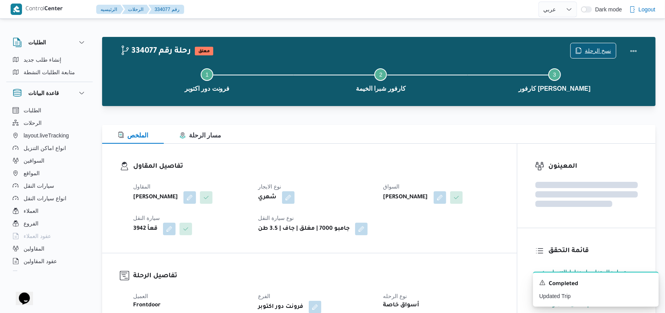
click at [594, 53] on span "نسخ الرحلة" at bounding box center [598, 50] width 26 height 9
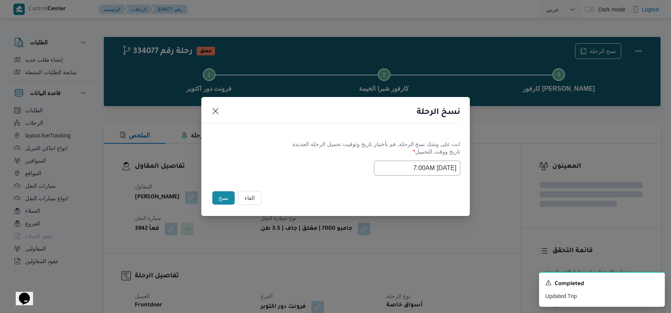
click at [449, 174] on input "30/08/2025 7:00AM" at bounding box center [417, 168] width 86 height 15
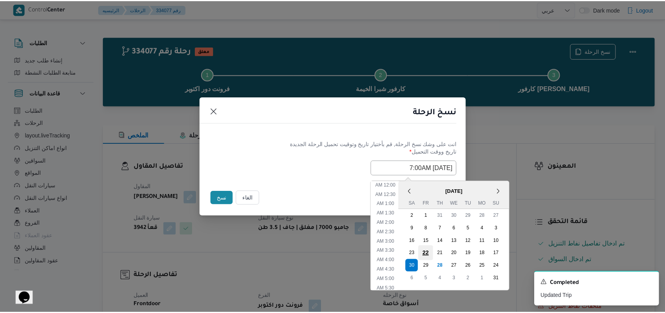
scroll to position [81, 0]
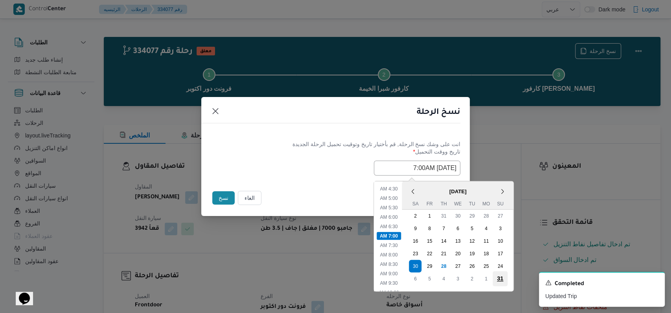
click at [503, 276] on div "31" at bounding box center [499, 278] width 15 height 15
type input "31/08/2025 7:00AM"
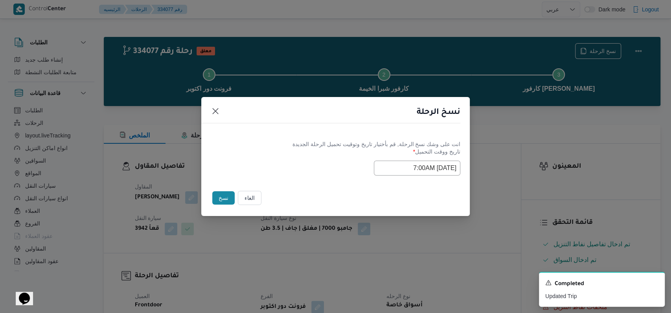
click at [303, 161] on div "31/08/2025 7:00AM" at bounding box center [335, 168] width 249 height 15
click at [223, 194] on button "نسخ" at bounding box center [223, 197] width 22 height 13
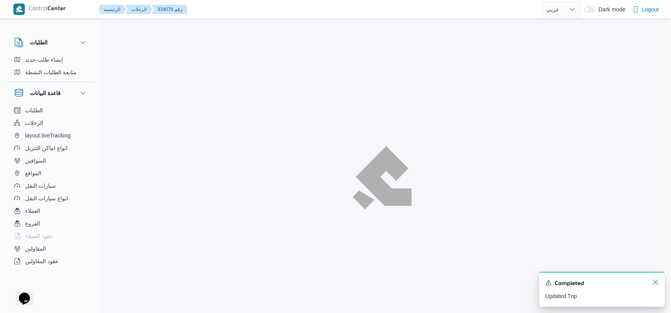
click at [653, 284] on icon "Dismiss toast" at bounding box center [655, 282] width 6 height 6
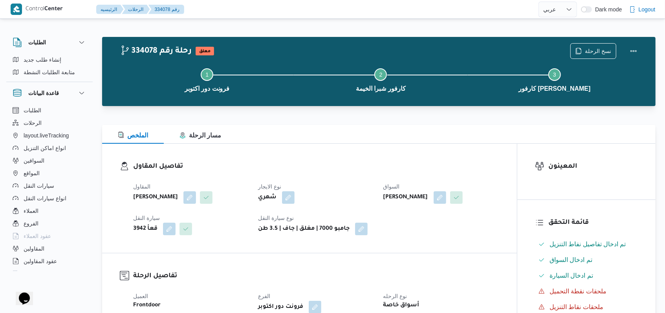
select select "ar"
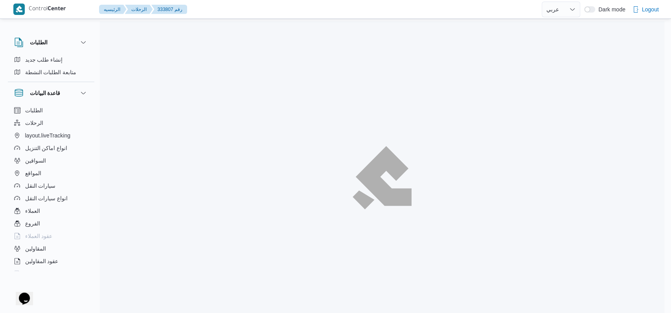
select select "ar"
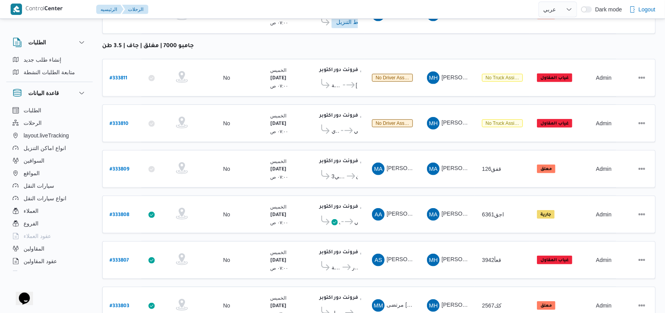
scroll to position [308, 0]
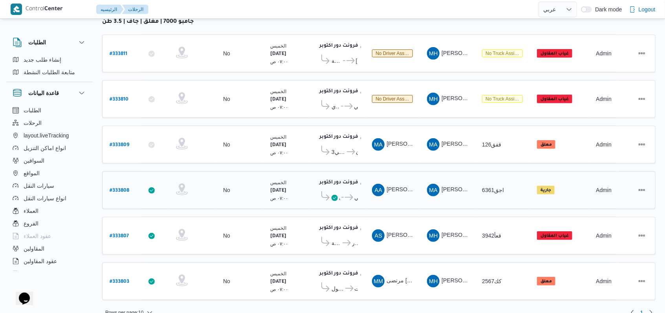
click at [116, 188] on b "# 333808" at bounding box center [120, 190] width 20 height 5
select select "ar"
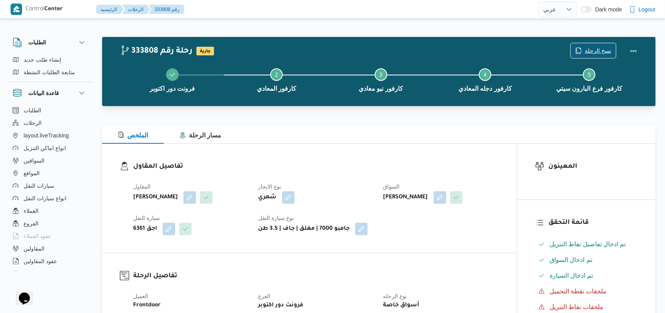
click at [600, 49] on span "نسخ الرحلة" at bounding box center [598, 50] width 26 height 9
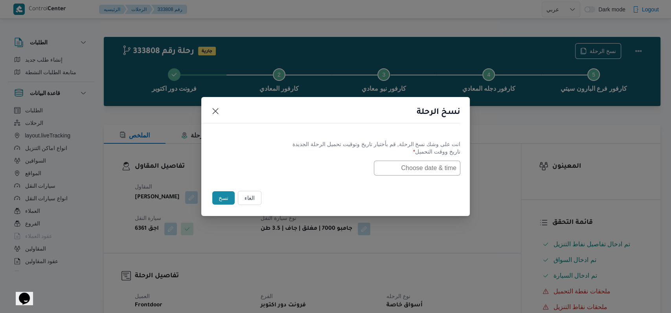
click at [238, 194] on button "الغاء" at bounding box center [250, 198] width 24 height 14
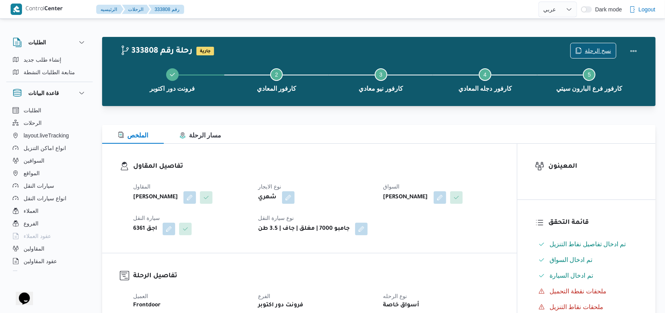
click at [582, 52] on icon "button" at bounding box center [578, 51] width 6 height 6
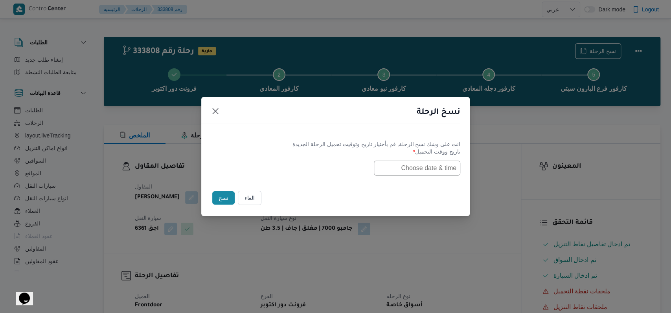
click at [423, 176] on div "انت على وشك نسخ الرحلة, قم بأختيار تاريخ وتوقيت تحميل الرحلة الجديدة تاريخ ووقت…" at bounding box center [335, 158] width 268 height 50
click at [423, 170] on input "text" at bounding box center [417, 168] width 86 height 15
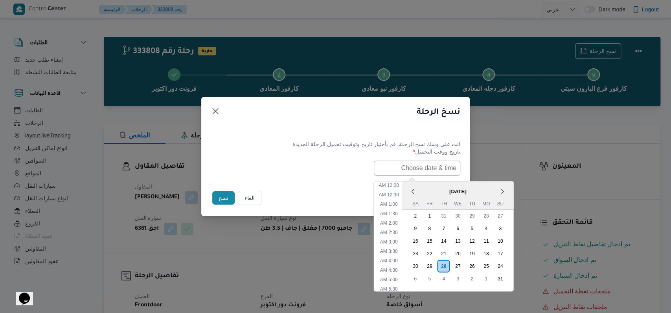
scroll to position [157, 0]
click at [420, 266] on div "30" at bounding box center [414, 265] width 15 height 15
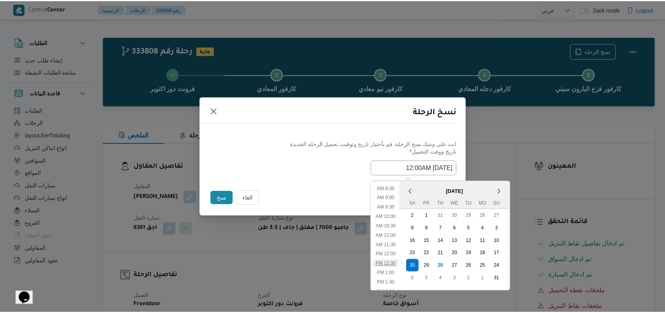
scroll to position [104, 0]
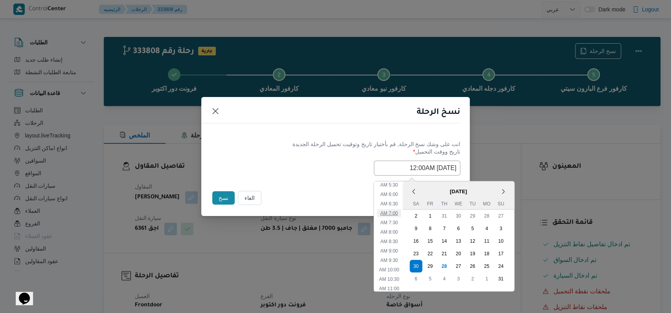
click at [398, 213] on li "7:00 AM" at bounding box center [389, 213] width 24 height 8
type input "30/08/2025 7:00AM"
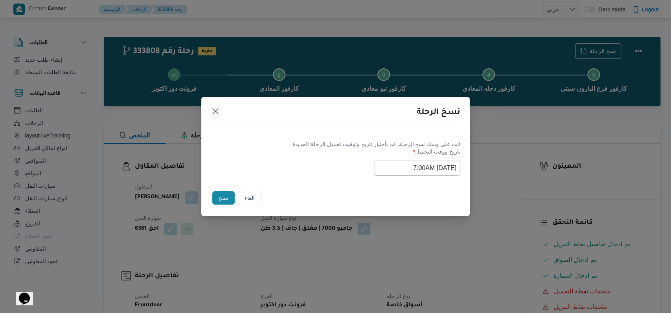
click at [292, 158] on label "تاريخ ووقت التحميل *" at bounding box center [335, 154] width 249 height 12
click at [216, 205] on button "نسخ" at bounding box center [223, 197] width 22 height 13
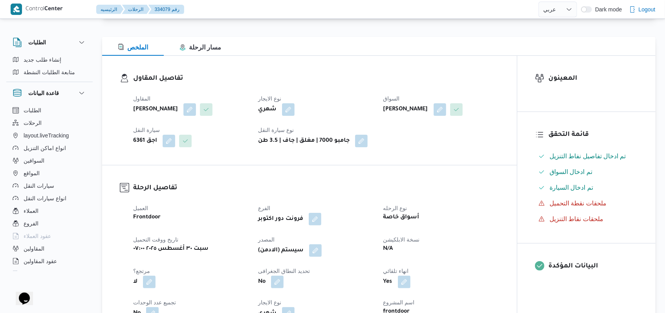
scroll to position [209, 0]
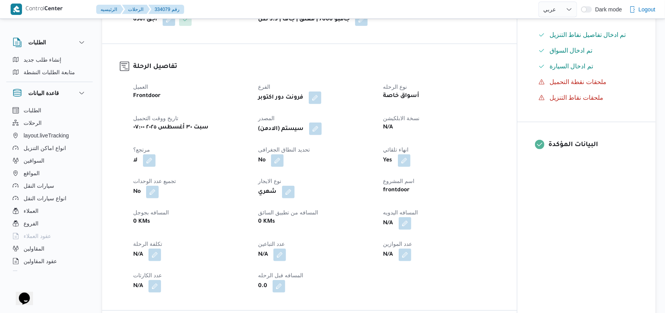
click at [318, 135] on button "button" at bounding box center [315, 129] width 13 height 13
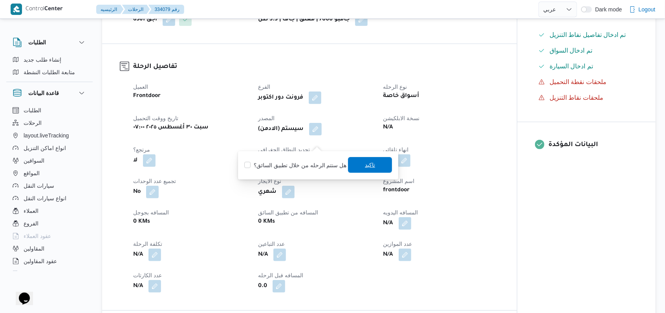
click at [348, 165] on span "تاكيد" at bounding box center [370, 165] width 44 height 16
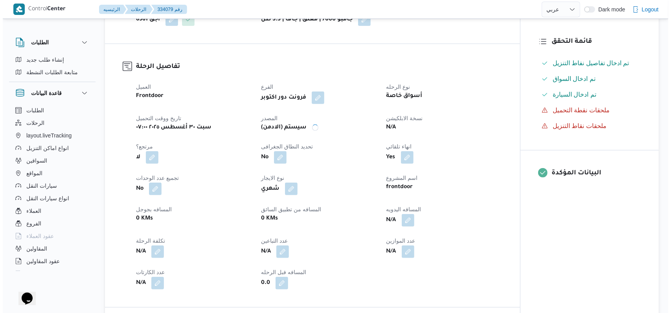
scroll to position [0, 0]
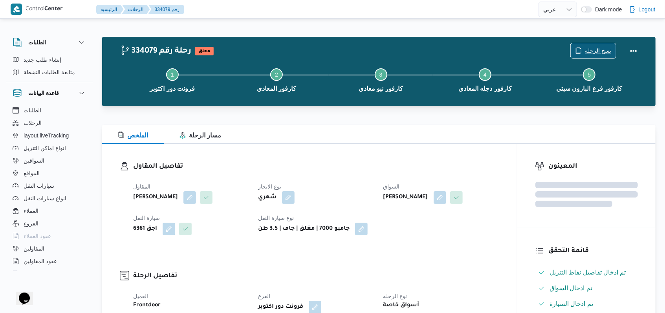
click at [600, 45] on span "نسخ الرحلة" at bounding box center [593, 50] width 45 height 15
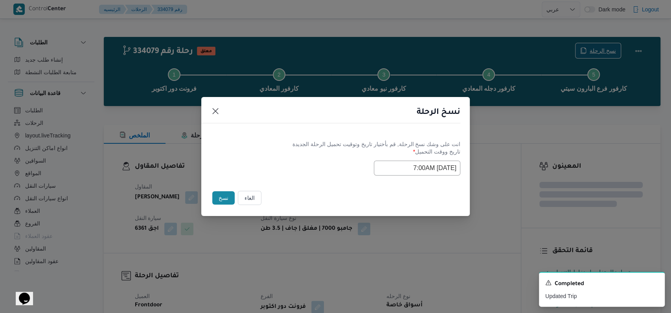
click at [407, 169] on input "30/08/2025 7:00AM" at bounding box center [417, 168] width 86 height 15
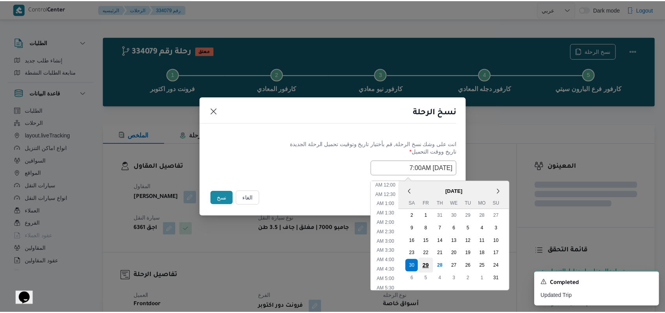
scroll to position [81, 0]
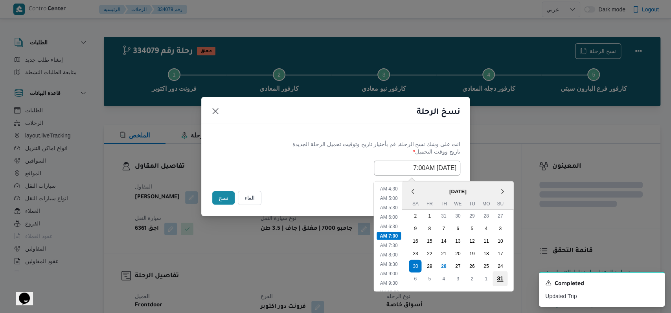
click at [507, 279] on div "31" at bounding box center [499, 278] width 15 height 15
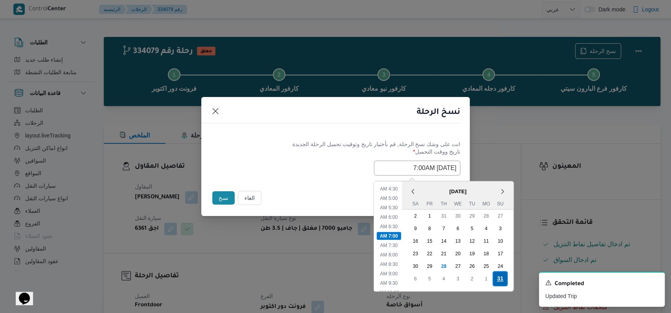
type input "31/08/2025 7:00AM"
click at [286, 174] on div "31/08/2025 7:00AM < August 2025 > Su Mo Tu We Th Fr Sa 27 28 29 30 31 1 2 3 4 5…" at bounding box center [335, 168] width 249 height 15
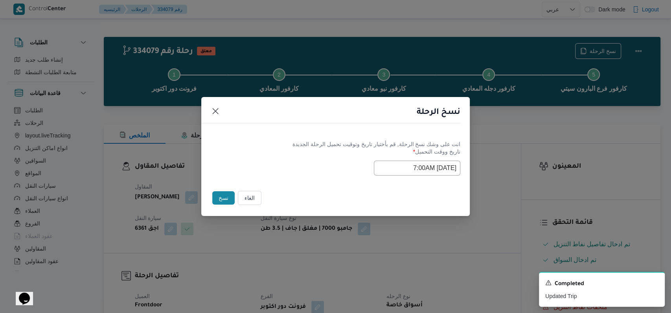
click at [218, 197] on button "نسخ" at bounding box center [223, 197] width 22 height 13
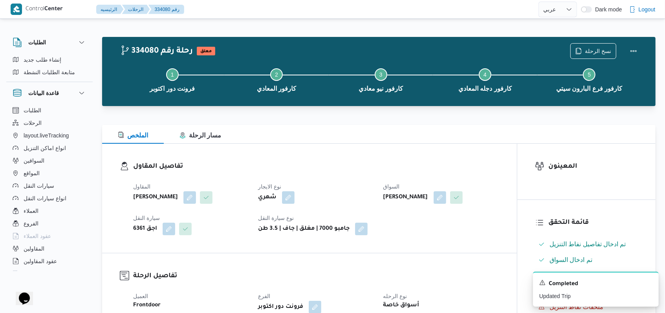
select select "ar"
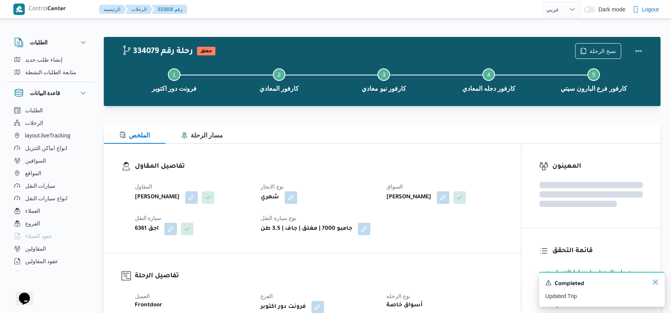
click at [652, 284] on icon "Dismiss toast" at bounding box center [655, 282] width 6 height 6
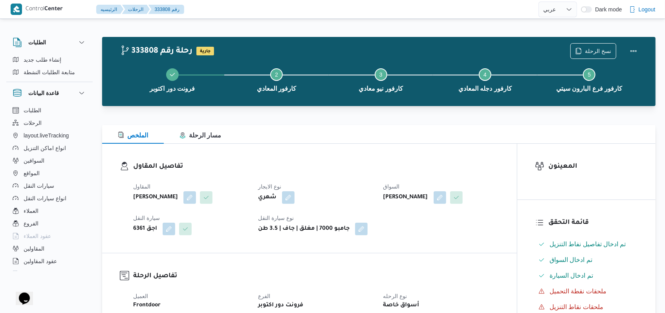
select select "ar"
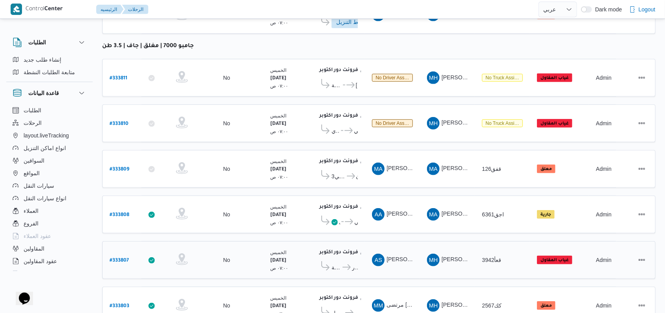
scroll to position [308, 0]
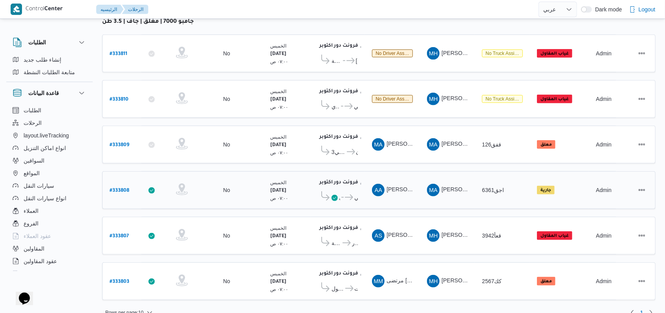
click at [122, 188] on b "# 333808" at bounding box center [120, 190] width 20 height 5
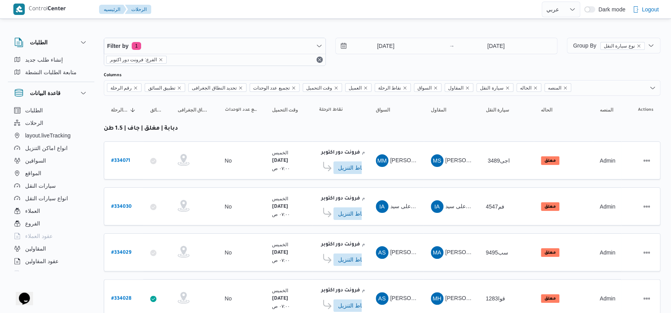
select select "ar"
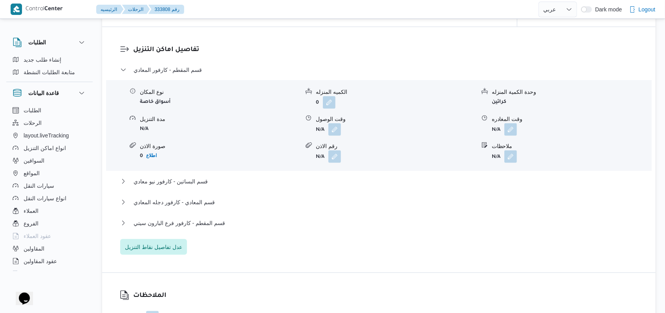
scroll to position [681, 0]
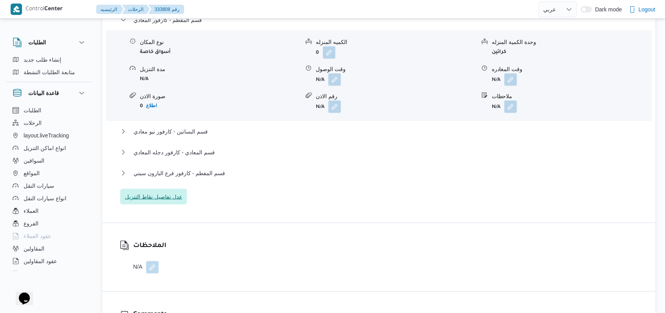
click at [185, 205] on span "عدل تفاصيل نقاط التنزيل" at bounding box center [153, 197] width 67 height 16
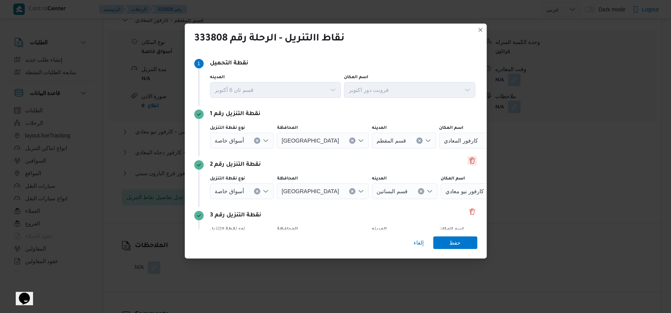
click at [468, 161] on button "Delete" at bounding box center [471, 160] width 9 height 9
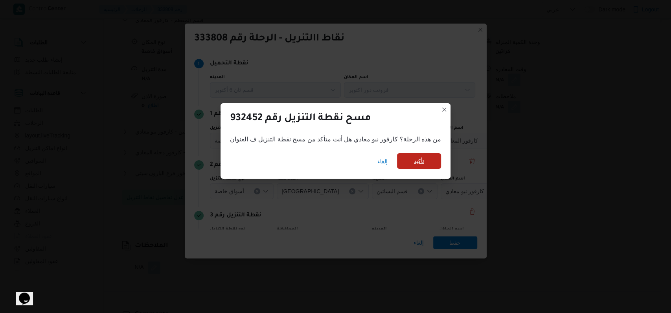
click at [430, 163] on span "تأكيد" at bounding box center [419, 161] width 44 height 16
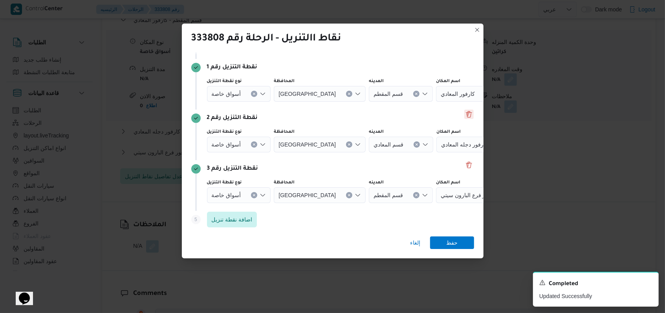
scroll to position [51, 0]
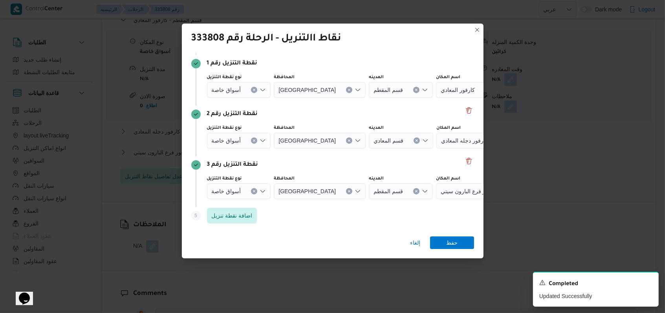
click at [250, 192] on div "أسواق خاصة" at bounding box center [239, 191] width 64 height 16
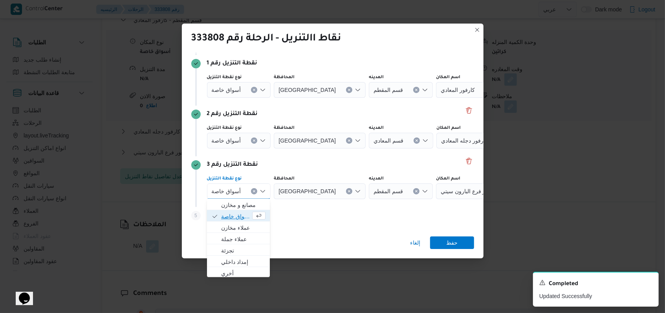
click at [240, 217] on span "أسواق خاصة" at bounding box center [235, 216] width 29 height 9
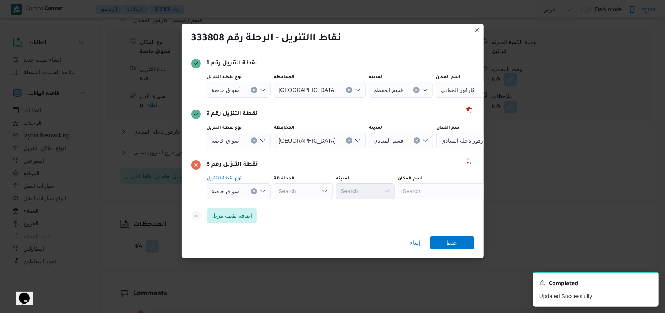
click at [239, 141] on span "أسواق خاصة" at bounding box center [226, 140] width 29 height 9
click at [234, 162] on span "أسواق خاصة" at bounding box center [235, 165] width 29 height 9
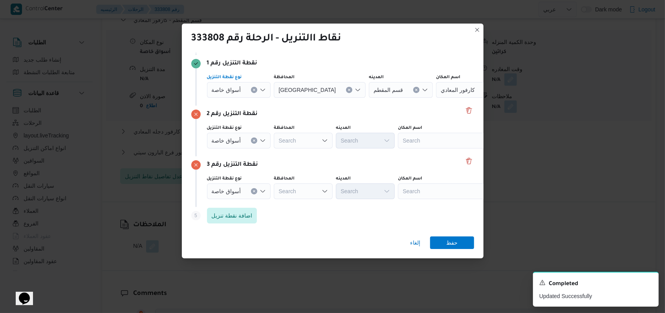
click at [233, 93] on div "أسواق خاصة" at bounding box center [239, 90] width 64 height 16
click at [233, 115] on span "أسواق خاصة" at bounding box center [235, 114] width 29 height 9
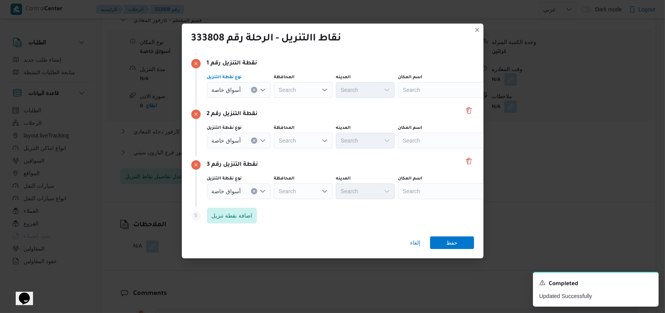
click at [412, 90] on div "Search" at bounding box center [447, 90] width 98 height 16
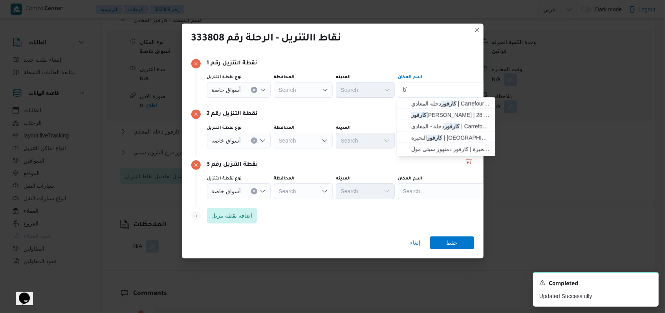
type input "ك"
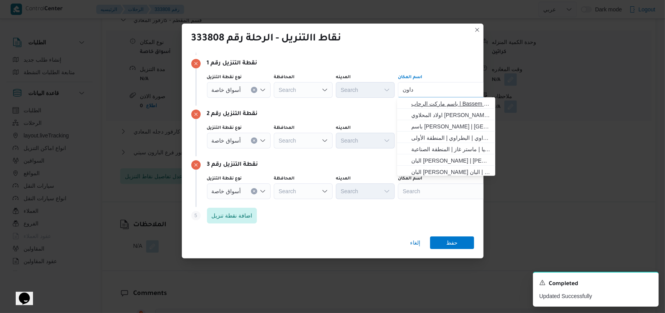
type input "داون"
click at [432, 101] on span "باسم ماركت الرحاب | Bassem Market | الرحاب و المستثمرون" at bounding box center [450, 103] width 79 height 9
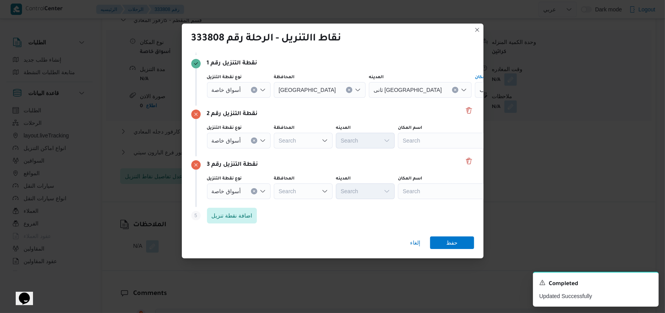
click at [254, 92] on button "Clear input" at bounding box center [254, 90] width 6 height 6
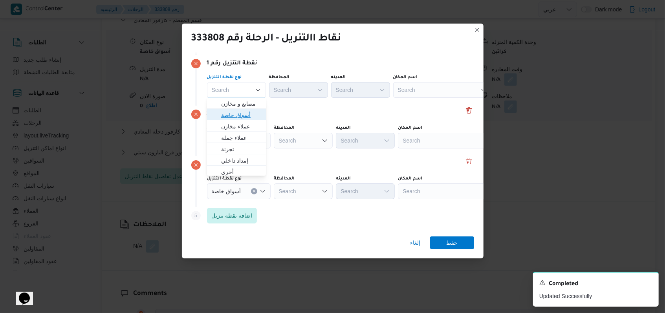
click at [237, 110] on span "أسواق خاصة" at bounding box center [241, 114] width 40 height 9
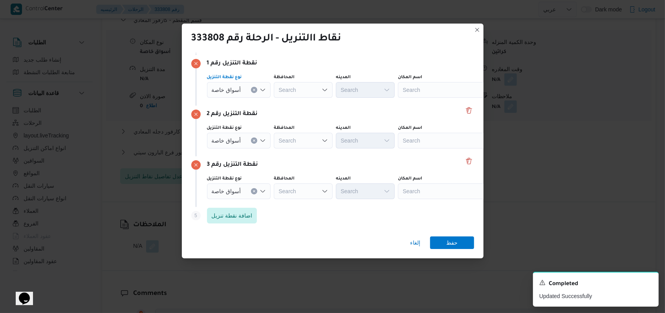
click at [427, 91] on div "Search" at bounding box center [447, 90] width 98 height 16
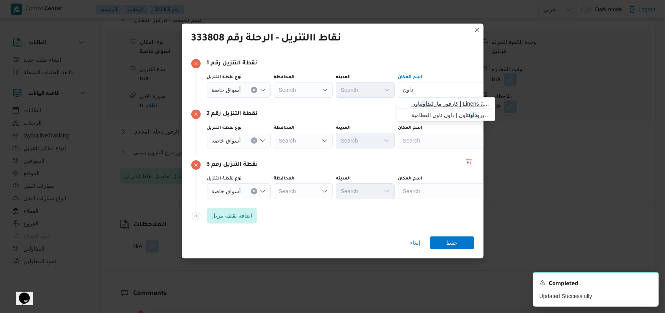
type input "داون"
click at [420, 102] on span "كارفور ماركت داون تاون | Linens and More - Cairo | null" at bounding box center [450, 103] width 79 height 9
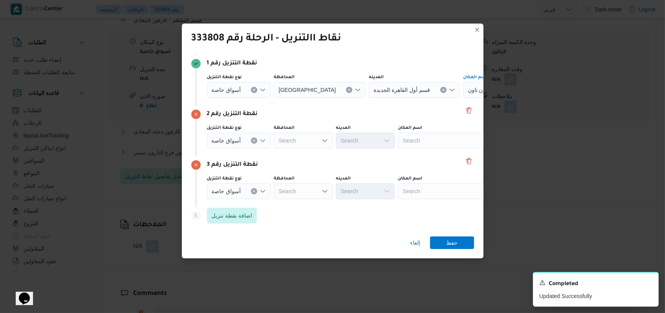
click at [414, 140] on div "Search" at bounding box center [447, 141] width 98 height 16
type input "كارفور ميفيد"
click at [445, 149] on span "كارفور ميفيد ا -التجمع | كارفور فرع ميڤيدا | null" at bounding box center [446, 154] width 92 height 13
click at [417, 184] on div "Search" at bounding box center [447, 191] width 98 height 16
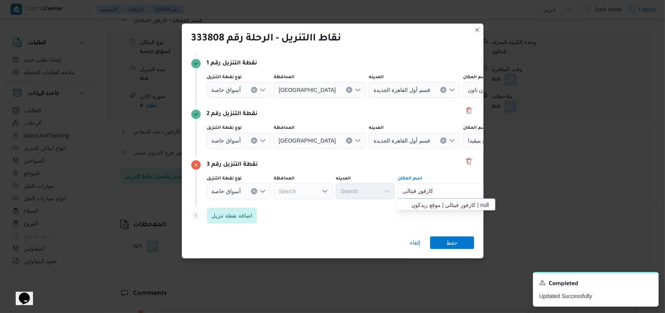
type input "كارفور فيتالى"
click at [435, 204] on span "كارفور فيتالي | موقع ريدكون | null" at bounding box center [450, 204] width 79 height 9
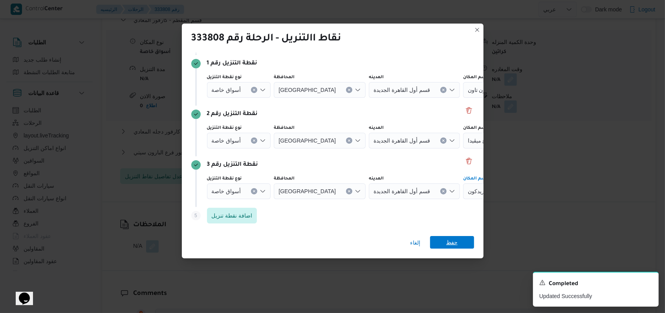
click at [453, 238] on span "حفظ" at bounding box center [451, 242] width 11 height 13
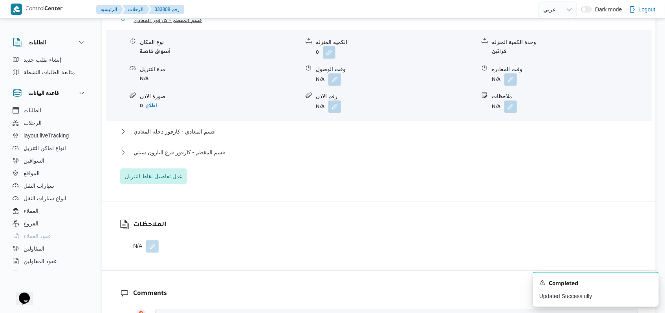
click at [185, 25] on span "قسم المقطم - كارفور المعادي" at bounding box center [168, 19] width 68 height 9
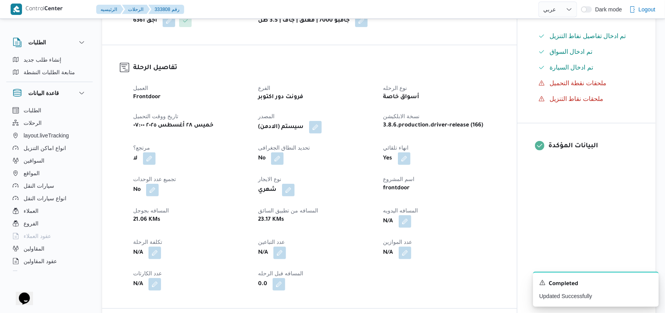
scroll to position [209, 0]
select select "ar"
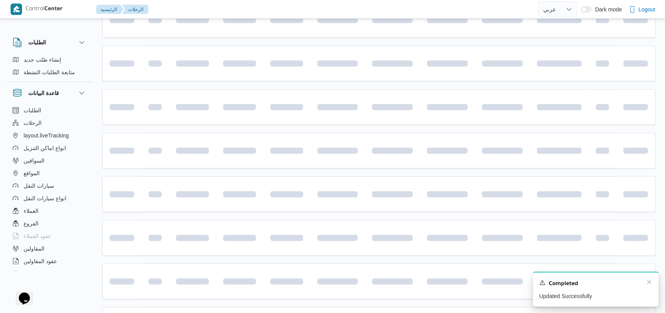
scroll to position [263, 0]
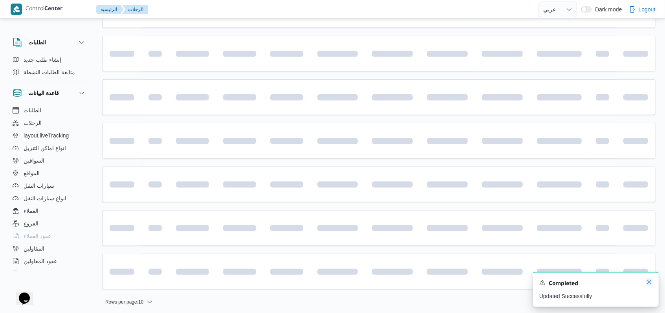
click at [651, 284] on icon "Dismiss toast" at bounding box center [649, 282] width 6 height 6
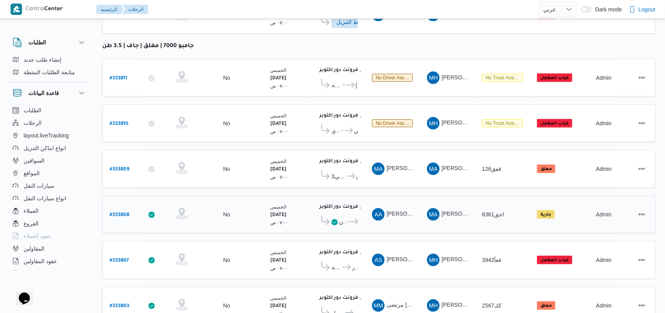
scroll to position [308, 0]
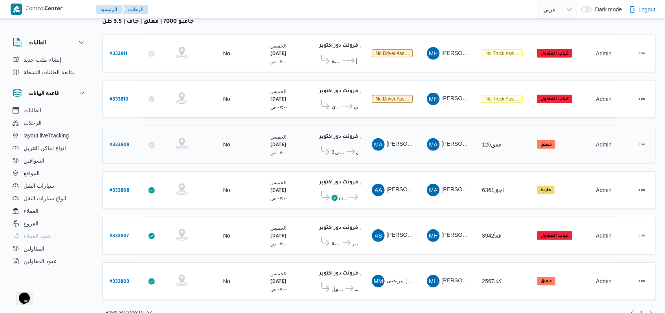
click at [125, 143] on b "# 333809" at bounding box center [120, 145] width 20 height 5
select select "ar"
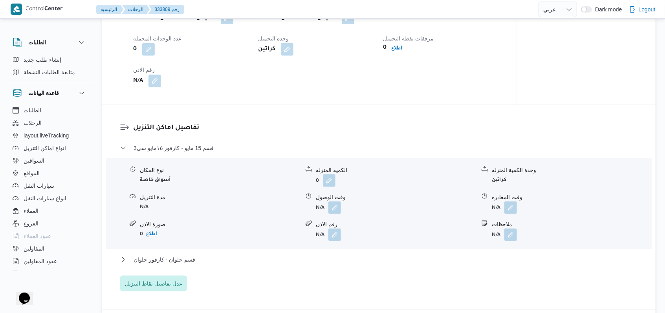
scroll to position [576, 0]
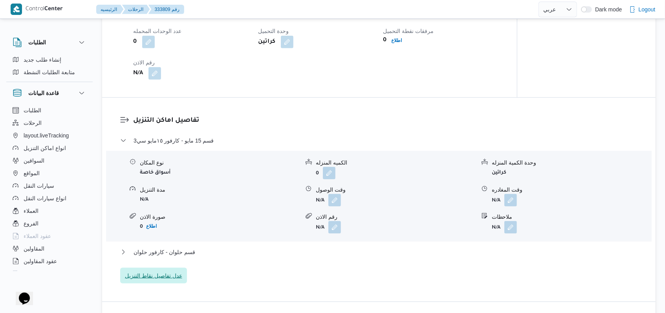
click at [163, 274] on span "عدل تفاصيل نقاط التنزيل" at bounding box center [153, 275] width 57 height 9
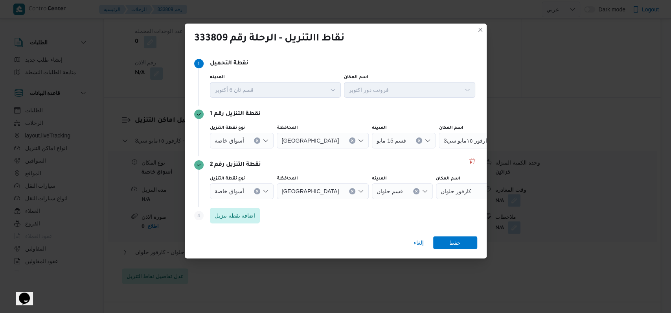
click at [241, 195] on div "أسواق خاصة" at bounding box center [242, 191] width 64 height 16
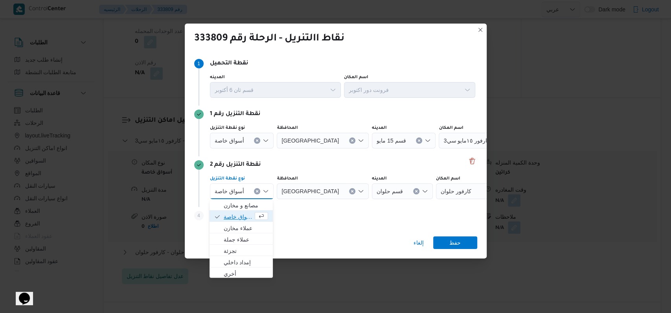
click at [240, 217] on span "أسواق خاصة" at bounding box center [238, 216] width 29 height 9
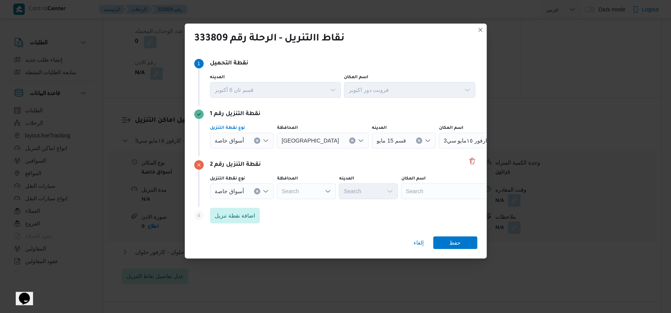
click at [236, 145] on div "أسواق خاصة" at bounding box center [242, 141] width 64 height 16
click at [240, 166] on span "أسواق خاصة" at bounding box center [238, 165] width 29 height 9
click at [434, 132] on div "اسم المكان Search" at bounding box center [450, 137] width 98 height 24
click at [434, 134] on div "Search" at bounding box center [450, 141] width 98 height 16
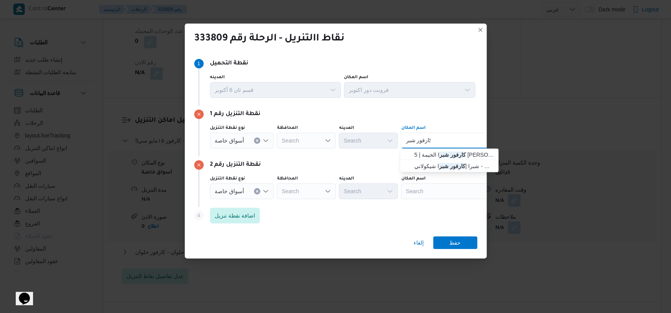
type input "كارفور شبر"
click at [429, 156] on span "كارفور شبر ا الخيمة | 5 أحمد عبد الموجود | بيجام" at bounding box center [453, 154] width 79 height 9
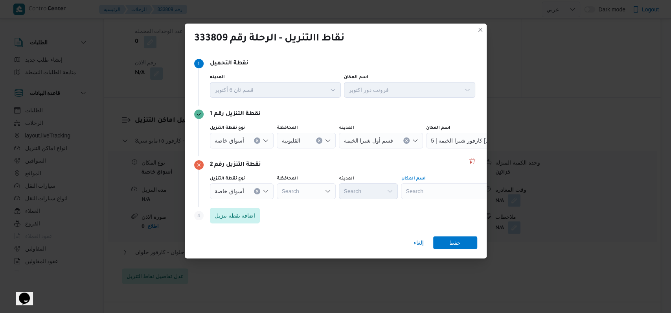
click at [430, 193] on div "Search" at bounding box center [450, 191] width 98 height 16
type input "[PERSON_NAME]"
click at [445, 202] on span "كارفور بنها | كارفور بنها | قسم بنها" at bounding box center [453, 205] width 79 height 9
click at [450, 237] on span "حفظ" at bounding box center [454, 242] width 11 height 13
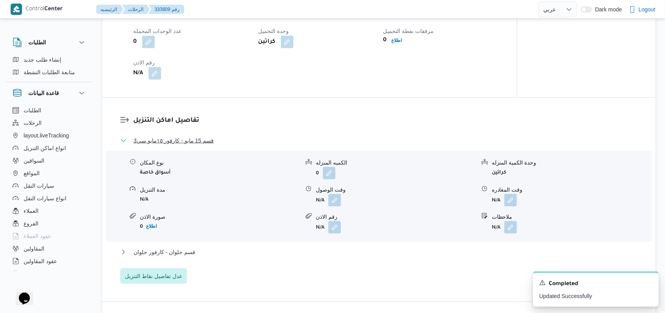
click at [177, 138] on span "قسم 15 مايو - كارفور ١٥مايو سي3" at bounding box center [174, 140] width 80 height 9
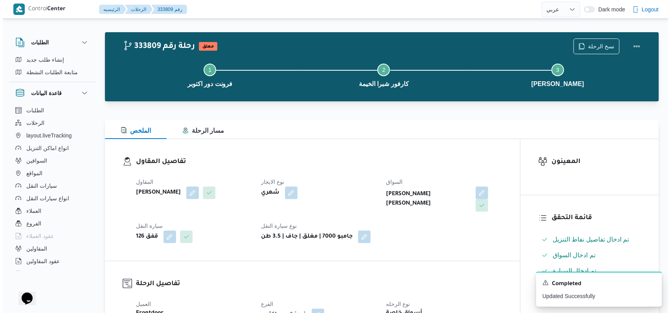
scroll to position [0, 0]
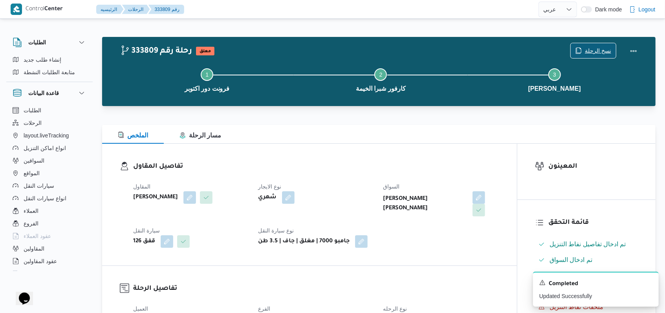
click at [593, 52] on span "نسخ الرحلة" at bounding box center [598, 50] width 26 height 9
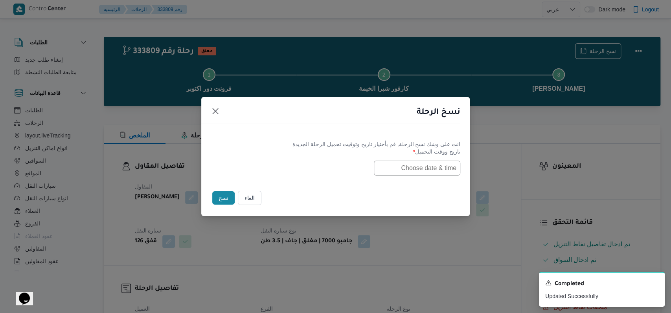
click at [424, 168] on input "text" at bounding box center [417, 168] width 86 height 15
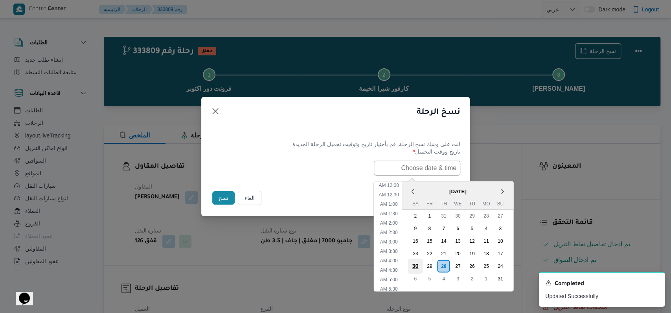
scroll to position [157, 0]
click at [422, 264] on div "30" at bounding box center [414, 265] width 15 height 15
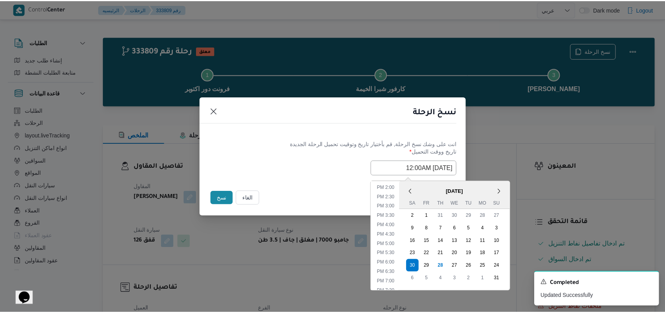
scroll to position [314, 0]
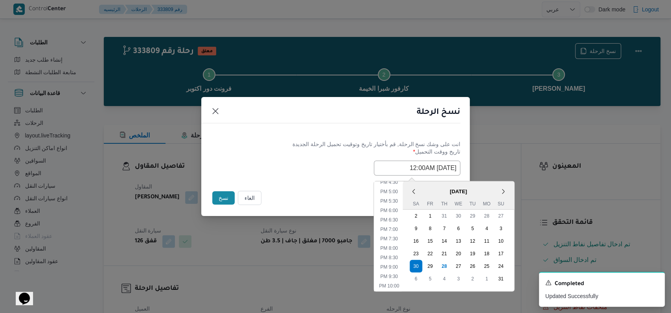
click at [399, 232] on ul "12:00 AM 12:30 AM 1:00 AM 1:30 AM 2:00 AM 2:30 AM 3:00 AM 3:30 AM 4:00 AM 4:30 …" at bounding box center [388, 236] width 27 height 110
click at [399, 231] on li "7:00 PM" at bounding box center [389, 229] width 24 height 8
type input "30/08/2025 7:00PM"
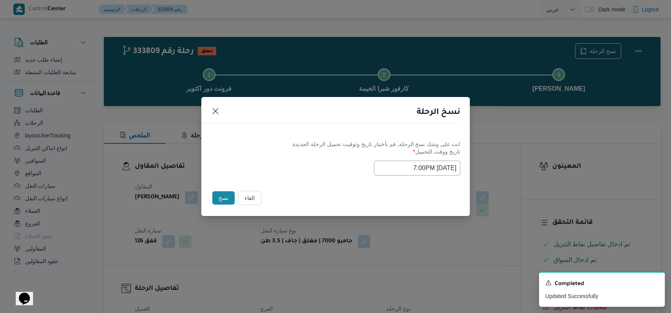
click at [305, 173] on div "Selected date: Saturday, August 30th, 2025 at 7:00 PM 30/08/2025 7:00PM" at bounding box center [335, 168] width 249 height 15
click at [224, 197] on button "نسخ" at bounding box center [223, 197] width 22 height 13
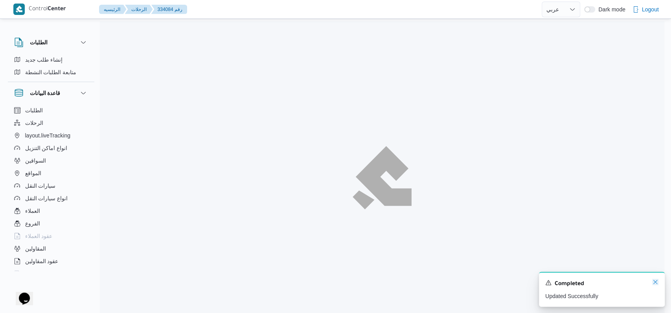
click at [654, 285] on icon "Dismiss toast" at bounding box center [655, 282] width 6 height 6
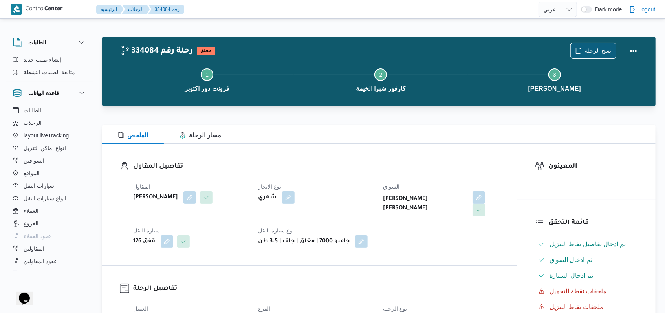
click at [590, 52] on span "نسخ الرحلة" at bounding box center [598, 50] width 26 height 9
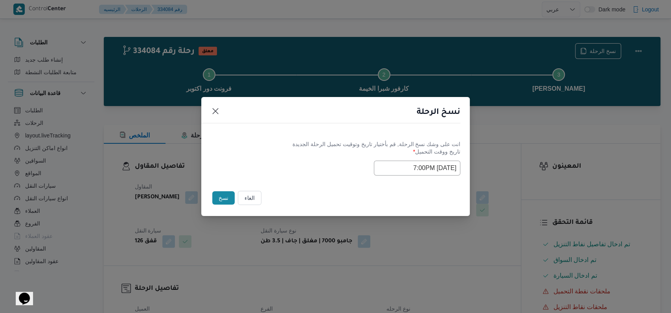
click at [442, 174] on input "30/08/2025 7:00PM" at bounding box center [417, 168] width 86 height 15
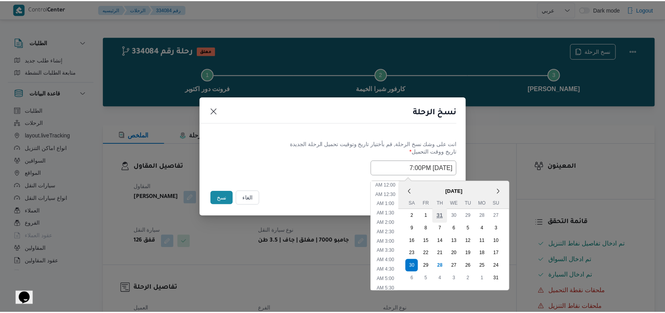
scroll to position [308, 0]
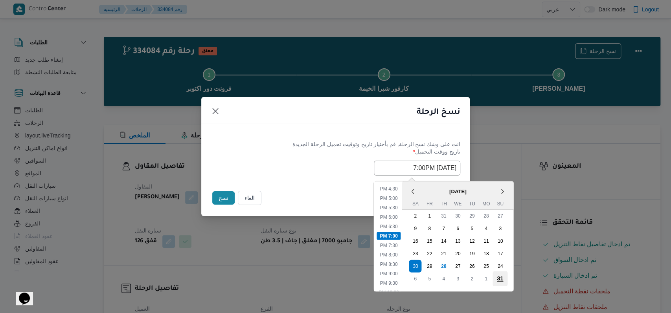
click at [503, 275] on div "31" at bounding box center [499, 278] width 15 height 15
type input "31/08/2025 7:00PM"
click at [296, 183] on div "انت على وشك نسخ الرحلة, قم بأختيار تاريخ وتوقيت تحميل الرحلة الجديدة تاريخ ووقت…" at bounding box center [335, 158] width 268 height 50
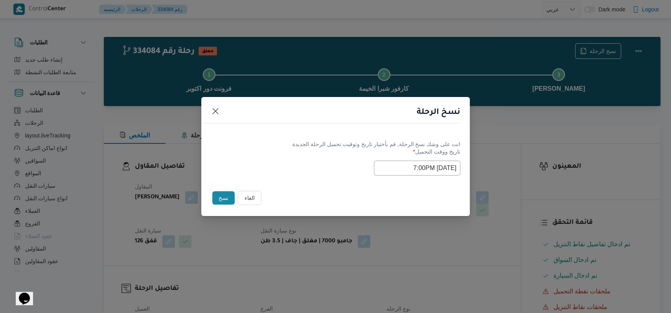
click at [225, 197] on button "نسخ" at bounding box center [223, 197] width 22 height 13
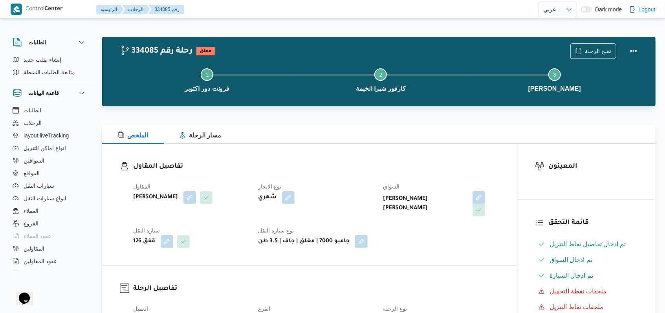
select select "ar"
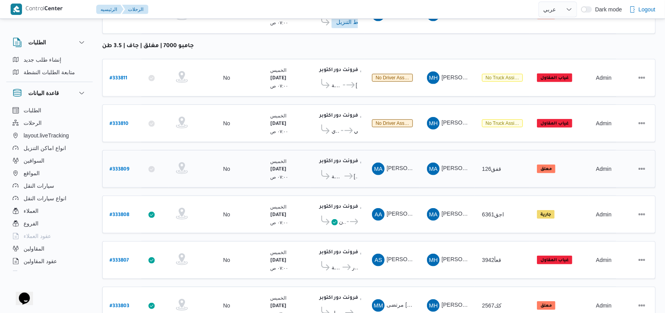
scroll to position [308, 0]
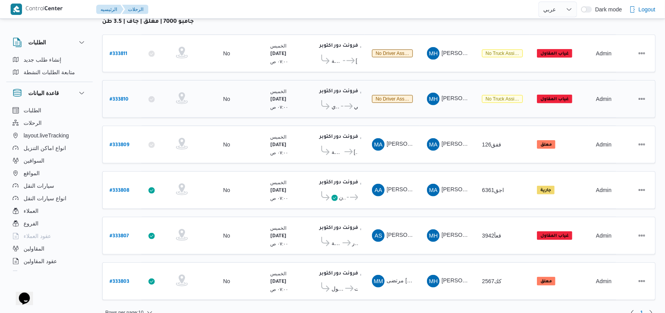
click at [120, 97] on b "# 333810" at bounding box center [119, 99] width 19 height 5
select select "ar"
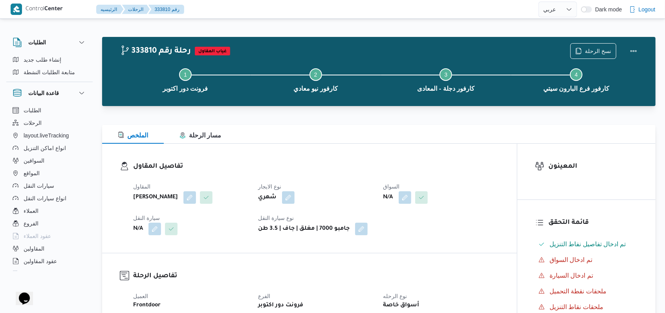
click at [597, 42] on div "نسخ الرحلة" at bounding box center [606, 50] width 81 height 25
click at [596, 44] on span "نسخ الرحلة" at bounding box center [593, 50] width 45 height 15
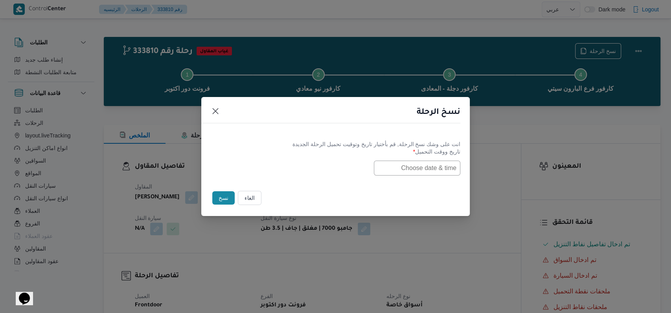
click at [417, 156] on label "تاريخ ووقت التحميل *" at bounding box center [335, 154] width 249 height 12
click at [418, 162] on input "text" at bounding box center [417, 168] width 86 height 15
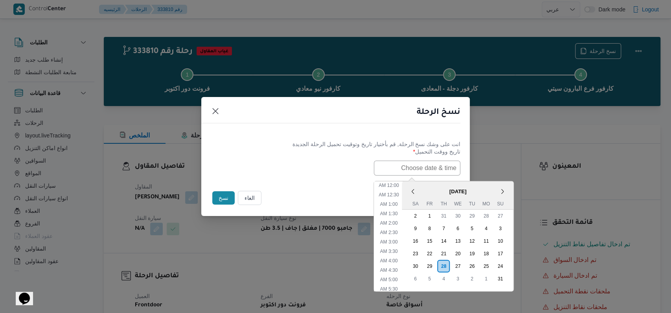
scroll to position [157, 0]
click at [420, 265] on div "30" at bounding box center [414, 265] width 15 height 15
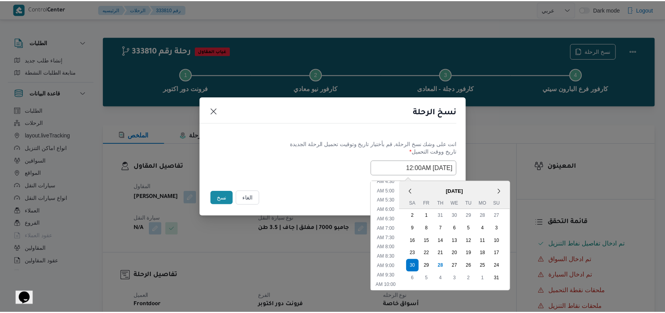
scroll to position [52, 0]
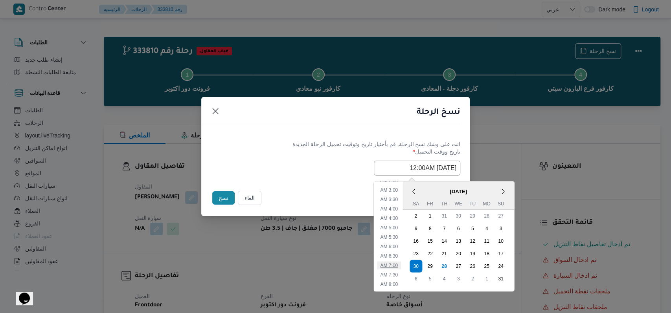
click at [401, 266] on li "7:00 AM" at bounding box center [389, 265] width 24 height 8
type input "30/08/2025 7:00AM"
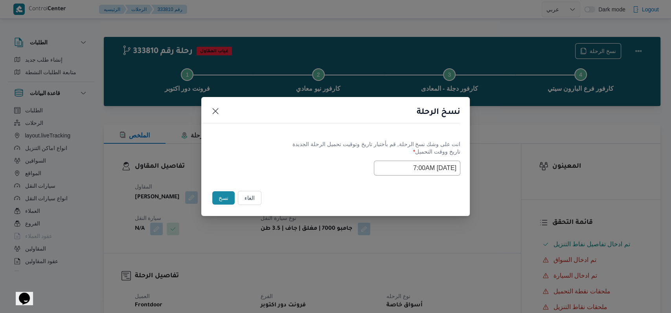
click at [219, 203] on button "نسخ" at bounding box center [223, 197] width 22 height 13
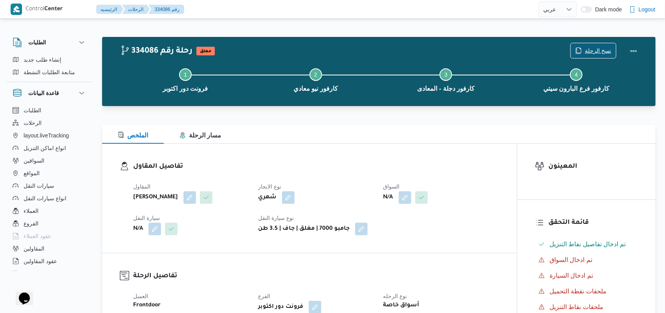
click at [591, 49] on span "نسخ الرحلة" at bounding box center [598, 50] width 26 height 9
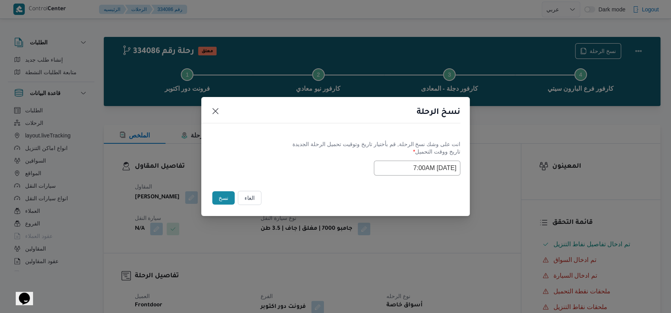
click at [417, 167] on input "30/08/2025 7:00AM" at bounding box center [417, 168] width 86 height 15
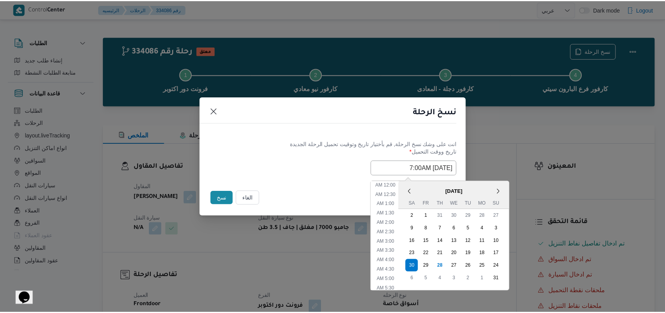
scroll to position [81, 0]
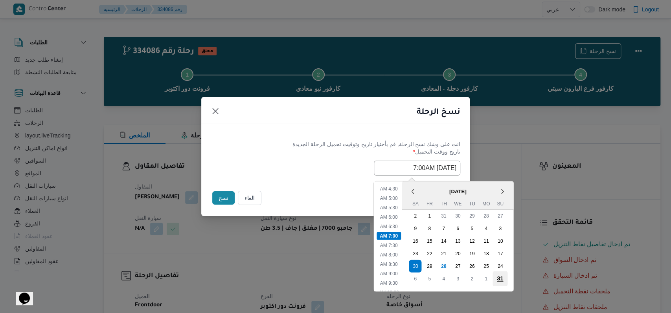
click at [507, 277] on div "31" at bounding box center [499, 278] width 15 height 15
type input "31/08/2025 7:00AM"
click at [320, 188] on div "الغاء نسخ" at bounding box center [335, 199] width 268 height 33
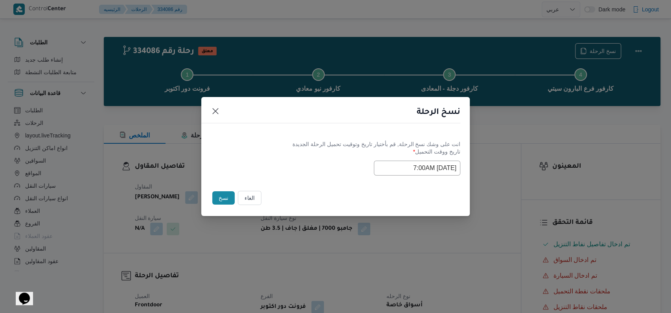
click at [217, 199] on button "نسخ" at bounding box center [223, 197] width 22 height 13
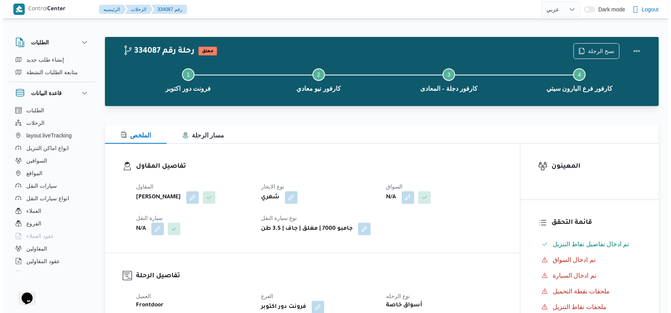
select select "ar"
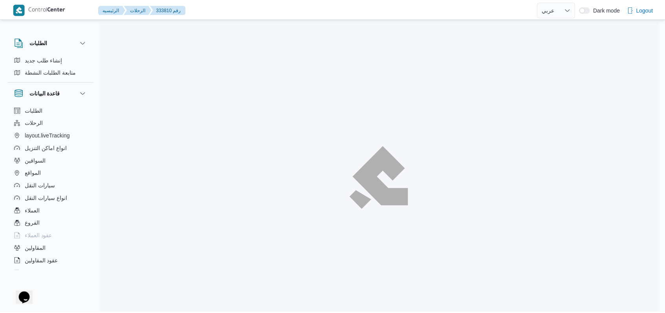
scroll to position [263, 0]
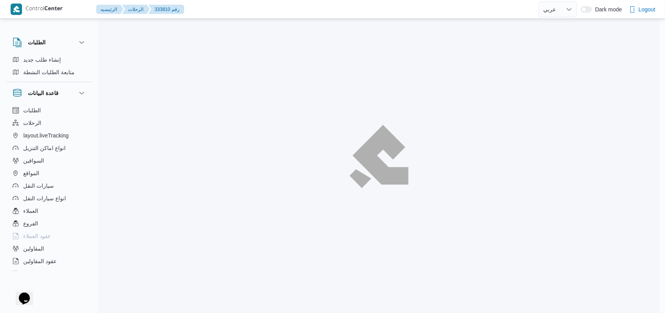
select select "ar"
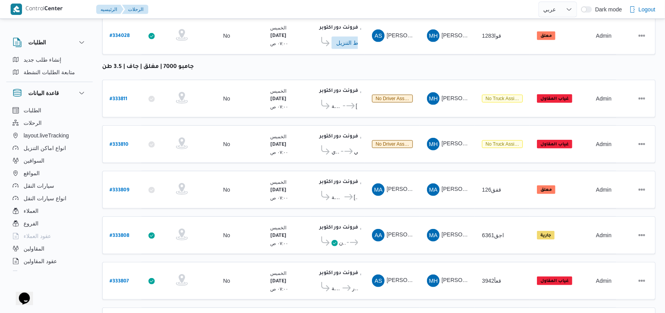
scroll to position [284, 0]
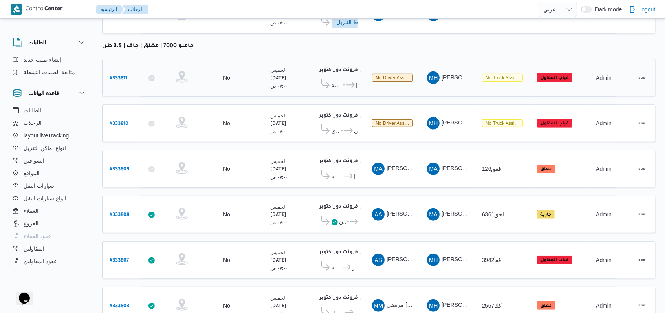
click at [119, 73] on link "# 333811" at bounding box center [119, 78] width 18 height 11
select select "ar"
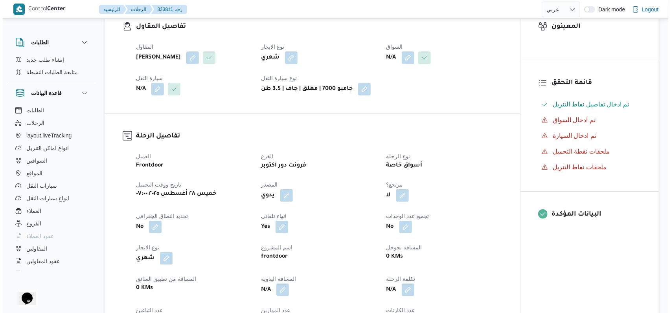
scroll to position [22, 0]
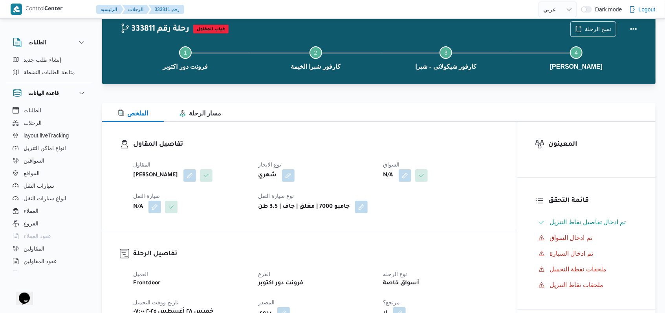
click at [598, 32] on div "Step 1 is incomplete 1 فرونت دور اكتوبر Step 2 is incomplete 2 كارفور شبرا الخي…" at bounding box center [380, 57] width 531 height 50
click at [597, 22] on span "نسخ الرحلة" at bounding box center [593, 28] width 45 height 15
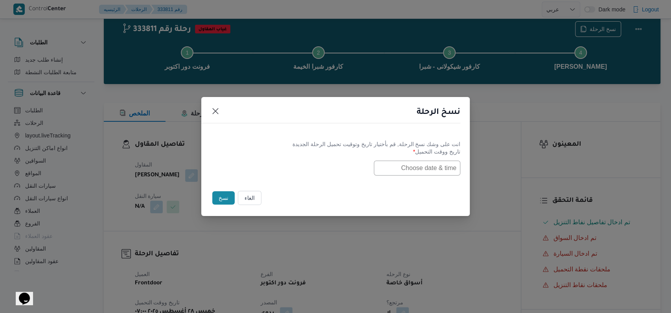
click at [418, 167] on input "text" at bounding box center [417, 168] width 86 height 15
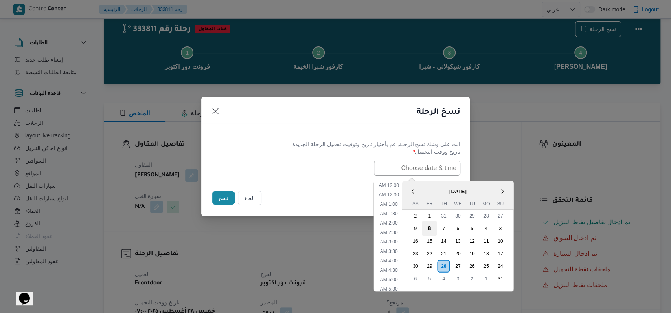
scroll to position [157, 0]
click at [426, 262] on div "24 25 26 27 28 29 30" at bounding box center [457, 266] width 99 height 13
click at [422, 262] on div "30" at bounding box center [414, 265] width 15 height 15
click at [401, 264] on li "7:00 AM" at bounding box center [389, 265] width 24 height 8
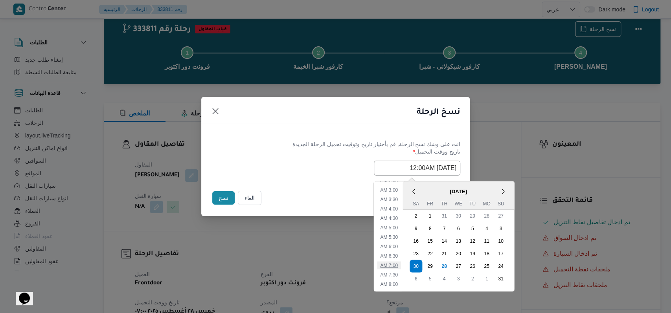
type input "30/08/2025 7:00AM"
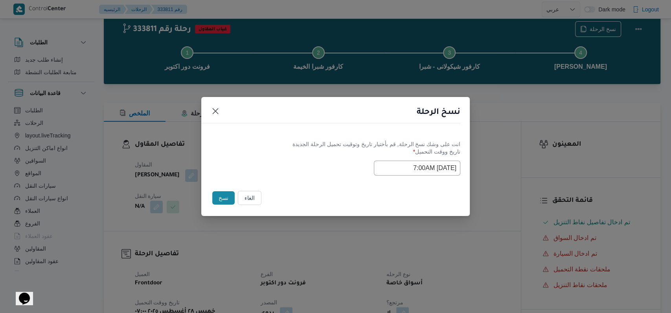
click at [326, 187] on div "الغاء نسخ" at bounding box center [335, 199] width 268 height 33
click at [226, 198] on button "نسخ" at bounding box center [223, 197] width 22 height 13
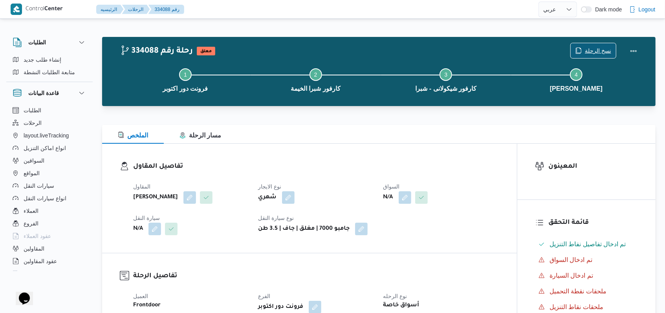
click at [594, 49] on span "نسخ الرحلة" at bounding box center [598, 50] width 26 height 9
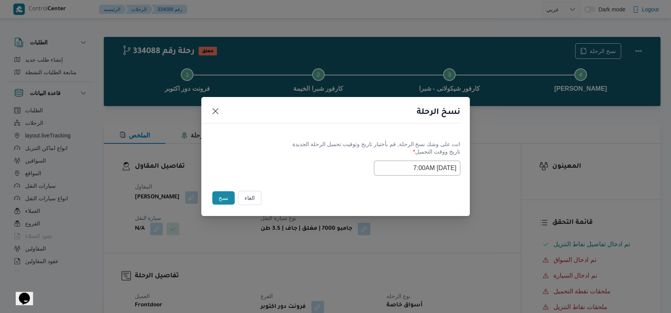
click at [418, 176] on div "انت على وشك نسخ الرحلة, قم بأختيار تاريخ وتوقيت تحميل الرحلة الجديدة تاريخ ووقت…" at bounding box center [335, 158] width 268 height 50
click at [424, 167] on input "30/08/2025 7:00AM" at bounding box center [417, 168] width 86 height 15
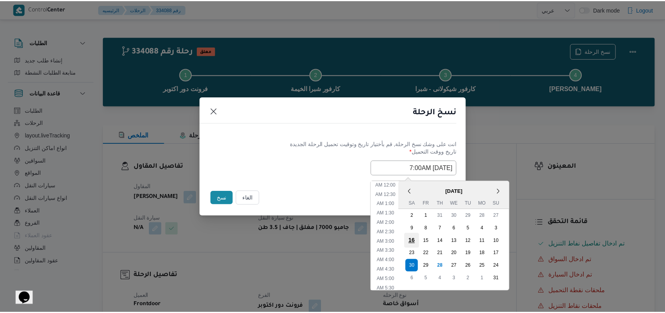
scroll to position [81, 0]
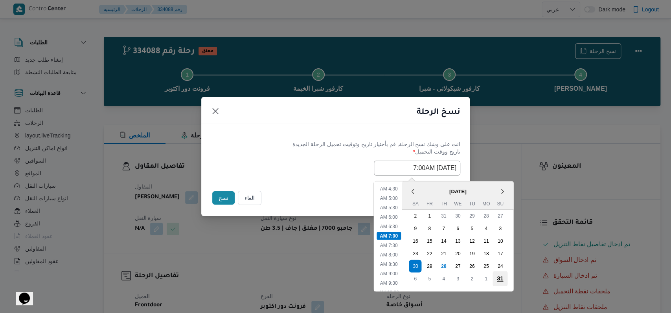
click at [507, 277] on div "31" at bounding box center [499, 278] width 15 height 15
type input "31/08/2025 7:00AM"
click at [267, 175] on div "31/08/2025 7:00AM < August 2025 > Su Mo Tu We Th Fr Sa 27 28 29 30 31 1 2 3 4 5…" at bounding box center [335, 168] width 249 height 15
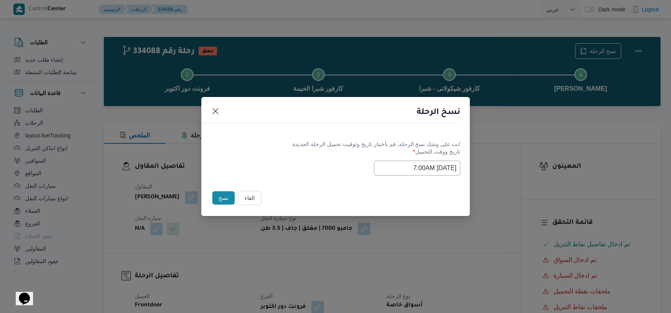
click at [212, 203] on div "نسخ" at bounding box center [224, 198] width 26 height 16
click at [220, 198] on button "نسخ" at bounding box center [223, 197] width 22 height 13
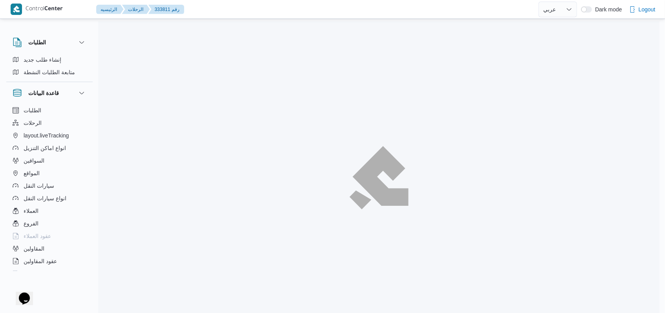
select select "ar"
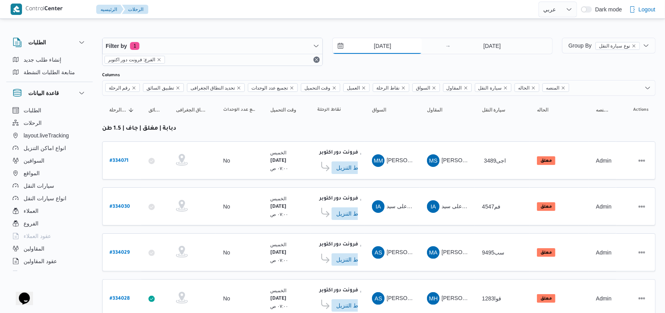
click at [383, 52] on input "[DATE]" at bounding box center [377, 46] width 89 height 16
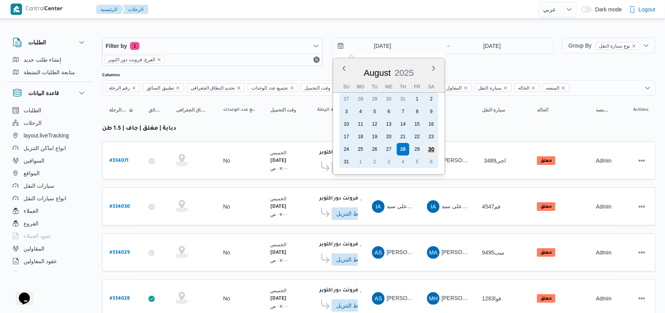
click at [427, 148] on div "30" at bounding box center [430, 149] width 15 height 15
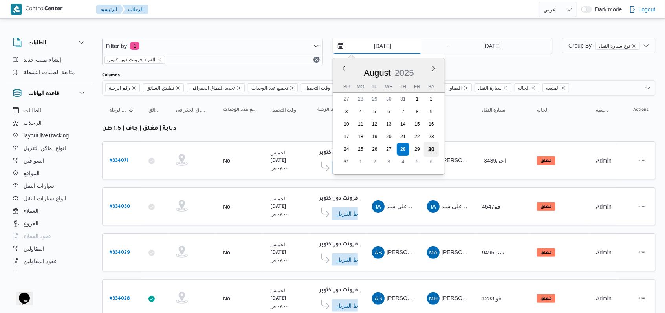
type input "30/8/2025"
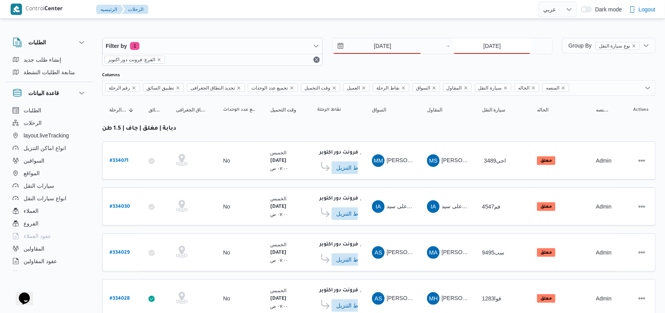
click at [491, 38] on input "[DATE]" at bounding box center [492, 46] width 78 height 16
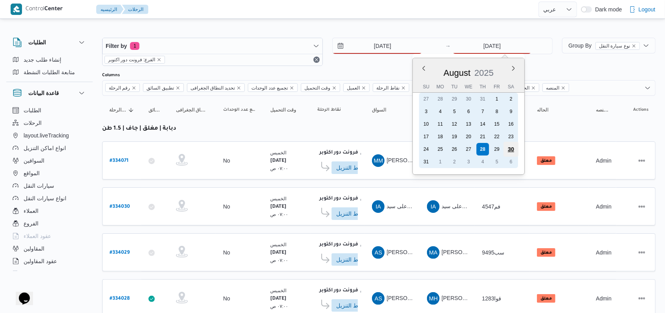
click at [509, 147] on div "30" at bounding box center [511, 149] width 15 height 15
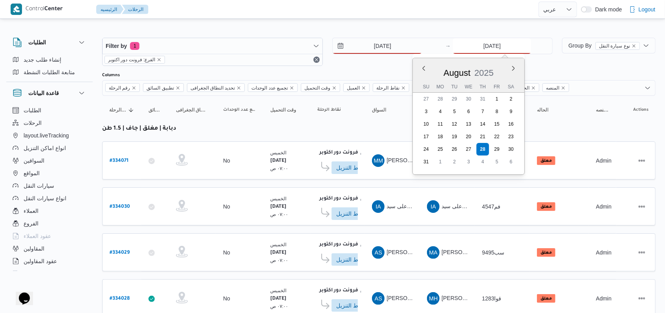
type input "30/8/2025"
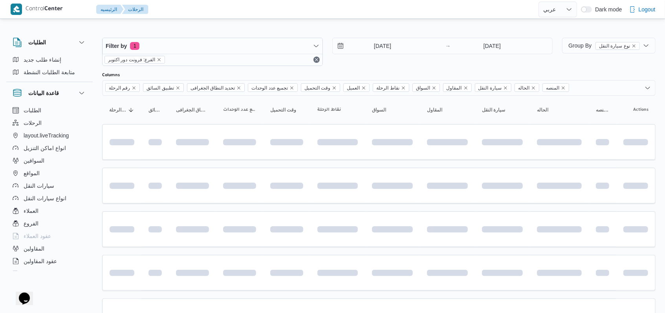
click at [372, 54] on div "30/8/2025 → 30/8/2025" at bounding box center [442, 46] width 221 height 16
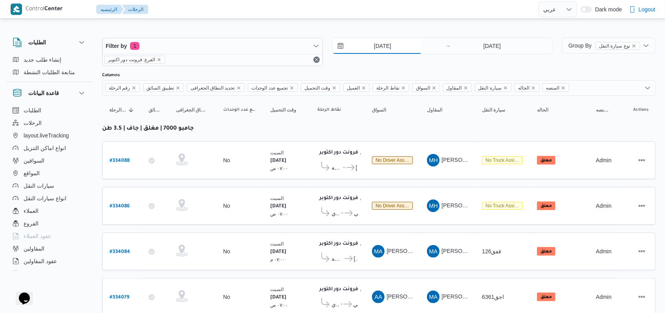
click at [383, 49] on input "30/8/2025" at bounding box center [377, 46] width 89 height 16
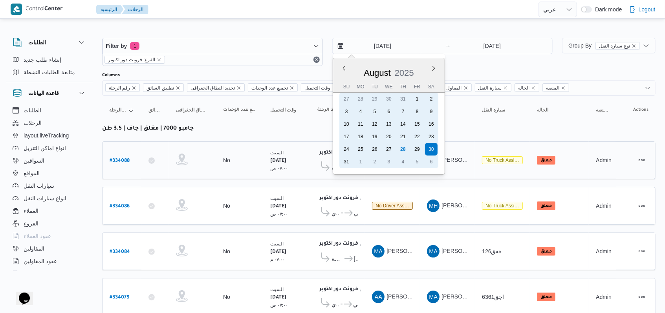
click at [344, 161] on div "31" at bounding box center [346, 162] width 13 height 13
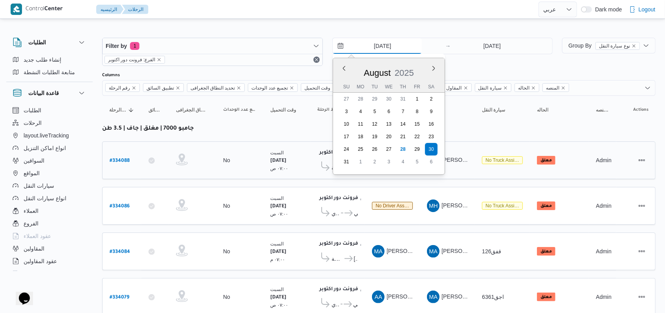
type input "31/8/2025"
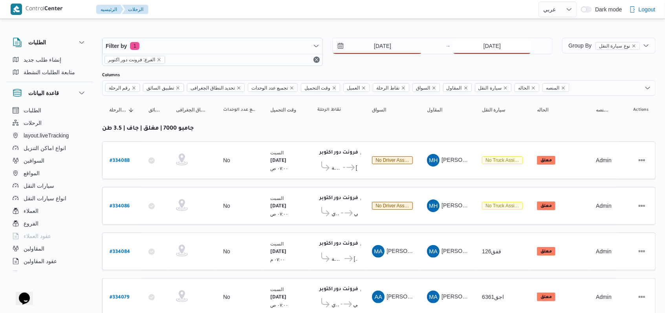
click at [479, 53] on input "30/8/2025" at bounding box center [492, 46] width 78 height 16
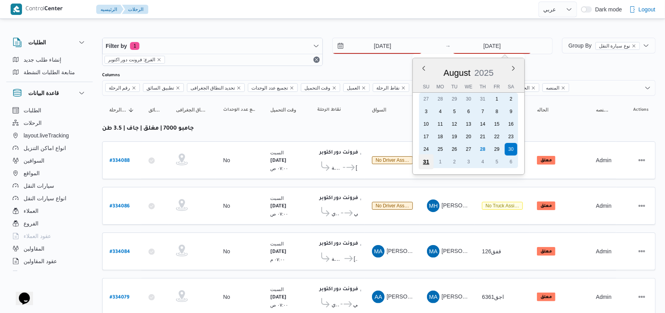
click at [424, 161] on div "31" at bounding box center [426, 161] width 15 height 15
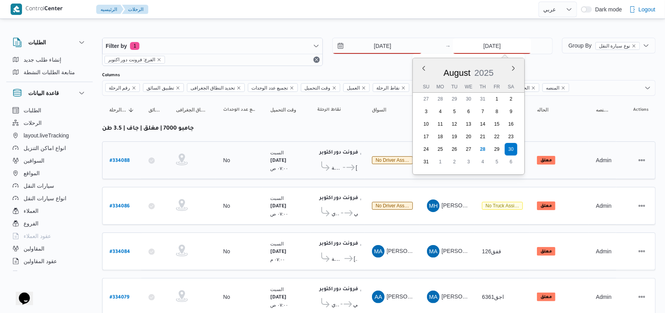
type input "31/8/2025"
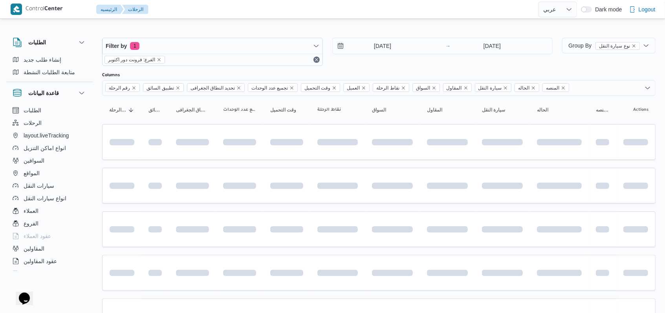
click at [370, 70] on div "Filter by 1 الفرع: فرونت دور اكتوبر 31/8/2025 → 31/8/2025" at bounding box center [327, 52] width 460 height 38
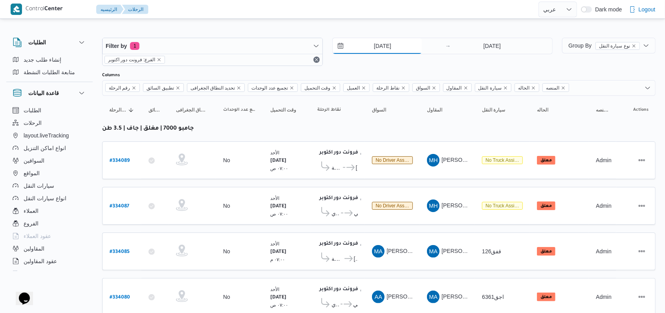
click at [383, 39] on input "31/8/2025" at bounding box center [377, 46] width 89 height 16
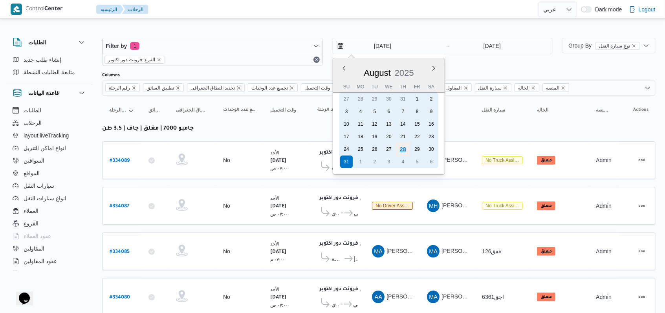
click at [407, 149] on div "28" at bounding box center [402, 149] width 15 height 15
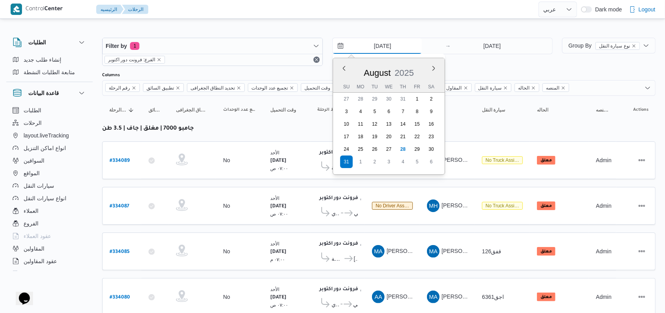
type input "[DATE]"
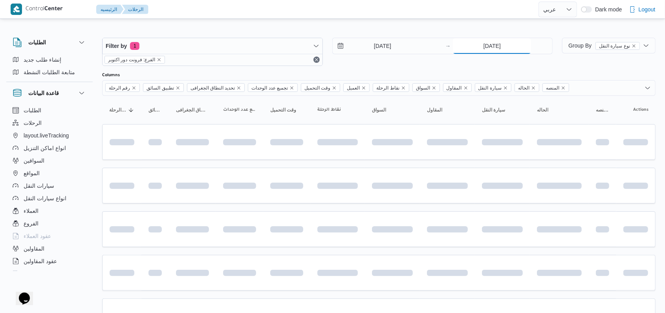
click at [487, 49] on input "31/8/2025" at bounding box center [492, 46] width 78 height 16
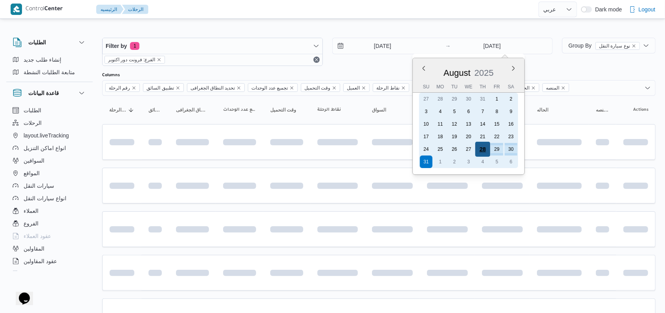
click at [482, 146] on div "28" at bounding box center [482, 149] width 15 height 15
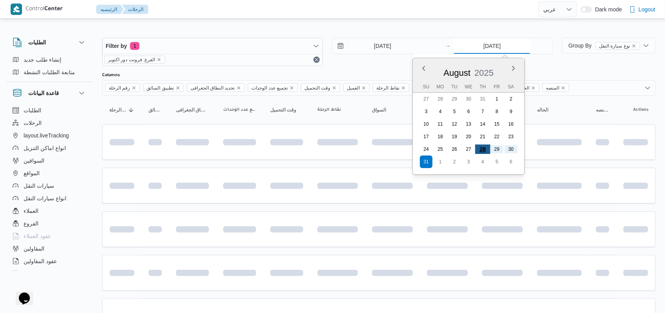
type input "[DATE]"
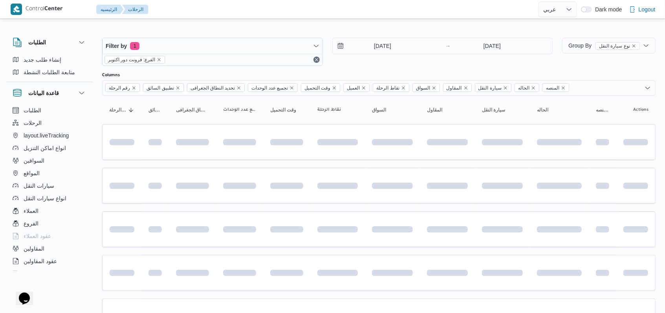
click at [357, 62] on div "28/8/2025 → 28/8/2025" at bounding box center [442, 52] width 221 height 28
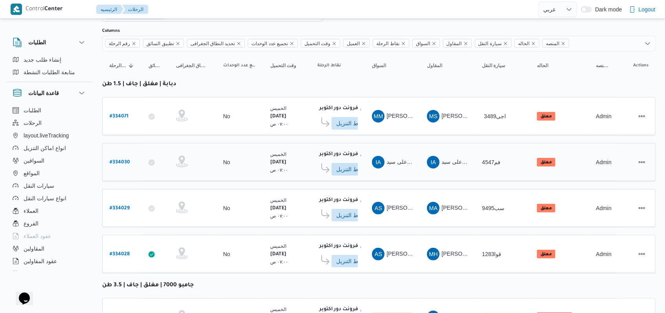
scroll to position [104, 0]
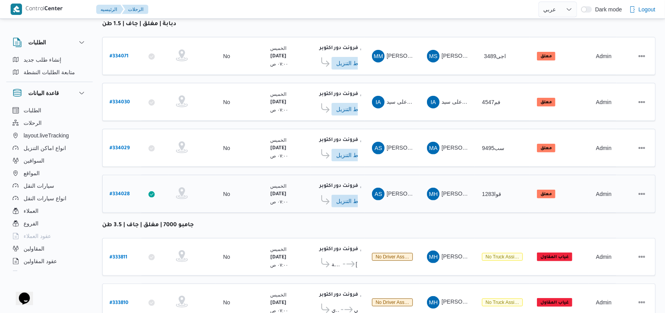
click at [121, 192] on b "# 334028" at bounding box center [120, 194] width 20 height 5
select select "ar"
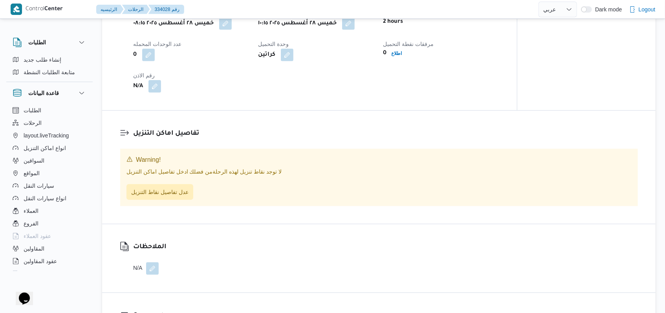
scroll to position [524, 0]
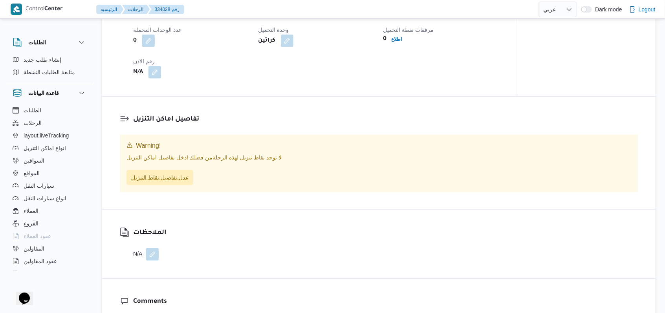
click at [175, 182] on span "عدل تفاصيل نقاط التنزيل" at bounding box center [159, 177] width 57 height 9
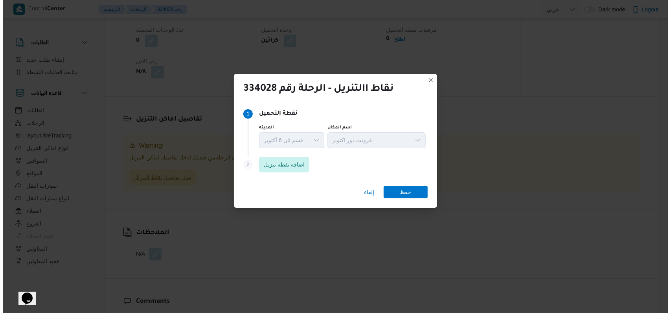
scroll to position [511, 0]
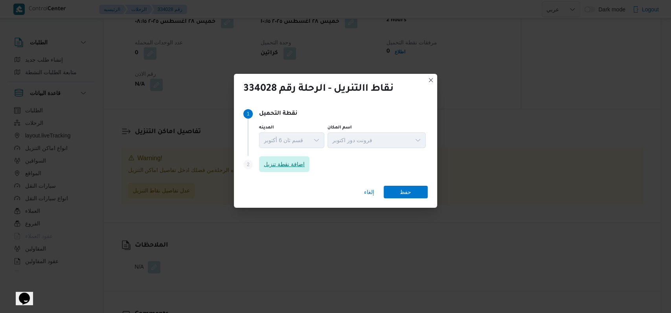
click at [286, 161] on span "اضافة نقطة تنزيل" at bounding box center [284, 163] width 41 height 9
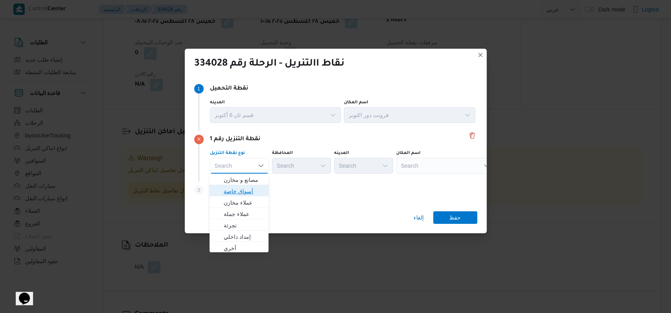
click at [246, 192] on span "أسواق خاصة" at bounding box center [244, 191] width 40 height 9
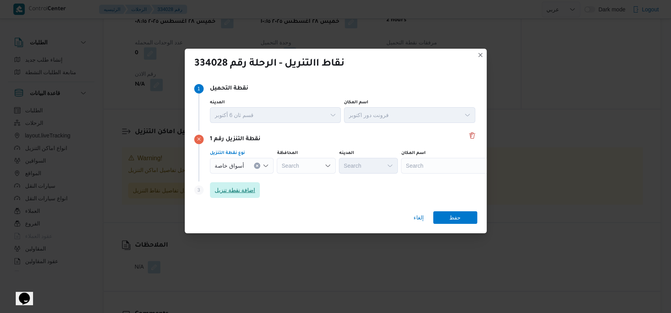
click at [246, 192] on span "اضافة نقطة تنزيل" at bounding box center [234, 189] width 41 height 9
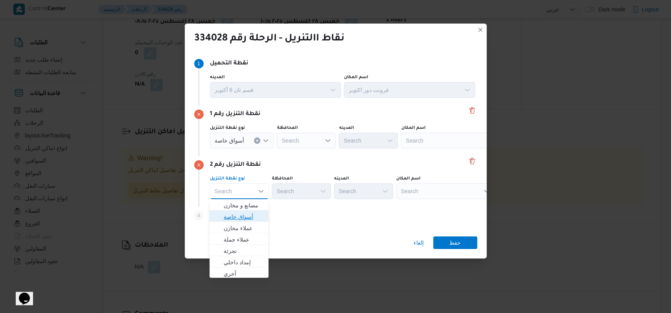
click at [249, 216] on span "أسواق خاصة" at bounding box center [244, 216] width 40 height 9
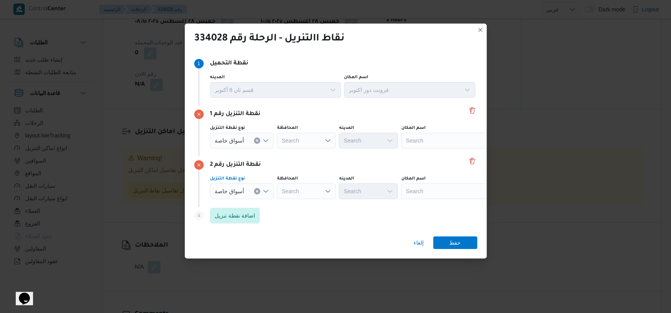
click at [414, 141] on div "Search" at bounding box center [450, 141] width 98 height 16
type input "كارفور حلو"
click at [424, 154] on span "كارفور حلو ان | كارفور حلوان | null" at bounding box center [453, 154] width 79 height 9
click at [427, 188] on div "Search" at bounding box center [450, 191] width 98 height 16
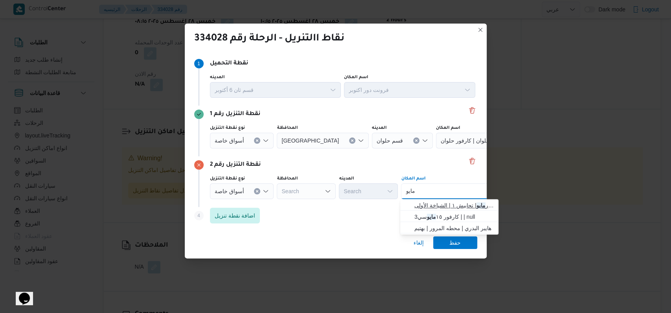
type input "مايو"
click at [463, 206] on span "كارفور مايو | تحابيش ١ | الشياخة الأولى" at bounding box center [453, 205] width 79 height 9
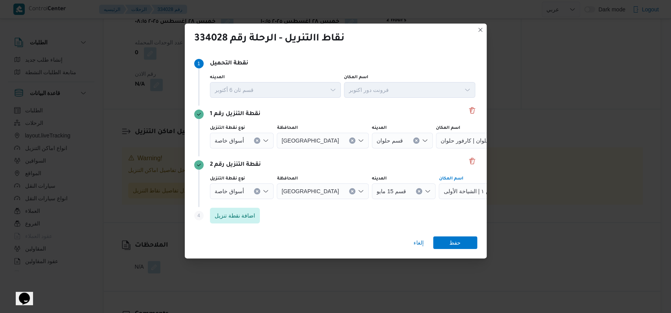
click at [463, 251] on div "إلغاء حفظ" at bounding box center [336, 244] width 302 height 28
click at [463, 246] on span "حفظ" at bounding box center [455, 242] width 44 height 13
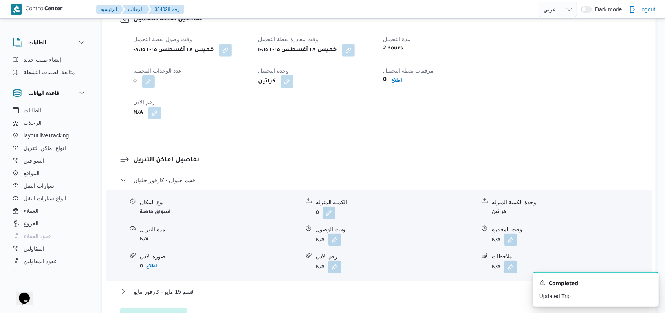
scroll to position [564, 0]
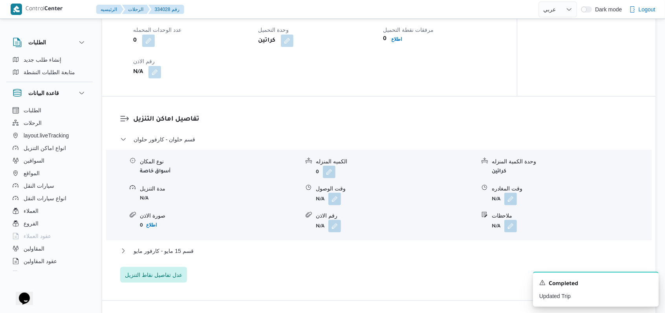
select select "ar"
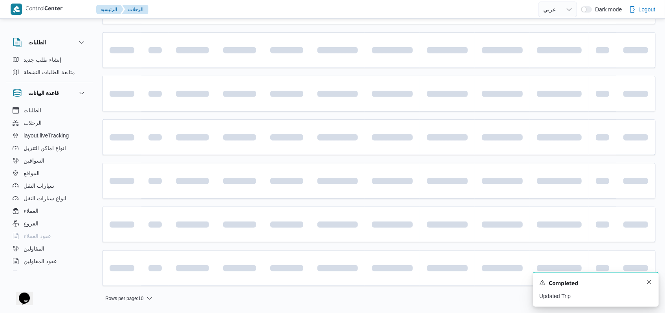
scroll to position [104, 0]
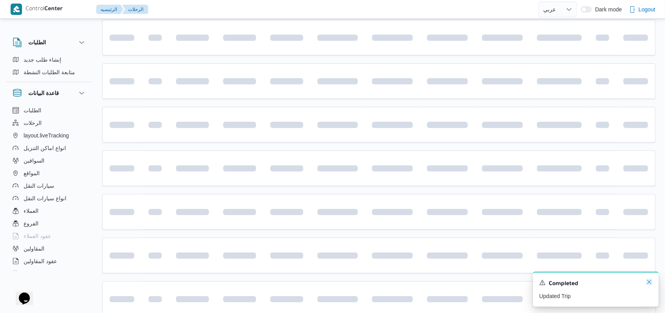
click at [650, 284] on icon "Dismiss toast" at bounding box center [649, 282] width 6 height 6
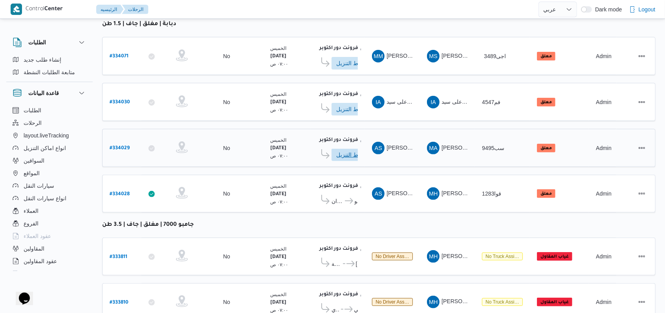
click at [345, 149] on span "ادخل تفاصيل نقاط التنزيل" at bounding box center [353, 154] width 35 height 13
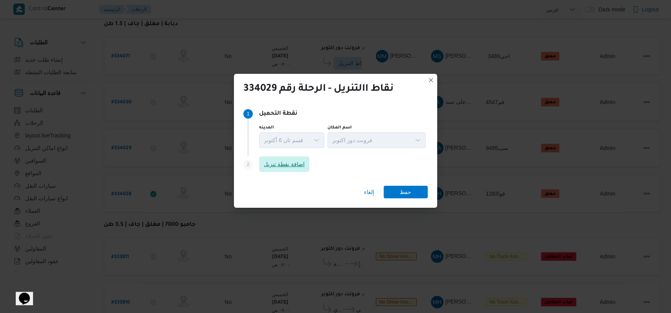
click at [273, 168] on span "اضافة نقطة تنزيل" at bounding box center [284, 163] width 41 height 9
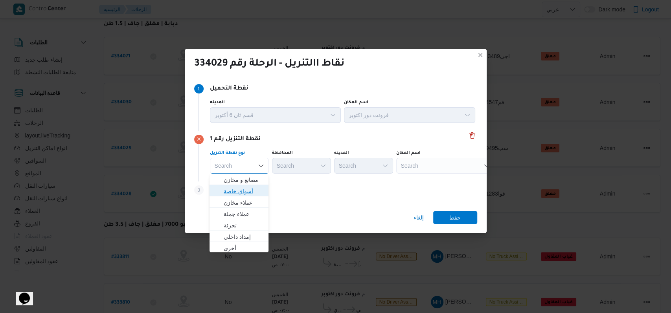
click at [246, 187] on span "أسواق خاصة" at bounding box center [244, 191] width 40 height 9
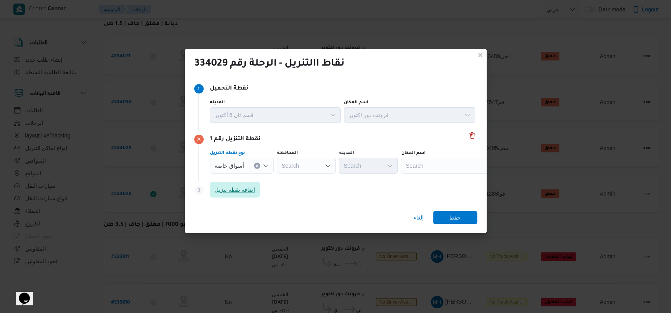
click at [246, 187] on span "اضافة نقطة تنزيل" at bounding box center [234, 189] width 41 height 9
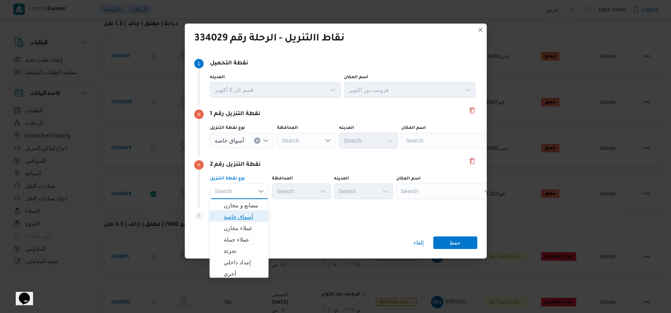
click at [246, 215] on span "أسواق خاصة" at bounding box center [244, 216] width 40 height 9
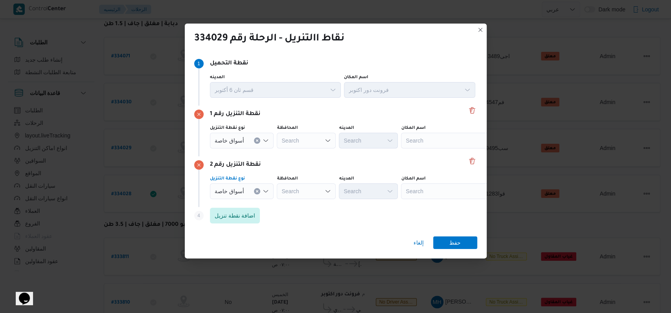
click at [428, 144] on div "Search" at bounding box center [450, 141] width 98 height 16
type input "كارفور المقط"
click at [422, 184] on div "Search" at bounding box center [450, 191] width 98 height 16
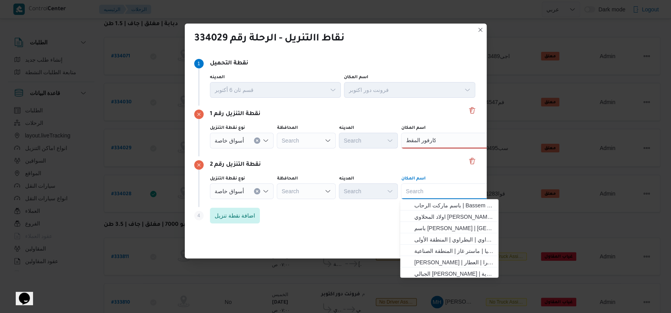
click at [422, 191] on div "Search Combo box. Selected. Combo box input. Search. Type some text or, to disp…" at bounding box center [450, 191] width 98 height 16
click at [443, 144] on div "كارفور المقط كارفور المقط" at bounding box center [450, 141] width 98 height 16
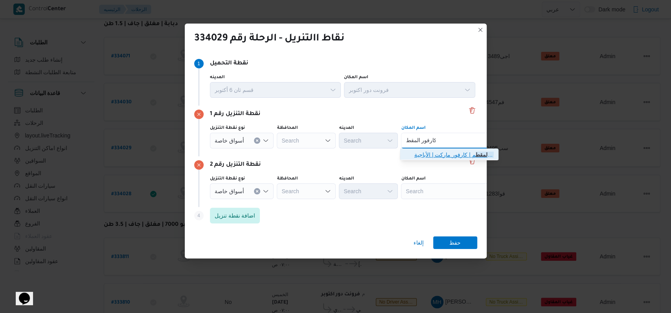
click at [442, 156] on span "كارفور المقط م | كارفور ماركت | الأباجية" at bounding box center [453, 154] width 79 height 9
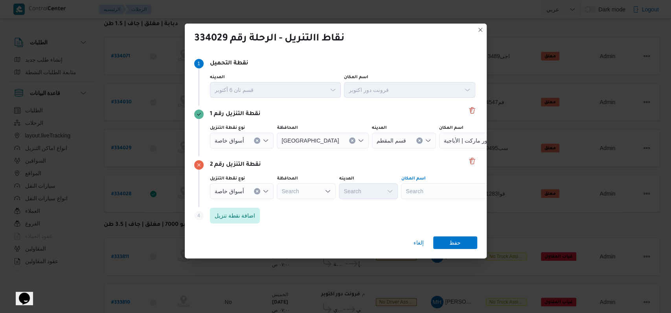
click at [427, 193] on div "Search" at bounding box center [450, 191] width 98 height 16
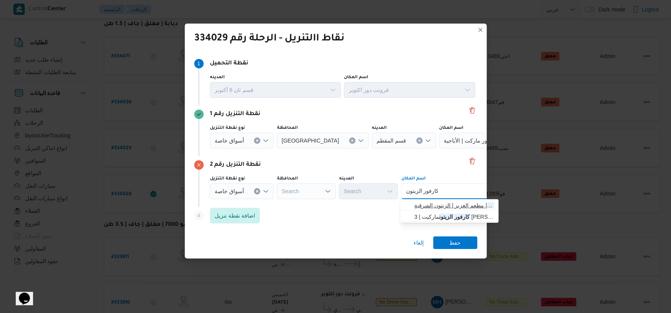
type input "كارفور الزيتون"
click at [458, 207] on span "كارفور الزيتون | مطعم العزيز | الزيتون الشرقية" at bounding box center [453, 205] width 79 height 9
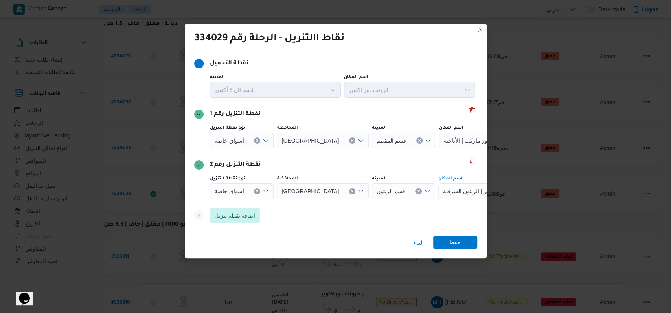
drag, startPoint x: 454, startPoint y: 234, endPoint x: 454, endPoint y: 244, distance: 9.4
click at [454, 235] on div "إلغاء حفظ" at bounding box center [336, 244] width 302 height 28
click at [454, 244] on span "حفظ" at bounding box center [454, 242] width 11 height 13
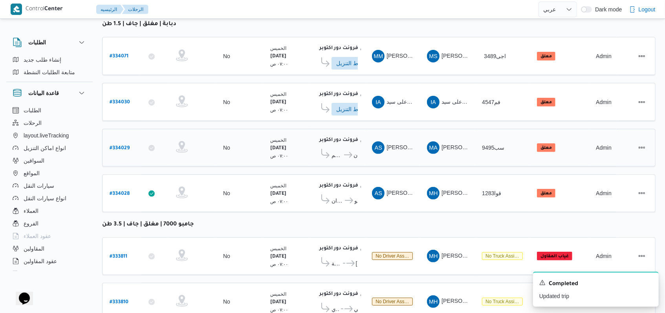
click at [119, 146] on b "# 334029" at bounding box center [120, 148] width 20 height 5
select select "ar"
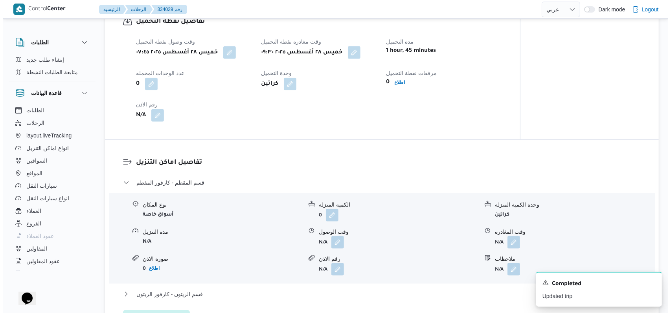
scroll to position [576, 0]
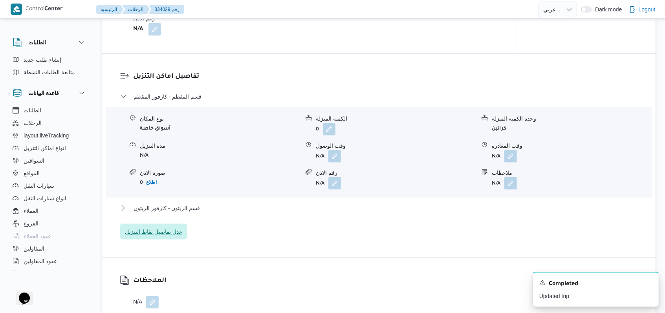
click at [175, 236] on span "عدل تفاصيل نقاط التنزيل" at bounding box center [153, 231] width 57 height 9
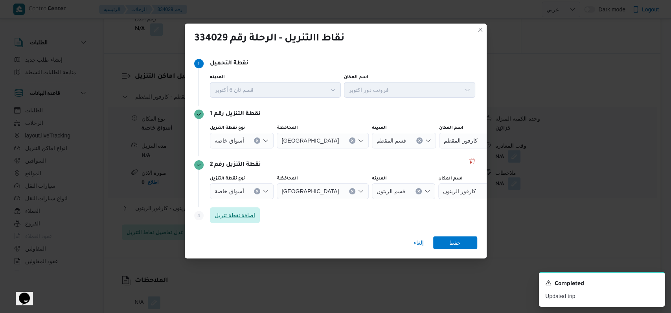
click at [243, 213] on span "اضافة نقطة تنزيل" at bounding box center [234, 215] width 41 height 9
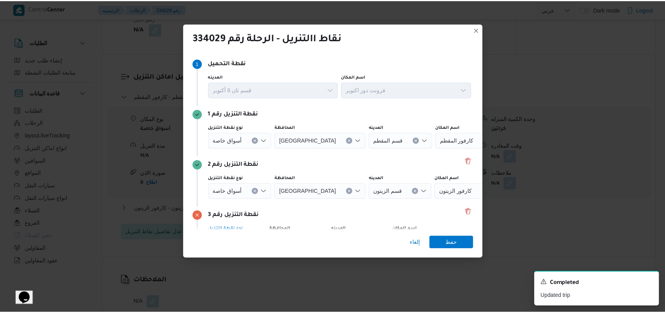
scroll to position [51, 0]
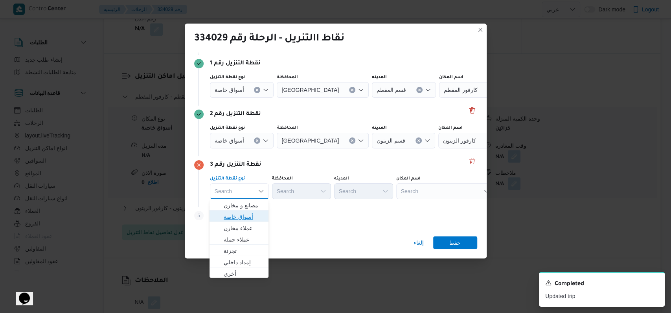
click at [254, 215] on span "أسواق خاصة" at bounding box center [244, 216] width 40 height 9
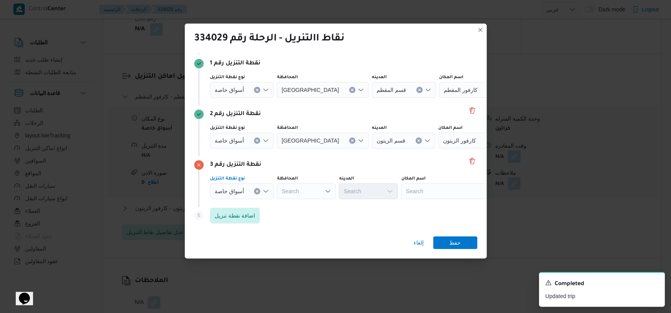
click at [247, 140] on div at bounding box center [247, 140] width 4 height 13
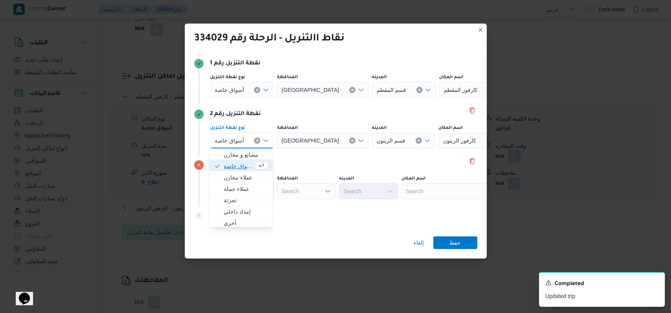
click at [246, 161] on span "أسواق خاصة" at bounding box center [238, 165] width 29 height 9
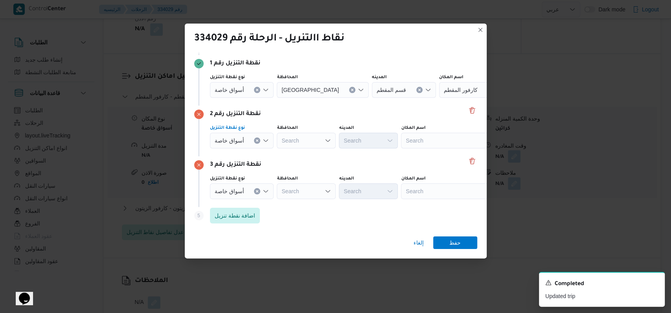
click at [243, 89] on div "أسواق خاصة" at bounding box center [242, 90] width 64 height 16
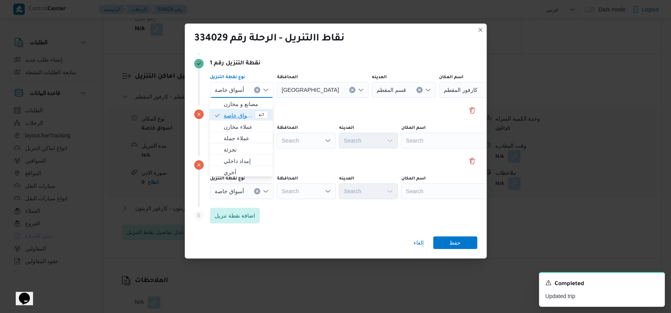
click at [243, 115] on span "أسواق خاصة" at bounding box center [238, 115] width 29 height 9
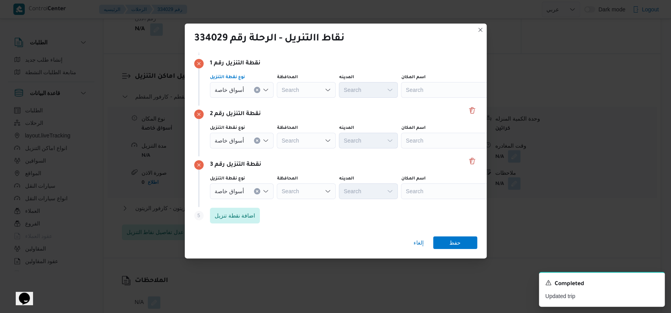
click at [443, 82] on div "Search" at bounding box center [450, 90] width 98 height 16
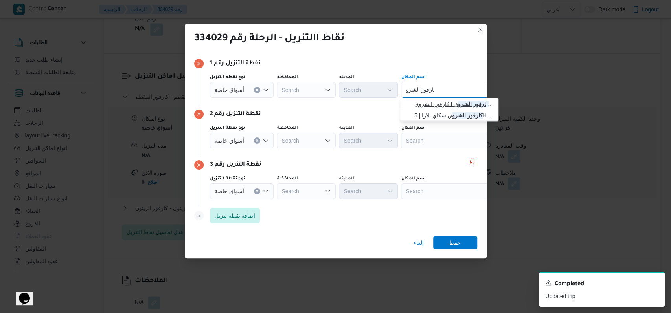
type input "كارفور الشرو"
click at [438, 104] on span "كارفور الشرو ق | كارفور الشروق | null" at bounding box center [453, 103] width 79 height 9
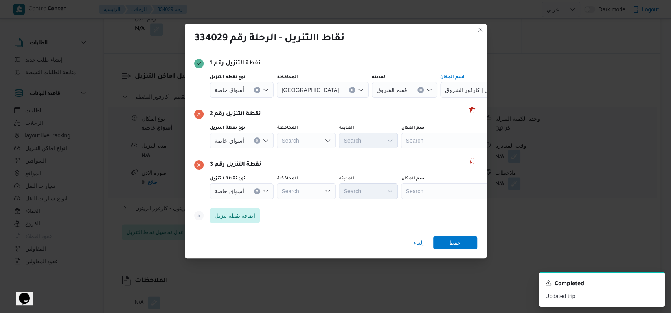
click at [434, 140] on div "Search" at bounding box center [450, 141] width 98 height 16
type input "لاكاذ"
click at [431, 153] on span "كارفور لاكاذ ا - الشروق | Kaizen Hyper Market - كايزن هايبر ماركت | null" at bounding box center [453, 154] width 79 height 9
click at [428, 190] on div "Search" at bounding box center [450, 191] width 98 height 16
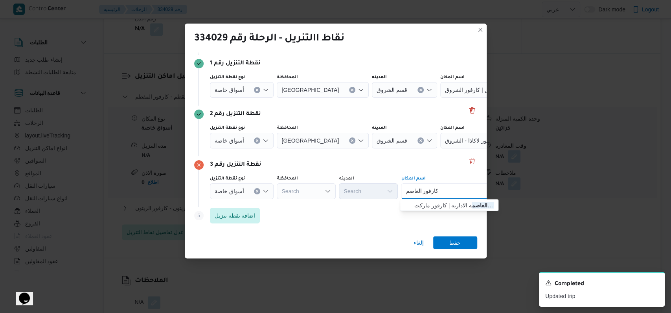
type input "كارفور العاصم"
click at [446, 206] on span "كارفور العاصم ه الاداريه | كارفور ماركت Carrefour market | null" at bounding box center [453, 205] width 79 height 9
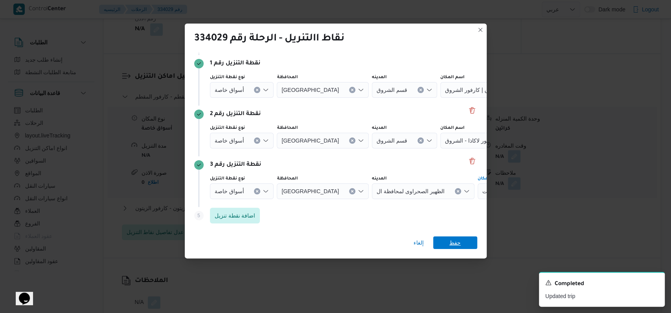
click at [451, 240] on span "حفظ" at bounding box center [454, 242] width 11 height 13
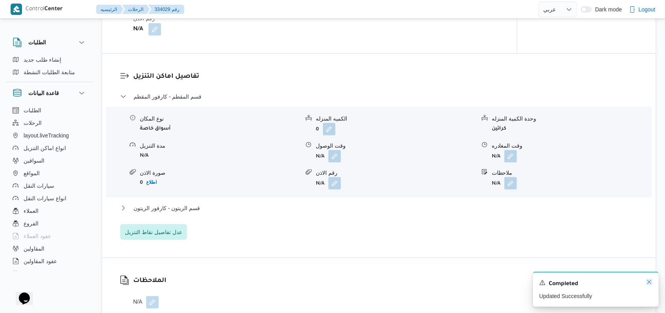
click at [651, 283] on icon "Dismiss toast" at bounding box center [649, 282] width 6 height 6
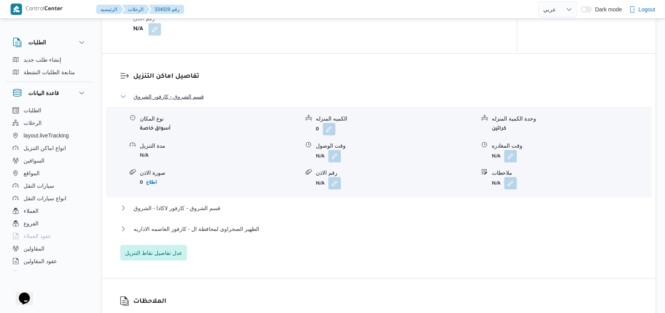
click at [198, 101] on button "قسم الشروق - كارفور الشروق" at bounding box center [379, 96] width 518 height 9
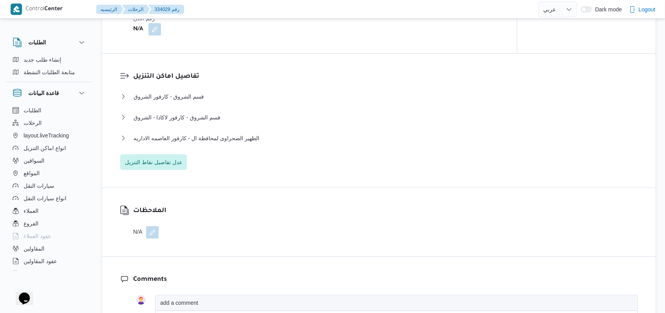
select select "ar"
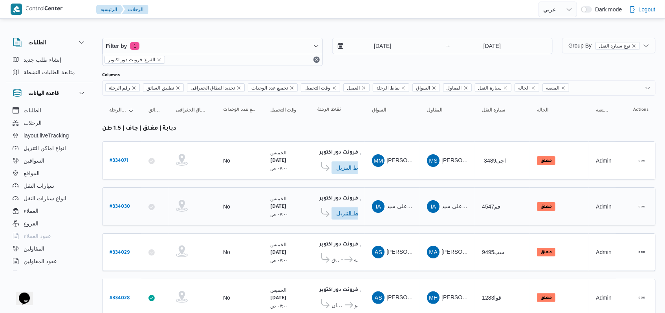
click at [332, 211] on span "ادخل تفاصيل نقاط التنزيل" at bounding box center [354, 213] width 44 height 13
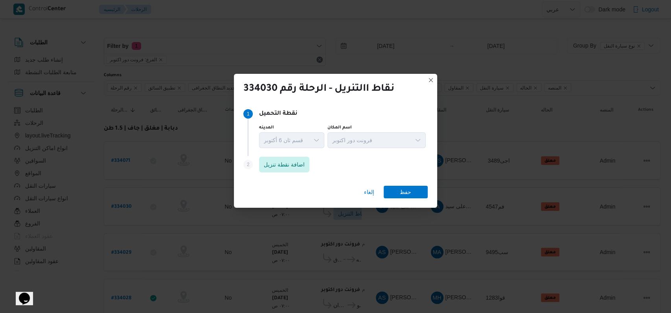
click at [266, 173] on div "Step 2 is disabled 2 اضافة نقطة تنزيل" at bounding box center [335, 166] width 184 height 20
click at [266, 168] on span "اضافة نقطة تنزيل" at bounding box center [284, 163] width 41 height 9
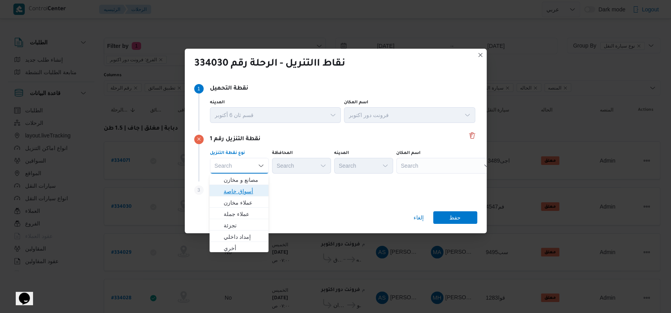
click at [245, 193] on span "أسواق خاصة" at bounding box center [244, 191] width 40 height 9
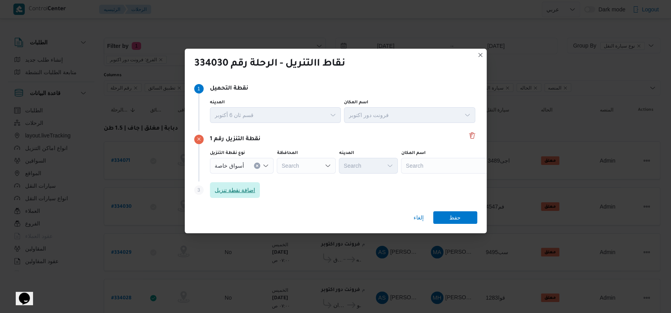
click at [245, 193] on span "اضافة نقطة تنزيل" at bounding box center [234, 189] width 41 height 9
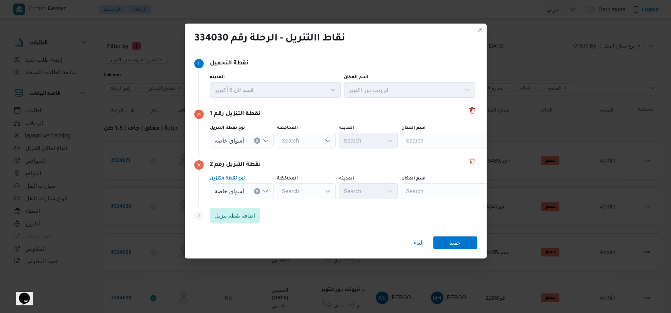
click at [423, 145] on div "Search" at bounding box center [450, 141] width 98 height 16
type input "كارفور المقطم"
click at [431, 156] on span "كارفور المقطم | كارفور ماركت | الأباجية" at bounding box center [453, 154] width 79 height 9
click at [420, 189] on div "Search" at bounding box center [450, 191] width 98 height 16
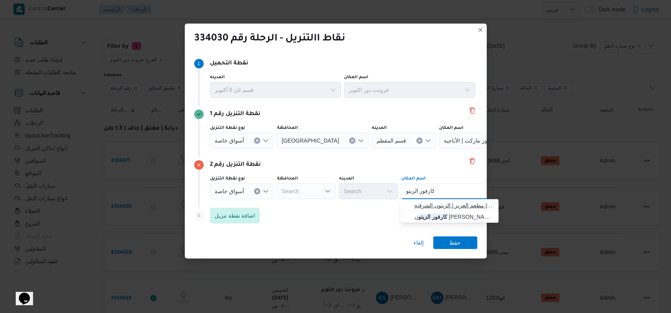
type input "كارفور الزيتو"
click at [442, 204] on span "كارفور الزيتو ن | مطعم العزيز | الزيتون الشرقية" at bounding box center [453, 205] width 79 height 9
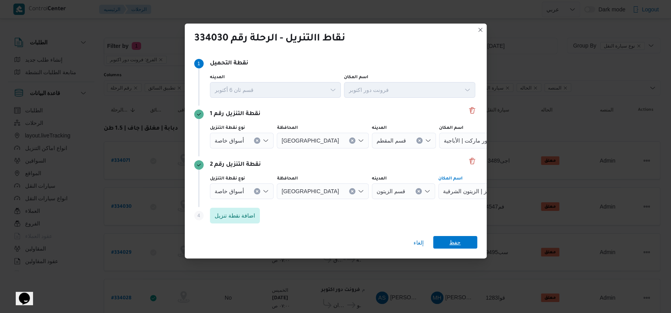
click at [465, 244] on span "حفظ" at bounding box center [455, 242] width 44 height 13
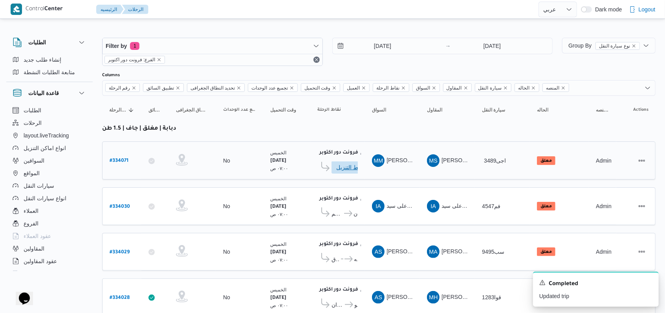
click at [346, 170] on span "ادخل تفاصيل نقاط التنزيل" at bounding box center [353, 167] width 35 height 13
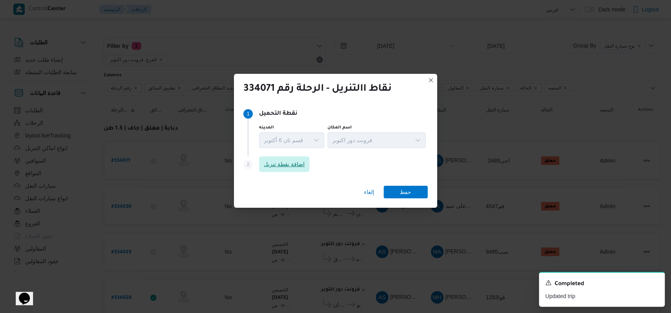
click at [278, 164] on span "اضافة نقطة تنزيل" at bounding box center [284, 163] width 41 height 9
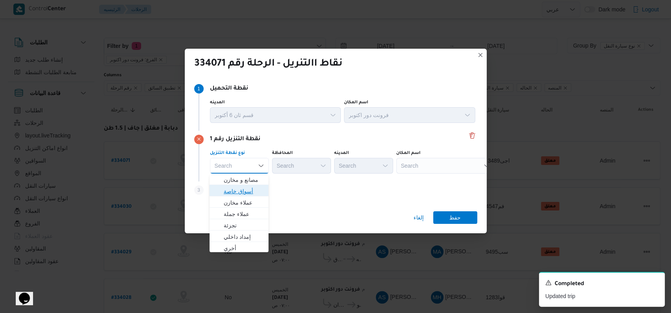
click at [251, 190] on span "أسواق خاصة" at bounding box center [244, 191] width 40 height 9
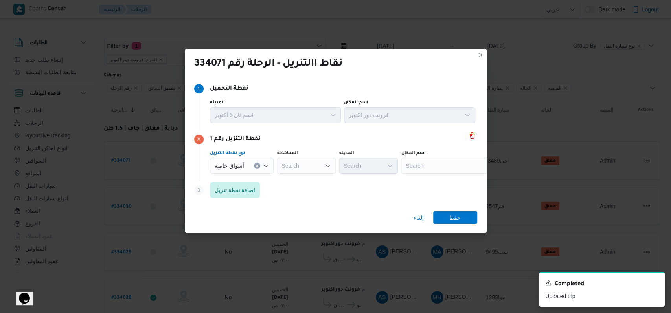
click at [436, 159] on div "Search" at bounding box center [450, 166] width 98 height 16
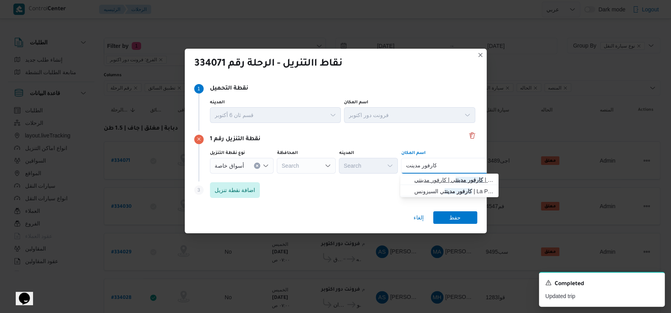
type input "كارفور مدينت"
click at [440, 179] on span "كارفور مدينت ي | كارفور مدينتي | null" at bounding box center [453, 179] width 79 height 9
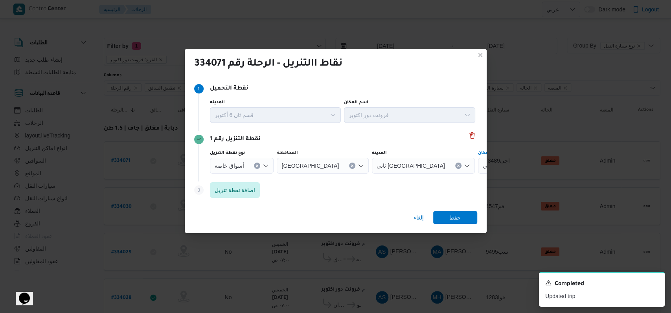
click at [478, 170] on div "كارفور مدينتي | كارفور مدينتي | null Combo box. Selected. كارفور مدينتي | كارفو…" at bounding box center [527, 166] width 98 height 16
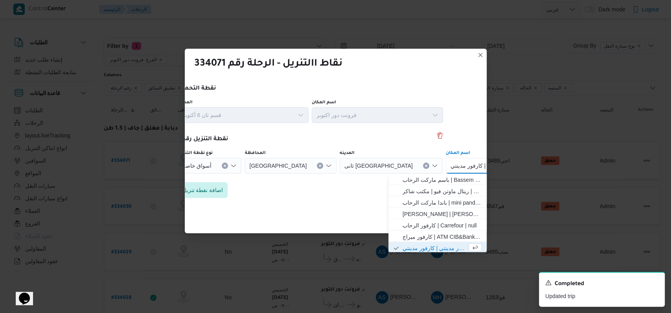
scroll to position [1, 0]
click at [423, 167] on button "Clear input" at bounding box center [426, 166] width 6 height 6
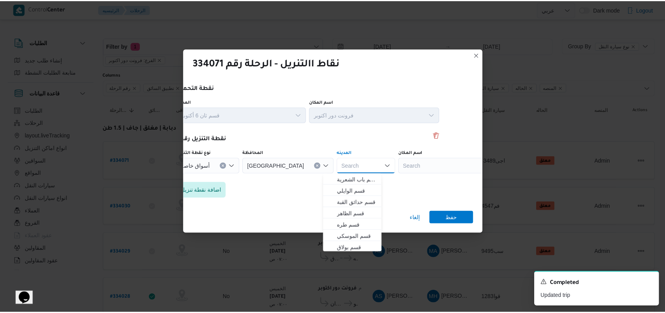
scroll to position [0, 12]
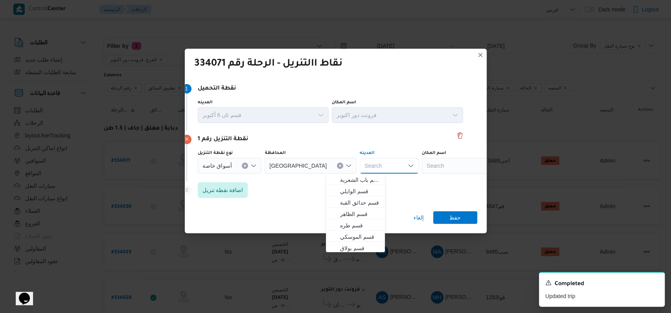
click at [434, 167] on div "Search" at bounding box center [470, 166] width 98 height 16
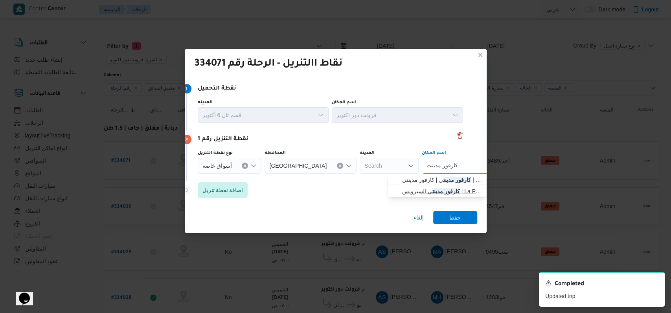
type input "كارفور مدينت"
click at [425, 194] on span "كارفور مدينت ي السيزونس | La Poire Cafe | null" at bounding box center [441, 191] width 79 height 9
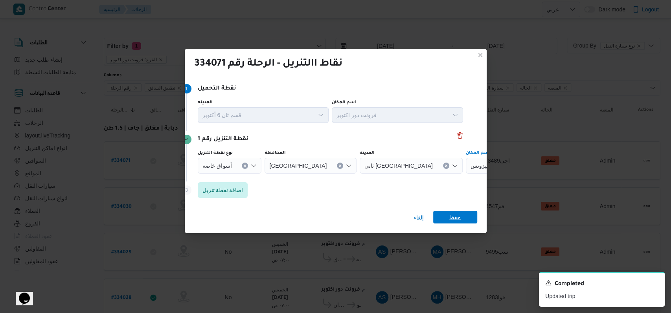
click at [445, 220] on span "حفظ" at bounding box center [455, 217] width 44 height 13
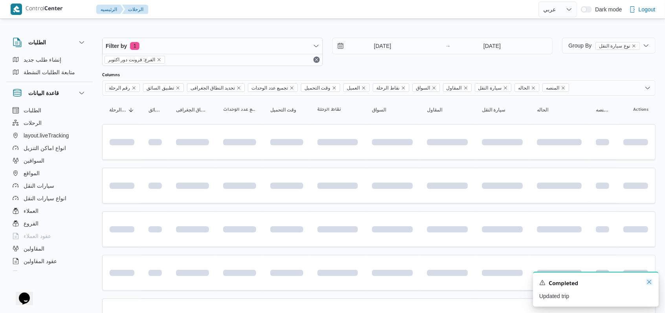
click at [647, 283] on icon "Dismiss toast" at bounding box center [649, 282] width 6 height 6
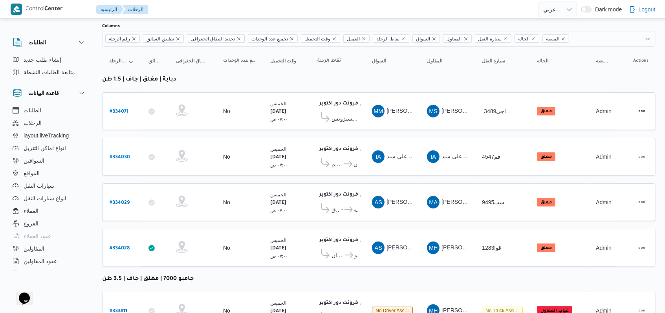
scroll to position [0, 0]
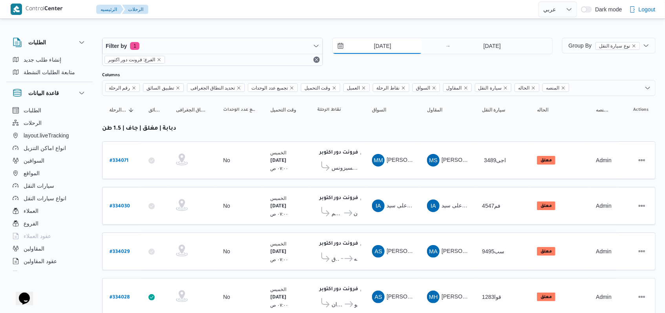
click at [388, 44] on input "[DATE]" at bounding box center [377, 46] width 89 height 16
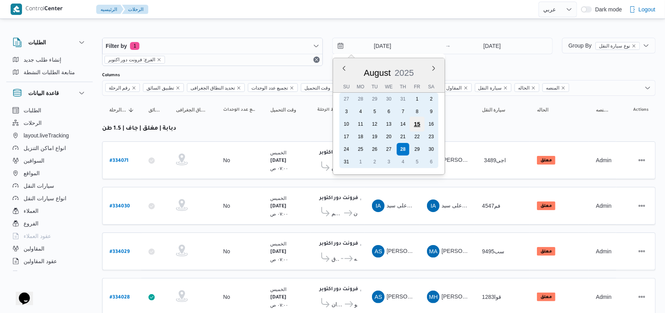
click at [421, 124] on div "15" at bounding box center [416, 124] width 15 height 15
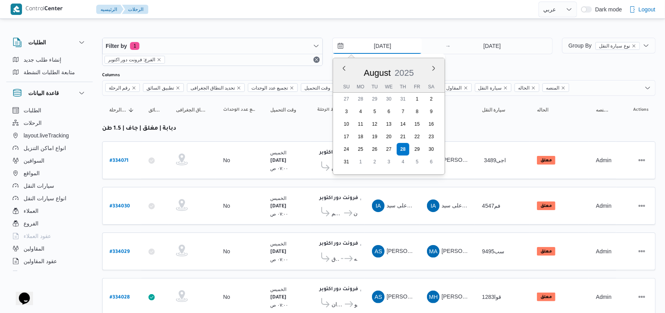
type input "15/8/2025"
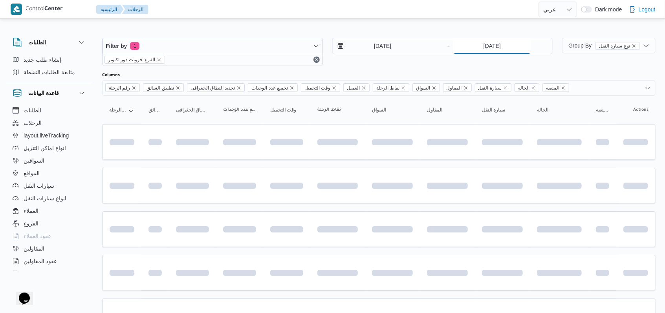
click at [500, 48] on input "[DATE]" at bounding box center [492, 46] width 78 height 16
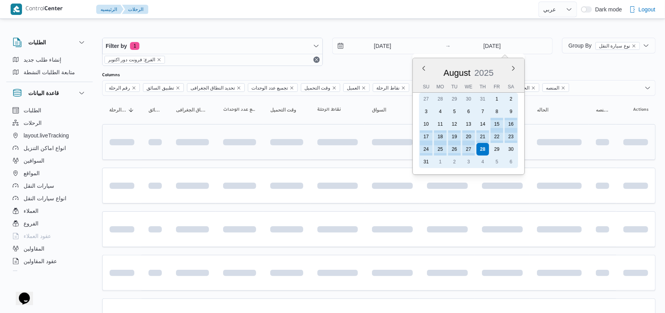
click at [500, 124] on div "15" at bounding box center [497, 124] width 13 height 13
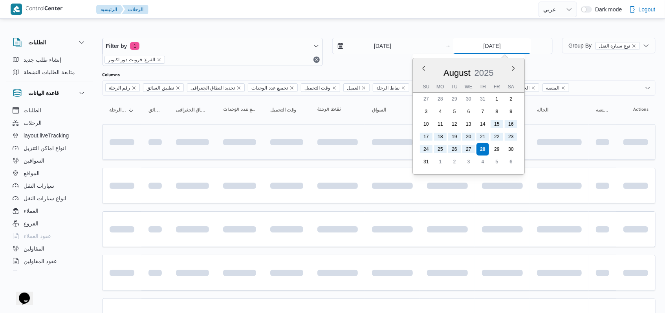
type input "15/8/2025"
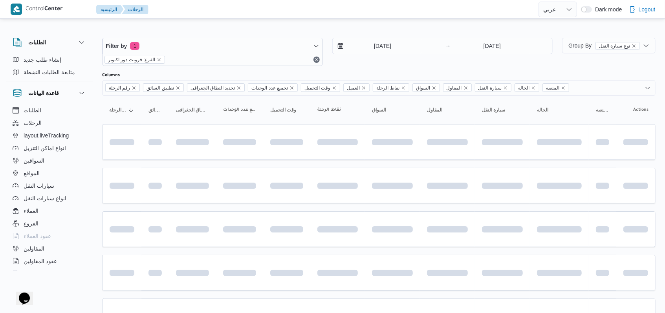
click at [374, 64] on div "15/8/2025 → 15/8/2025" at bounding box center [442, 52] width 221 height 28
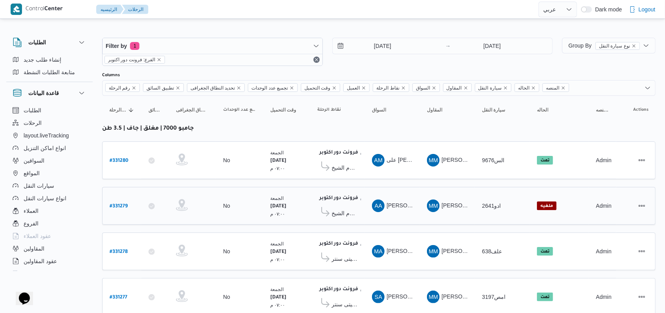
click at [123, 204] on b "# 331279" at bounding box center [119, 206] width 18 height 5
select select "ar"
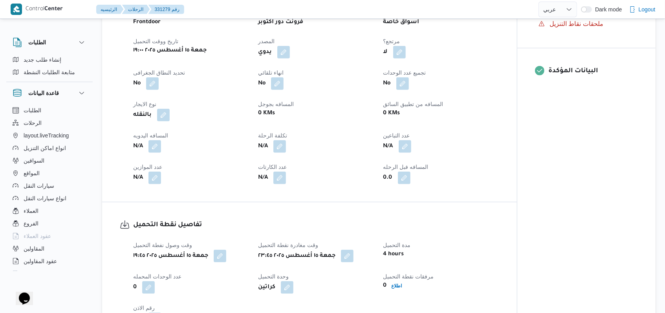
scroll to position [629, 0]
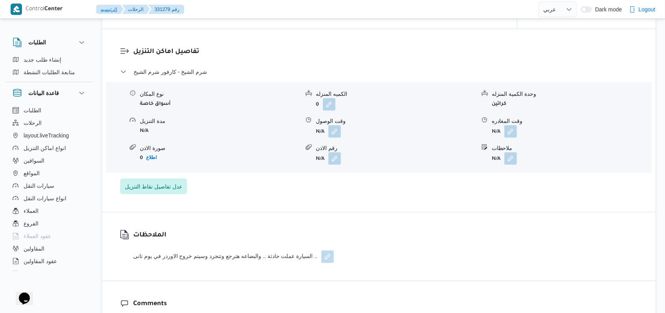
select select "ar"
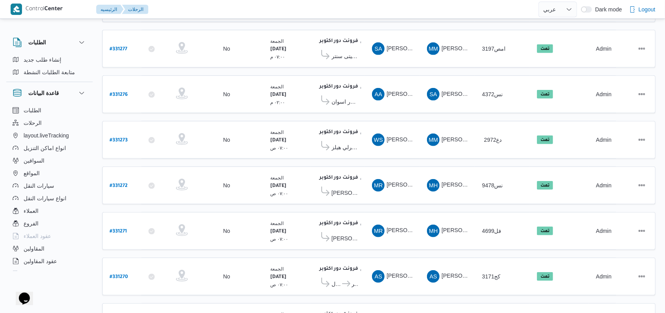
scroll to position [288, 0]
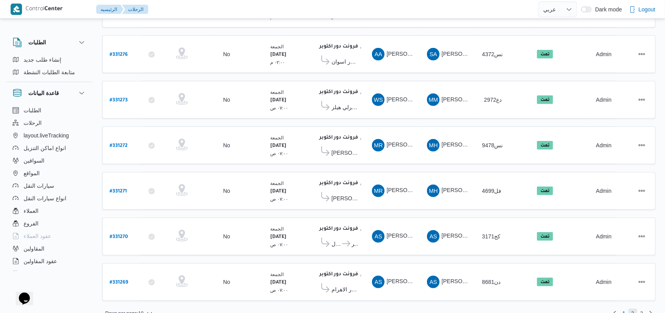
click at [632, 309] on span "2" at bounding box center [633, 313] width 3 height 9
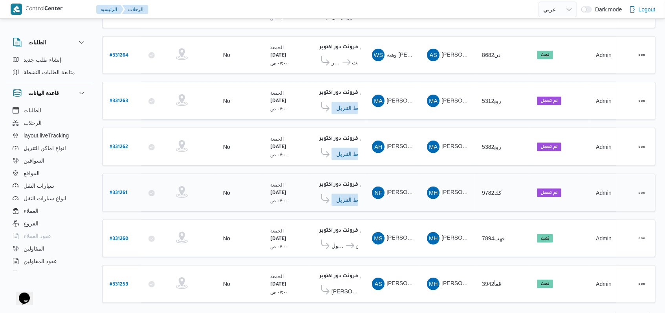
scroll to position [290, 0]
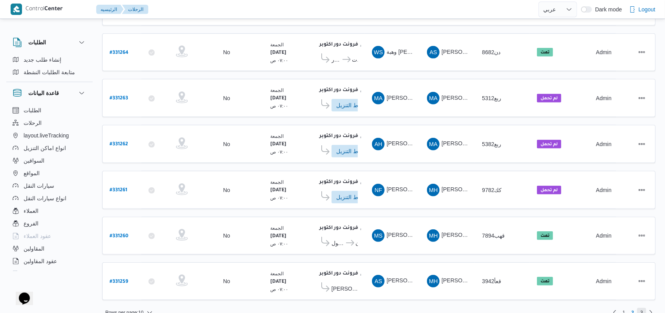
click at [640, 308] on span "3" at bounding box center [641, 312] width 3 height 9
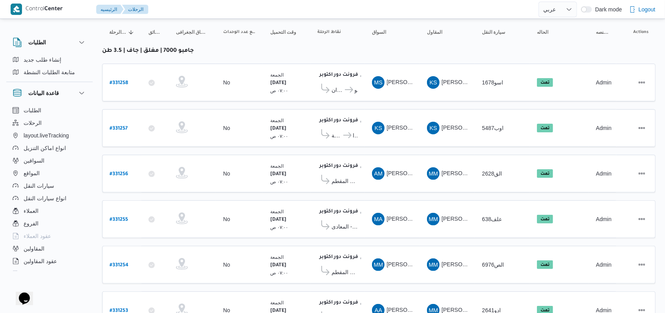
scroll to position [112, 0]
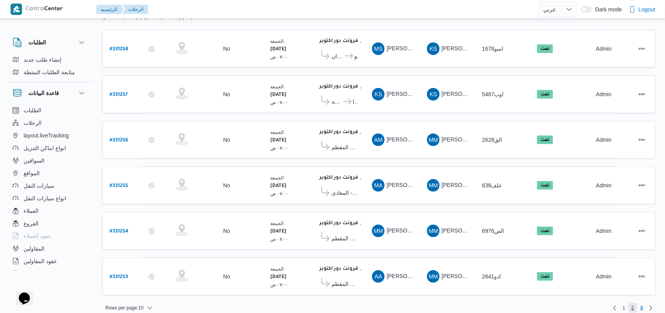
click at [632, 303] on span "2" at bounding box center [633, 307] width 3 height 9
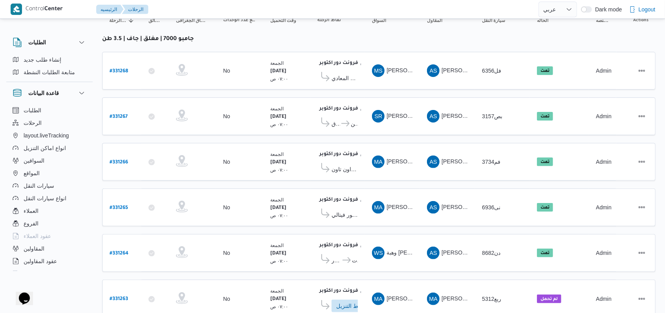
scroll to position [290, 0]
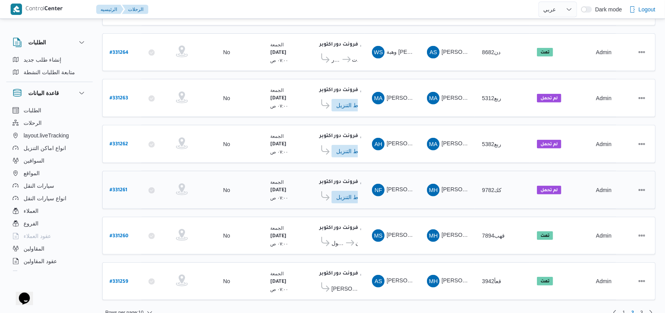
click at [128, 181] on div "# 331261" at bounding box center [121, 189] width 31 height 17
click at [123, 188] on b "# 331261" at bounding box center [119, 190] width 18 height 5
select select "ar"
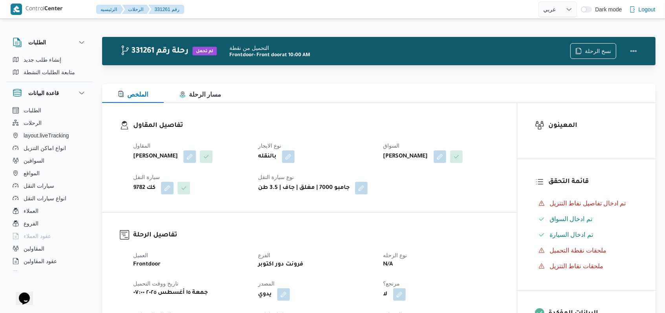
select select "ar"
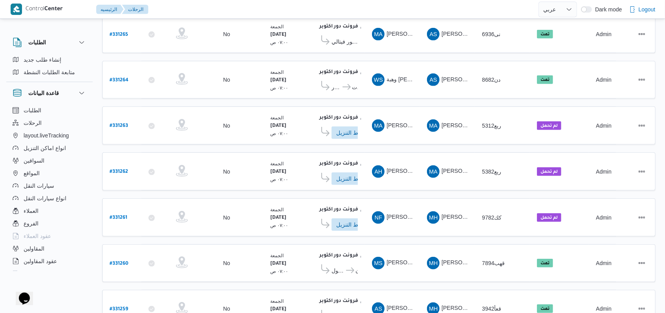
scroll to position [281, 0]
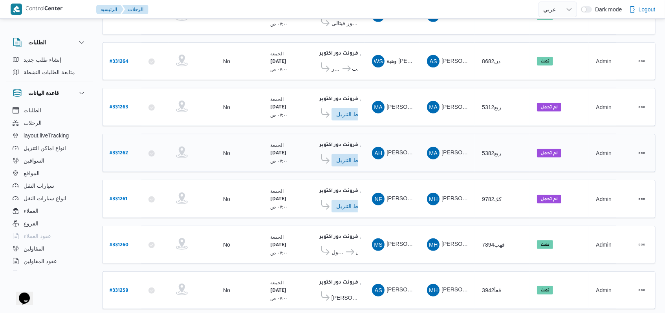
click at [118, 151] on b "# 331262" at bounding box center [119, 153] width 18 height 5
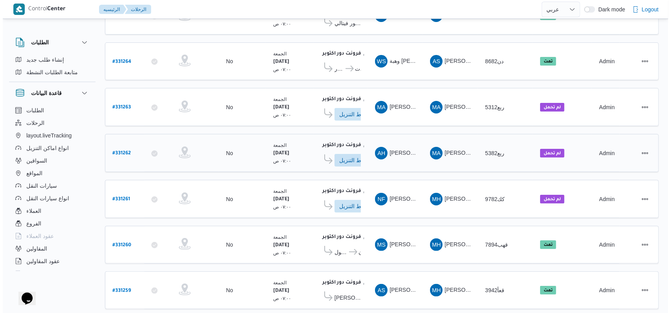
scroll to position [21, 0]
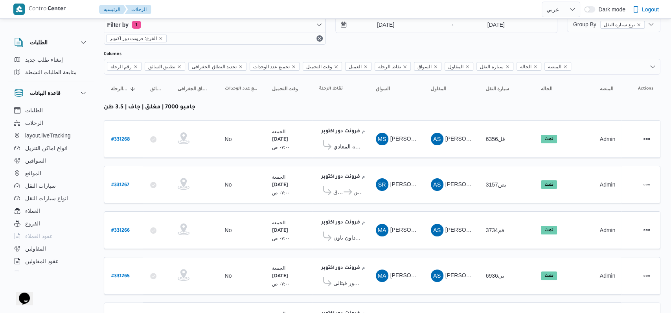
select select "ar"
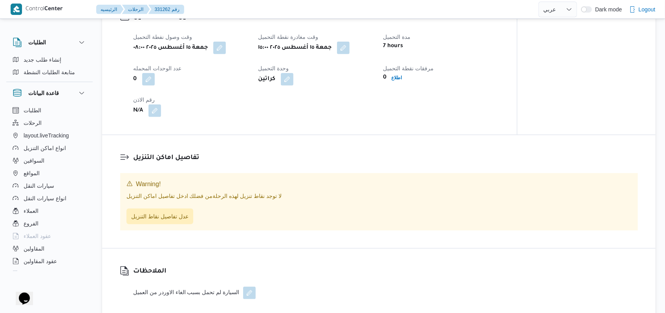
scroll to position [543, 0]
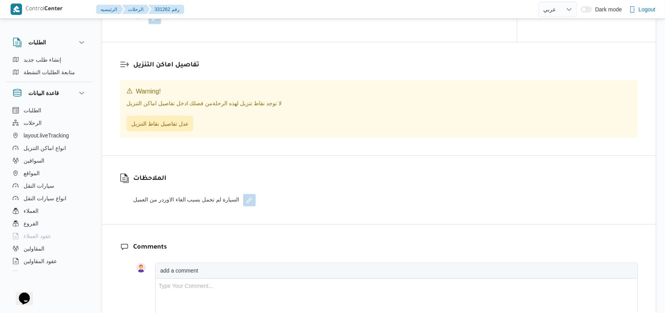
select select "ar"
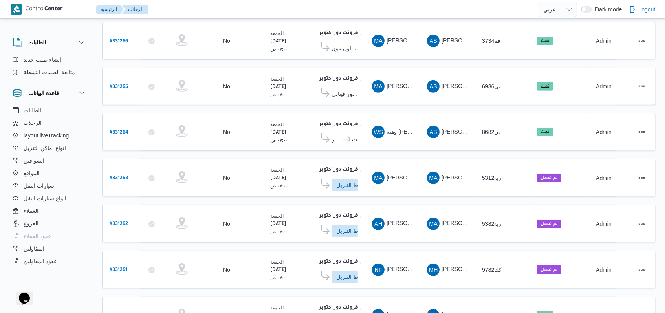
scroll to position [228, 0]
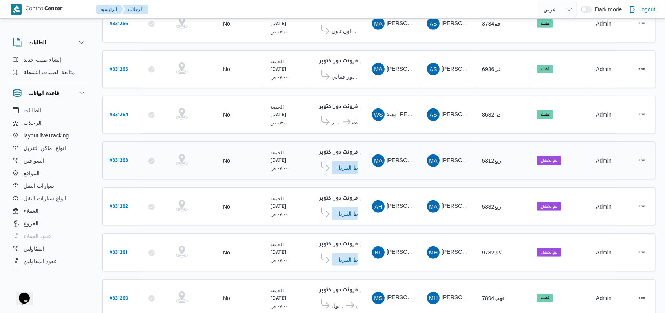
click at [115, 158] on b "# 331263" at bounding box center [119, 160] width 18 height 5
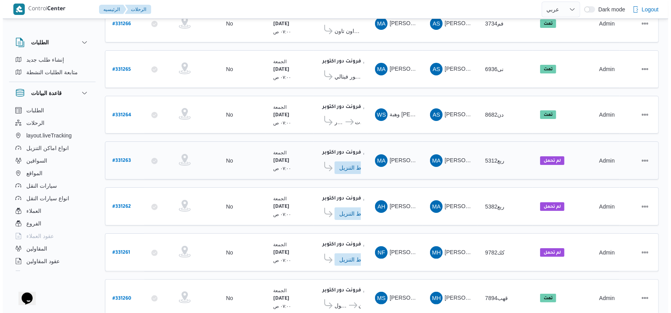
scroll to position [21, 0]
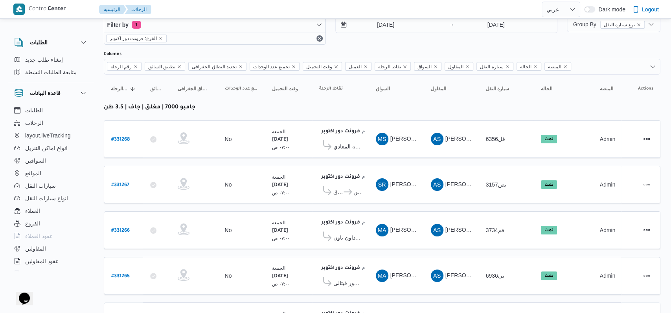
select select "ar"
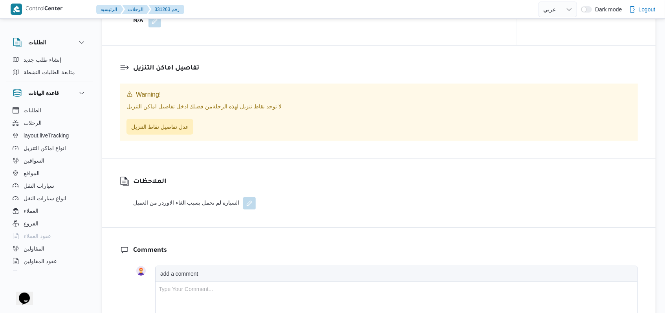
scroll to position [542, 0]
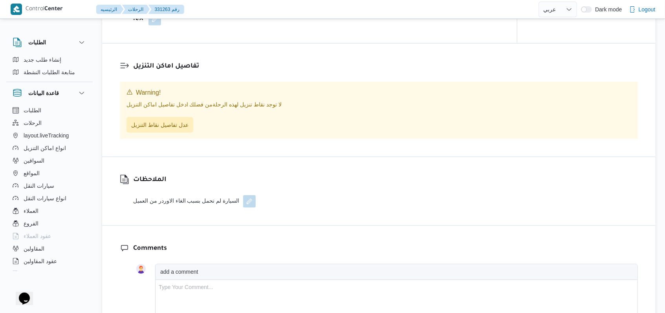
select select "ar"
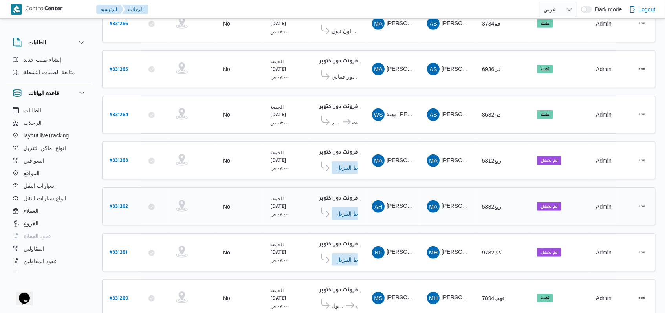
scroll to position [245, 0]
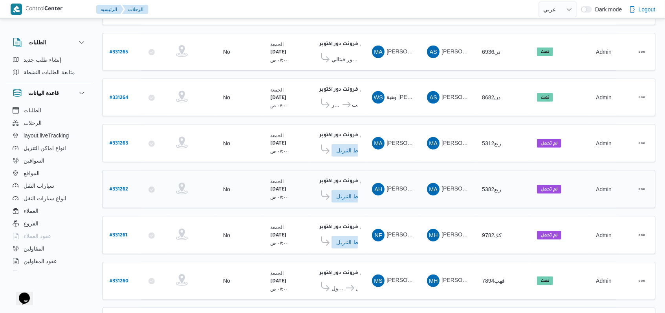
click at [114, 187] on b "# 331262" at bounding box center [119, 189] width 18 height 5
select select "ar"
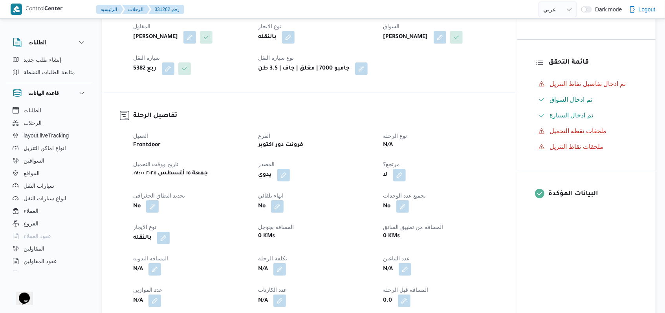
scroll to position [314, 0]
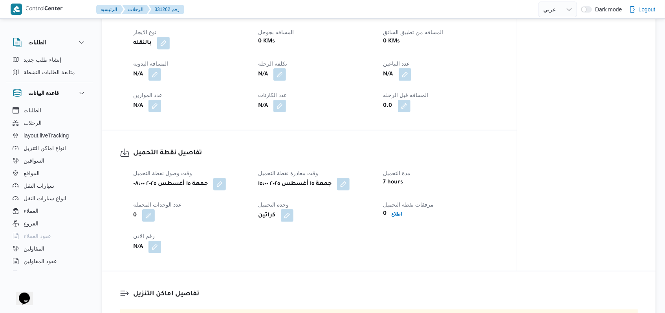
select select "ar"
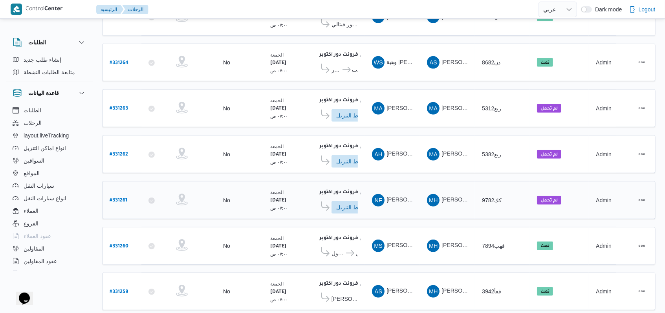
scroll to position [290, 0]
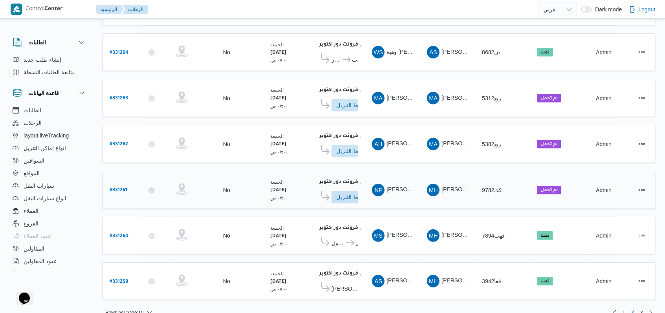
click at [127, 182] on div "# 331261" at bounding box center [121, 189] width 31 height 17
click at [123, 188] on b "# 331261" at bounding box center [119, 190] width 18 height 5
select select "ar"
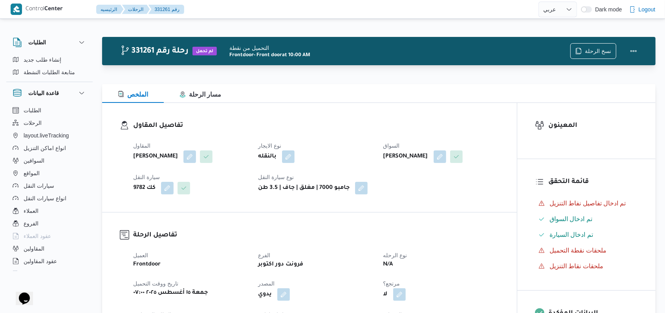
select select "ar"
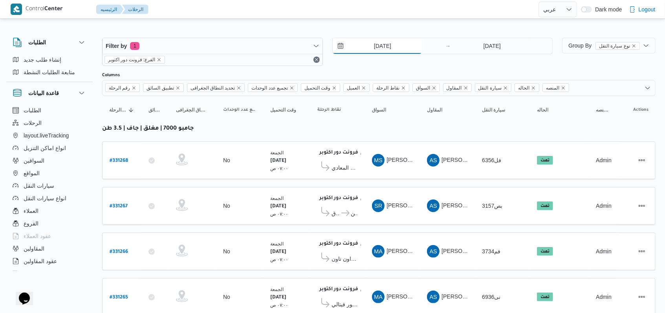
click at [387, 48] on input "15/8/2025" at bounding box center [377, 46] width 89 height 16
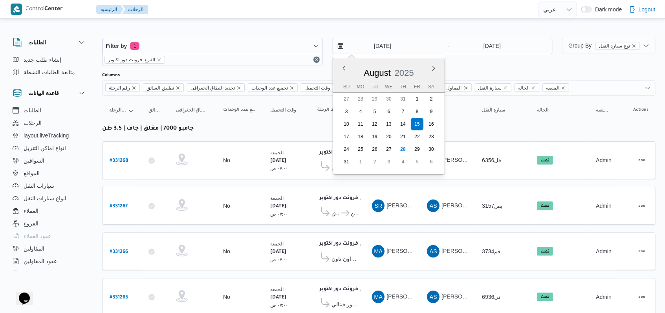
click at [461, 61] on div "15/8/2025 Previous Month Next month August 2025 August 2025 Su Mo Tu We Th Fr S…" at bounding box center [442, 52] width 221 height 28
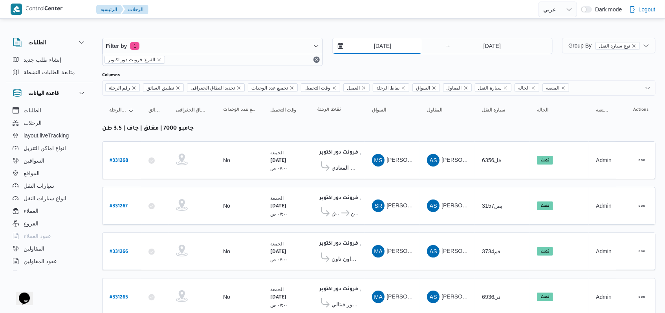
click at [390, 49] on input "15/8/2025" at bounding box center [377, 46] width 89 height 16
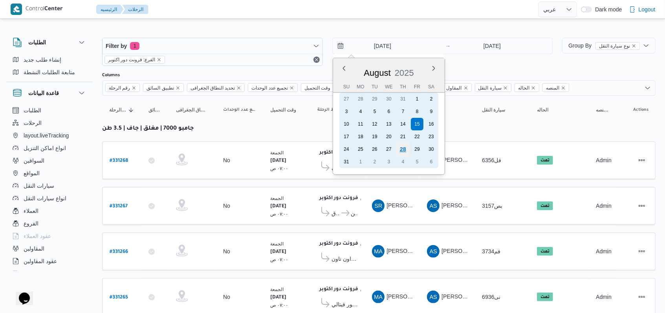
click at [404, 150] on div "28" at bounding box center [402, 149] width 15 height 15
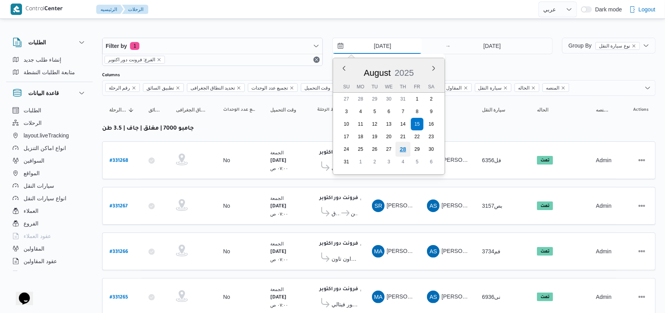
type input "[DATE]"
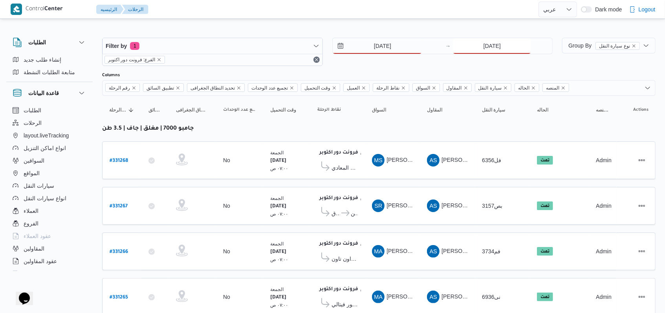
click at [489, 45] on input "15/8/2025" at bounding box center [492, 46] width 78 height 16
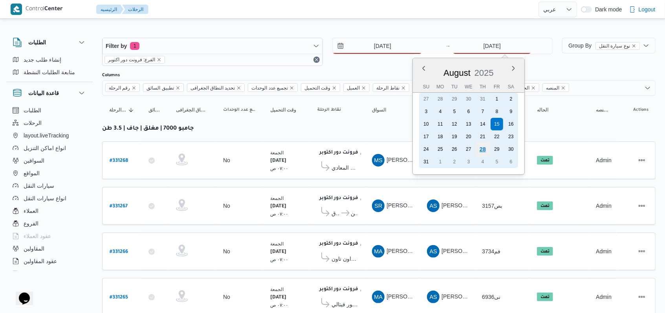
click at [481, 146] on div "28" at bounding box center [482, 149] width 15 height 15
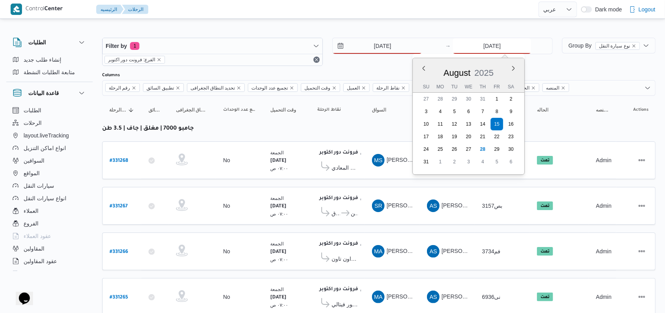
type input "[DATE]"
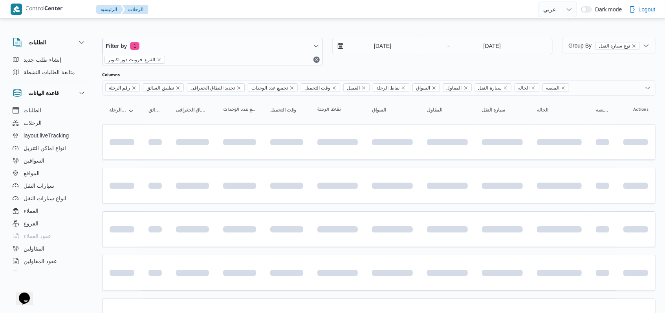
click at [400, 68] on div "Filter by 1 الفرع: فرونت دور اكتوبر 28/8/2025 → 28/8/2025" at bounding box center [327, 52] width 460 height 38
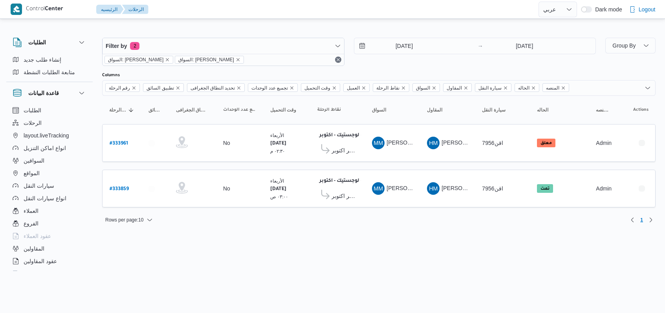
select select "ar"
click at [119, 141] on b "# 333961" at bounding box center [120, 143] width 18 height 5
select select "ar"
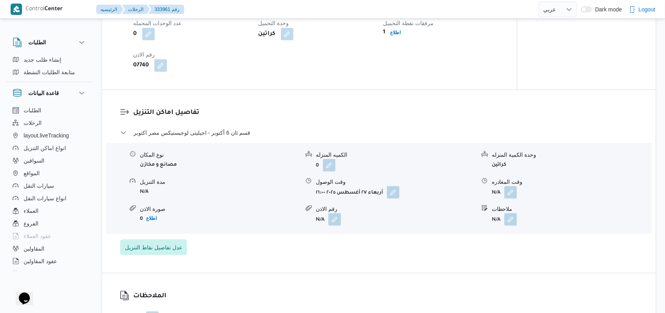
scroll to position [576, 0]
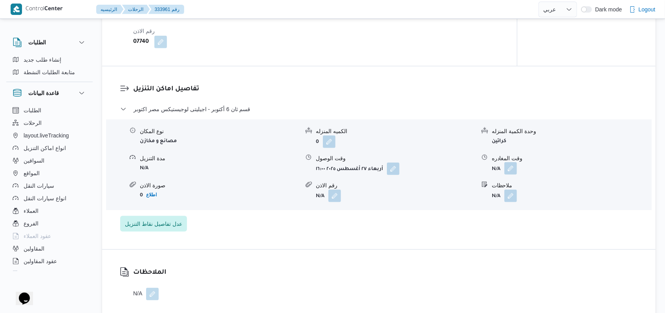
click at [506, 162] on button "button" at bounding box center [510, 168] width 13 height 13
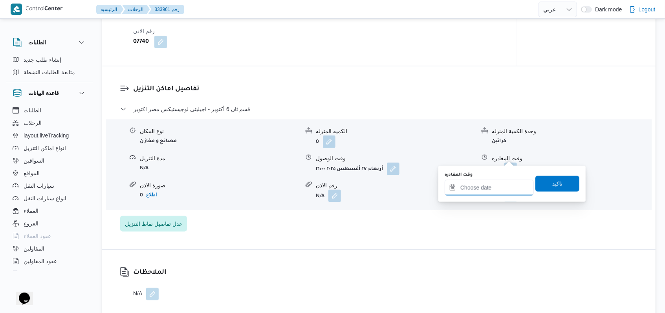
click at [493, 188] on input "وقت المغادره" at bounding box center [489, 188] width 89 height 16
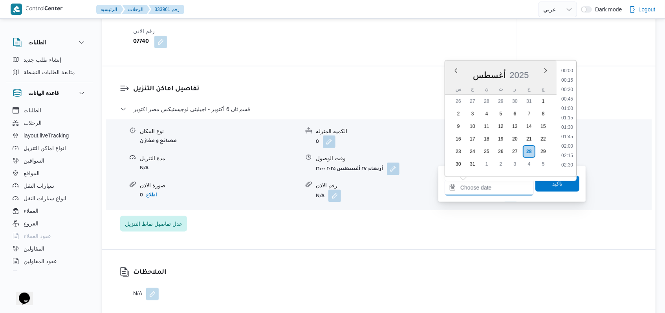
scroll to position [352, 0]
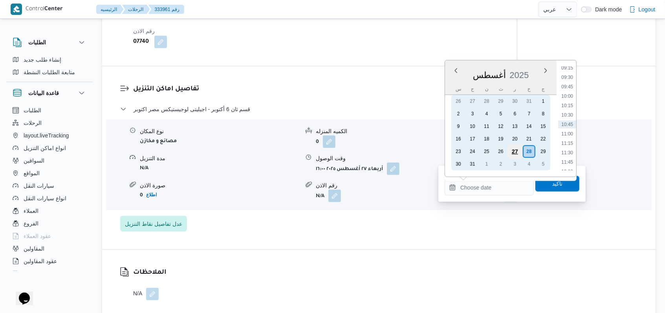
click at [515, 150] on div "27" at bounding box center [515, 151] width 15 height 15
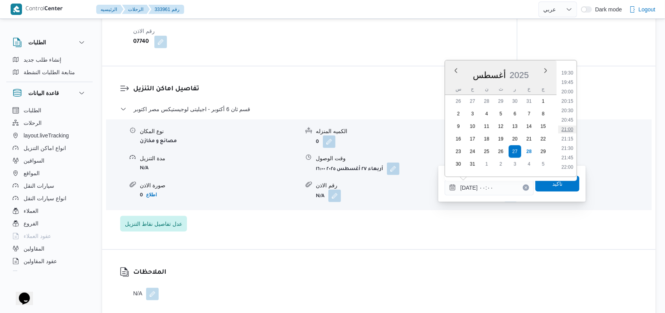
click at [570, 132] on li "21:00" at bounding box center [567, 130] width 18 height 8
type input "[DATE] ٢١:٠٠"
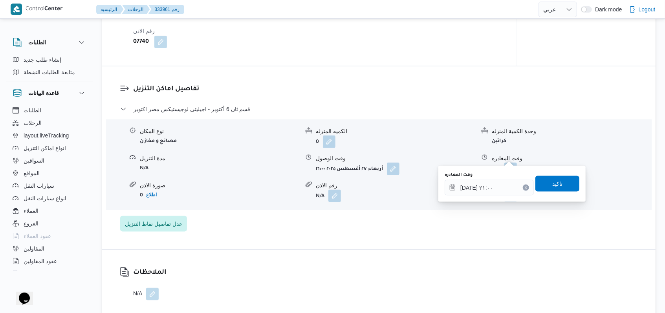
click at [551, 201] on div "You are in a dialog. To close this dialog, hit escape. وقت المغادره [DATE] ٢١:٠…" at bounding box center [511, 184] width 147 height 36
click at [554, 187] on span "تاكيد" at bounding box center [557, 183] width 10 height 9
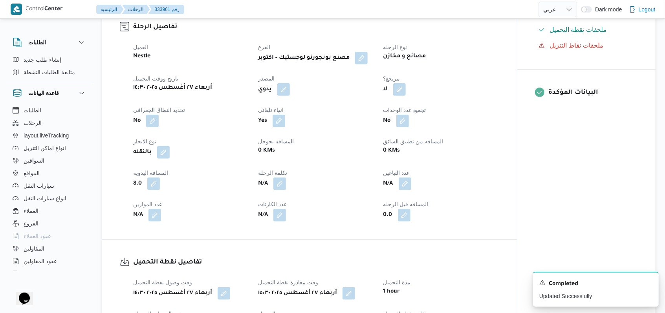
scroll to position [0, 0]
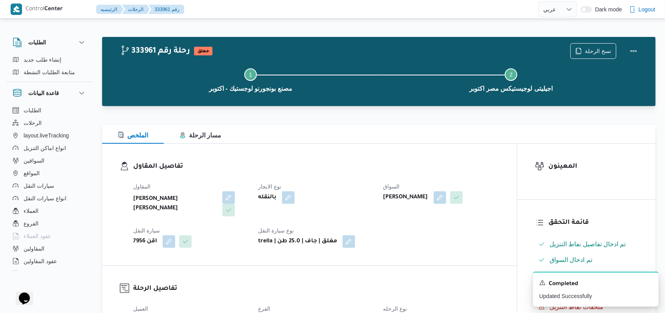
click at [639, 40] on div "نسخ الرحلة" at bounding box center [606, 50] width 81 height 25
click at [635, 51] on button "Actions" at bounding box center [634, 51] width 16 height 16
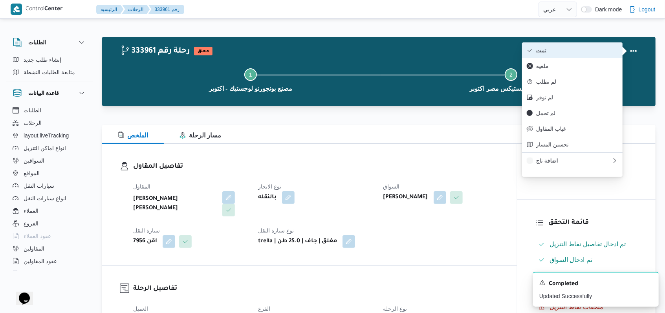
click at [595, 45] on button "تمت" at bounding box center [572, 50] width 101 height 16
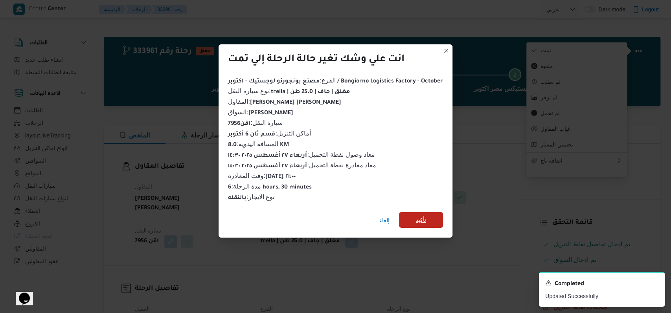
click at [427, 212] on span "تأكيد" at bounding box center [421, 220] width 44 height 16
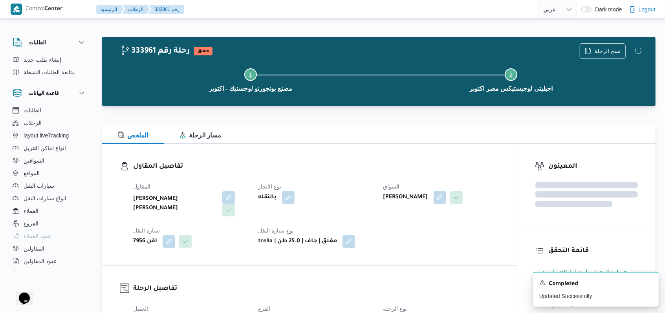
click at [365, 171] on h3 "تفاصيل المقاول" at bounding box center [316, 166] width 366 height 11
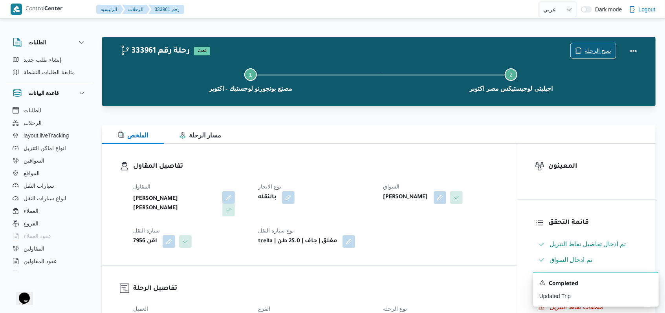
click at [594, 43] on div "نسخ الرحلة" at bounding box center [593, 51] width 46 height 16
click at [588, 47] on span "نسخ الرحلة" at bounding box center [598, 50] width 26 height 9
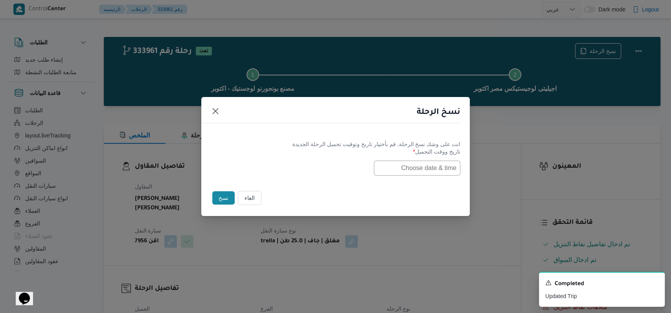
click at [436, 161] on input "text" at bounding box center [417, 168] width 86 height 15
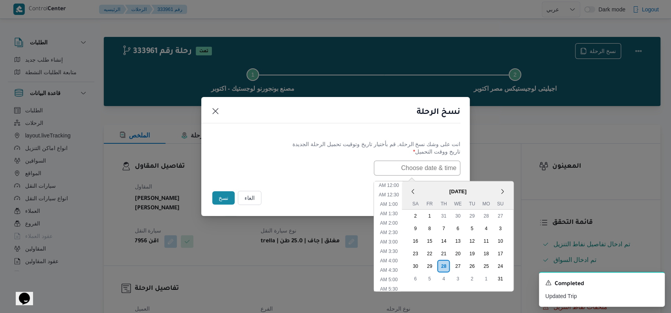
scroll to position [147, 0]
click at [459, 265] on div "27" at bounding box center [457, 265] width 15 height 15
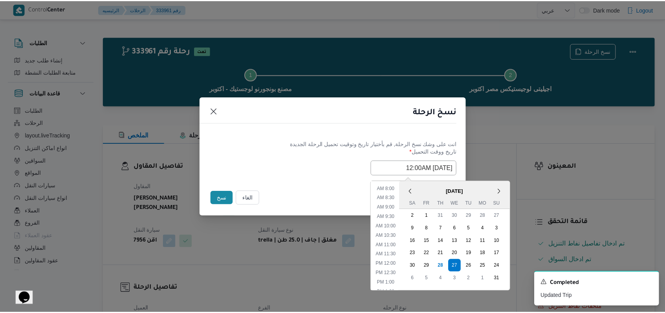
scroll to position [343, 0]
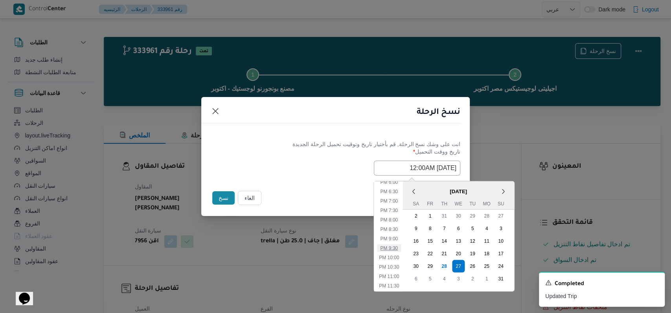
click at [398, 244] on li "9:30 PM" at bounding box center [389, 248] width 24 height 8
type input "27/08/2025 9:30PM"
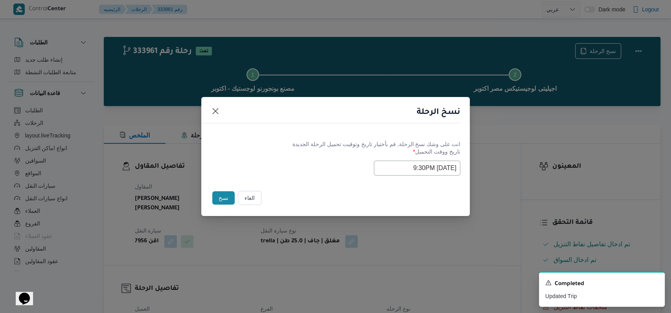
click at [348, 196] on footer "الغاء نسخ" at bounding box center [335, 197] width 249 height 17
click at [225, 195] on button "نسخ" at bounding box center [223, 197] width 22 height 13
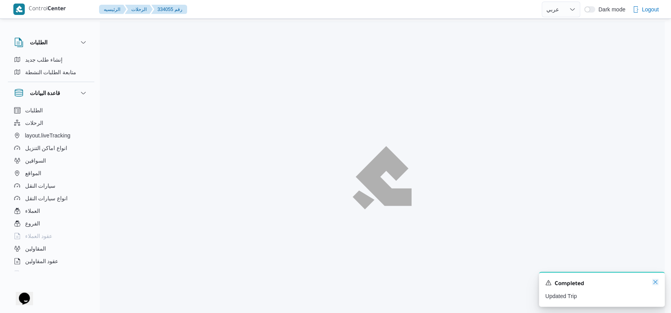
click at [655, 285] on icon "Dismiss toast" at bounding box center [655, 282] width 6 height 6
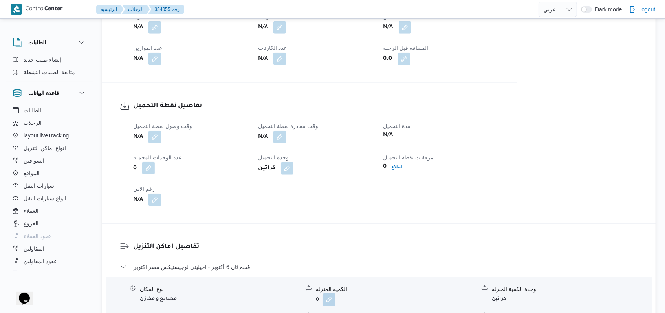
scroll to position [419, 0]
click at [154, 130] on button "button" at bounding box center [154, 136] width 13 height 13
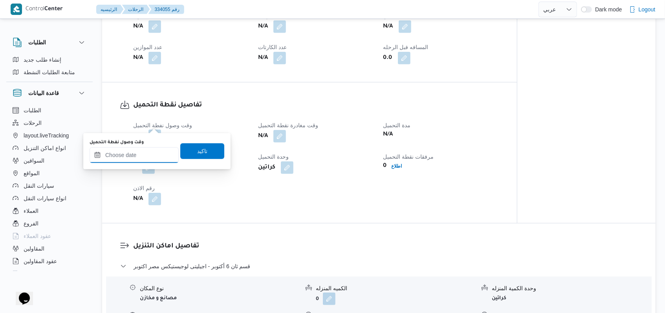
click at [143, 149] on input "وقت وصول نفطة التحميل" at bounding box center [134, 155] width 89 height 16
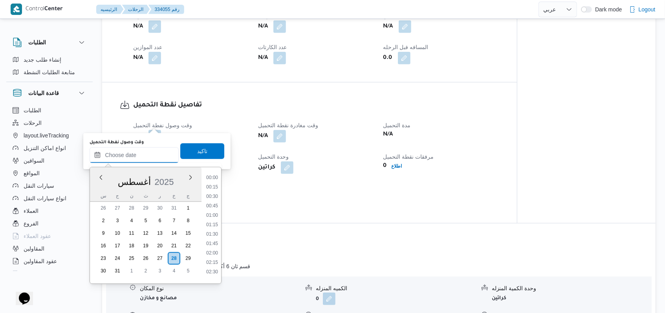
scroll to position [352, 0]
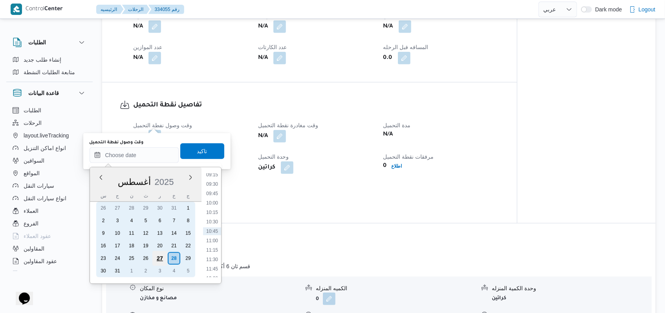
click at [164, 255] on div "27" at bounding box center [159, 258] width 15 height 15
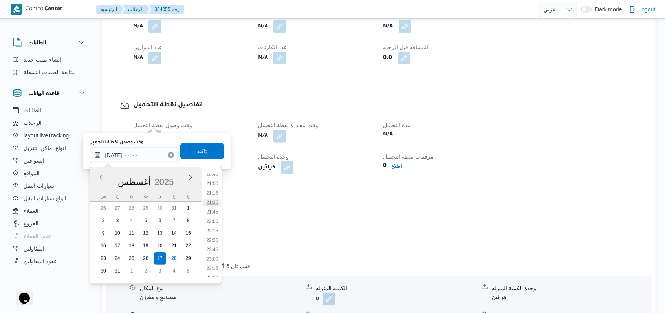
click at [213, 203] on li "21:30" at bounding box center [212, 203] width 18 height 8
type input "٢٧/٠٨/٢٠٢٥ ٢١:٣٠"
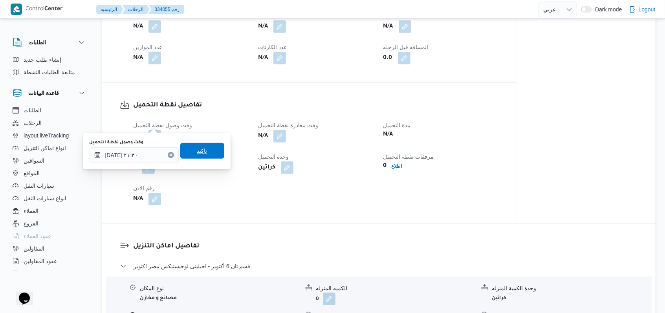
click at [207, 146] on span "تاكيد" at bounding box center [202, 151] width 44 height 16
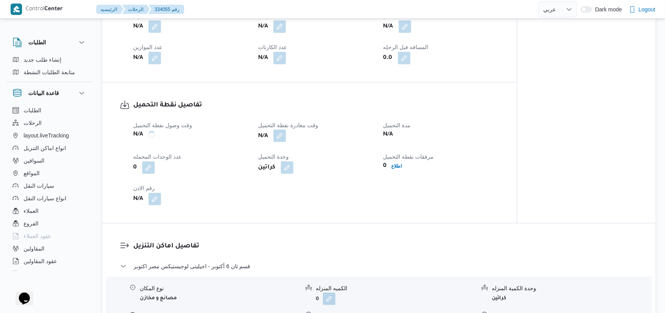
click at [276, 130] on button "button" at bounding box center [279, 136] width 13 height 13
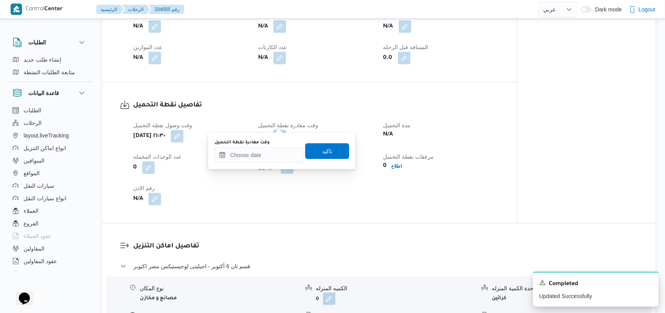
click at [275, 166] on div "You are in a dialog. To close this dialog, hit escape. وقت مغادرة نقطة التحميل …" at bounding box center [281, 151] width 147 height 36
click at [275, 165] on div "You are in a dialog. To close this dialog, hit escape. وقت مغادرة نقطة التحميل …" at bounding box center [281, 151] width 147 height 36
click at [275, 156] on input "وقت مغادرة نقطة التحميل" at bounding box center [258, 155] width 89 height 16
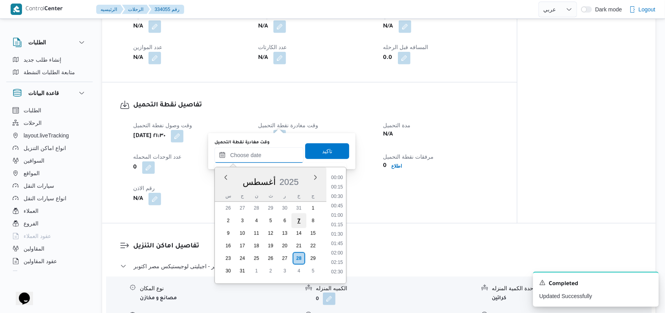
scroll to position [352, 0]
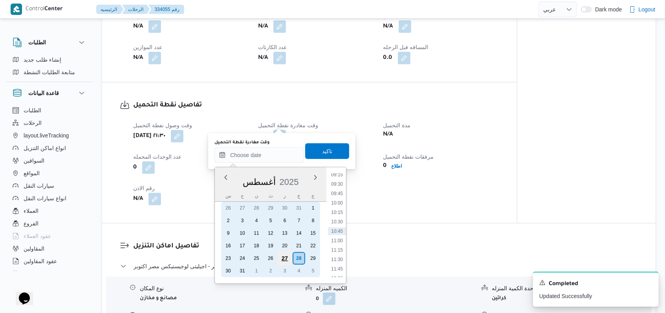
click at [288, 258] on div "27" at bounding box center [284, 258] width 15 height 15
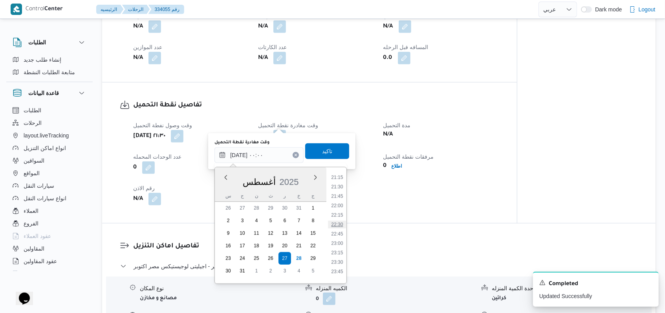
click at [341, 222] on li "22:30" at bounding box center [337, 225] width 18 height 8
type input "٢٧/٠٨/٢٠٢٥ ٢٢:٣٠"
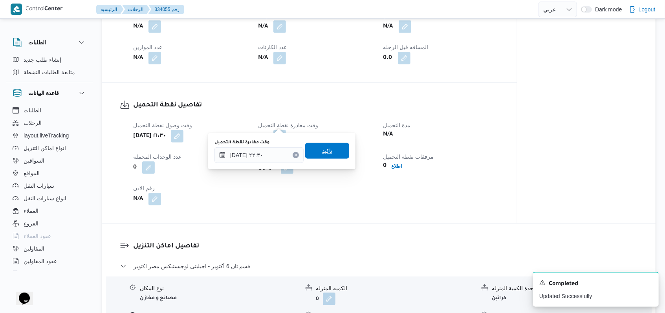
click at [324, 156] on span "تاكيد" at bounding box center [327, 151] width 44 height 16
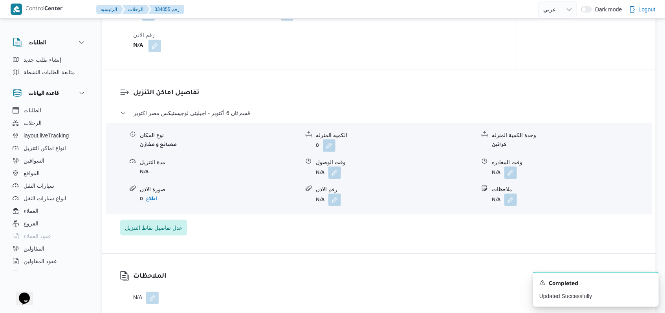
scroll to position [576, 0]
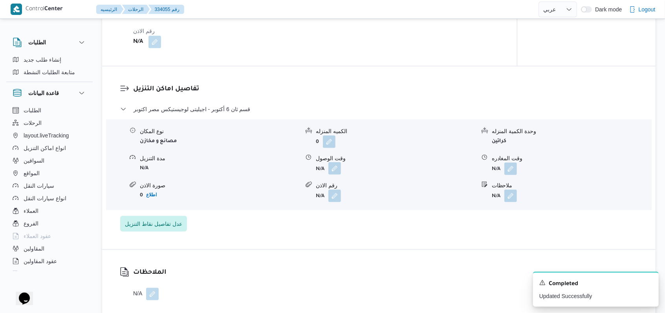
click at [335, 162] on button "button" at bounding box center [334, 168] width 13 height 13
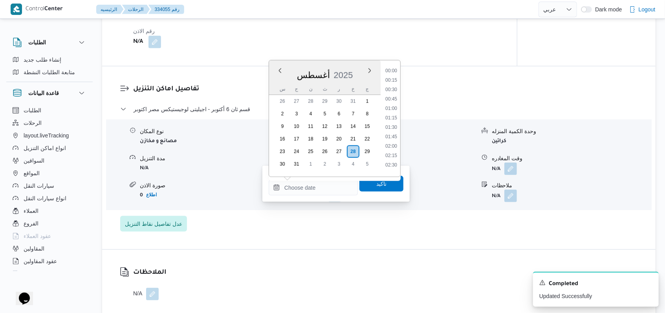
scroll to position [352, 0]
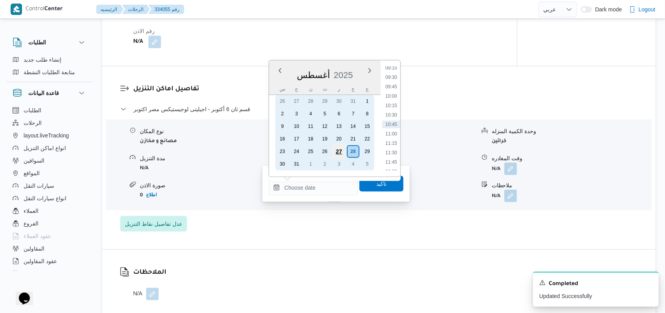
click at [339, 150] on div "27" at bounding box center [339, 151] width 15 height 15
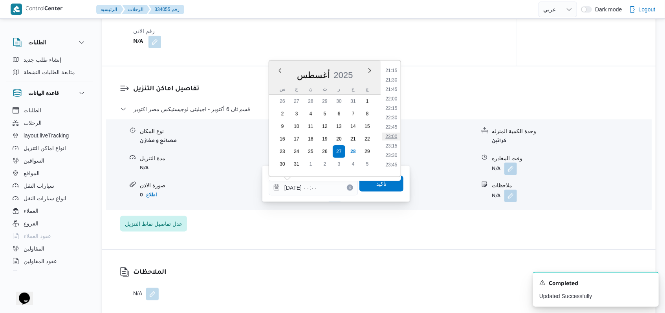
click at [392, 137] on li "23:00" at bounding box center [391, 137] width 18 height 8
type input "٢٧/٠٨/٢٠٢٥ ٢٣:٠٠"
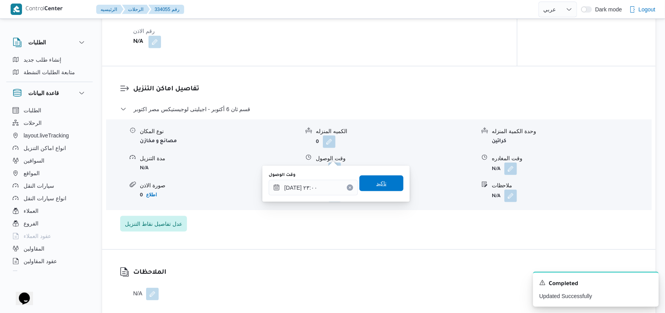
click at [381, 181] on span "تاكيد" at bounding box center [381, 184] width 44 height 16
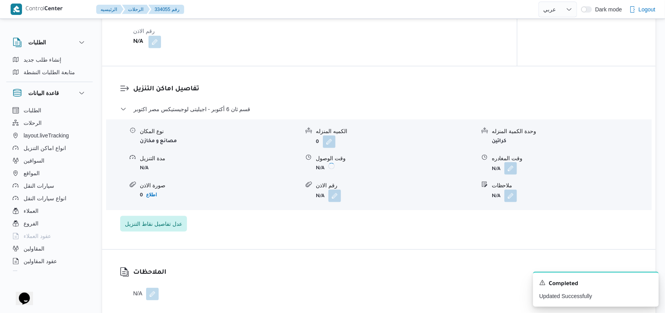
click at [509, 162] on button "button" at bounding box center [510, 168] width 13 height 13
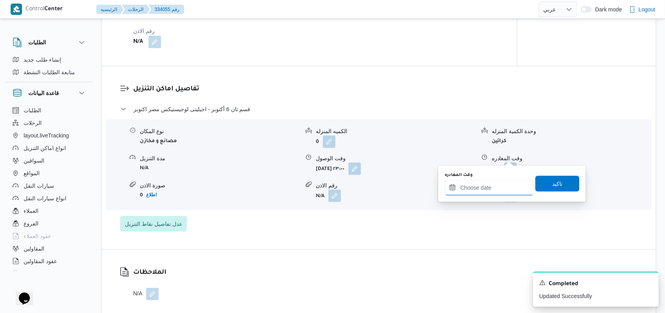
click at [502, 186] on input "وقت المغادره" at bounding box center [489, 188] width 89 height 16
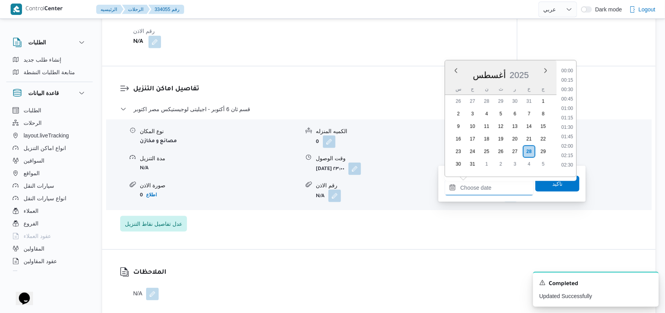
scroll to position [352, 0]
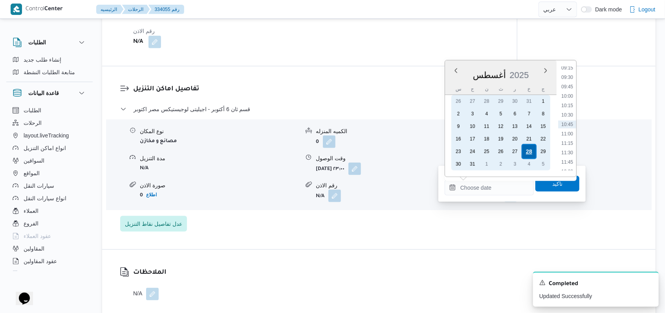
click at [532, 151] on div "28" at bounding box center [529, 151] width 15 height 15
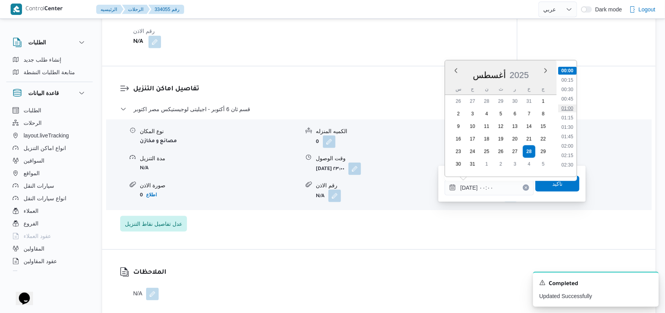
click at [574, 108] on li "01:00" at bounding box center [567, 108] width 18 height 8
type input "٢٨/٠٨/٢٠٢٥ ٠١:٠٠"
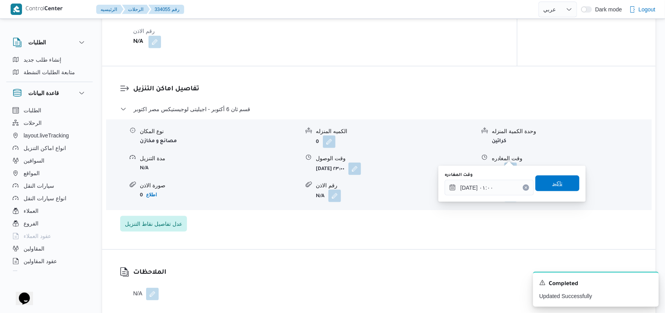
click at [559, 180] on span "تاكيد" at bounding box center [557, 184] width 44 height 16
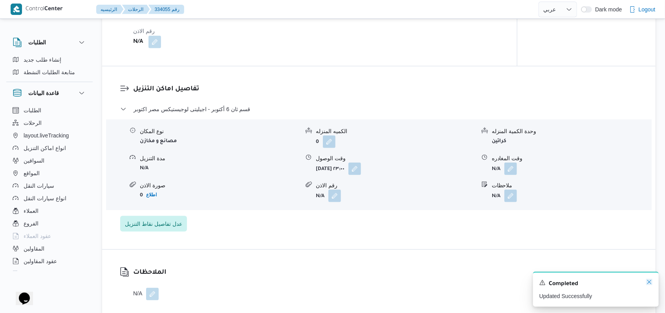
click at [651, 284] on icon "Dismiss toast" at bounding box center [649, 282] width 6 height 6
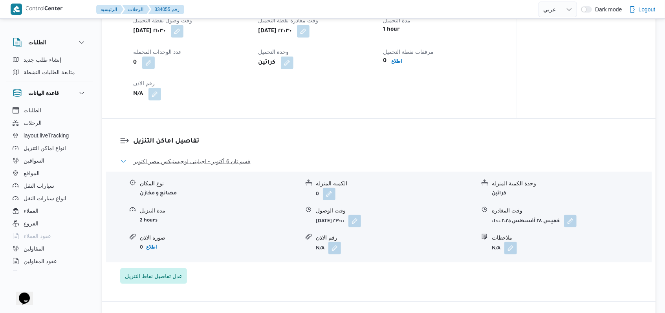
click at [224, 157] on span "قسم ثان 6 أكتوبر - اجيليتى لوجيستيكس مصر اكتوبر" at bounding box center [192, 161] width 117 height 9
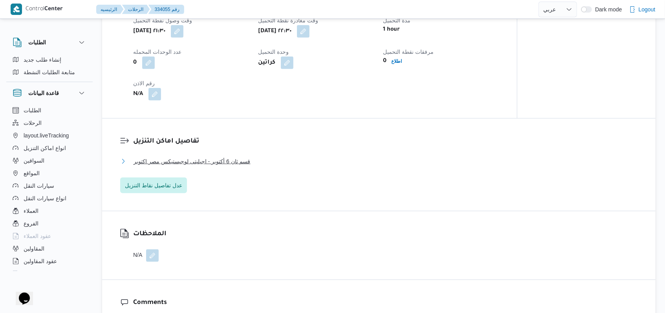
scroll to position [314, 0]
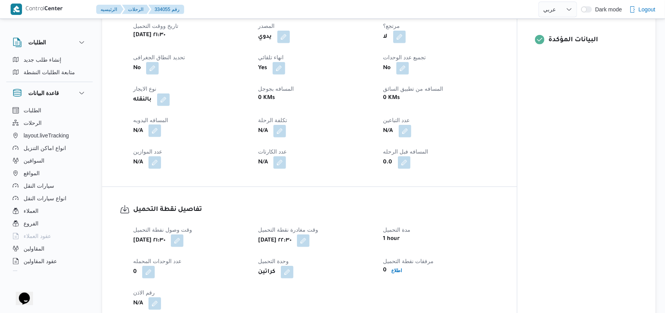
click at [157, 125] on button "button" at bounding box center [154, 131] width 13 height 13
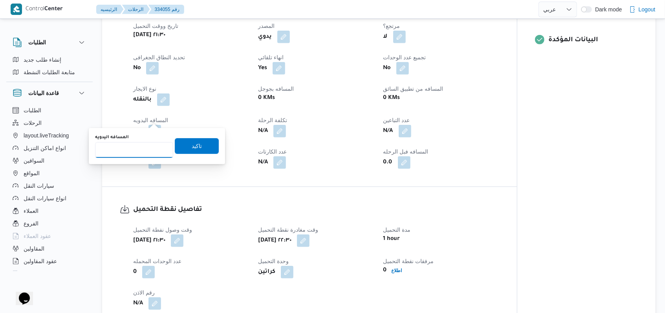
click at [132, 153] on input "المسافه اليدويه" at bounding box center [134, 150] width 78 height 16
type input "8"
click at [192, 149] on span "تاكيد" at bounding box center [197, 145] width 10 height 9
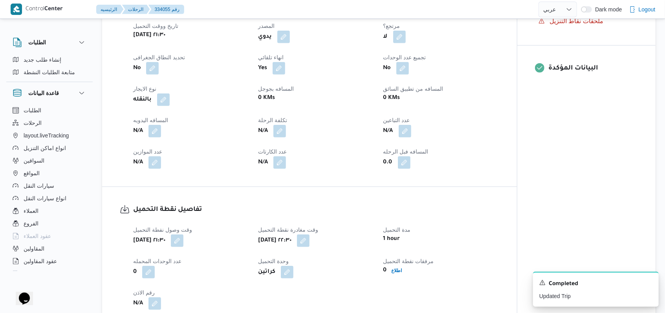
scroll to position [471, 0]
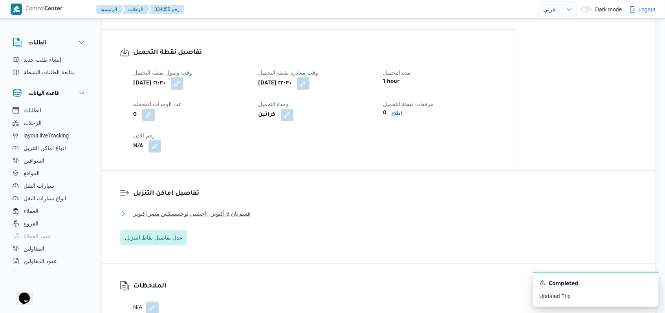
click at [241, 209] on span "قسم ثان 6 أكتوبر - اجيليتى لوجيستيكس مصر اكتوبر" at bounding box center [192, 213] width 117 height 9
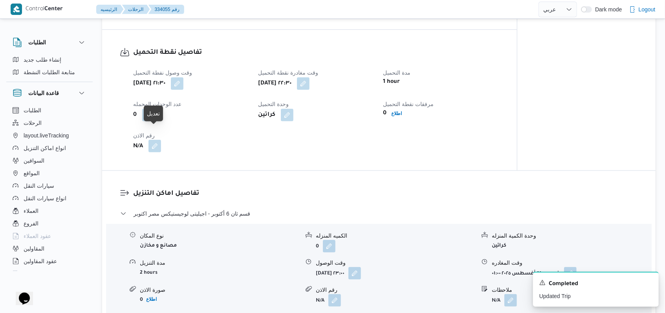
click at [157, 140] on button "button" at bounding box center [154, 146] width 13 height 13
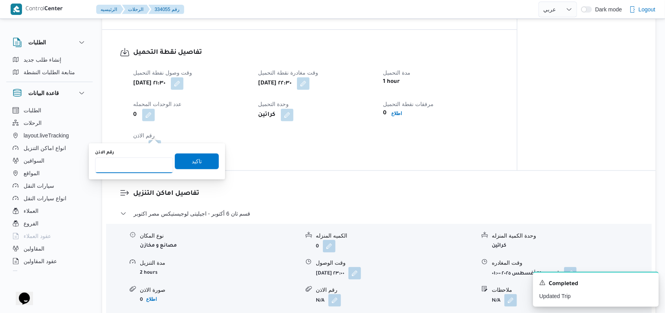
click at [137, 165] on input "رقم الاذن" at bounding box center [134, 166] width 78 height 16
type input "1072802"
click at [214, 165] on div "You are in a dialog. To close this dialog, hit escape. رقم الاذن 1072802 تاكيد" at bounding box center [157, 161] width 136 height 36
click at [182, 165] on span "تاكيد" at bounding box center [197, 161] width 44 height 16
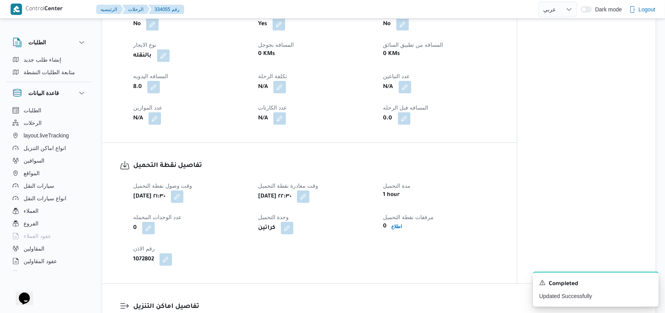
scroll to position [419, 0]
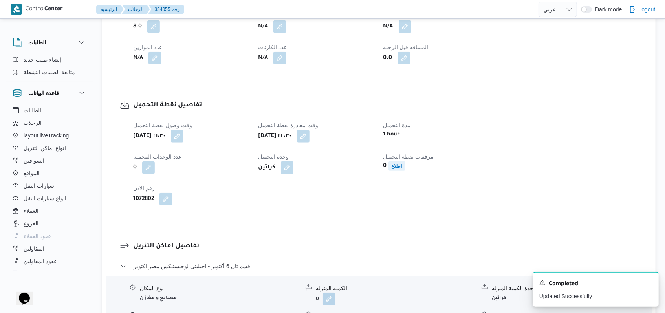
click at [398, 163] on b "اطلاع" at bounding box center [397, 165] width 11 height 5
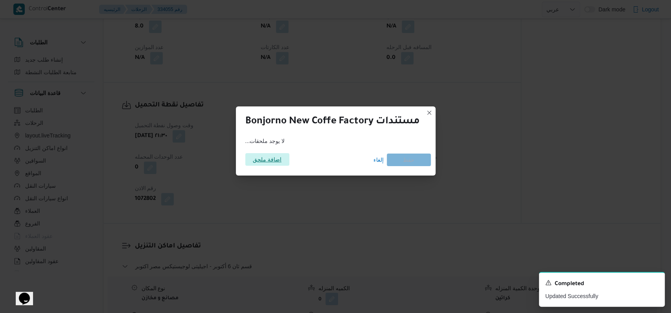
click at [268, 161] on span "اضافة ملحق" at bounding box center [267, 159] width 29 height 13
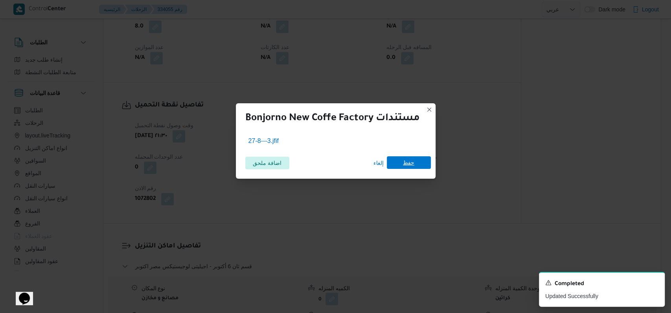
click at [420, 162] on span "حفظ" at bounding box center [409, 162] width 44 height 13
click at [654, 284] on icon "Dismiss toast" at bounding box center [655, 282] width 6 height 6
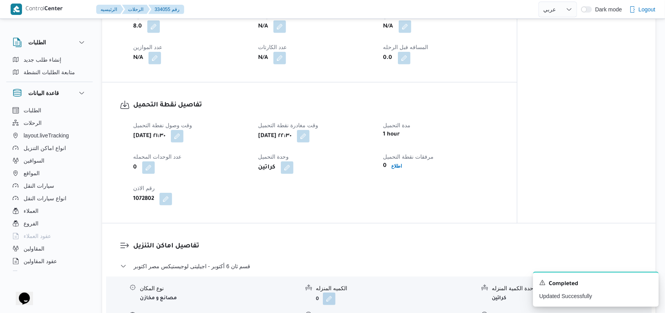
click at [286, 194] on div "وقت وصول نفطة التحميل أربعاء ٢٧ أغسطس ٢٠٢٥ ٢١:٣٠ وقت مغادرة نقطة التحميل أربعاء…" at bounding box center [316, 163] width 376 height 94
click at [651, 284] on icon "Dismiss toast" at bounding box center [649, 282] width 6 height 6
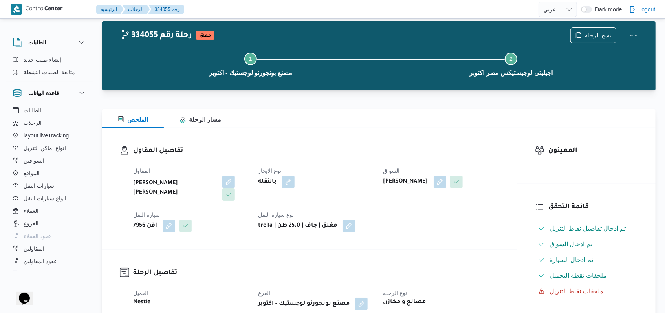
scroll to position [0, 0]
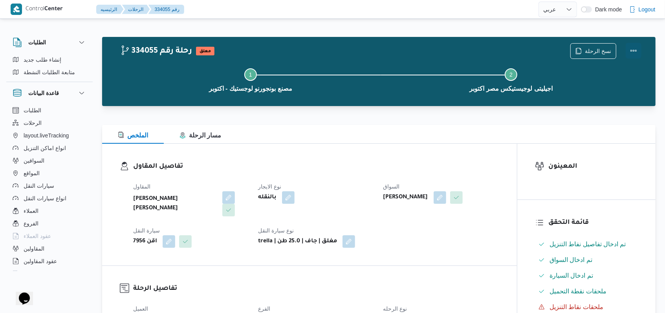
click at [639, 49] on button "Actions" at bounding box center [634, 51] width 16 height 16
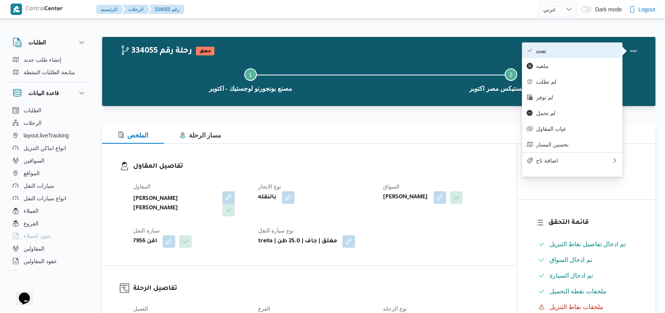
click at [603, 50] on span "تمت" at bounding box center [577, 50] width 82 height 6
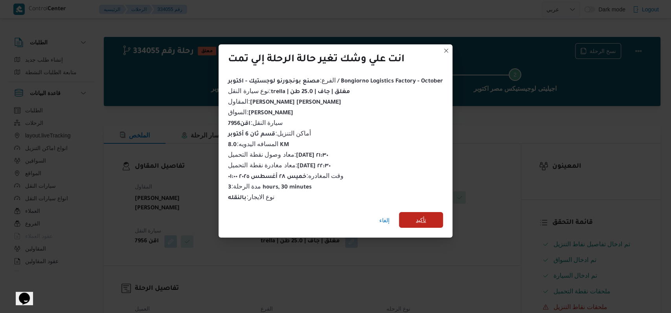
click at [410, 218] on span "تأكيد" at bounding box center [421, 220] width 44 height 16
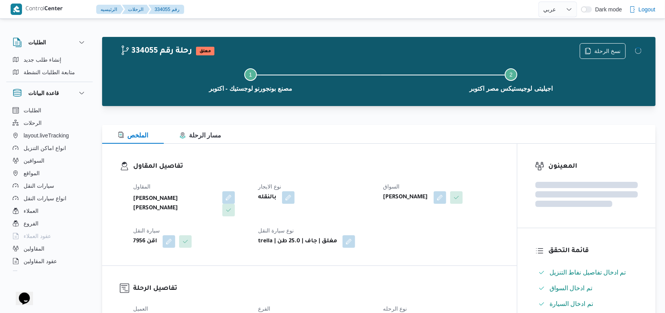
click at [330, 174] on dl "تفاصيل المقاول المقاول هانى مجدى رئيس احمد نوع الايجار بالنقله السواق محمد مروا…" at bounding box center [316, 204] width 366 height 86
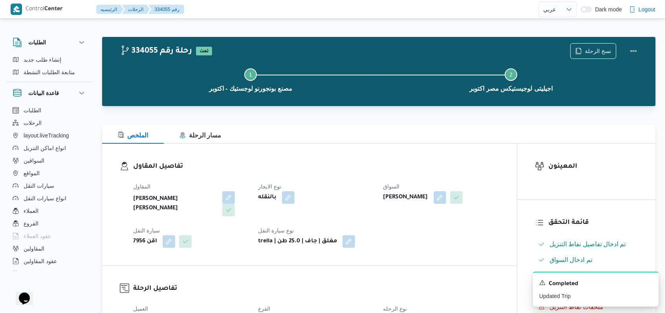
select select "ar"
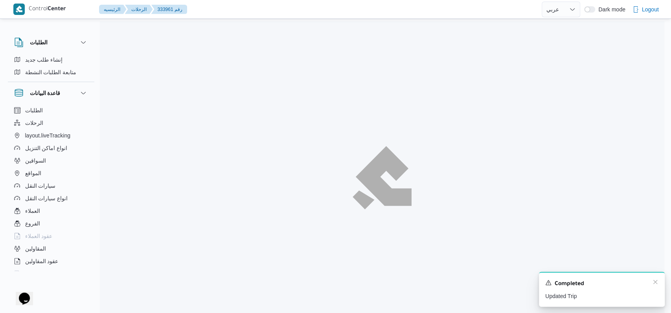
click at [654, 281] on div "A new notification appears Completed Updated Trip" at bounding box center [602, 289] width 126 height 35
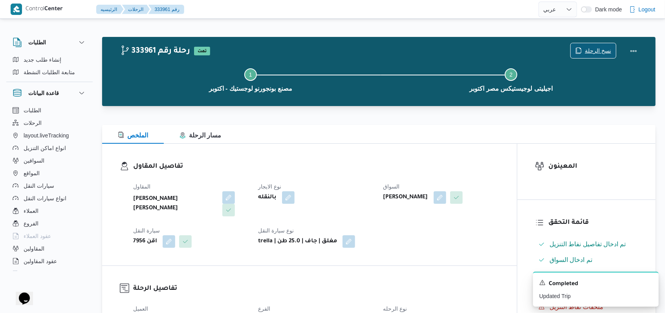
click at [593, 48] on span "نسخ الرحلة" at bounding box center [598, 50] width 26 height 9
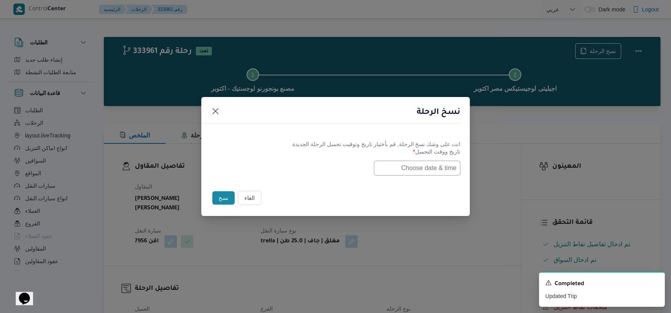
click at [425, 176] on div "انت على وشك نسخ الرحلة, قم بأختيار تاريخ وتوقيت تحميل الرحلة الجديدة تاريخ ووقت…" at bounding box center [335, 158] width 268 height 50
click at [425, 169] on input "text" at bounding box center [417, 168] width 86 height 15
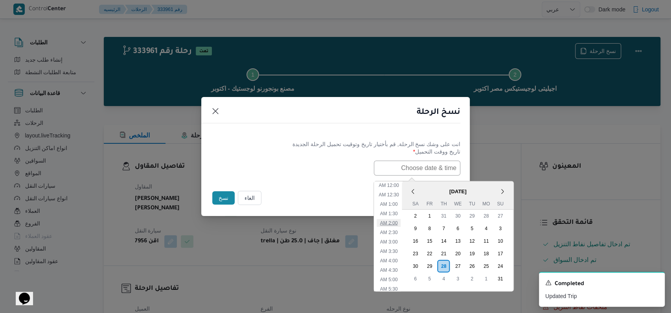
click at [392, 222] on li "2:00 AM" at bounding box center [389, 223] width 24 height 8
type input "28/08/2025 2:00AM"
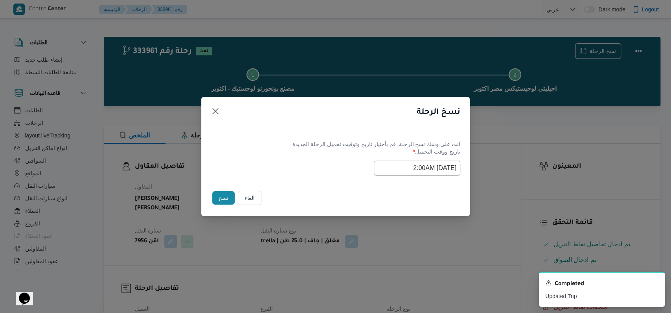
click at [349, 191] on footer "الغاء نسخ" at bounding box center [335, 197] width 249 height 17
click at [225, 194] on button "نسخ" at bounding box center [223, 197] width 22 height 13
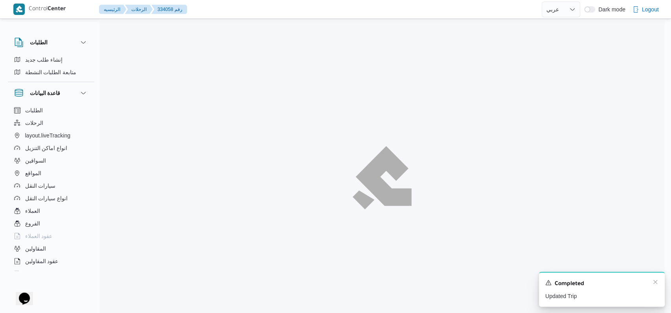
click at [651, 281] on div "Completed" at bounding box center [601, 284] width 113 height 10
click at [654, 283] on icon "Dismiss toast" at bounding box center [655, 282] width 6 height 6
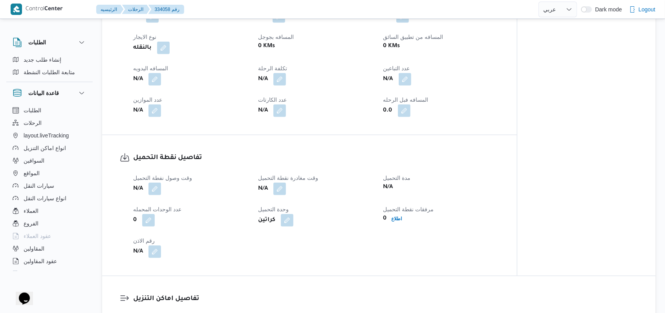
scroll to position [366, 0]
click at [161, 72] on button "button" at bounding box center [154, 78] width 13 height 13
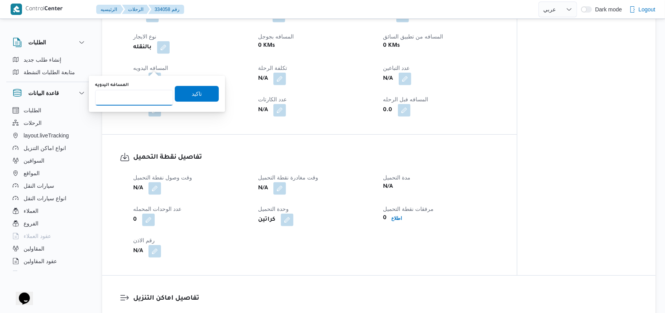
click at [141, 99] on input "المسافه اليدويه" at bounding box center [134, 98] width 78 height 16
type input "8"
click at [175, 93] on span "تاكيد" at bounding box center [197, 94] width 44 height 16
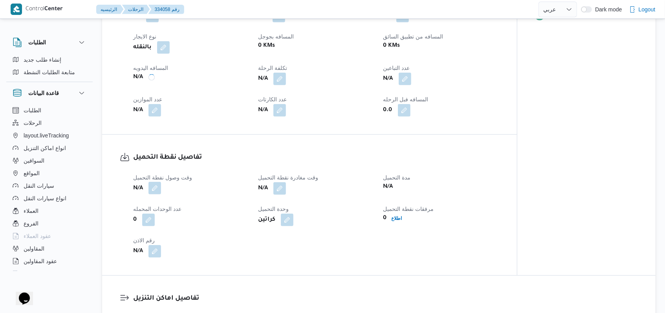
click at [160, 182] on button "button" at bounding box center [154, 188] width 13 height 13
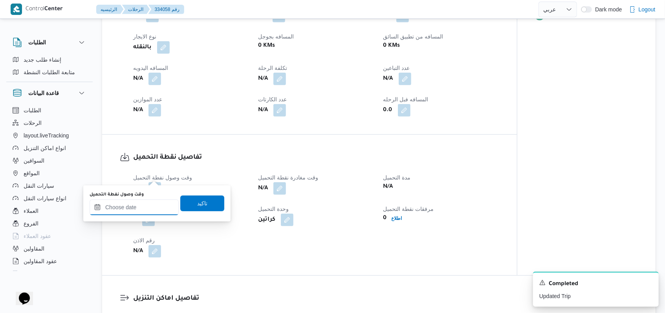
click at [142, 203] on input "وقت وصول نفطة التحميل" at bounding box center [134, 208] width 89 height 16
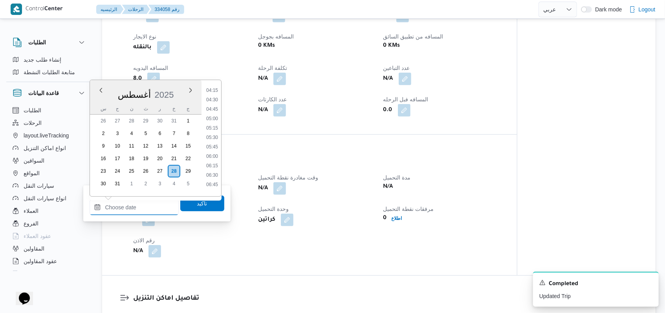
scroll to position [37, 0]
click at [213, 130] on li "02:00" at bounding box center [212, 129] width 18 height 8
type input "٢٨/٠٨/٢٠٢٥ ٠٢:٠٠"
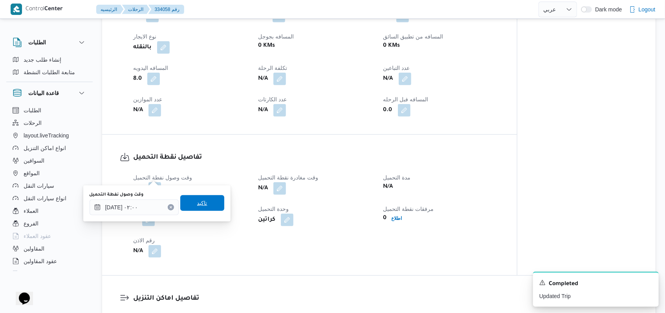
click at [205, 196] on span "تاكيد" at bounding box center [202, 203] width 44 height 16
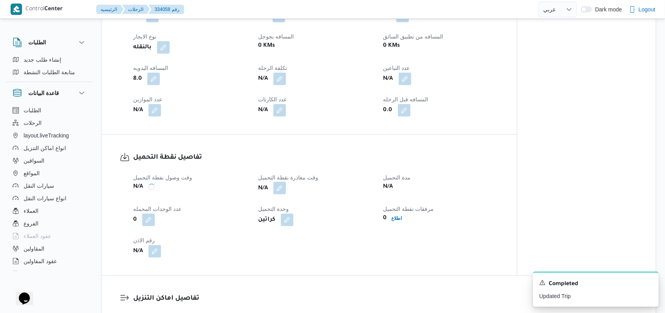
click at [275, 182] on button "button" at bounding box center [279, 188] width 13 height 13
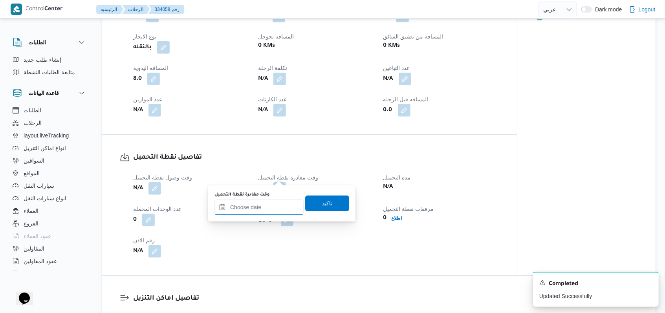
click at [264, 214] on input "وقت مغادرة نقطة التحميل" at bounding box center [258, 208] width 89 height 16
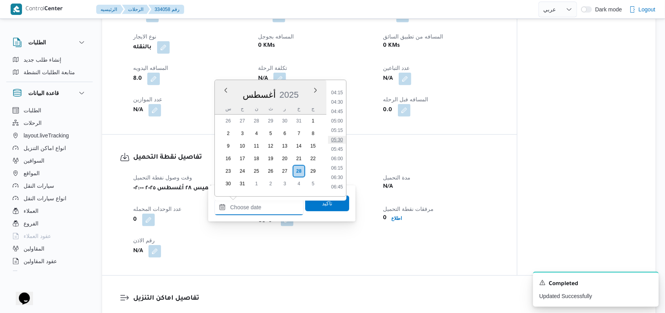
scroll to position [142, 0]
click at [339, 98] on li "04:00" at bounding box center [337, 99] width 18 height 8
type input "٢٨/٠٨/٢٠٢٥ ٠٤:٠٠"
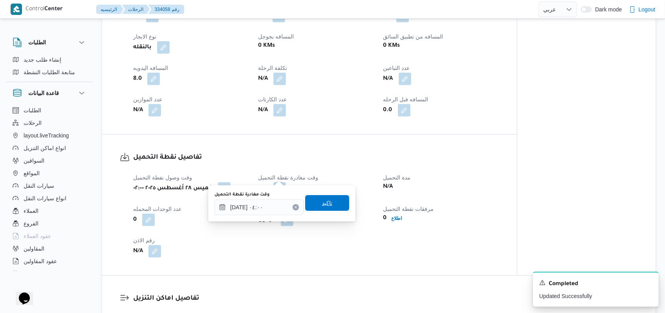
click at [326, 206] on span "تاكيد" at bounding box center [327, 202] width 10 height 9
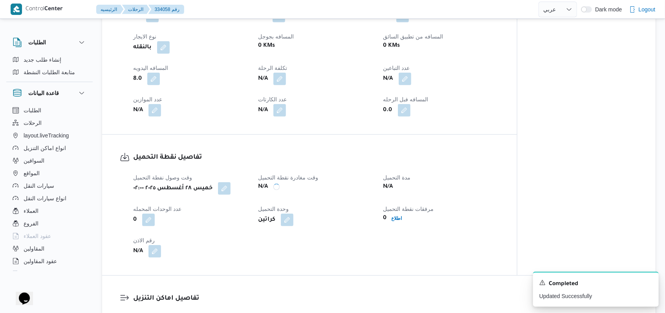
scroll to position [471, 0]
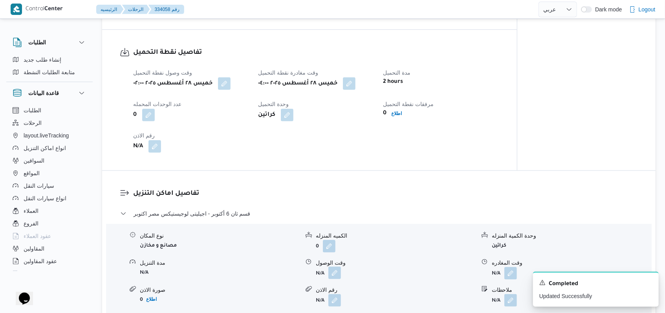
click at [335, 267] on button "button" at bounding box center [334, 273] width 13 height 13
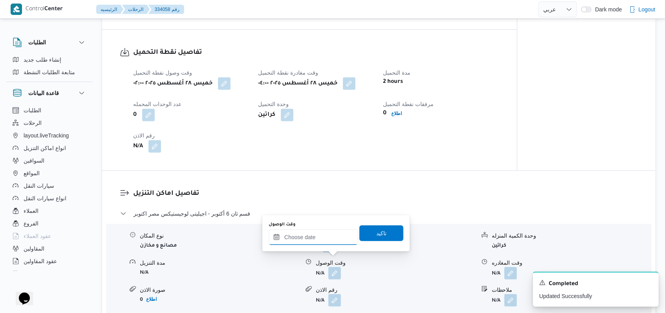
click at [317, 230] on div at bounding box center [313, 237] width 89 height 16
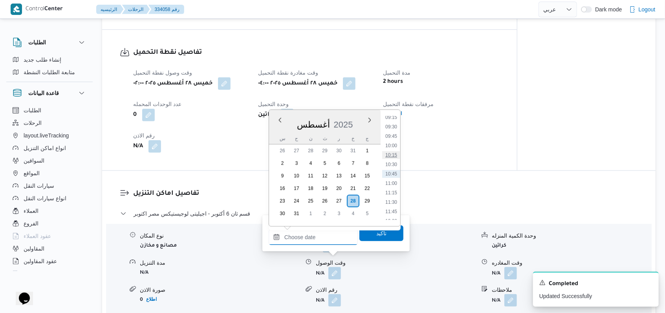
scroll to position [247, 0]
click at [395, 119] on li "06:30" at bounding box center [391, 119] width 18 height 8
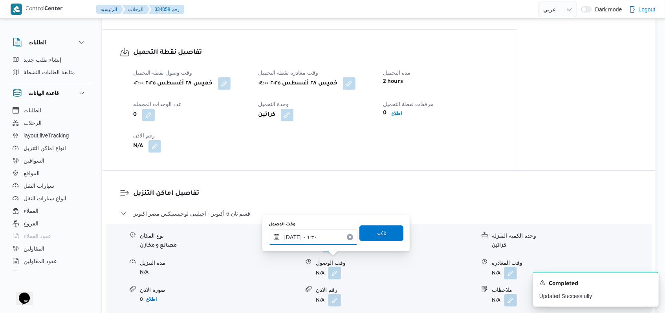
click at [324, 233] on input "٢٨/٠٨/٢٠٢٥ ٠٦:٣٠" at bounding box center [313, 237] width 89 height 16
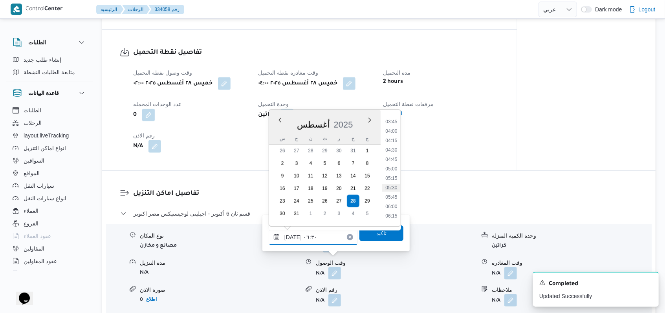
scroll to position [139, 0]
click at [390, 148] on li "04:30" at bounding box center [391, 151] width 18 height 8
type input "٢٨/٠٨/٢٠٢٥ ٠٤:٣٠"
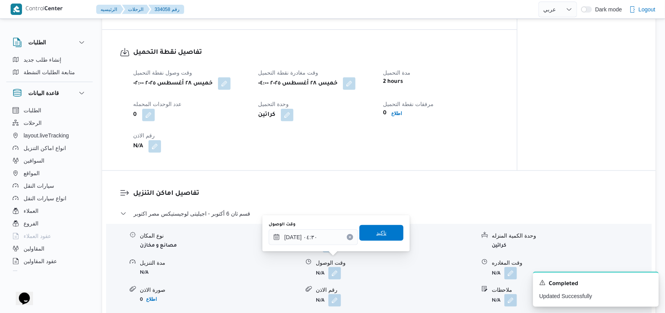
click at [373, 238] on span "تاكيد" at bounding box center [381, 233] width 44 height 16
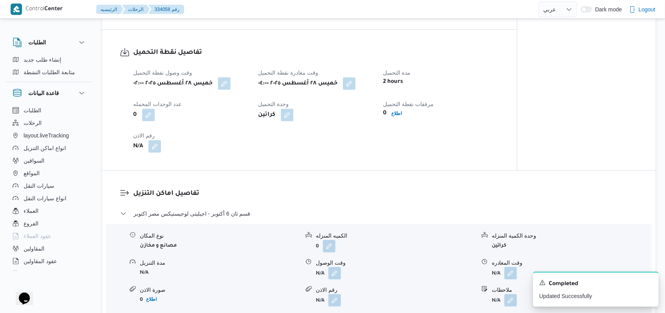
scroll to position [576, 0]
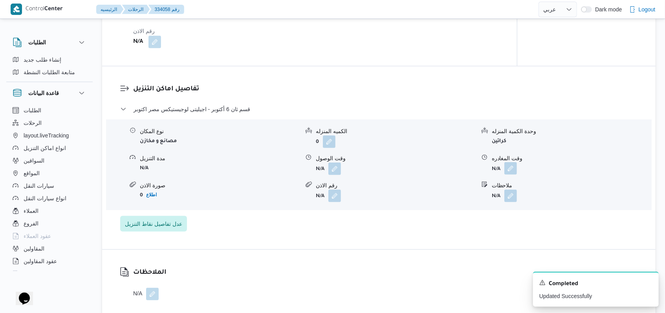
click at [513, 162] on button "button" at bounding box center [510, 168] width 13 height 13
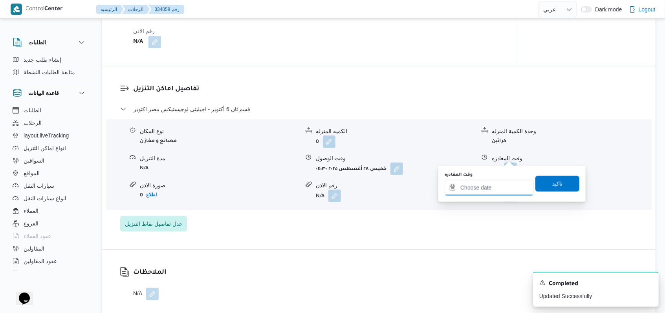
click at [478, 191] on input "وقت المغادره" at bounding box center [489, 188] width 89 height 16
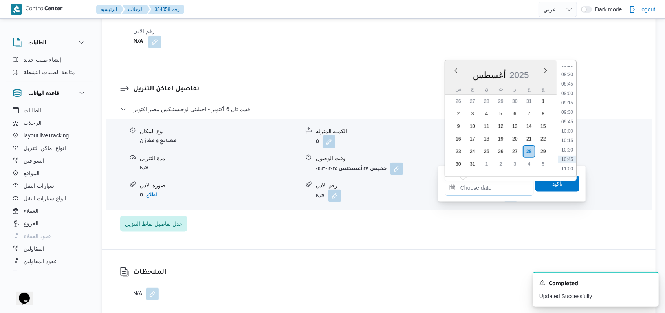
scroll to position [299, 0]
click at [570, 168] on li "10:30" at bounding box center [567, 168] width 18 height 8
type input "٢٨/٠٨/٢٠٢٥ ١٠:٣٠"
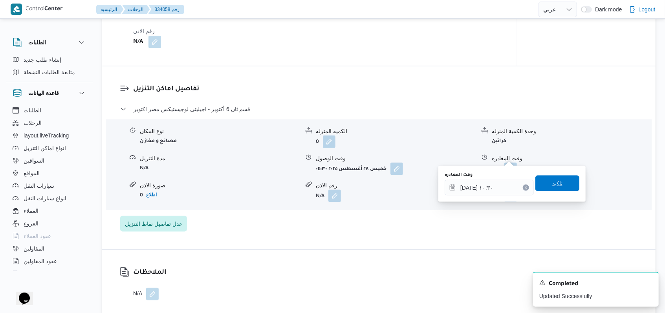
click at [551, 190] on span "تاكيد" at bounding box center [557, 184] width 44 height 16
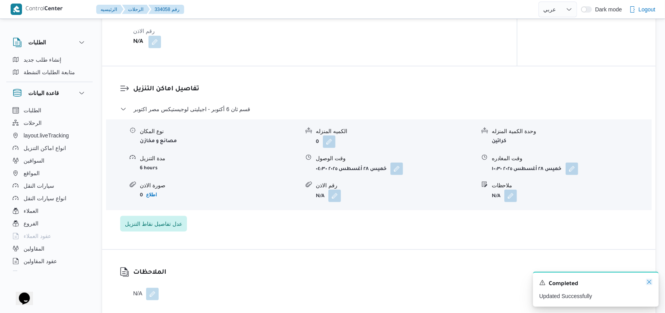
click at [649, 283] on icon "Dismiss toast" at bounding box center [649, 282] width 6 height 6
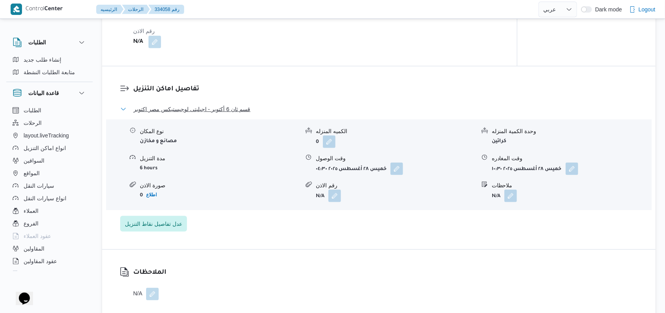
click at [225, 104] on span "قسم ثان 6 أكتوبر - اجيليتى لوجيستيكس مصر اكتوبر" at bounding box center [192, 108] width 117 height 9
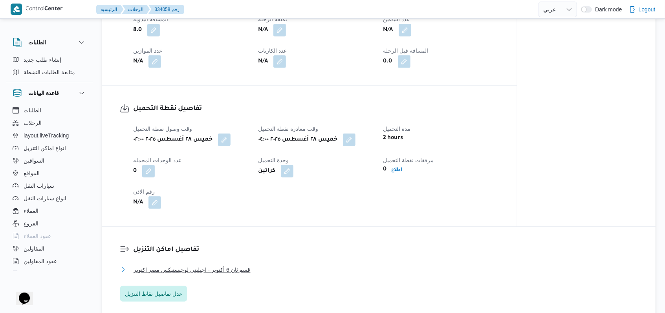
scroll to position [471, 0]
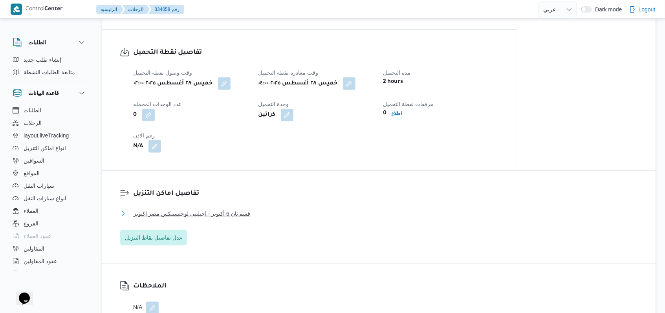
click at [226, 209] on span "قسم ثان 6 أكتوبر - اجيليتى لوجيستيكس مصر اكتوبر" at bounding box center [192, 213] width 117 height 9
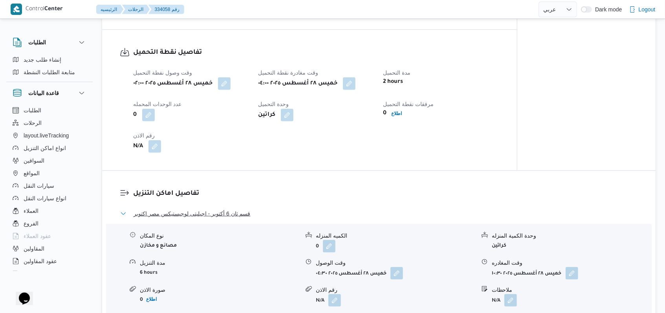
click at [226, 209] on span "قسم ثان 6 أكتوبر - اجيليتى لوجيستيكس مصر اكتوبر" at bounding box center [192, 213] width 117 height 9
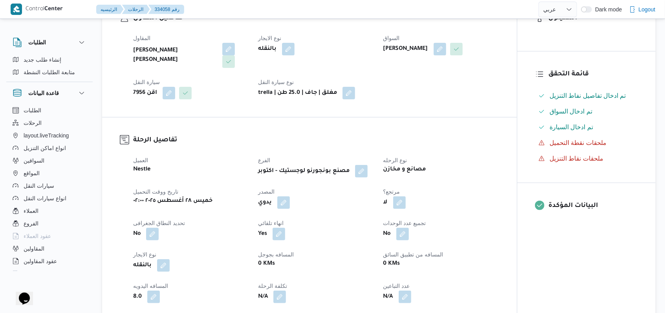
scroll to position [0, 0]
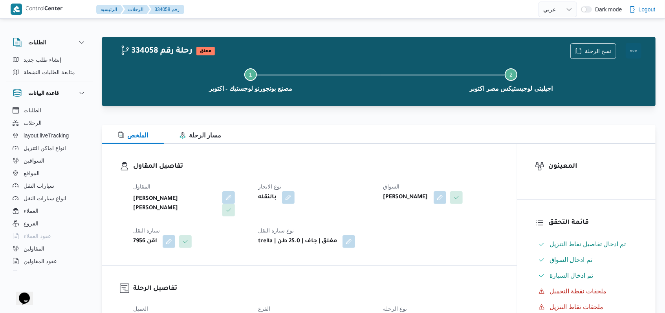
click at [631, 51] on button "Actions" at bounding box center [634, 51] width 16 height 16
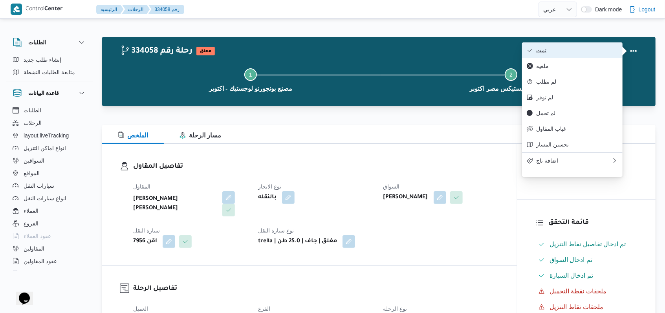
click at [550, 53] on span "تمت" at bounding box center [577, 50] width 82 height 6
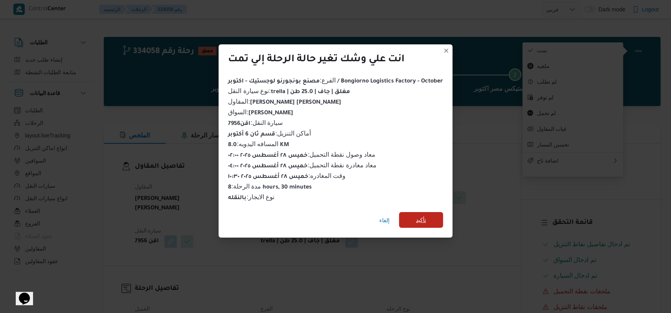
click at [427, 215] on span "تأكيد" at bounding box center [421, 220] width 44 height 16
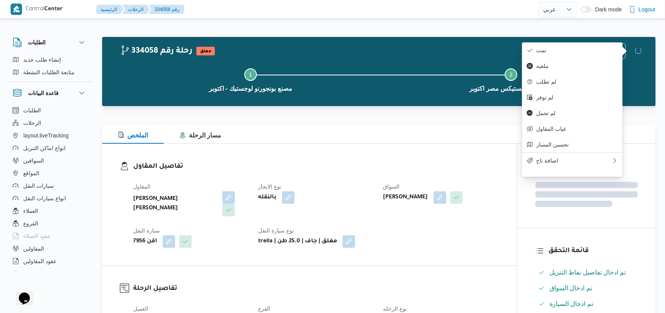
click at [280, 175] on dl "تفاصيل المقاول المقاول هانى مجدى رئيس احمد نوع الايجار بالنقله السواق محمد مروا…" at bounding box center [316, 204] width 366 height 86
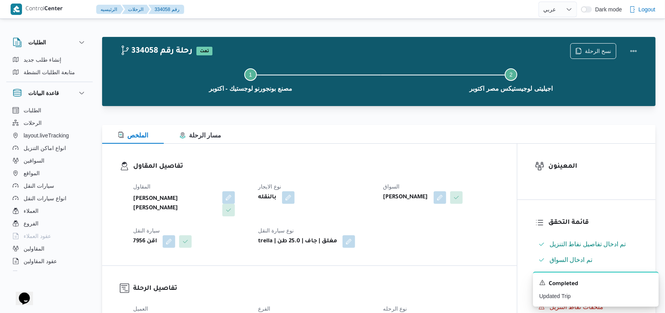
select select "ar"
click at [455, 229] on div "المقاول هانى مجدى رئيس احمد نوع الايجار بالنقله السواق محمد مروان دياب سيارة ال…" at bounding box center [316, 214] width 376 height 75
click at [647, 284] on icon "Dismiss toast" at bounding box center [649, 282] width 6 height 6
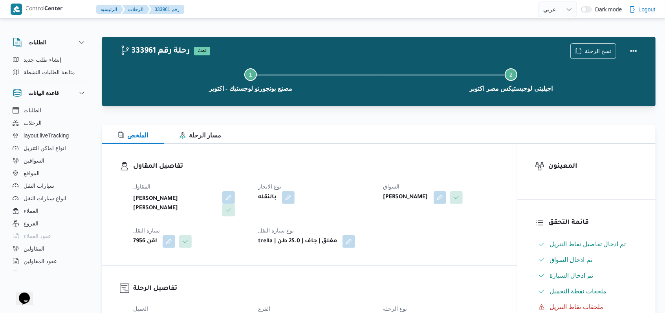
click at [459, 251] on div "تفاصيل المقاول المقاول هانى مجدى رئيس احمد نوع الايجار بالنقله السواق محمد مروا…" at bounding box center [309, 205] width 415 height 122
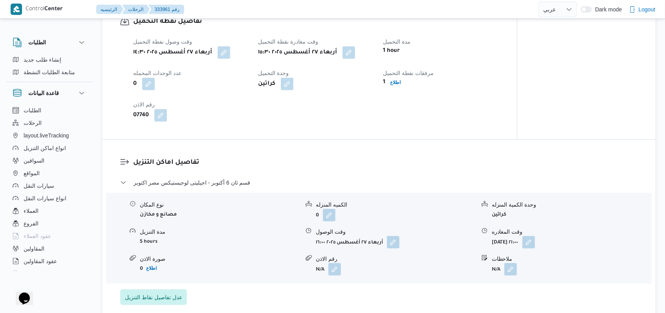
scroll to position [524, 0]
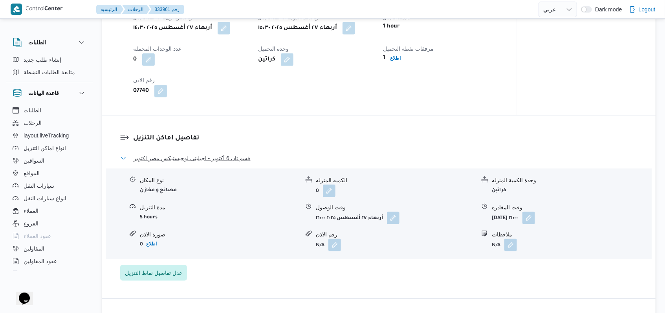
click at [241, 154] on span "قسم ثان 6 أكتوبر - اجيليتى لوجيستيكس مصر اكتوبر" at bounding box center [192, 158] width 117 height 9
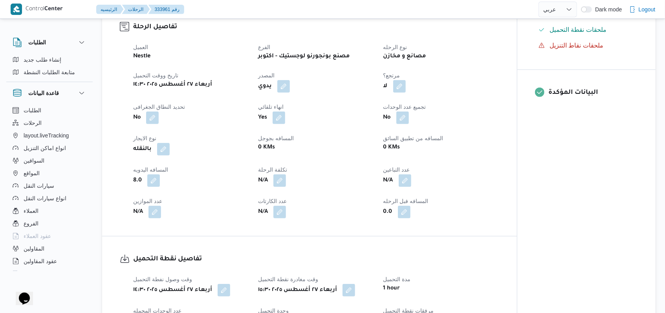
scroll to position [0, 0]
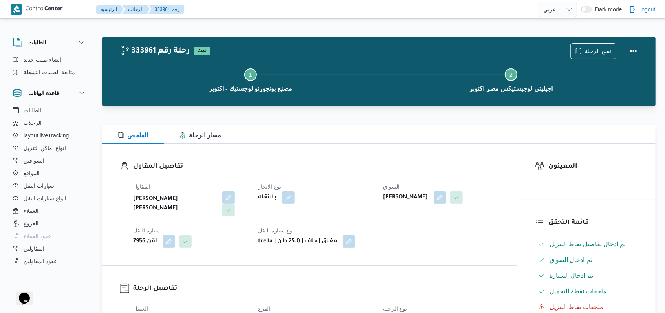
click at [346, 173] on dl "تفاصيل المقاول المقاول هانى مجدى رئيس احمد نوع الايجار بالنقله السواق محمد مروا…" at bounding box center [316, 204] width 366 height 86
select select "ar"
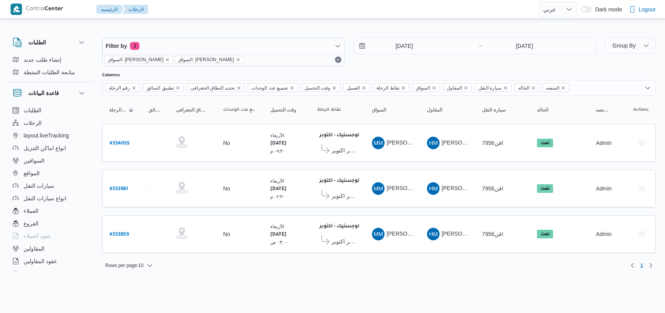
select select "ar"
click at [518, 36] on div "Filter by 2 السواق: [PERSON_NAME]: [PERSON_NAME] [DATE] → [DATE]" at bounding box center [352, 52] width 506 height 38
click at [518, 39] on input "[DATE]" at bounding box center [528, 46] width 78 height 16
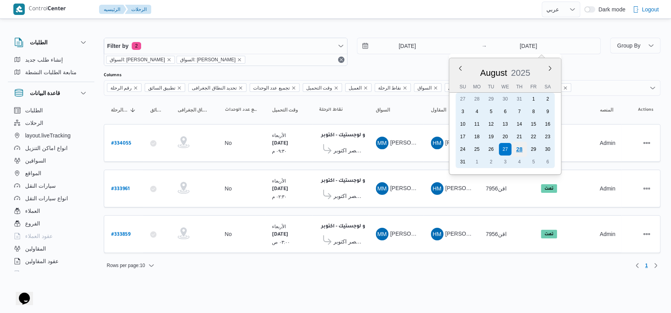
click at [518, 143] on div "28" at bounding box center [518, 149] width 15 height 15
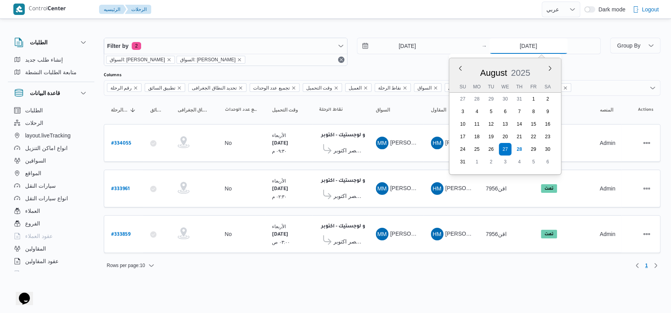
type input "[DATE]"
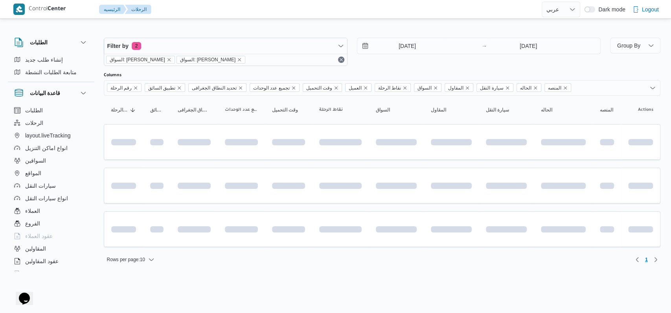
click at [405, 65] on div "[DATE] → [DATE]" at bounding box center [479, 52] width 244 height 28
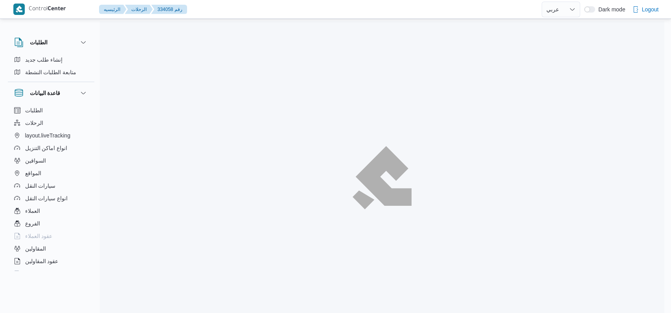
select select "ar"
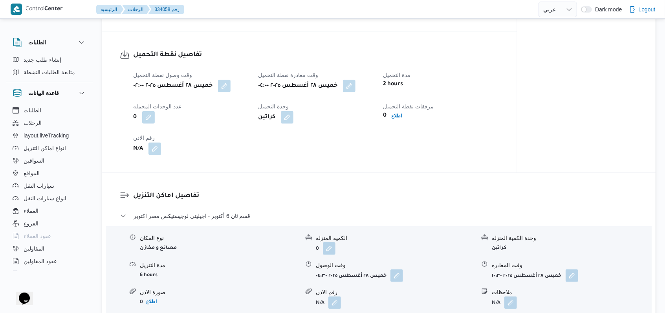
scroll to position [471, 0]
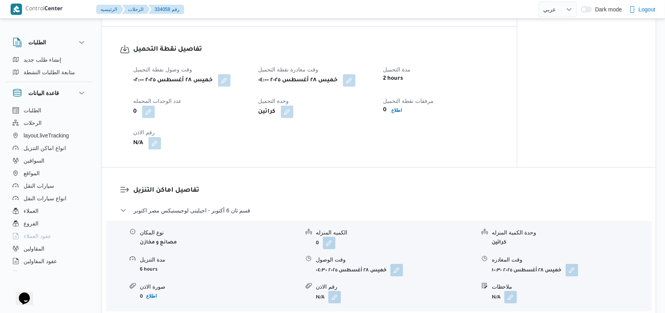
click at [397, 98] on span "مرفقات نقطة التحميل" at bounding box center [408, 101] width 51 height 6
click at [399, 106] on span "اطلاع" at bounding box center [397, 110] width 11 height 9
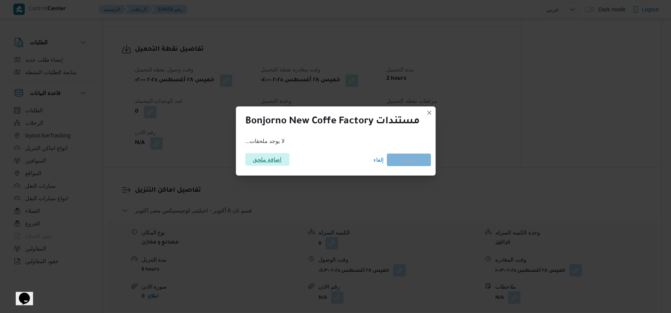
click at [256, 155] on span "اضافة ملحق" at bounding box center [267, 159] width 29 height 13
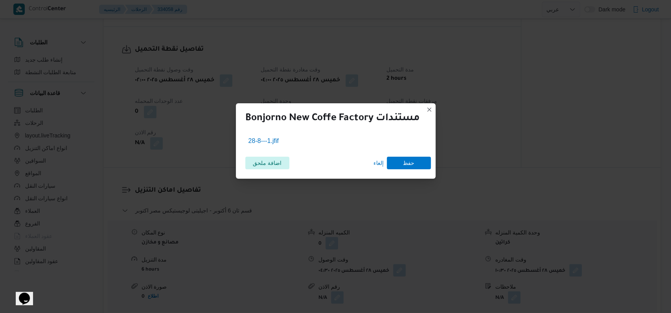
click at [413, 170] on div "اضافة ملحق إلغاء حفظ" at bounding box center [335, 163] width 190 height 22
click at [414, 164] on span "حفظ" at bounding box center [408, 162] width 11 height 13
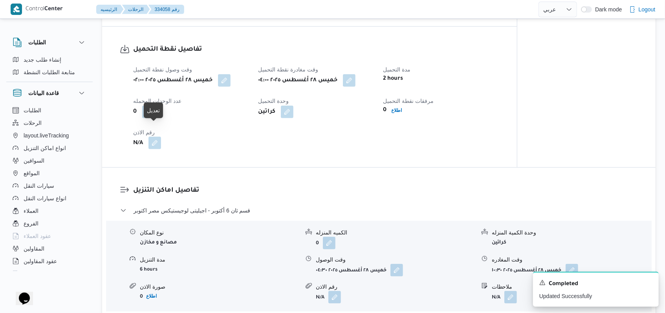
click at [156, 137] on button "button" at bounding box center [154, 143] width 13 height 13
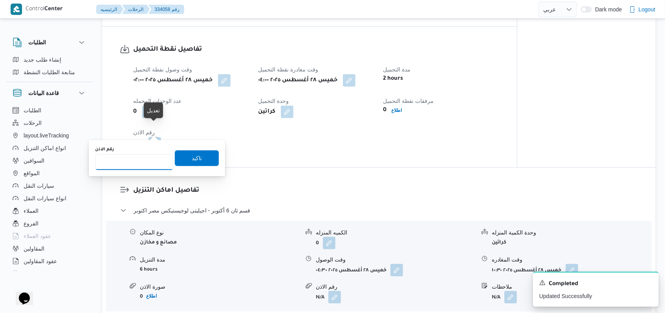
click at [132, 170] on input "رقم الاذن" at bounding box center [134, 162] width 78 height 16
type input "07744"
click at [194, 156] on span "تاكيد" at bounding box center [197, 157] width 10 height 9
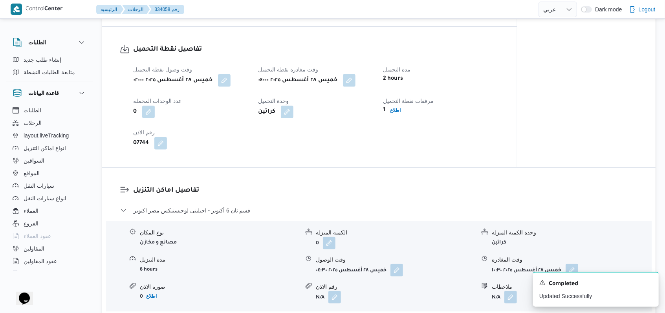
select select "ar"
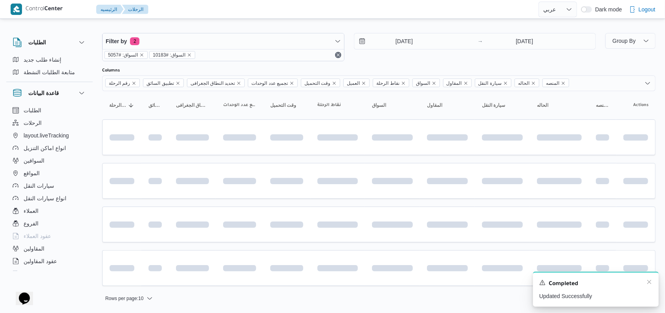
scroll to position [0, 0]
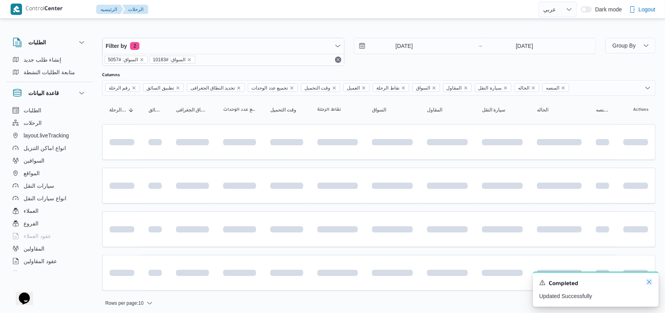
click at [652, 284] on icon "Dismiss toast" at bounding box center [649, 282] width 6 height 6
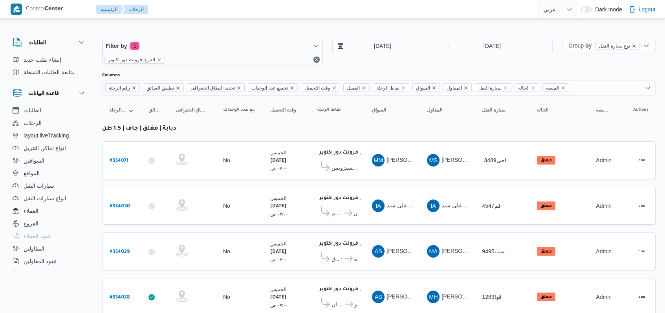
select select "ar"
